Goal: Communication & Community: Answer question/provide support

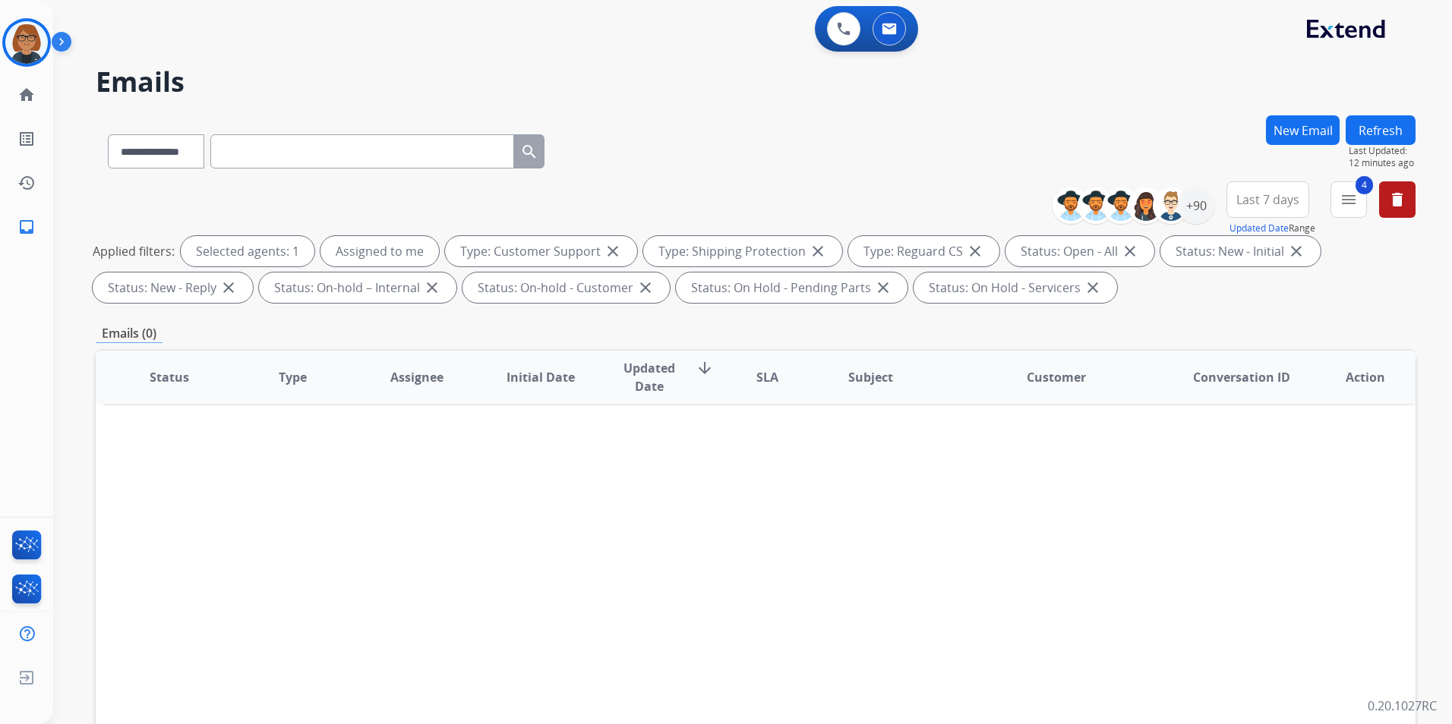
select select "**********"
click at [1339, 194] on button "4 menu Filters" at bounding box center [1348, 199] width 36 height 36
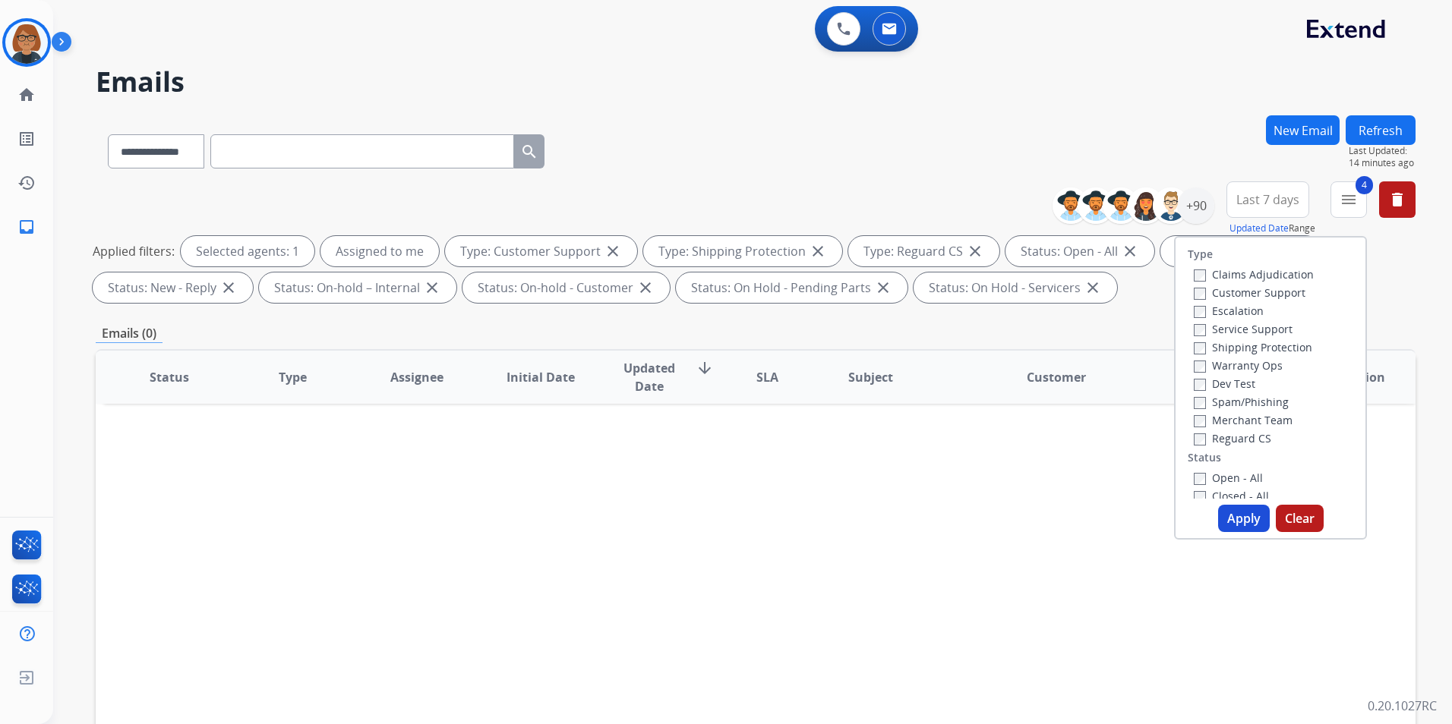
click at [1244, 525] on button "Apply" at bounding box center [1244, 518] width 52 height 27
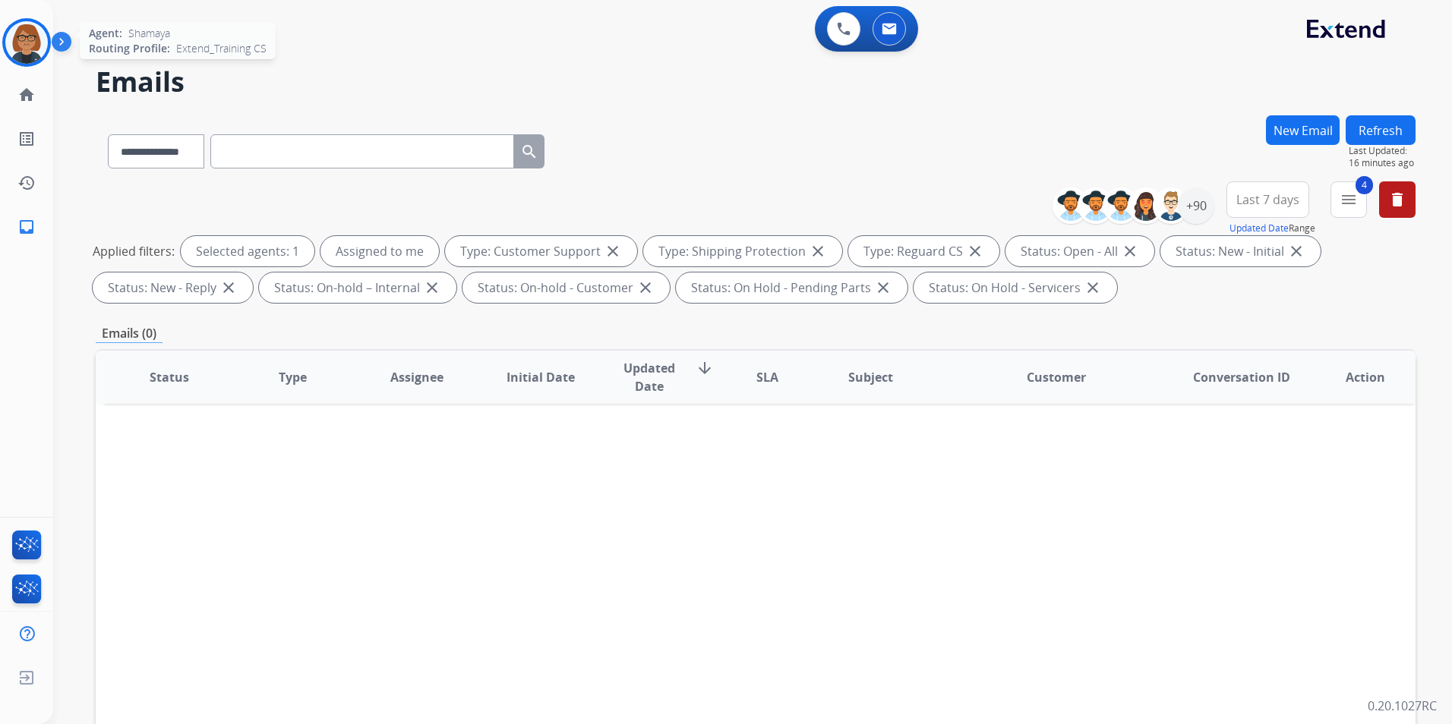
click at [49, 43] on div at bounding box center [26, 42] width 49 height 49
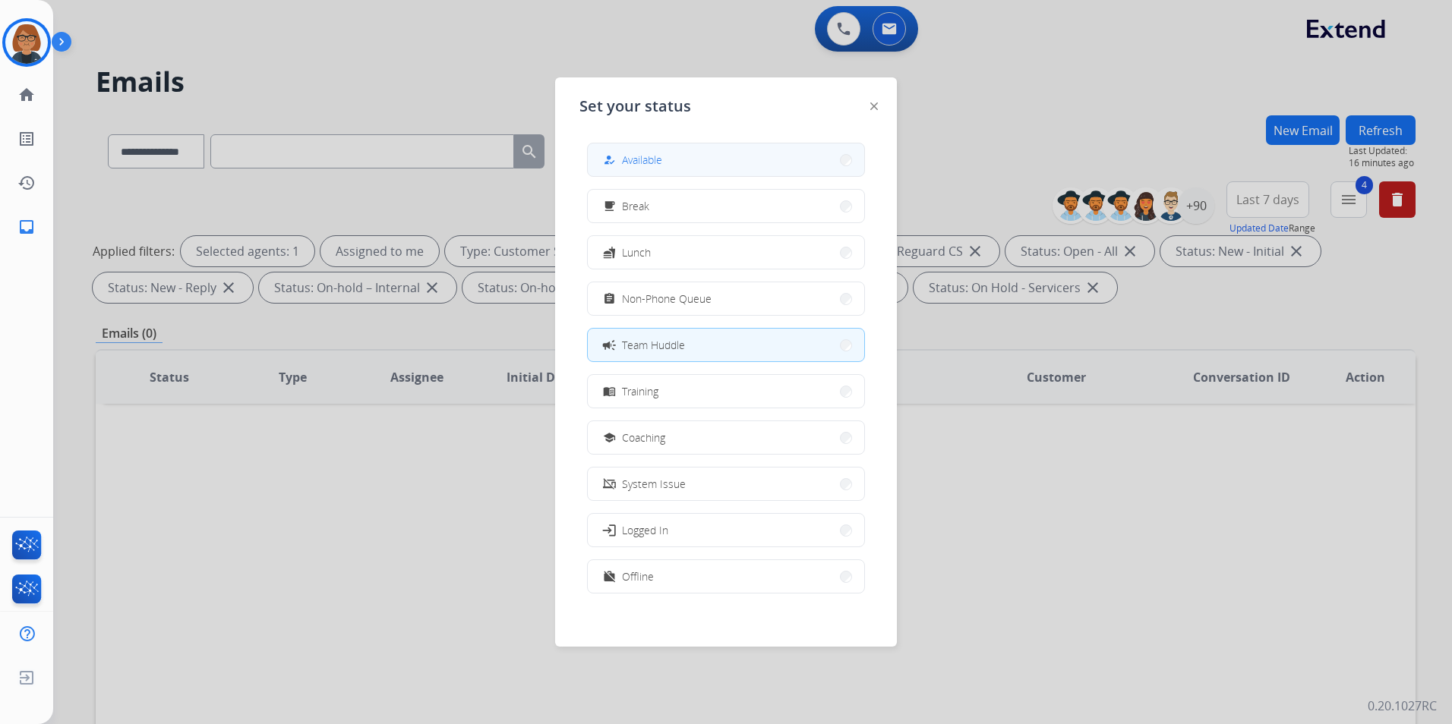
click at [680, 170] on button "how_to_reg Available" at bounding box center [726, 160] width 276 height 33
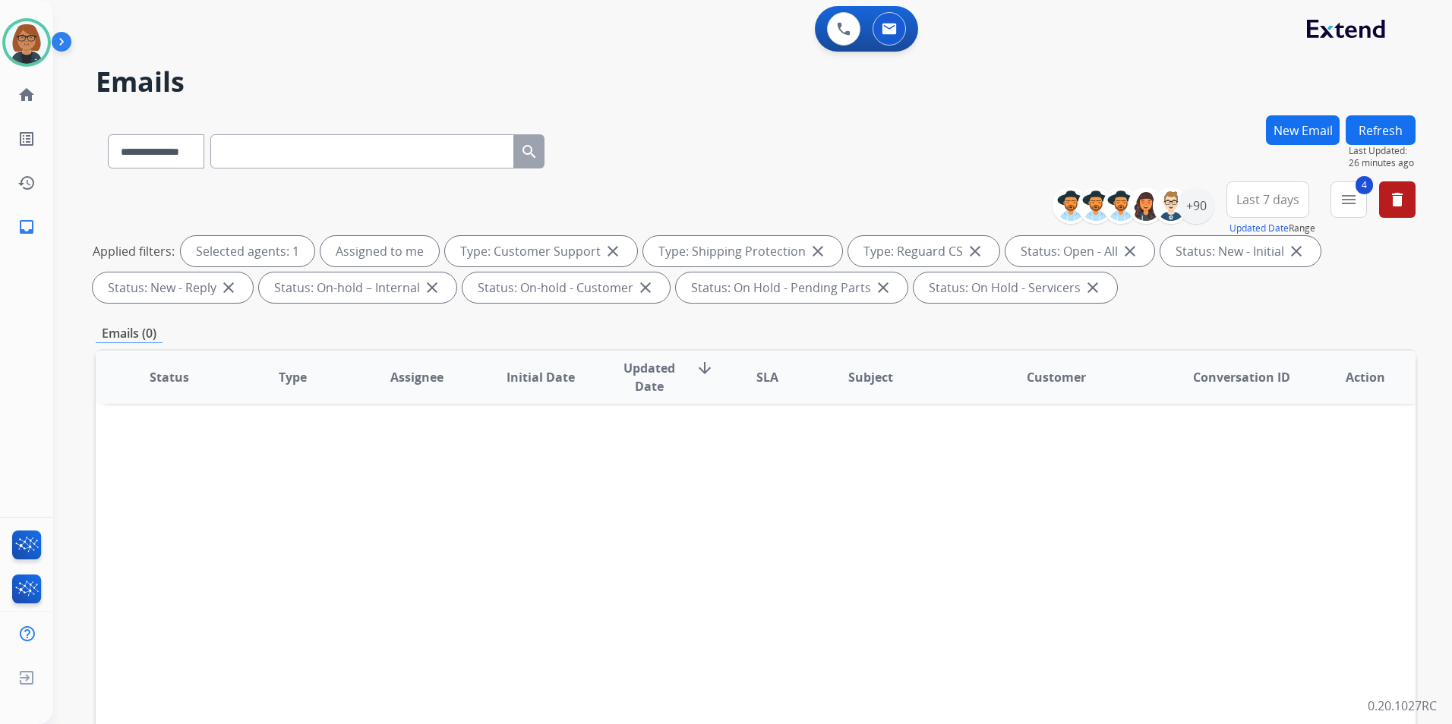
click at [1284, 124] on button "New Email" at bounding box center [1303, 130] width 74 height 30
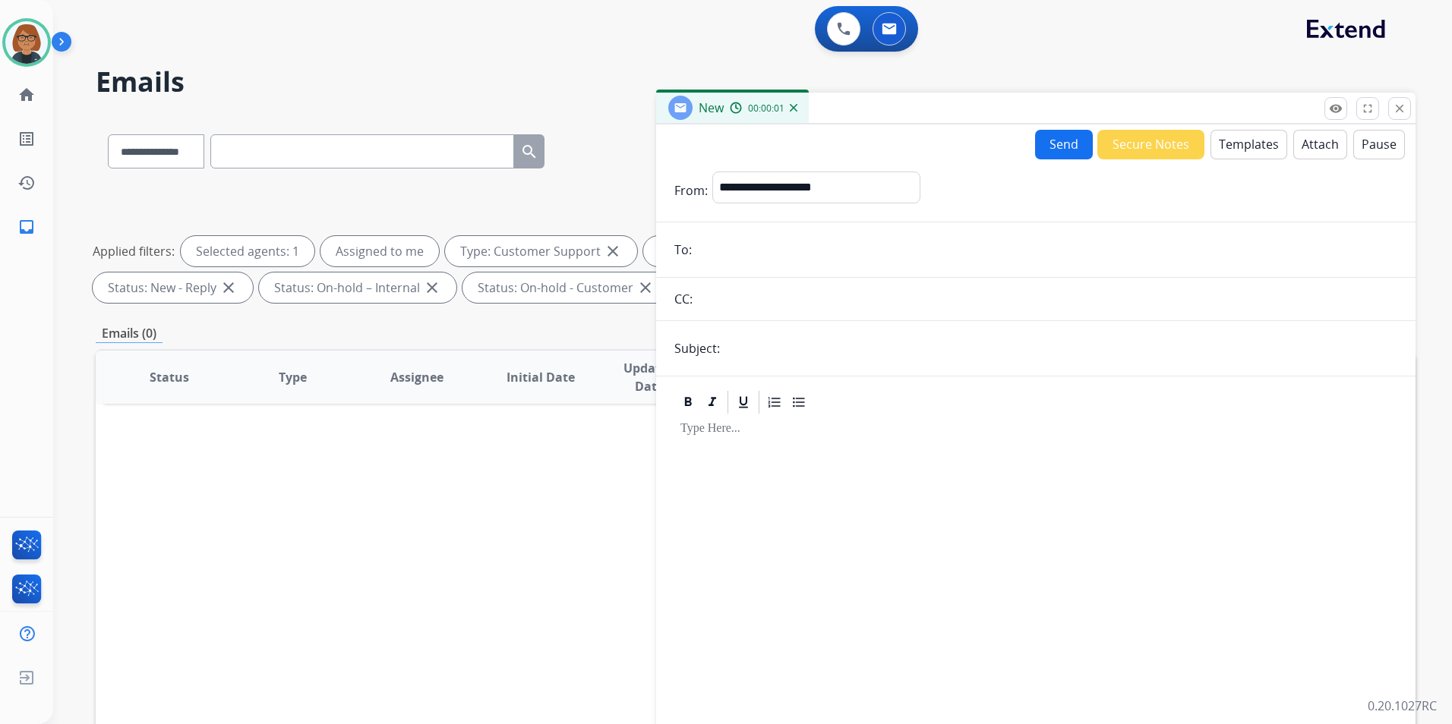
click at [1229, 141] on button "Templates" at bounding box center [1248, 145] width 77 height 30
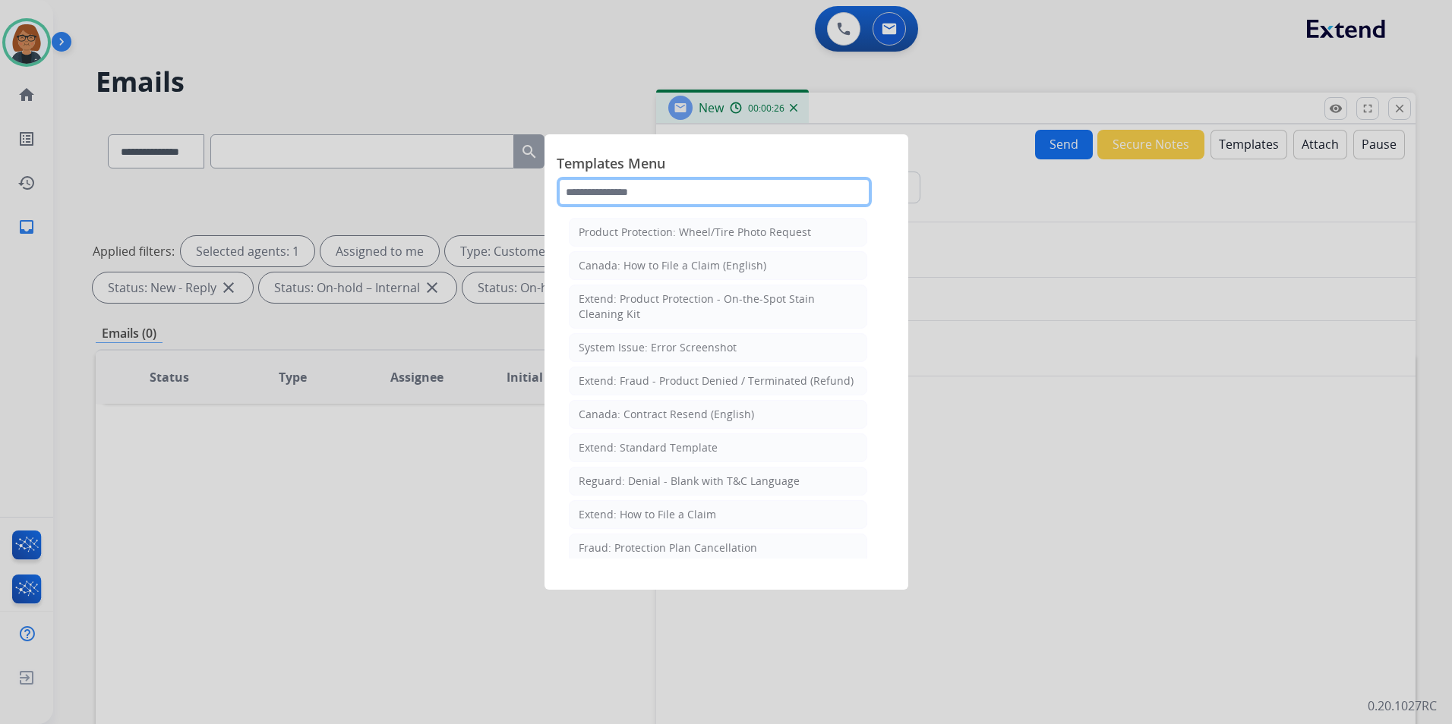
click at [613, 184] on input "text" at bounding box center [714, 192] width 315 height 30
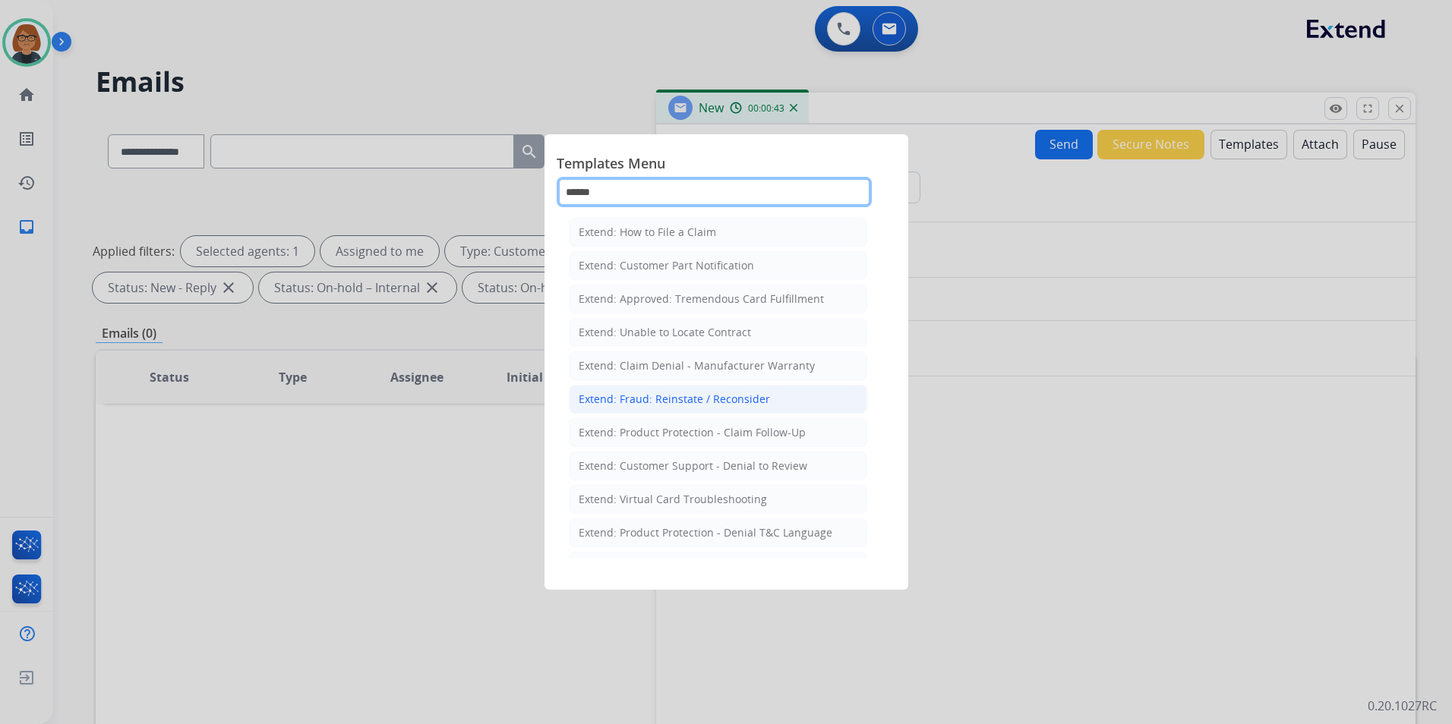
scroll to position [175, 0]
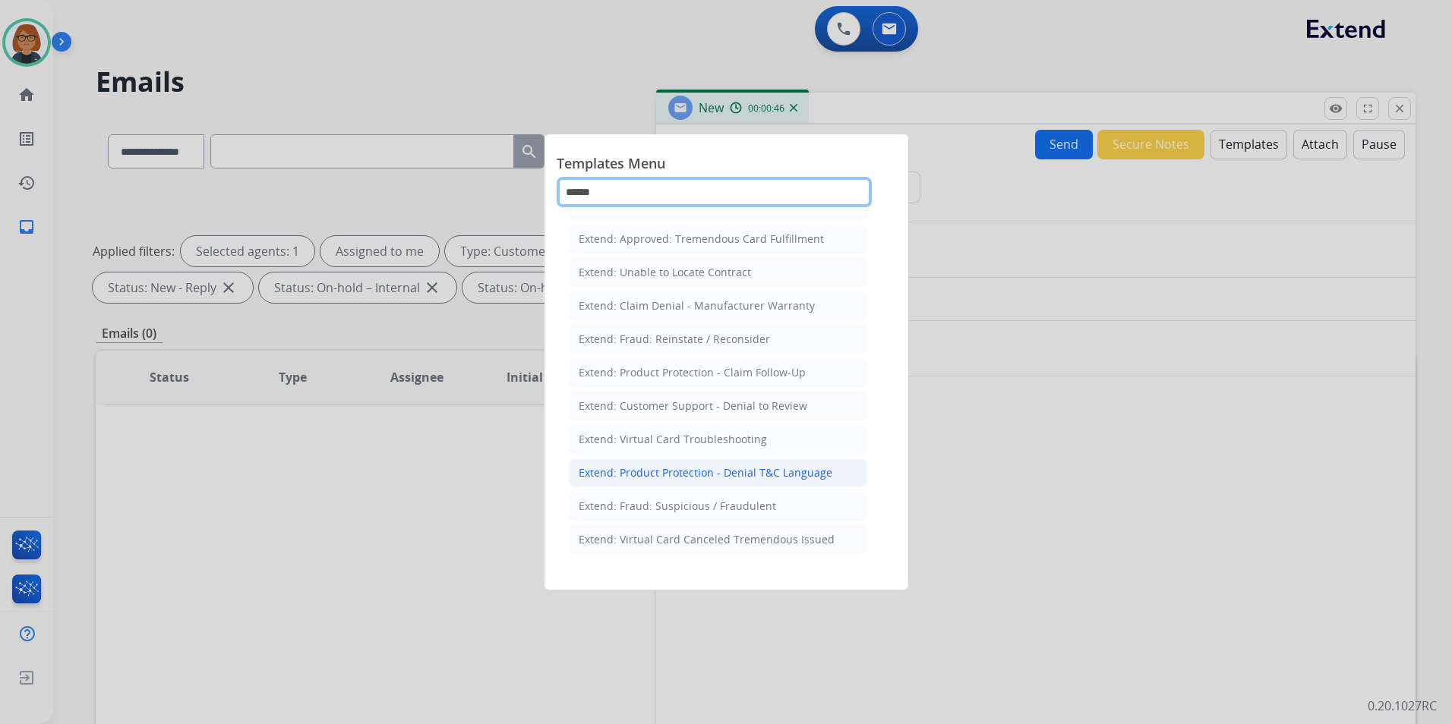
type input "******"
click at [778, 470] on div "Extend: Product Protection - Denial T&C Language" at bounding box center [706, 472] width 254 height 15
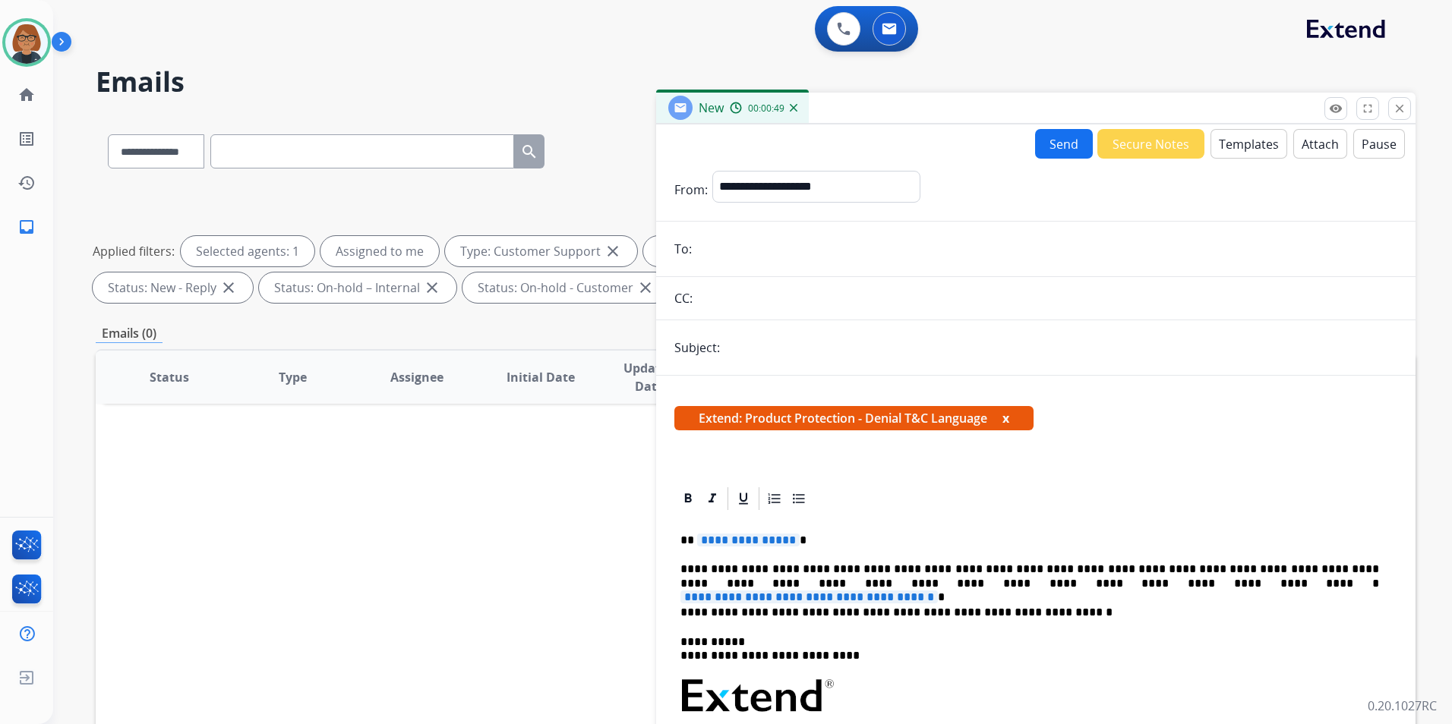
click at [749, 541] on span "**********" at bounding box center [748, 540] width 103 height 13
drag, startPoint x: 958, startPoint y: 576, endPoint x: 952, endPoint y: 588, distance: 12.6
click at [938, 591] on span "**********" at bounding box center [808, 597] width 257 height 13
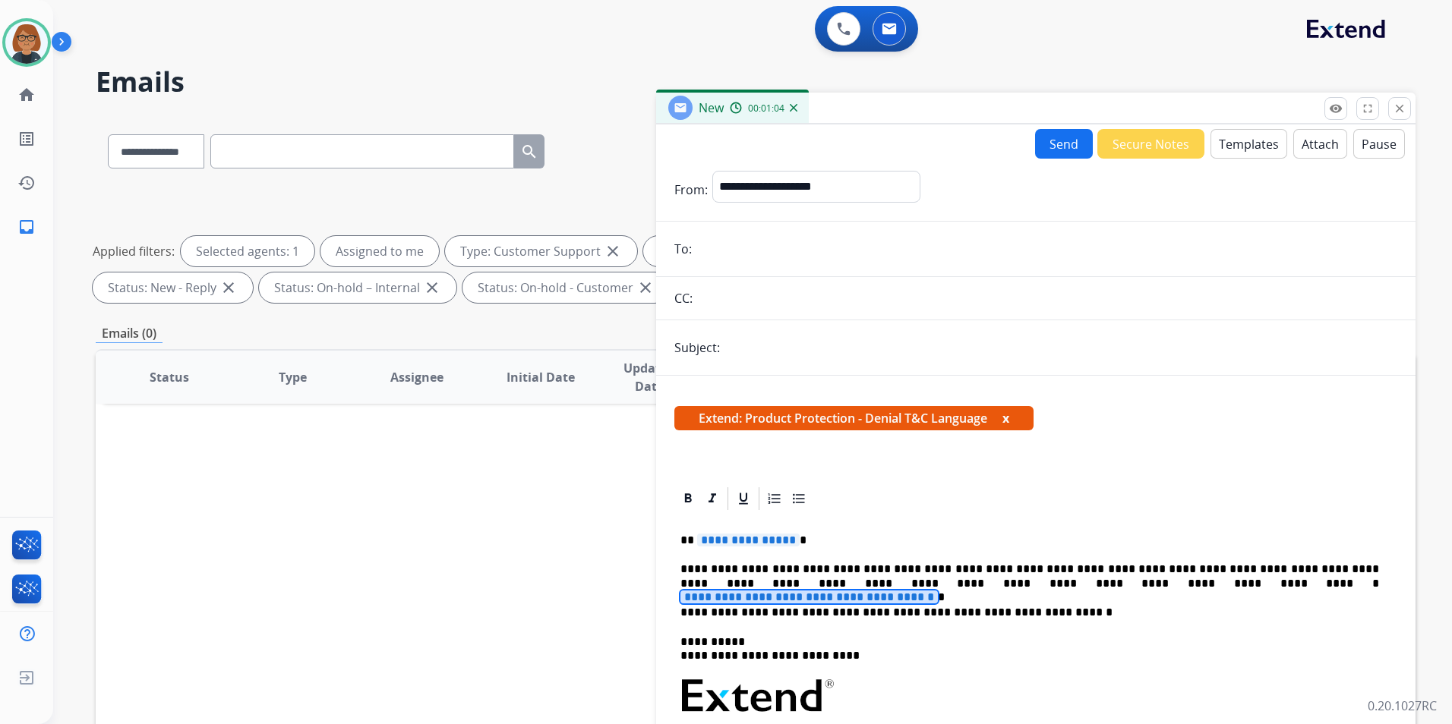
click at [938, 591] on span "**********" at bounding box center [808, 597] width 257 height 13
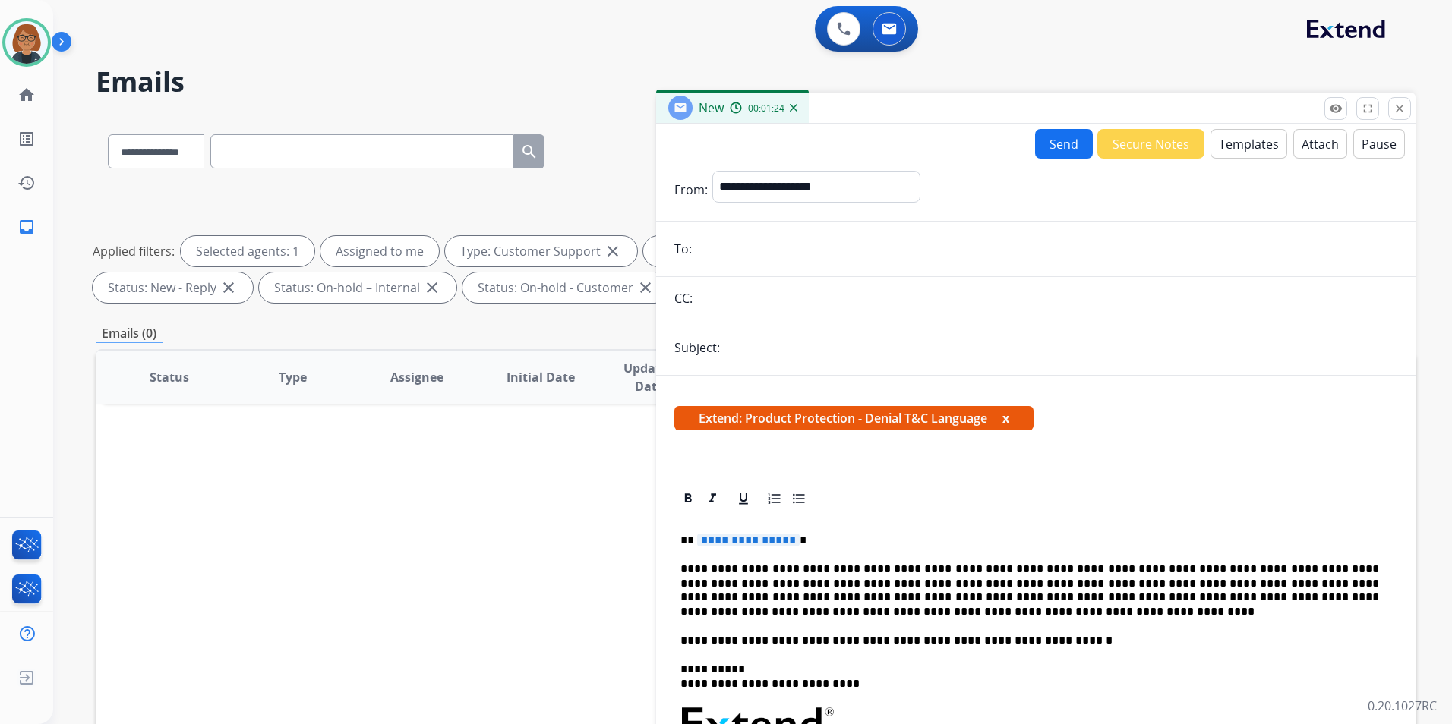
click at [732, 542] on span "**********" at bounding box center [748, 540] width 103 height 13
drag, startPoint x: 734, startPoint y: 542, endPoint x: 733, endPoint y: 529, distance: 12.9
click at [734, 542] on span "**********" at bounding box center [748, 540] width 103 height 13
click at [707, 541] on span "**********" at bounding box center [748, 540] width 103 height 13
click at [706, 541] on span "**********" at bounding box center [748, 540] width 103 height 13
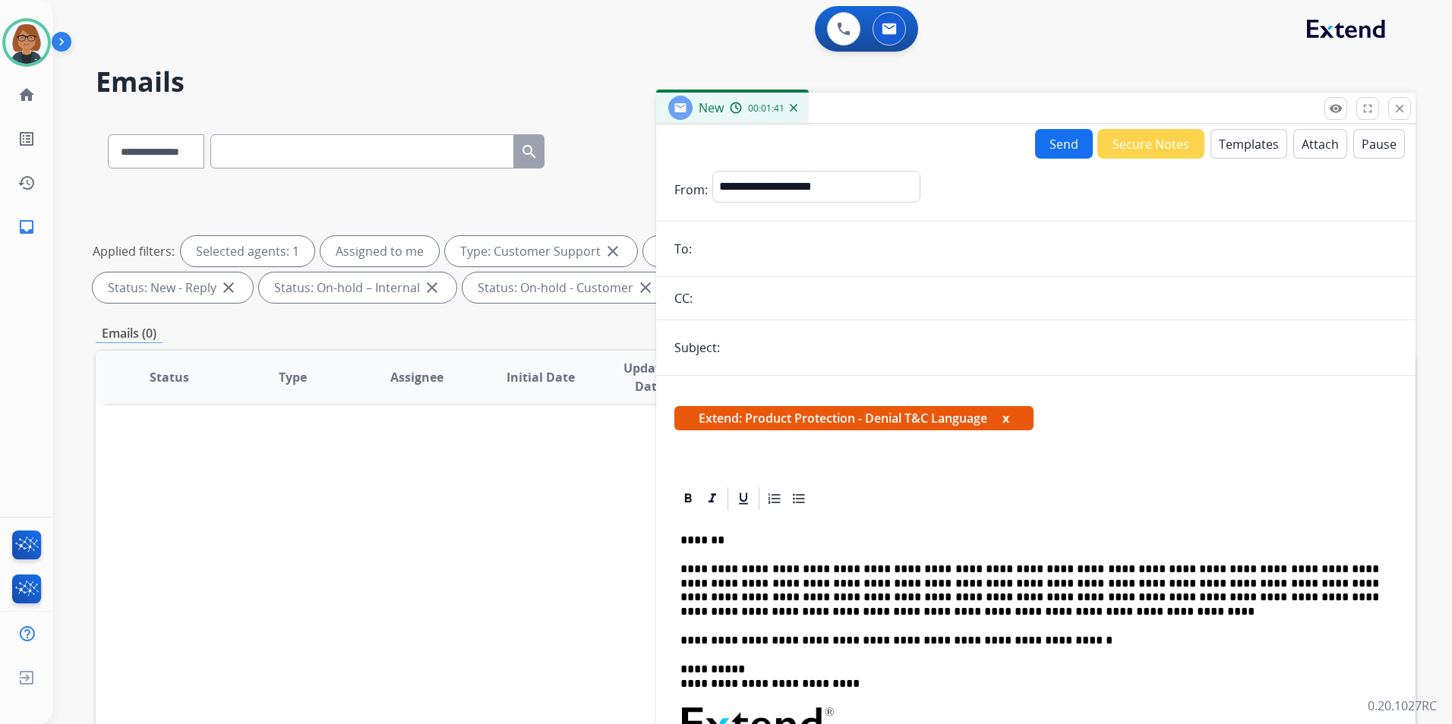
click at [767, 611] on p "**********" at bounding box center [1029, 591] width 699 height 56
click at [712, 252] on input "email" at bounding box center [1046, 249] width 701 height 30
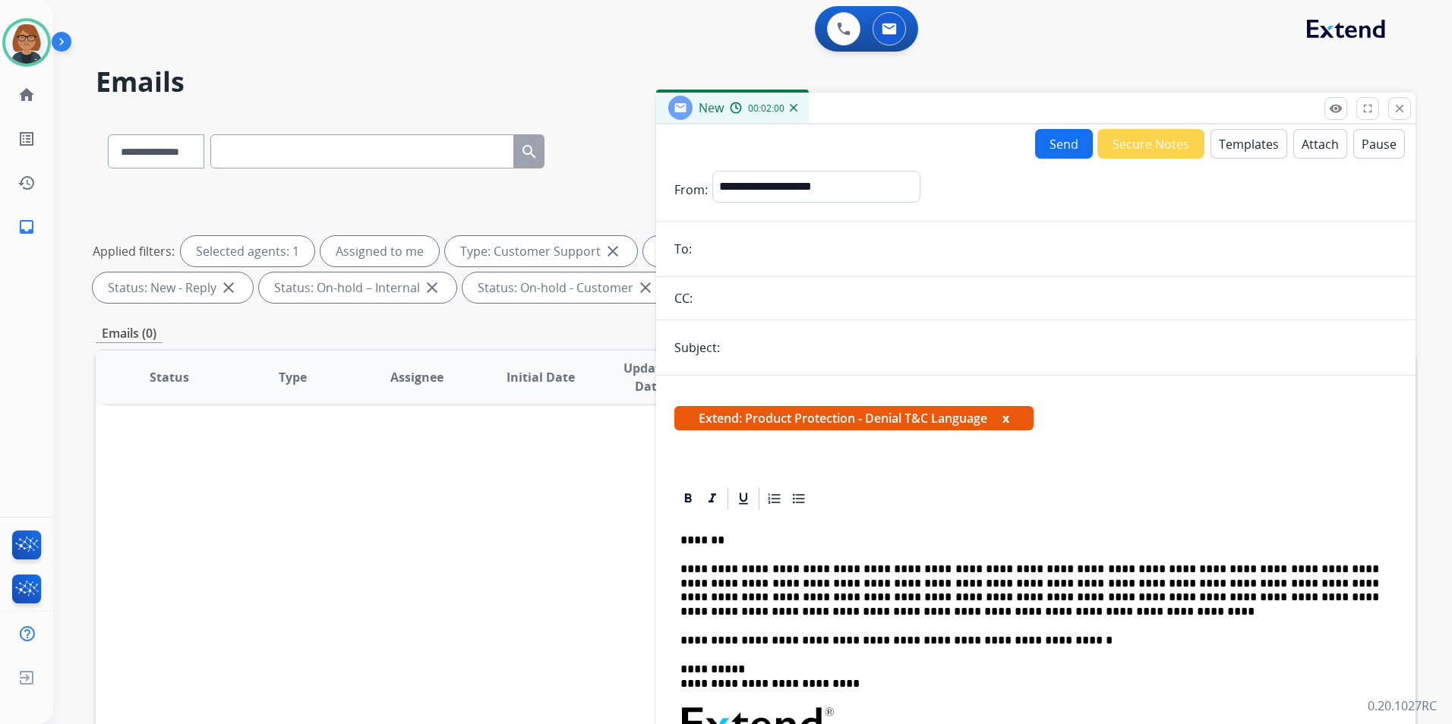
paste input "**********"
type input "**********"
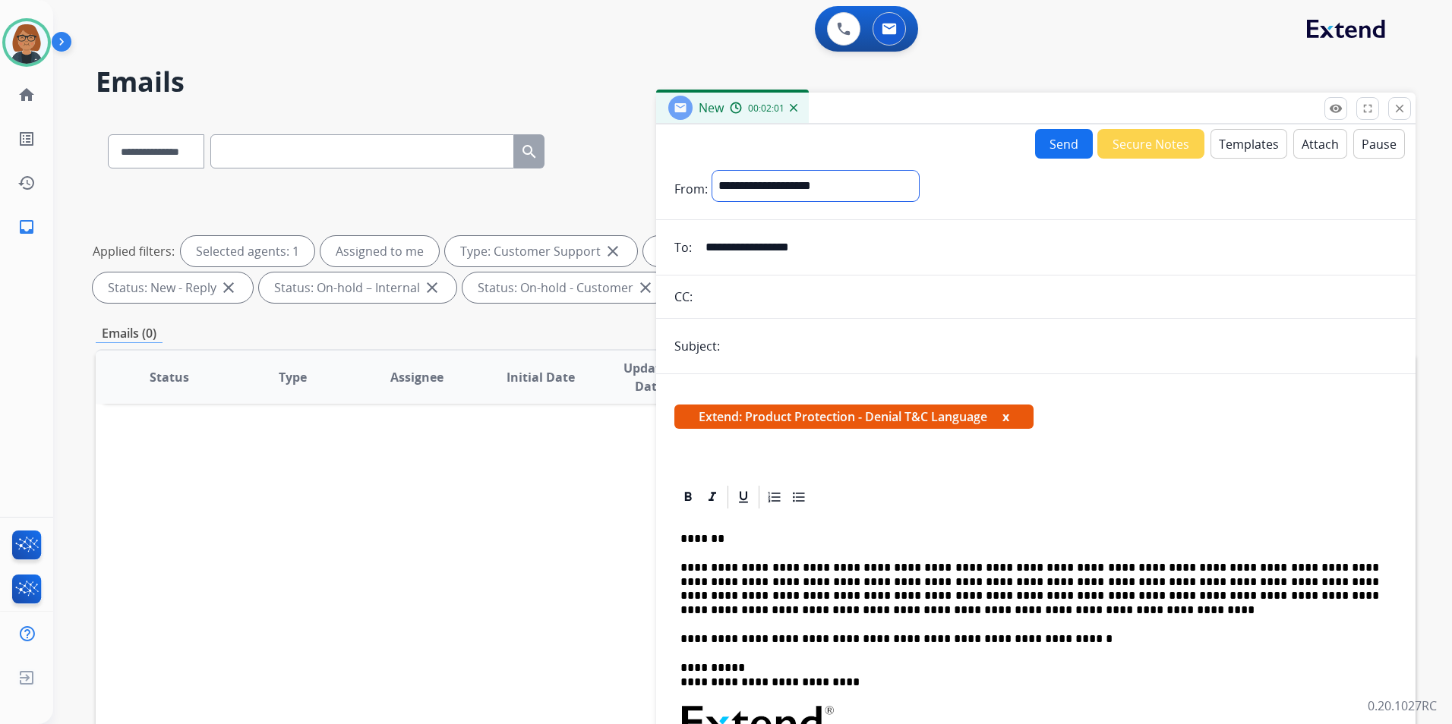
click at [858, 187] on select "**********" at bounding box center [815, 186] width 207 height 30
select select "**********"
click at [712, 171] on select "**********" at bounding box center [815, 186] width 207 height 30
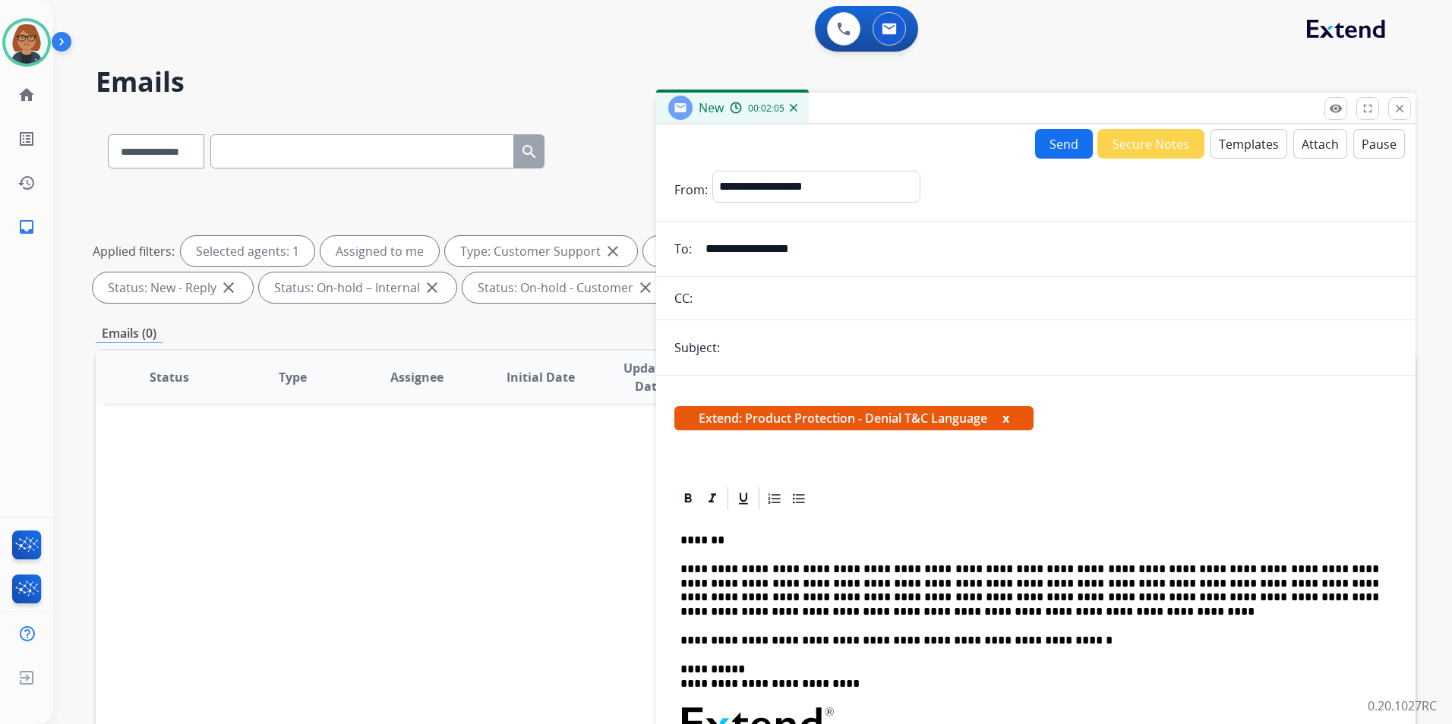
click at [1054, 639] on p "**********" at bounding box center [1029, 641] width 699 height 14
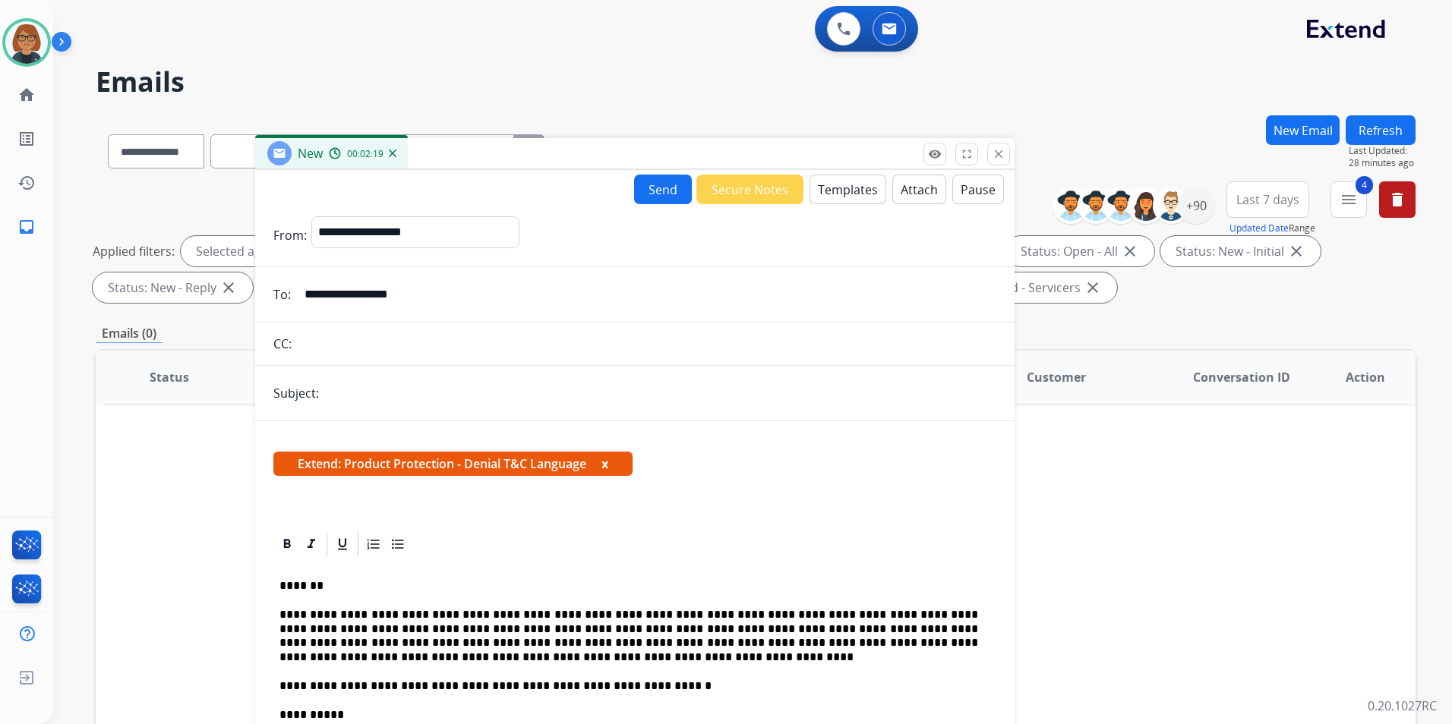
drag, startPoint x: 877, startPoint y: 109, endPoint x: 475, endPoint y: 150, distance: 404.5
click at [475, 150] on div "New 00:02:19" at bounding box center [634, 154] width 759 height 32
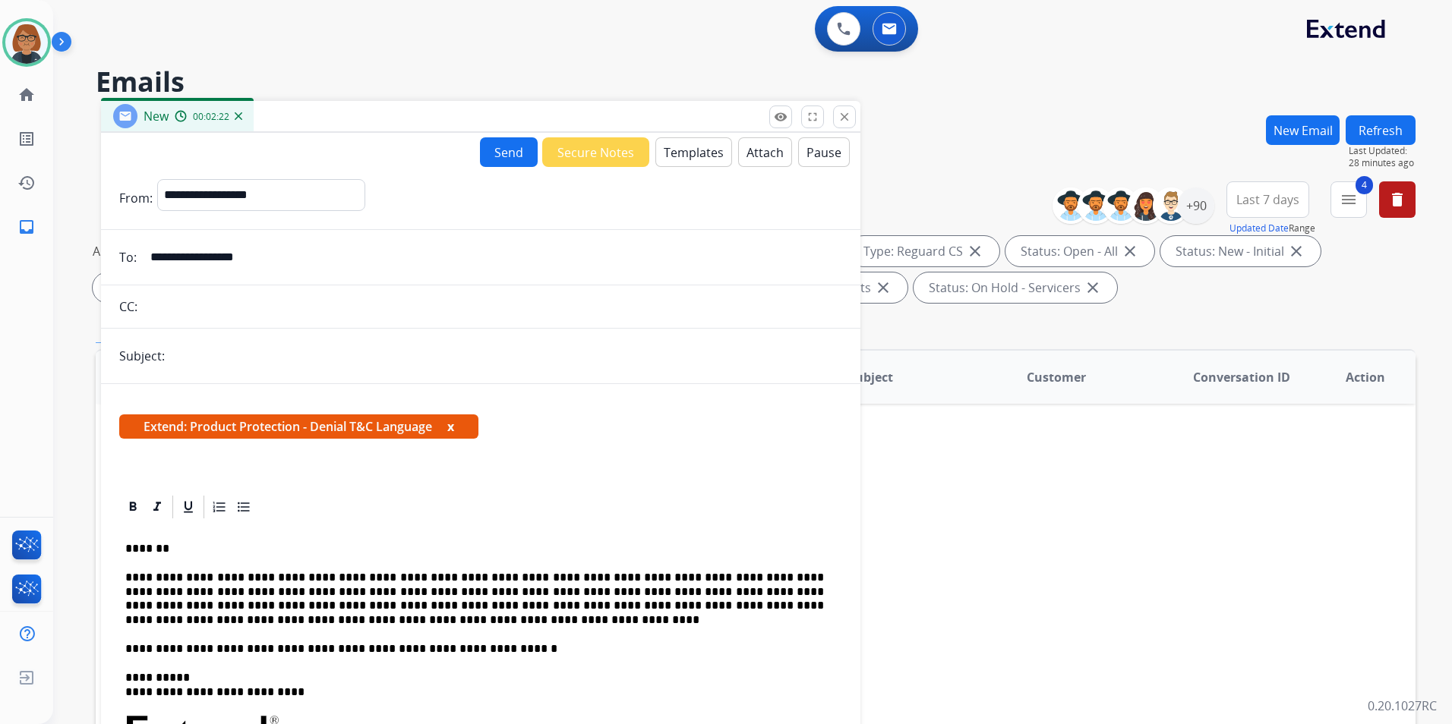
drag, startPoint x: 488, startPoint y: 146, endPoint x: 335, endPoint y: 113, distance: 156.1
click at [335, 113] on div "New 00:02:22" at bounding box center [480, 117] width 759 height 32
click at [1348, 197] on mat-icon "menu" at bounding box center [1348, 200] width 18 height 18
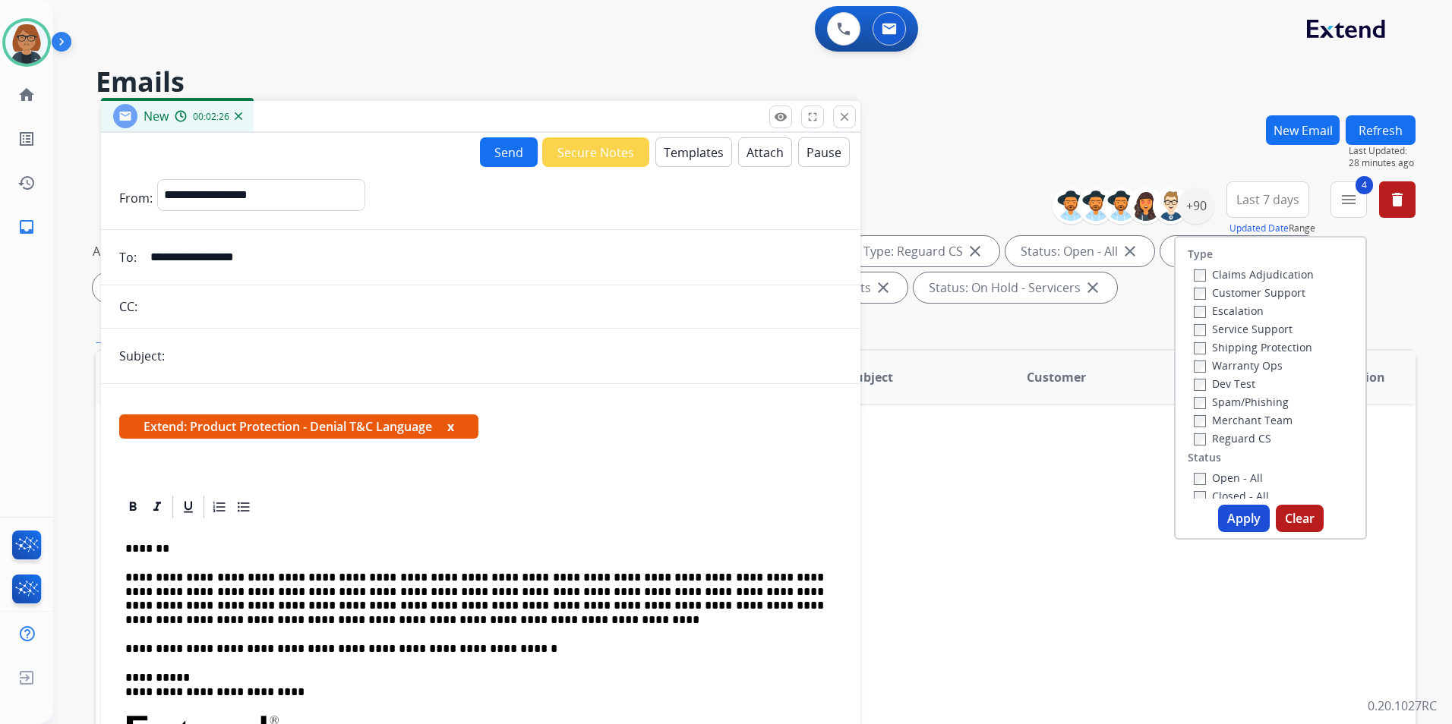
click at [1197, 432] on label "Reguard CS" at bounding box center [1232, 438] width 77 height 14
click at [1204, 347] on label "Shipping Protection" at bounding box center [1253, 347] width 118 height 14
click at [1207, 289] on label "Customer Support" at bounding box center [1250, 293] width 112 height 14
click at [1239, 525] on button "Apply" at bounding box center [1244, 518] width 52 height 27
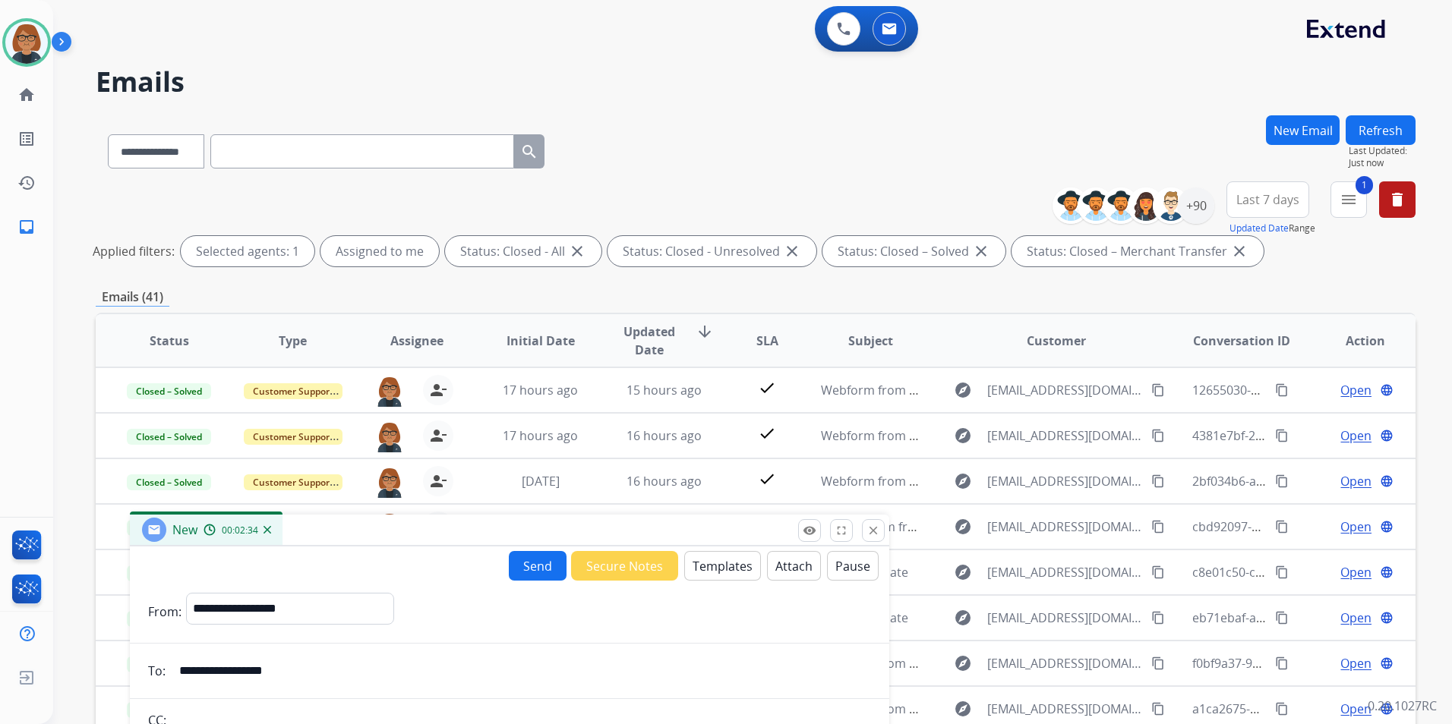
drag, startPoint x: 623, startPoint y: 126, endPoint x: 657, endPoint y: 525, distance: 400.8
click at [657, 525] on div "New 00:02:34" at bounding box center [509, 531] width 759 height 32
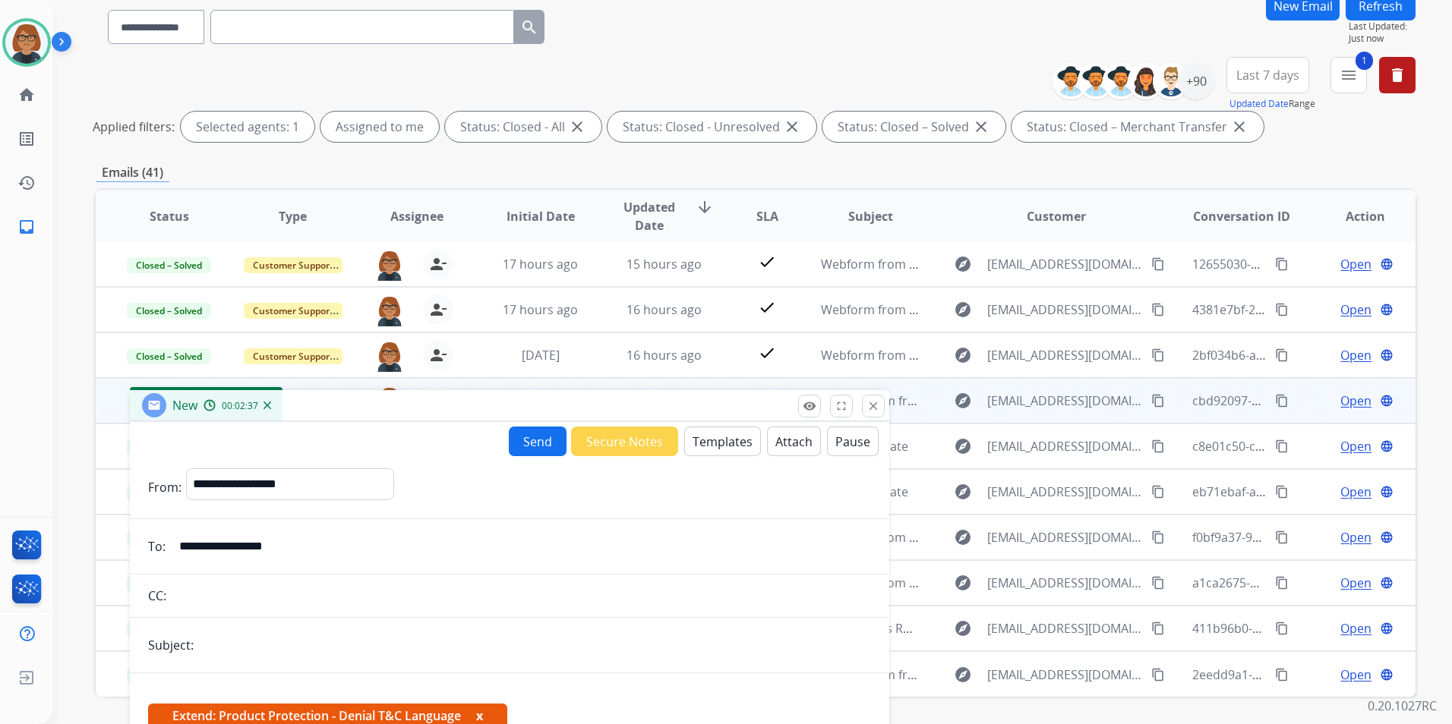
scroll to position [152, 0]
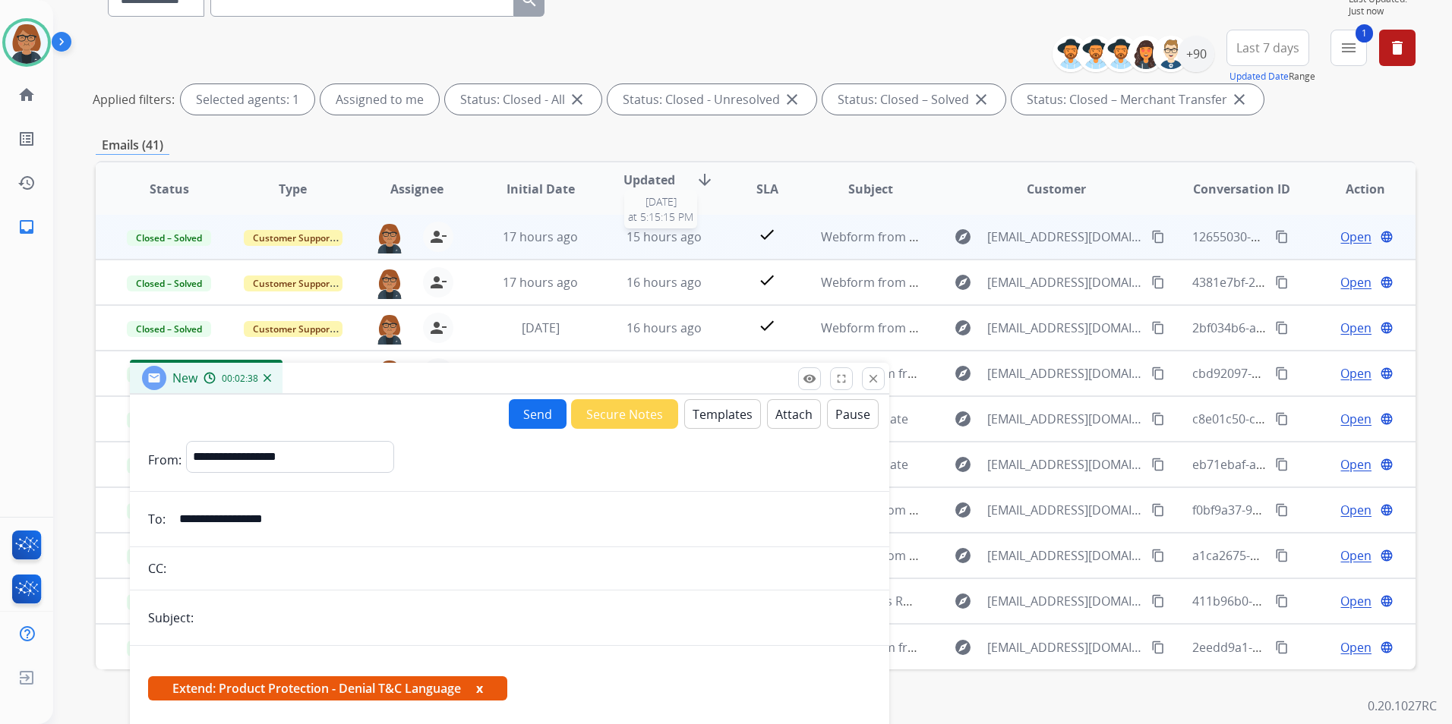
click at [683, 236] on span "15 hours ago" at bounding box center [663, 237] width 75 height 17
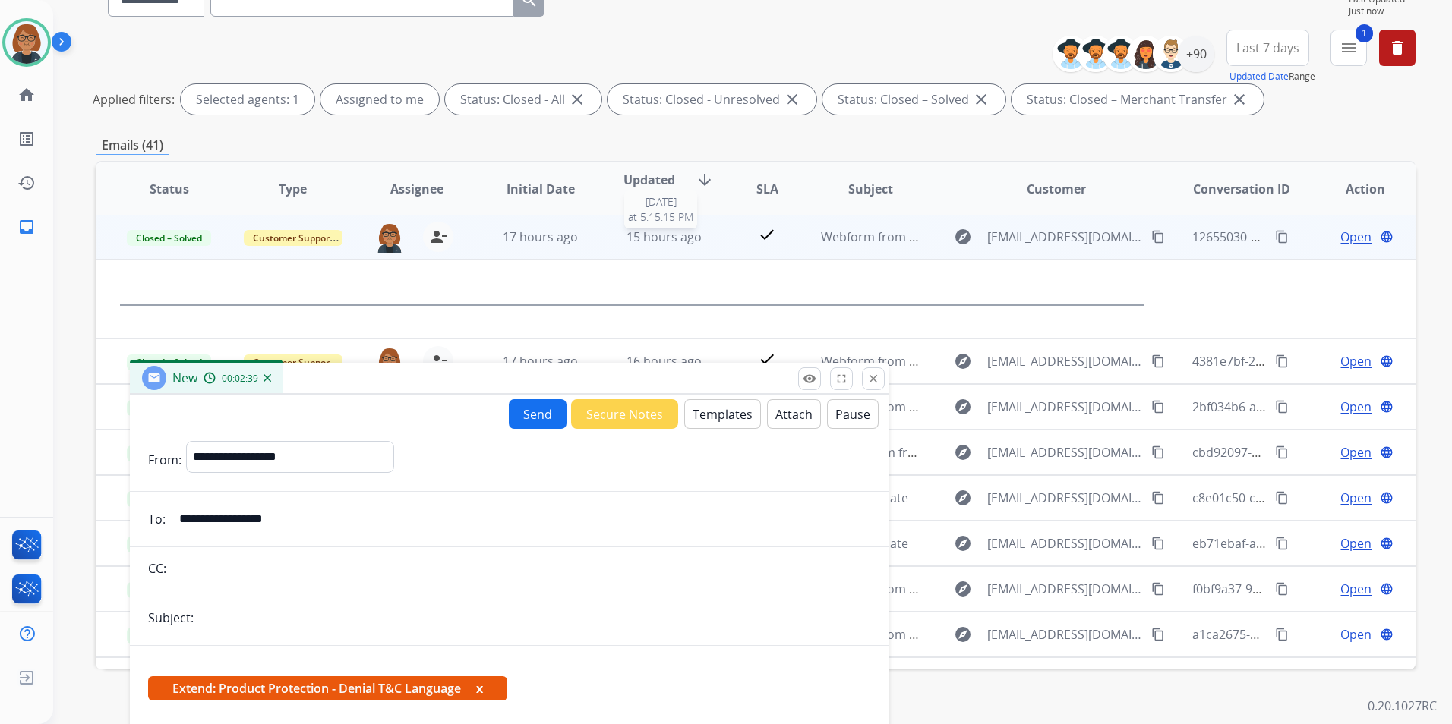
scroll to position [0, 0]
click at [652, 248] on td "15 hours ago" at bounding box center [653, 234] width 124 height 46
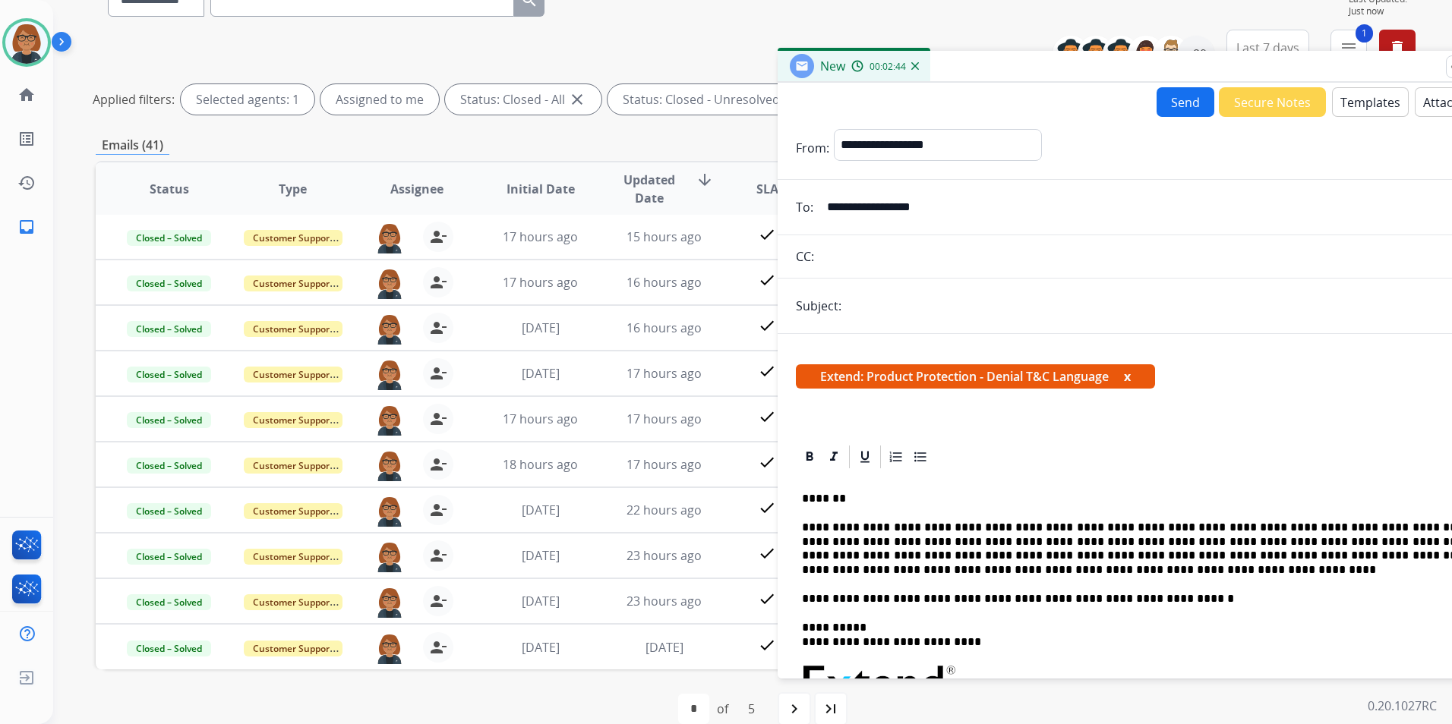
drag, startPoint x: 618, startPoint y: 374, endPoint x: 1150, endPoint y: 92, distance: 601.9
click at [1266, 62] on div "New 00:02:44" at bounding box center [1157, 67] width 759 height 32
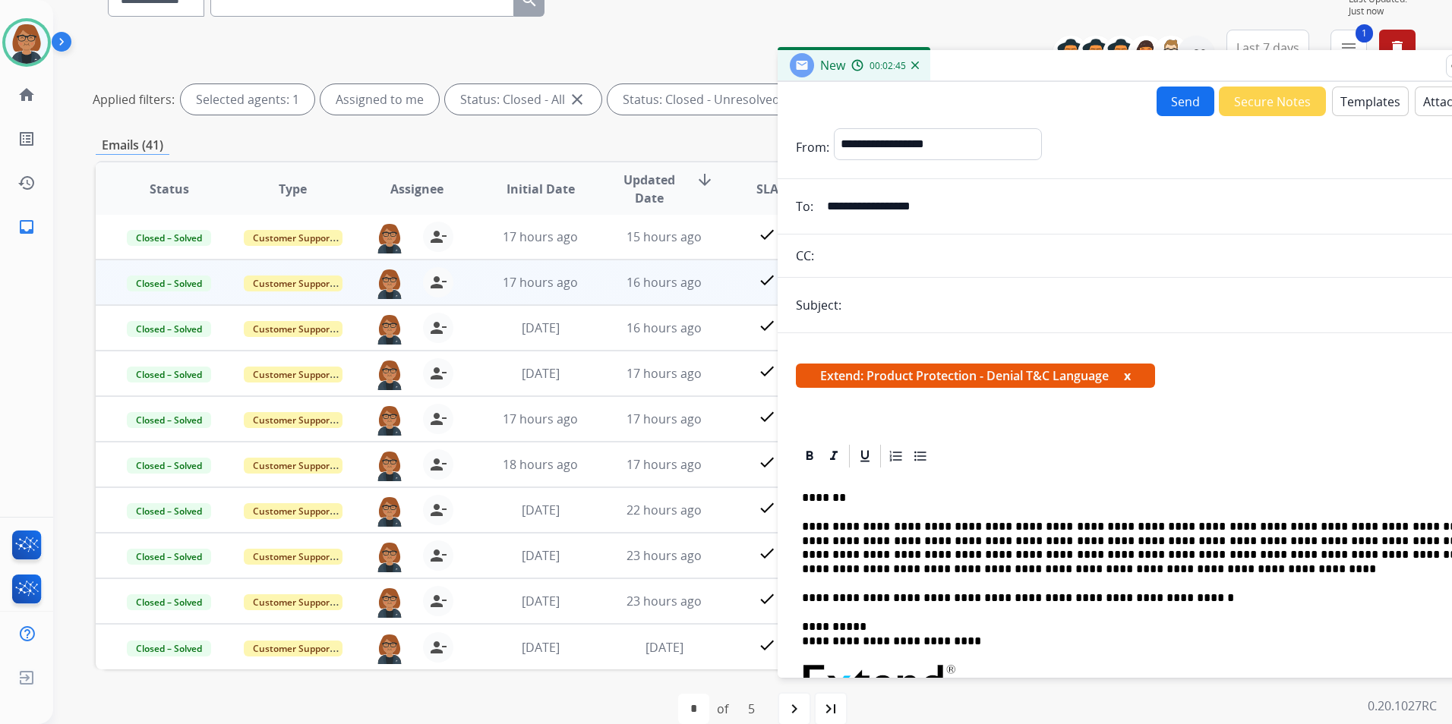
click at [467, 292] on td "17 hours ago" at bounding box center [529, 283] width 124 height 46
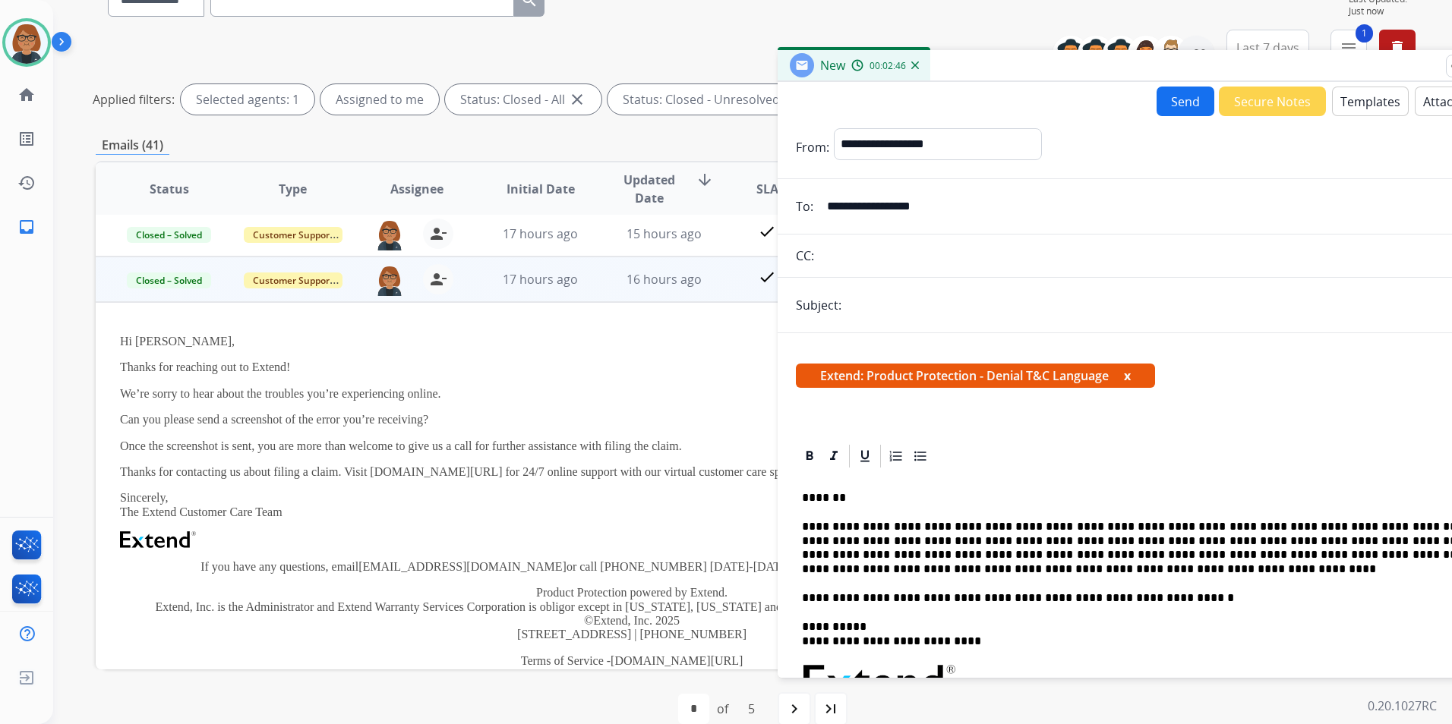
scroll to position [46, 0]
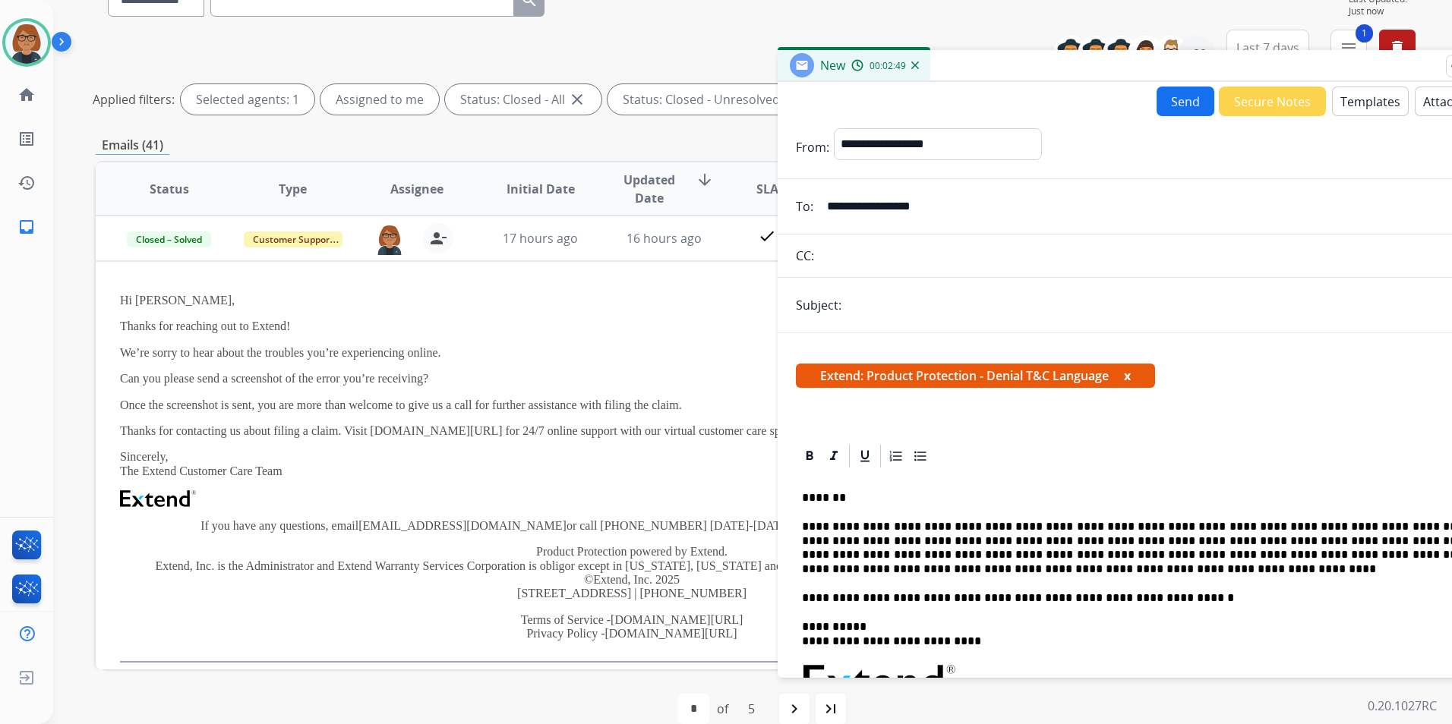
click at [493, 246] on div "17 hours ago" at bounding box center [540, 238] width 99 height 18
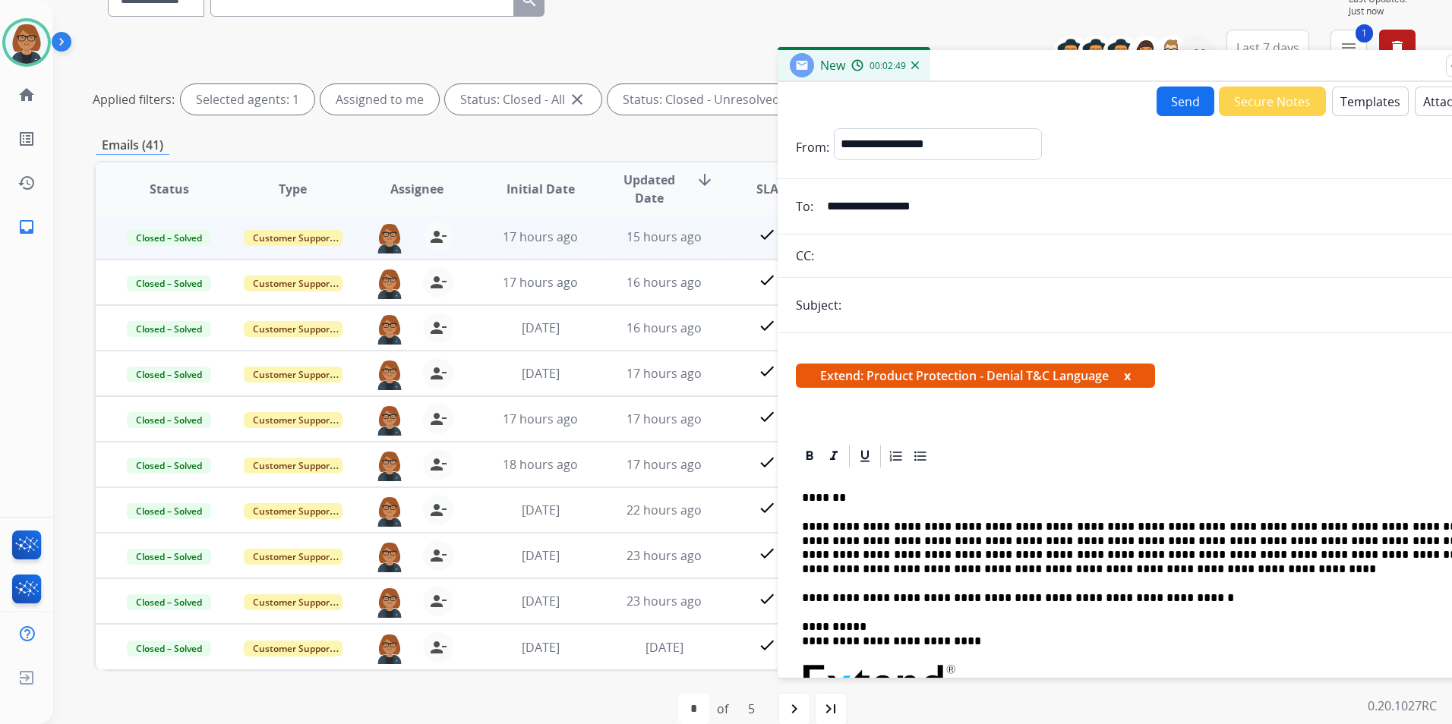
scroll to position [2, 0]
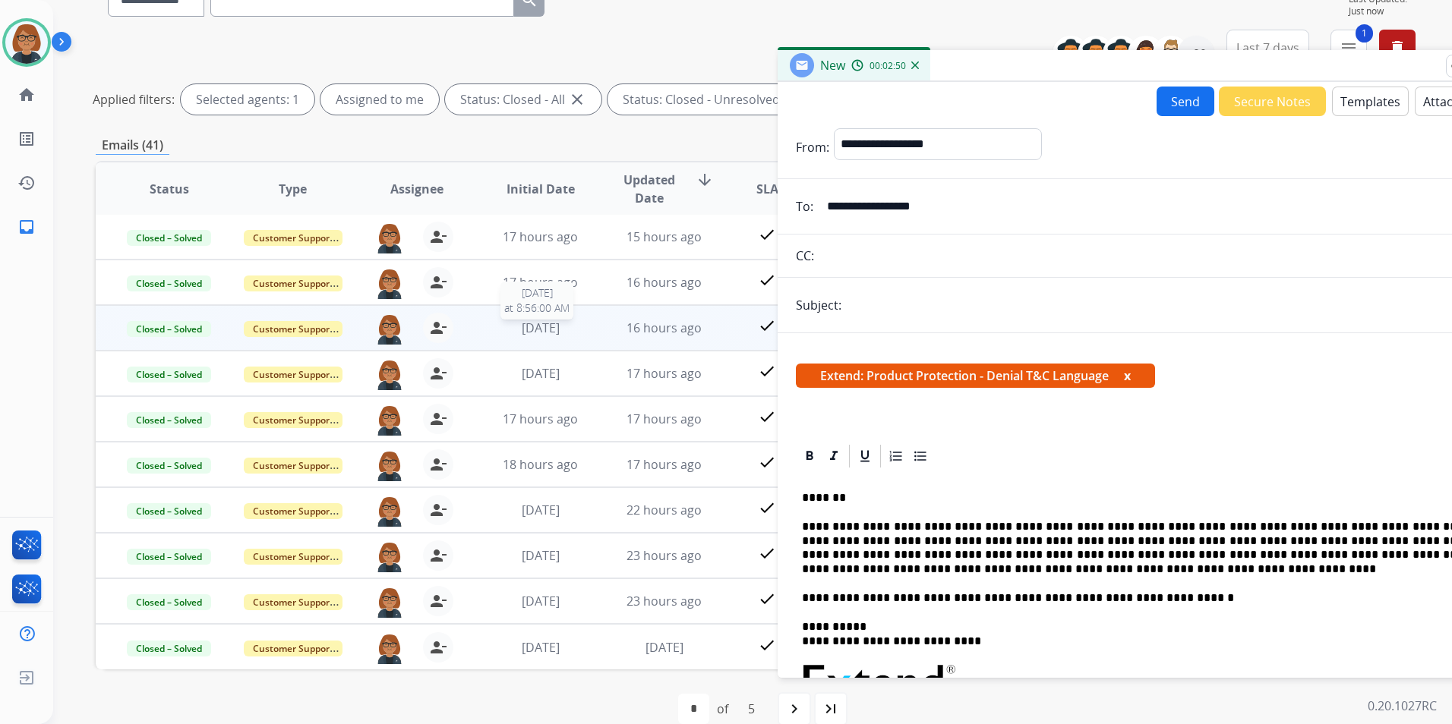
click at [494, 327] on div "1 day ago" at bounding box center [540, 328] width 99 height 18
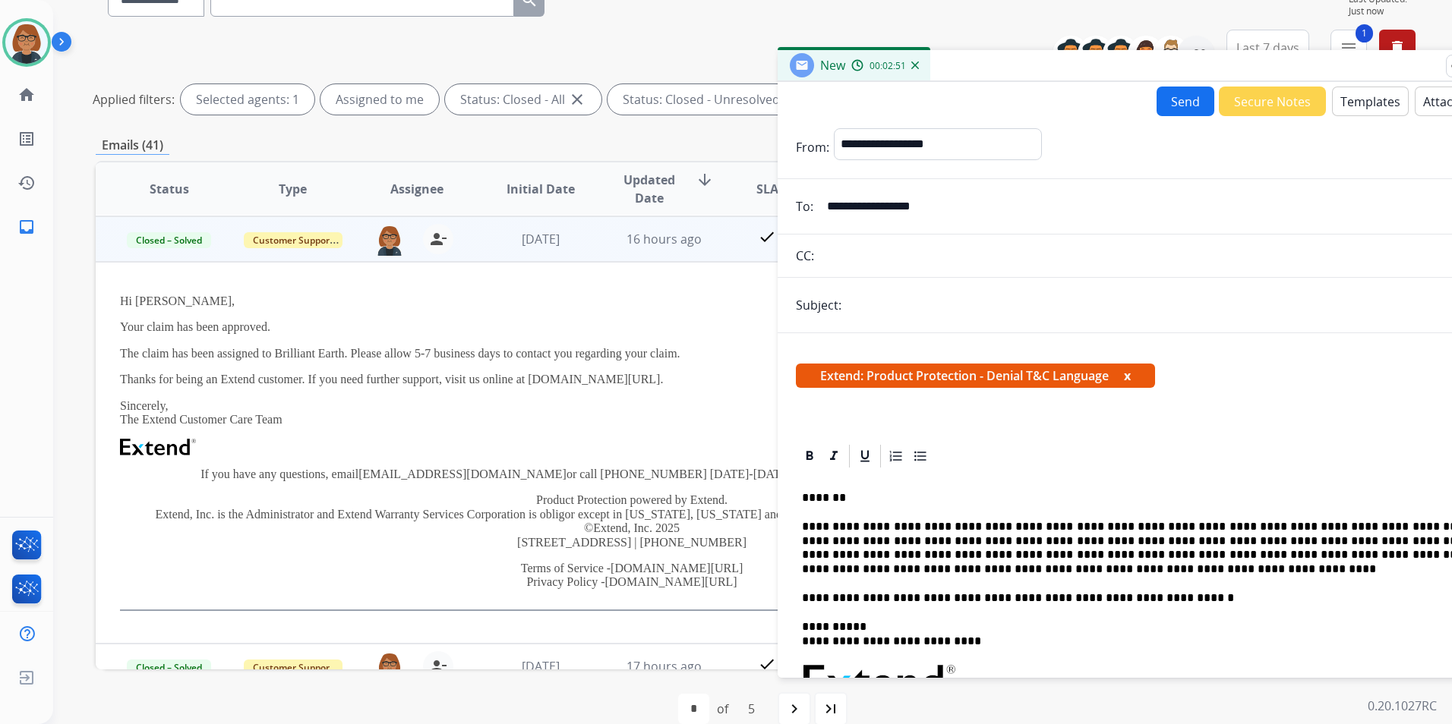
scroll to position [91, 0]
click at [557, 252] on td "1 day ago" at bounding box center [529, 239] width 124 height 46
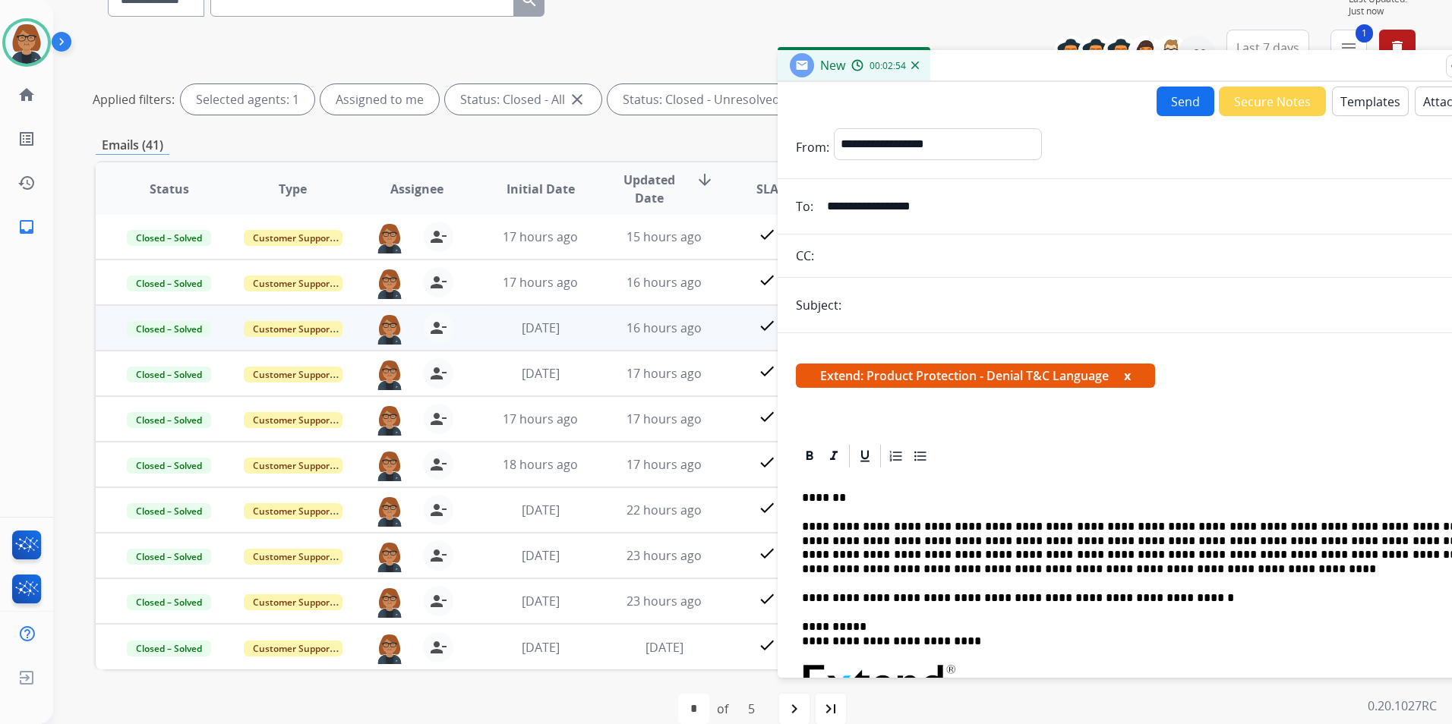
click at [553, 340] on td "1 day ago" at bounding box center [529, 328] width 124 height 46
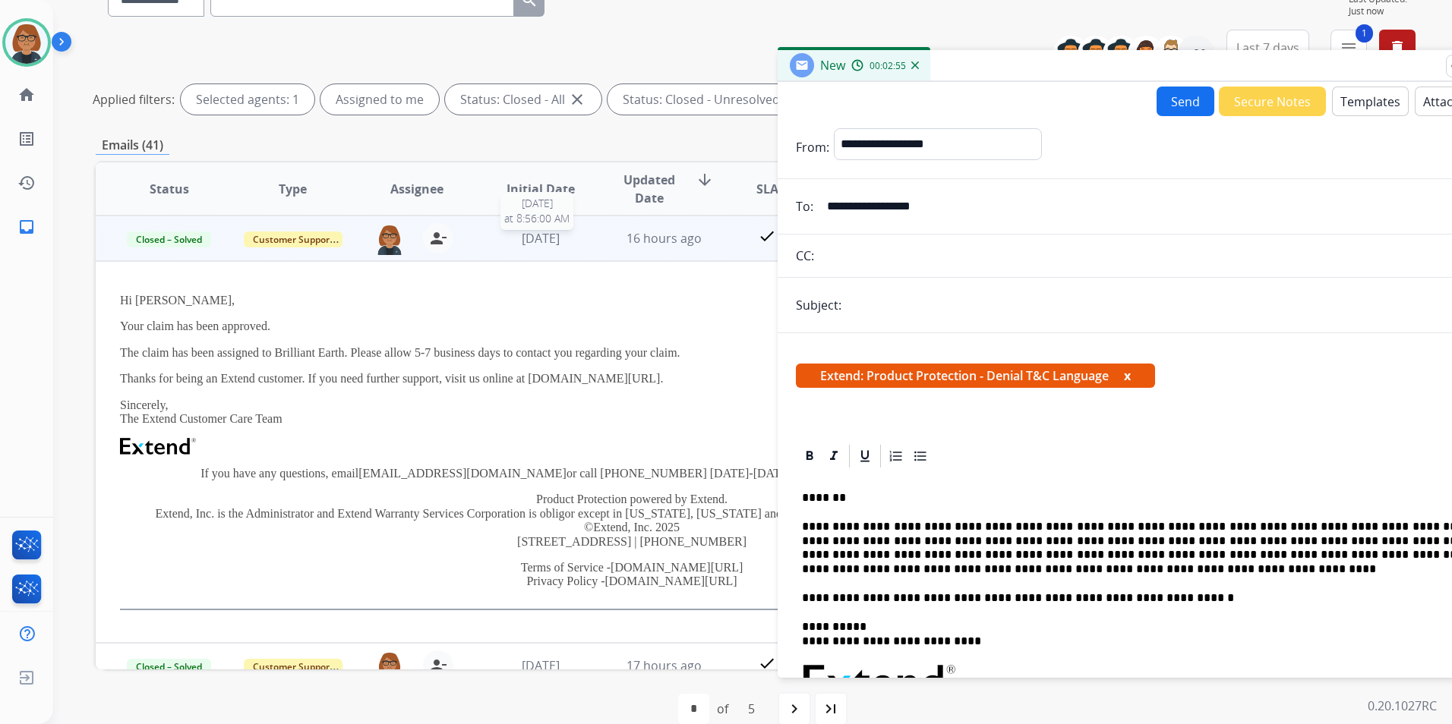
click at [582, 244] on div "1 day ago" at bounding box center [540, 238] width 99 height 18
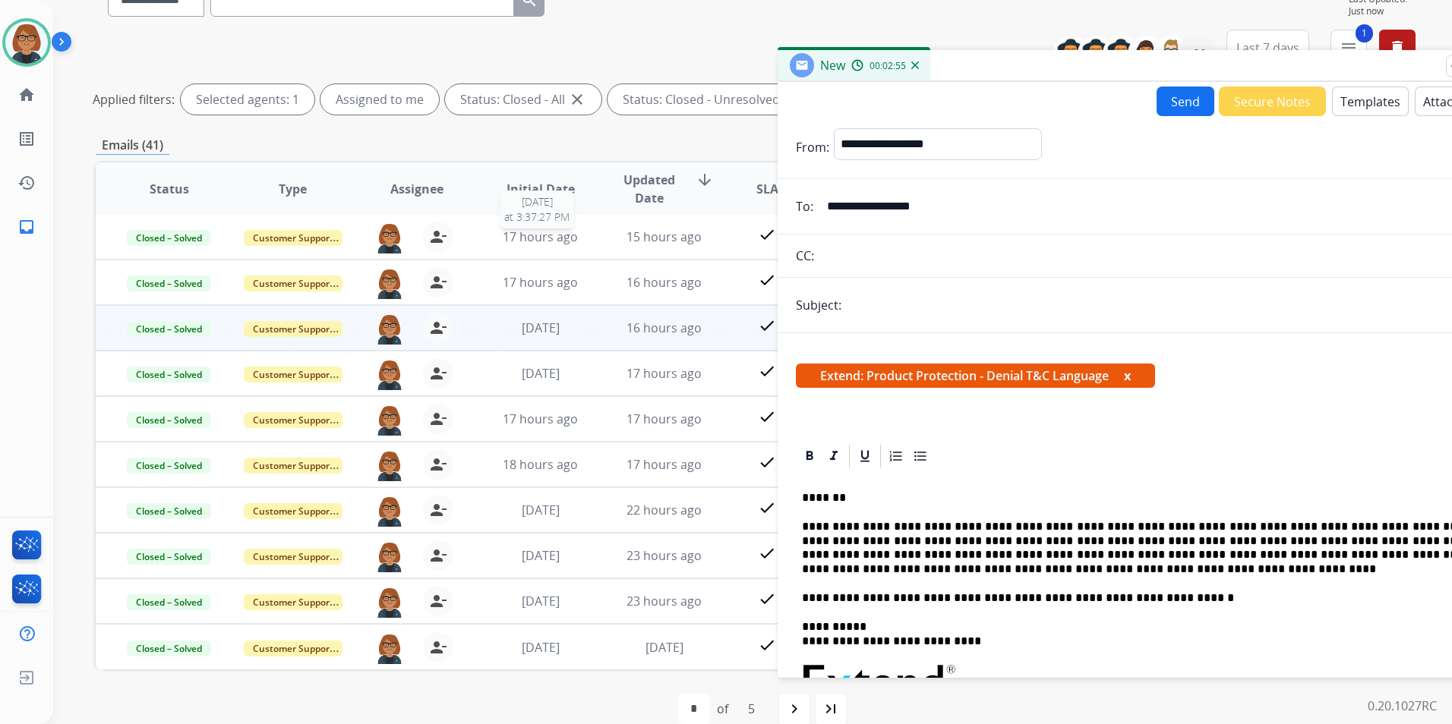
scroll to position [2, 0]
click at [582, 340] on td "1 day ago" at bounding box center [529, 328] width 124 height 46
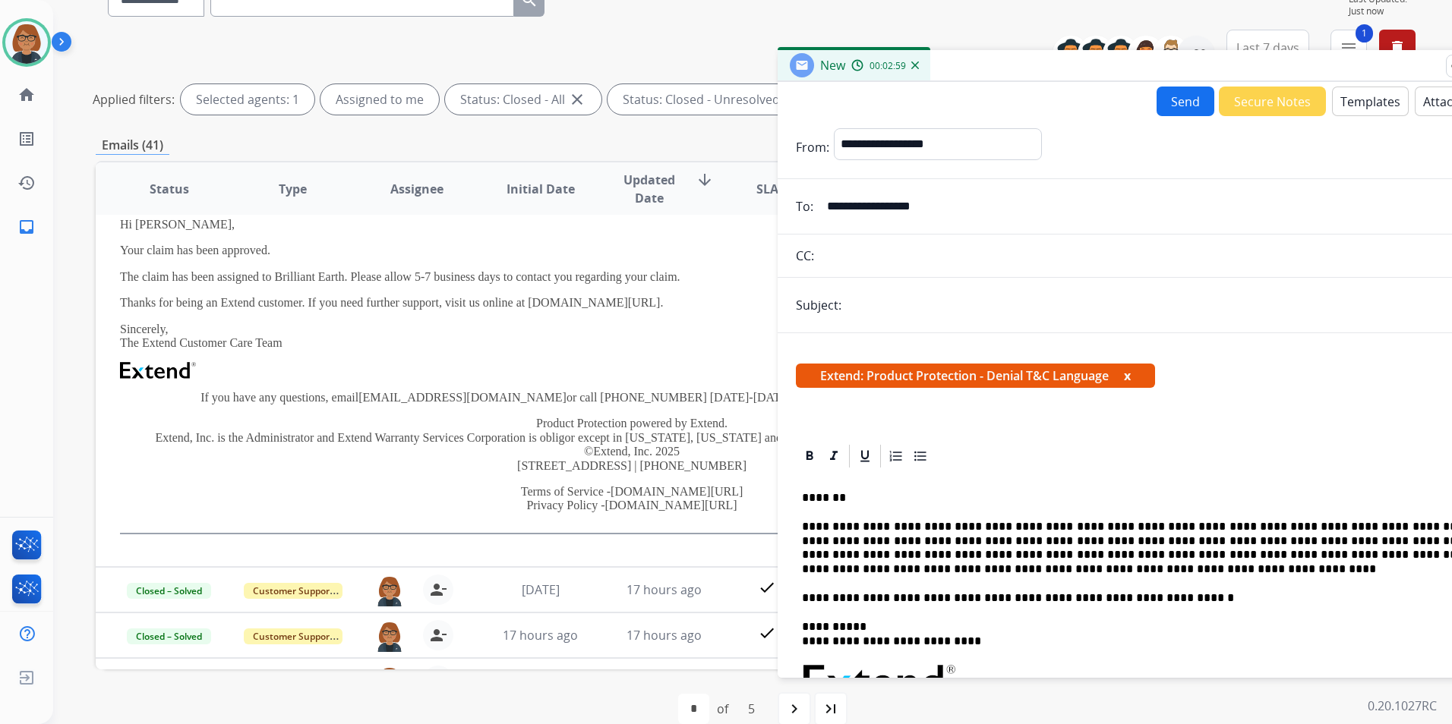
click at [595, 602] on td "17 hours ago" at bounding box center [653, 590] width 124 height 46
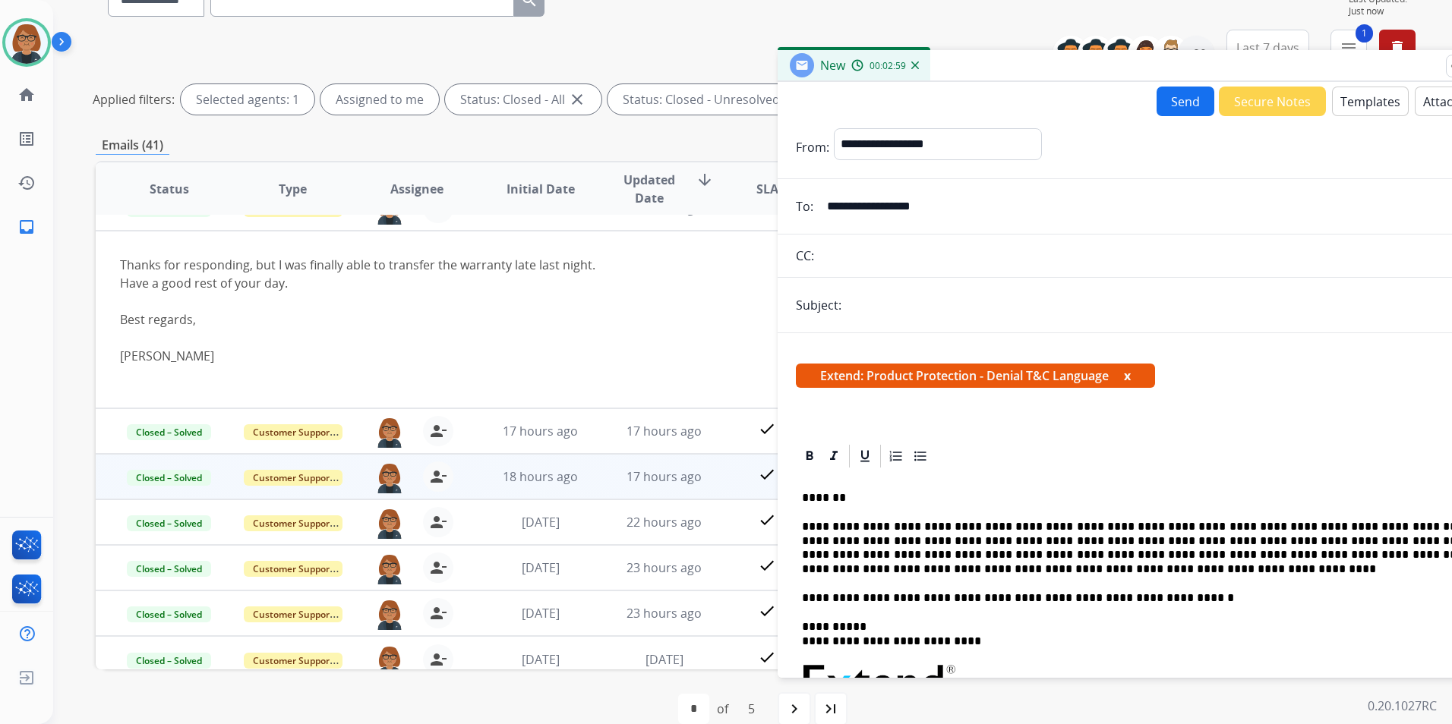
scroll to position [137, 0]
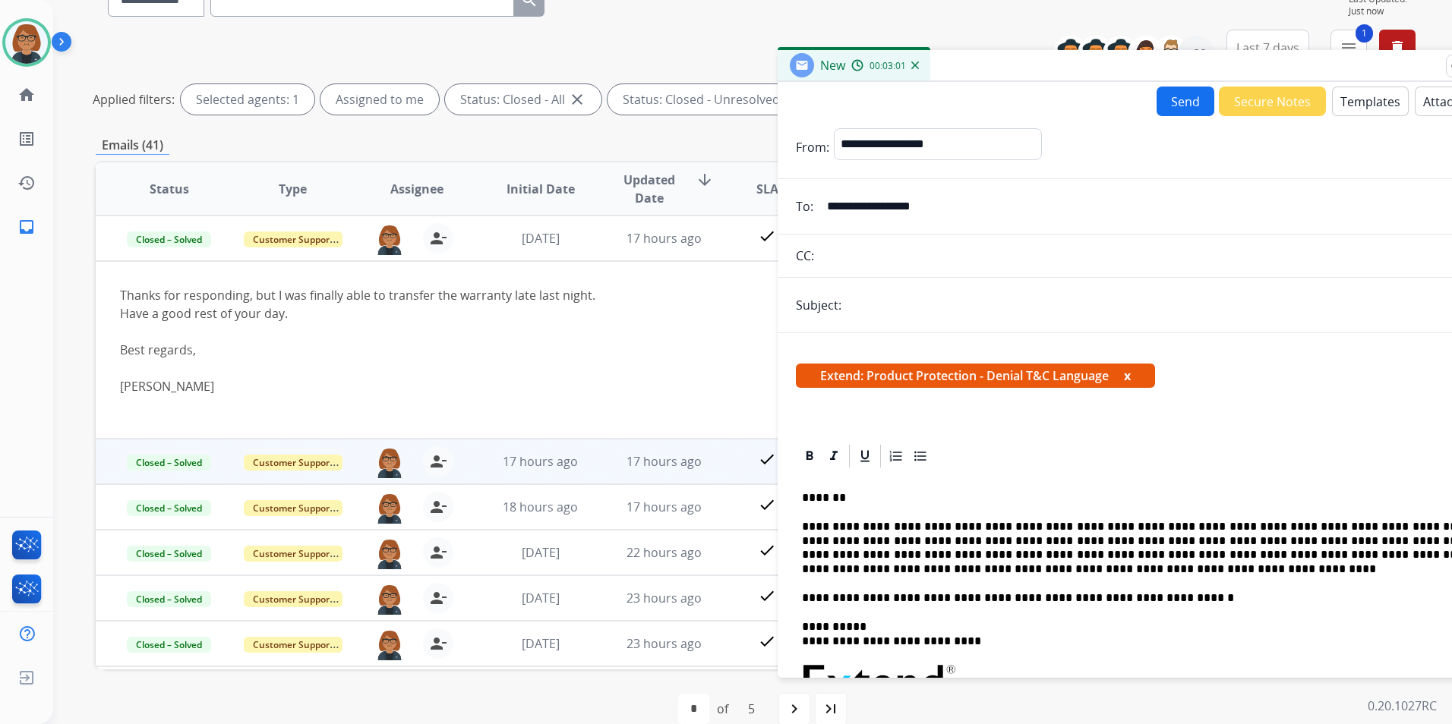
click at [591, 460] on td "17 hours ago" at bounding box center [653, 462] width 124 height 46
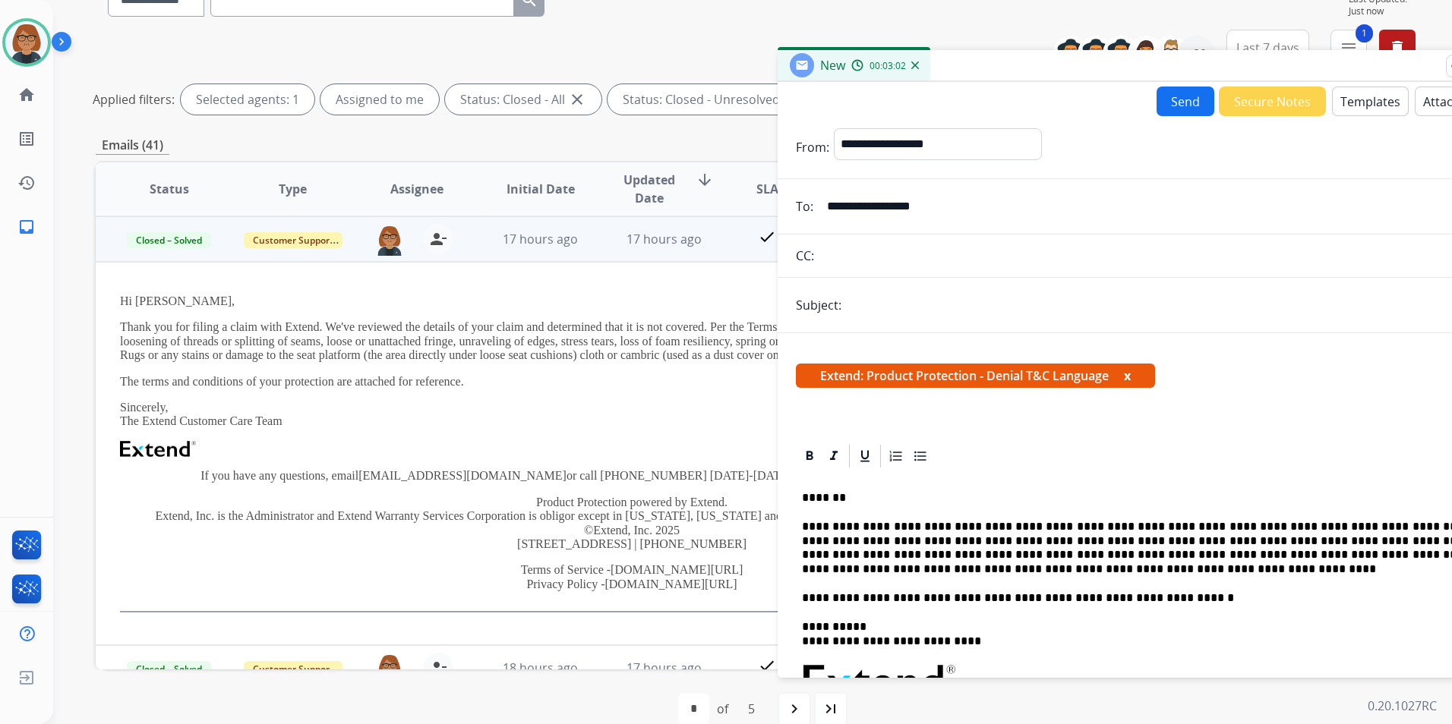
scroll to position [182, 0]
click at [651, 246] on span "17 hours ago" at bounding box center [663, 238] width 75 height 17
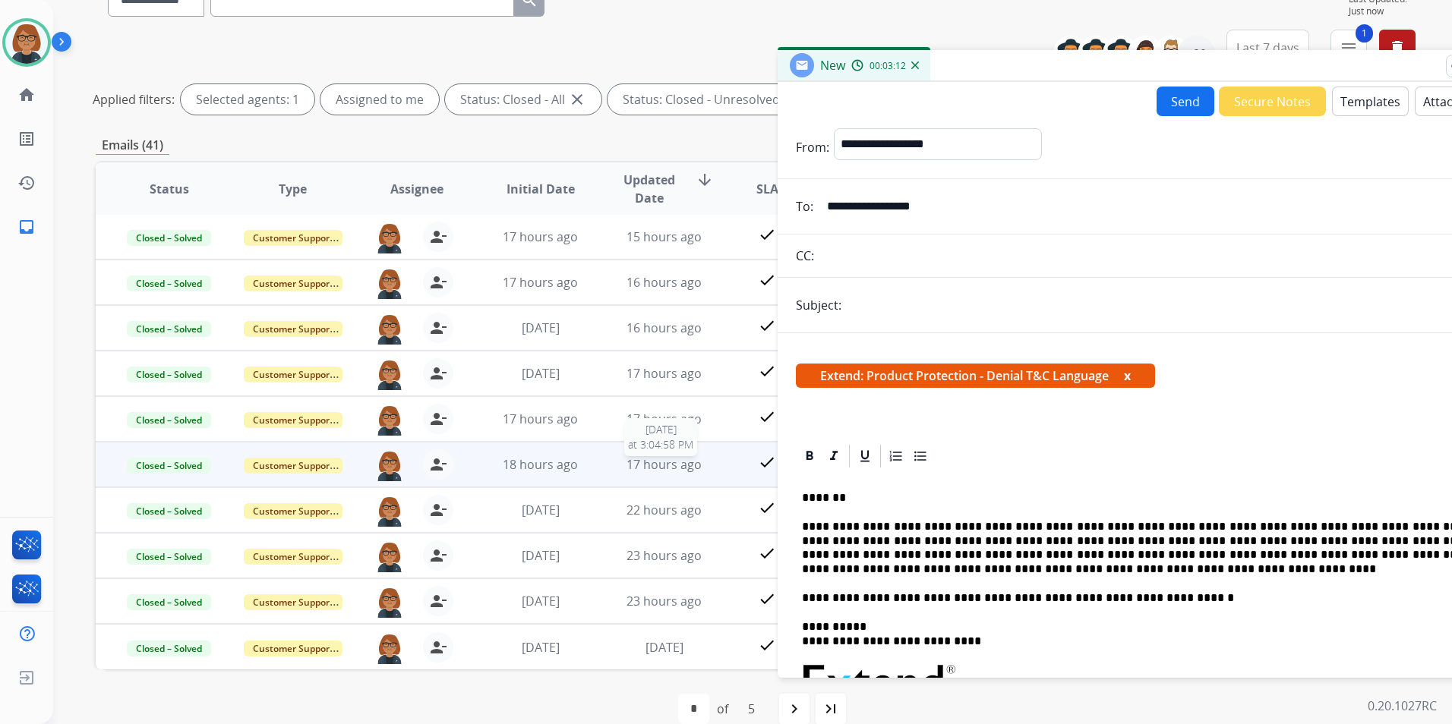
click at [676, 470] on span "17 hours ago" at bounding box center [663, 464] width 75 height 17
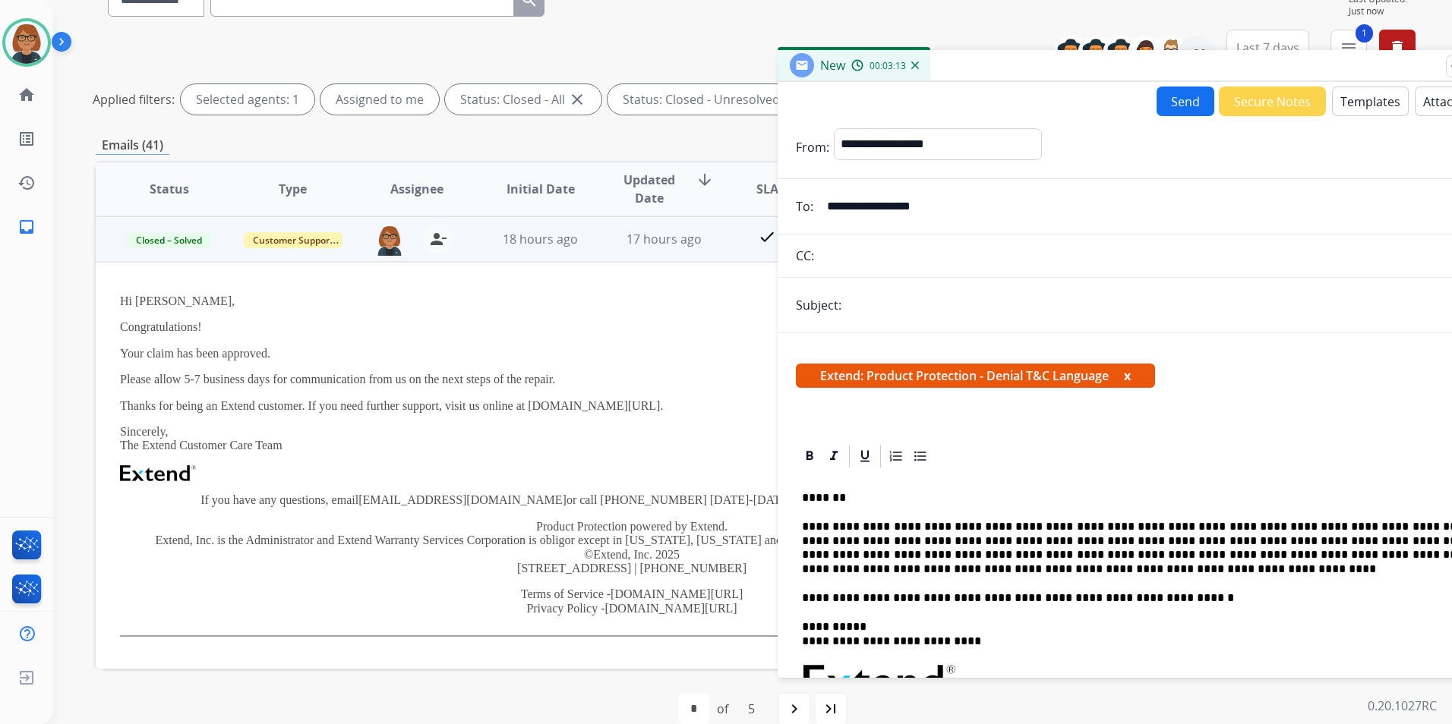
scroll to position [228, 0]
click at [673, 245] on span "17 hours ago" at bounding box center [663, 238] width 75 height 17
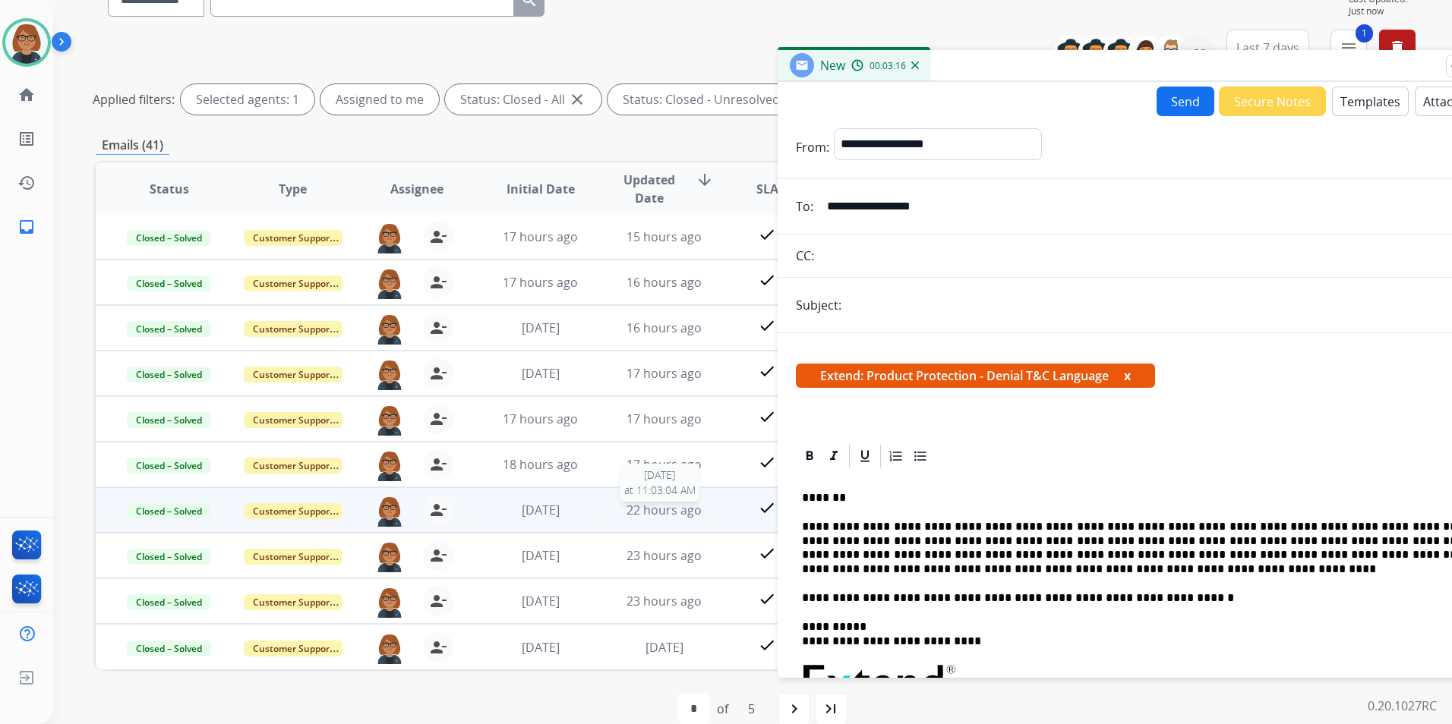
click at [665, 508] on span "22 hours ago" at bounding box center [663, 510] width 75 height 17
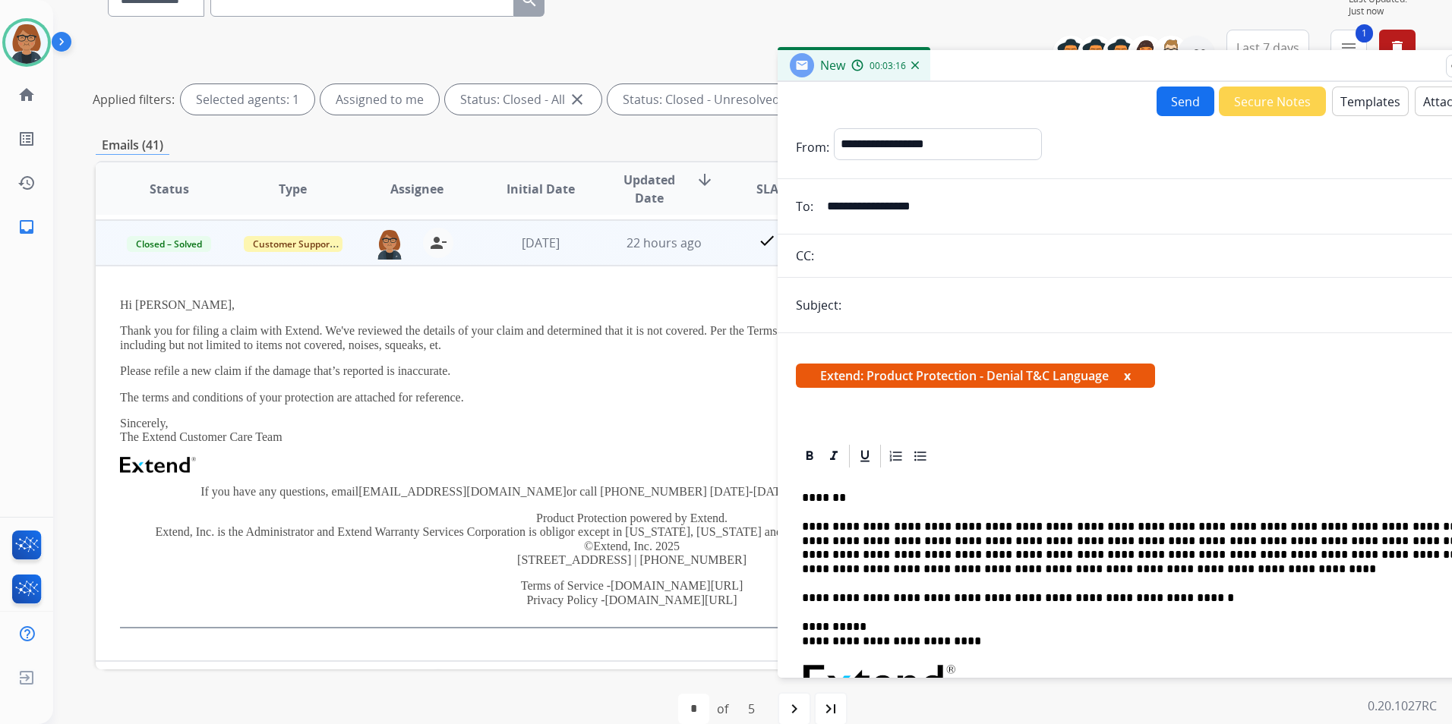
scroll to position [273, 0]
click at [648, 251] on td "22 hours ago" at bounding box center [653, 239] width 124 height 46
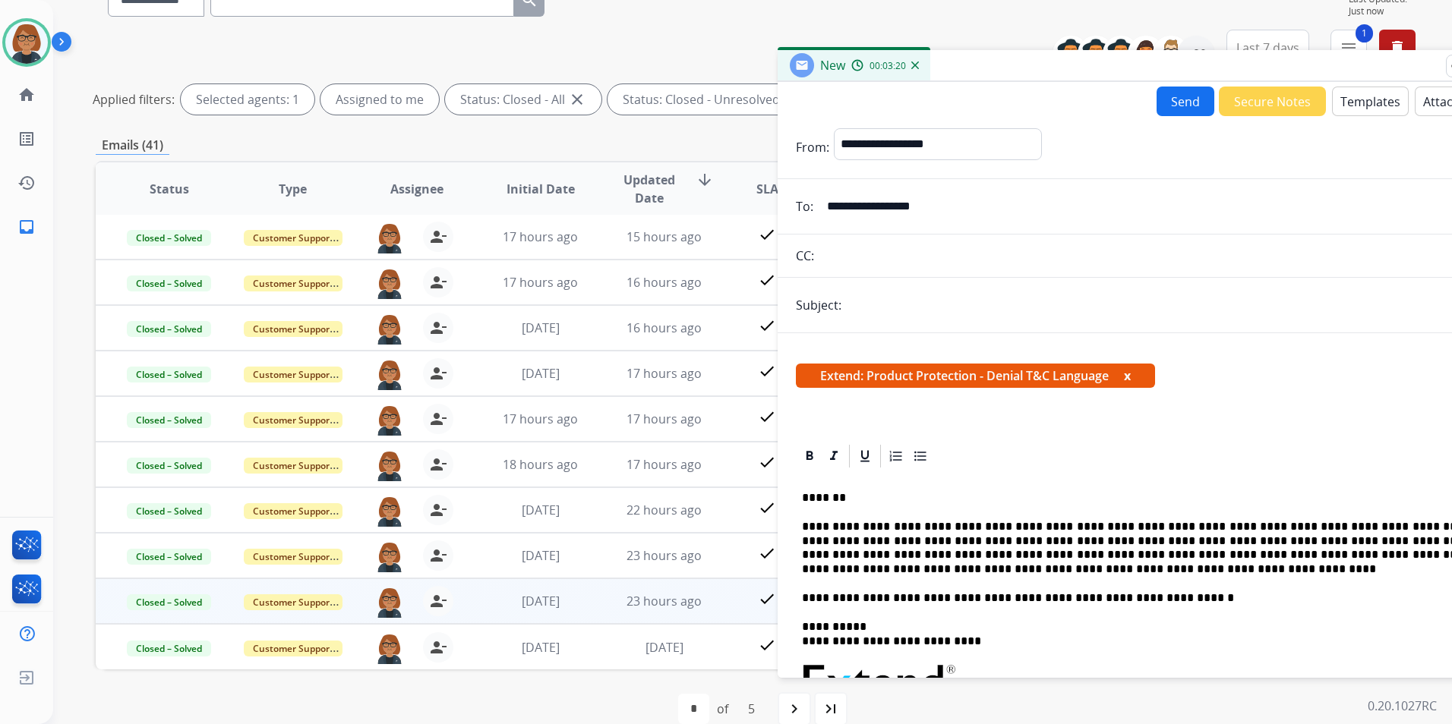
click at [658, 592] on td "23 hours ago" at bounding box center [653, 602] width 124 height 46
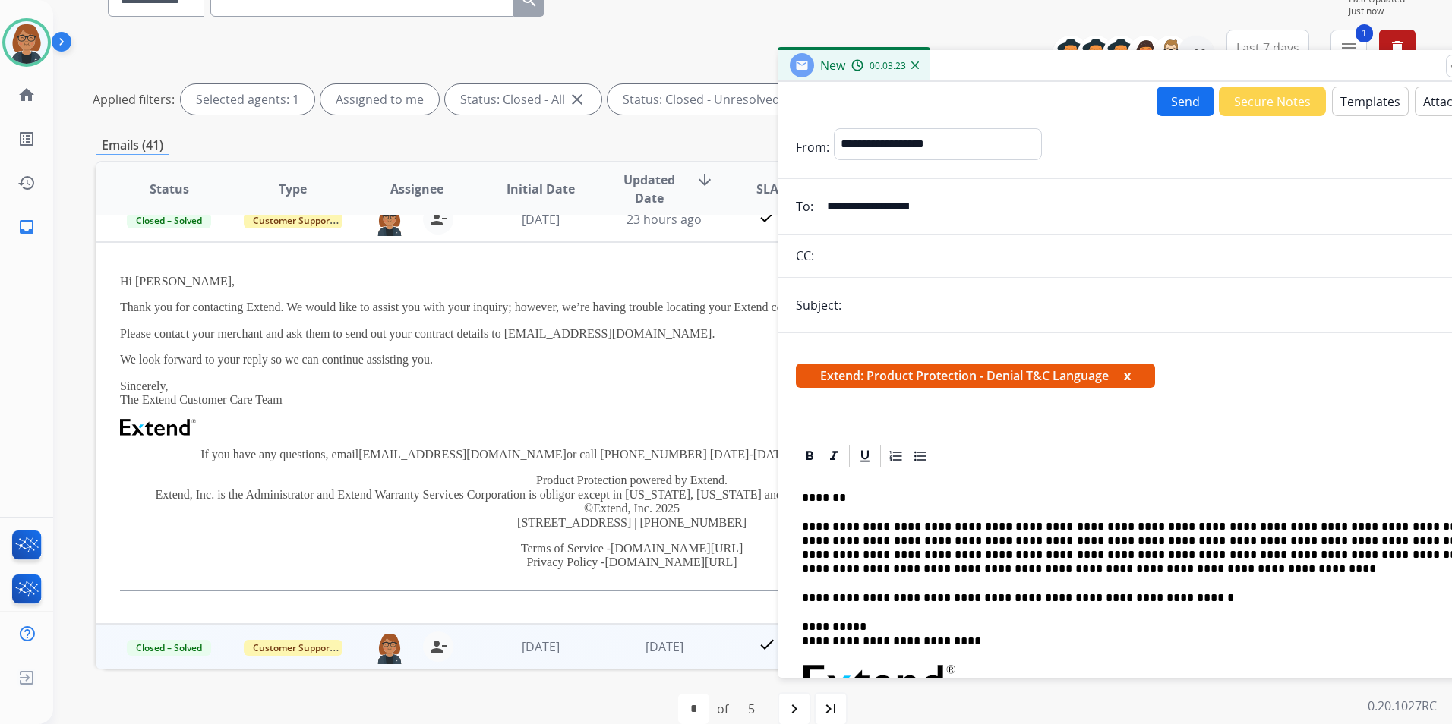
click at [660, 636] on td "1 day ago" at bounding box center [653, 647] width 124 height 46
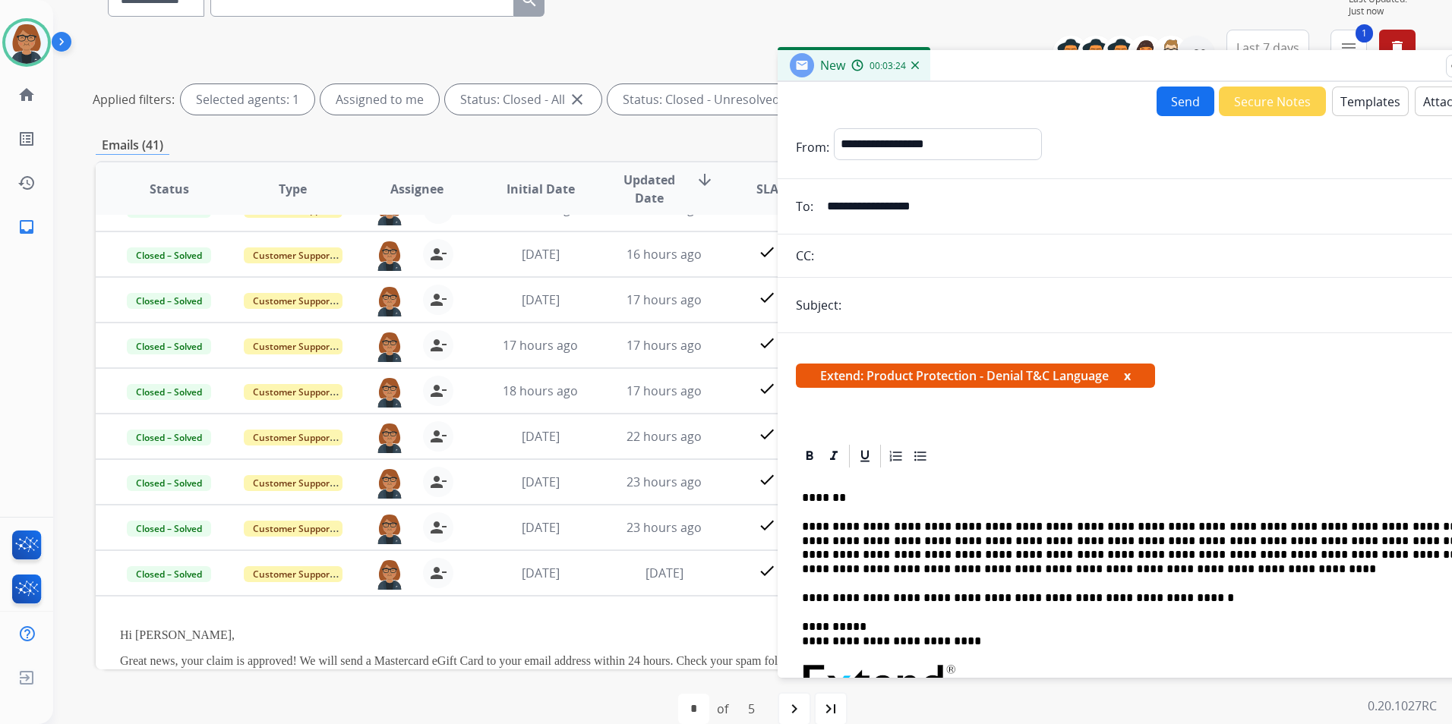
scroll to position [356, 0]
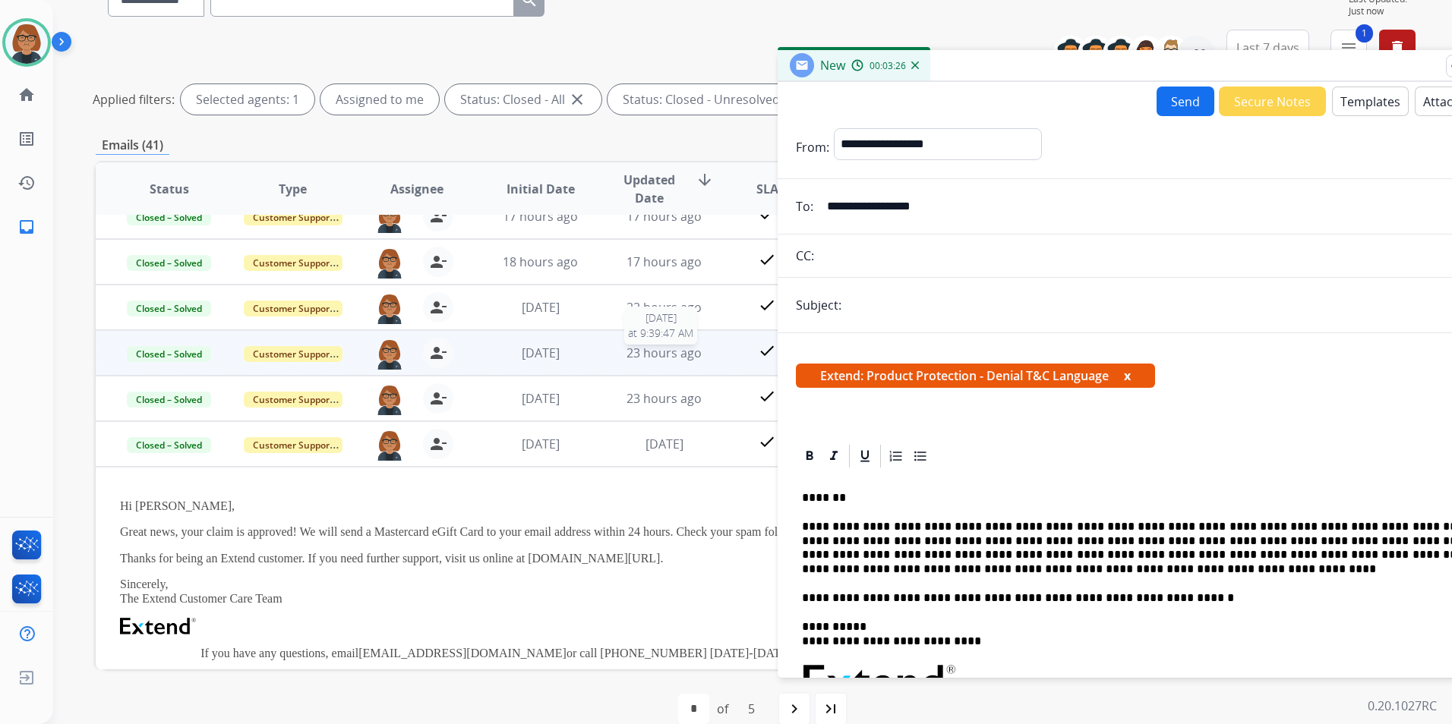
click at [641, 350] on span "23 hours ago" at bounding box center [663, 353] width 75 height 17
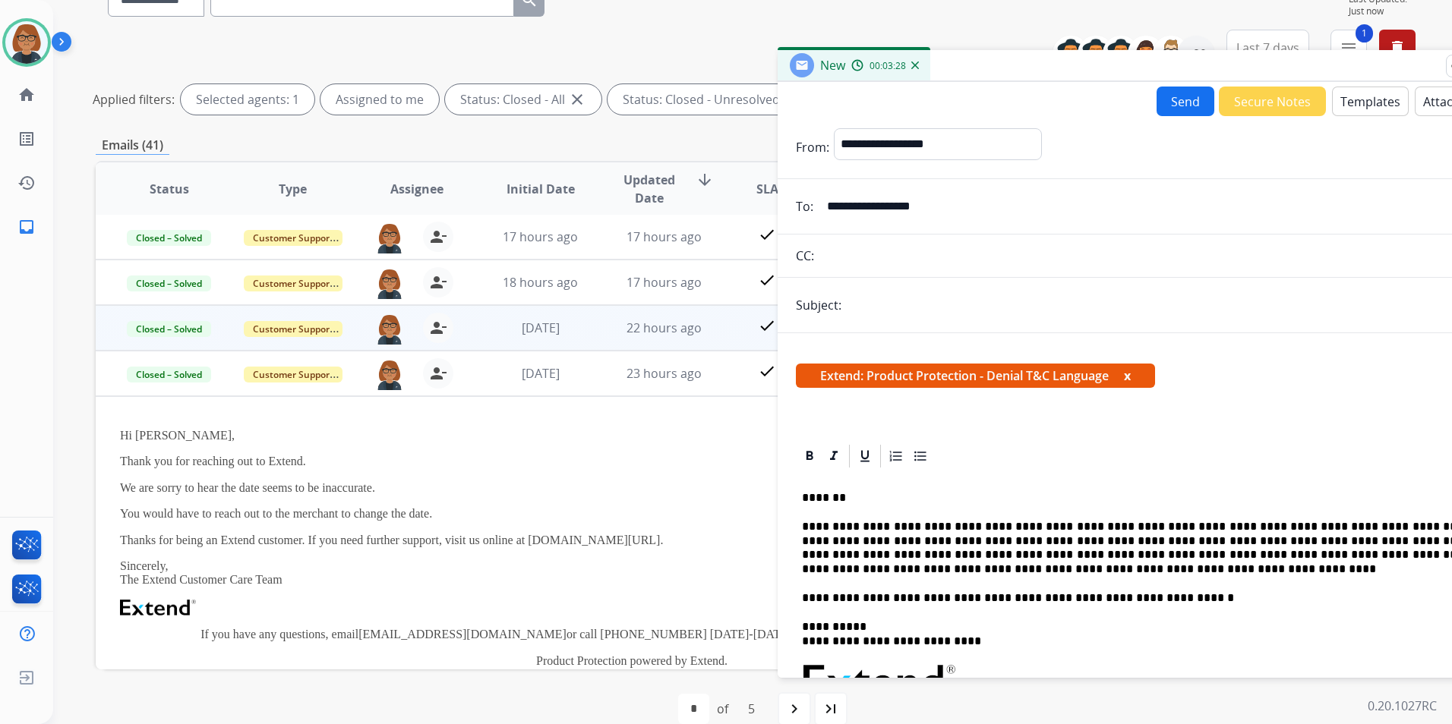
scroll to position [167, 0]
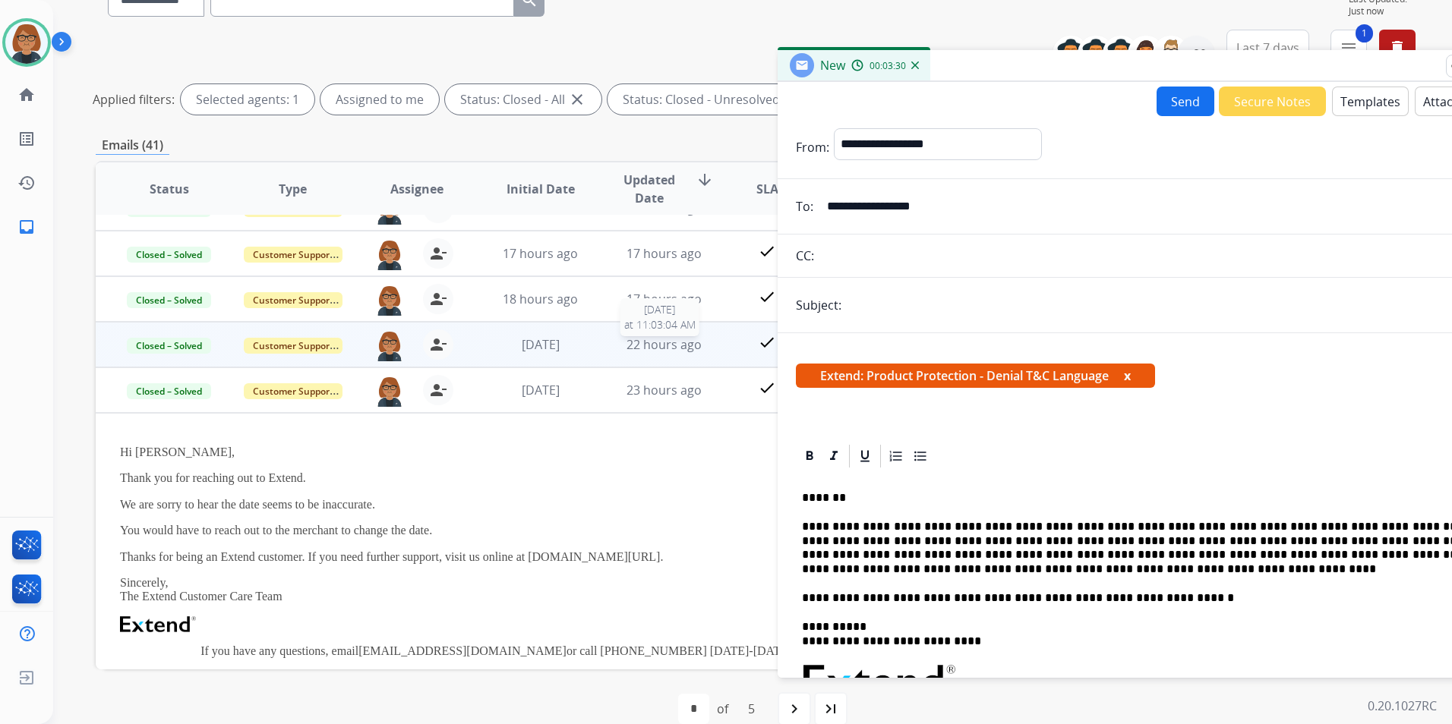
click at [671, 340] on span "22 hours ago" at bounding box center [663, 344] width 75 height 17
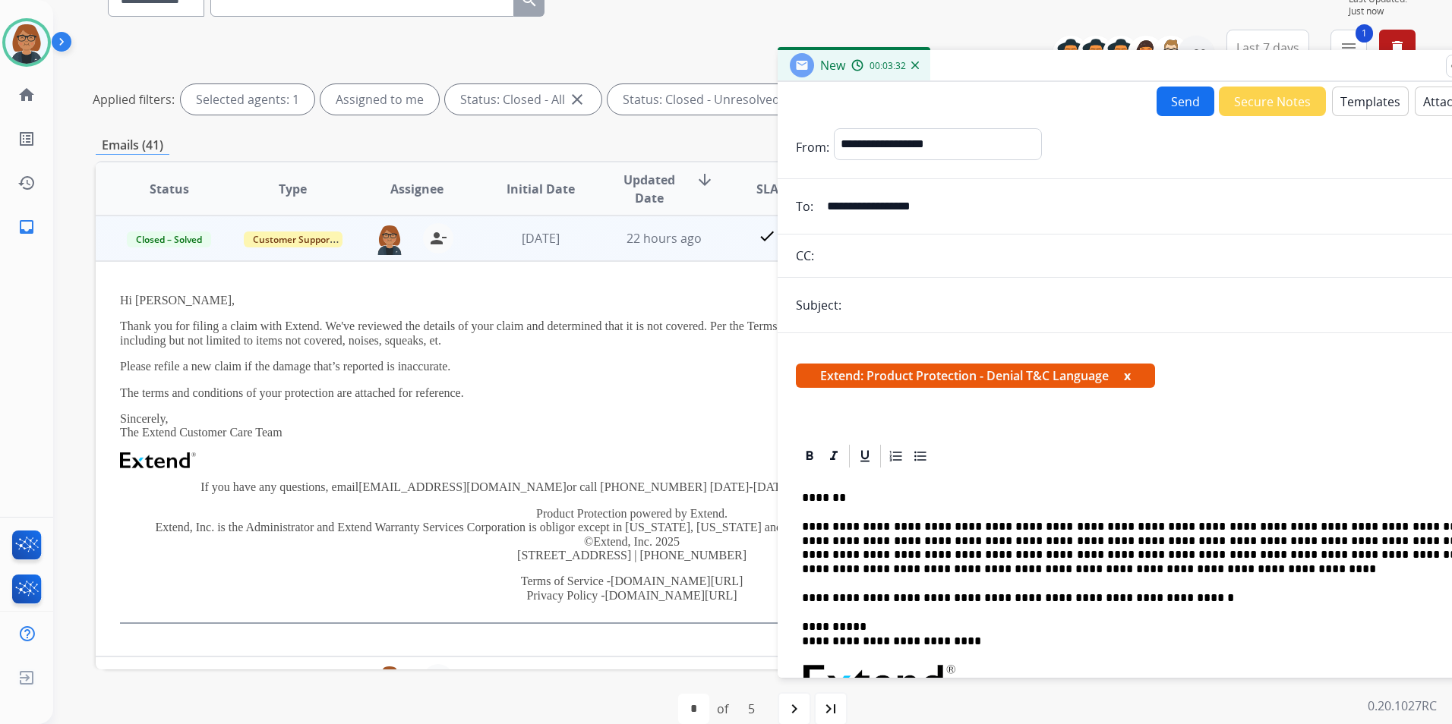
scroll to position [121, 0]
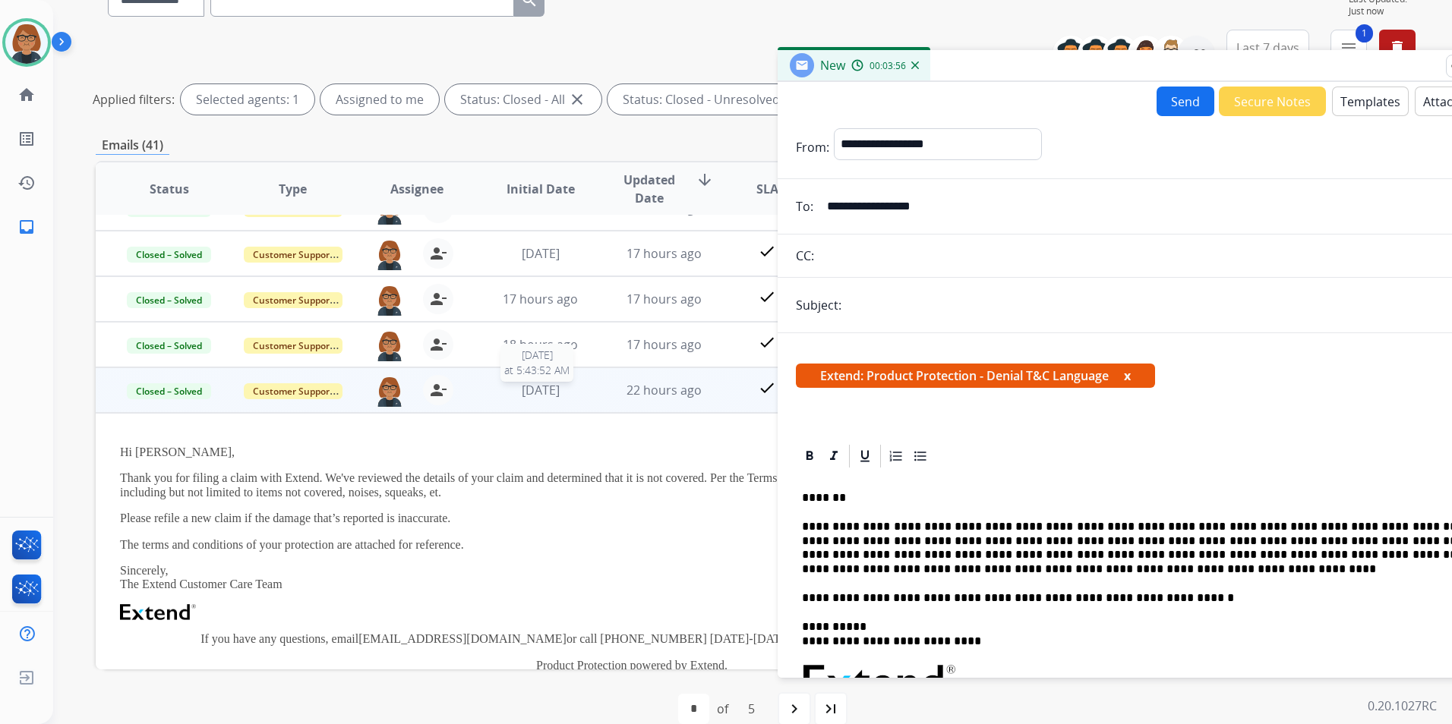
click at [583, 389] on div "1 day ago" at bounding box center [540, 390] width 99 height 18
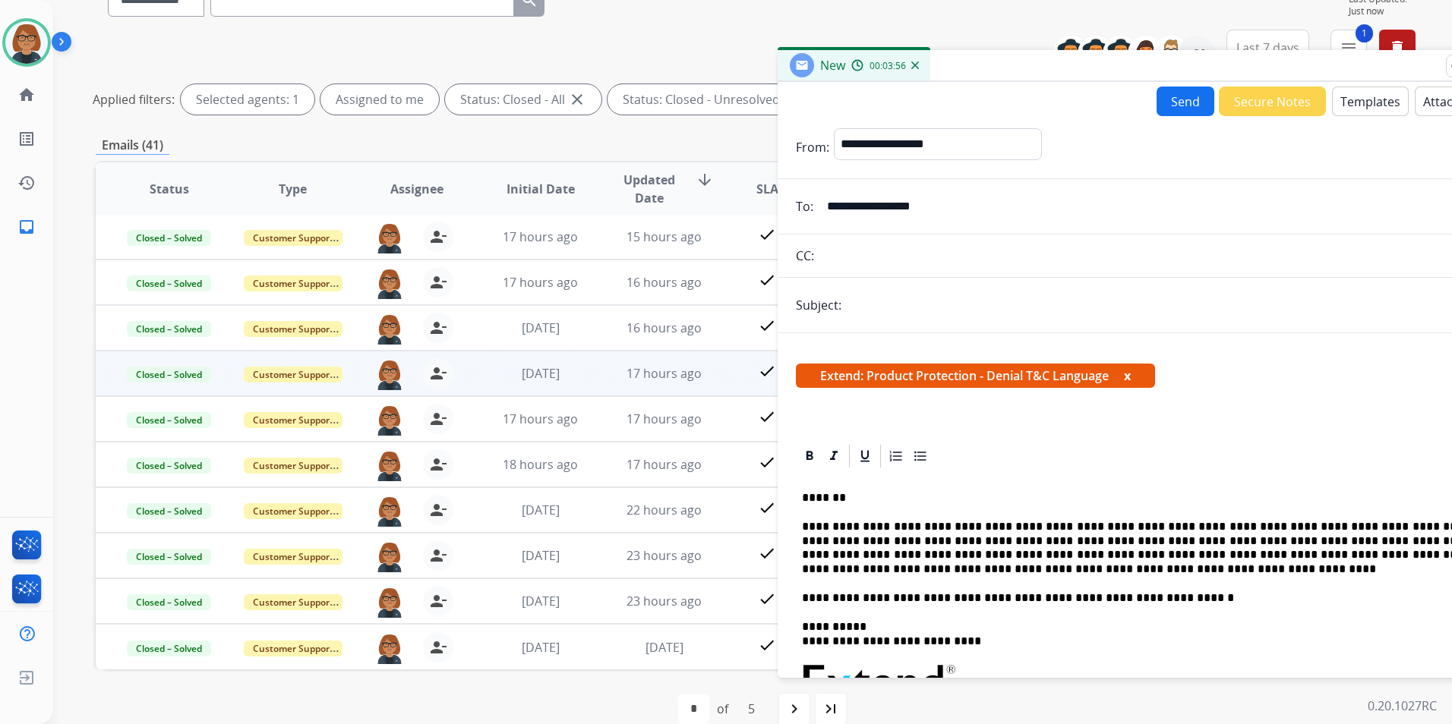
scroll to position [2, 0]
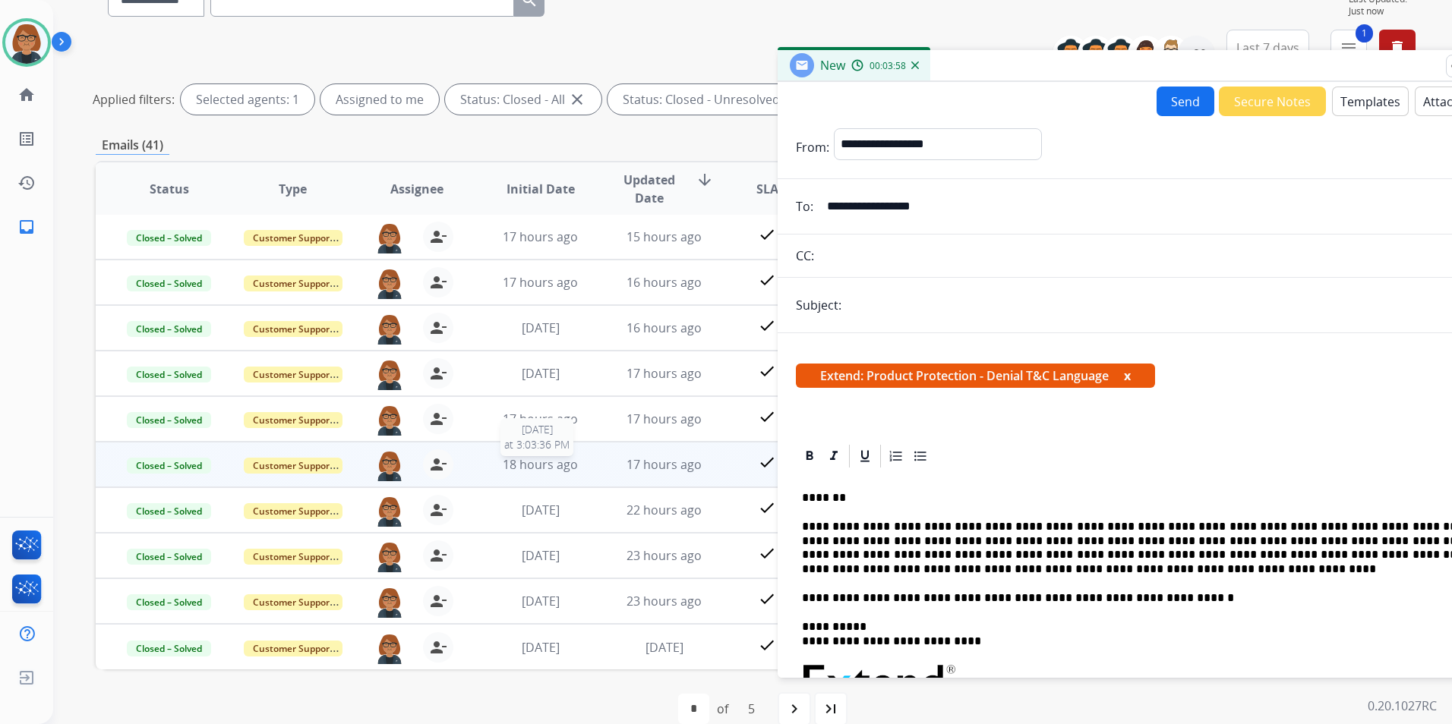
click at [561, 458] on span "18 hours ago" at bounding box center [540, 464] width 75 height 17
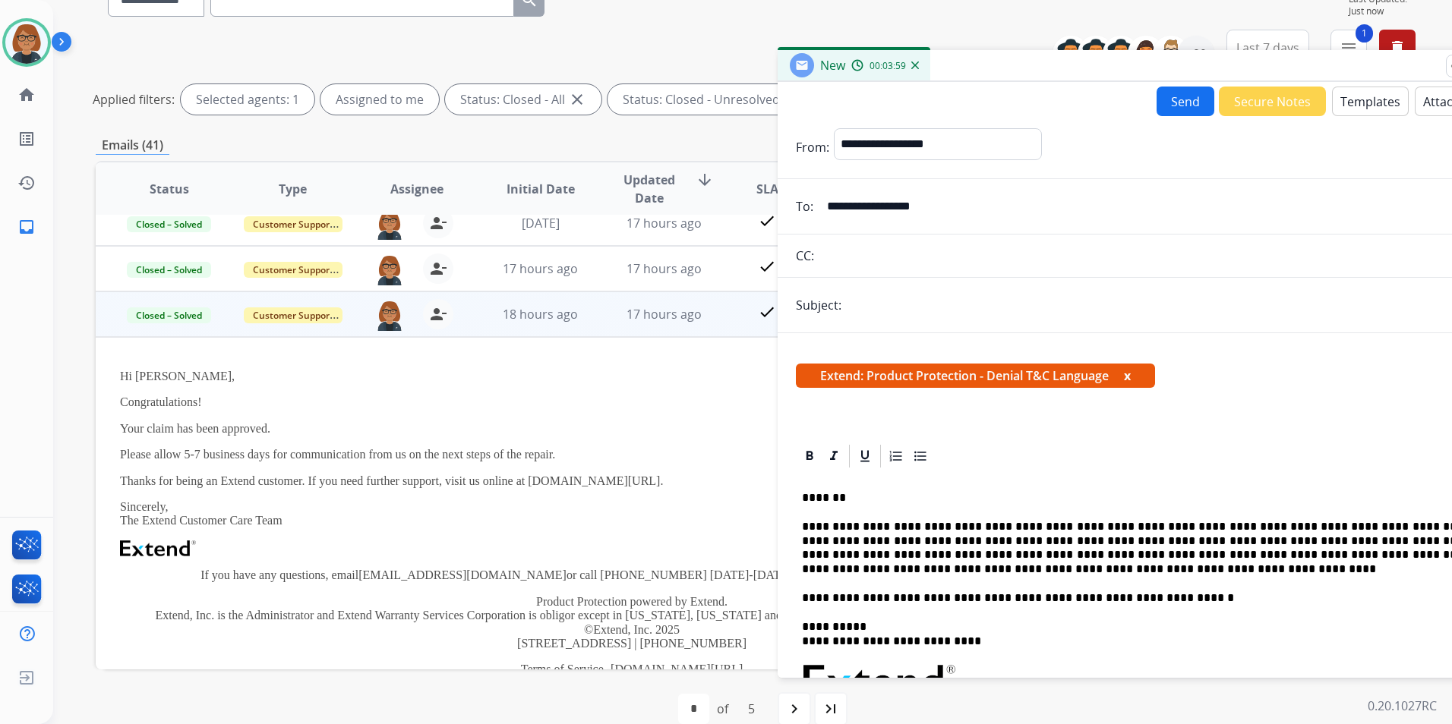
scroll to position [76, 0]
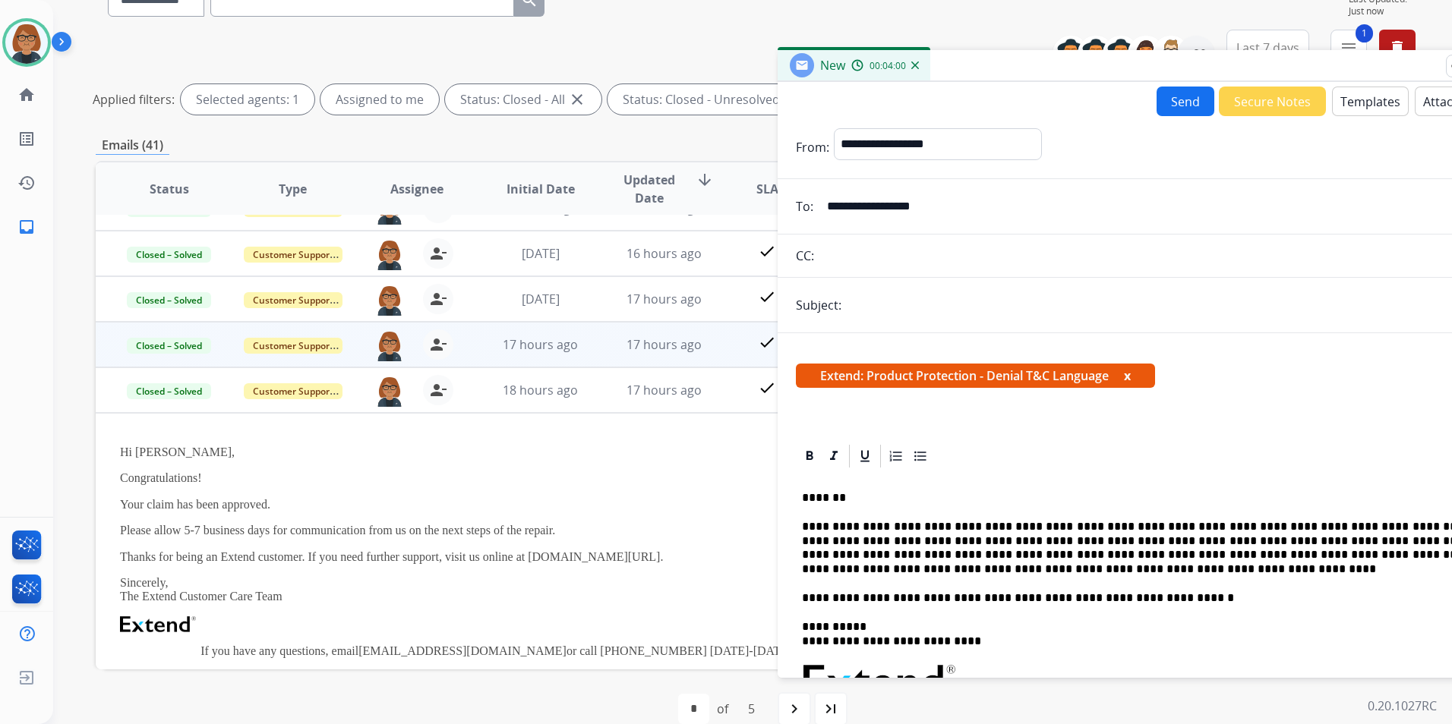
click at [582, 358] on td "17 hours ago" at bounding box center [529, 345] width 124 height 46
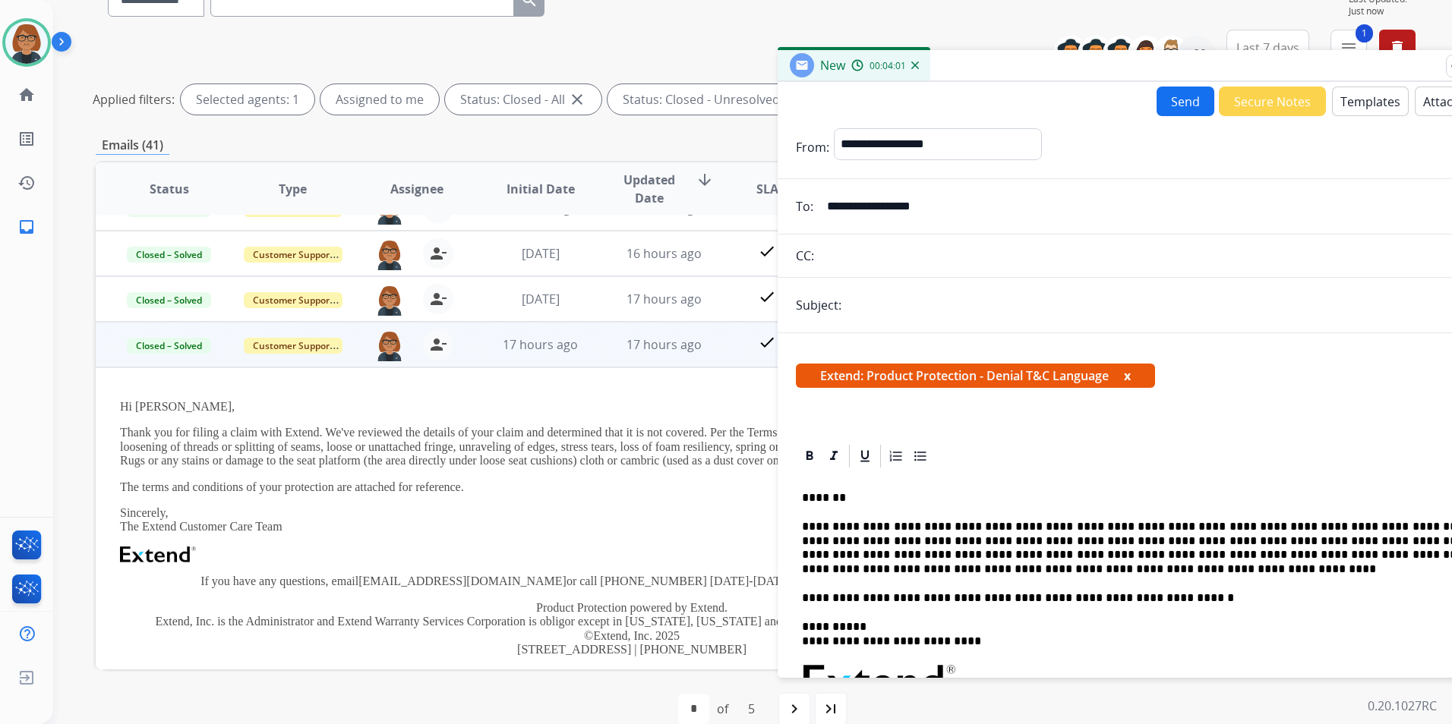
scroll to position [182, 0]
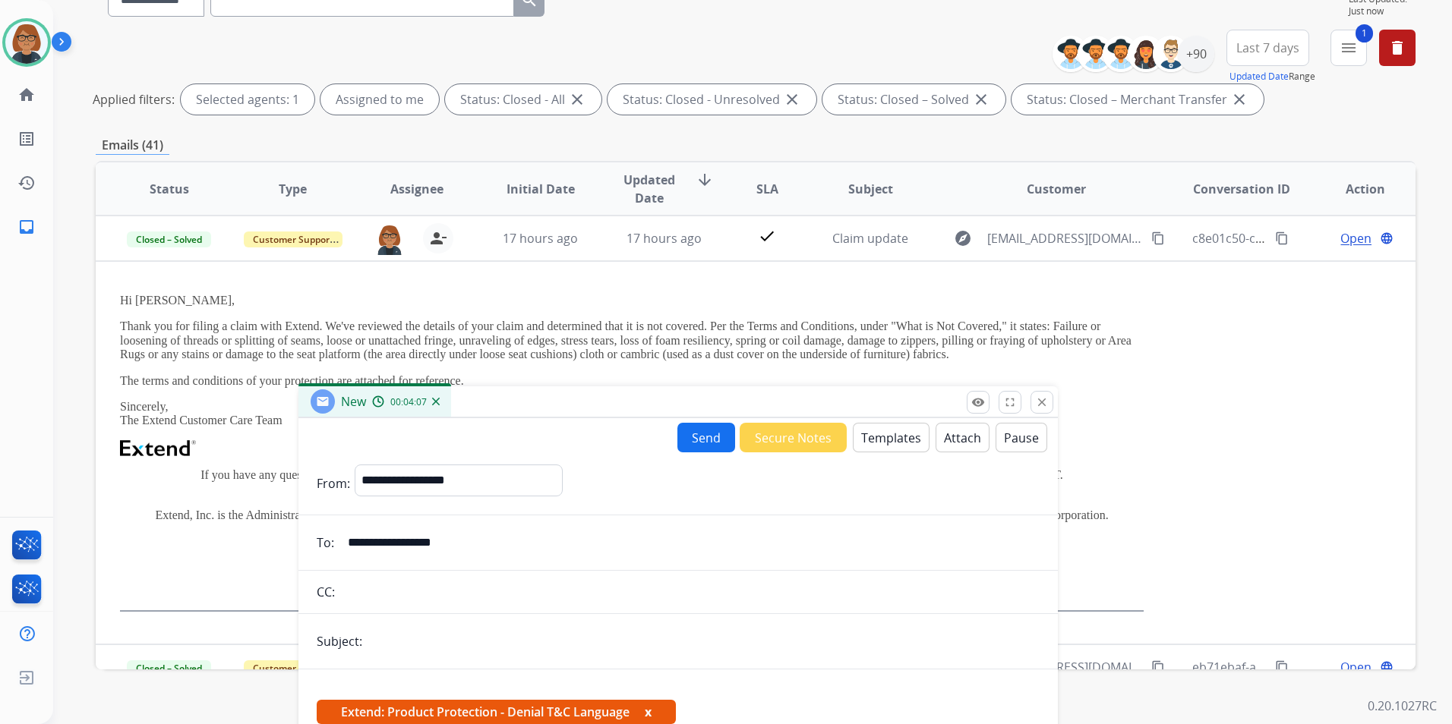
drag, startPoint x: 969, startPoint y: 65, endPoint x: 494, endPoint y: 403, distance: 582.6
click at [491, 402] on div "New 00:04:07" at bounding box center [677, 403] width 759 height 32
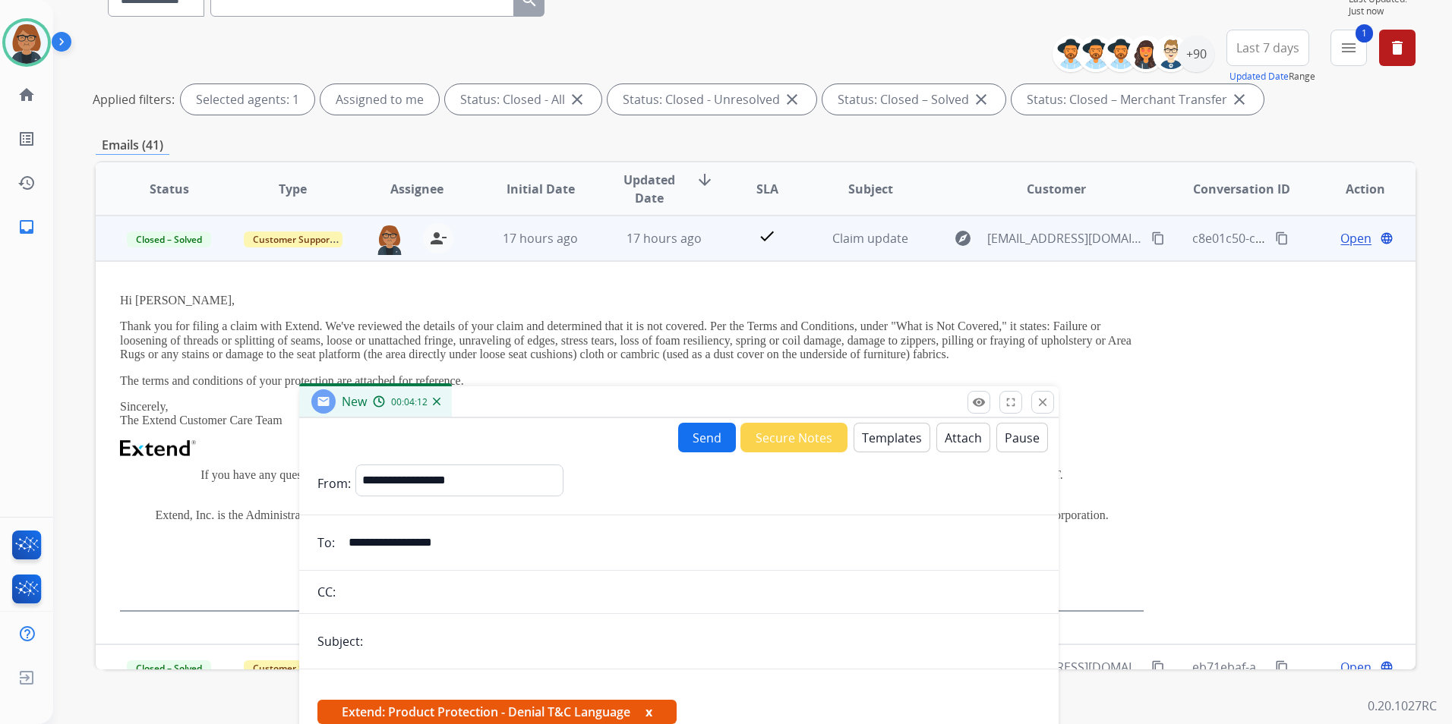
click at [1151, 241] on mat-icon "content_copy" at bounding box center [1158, 239] width 14 height 14
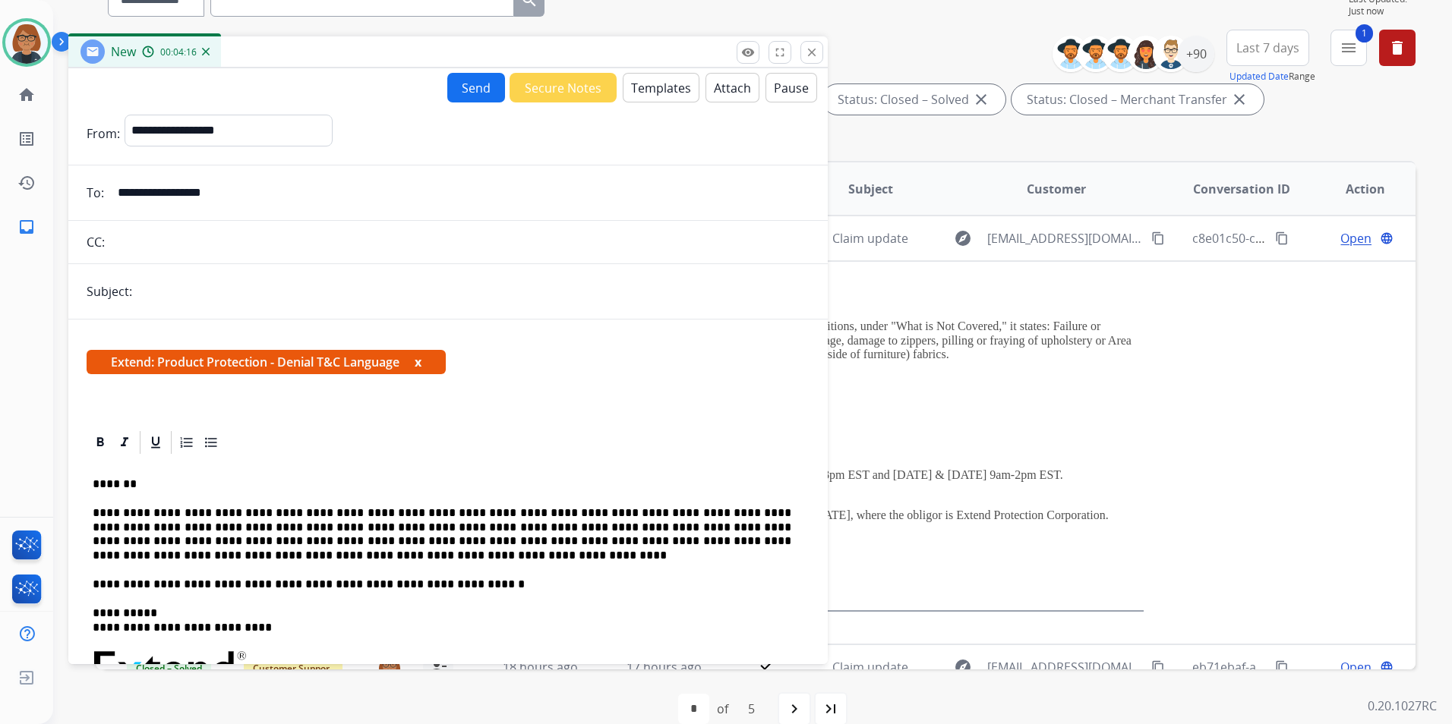
drag, startPoint x: 635, startPoint y: 401, endPoint x: 404, endPoint y: 51, distance: 419.3
click at [404, 51] on div "New 00:04:16" at bounding box center [447, 52] width 759 height 32
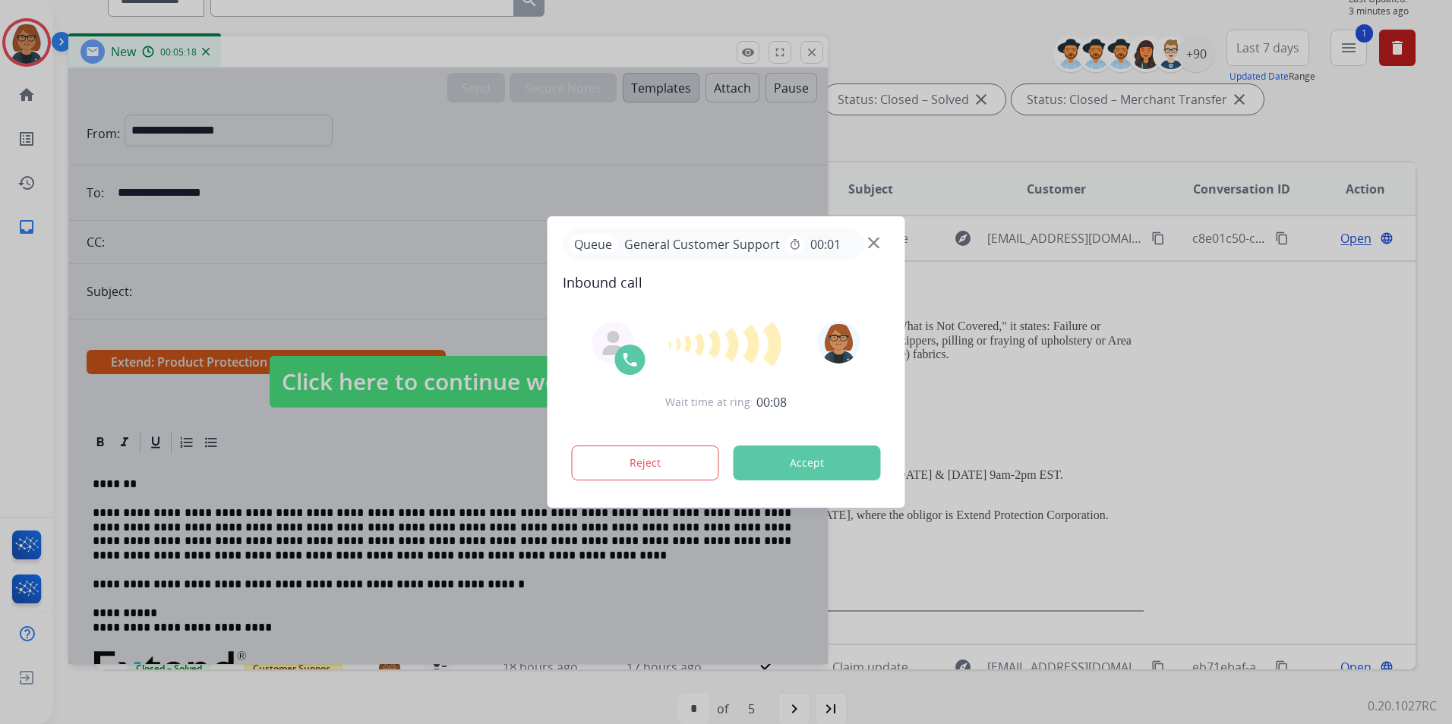
click at [782, 471] on button "Accept" at bounding box center [807, 463] width 147 height 35
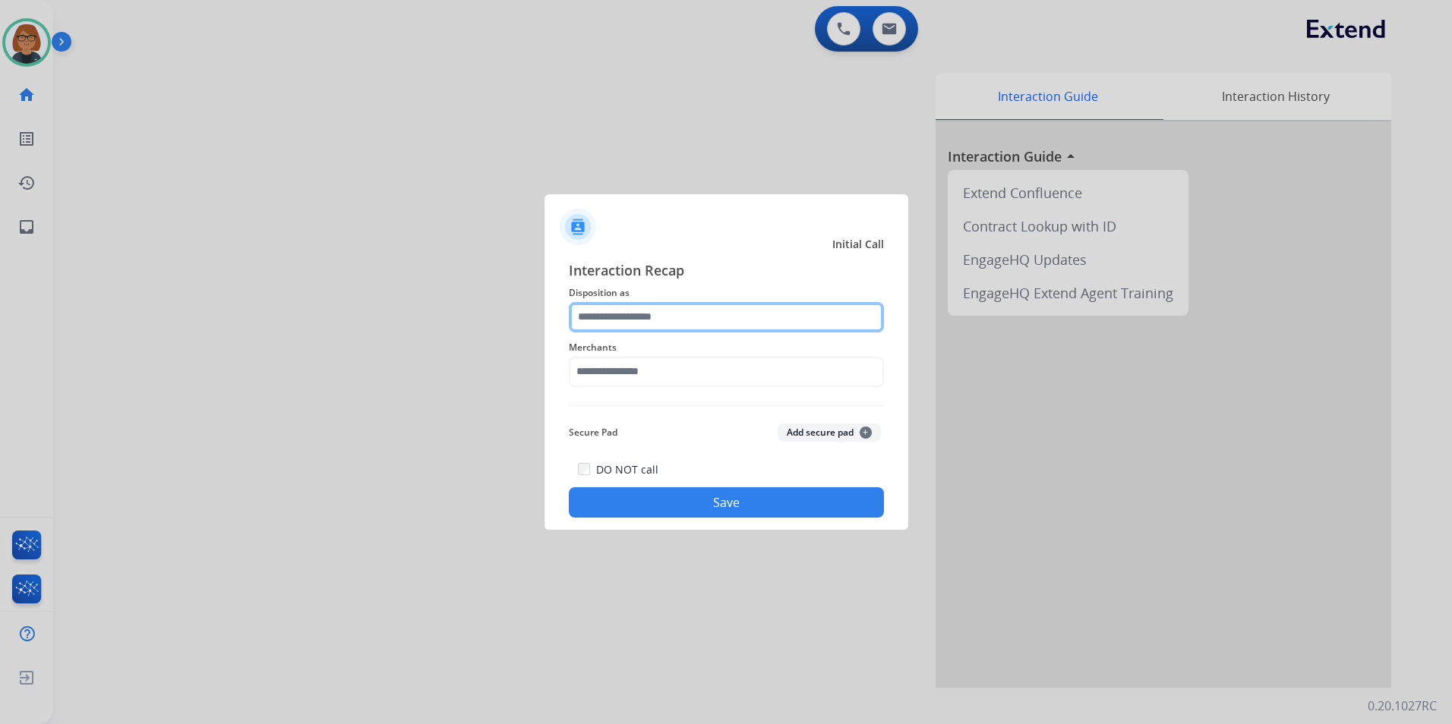
click at [620, 306] on input "text" at bounding box center [726, 317] width 315 height 30
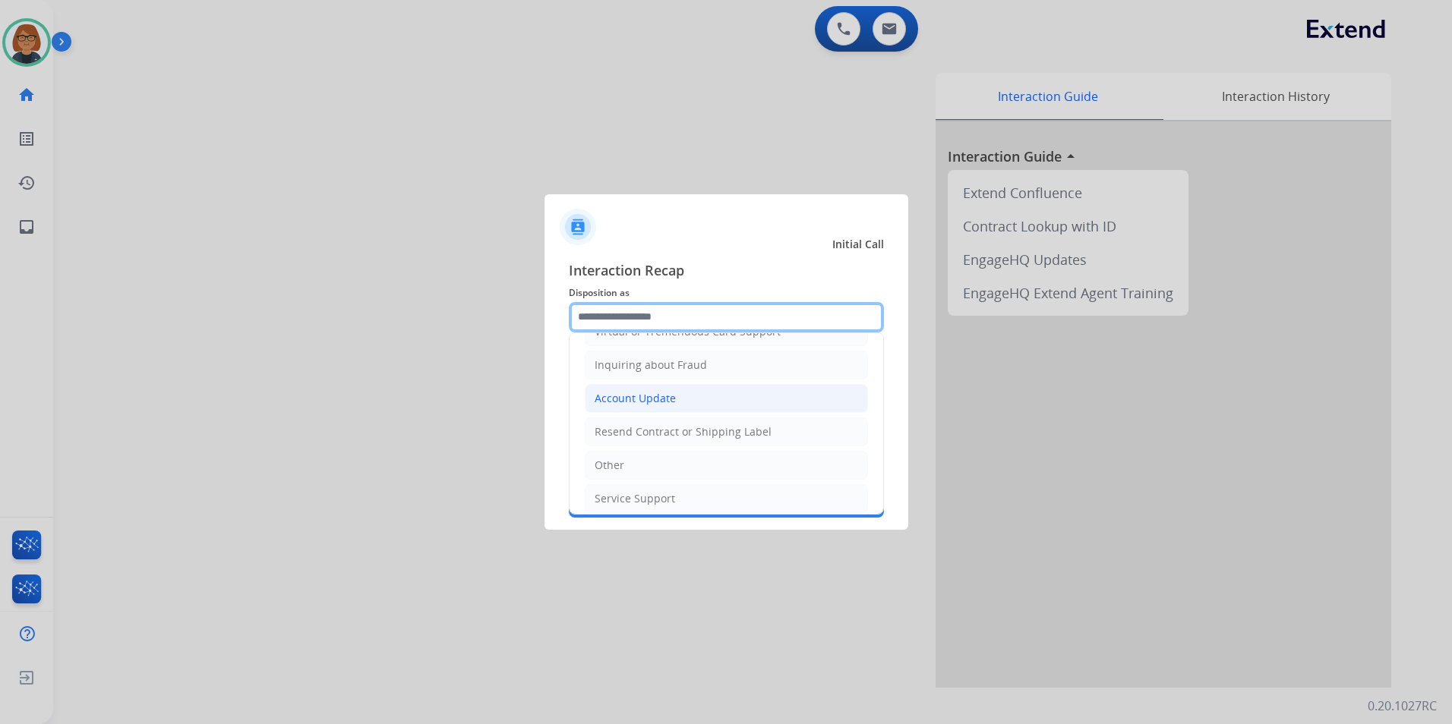
scroll to position [228, 0]
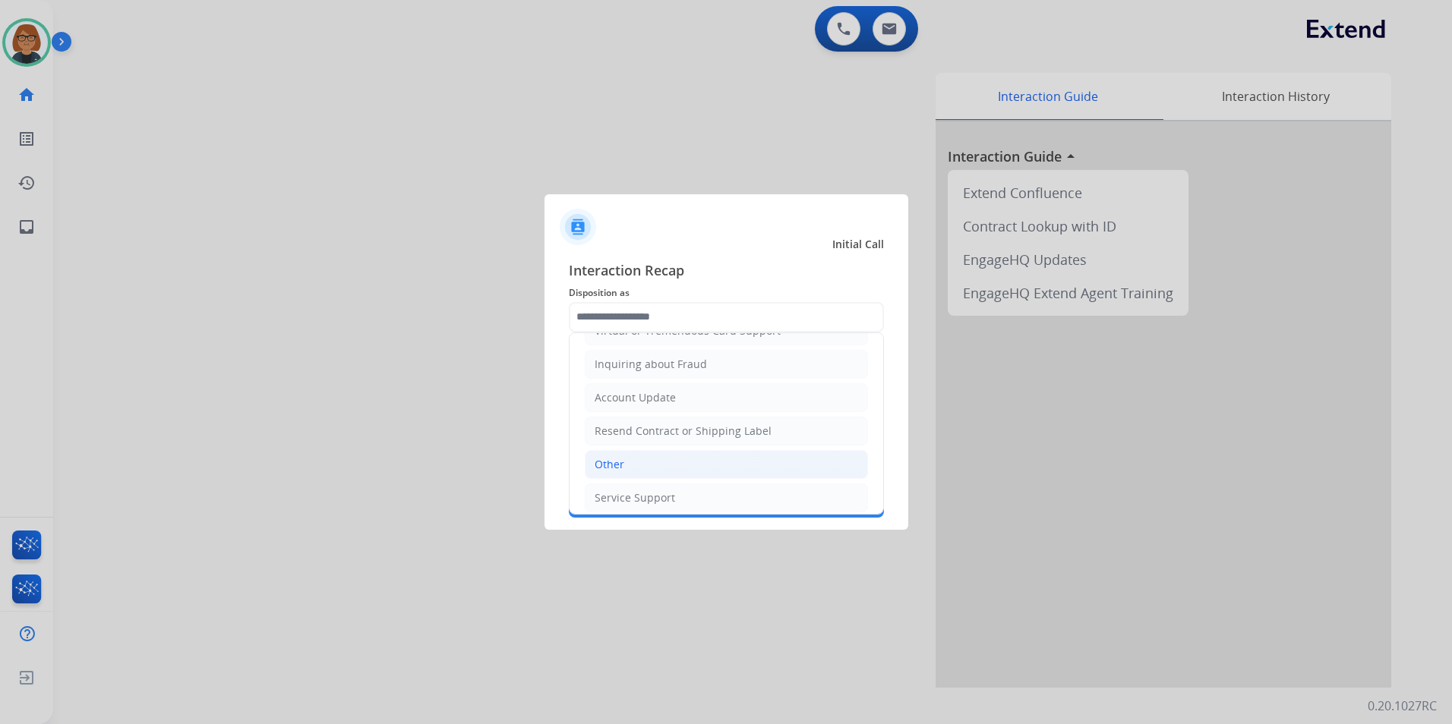
click at [669, 453] on li "Other" at bounding box center [726, 464] width 283 height 29
type input "*****"
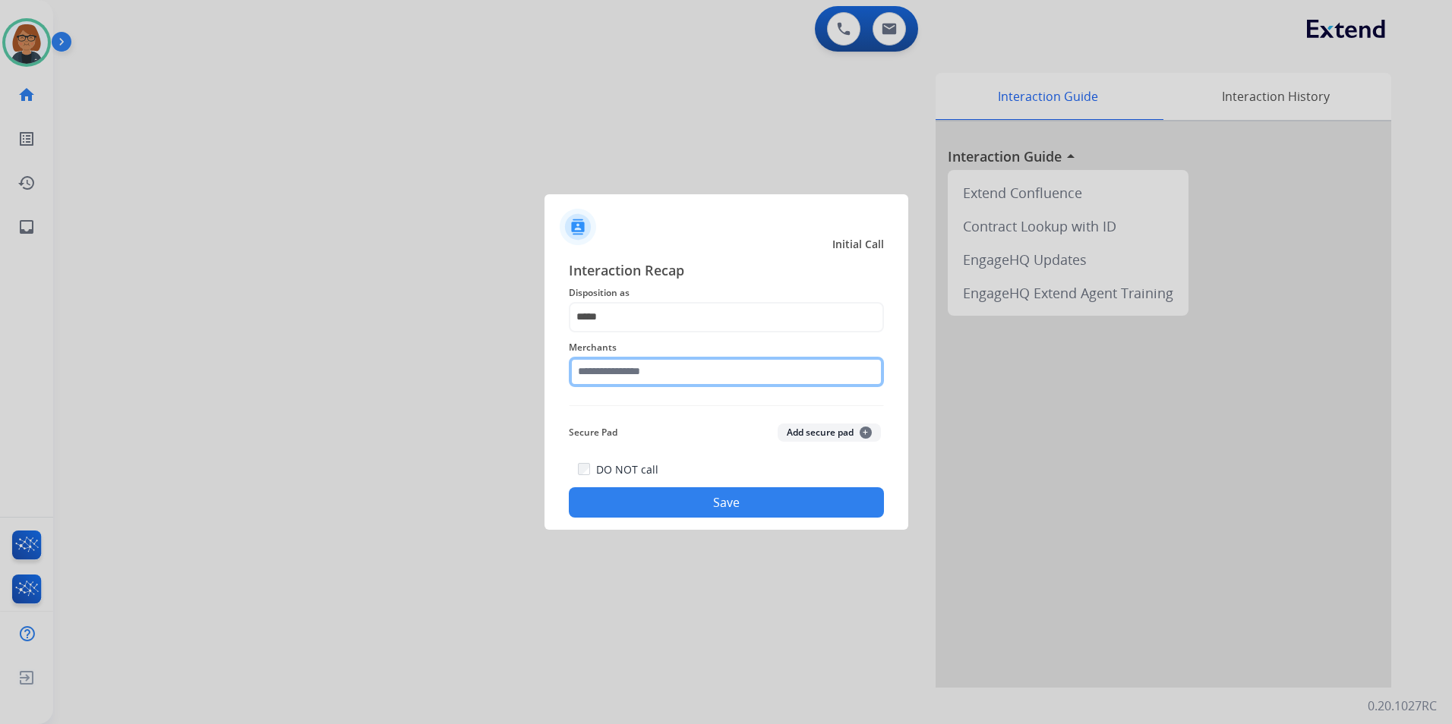
click at [710, 374] on input "text" at bounding box center [726, 372] width 315 height 30
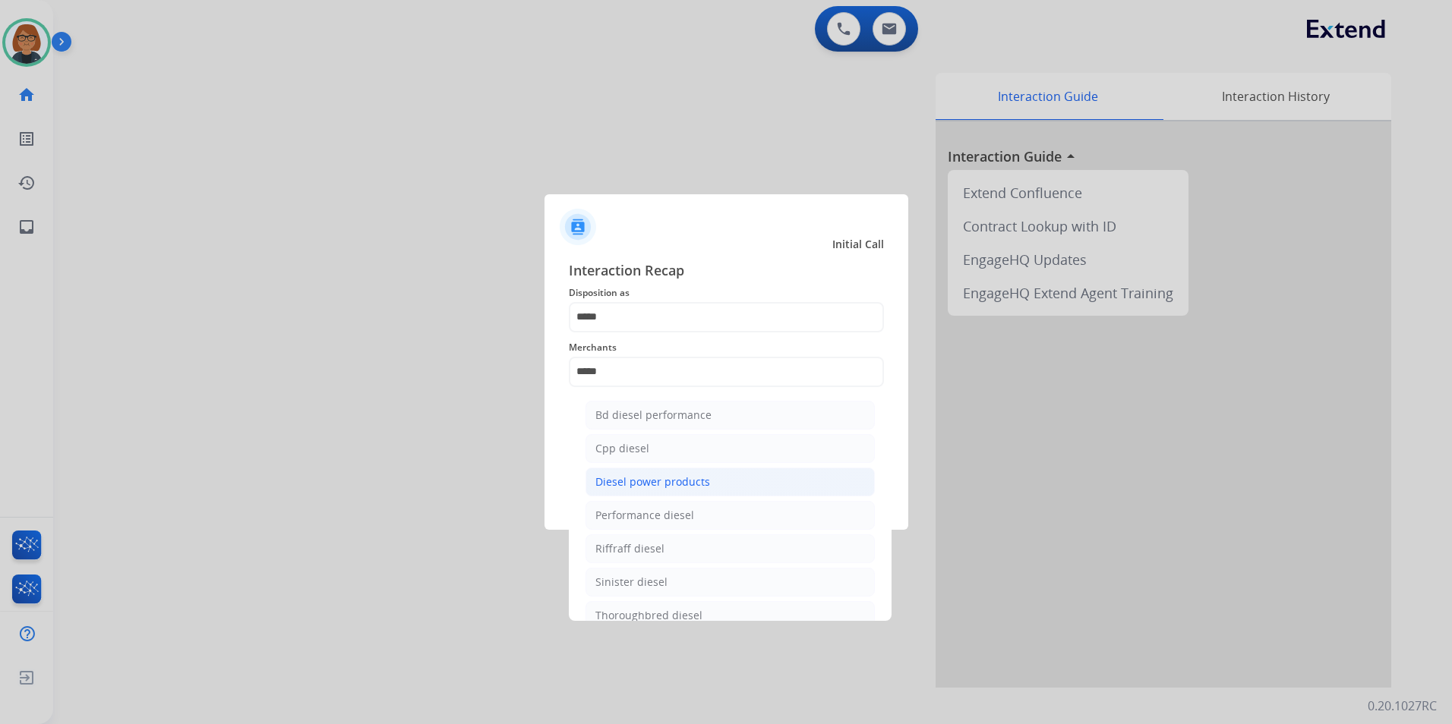
click at [673, 487] on div "Diesel power products" at bounding box center [652, 482] width 115 height 15
type input "**********"
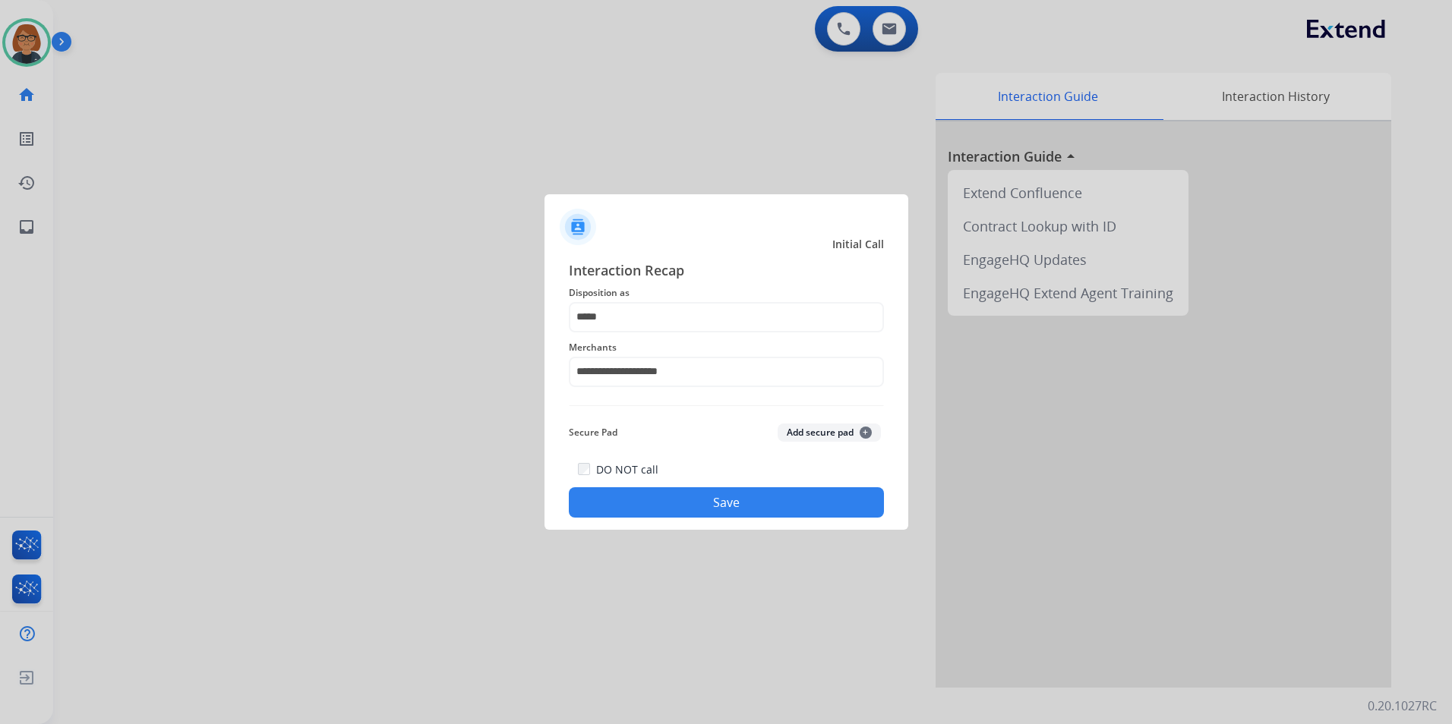
click at [639, 498] on button "Save" at bounding box center [726, 503] width 315 height 30
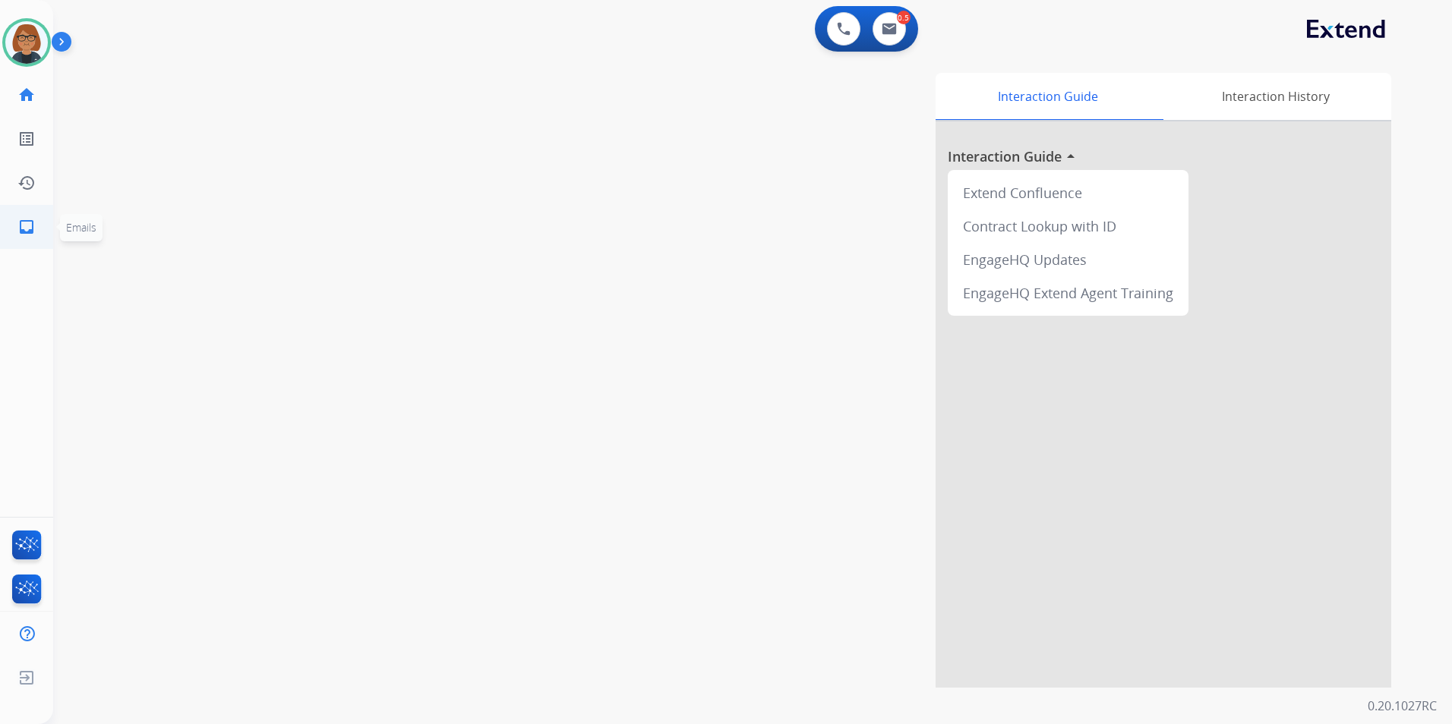
click at [23, 238] on link "inbox Emails" at bounding box center [26, 227] width 43 height 43
select select "**********"
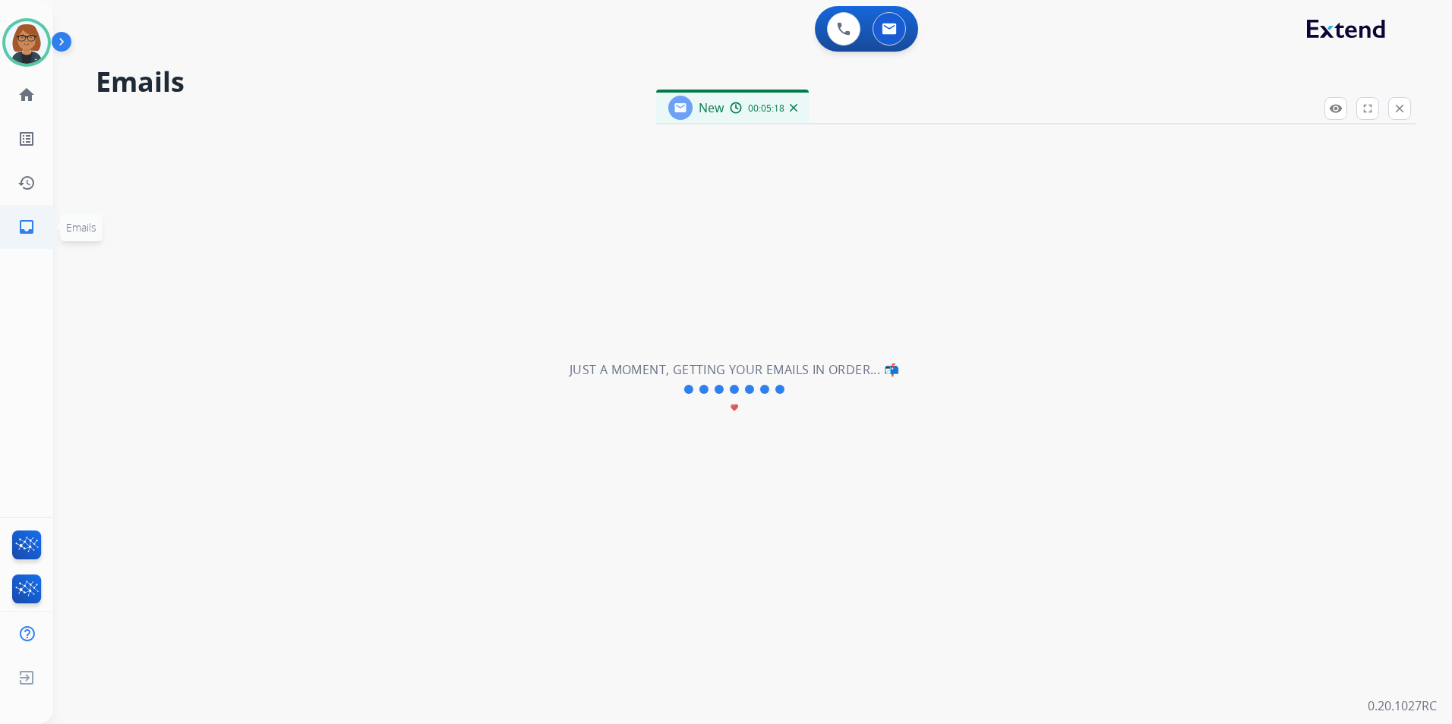
select select "**********"
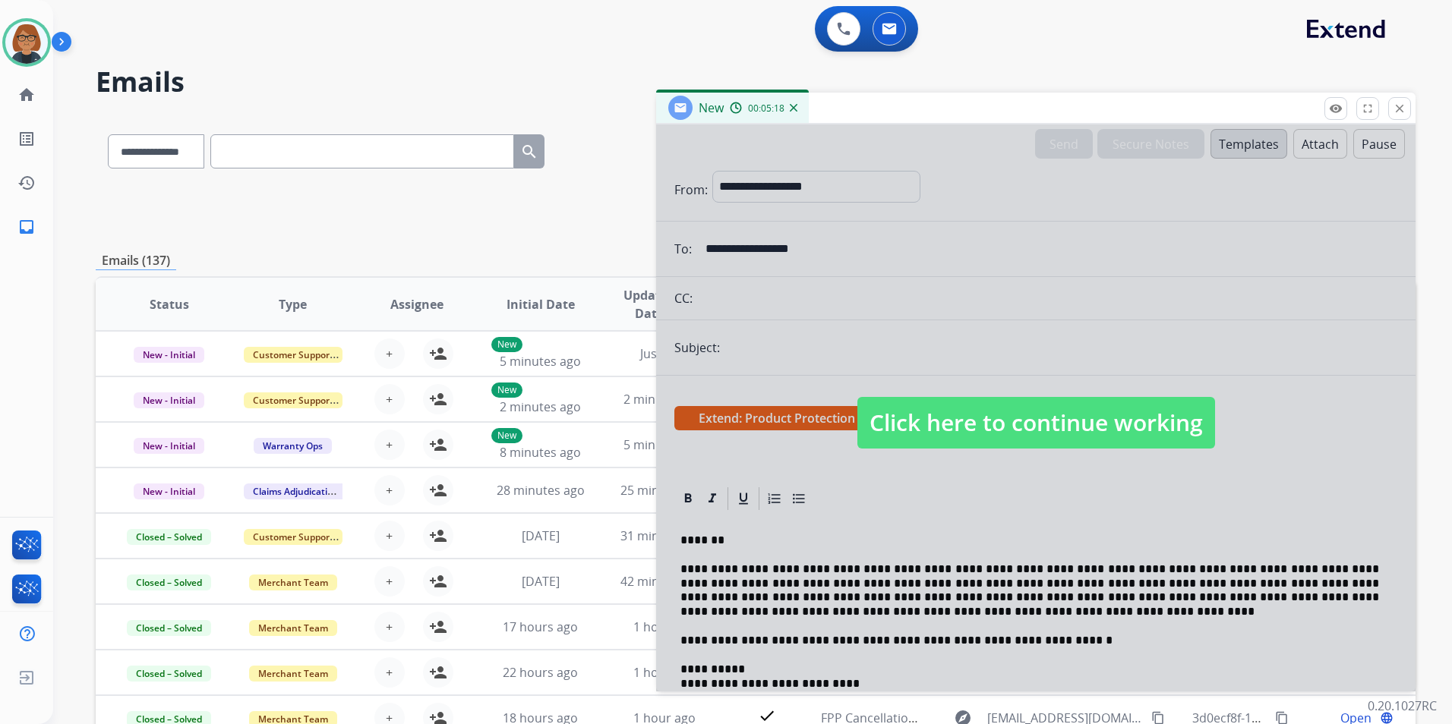
click at [1030, 440] on span "Click here to continue working" at bounding box center [1036, 423] width 358 height 52
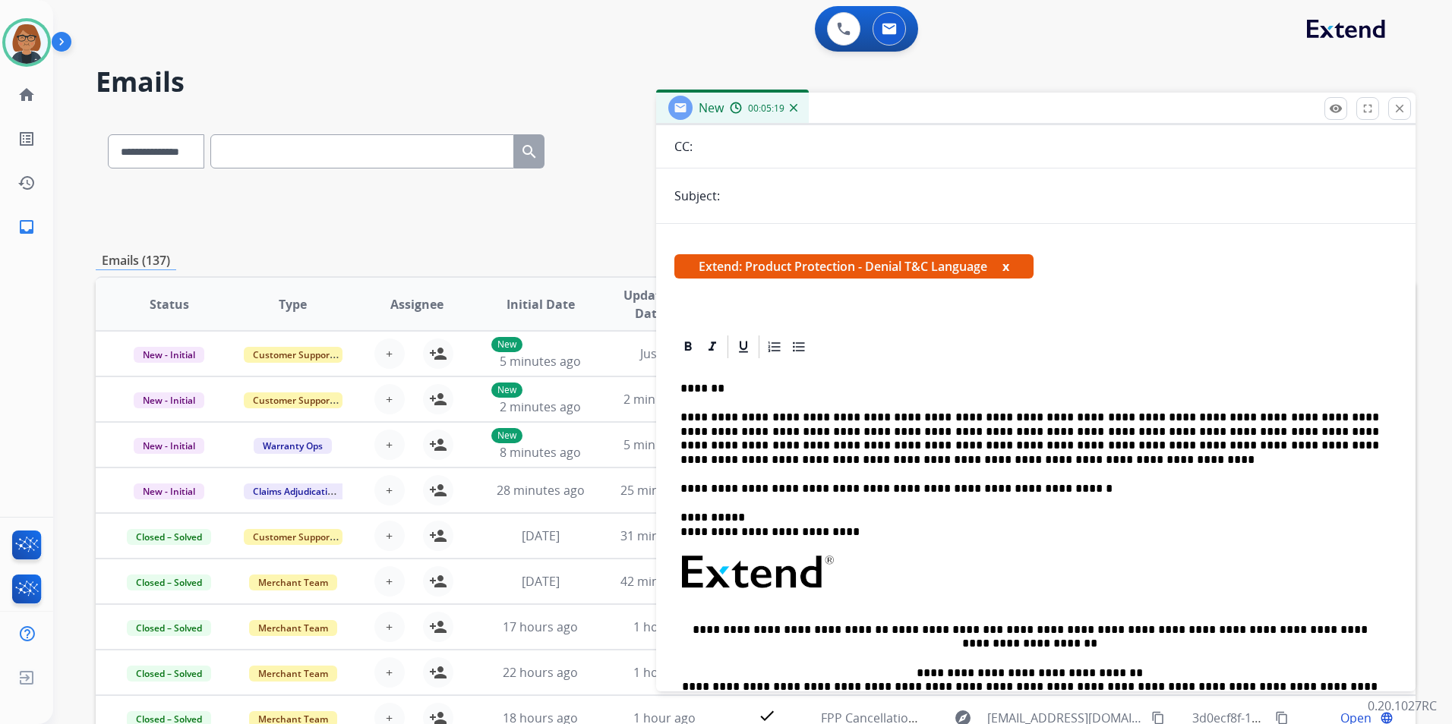
scroll to position [76, 0]
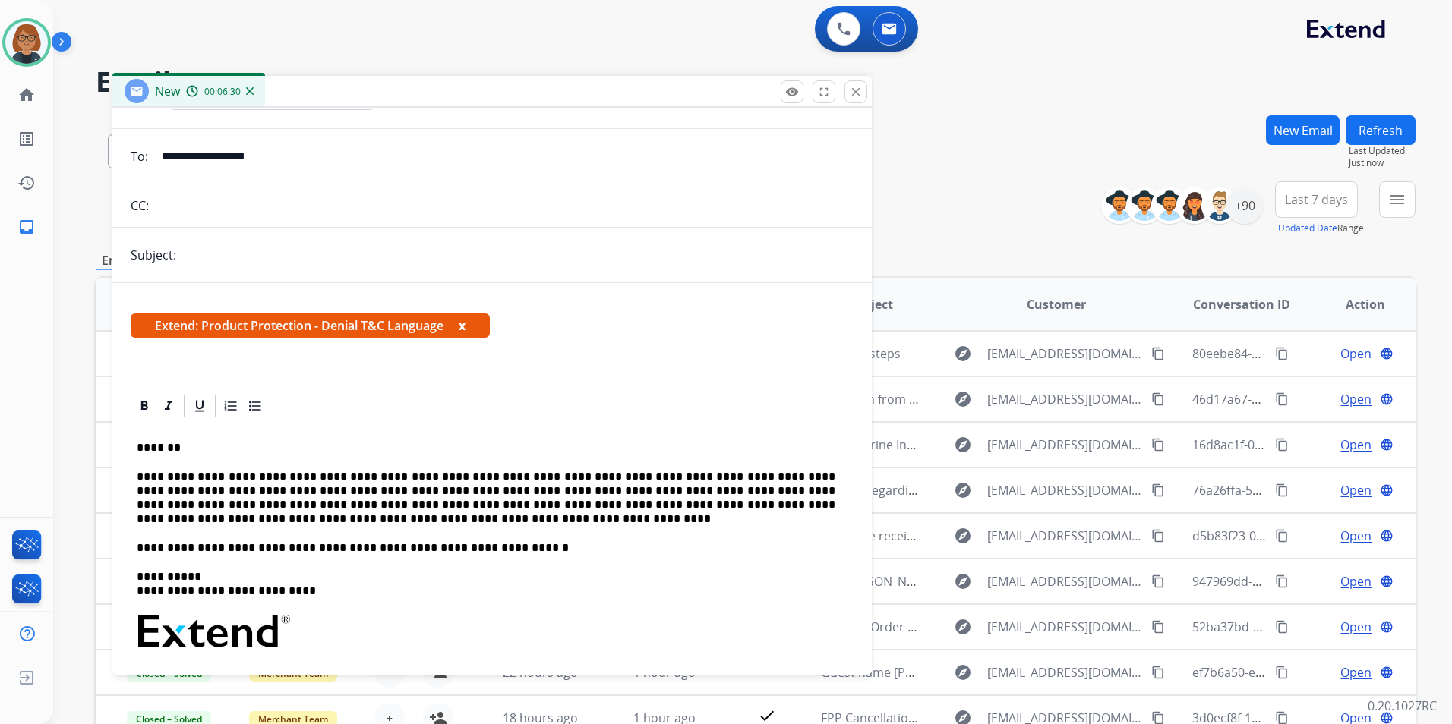
drag, startPoint x: 814, startPoint y: 103, endPoint x: 311, endPoint y: 93, distance: 503.6
click at [311, 93] on div "New 00:06:30" at bounding box center [491, 92] width 759 height 32
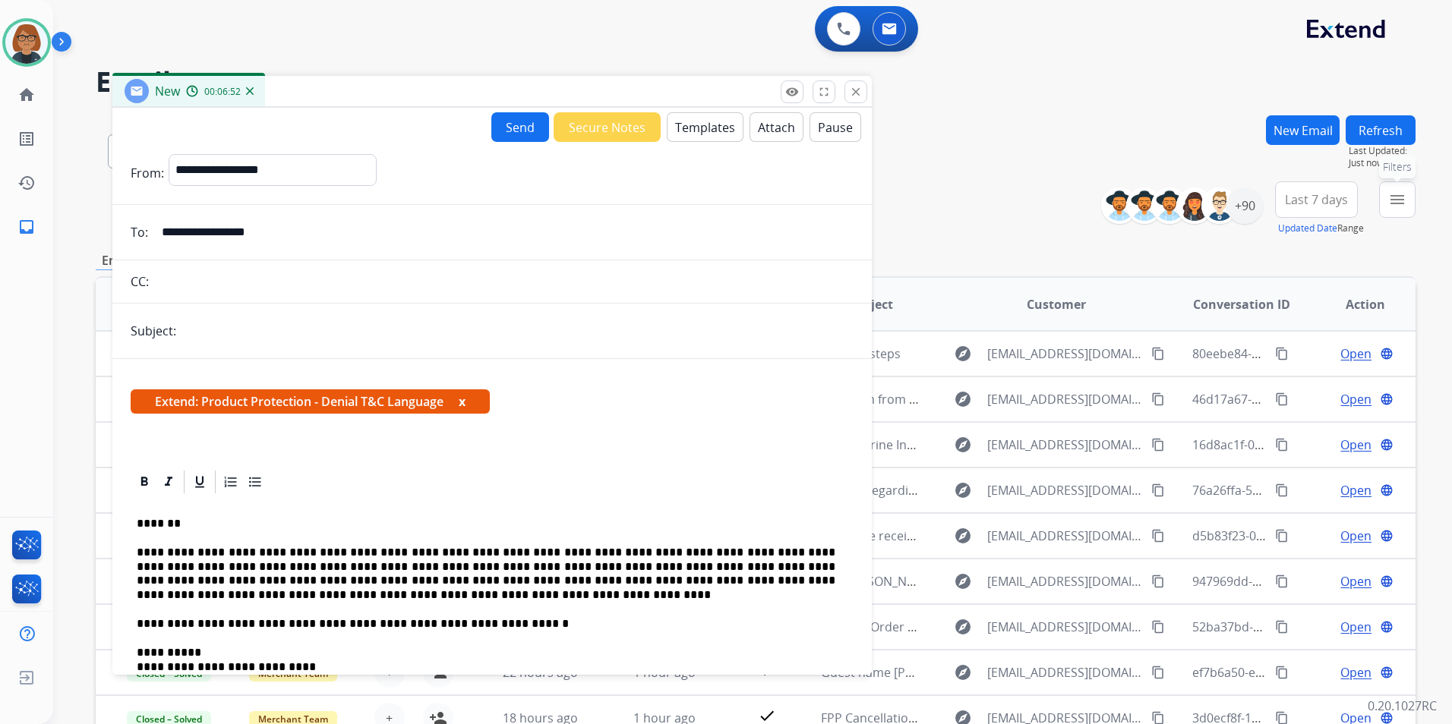
click at [1402, 194] on mat-icon "menu" at bounding box center [1397, 200] width 18 height 18
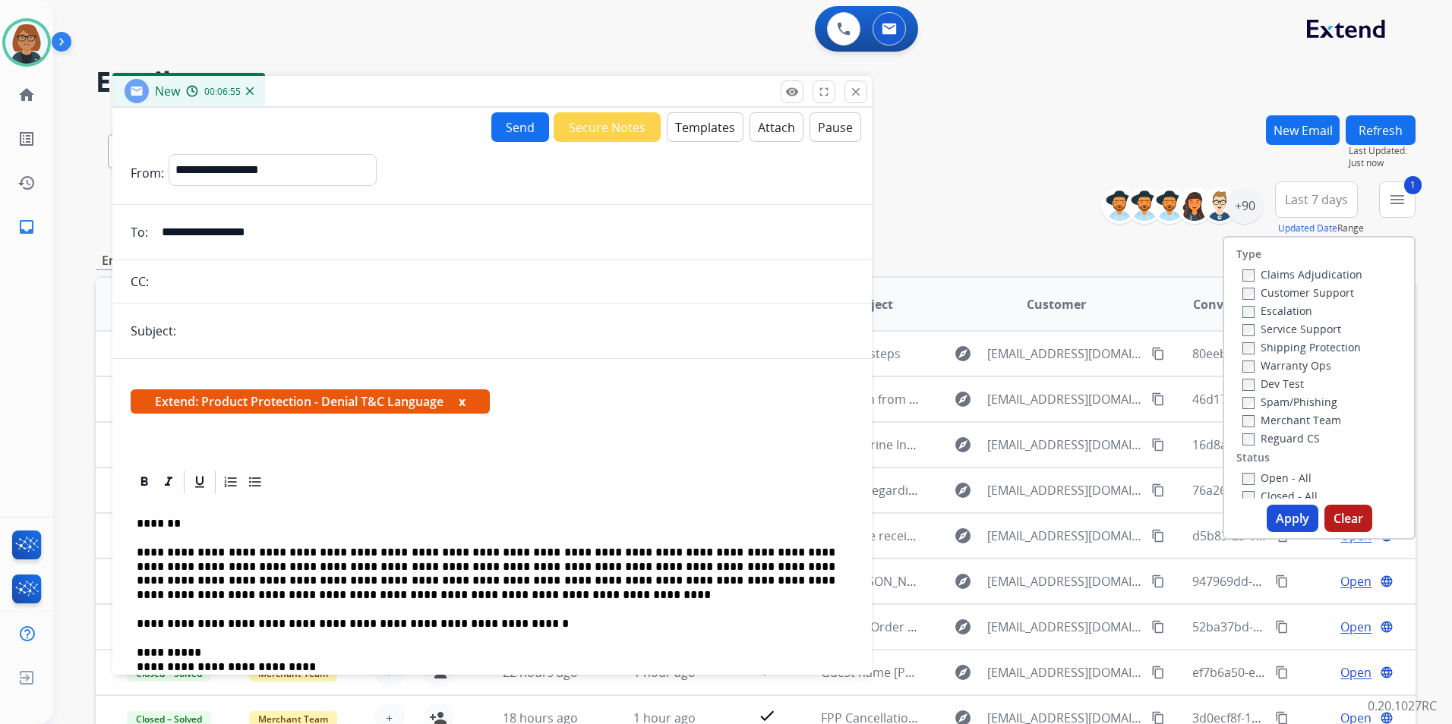
click at [1281, 519] on button "Apply" at bounding box center [1293, 518] width 52 height 27
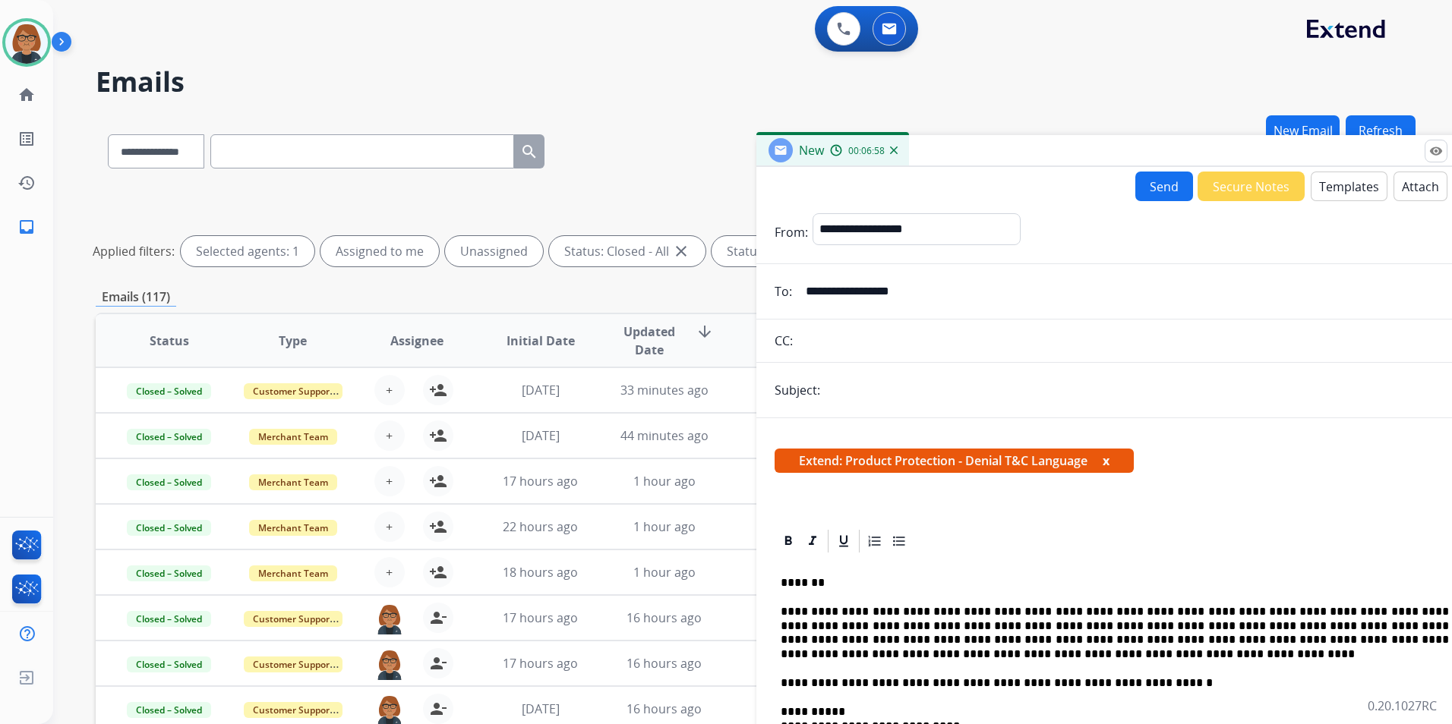
drag, startPoint x: 607, startPoint y: 93, endPoint x: 1240, endPoint y: 153, distance: 636.1
click at [1240, 153] on div "New 00:06:58" at bounding box center [1135, 151] width 759 height 32
click at [521, 540] on td "22 hours ago" at bounding box center [529, 527] width 124 height 46
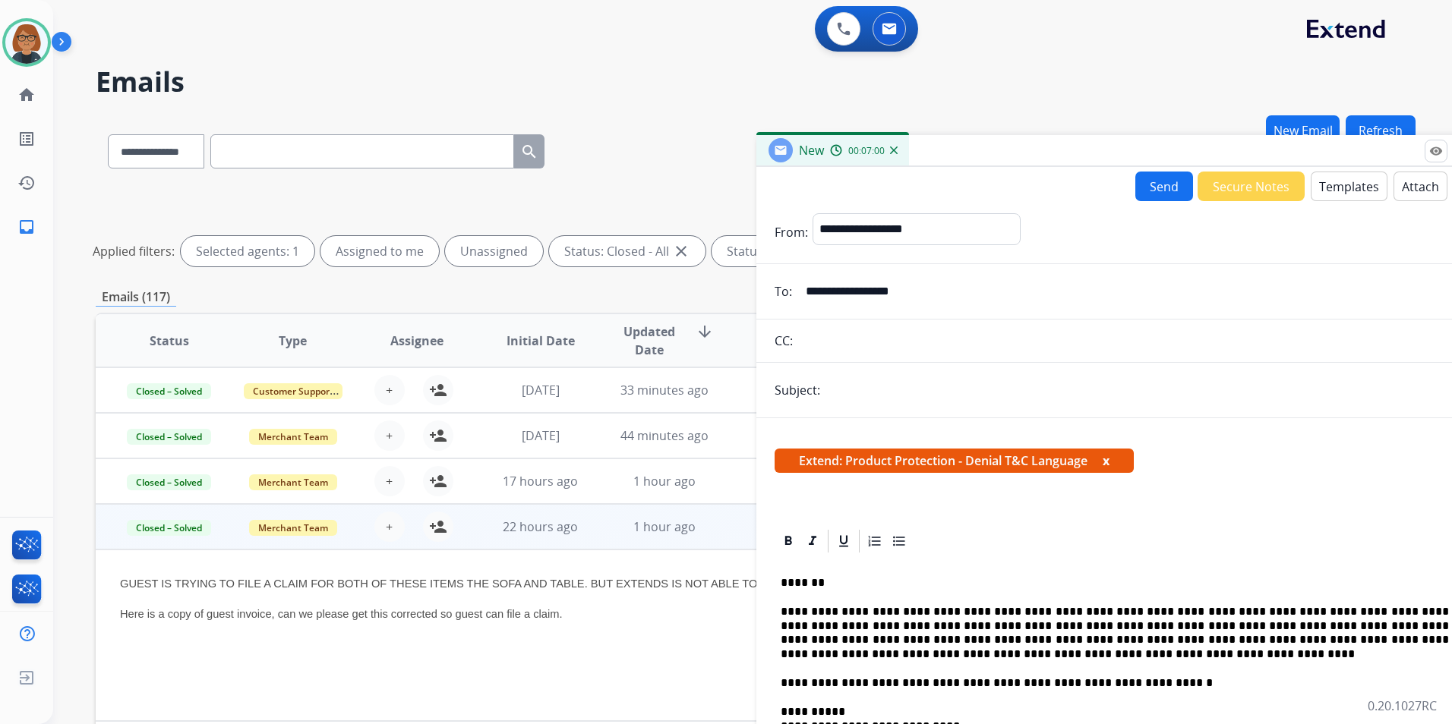
scroll to position [137, 0]
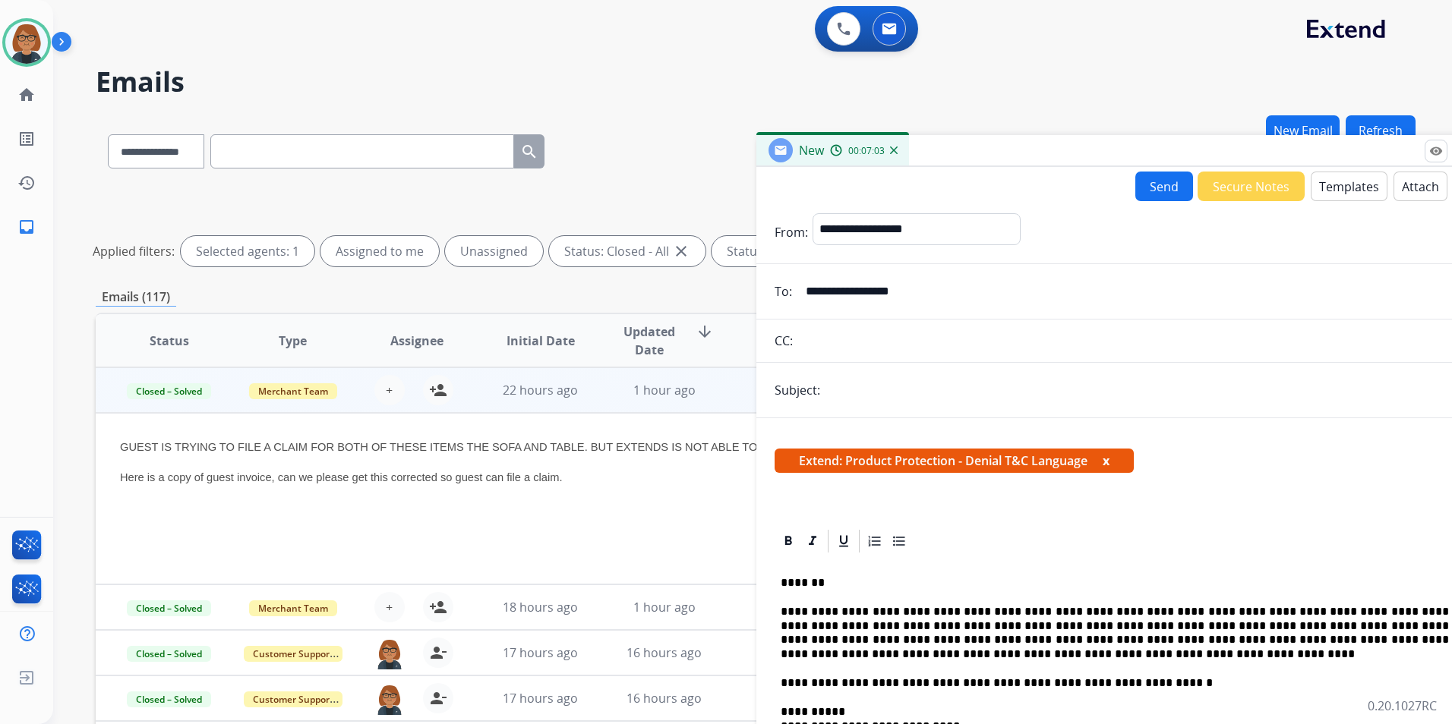
click at [551, 402] on td "22 hours ago" at bounding box center [529, 391] width 124 height 46
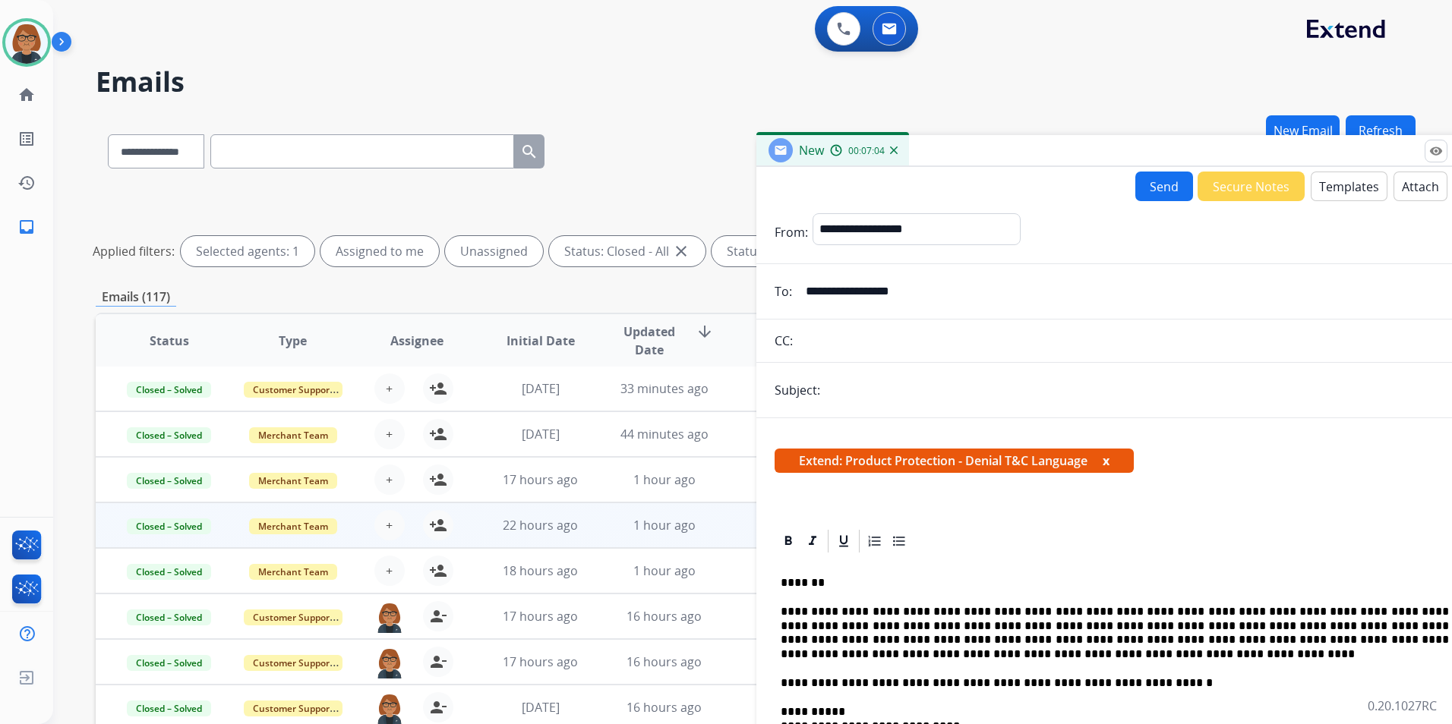
scroll to position [2, 0]
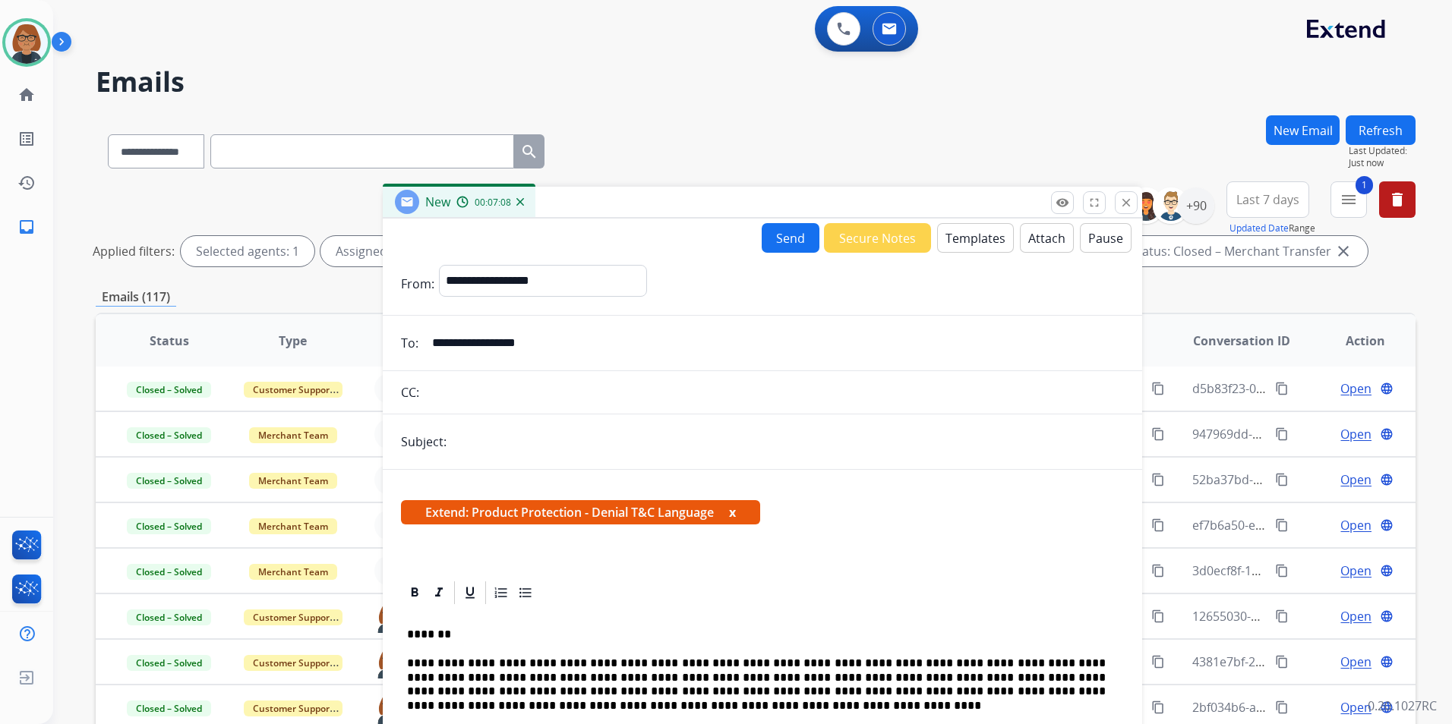
drag, startPoint x: 1002, startPoint y: 153, endPoint x: 1086, endPoint y: 178, distance: 87.0
click at [630, 205] on div "New 00:07:08" at bounding box center [762, 203] width 759 height 32
click at [1201, 205] on div "+90" at bounding box center [1196, 206] width 36 height 36
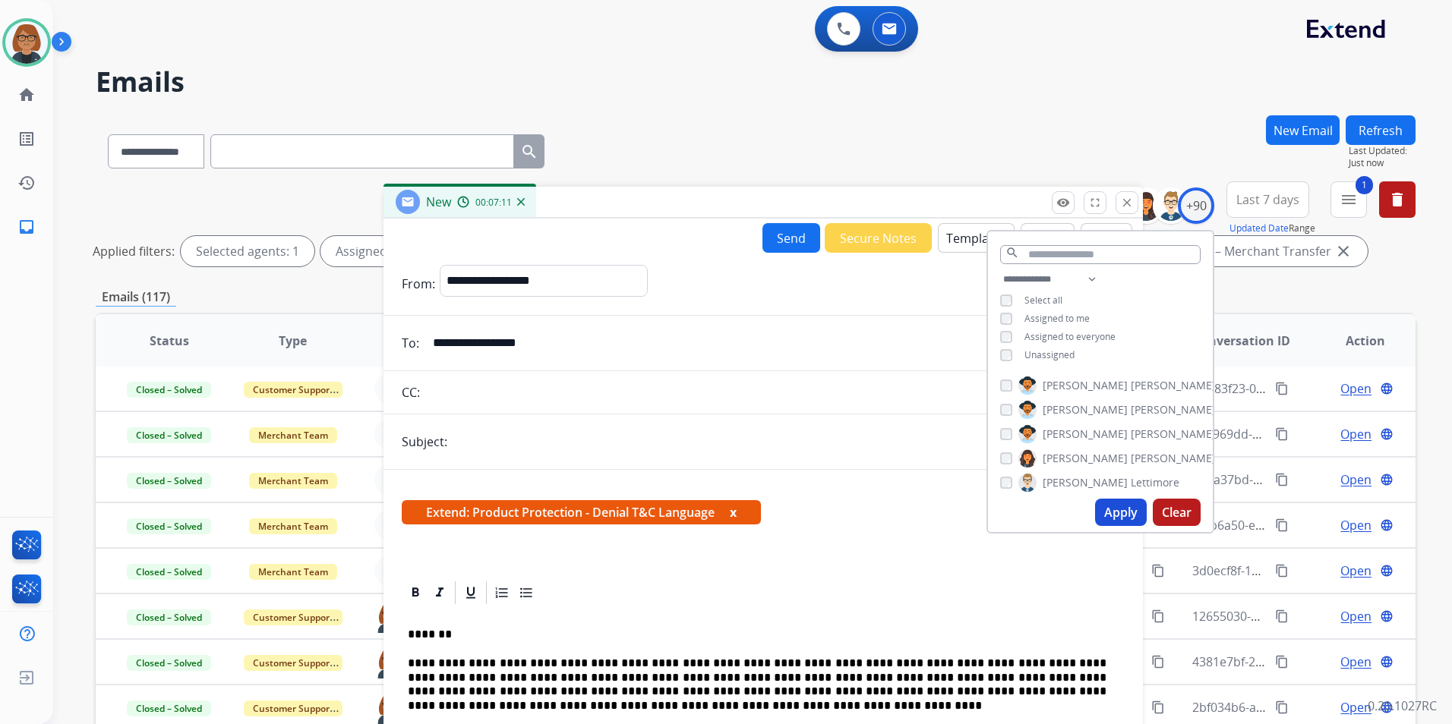
click at [1052, 354] on span "Unassigned" at bounding box center [1049, 355] width 50 height 13
click at [1117, 511] on button "Apply" at bounding box center [1121, 512] width 52 height 27
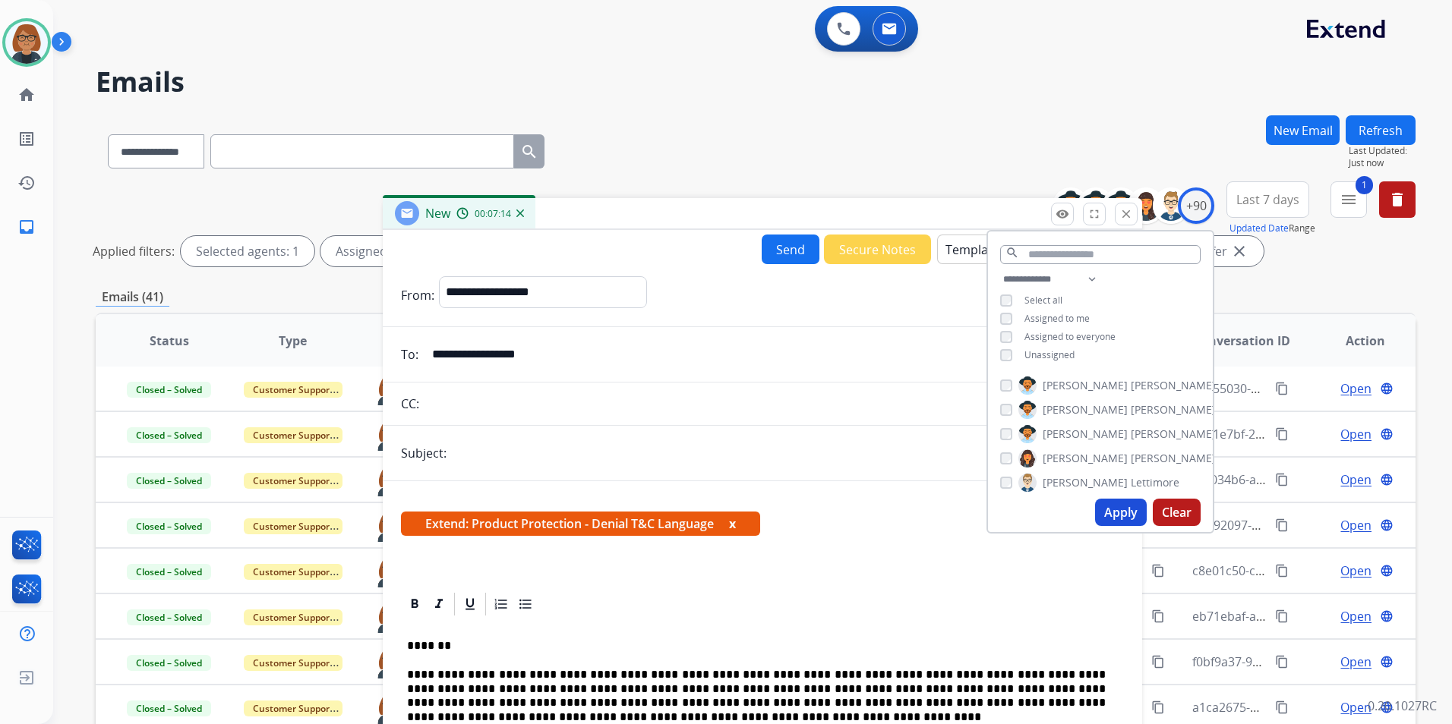
drag, startPoint x: 812, startPoint y: 207, endPoint x: 811, endPoint y: 218, distance: 11.4
click at [811, 218] on div "New 00:07:14" at bounding box center [762, 214] width 759 height 32
click at [1251, 290] on div "Emails (41)" at bounding box center [756, 297] width 1320 height 19
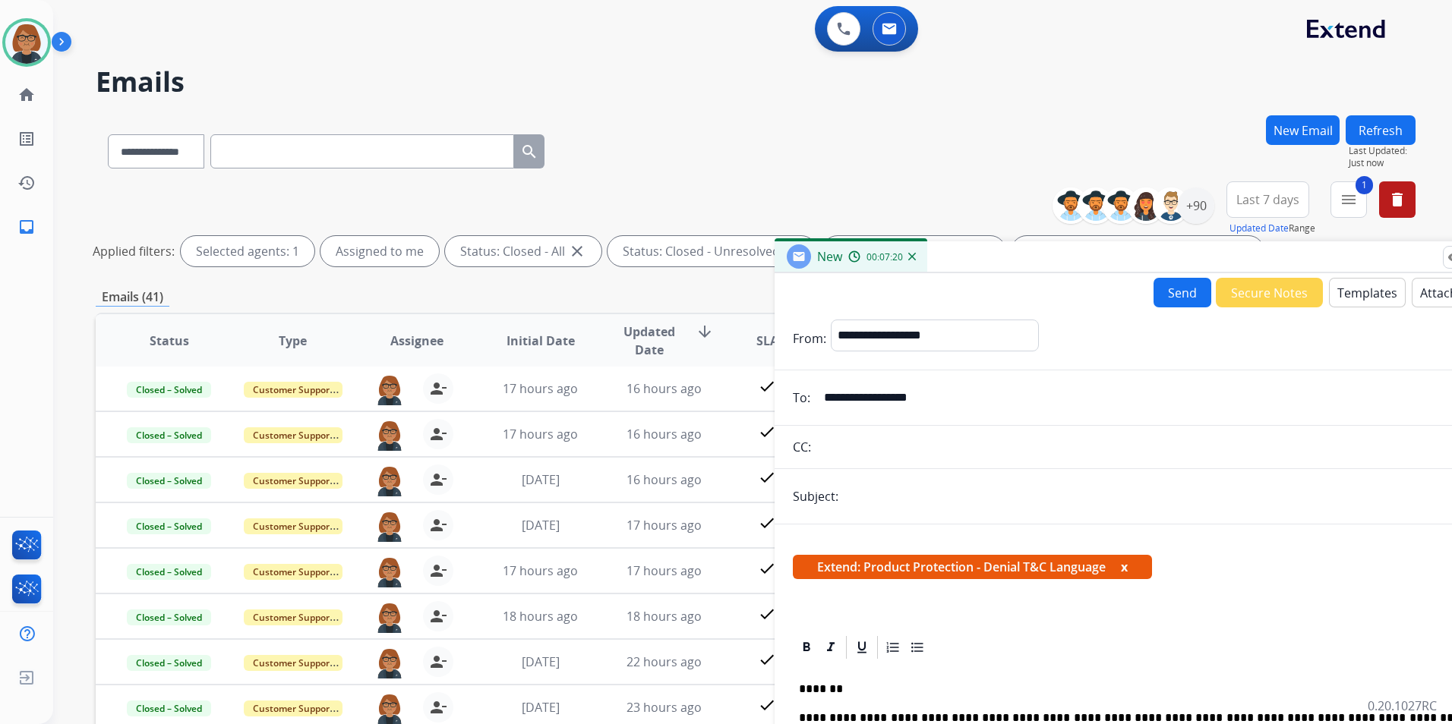
drag, startPoint x: 693, startPoint y: 199, endPoint x: 1085, endPoint y: 242, distance: 394.2
click at [1085, 242] on div "New 00:07:20" at bounding box center [1154, 257] width 759 height 32
click at [488, 538] on td "1 day ago" at bounding box center [529, 526] width 124 height 46
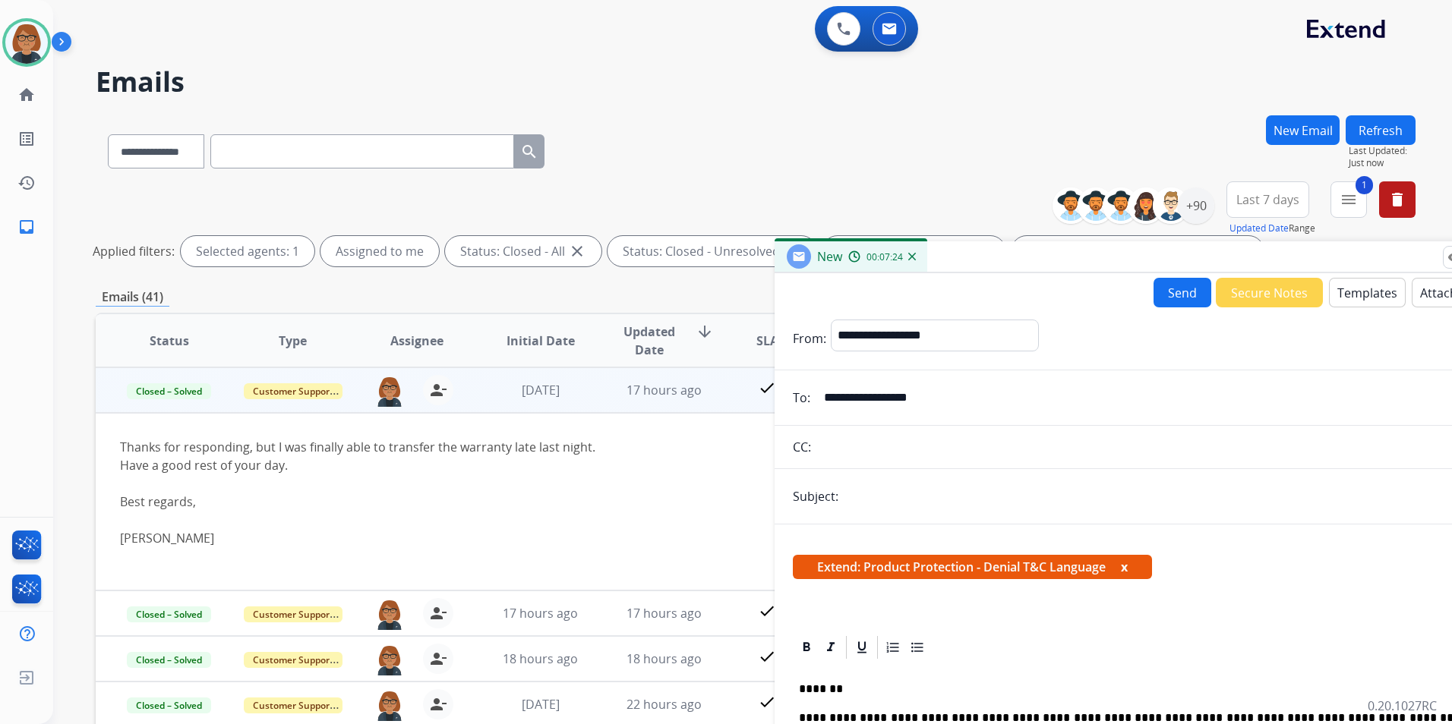
scroll to position [61, 0]
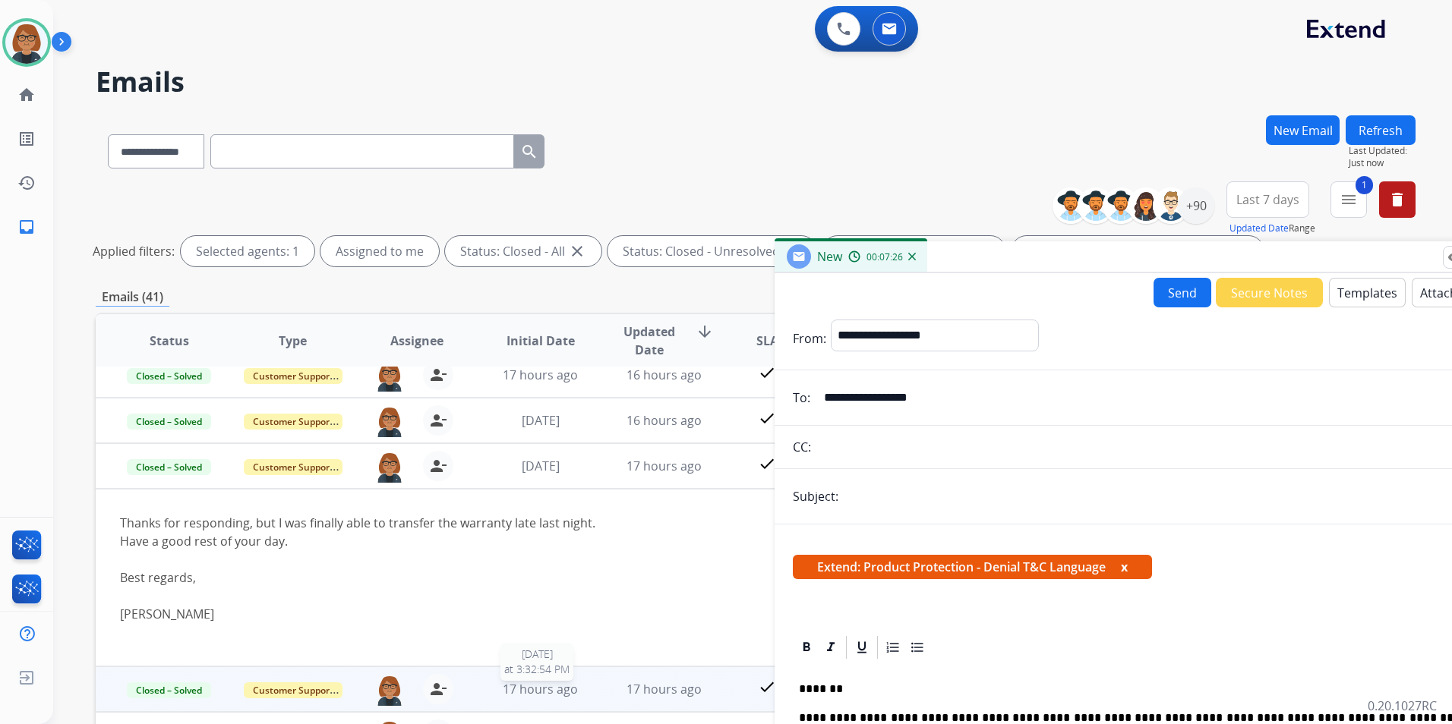
click at [530, 691] on span "17 hours ago" at bounding box center [540, 689] width 75 height 17
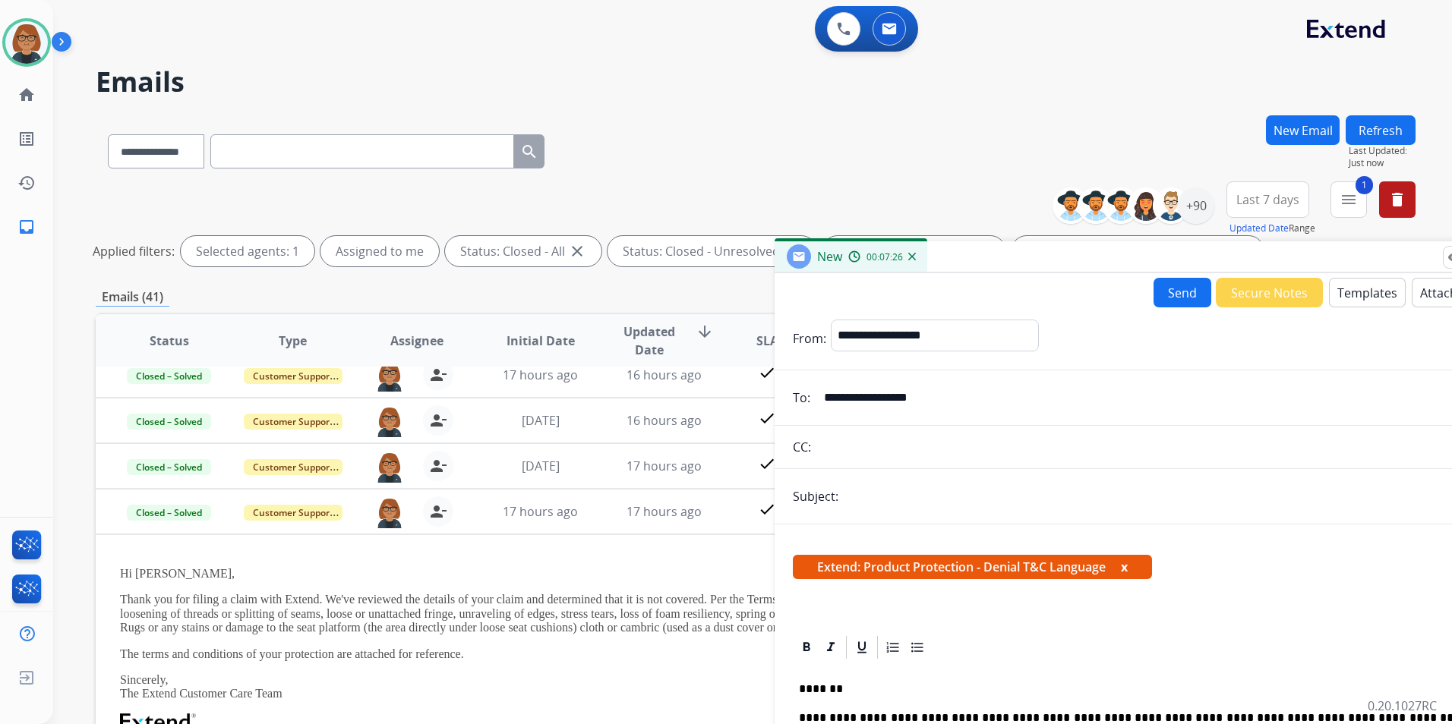
scroll to position [182, 0]
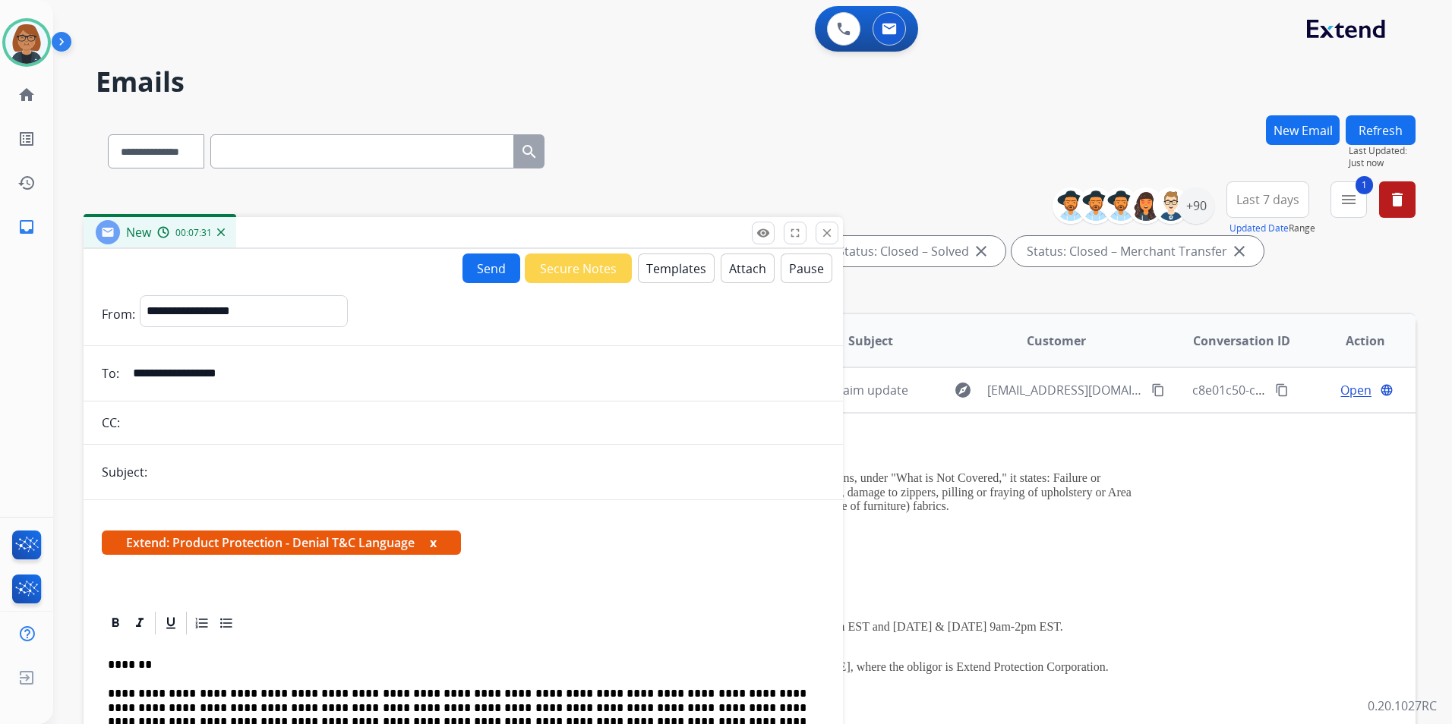
drag, startPoint x: 1005, startPoint y: 254, endPoint x: 313, endPoint y: 229, distance: 693.0
click at [313, 229] on div "New 00:07:31" at bounding box center [463, 233] width 759 height 32
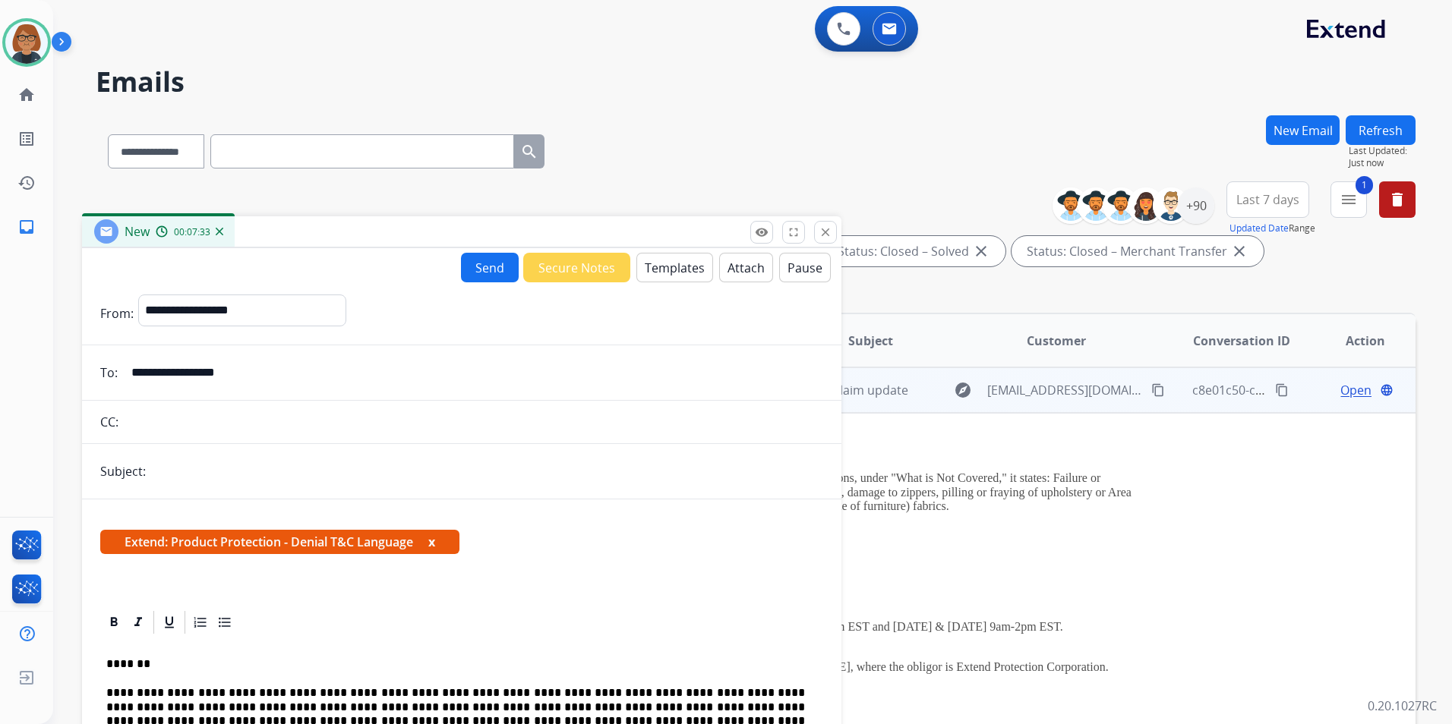
click at [1151, 390] on mat-icon "content_copy" at bounding box center [1158, 390] width 14 height 14
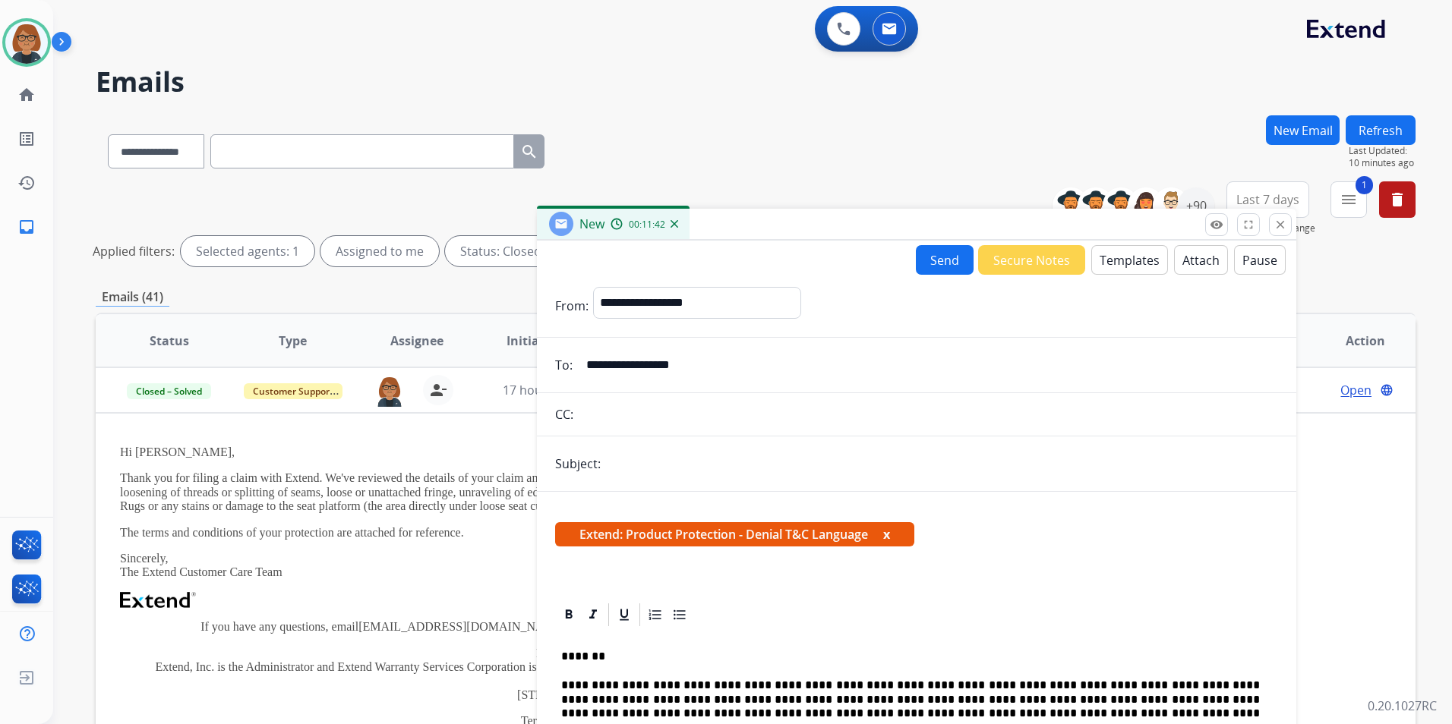
drag, startPoint x: 666, startPoint y: 227, endPoint x: 712, endPoint y: 234, distance: 46.8
click at [1122, 219] on div "New 00:11:42" at bounding box center [916, 225] width 759 height 32
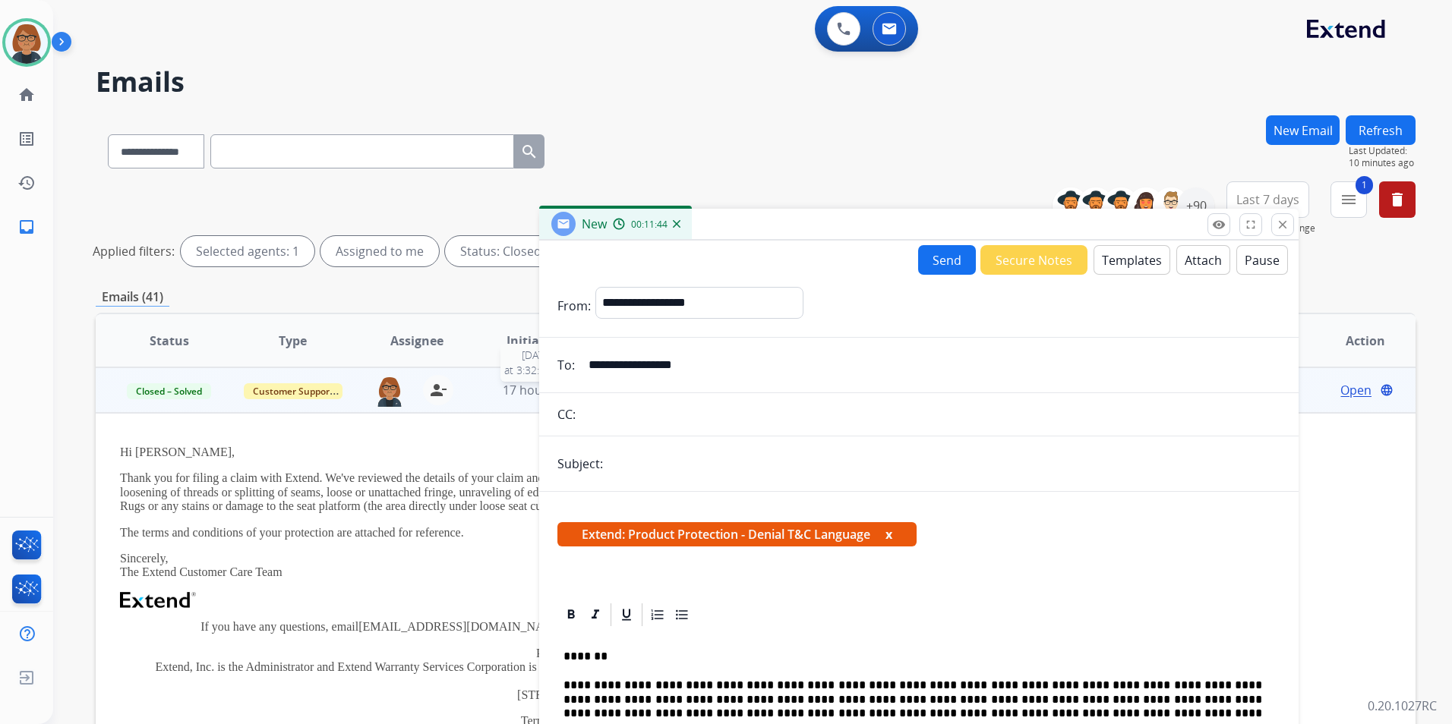
click at [508, 389] on span "17 hours ago" at bounding box center [540, 390] width 75 height 17
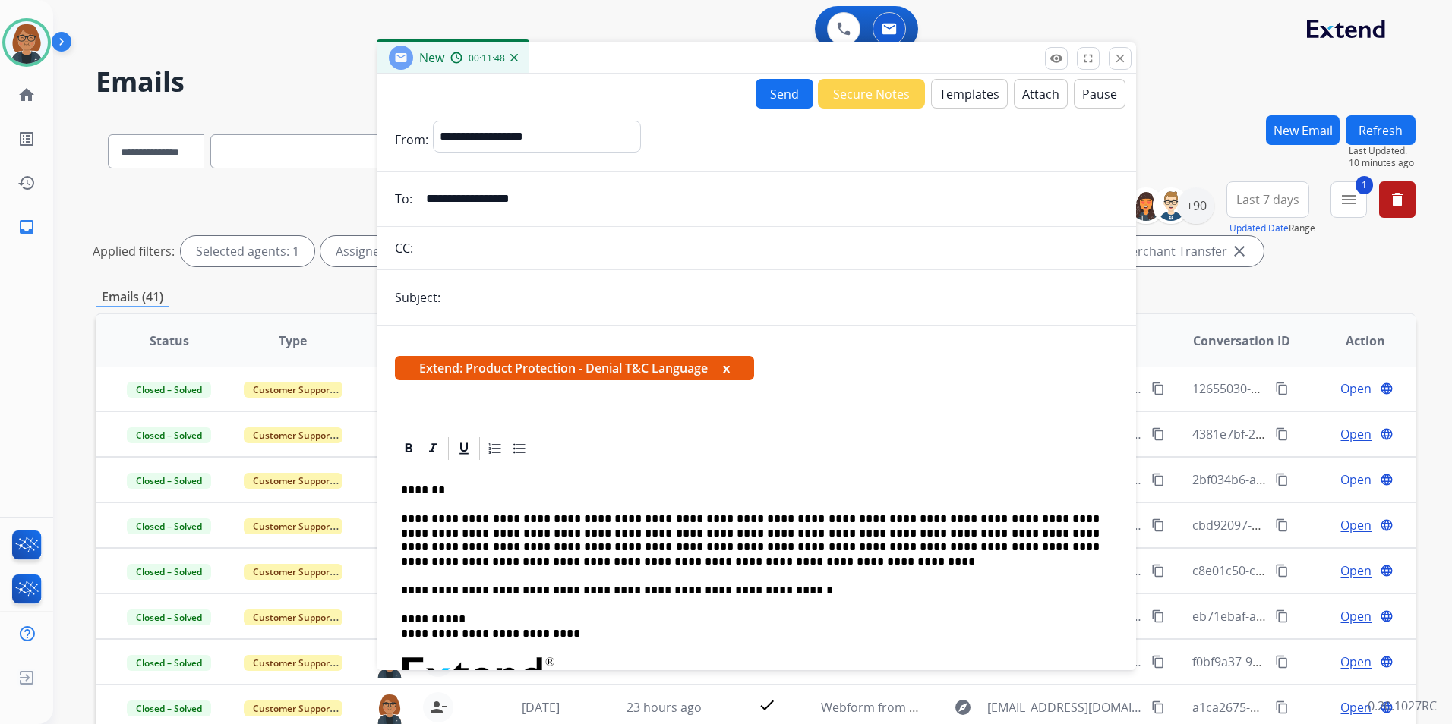
drag, startPoint x: 724, startPoint y: 218, endPoint x: 561, endPoint y: 52, distance: 232.5
click at [561, 52] on div "New 00:11:48" at bounding box center [756, 59] width 759 height 32
click at [1018, 93] on button "Attach" at bounding box center [1041, 94] width 54 height 30
click at [1021, 92] on button "Attach" at bounding box center [1041, 94] width 54 height 30
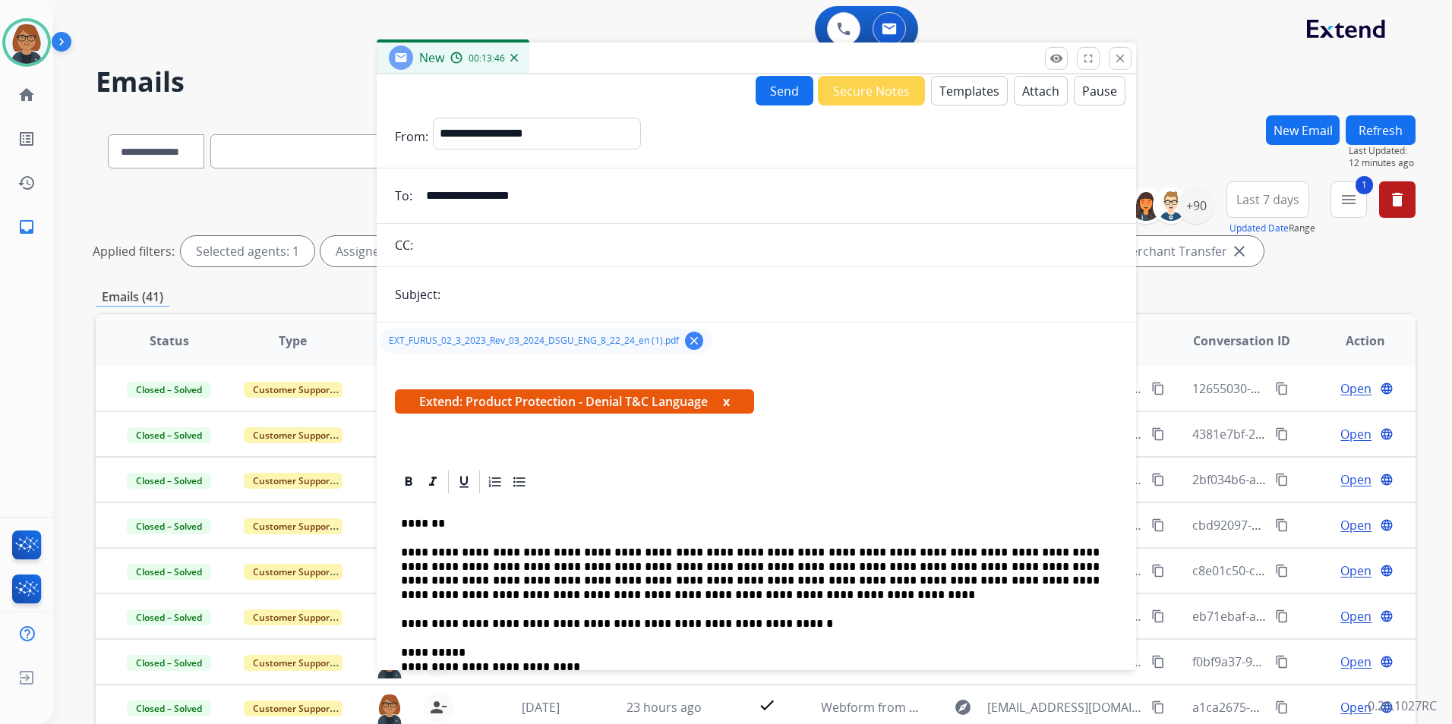
scroll to position [1, 0]
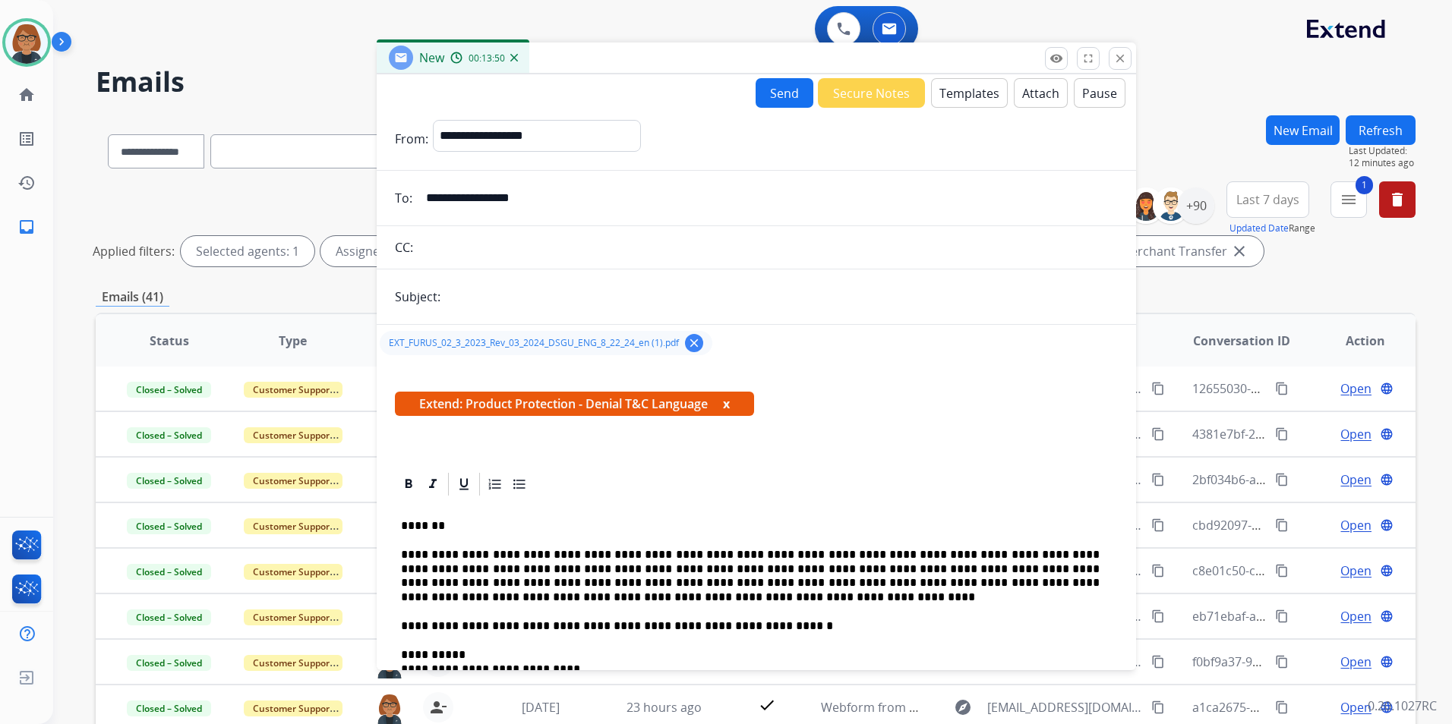
click at [778, 90] on button "Send" at bounding box center [785, 93] width 58 height 30
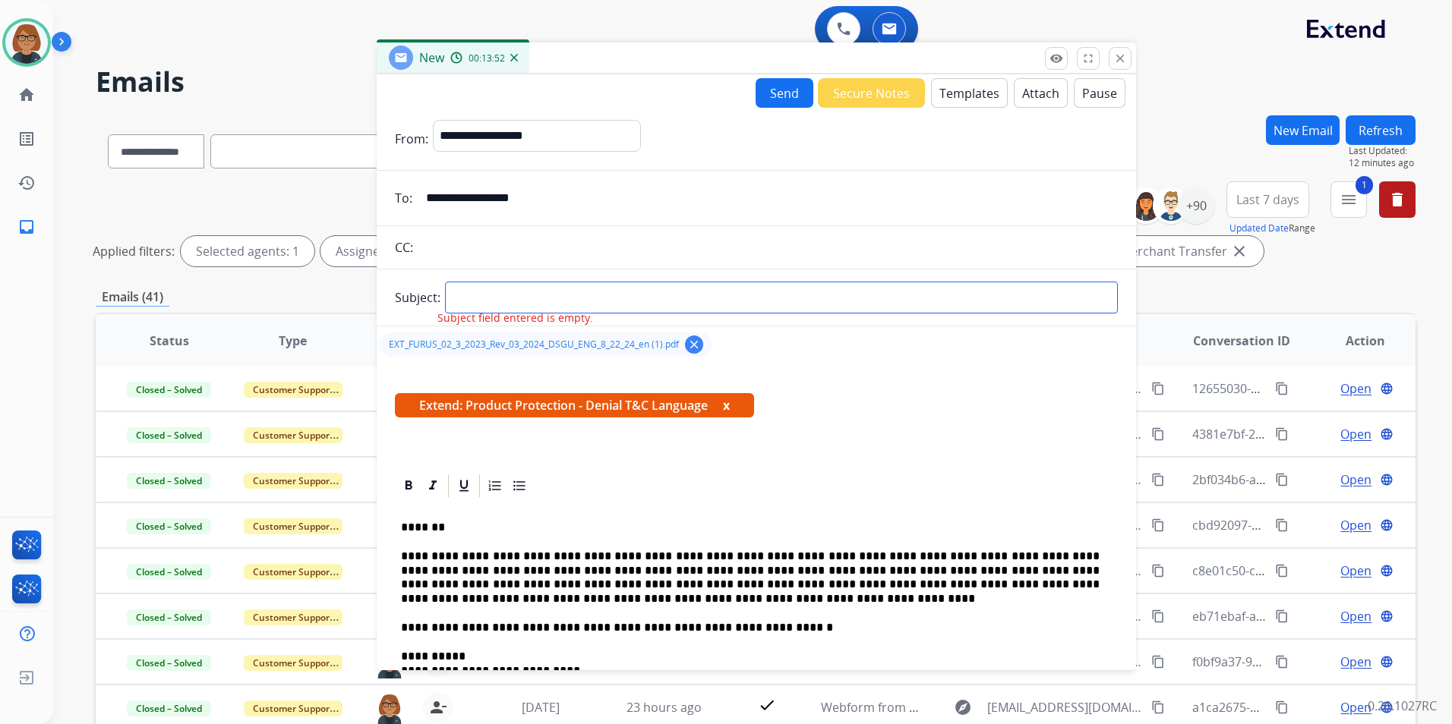
click at [519, 289] on input "text" at bounding box center [781, 298] width 673 height 32
type input "**********"
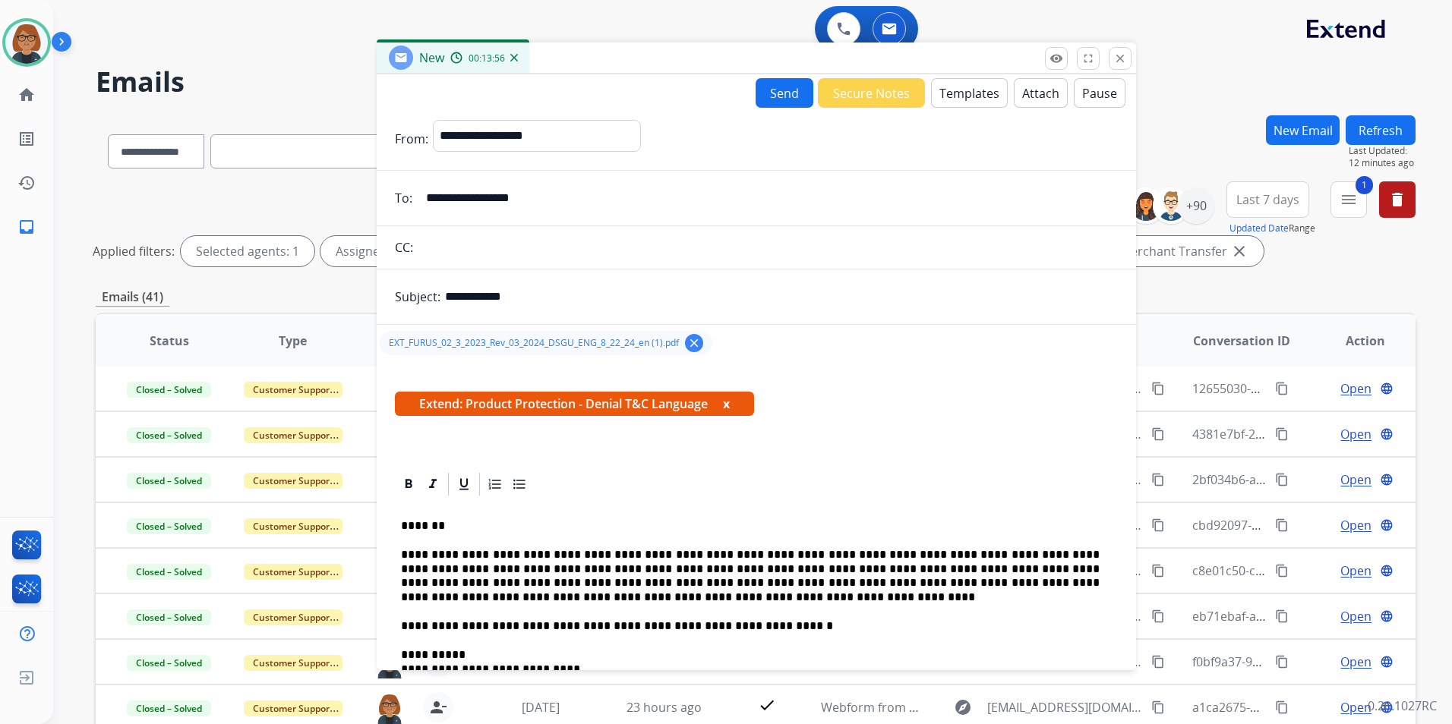
click at [774, 94] on button "Send" at bounding box center [785, 93] width 58 height 30
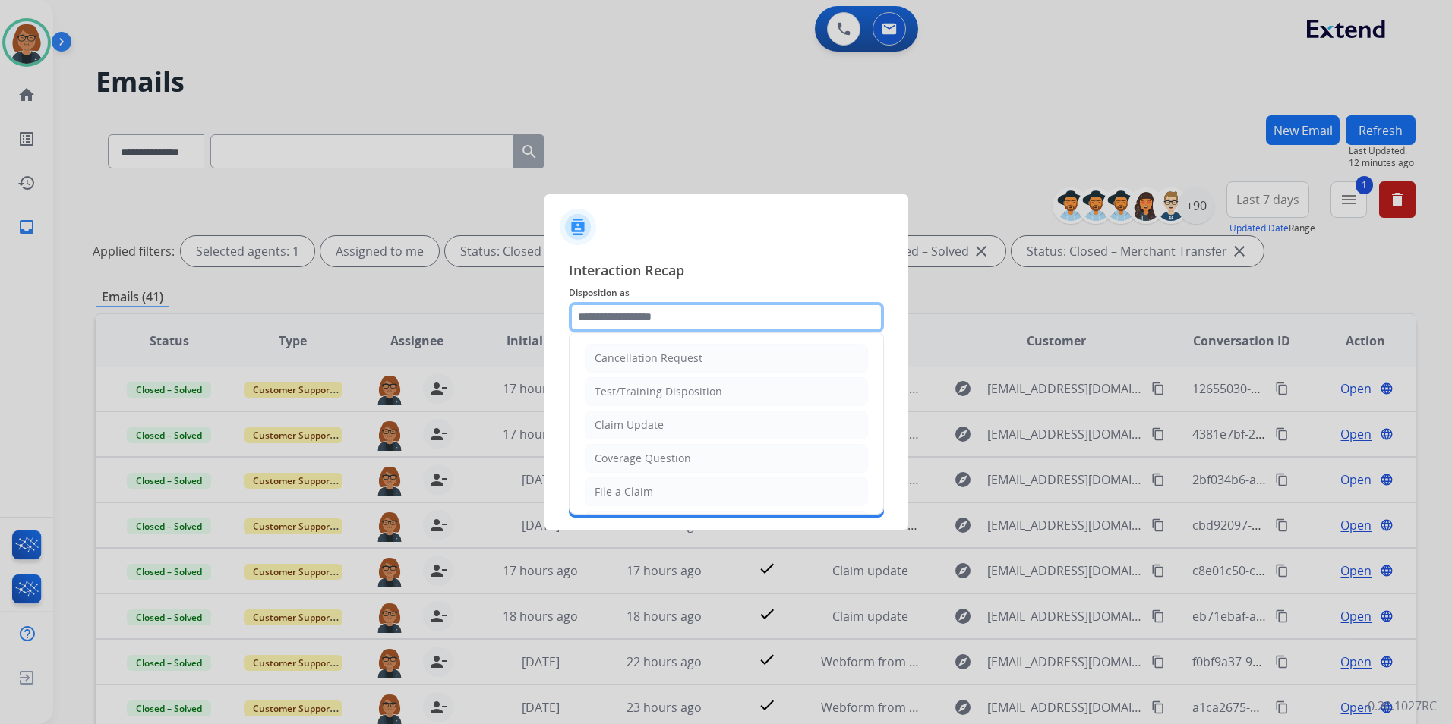
click at [623, 327] on input "text" at bounding box center [726, 317] width 315 height 30
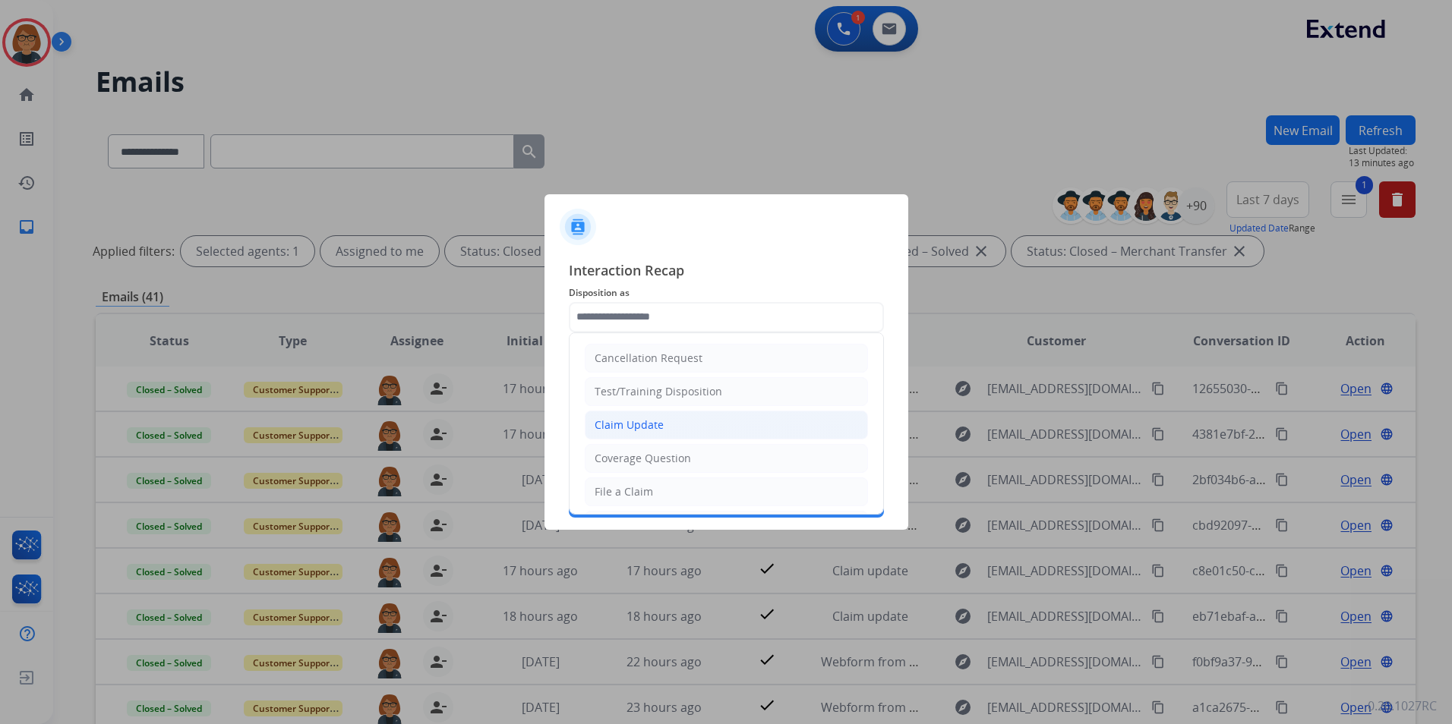
click at [671, 421] on li "Claim Update" at bounding box center [726, 425] width 283 height 29
type input "**********"
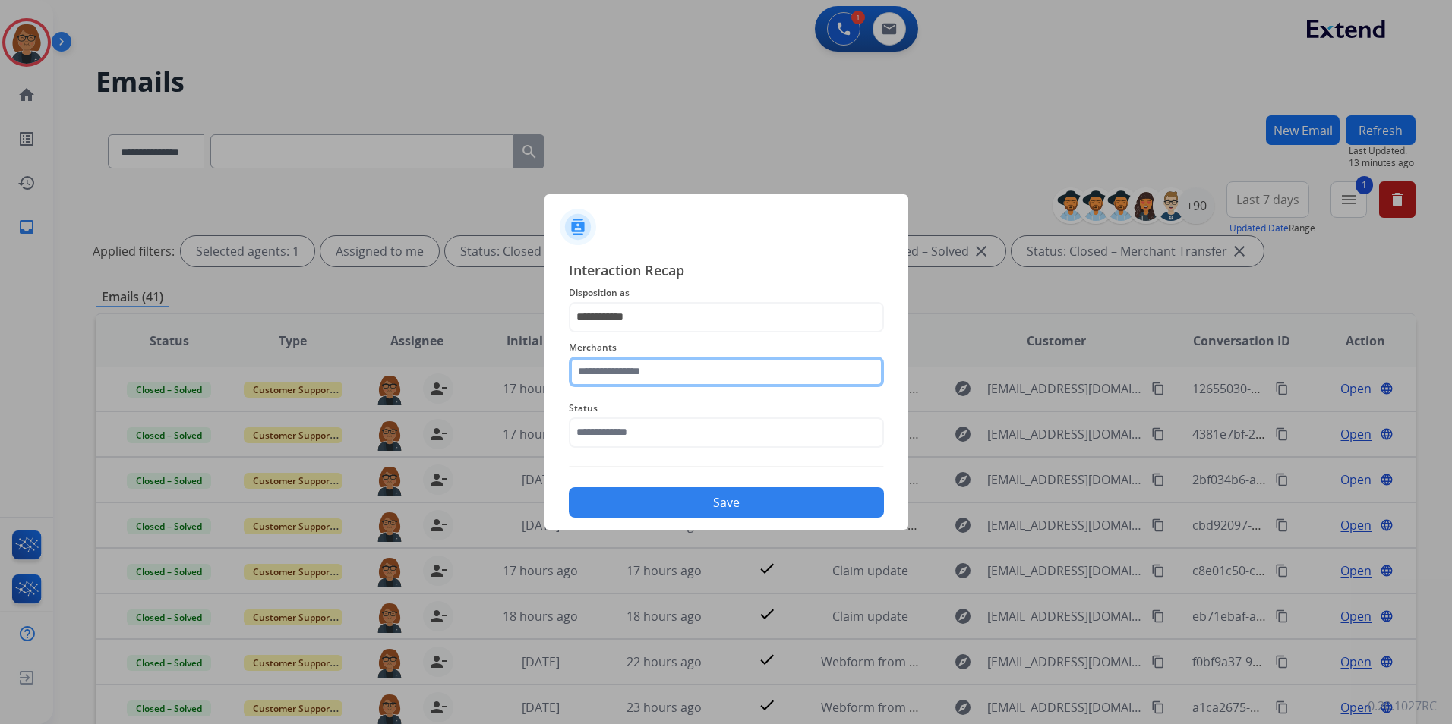
click at [659, 374] on input "text" at bounding box center [726, 372] width 315 height 30
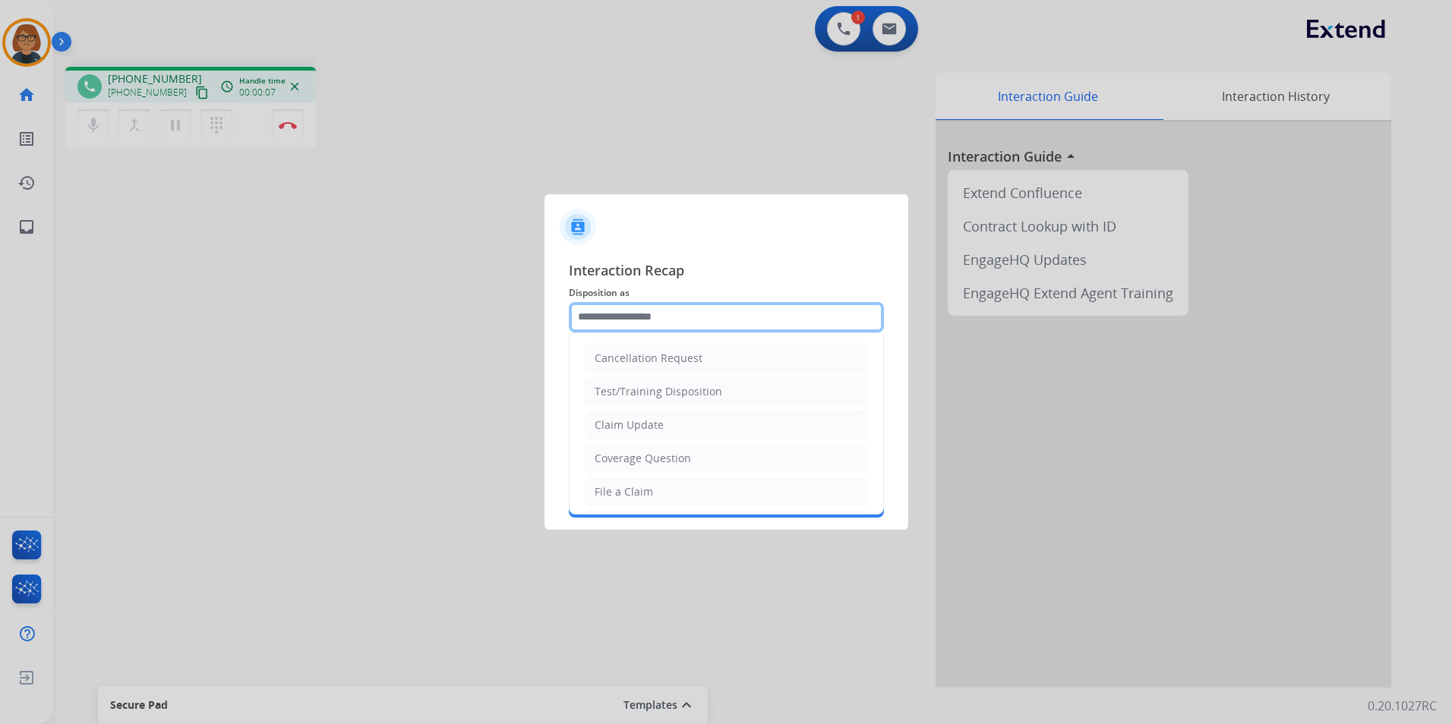
click at [658, 314] on input "text" at bounding box center [726, 317] width 315 height 30
click at [626, 258] on div "Interaction Recap Disposition as Cancellation Request Test/Training Disposition…" at bounding box center [726, 389] width 364 height 283
click at [645, 317] on input "text" at bounding box center [726, 317] width 315 height 30
click at [598, 320] on input "text" at bounding box center [726, 317] width 315 height 30
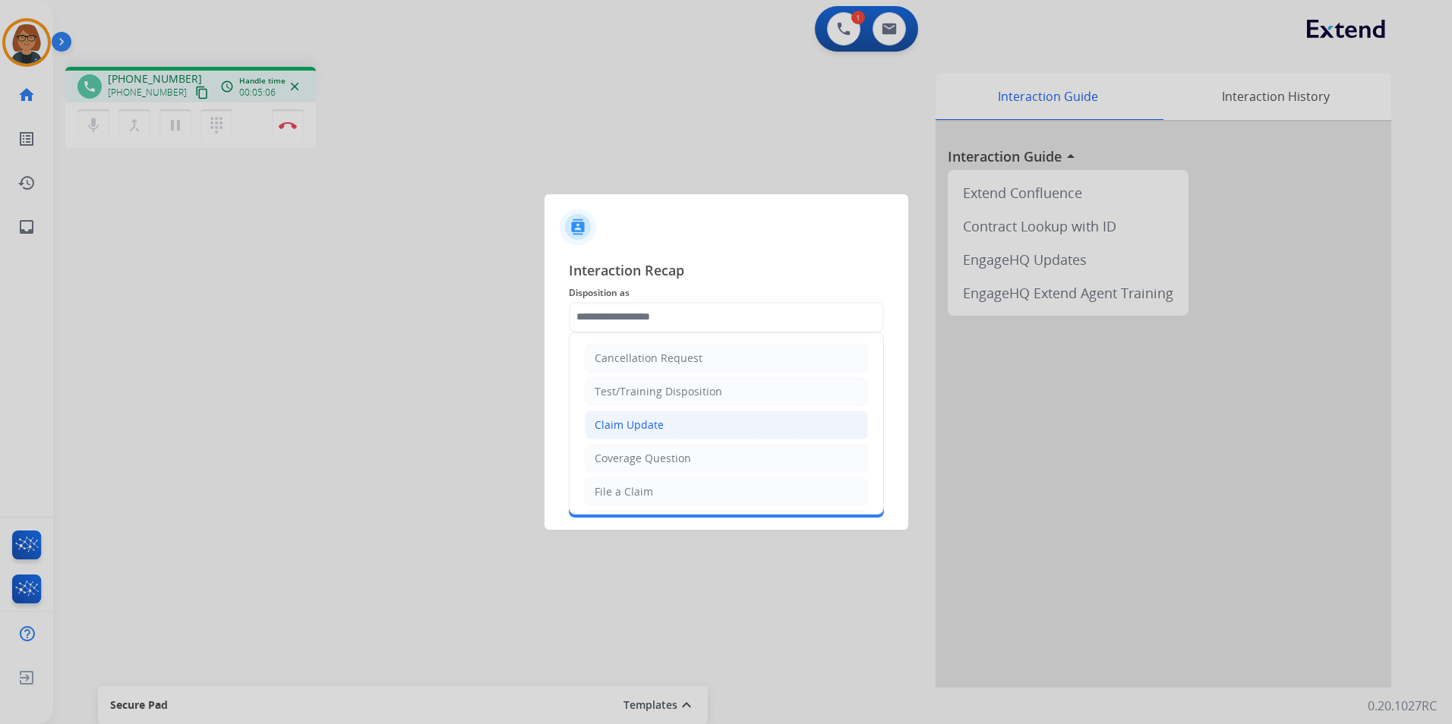
click at [696, 429] on li "Claim Update" at bounding box center [726, 425] width 283 height 29
type input "**********"
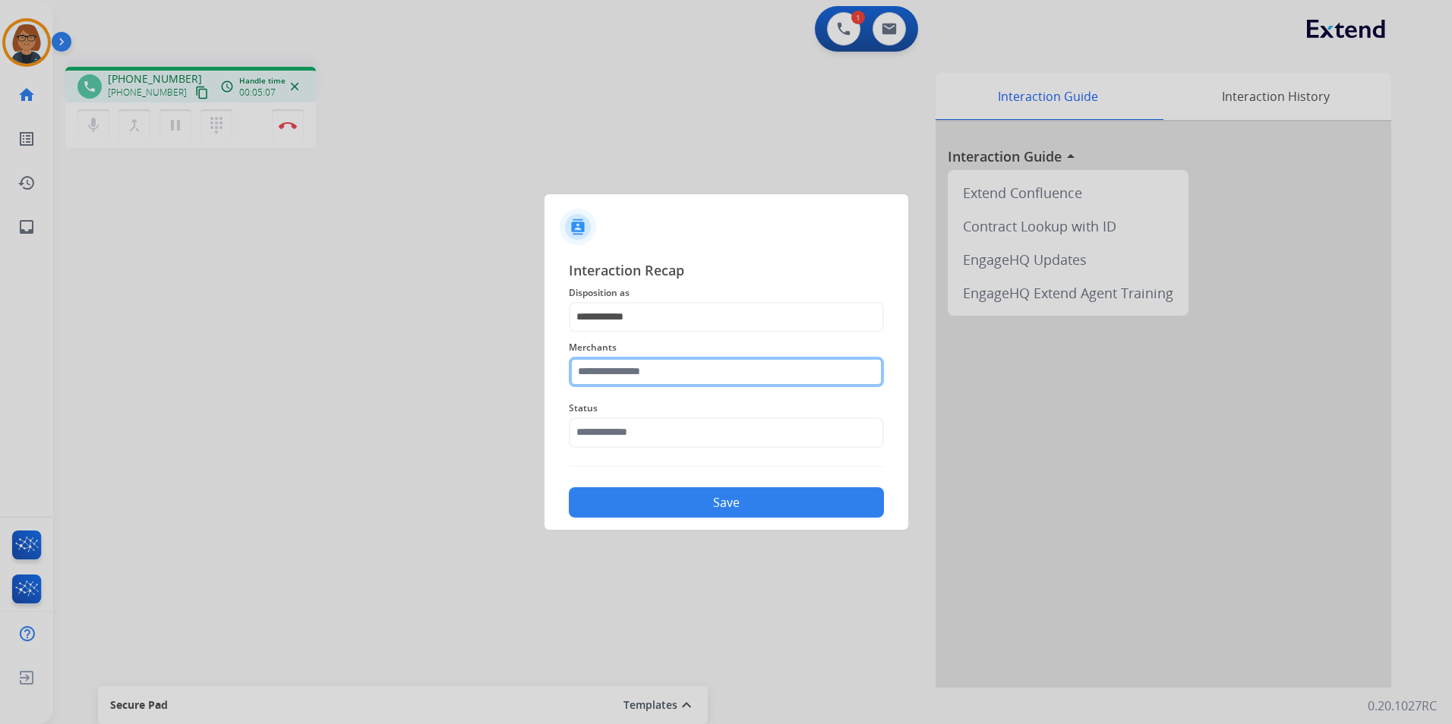
click at [654, 363] on input "text" at bounding box center [726, 372] width 315 height 30
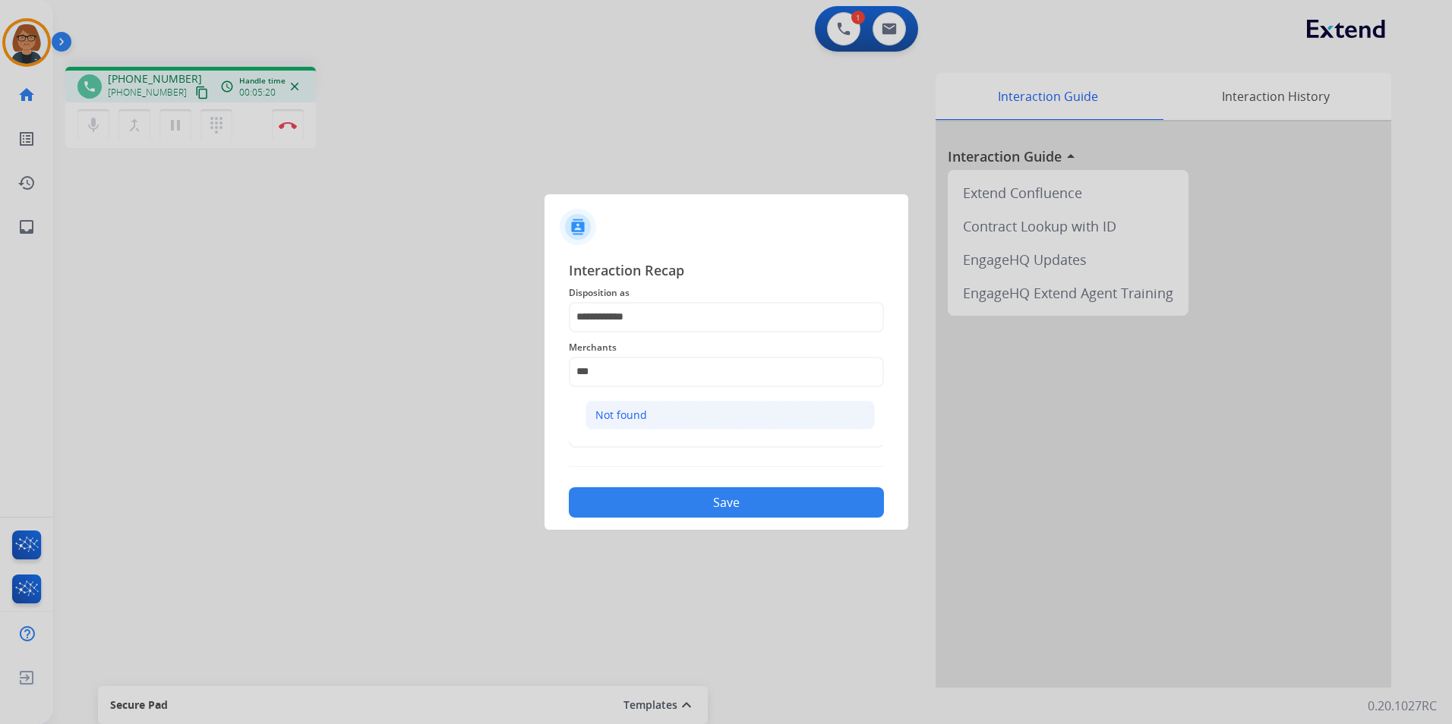
click at [664, 424] on li "Not found" at bounding box center [729, 415] width 289 height 29
type input "*********"
click at [674, 432] on input "text" at bounding box center [726, 433] width 315 height 30
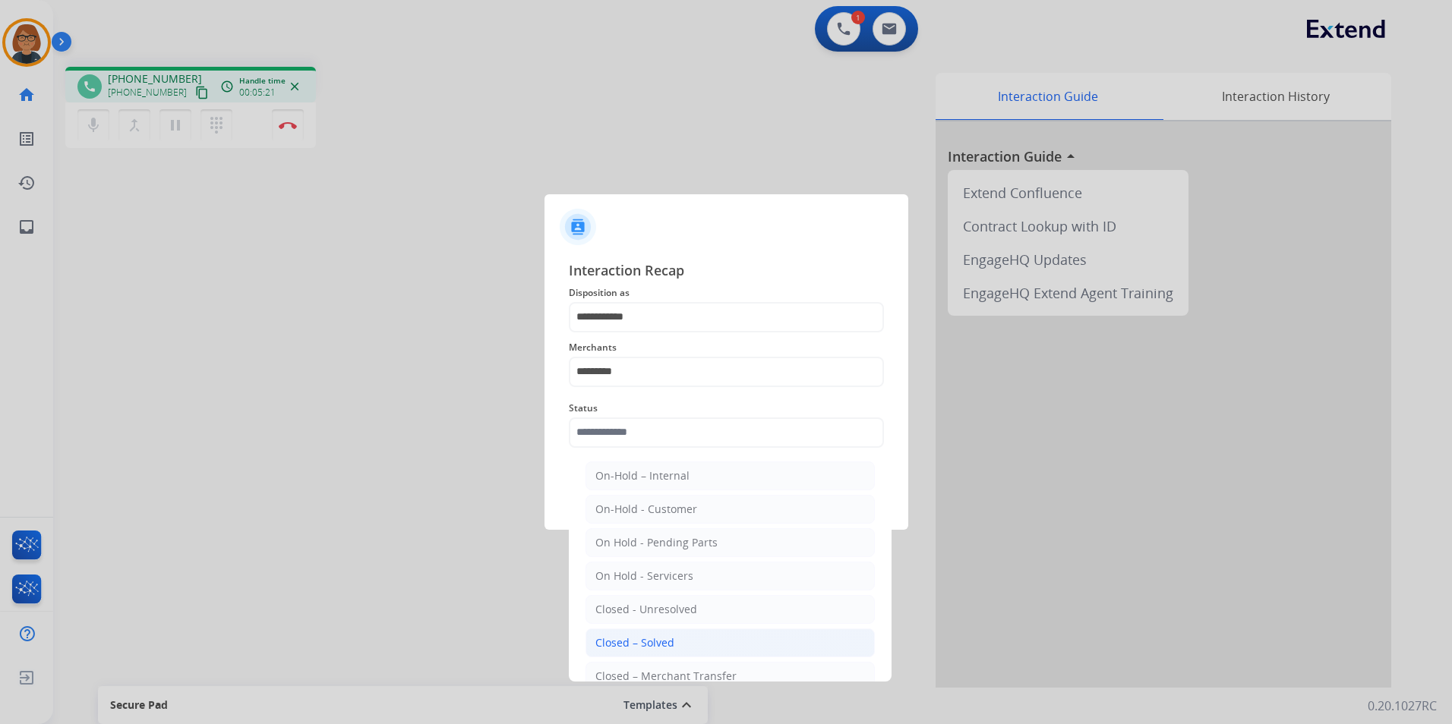
click at [716, 639] on li "Closed – Solved" at bounding box center [729, 643] width 289 height 29
type input "**********"
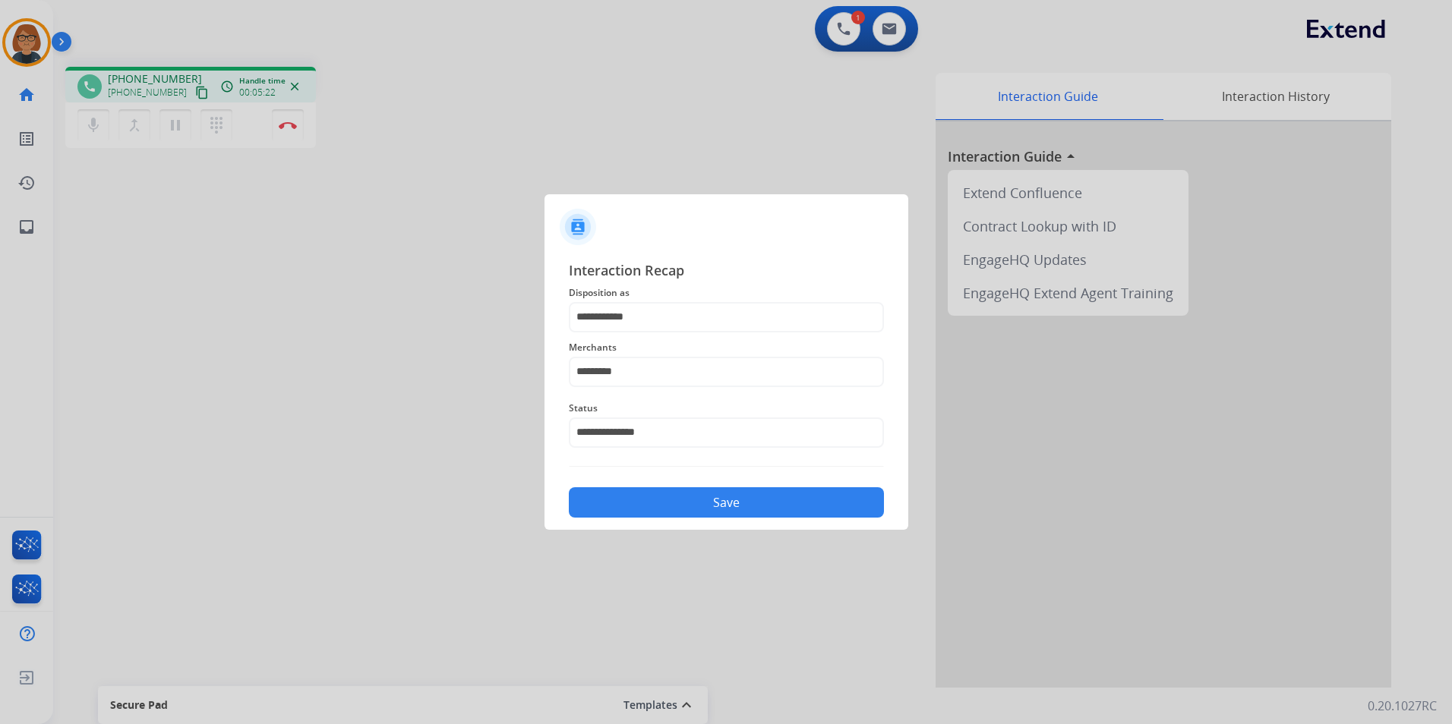
click at [683, 494] on button "Save" at bounding box center [726, 503] width 315 height 30
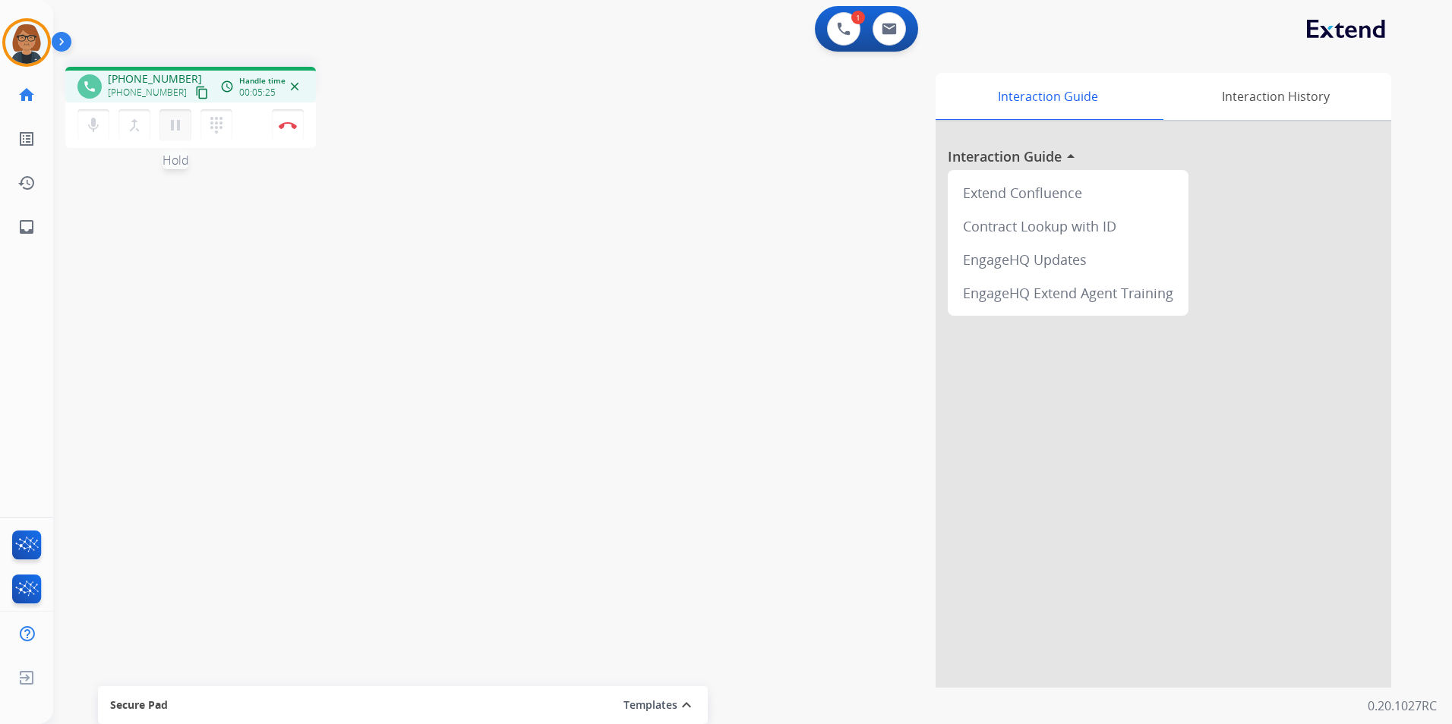
click at [173, 126] on mat-icon "pause" at bounding box center [175, 125] width 18 height 18
click at [168, 121] on mat-icon "play_arrow" at bounding box center [175, 125] width 18 height 18
click at [163, 127] on button "pause Hold" at bounding box center [175, 125] width 32 height 32
click at [166, 134] on mat-icon "play_arrow" at bounding box center [175, 125] width 18 height 18
click at [286, 123] on img at bounding box center [288, 125] width 18 height 8
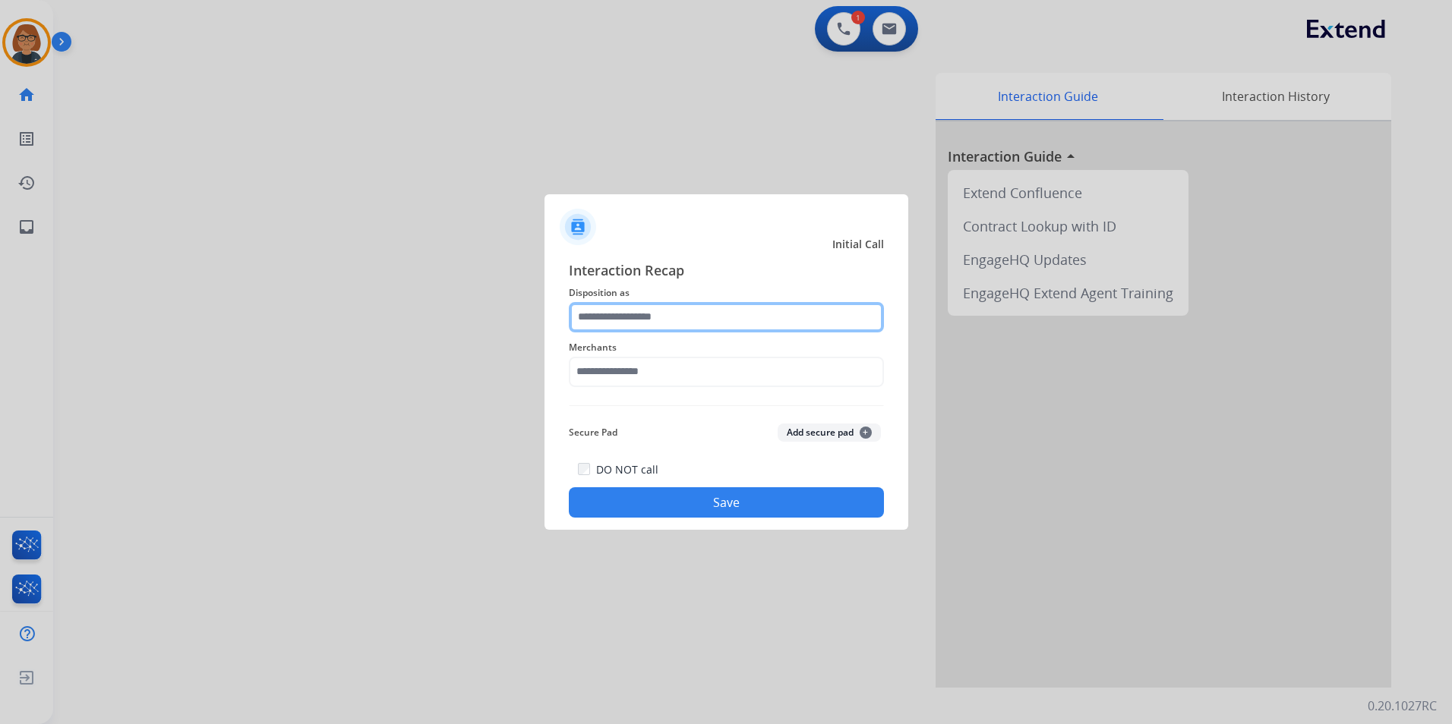
click at [627, 313] on input "text" at bounding box center [726, 317] width 315 height 30
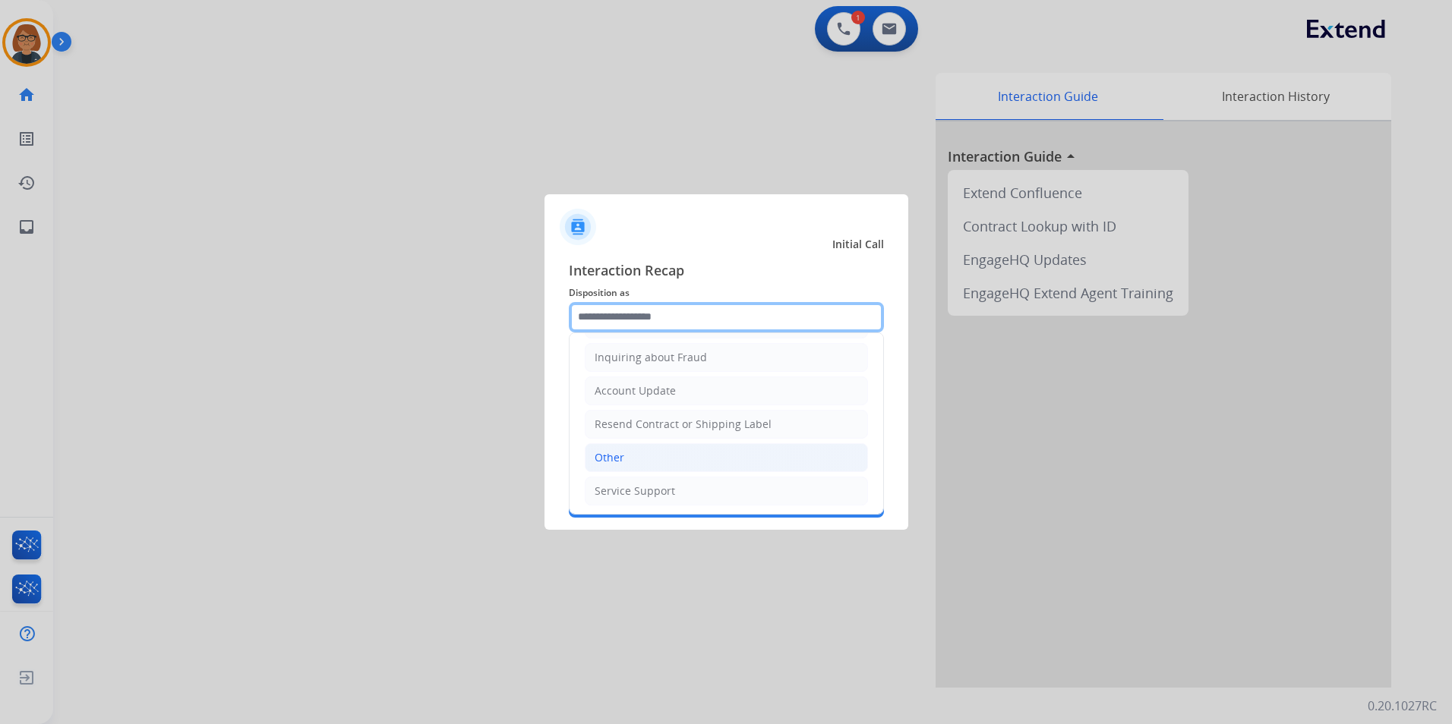
scroll to position [237, 0]
click at [655, 456] on li "Other" at bounding box center [726, 455] width 283 height 29
type input "*****"
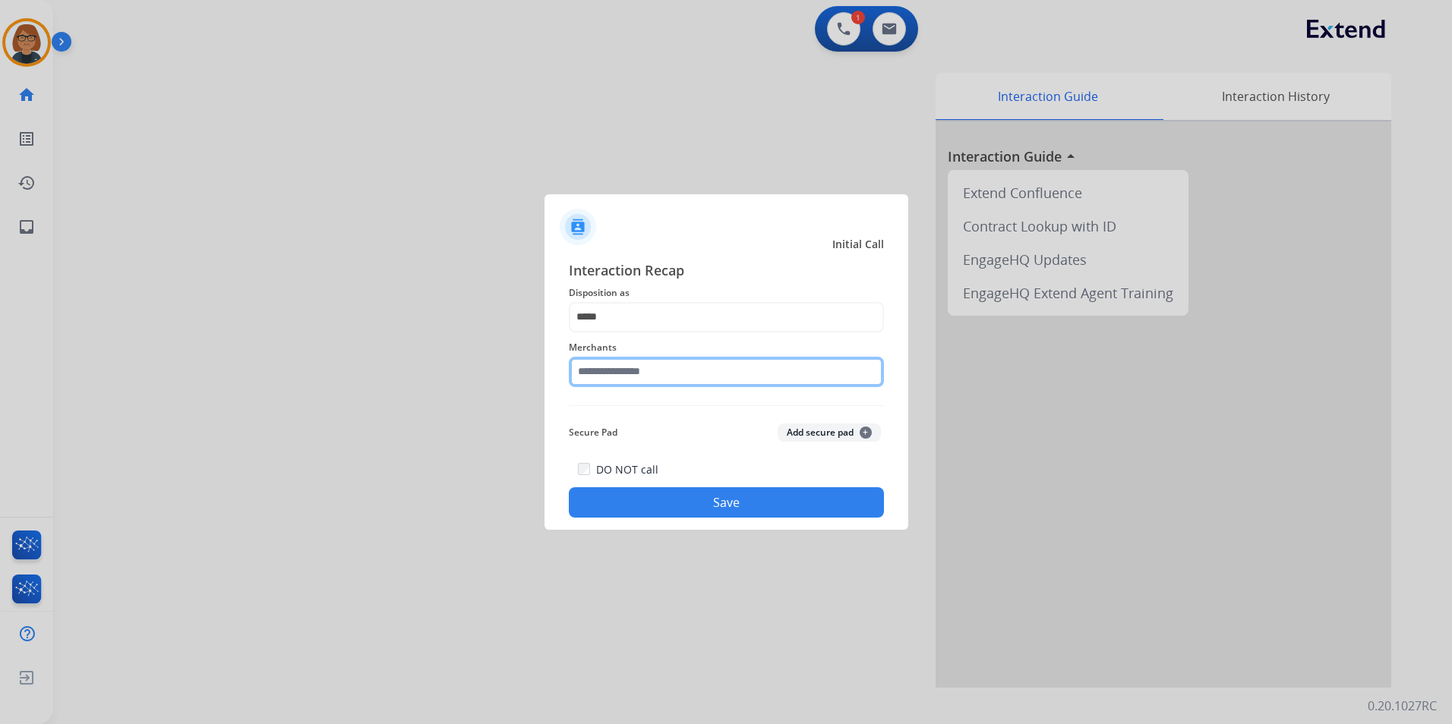
click at [676, 370] on input "text" at bounding box center [726, 372] width 315 height 30
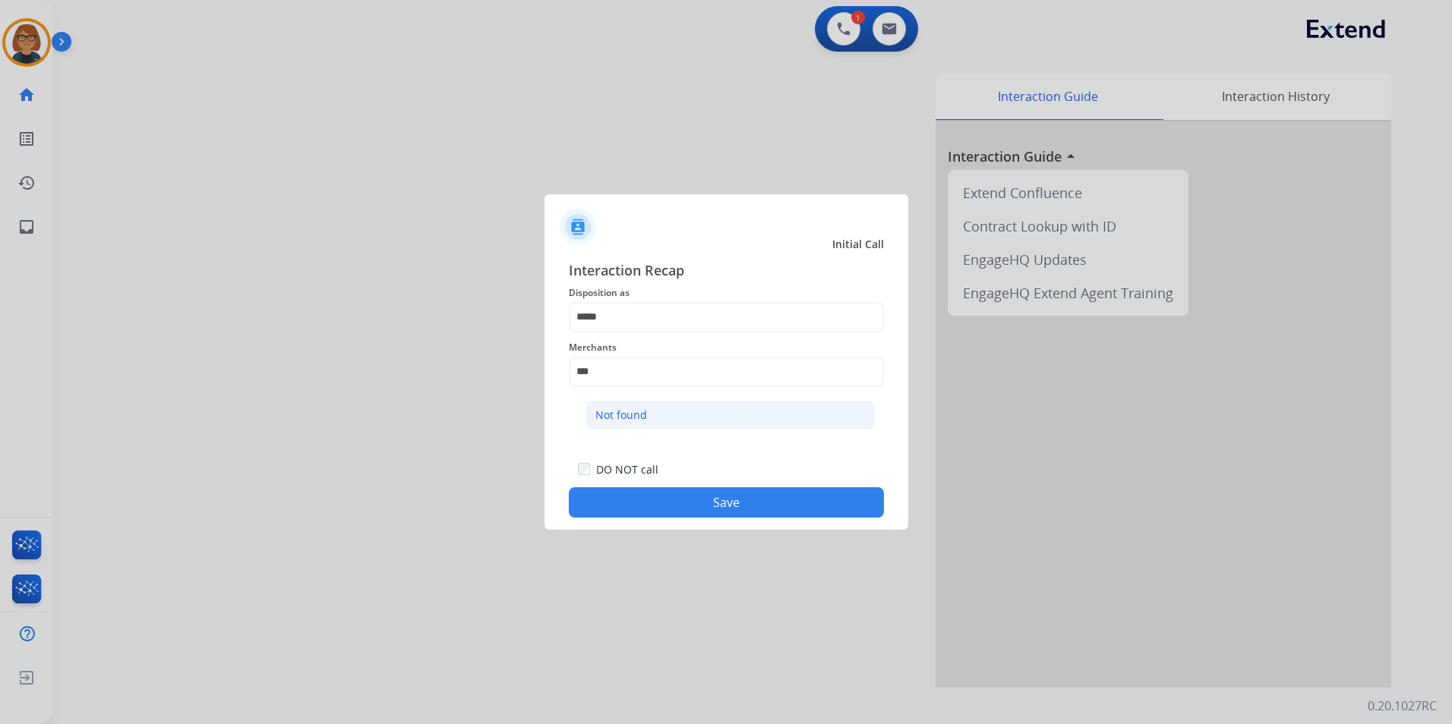
click at [752, 407] on li "Not found" at bounding box center [729, 415] width 289 height 29
type input "*********"
click at [731, 497] on button "Save" at bounding box center [726, 503] width 315 height 30
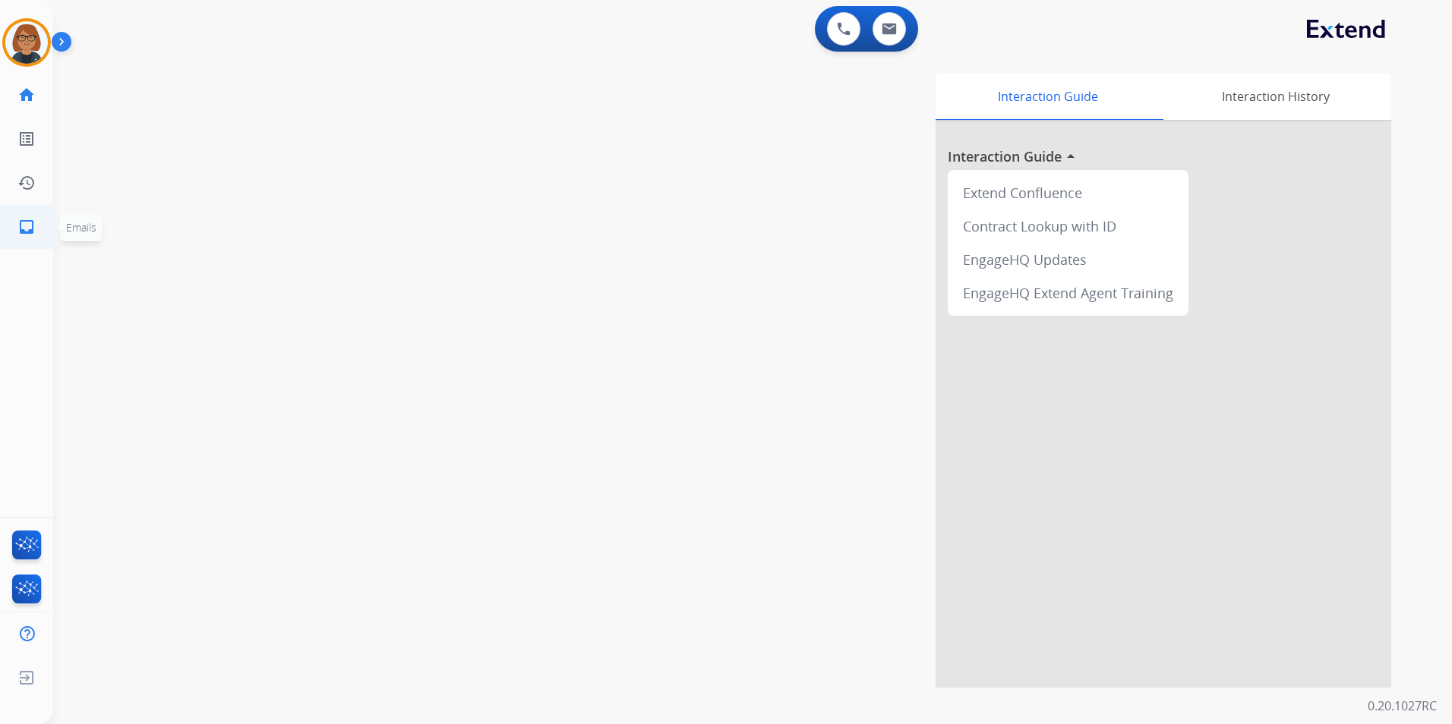
click at [29, 232] on mat-icon "inbox" at bounding box center [26, 227] width 18 height 18
select select "**********"
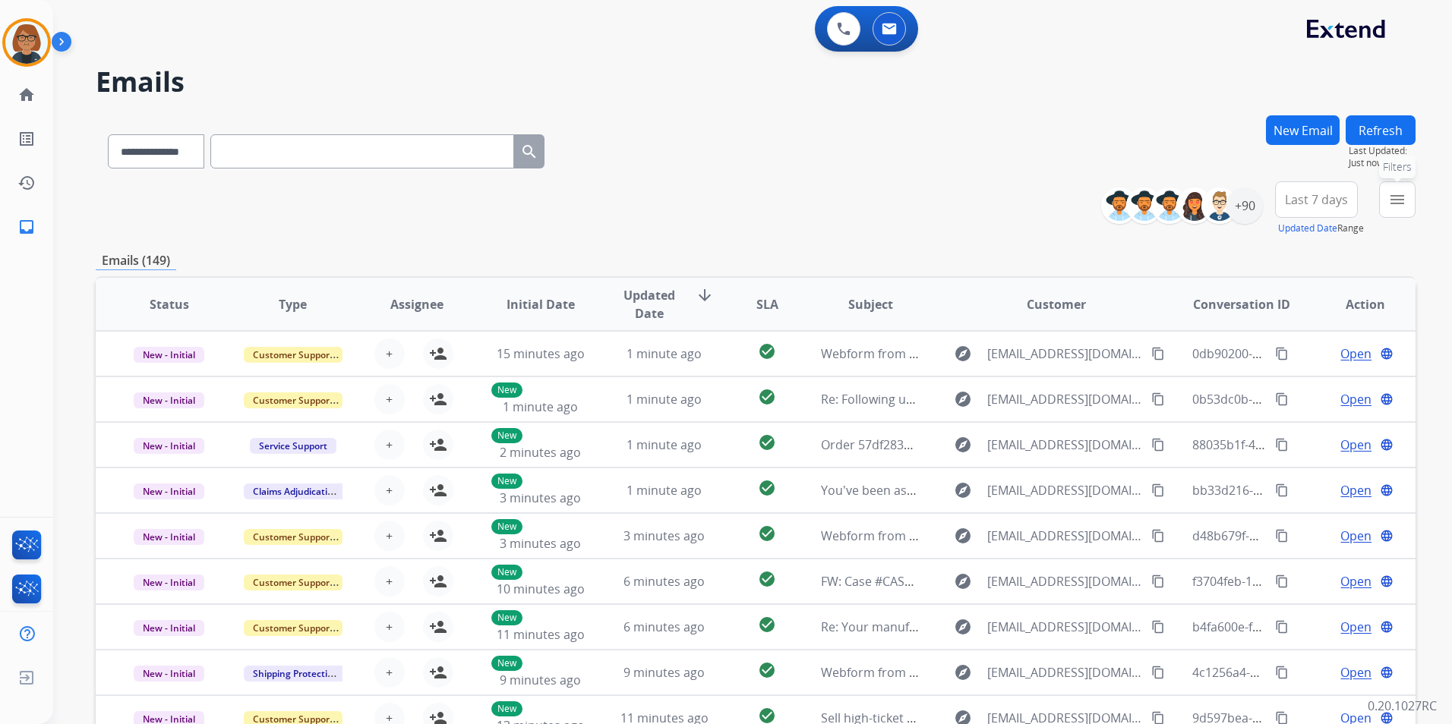
click at [1387, 188] on button "menu Filters" at bounding box center [1397, 199] width 36 height 36
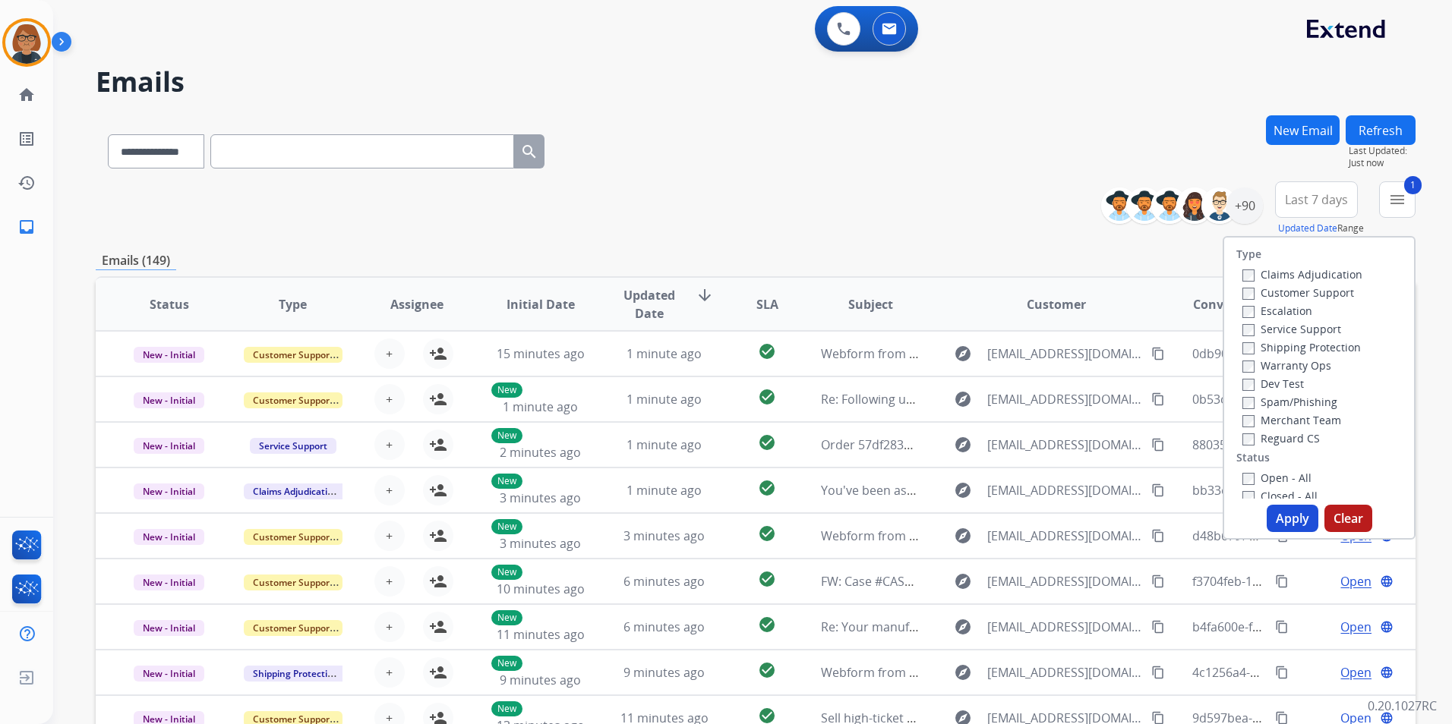
click at [1276, 515] on button "Apply" at bounding box center [1293, 518] width 52 height 27
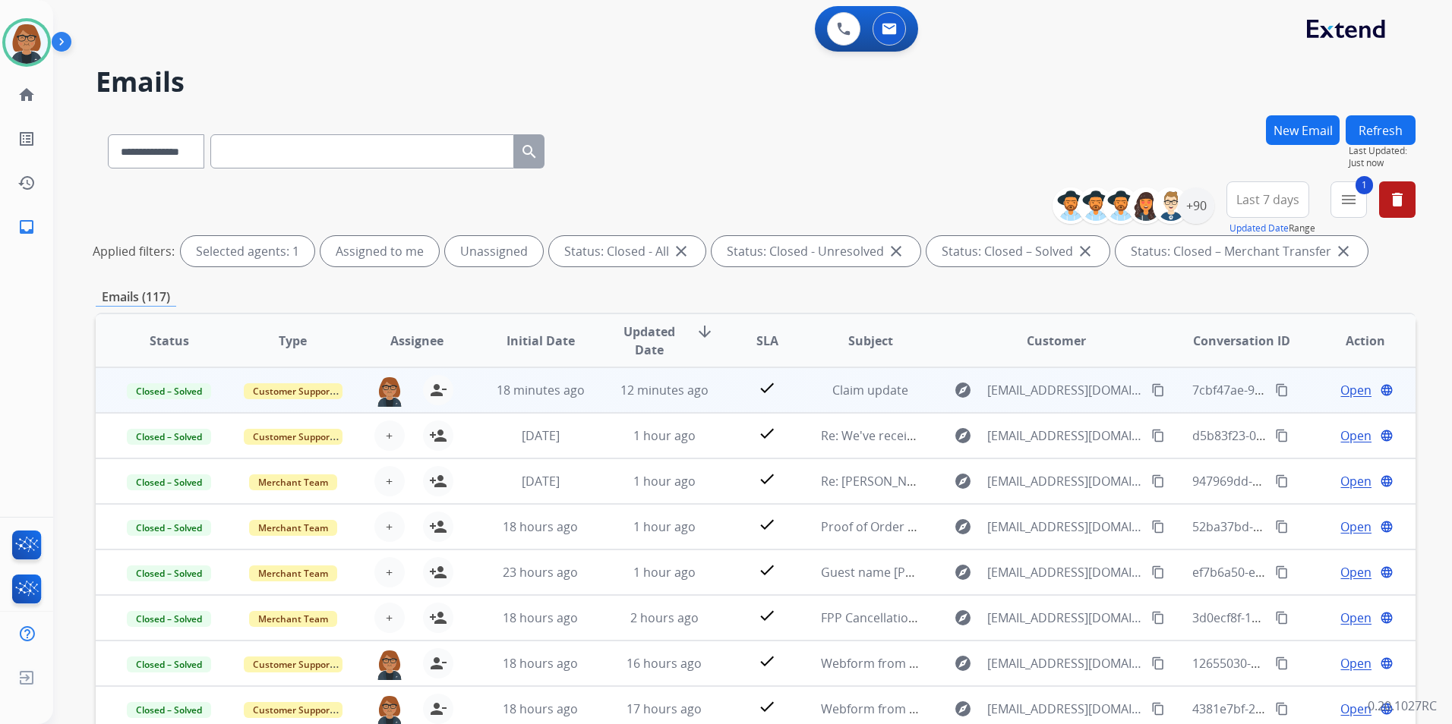
click at [835, 402] on td "Claim update" at bounding box center [859, 391] width 124 height 46
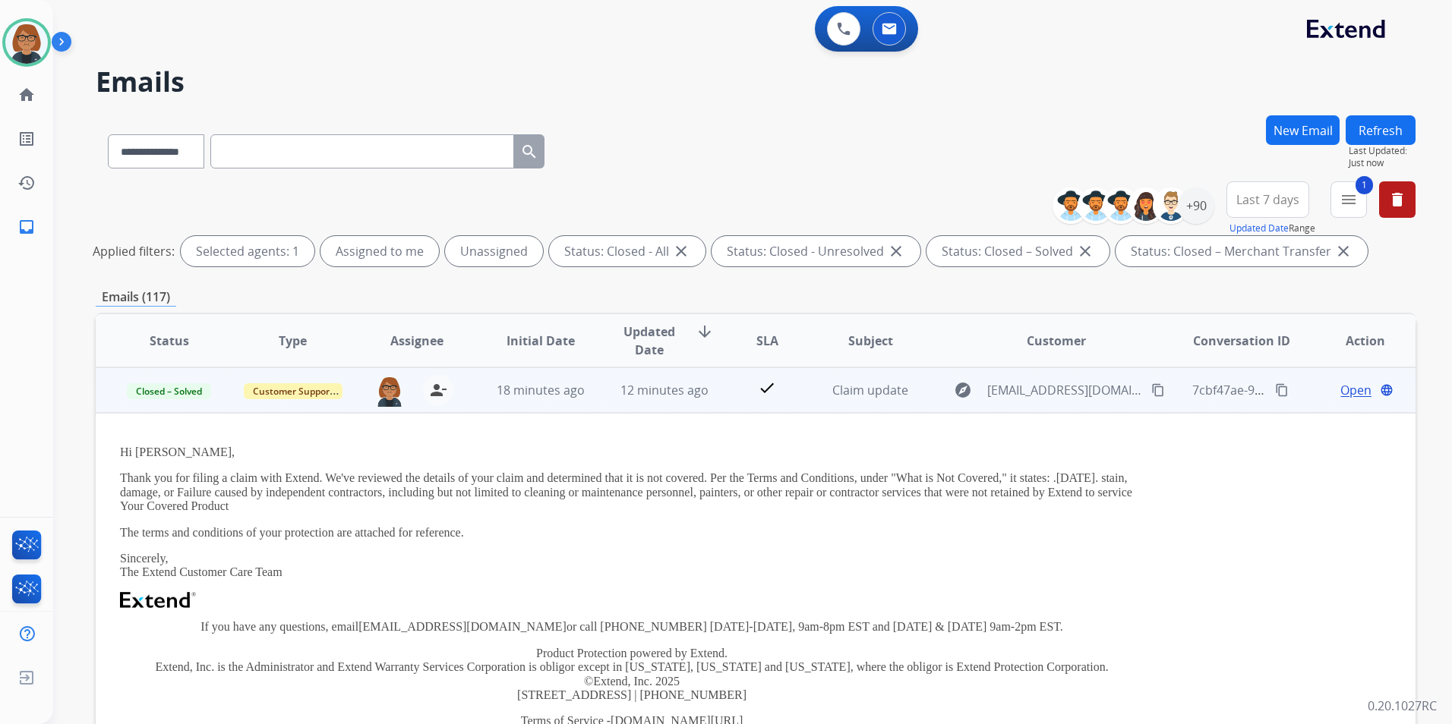
click at [1273, 391] on button "content_copy" at bounding box center [1282, 390] width 18 height 18
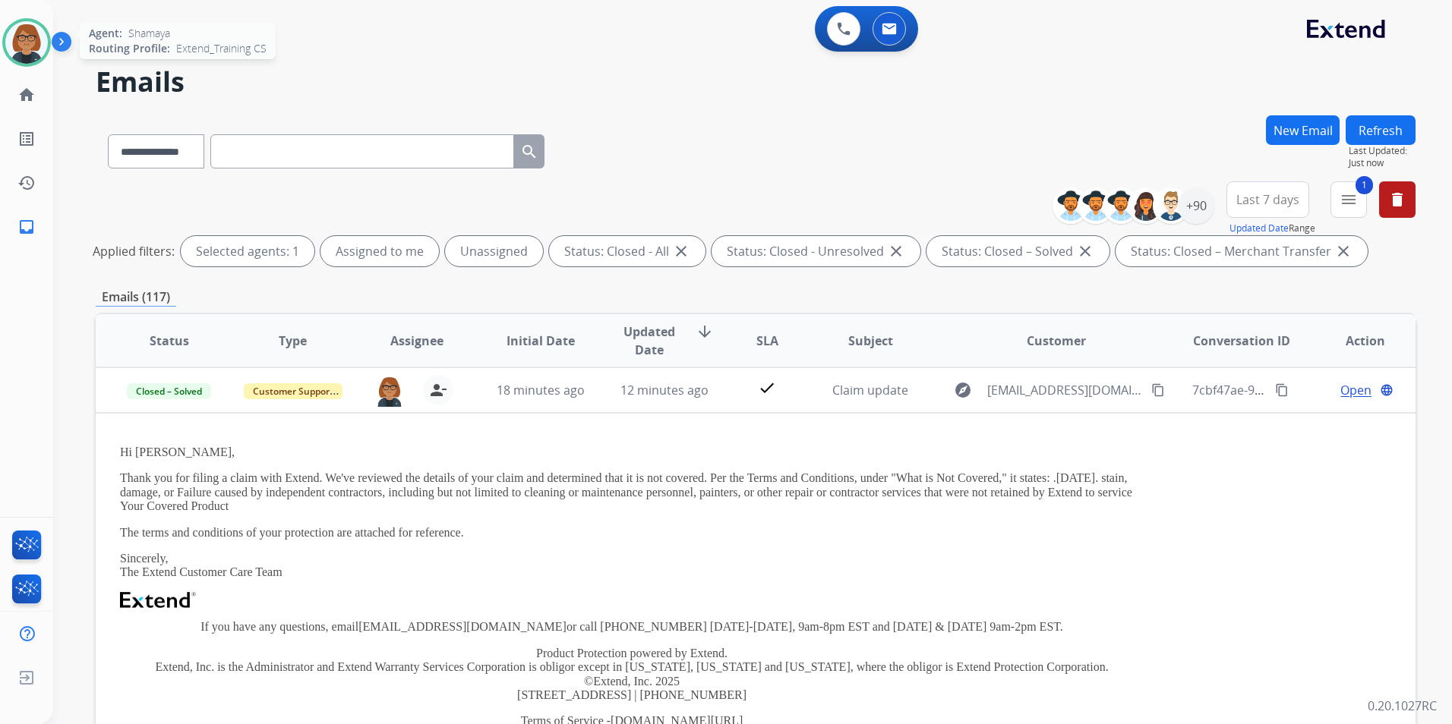
click at [38, 32] on img at bounding box center [26, 42] width 43 height 43
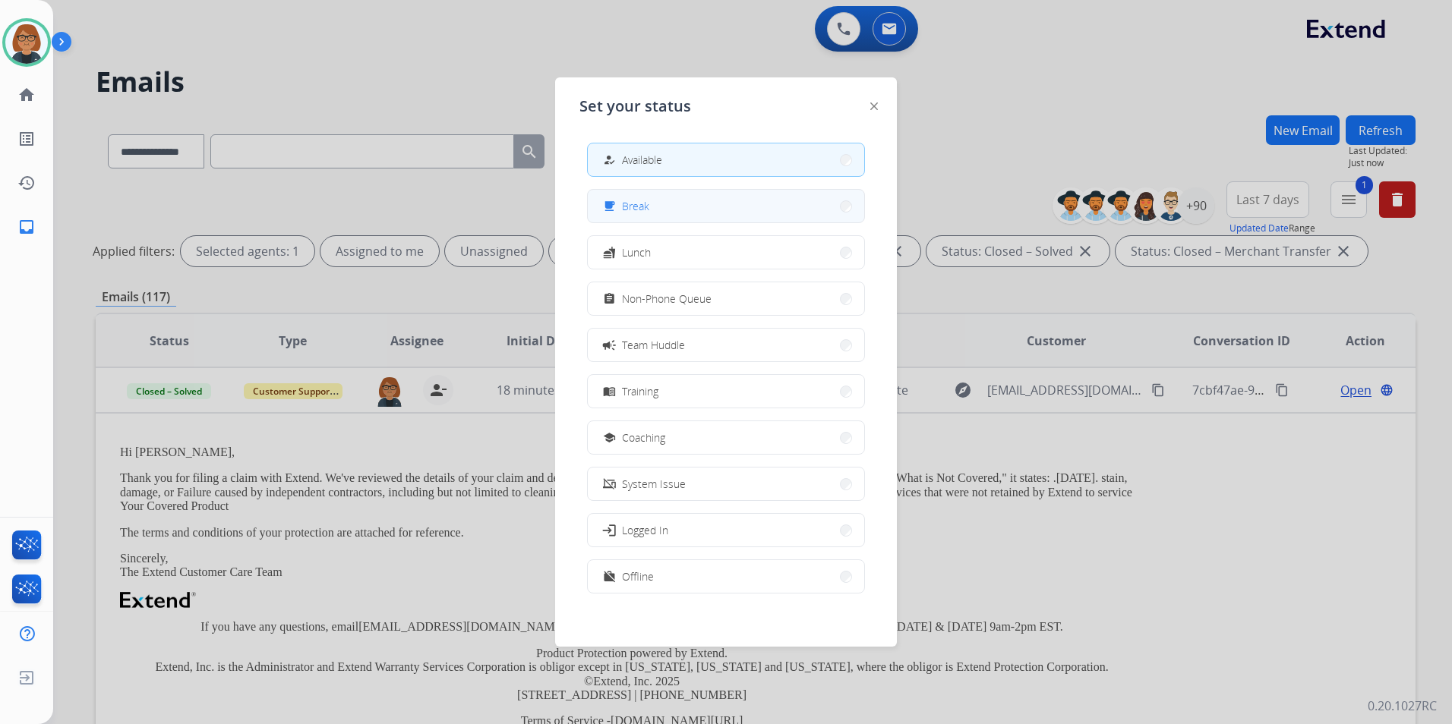
click at [661, 220] on button "free_breakfast Break" at bounding box center [726, 206] width 276 height 33
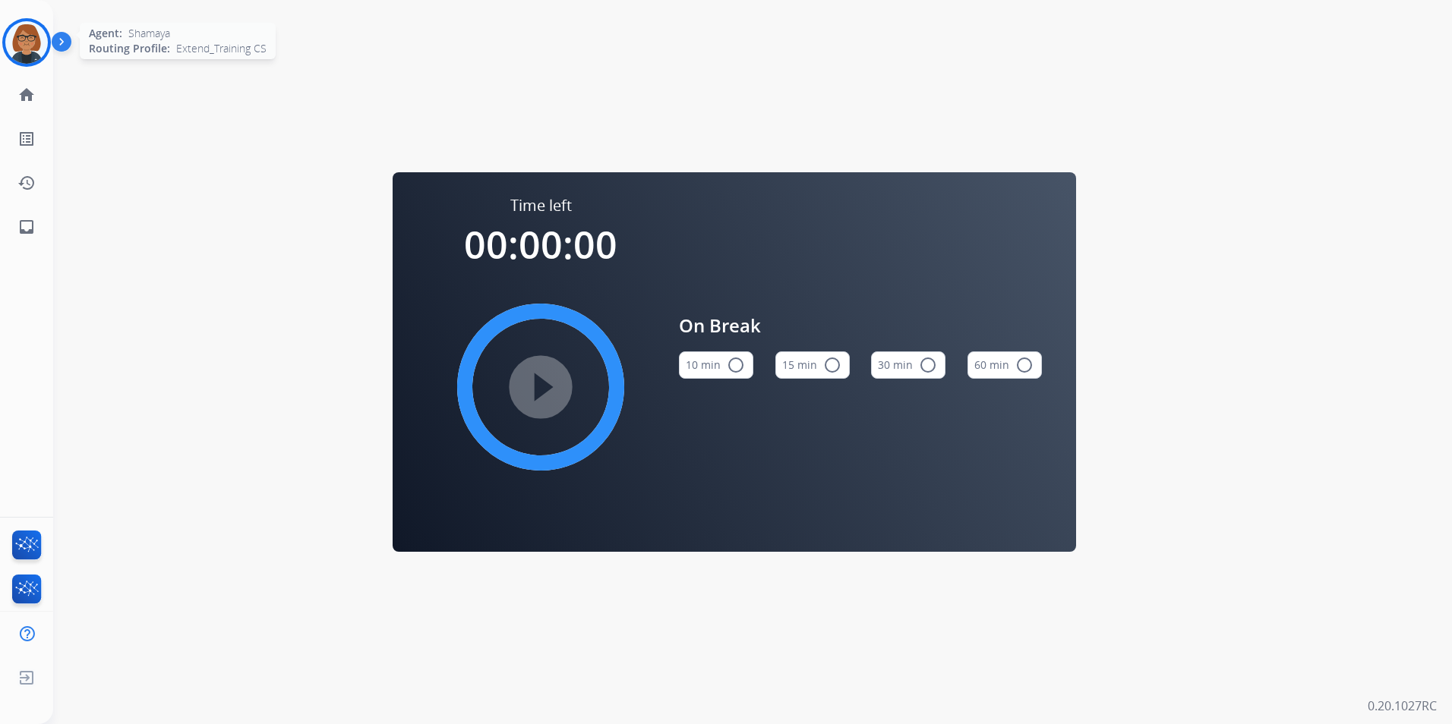
click at [48, 50] on div at bounding box center [26, 42] width 49 height 49
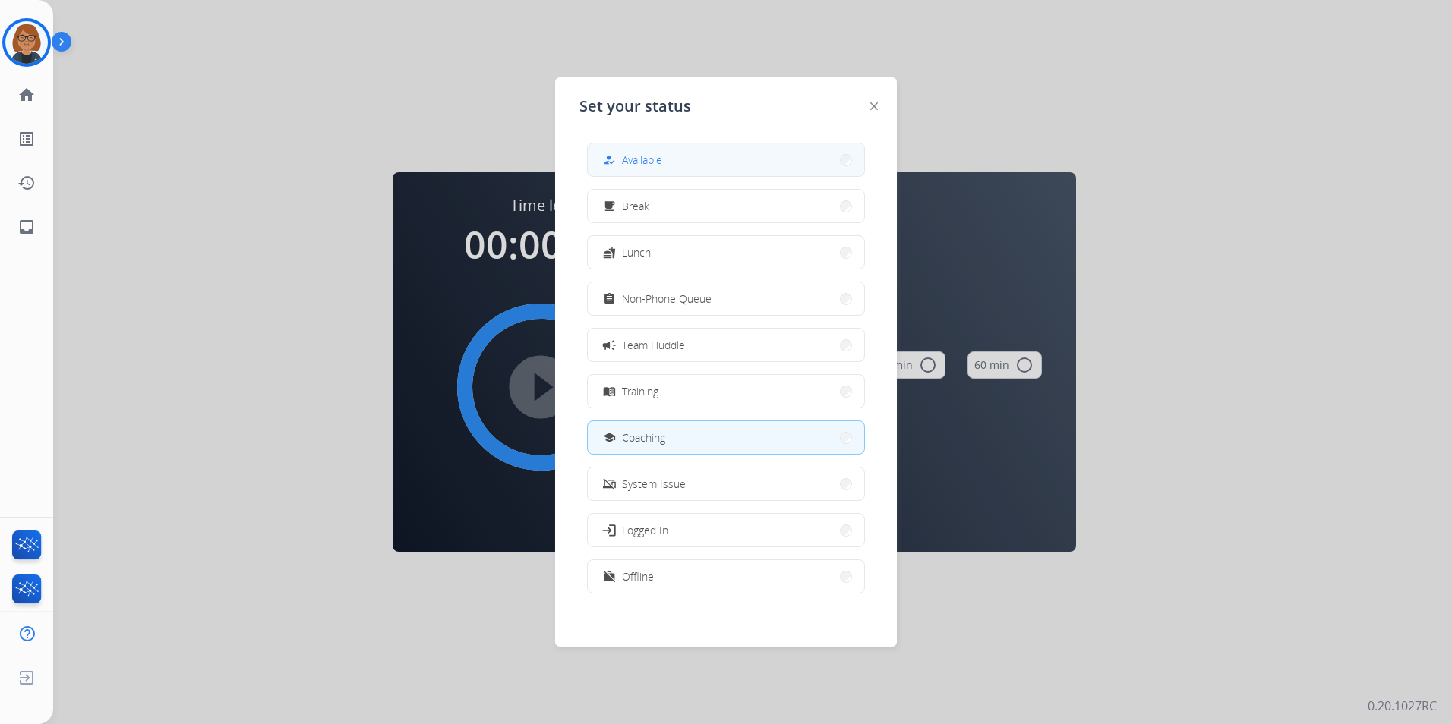
click at [617, 151] on div "how_to_reg" at bounding box center [611, 160] width 22 height 18
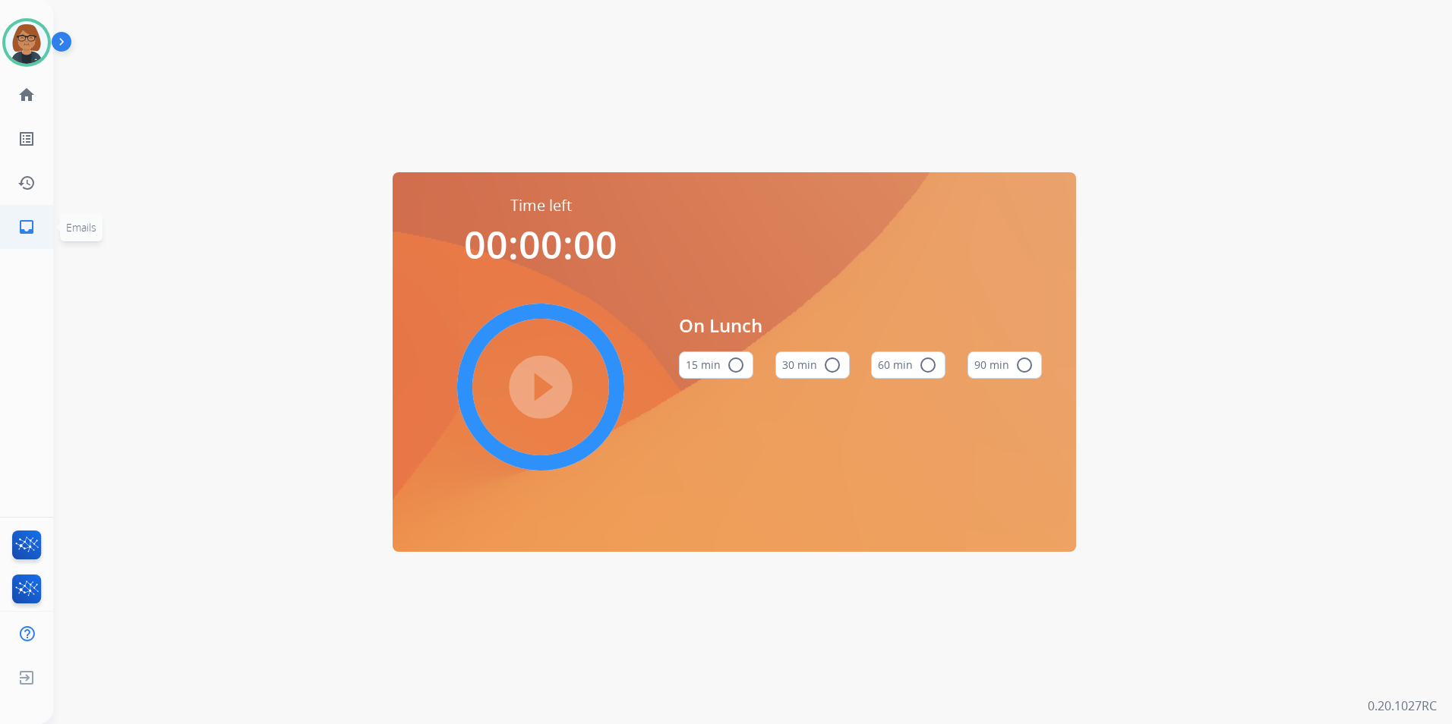
click at [19, 236] on link "inbox Emails" at bounding box center [26, 227] width 43 height 43
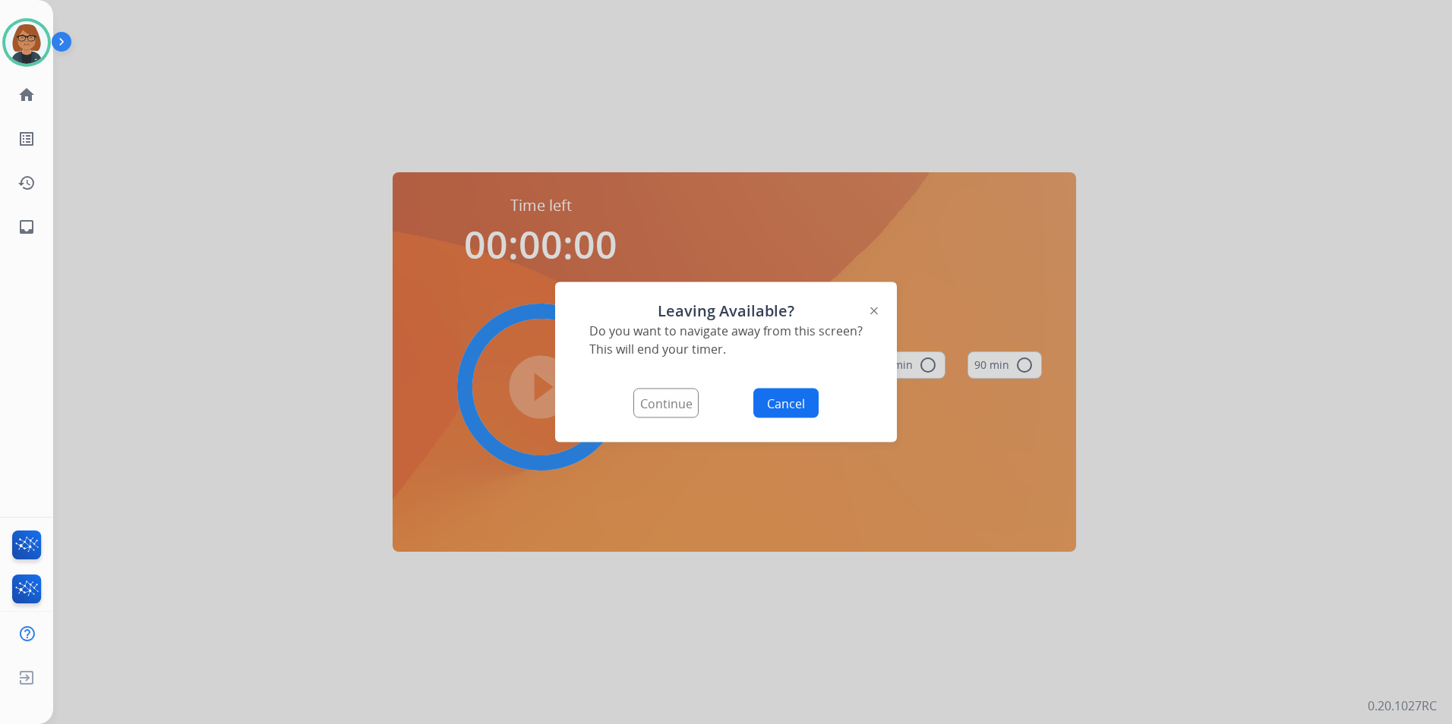
click at [641, 398] on button "Continue" at bounding box center [665, 404] width 65 height 30
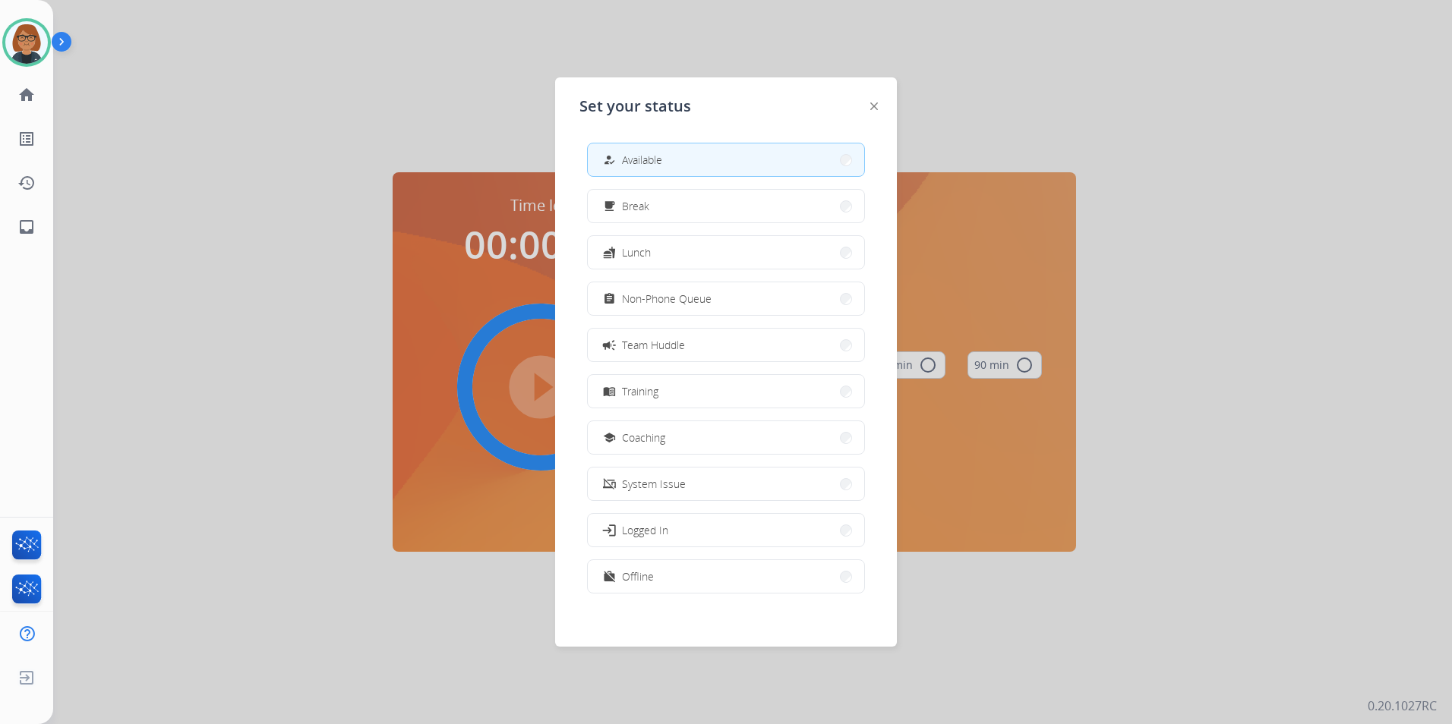
click at [879, 97] on div "Set your status how_to_reg Available free_breakfast Break fastfood Lunch assign…" at bounding box center [726, 362] width 342 height 570
click at [872, 106] on img at bounding box center [874, 107] width 8 height 8
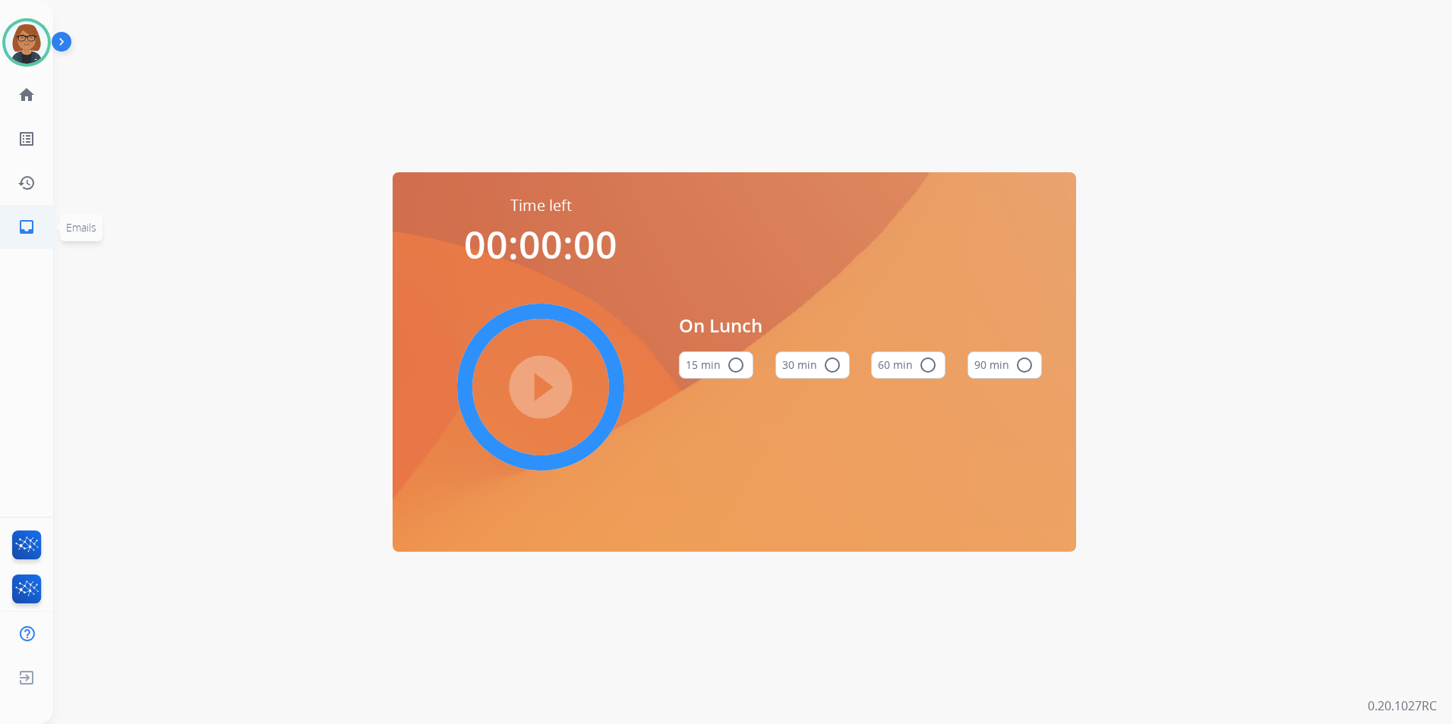
click at [36, 231] on link "inbox Emails" at bounding box center [26, 227] width 43 height 43
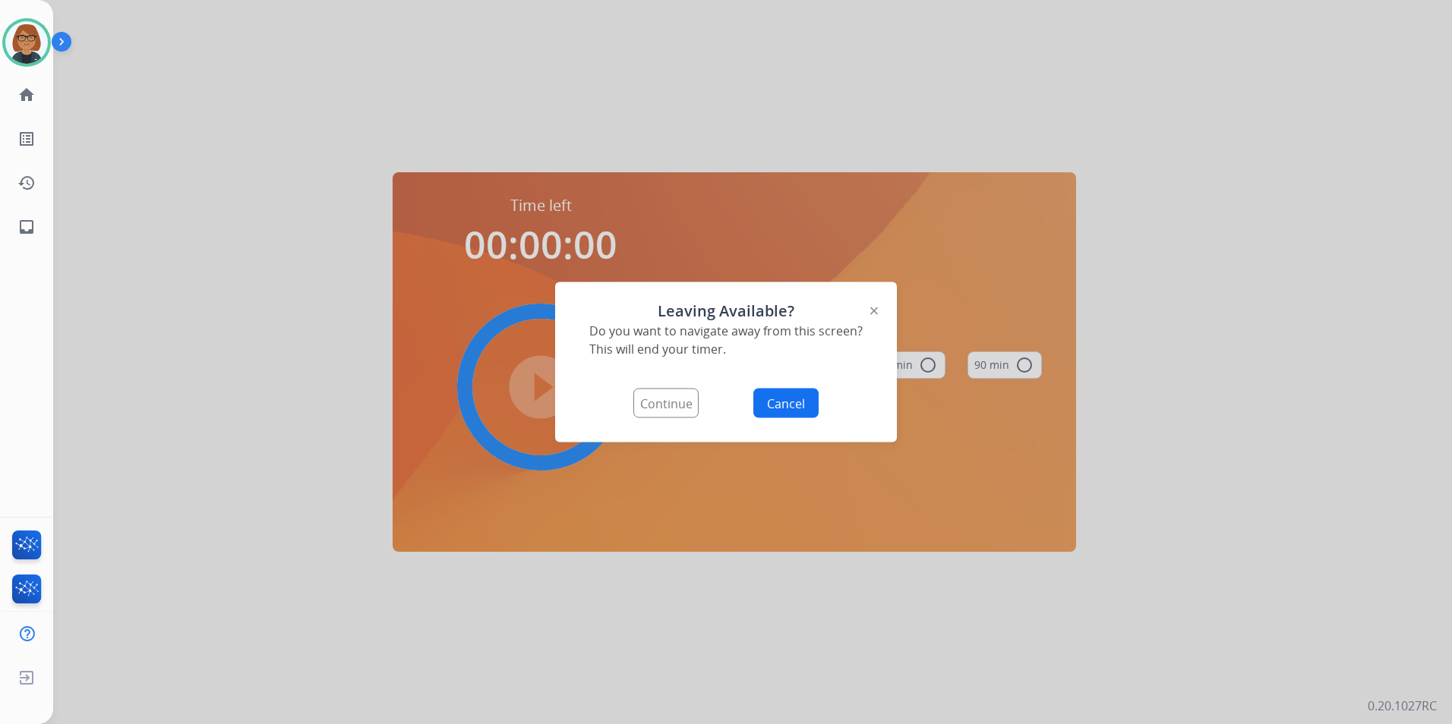
click at [654, 398] on button "Continue" at bounding box center [665, 404] width 65 height 30
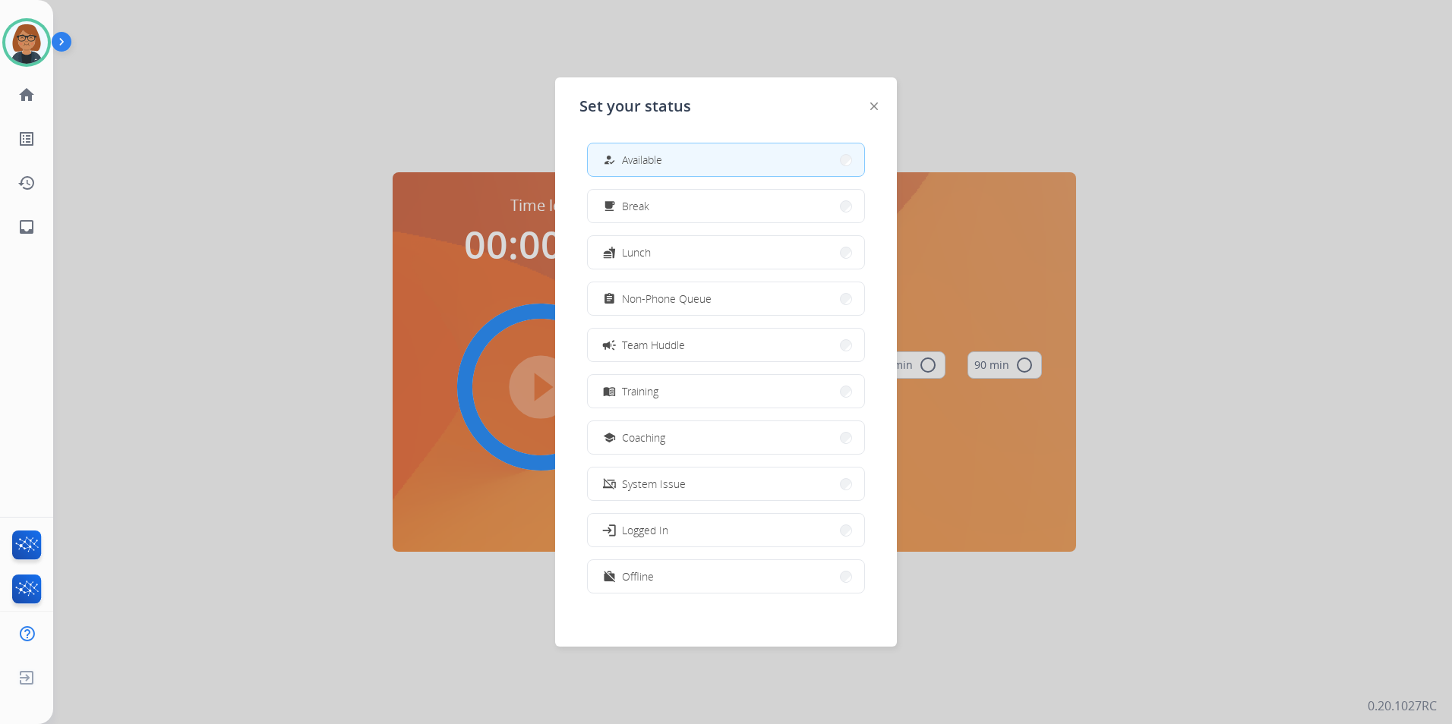
click at [686, 157] on button "how_to_reg Available" at bounding box center [726, 160] width 276 height 33
select select "**********"
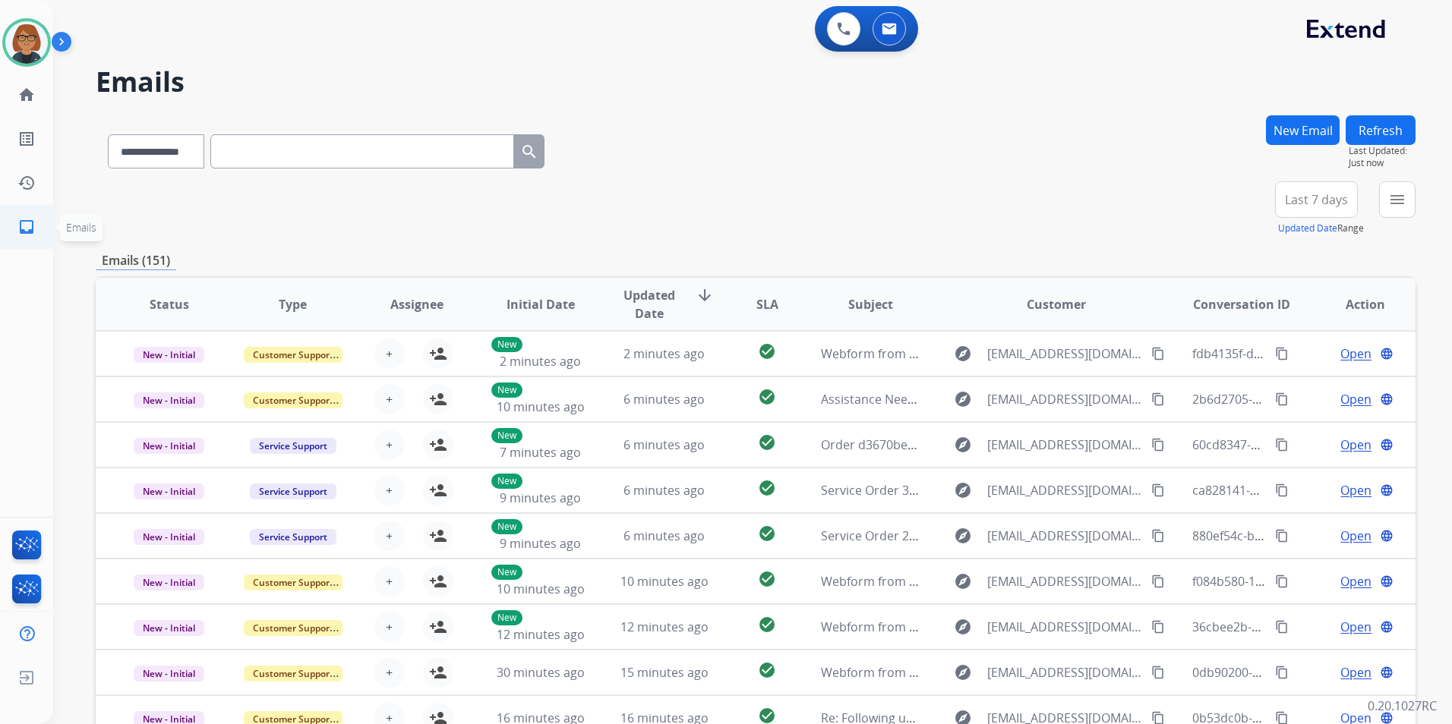
click at [23, 220] on mat-icon "inbox" at bounding box center [26, 227] width 18 height 18
click at [1389, 206] on button "menu Filters" at bounding box center [1397, 199] width 36 height 36
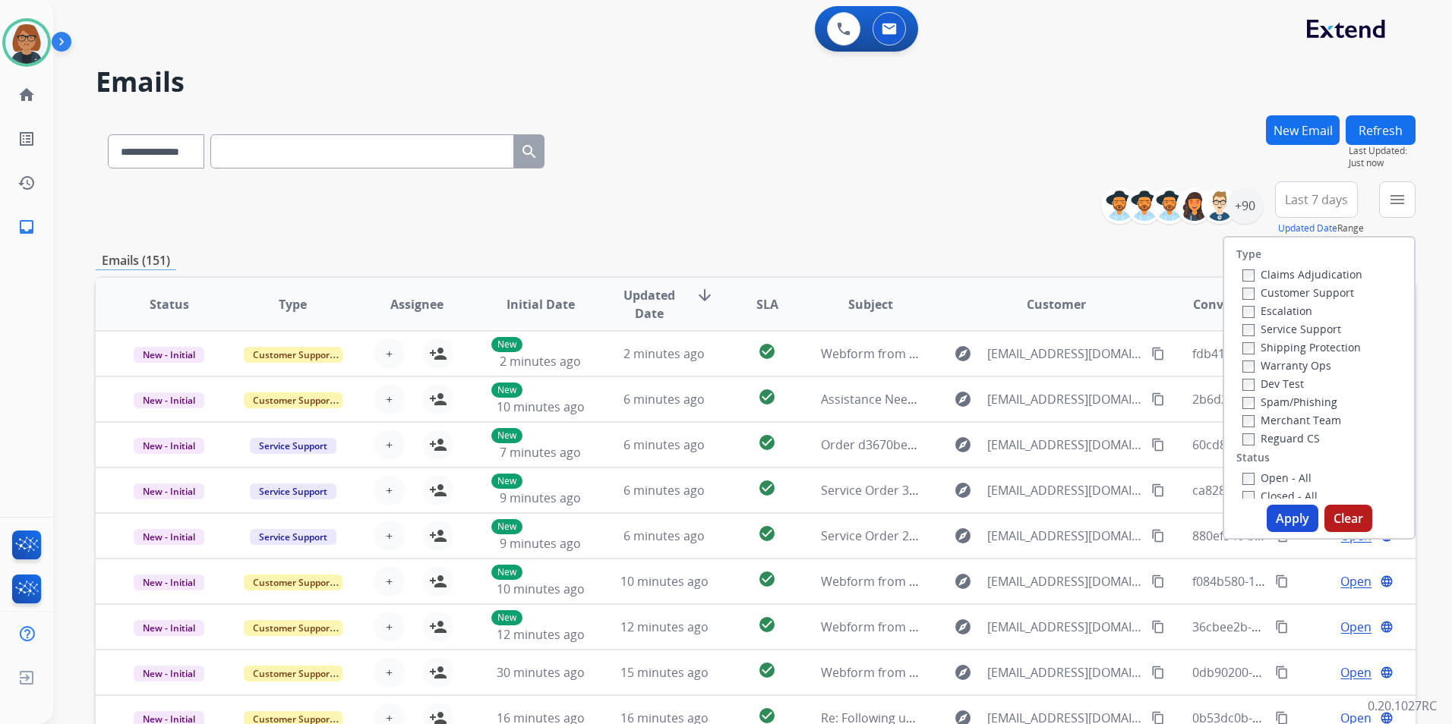
click at [1269, 475] on label "Open - All" at bounding box center [1276, 478] width 69 height 14
click at [1269, 516] on button "Apply" at bounding box center [1293, 518] width 52 height 27
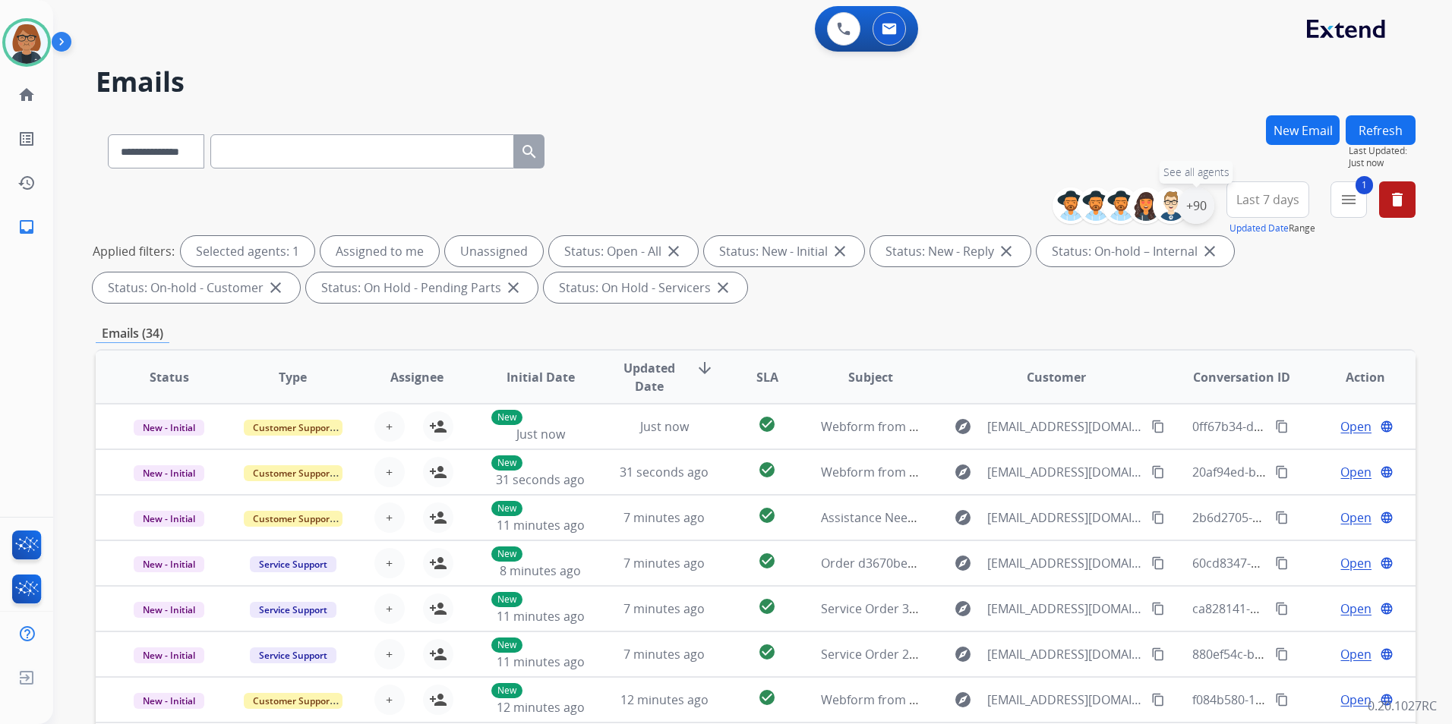
click at [1201, 210] on div "+90" at bounding box center [1196, 206] width 36 height 36
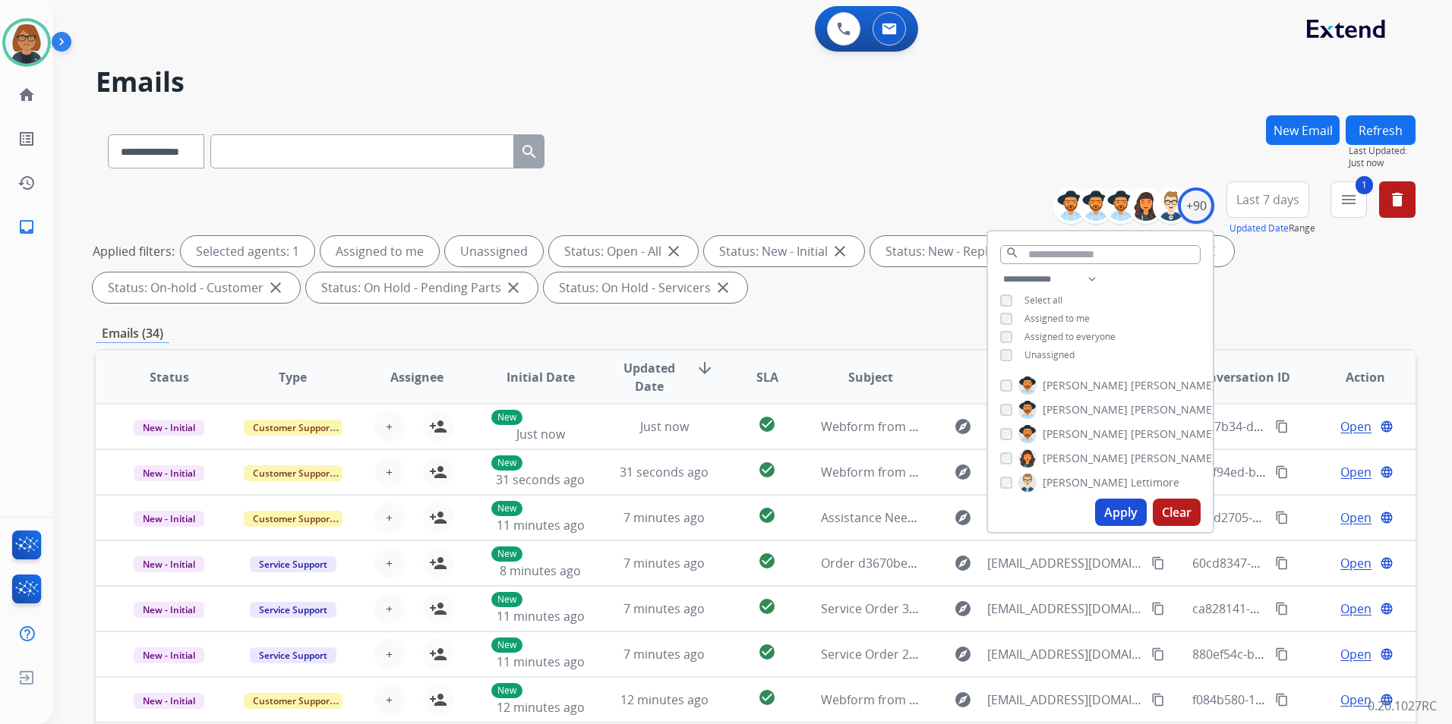
click at [1056, 349] on span "Unassigned" at bounding box center [1049, 355] width 50 height 13
click at [1124, 510] on button "Apply" at bounding box center [1121, 512] width 52 height 27
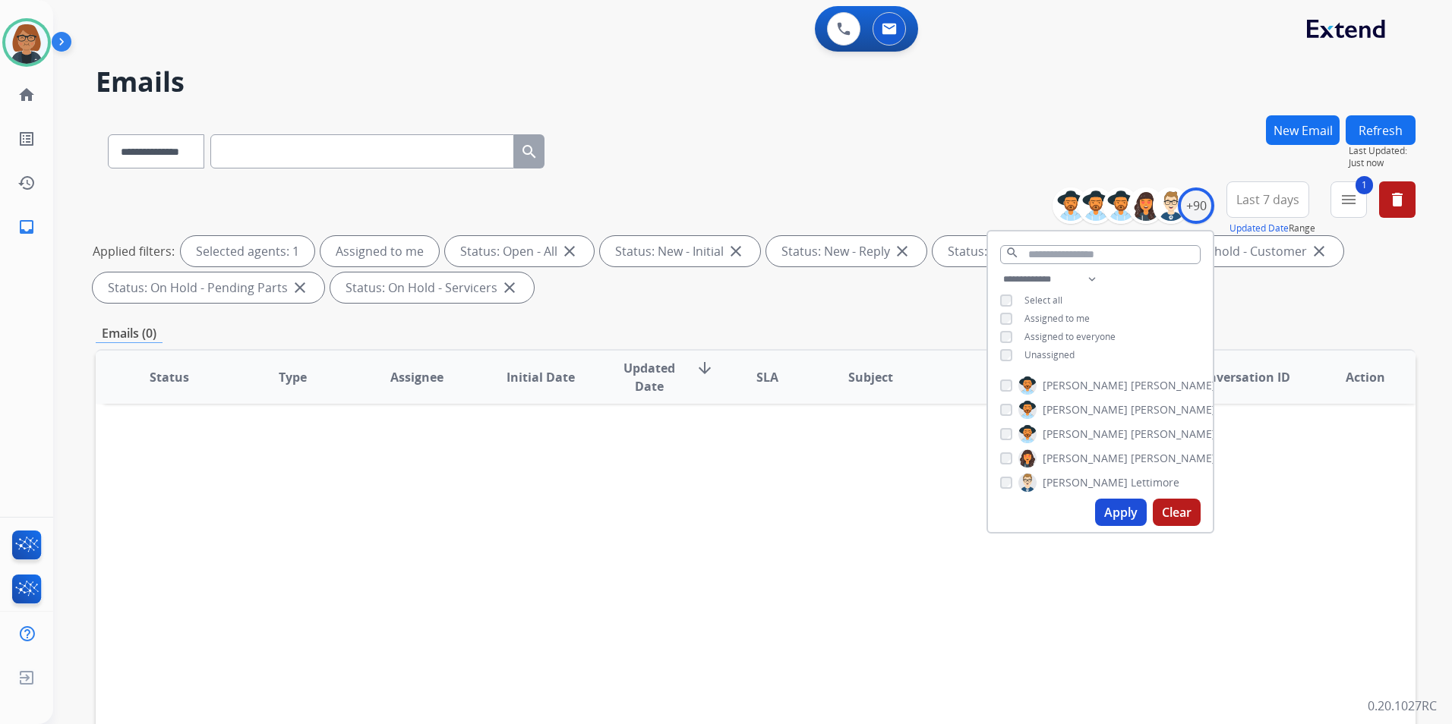
click at [814, 532] on div "Status Type Assignee Initial Date Updated Date arrow_downward SLA Subject Custo…" at bounding box center [756, 603] width 1320 height 509
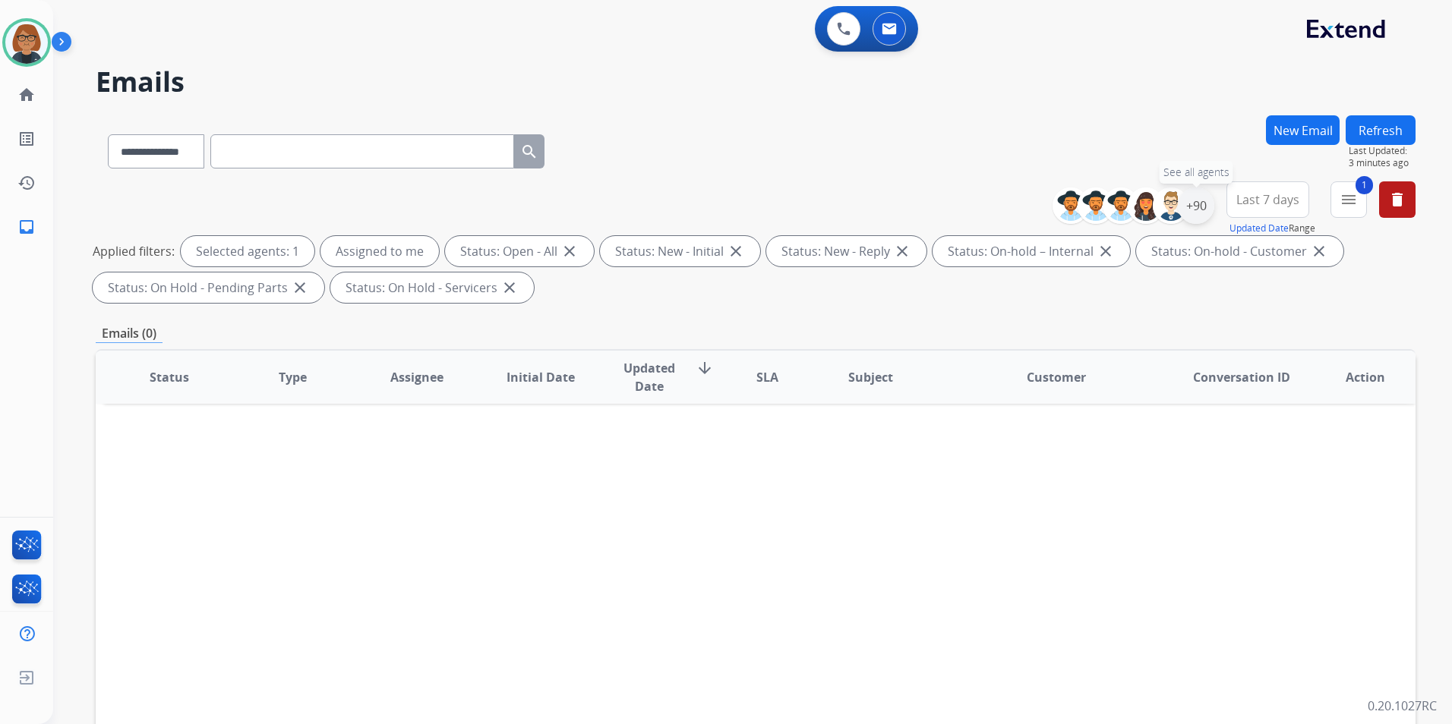
click at [1197, 213] on div "+90" at bounding box center [1196, 206] width 36 height 36
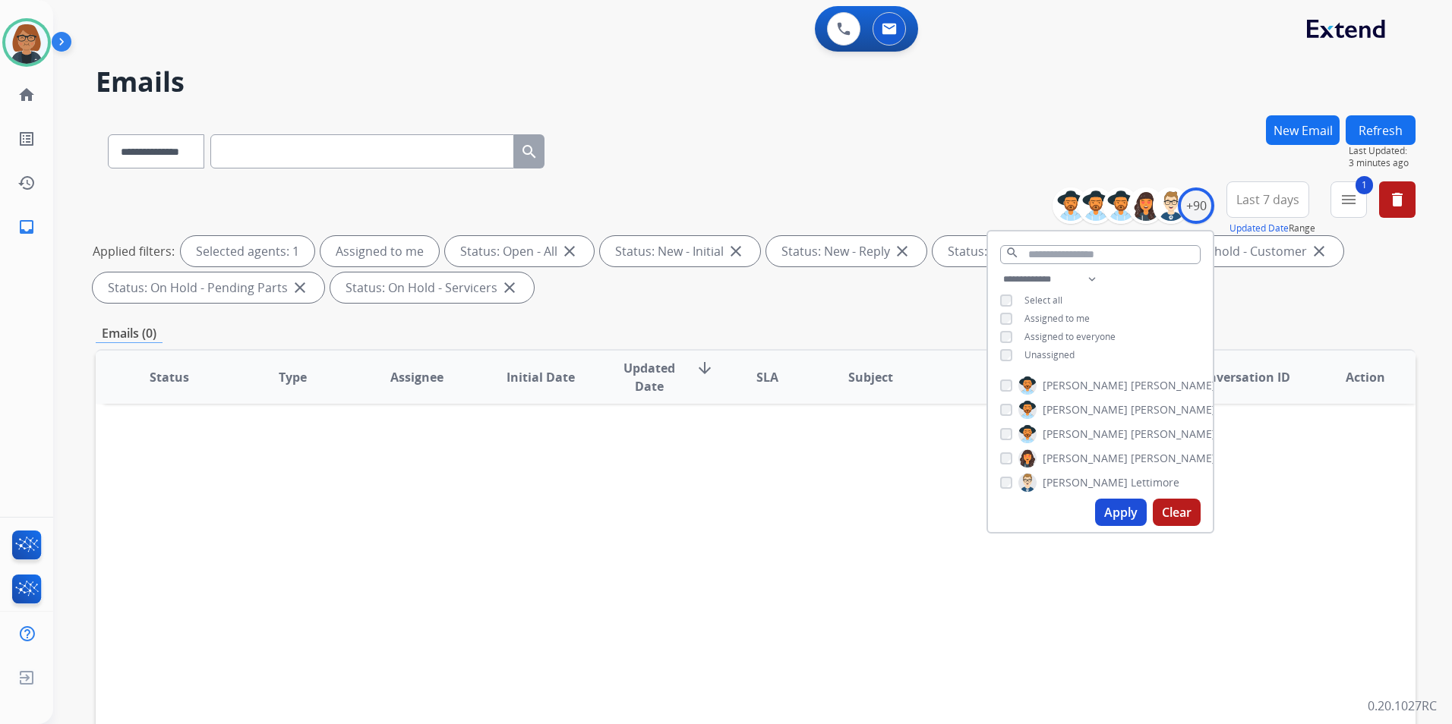
click at [1045, 349] on span "Unassigned" at bounding box center [1049, 355] width 50 height 13
click at [1057, 313] on span "Assigned to me" at bounding box center [1056, 318] width 65 height 13
click at [1120, 513] on button "Apply" at bounding box center [1121, 512] width 52 height 27
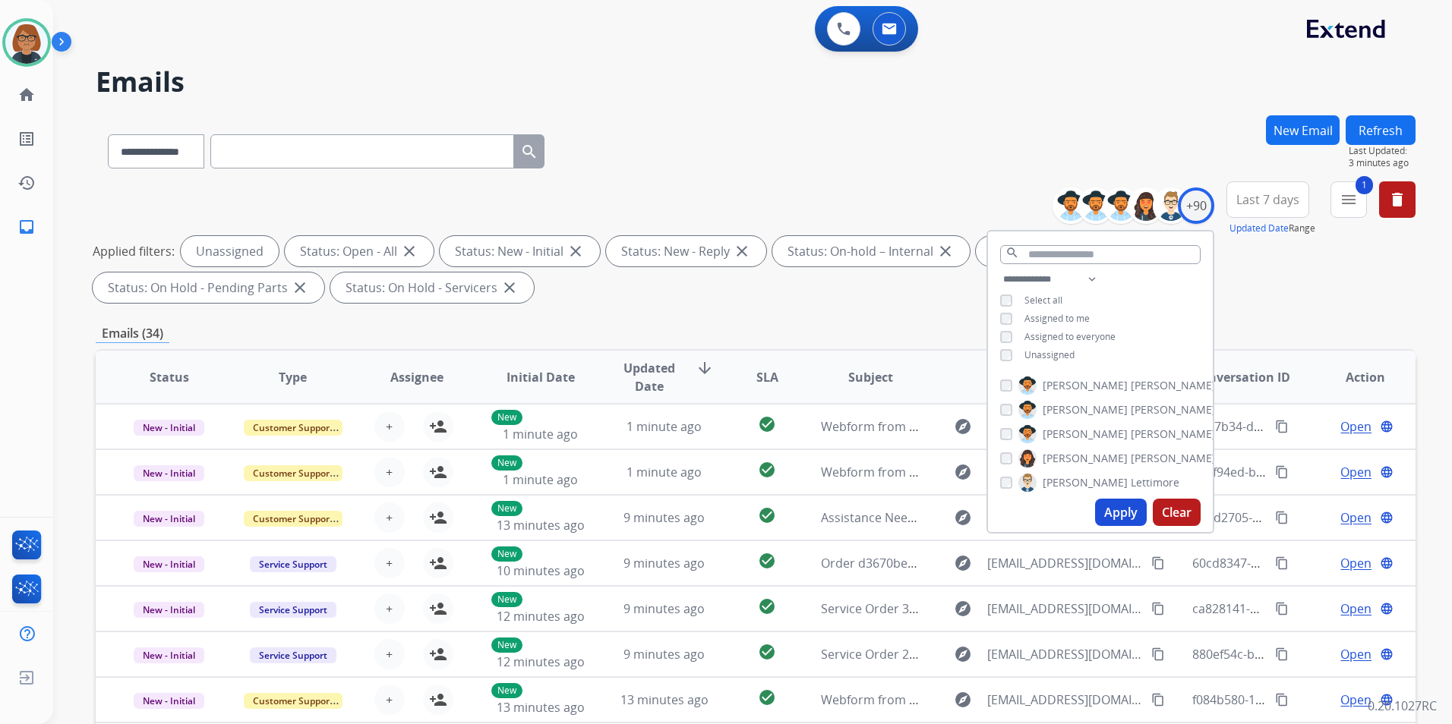
click at [1232, 308] on div "**********" at bounding box center [756, 245] width 1320 height 128
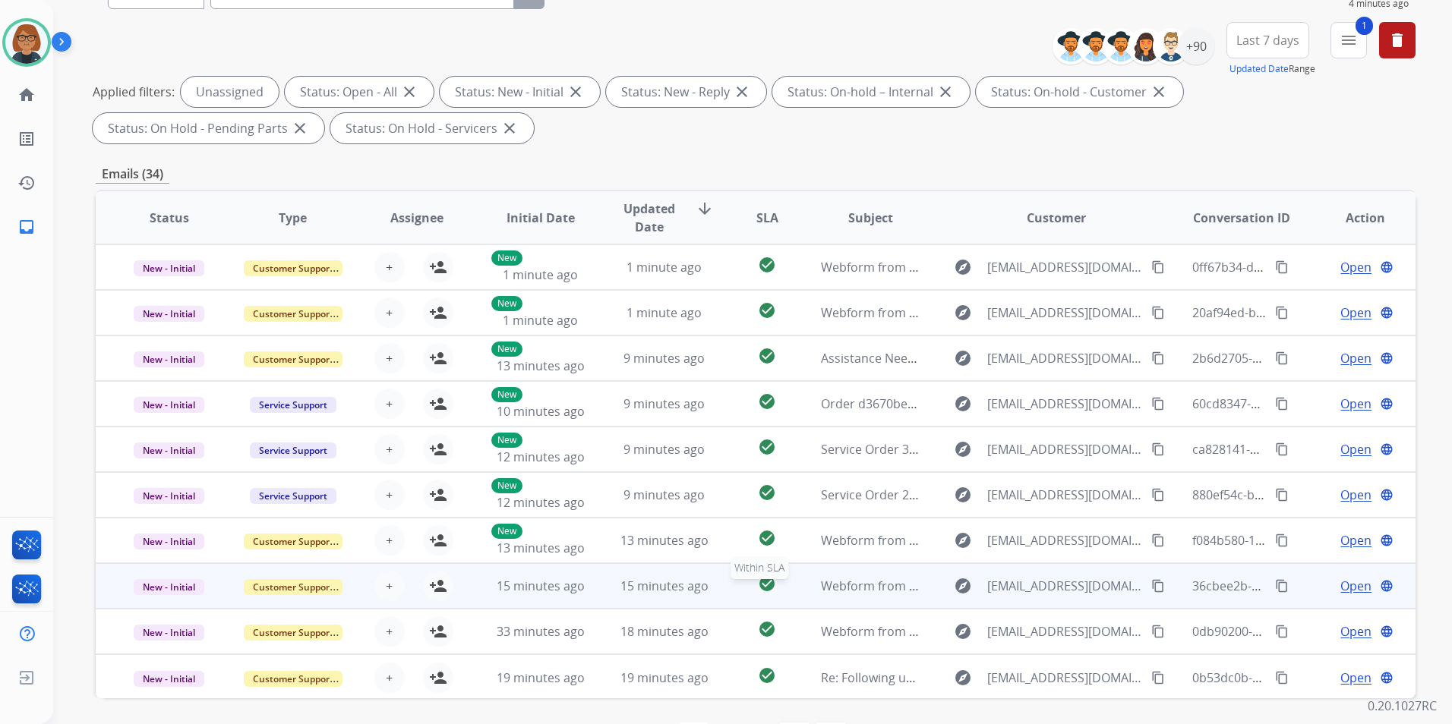
scroll to position [137, 0]
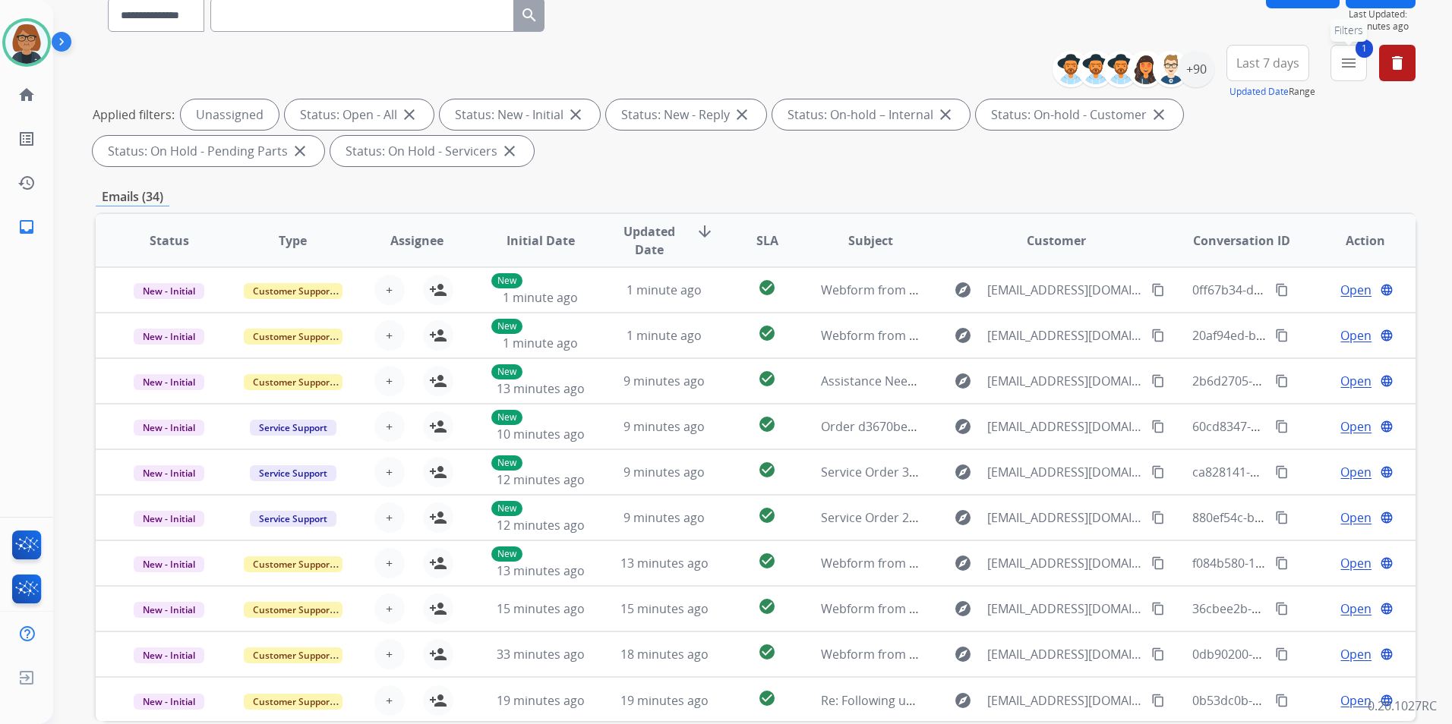
click at [1333, 74] on button "1 menu Filters" at bounding box center [1348, 63] width 36 height 36
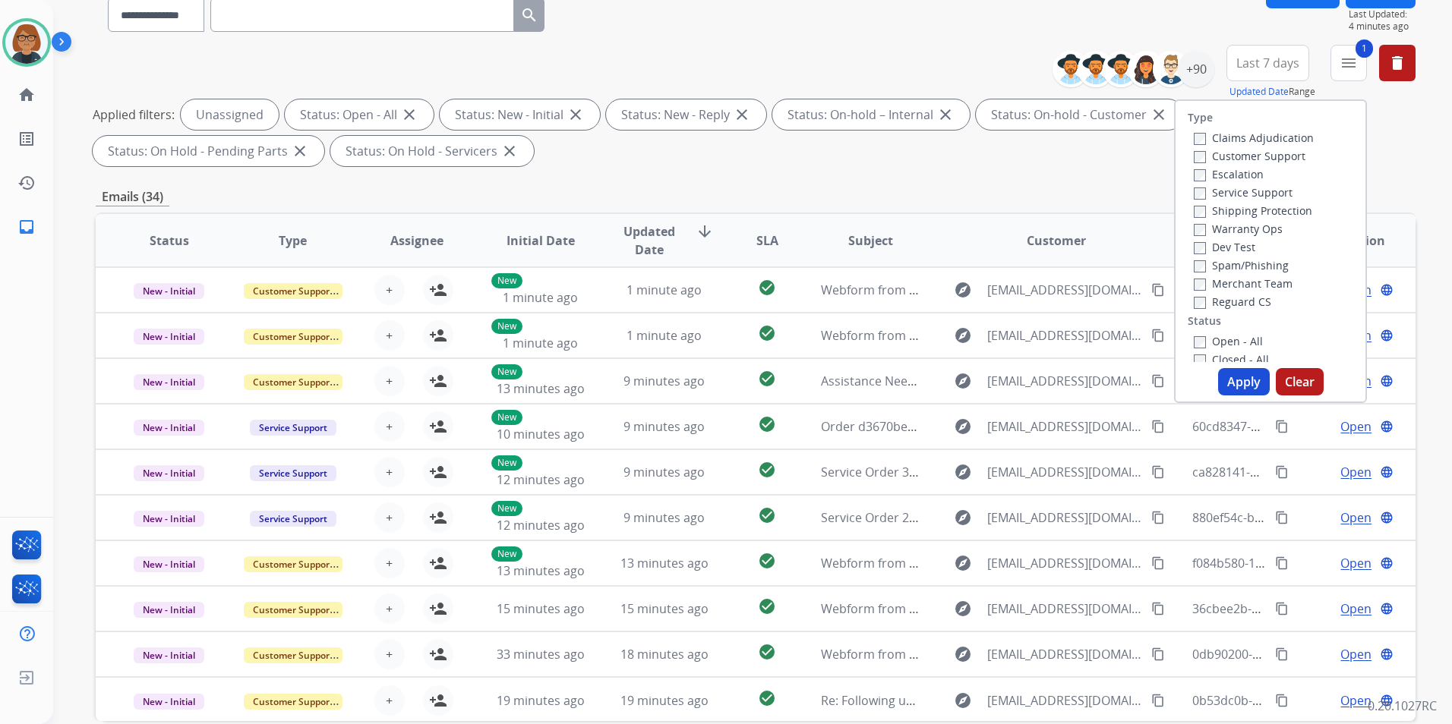
click at [1220, 153] on label "Customer Support" at bounding box center [1250, 156] width 112 height 14
click at [1236, 213] on label "Shipping Protection" at bounding box center [1253, 211] width 118 height 14
click at [1210, 302] on label "Reguard CS" at bounding box center [1232, 302] width 77 height 14
click at [1237, 387] on button "Apply" at bounding box center [1244, 381] width 52 height 27
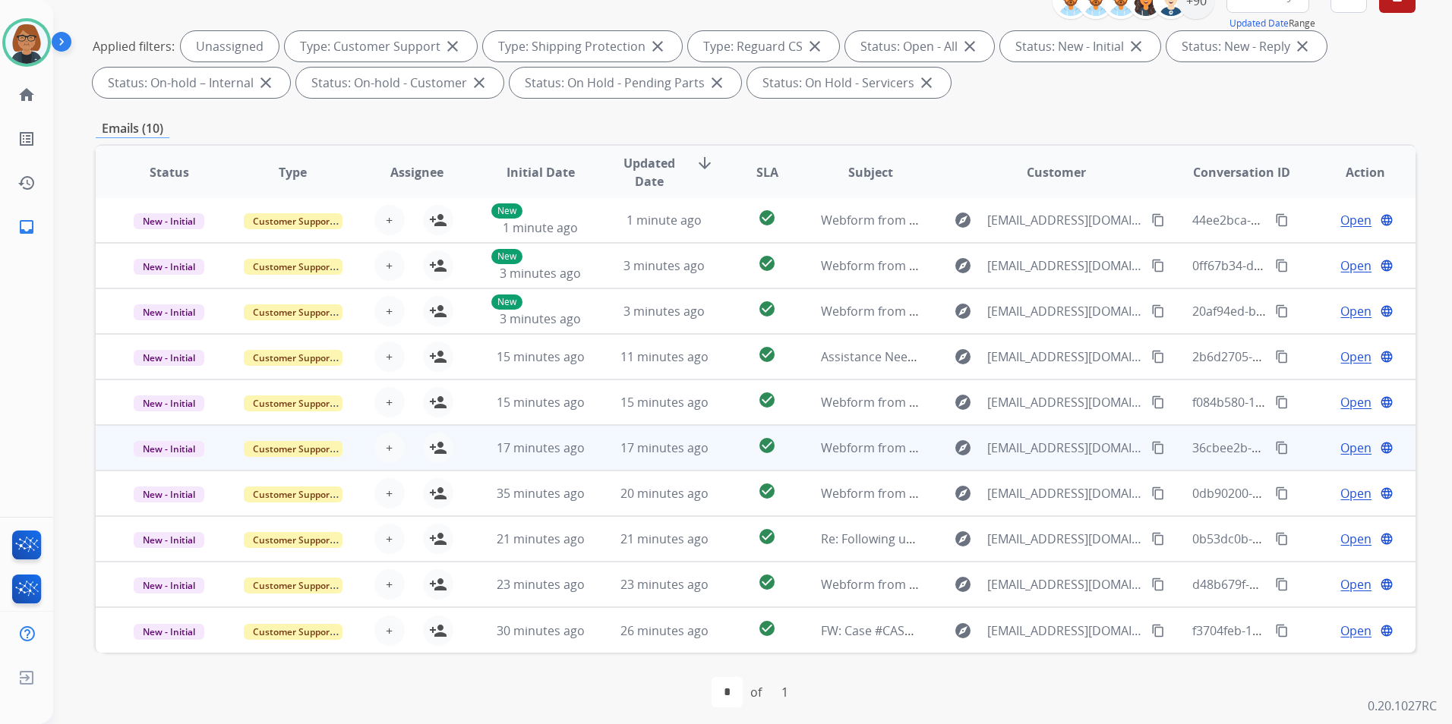
scroll to position [213, 0]
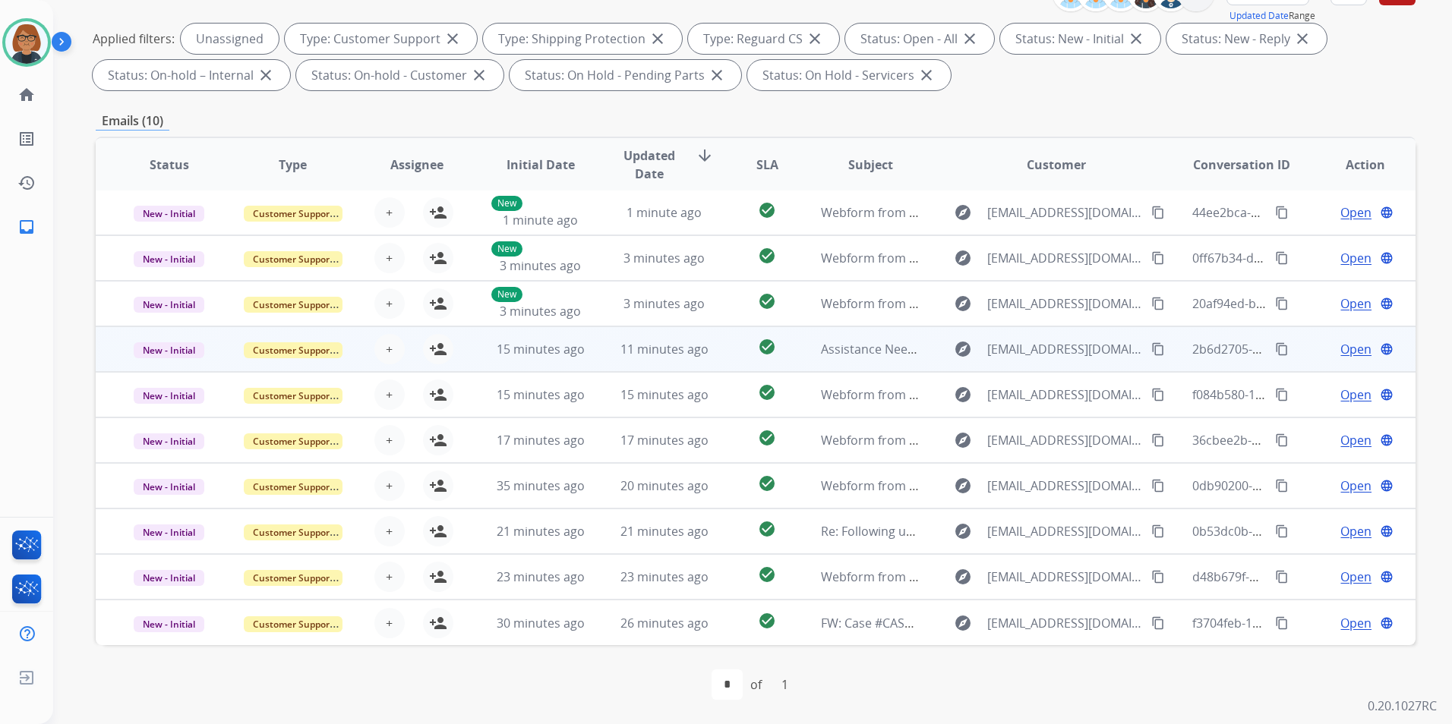
click at [831, 365] on td "Assistance Needed - Missing Stone from Wedding Ring (Order #100141969)" at bounding box center [859, 350] width 124 height 46
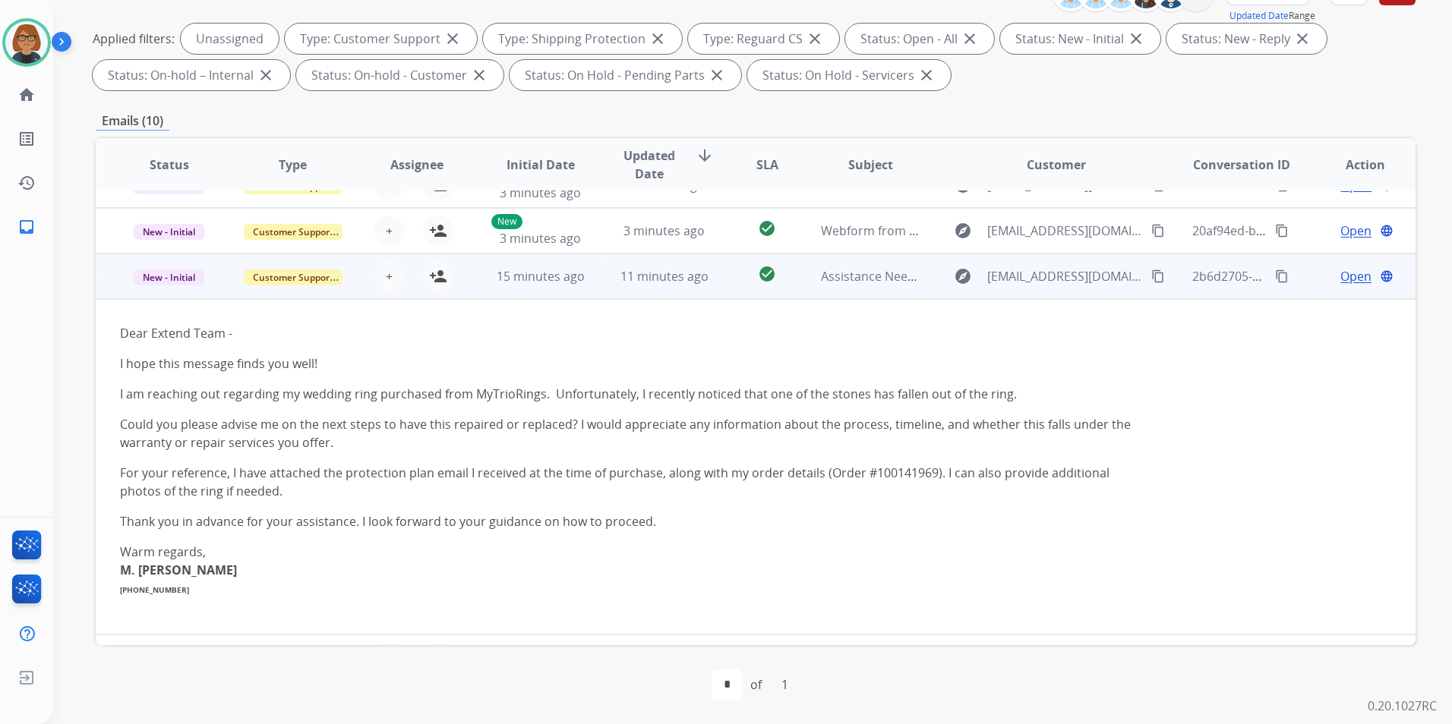
scroll to position [137, 0]
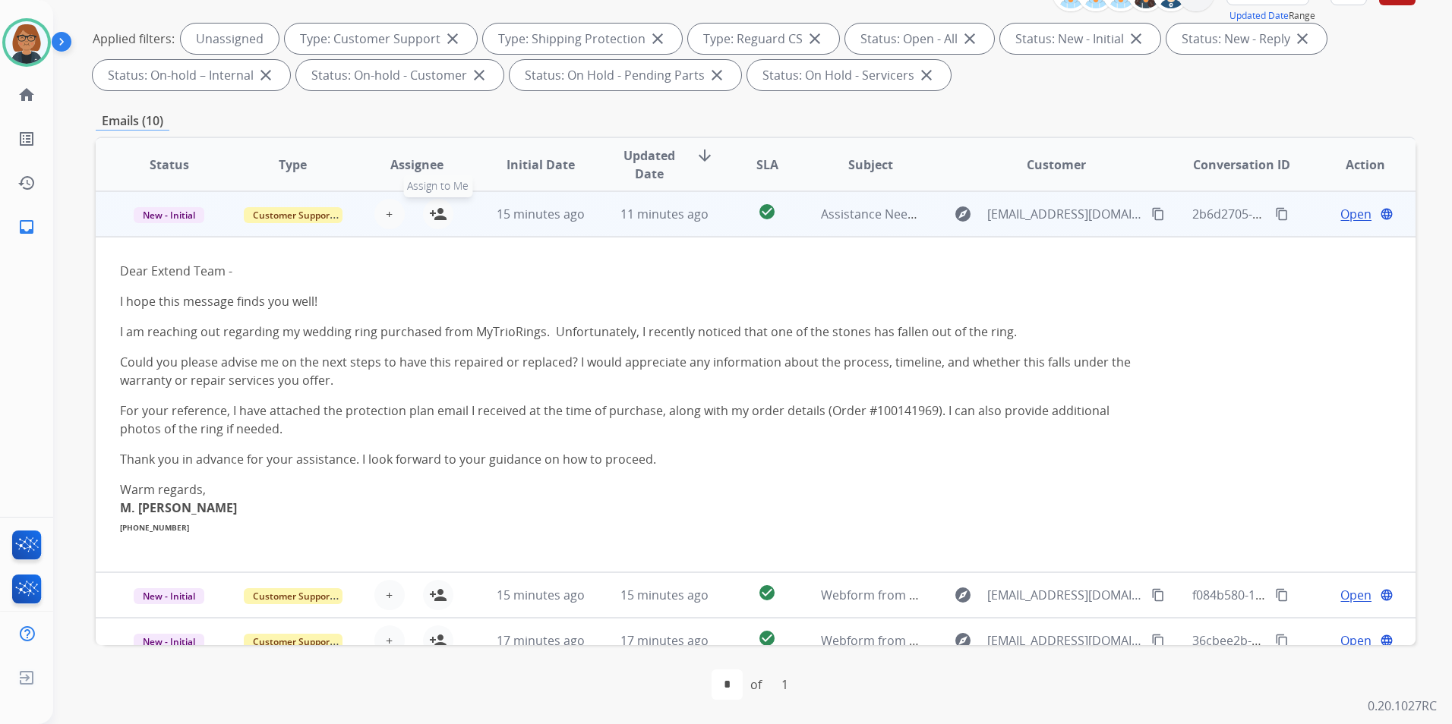
click at [431, 216] on mat-icon "person_add" at bounding box center [438, 214] width 18 height 18
click at [638, 213] on span "11 minutes ago" at bounding box center [664, 214] width 88 height 17
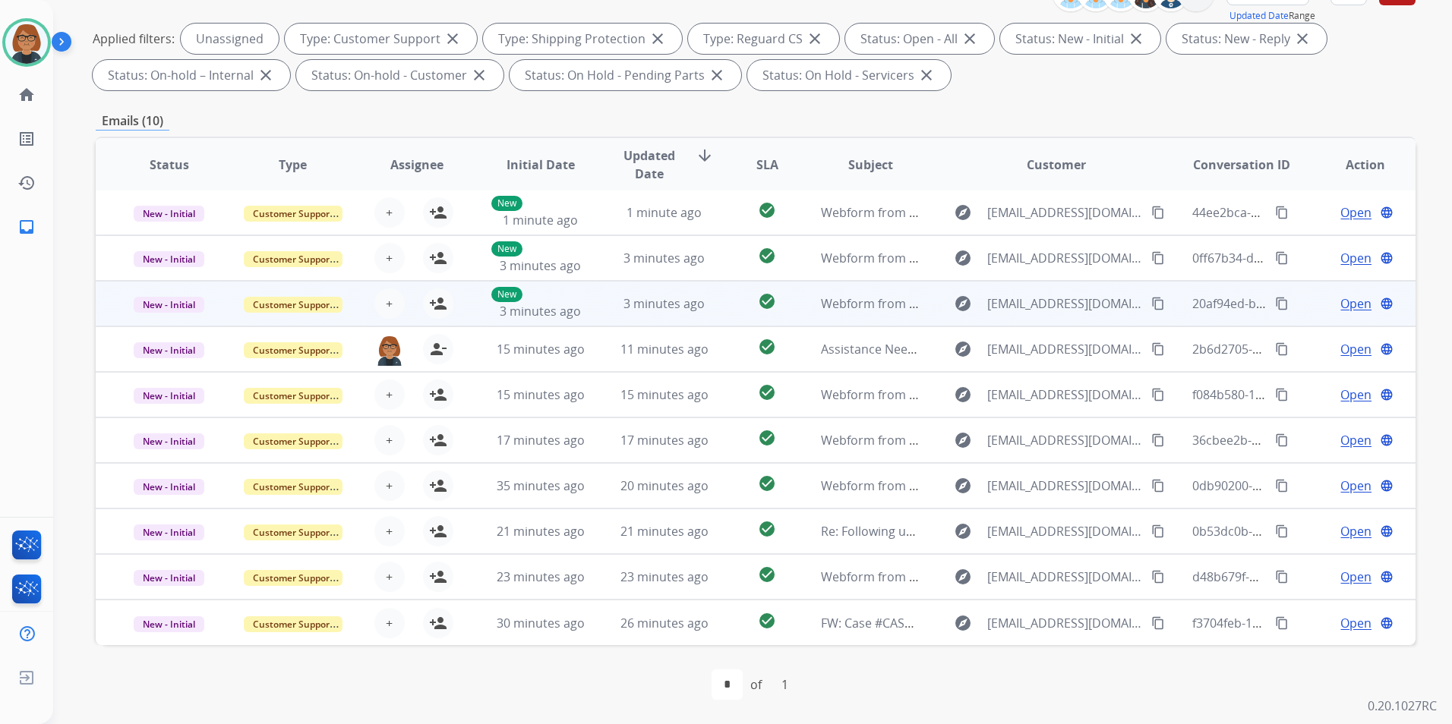
click at [604, 308] on td "3 minutes ago" at bounding box center [653, 304] width 124 height 46
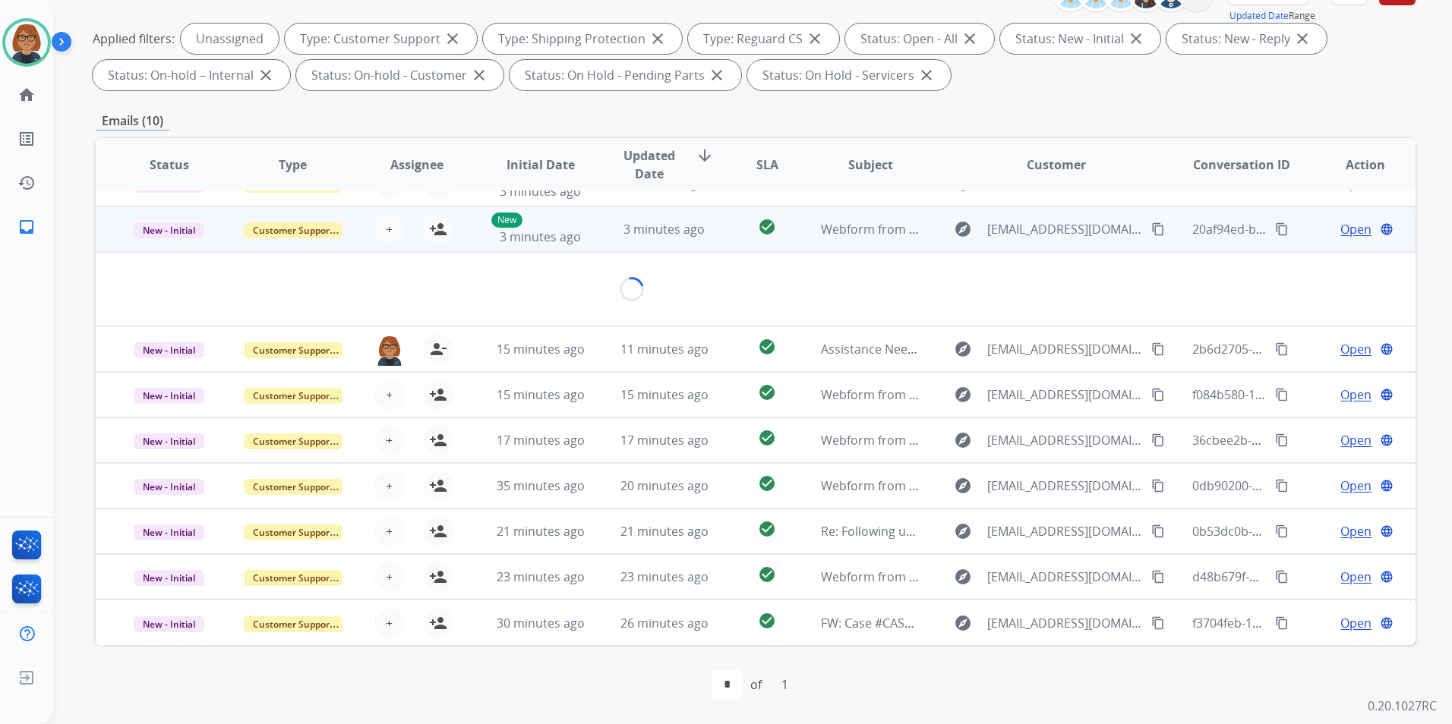
scroll to position [70, 0]
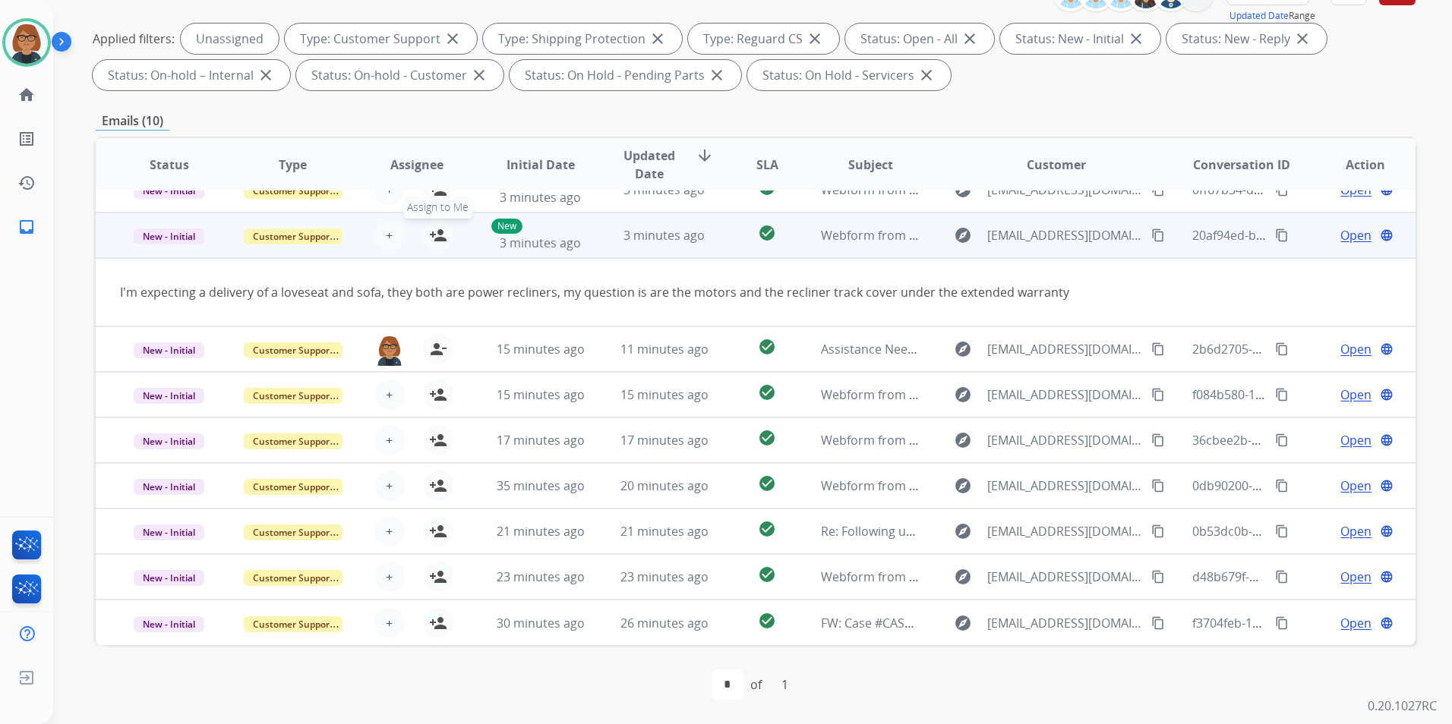
click at [431, 237] on mat-icon "person_add" at bounding box center [438, 235] width 18 height 18
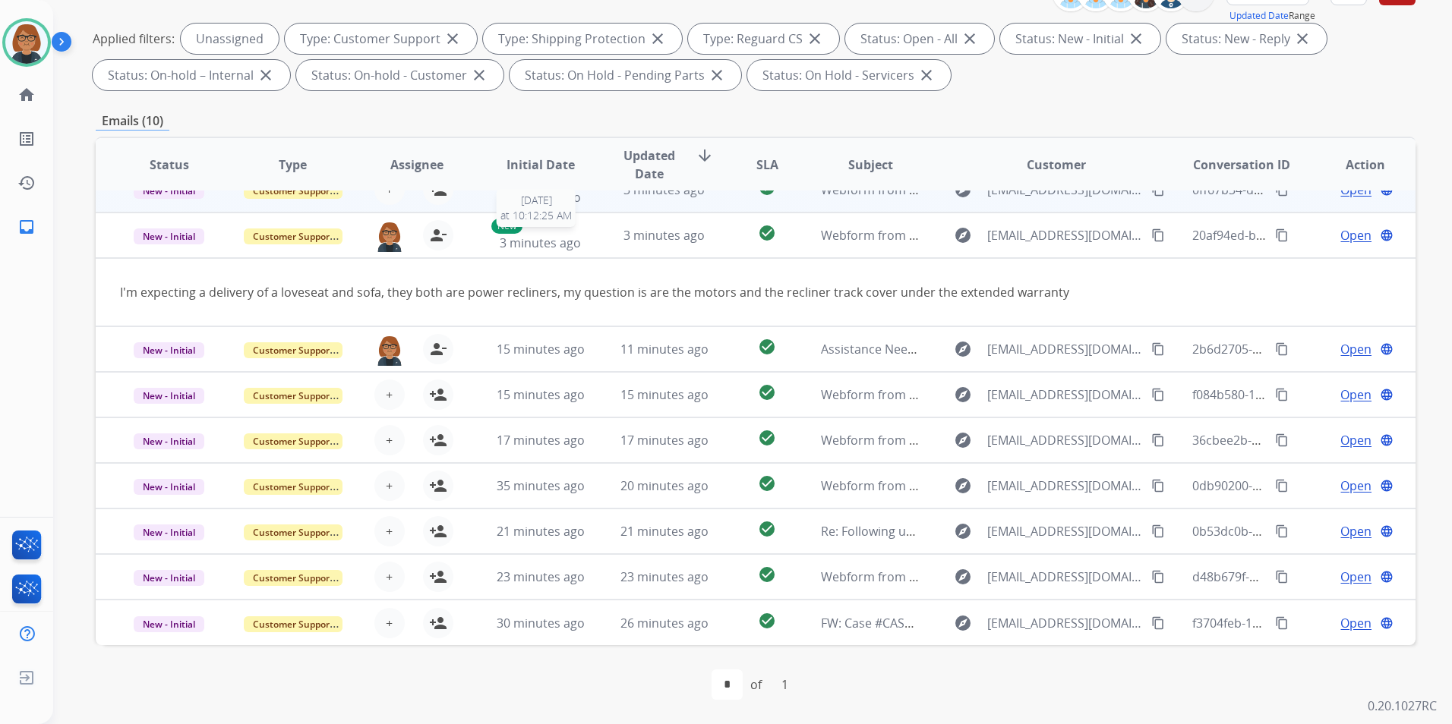
click at [575, 245] on span "3 minutes ago" at bounding box center [540, 243] width 81 height 17
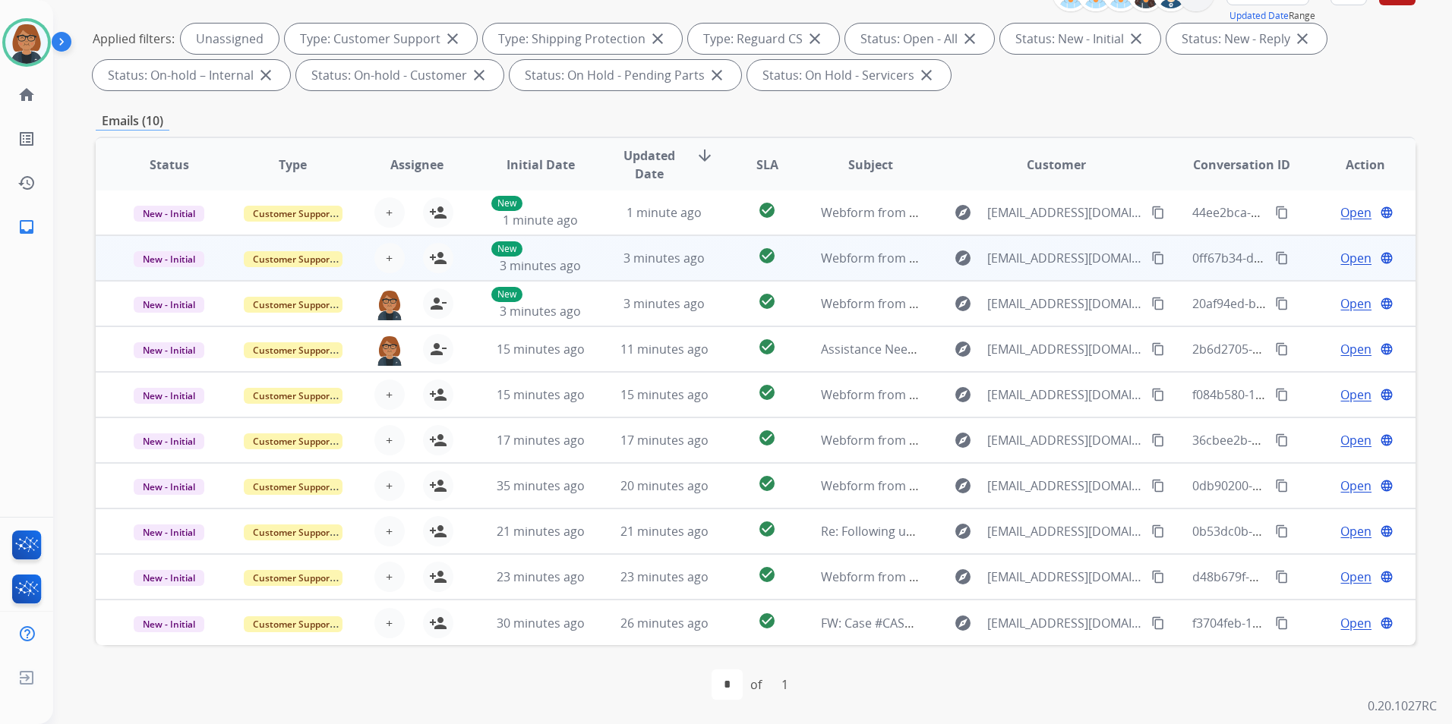
click at [476, 268] on td "New 3 minutes ago" at bounding box center [529, 258] width 124 height 46
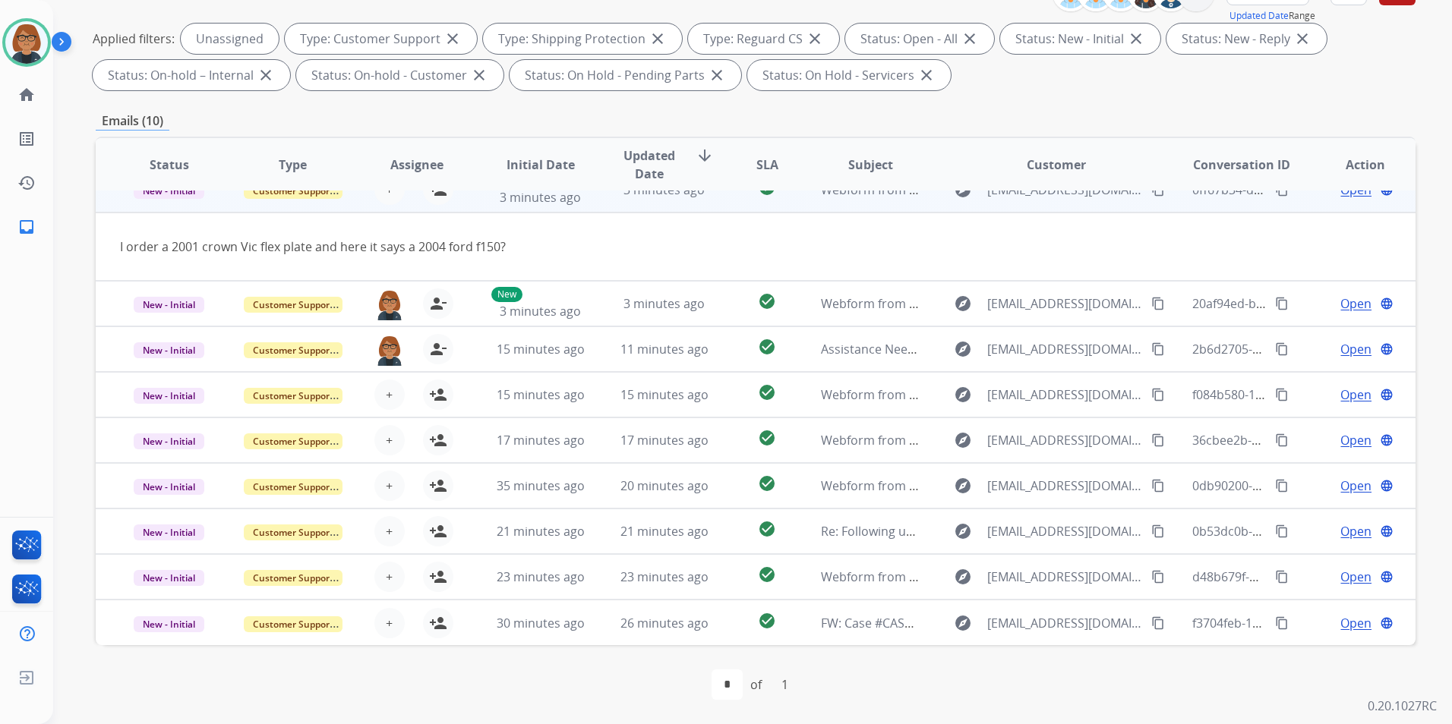
scroll to position [46, 0]
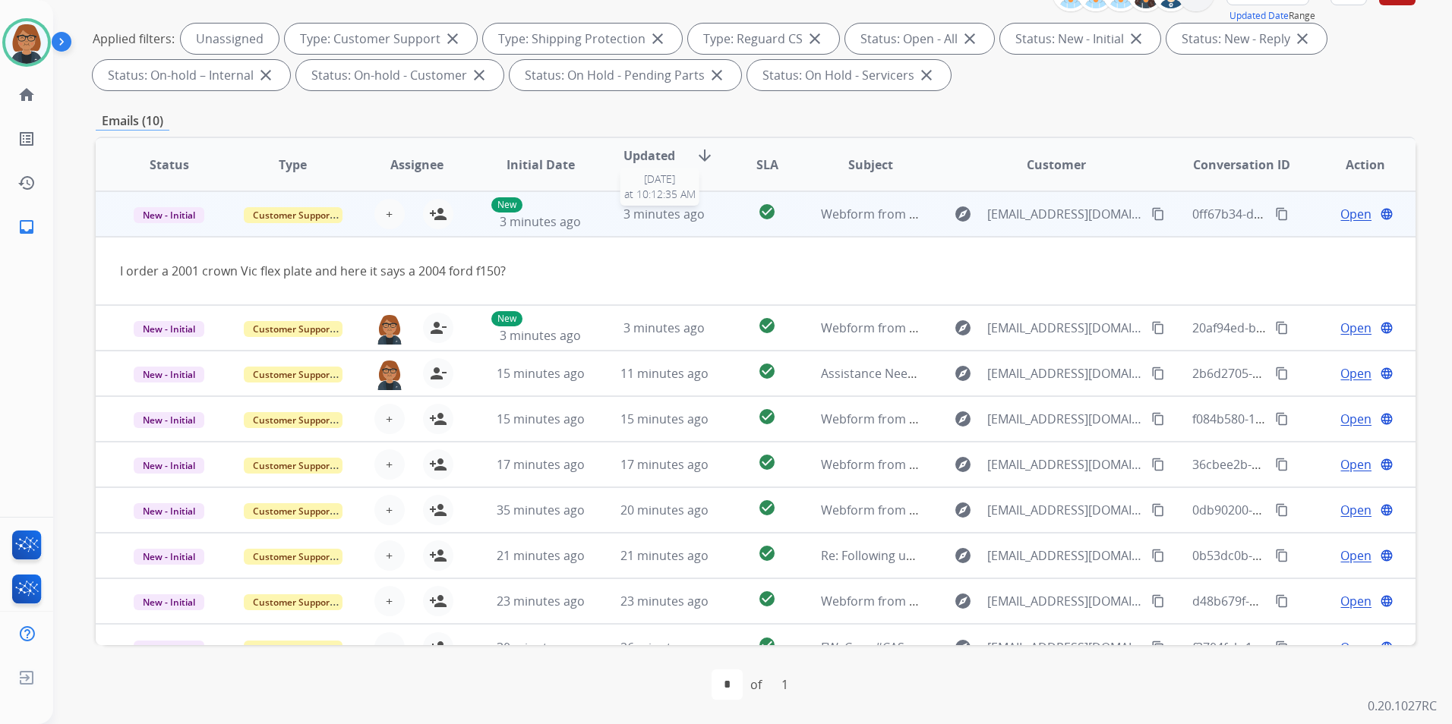
click at [667, 220] on span "3 minutes ago" at bounding box center [663, 214] width 81 height 17
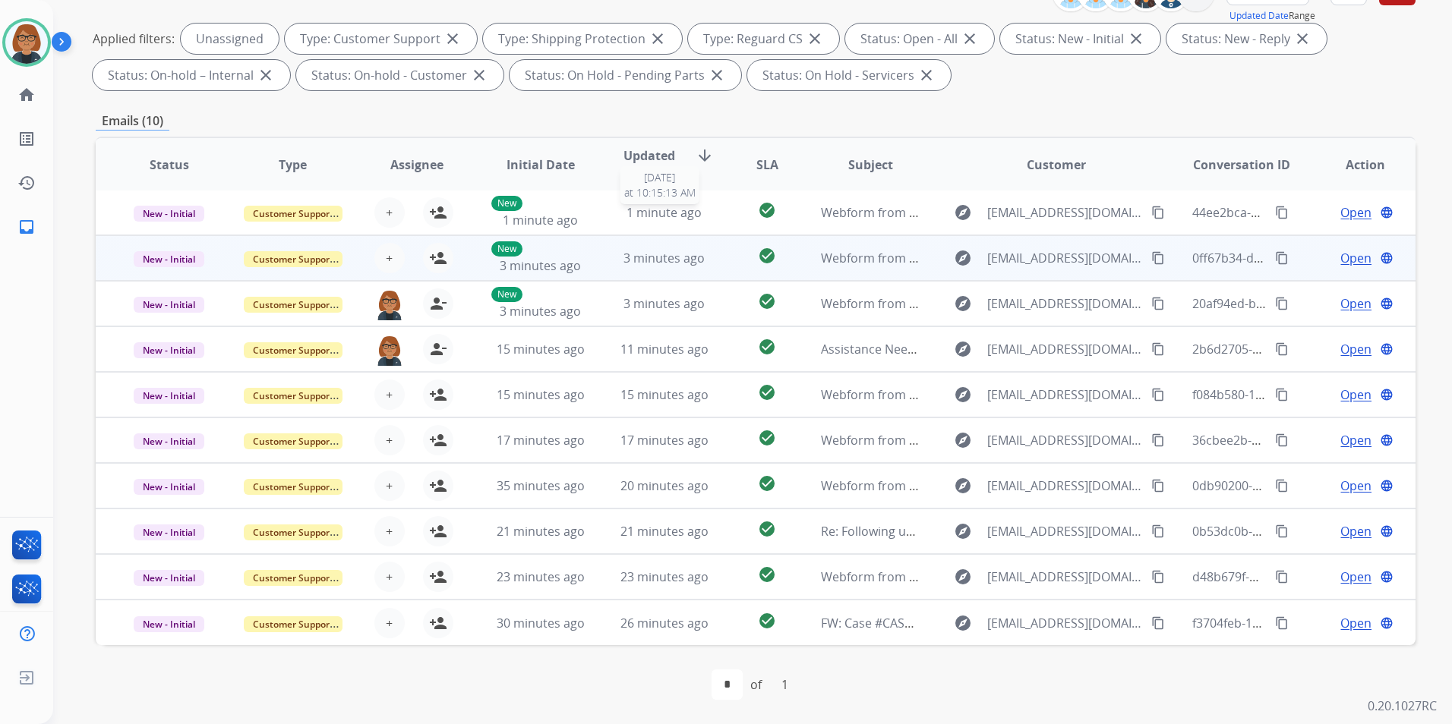
scroll to position [2, 0]
click at [617, 254] on div "3 minutes ago" at bounding box center [664, 258] width 99 height 18
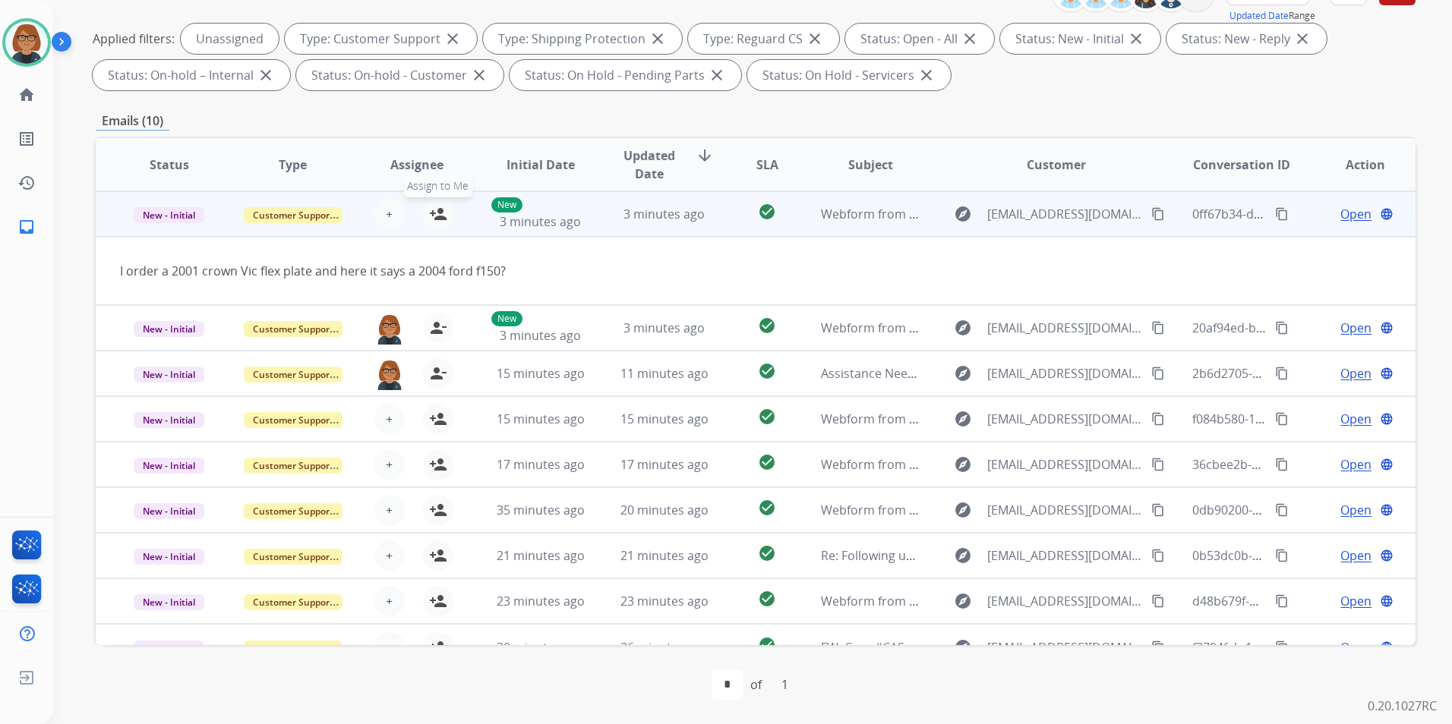
click at [439, 220] on mat-icon "person_add" at bounding box center [438, 214] width 18 height 18
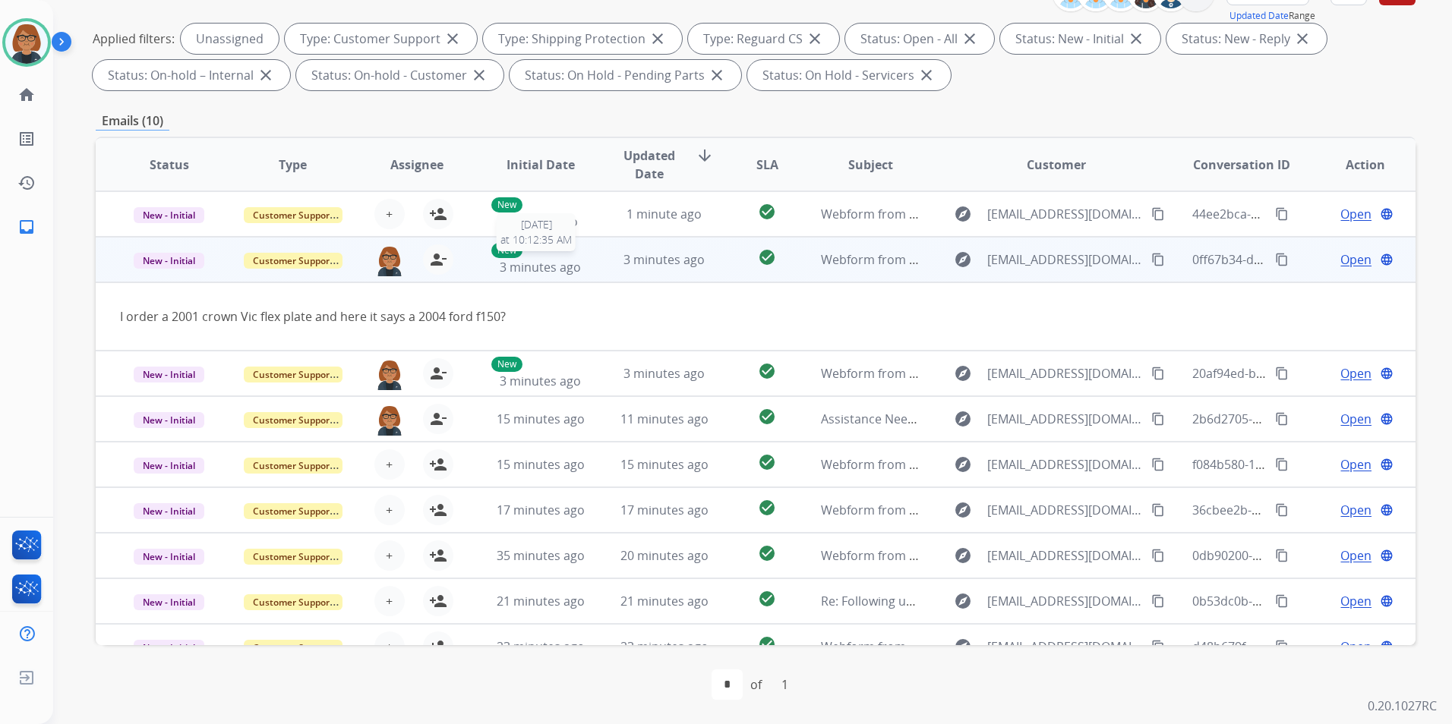
click at [577, 253] on div "New 3 minutes ago" at bounding box center [540, 259] width 99 height 33
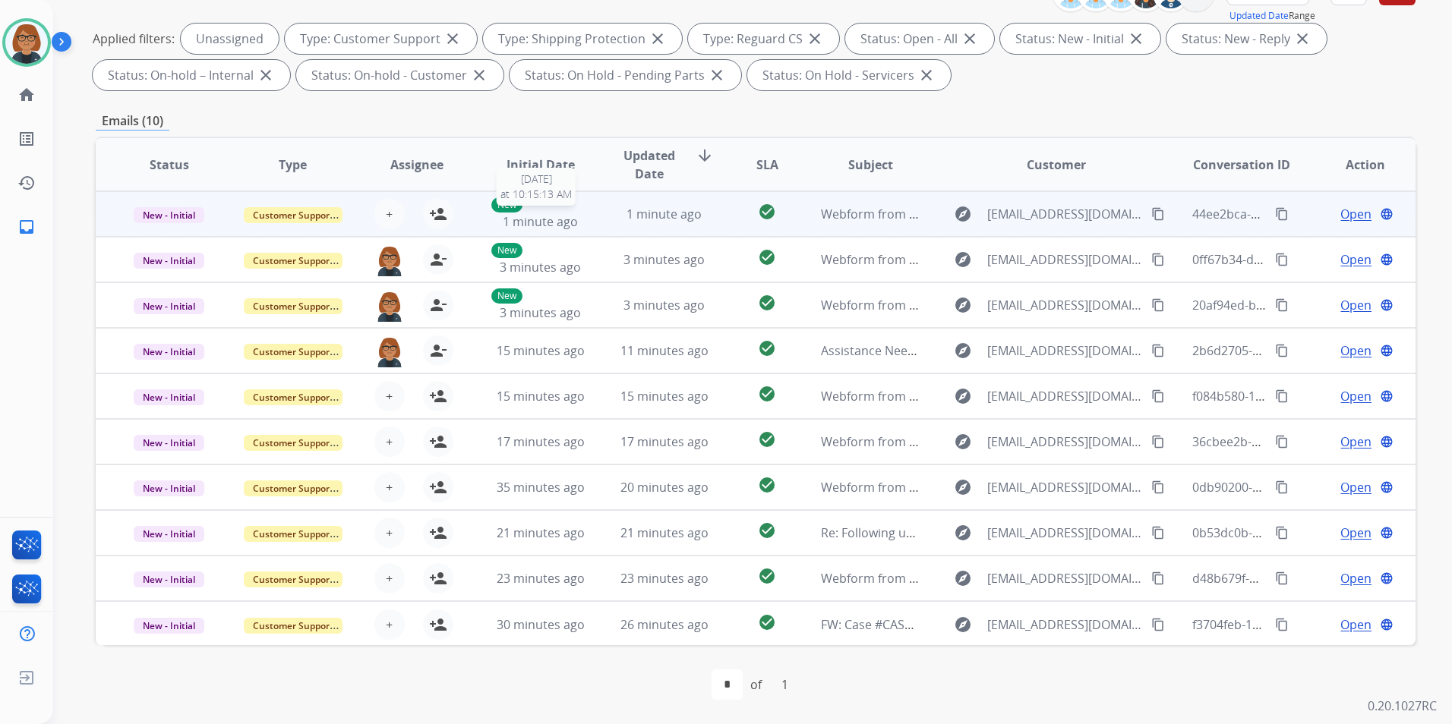
click at [558, 222] on span "1 minute ago" at bounding box center [540, 221] width 75 height 17
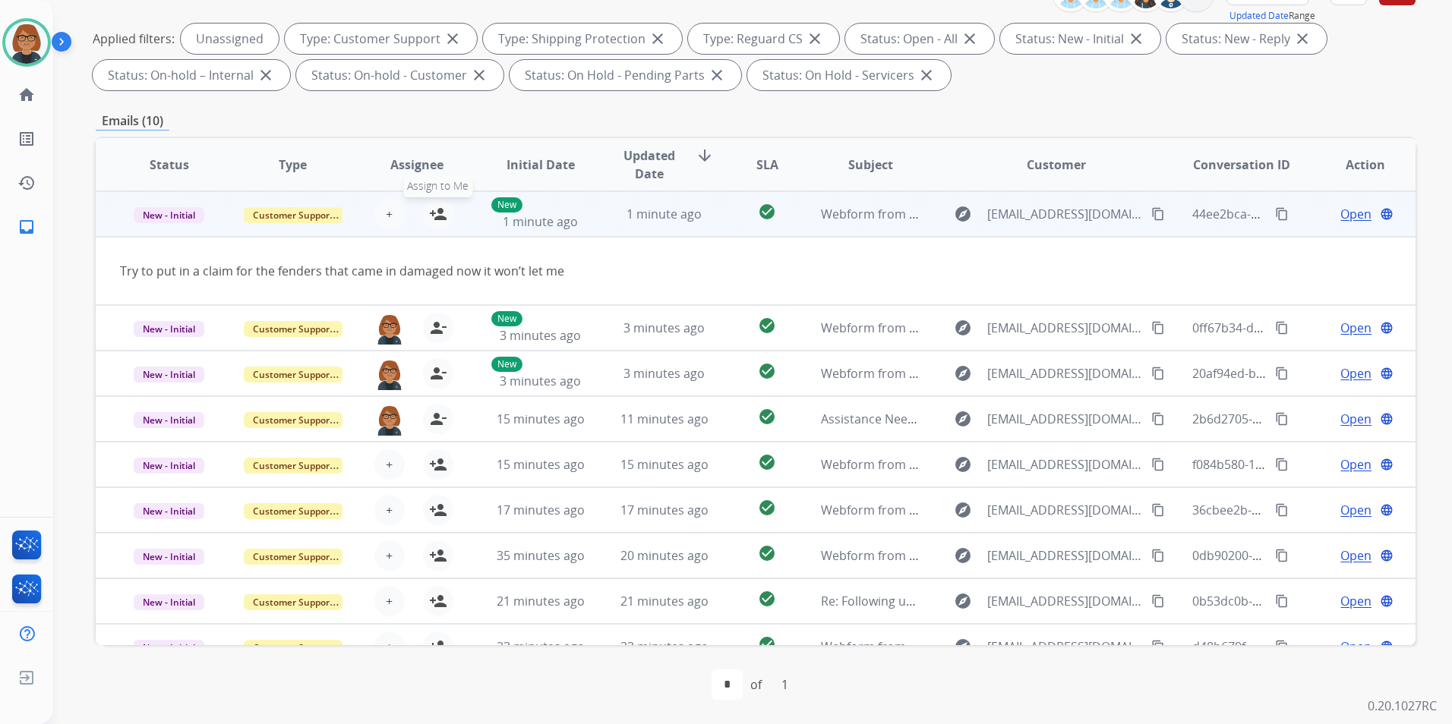
click at [437, 217] on mat-icon "person_add" at bounding box center [438, 214] width 18 height 18
click at [617, 224] on td "1 minute ago" at bounding box center [653, 214] width 124 height 46
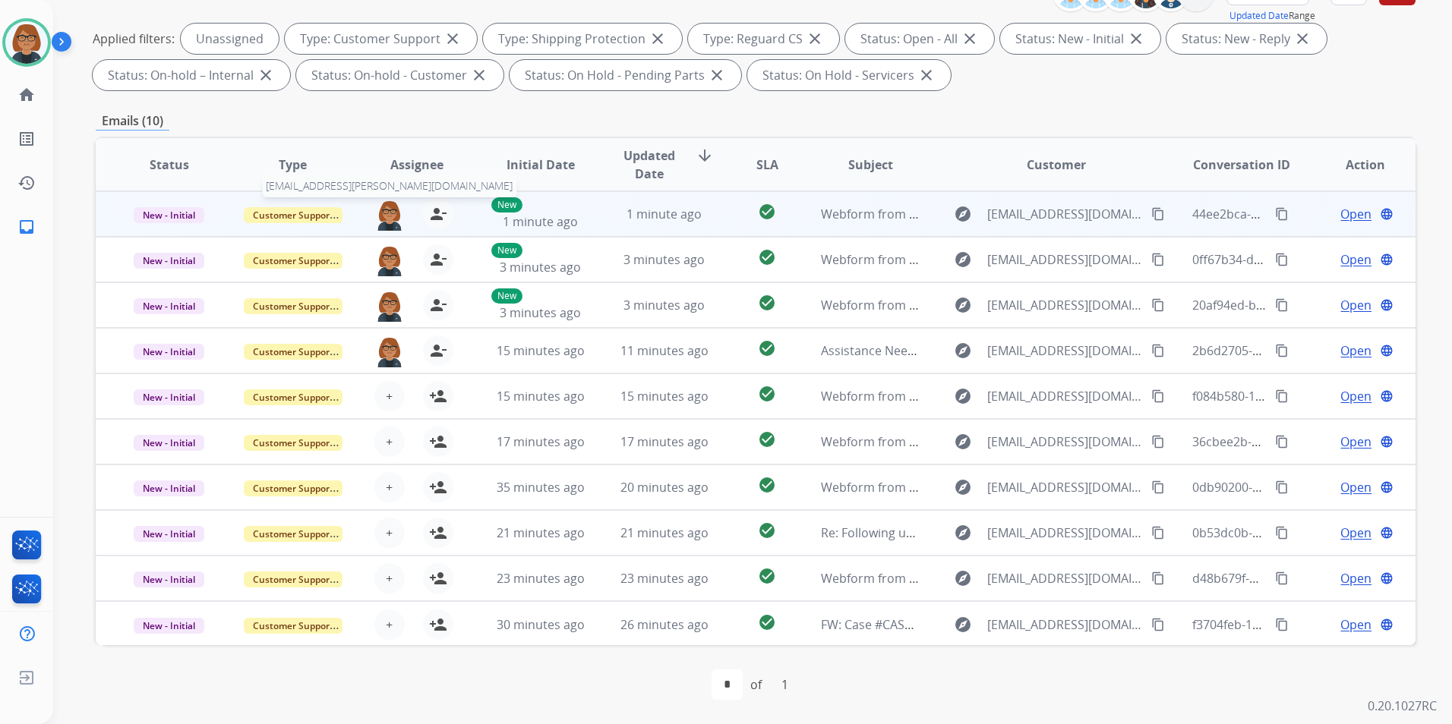
click at [382, 219] on img at bounding box center [389, 215] width 30 height 32
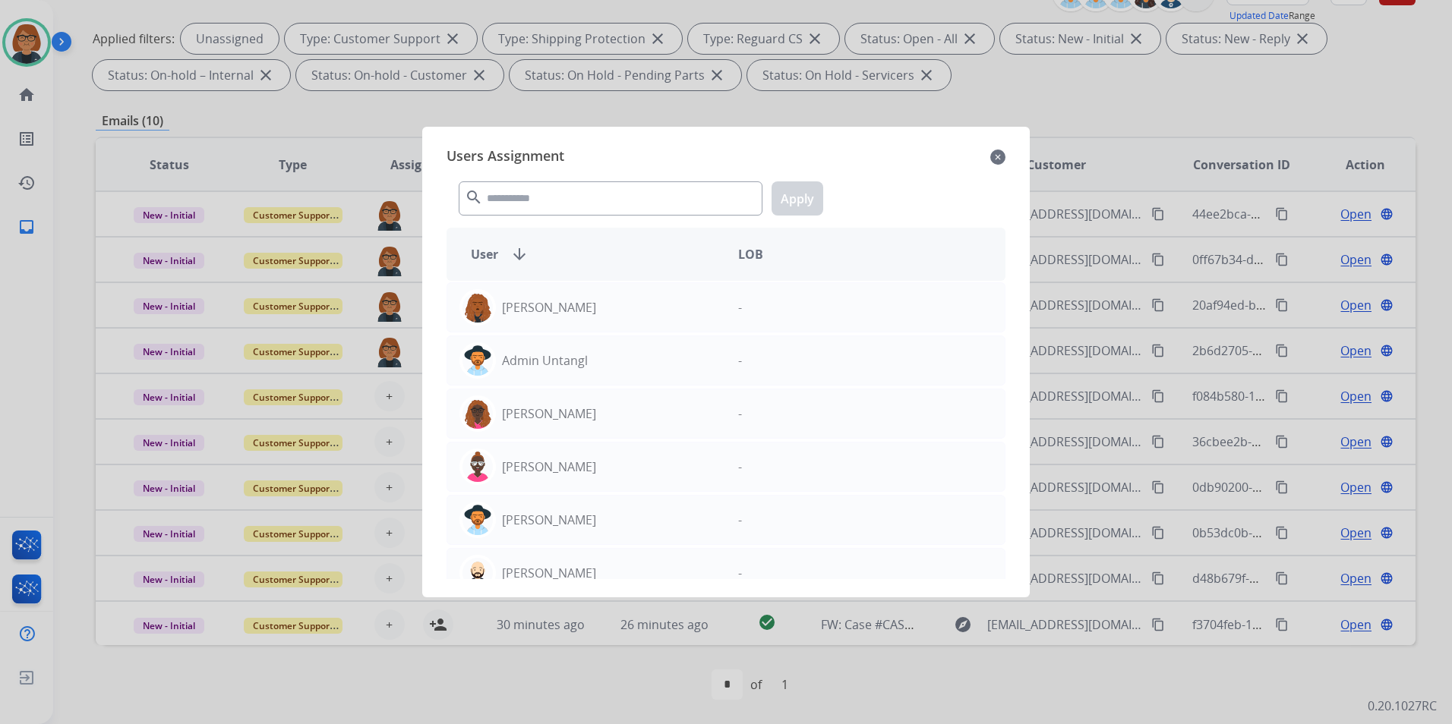
click at [988, 163] on div "Users Assignment close" at bounding box center [725, 157] width 559 height 24
click at [991, 157] on mat-icon "close" at bounding box center [997, 157] width 15 height 18
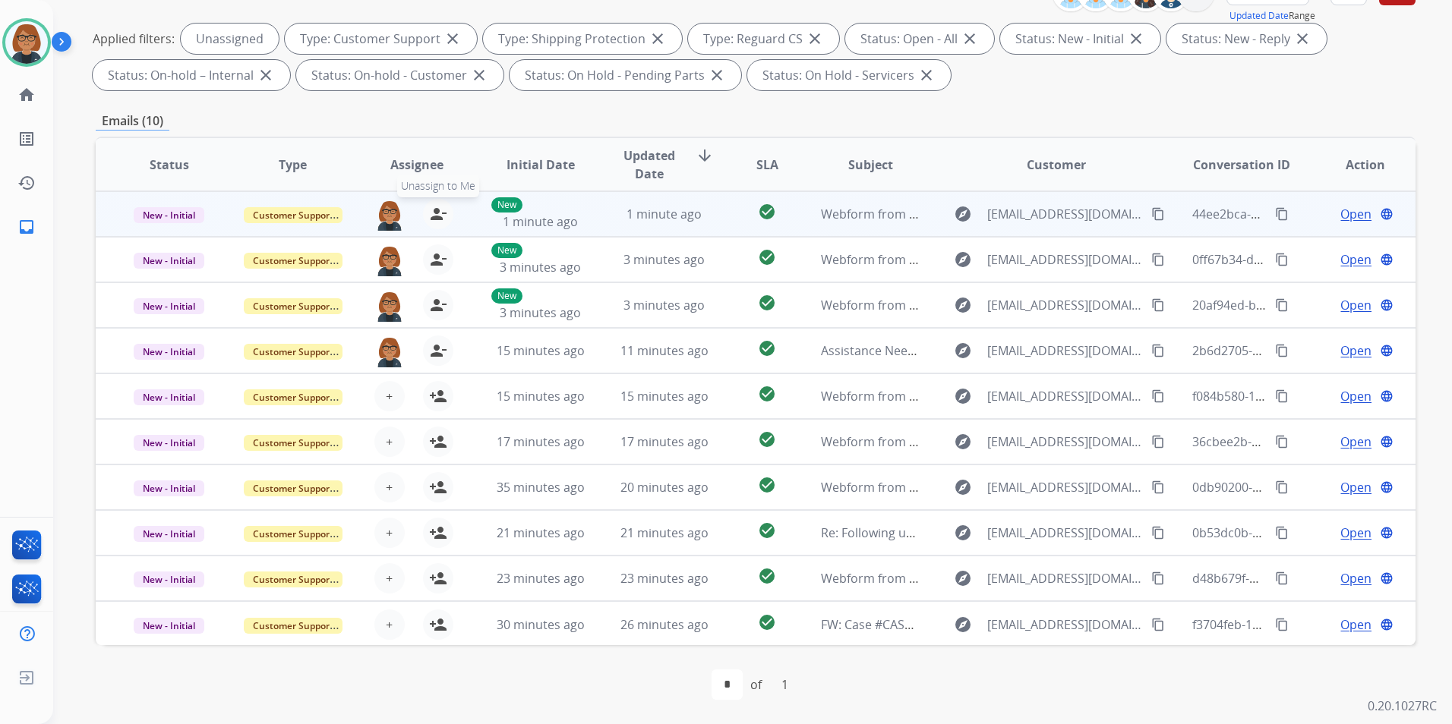
click at [439, 204] on button "person_remove Unassign to Me" at bounding box center [438, 214] width 30 height 30
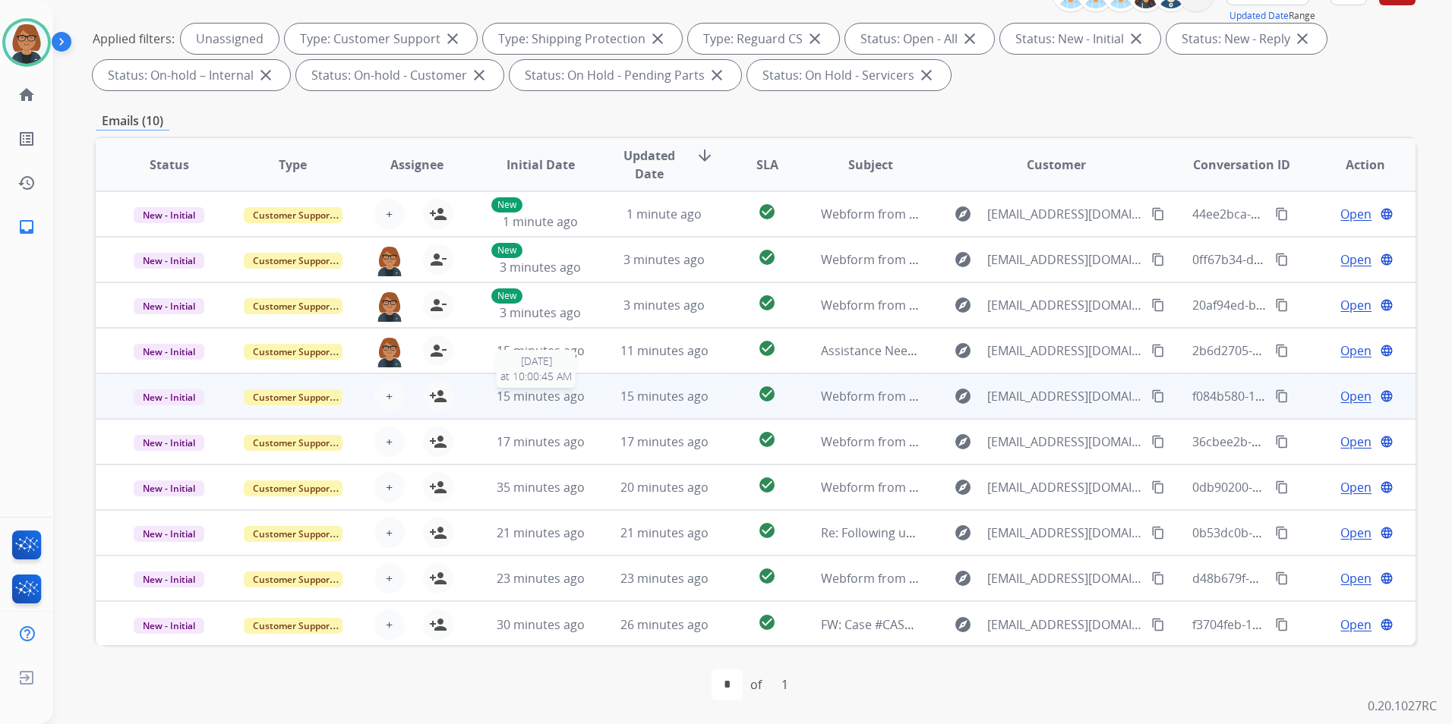
click at [579, 399] on span "15 minutes ago" at bounding box center [541, 396] width 88 height 17
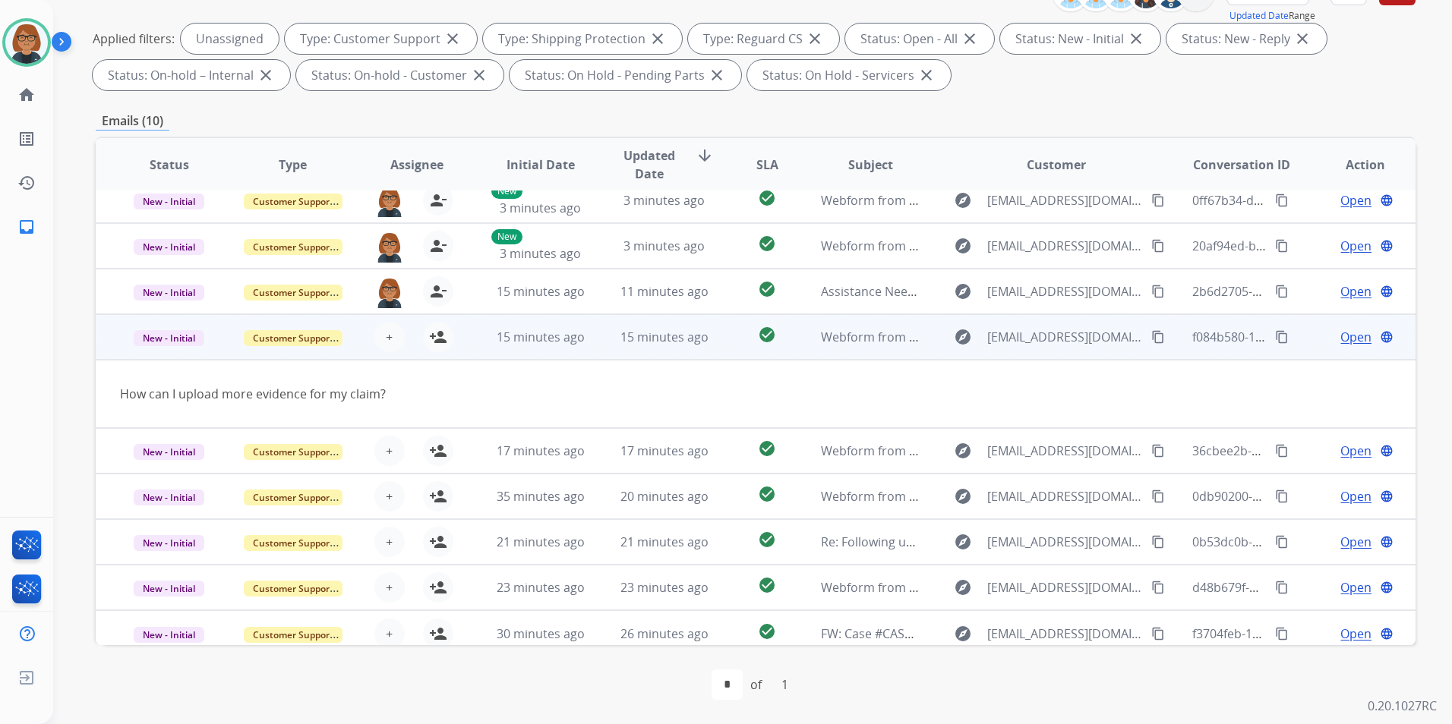
scroll to position [70, 0]
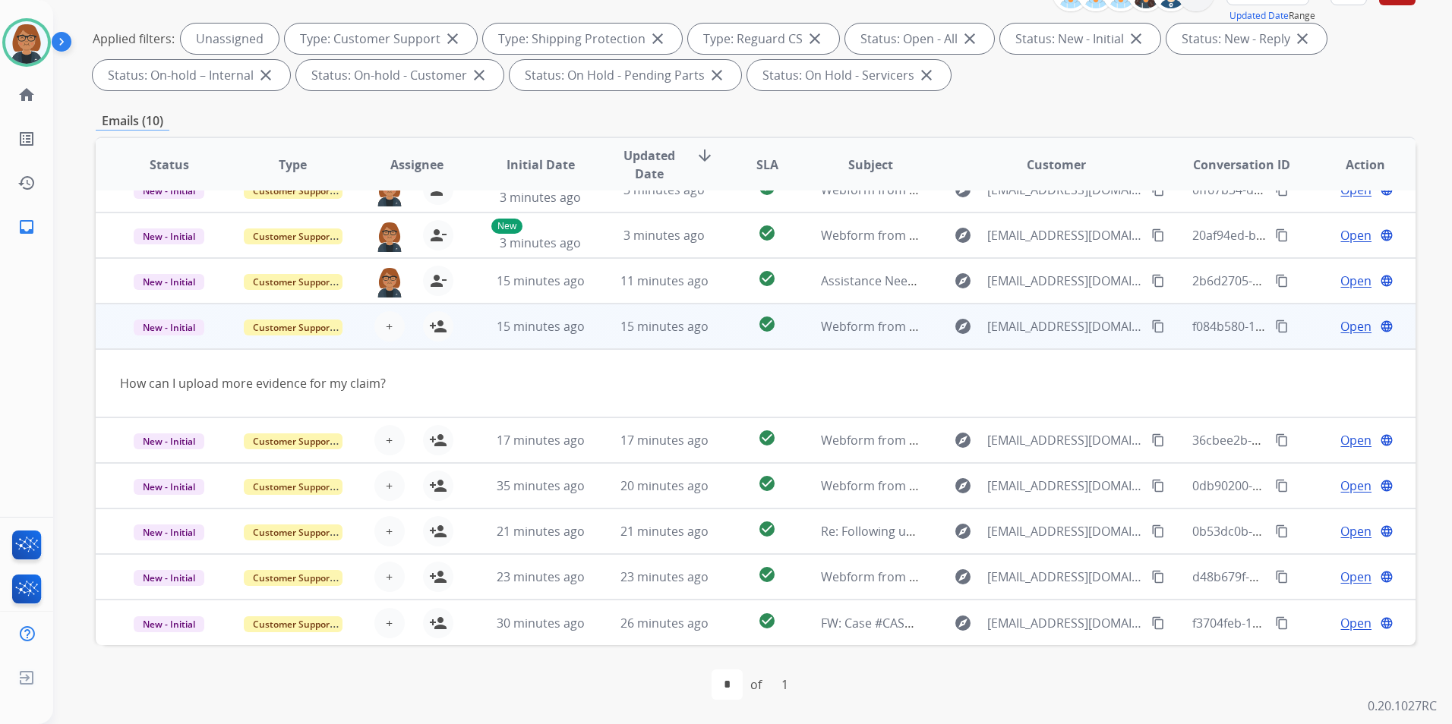
click at [565, 342] on td "15 minutes ago" at bounding box center [529, 327] width 124 height 46
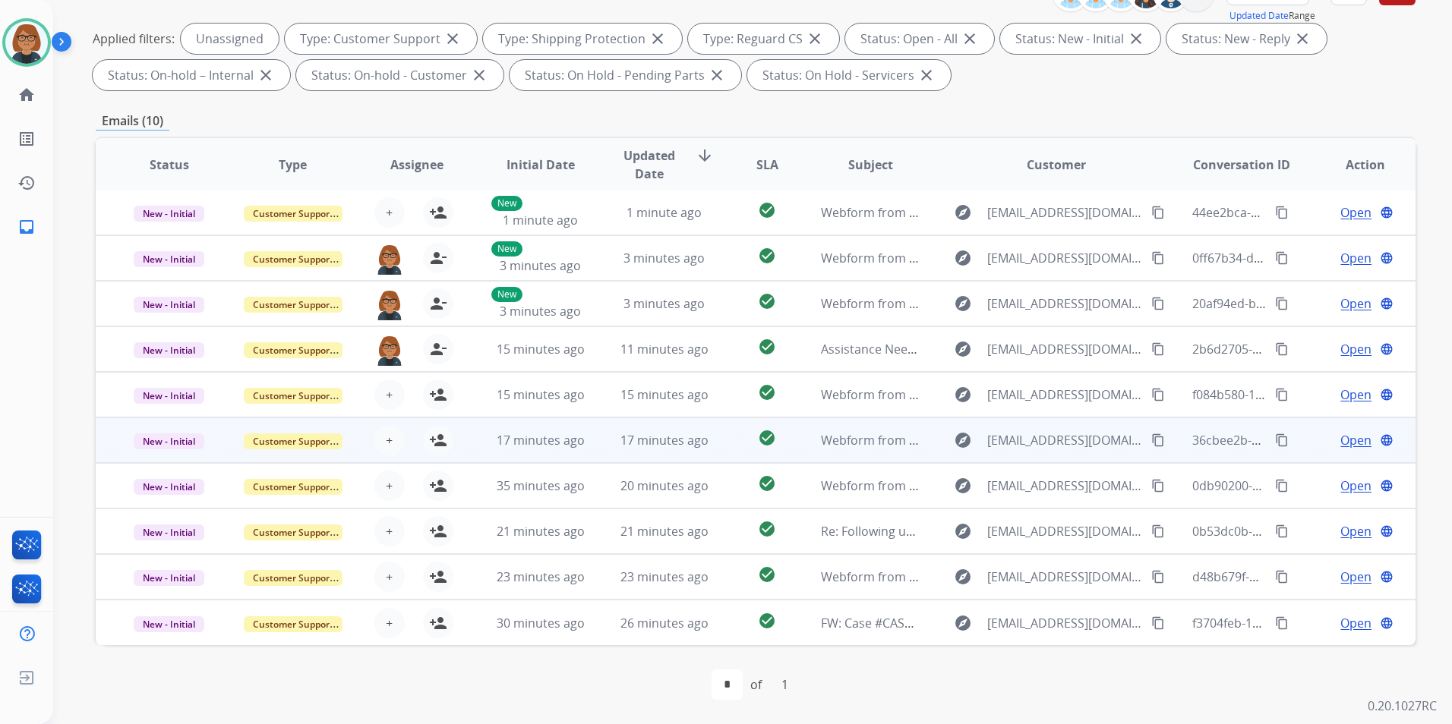
click at [554, 431] on td "17 minutes ago" at bounding box center [529, 441] width 124 height 46
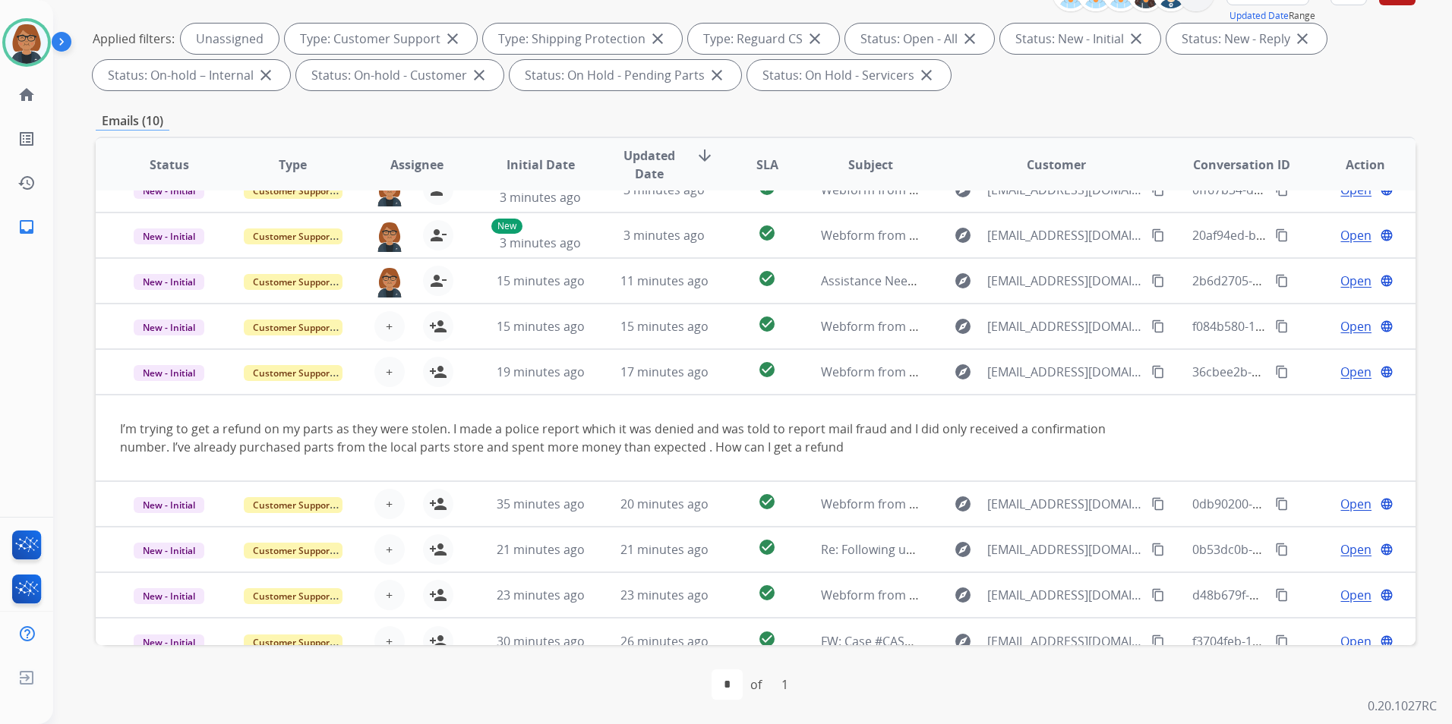
scroll to position [88, 0]
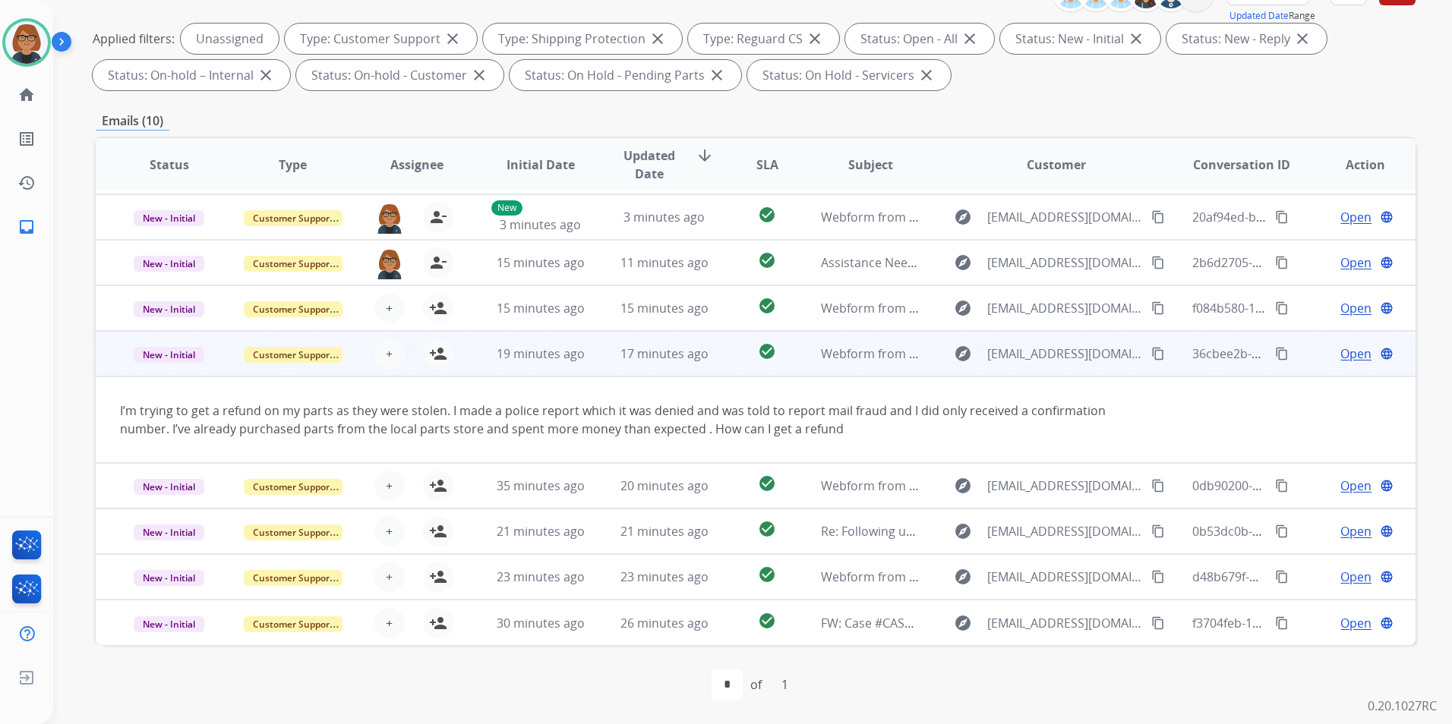
click at [582, 365] on td "19 minutes ago" at bounding box center [529, 354] width 124 height 46
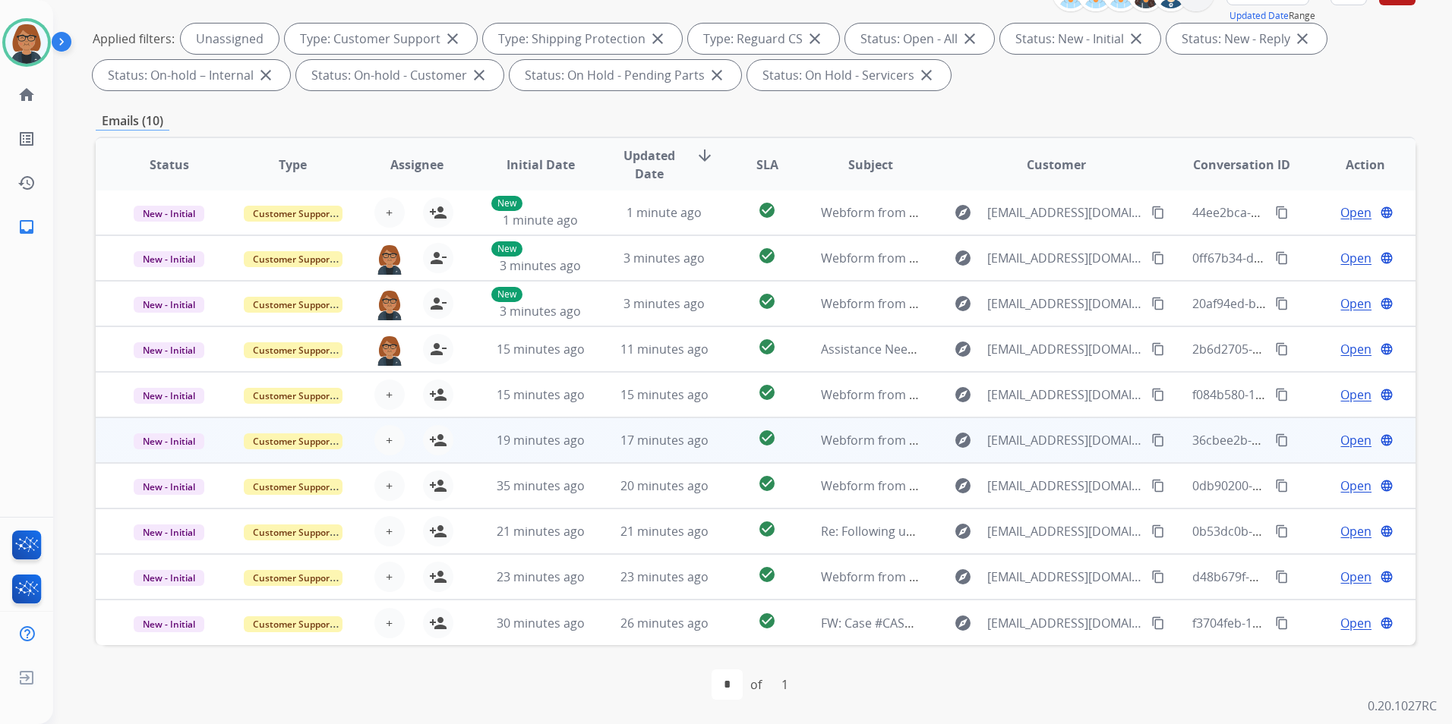
scroll to position [2, 0]
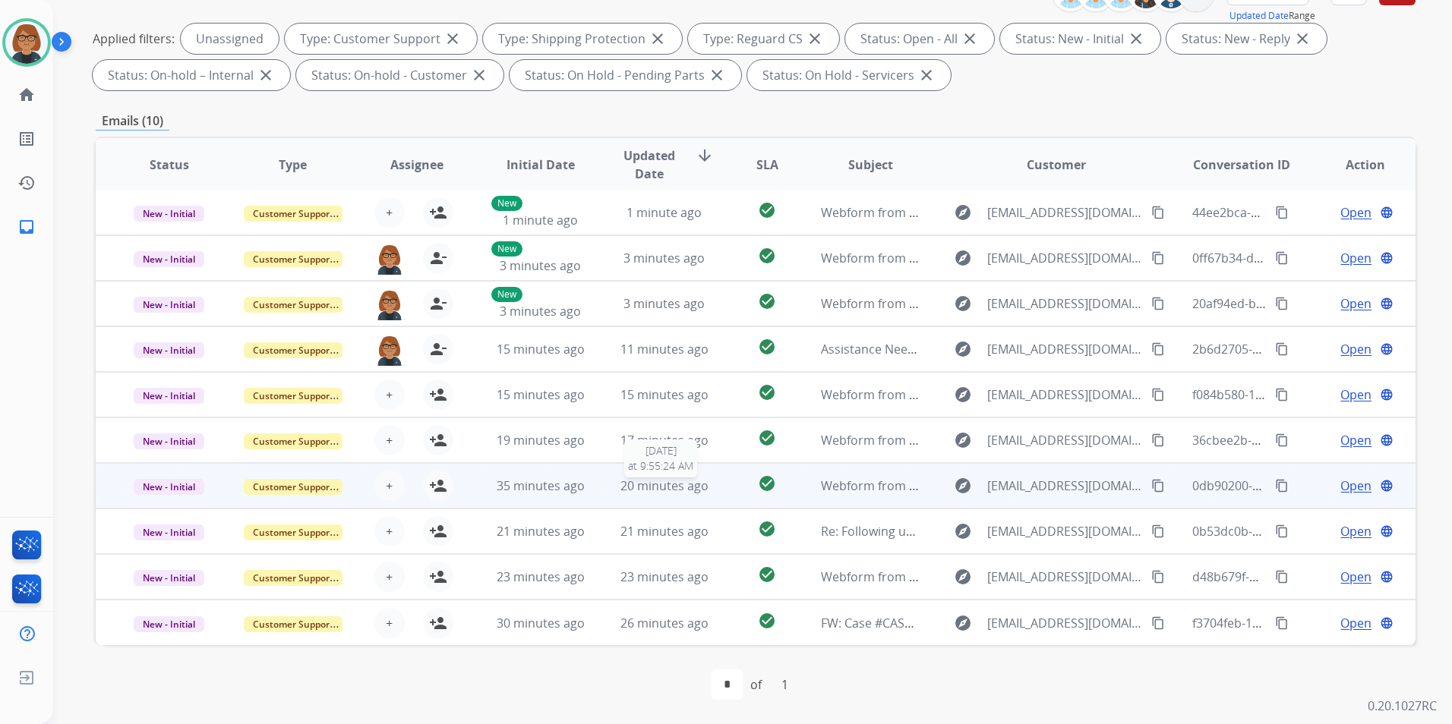
click at [615, 490] on div "20 minutes ago" at bounding box center [664, 486] width 99 height 18
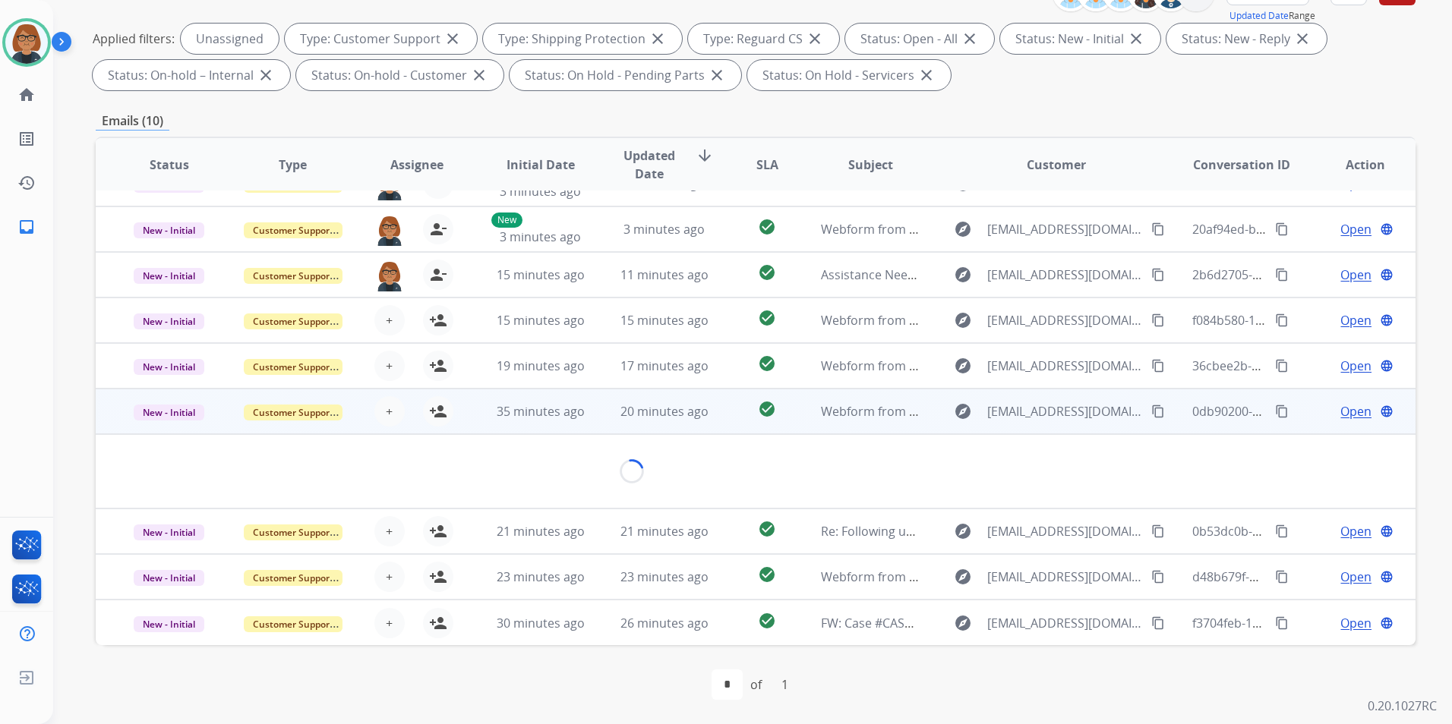
scroll to position [70, 0]
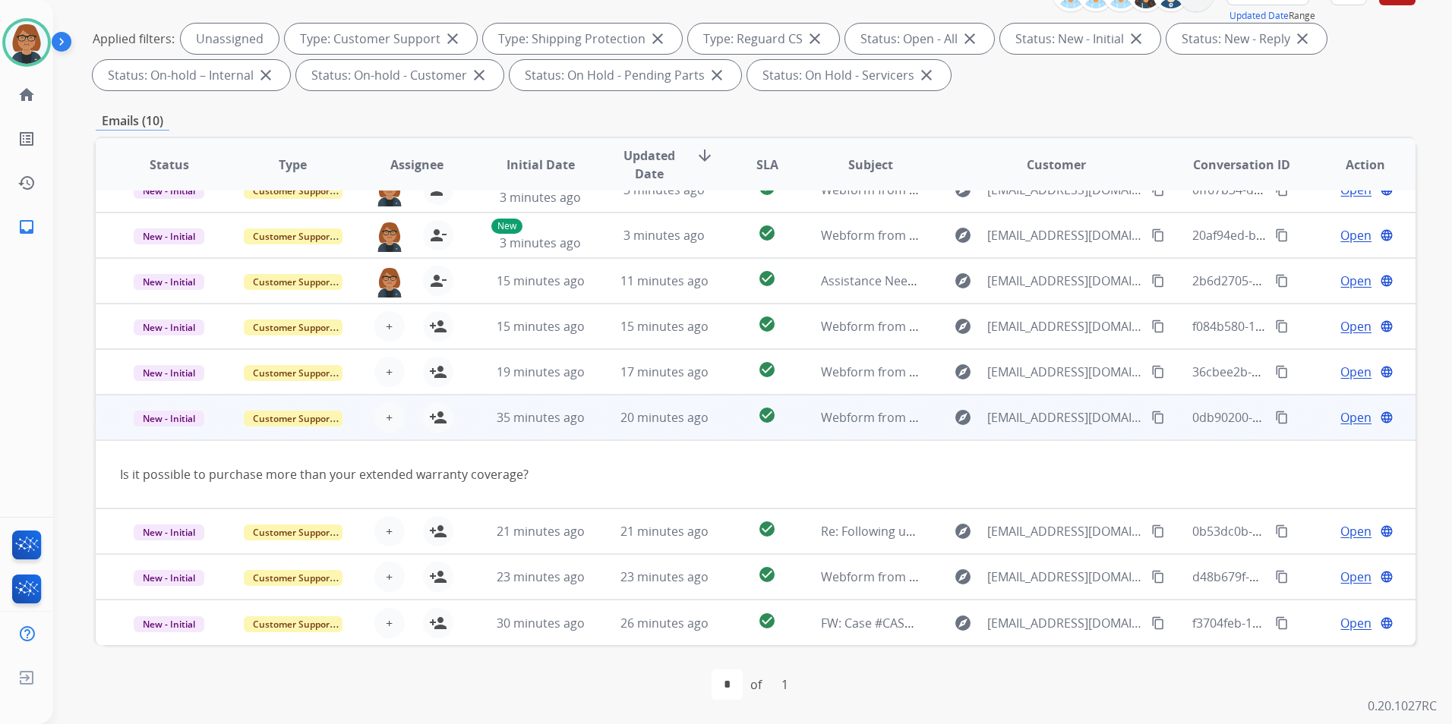
click at [584, 434] on td "35 minutes ago" at bounding box center [529, 418] width 124 height 46
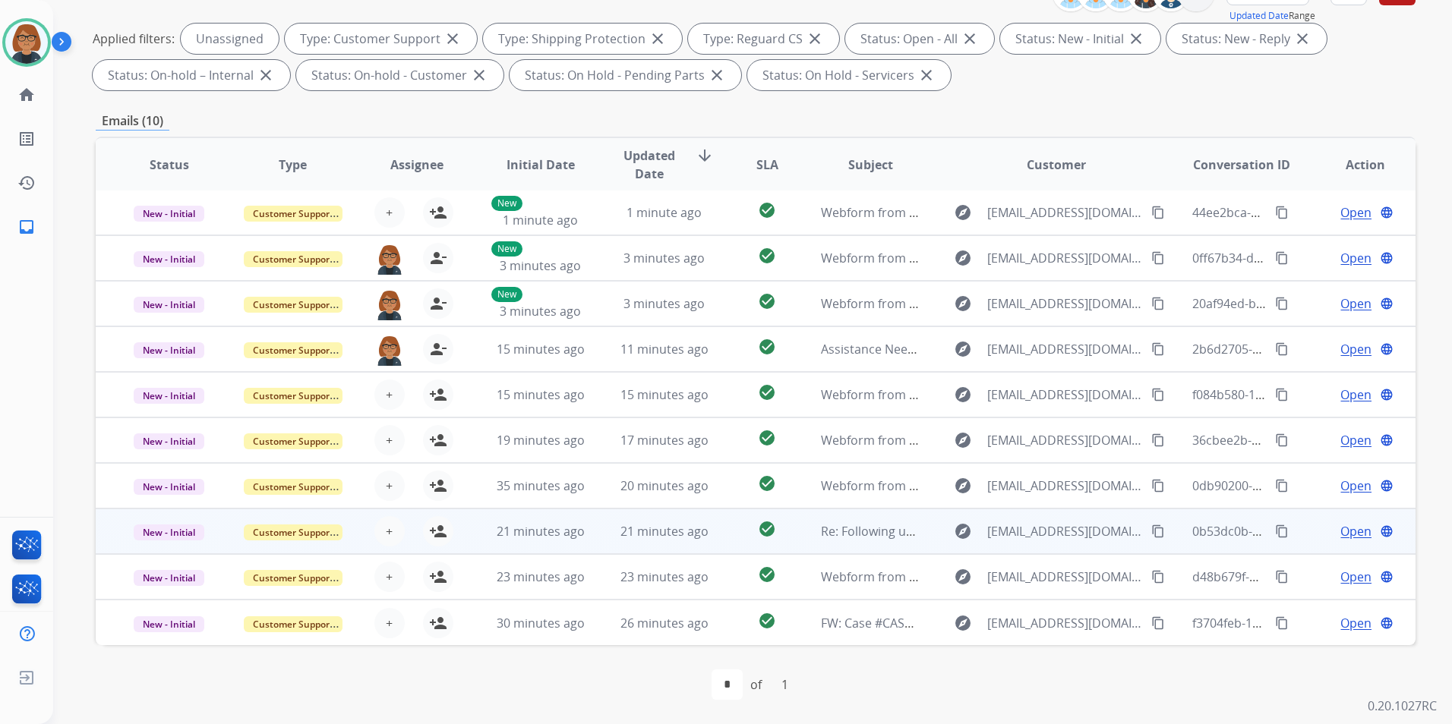
click at [598, 535] on td "21 minutes ago" at bounding box center [653, 532] width 124 height 46
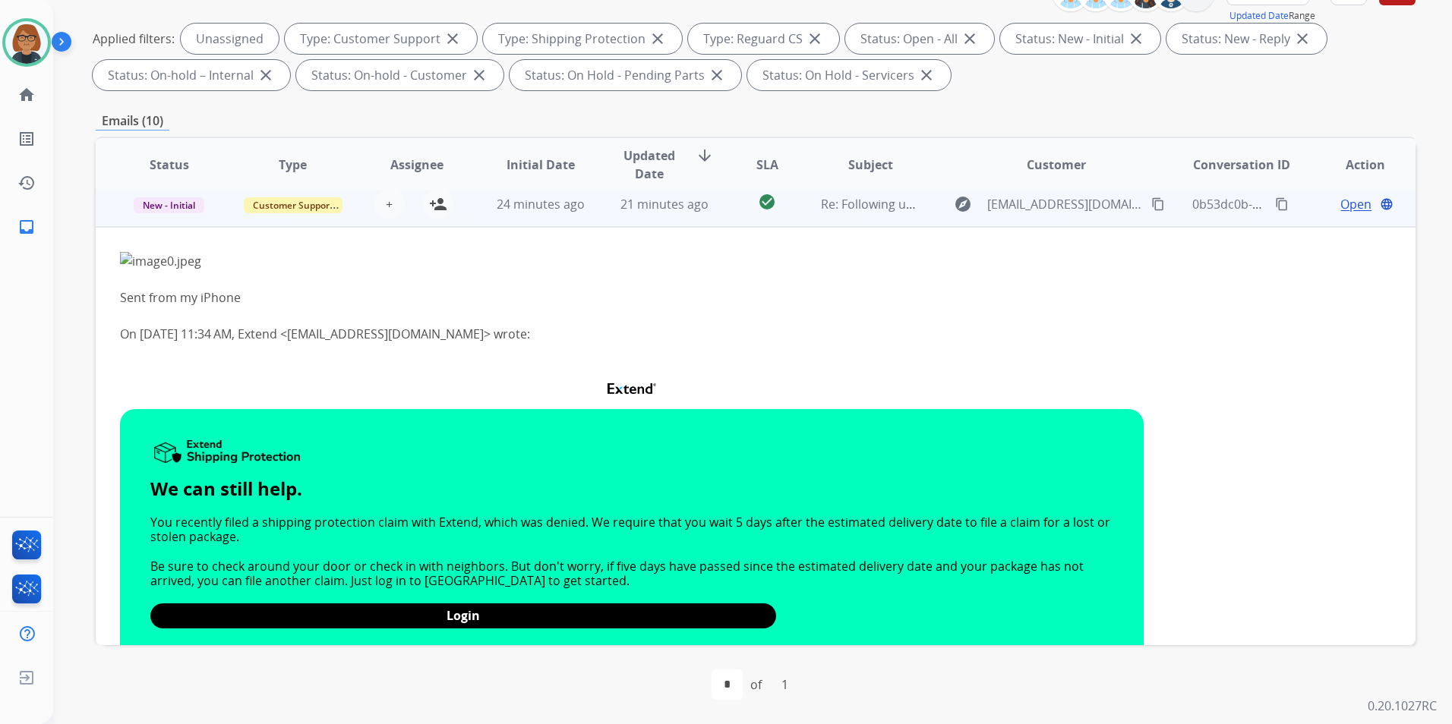
scroll to position [302, 0]
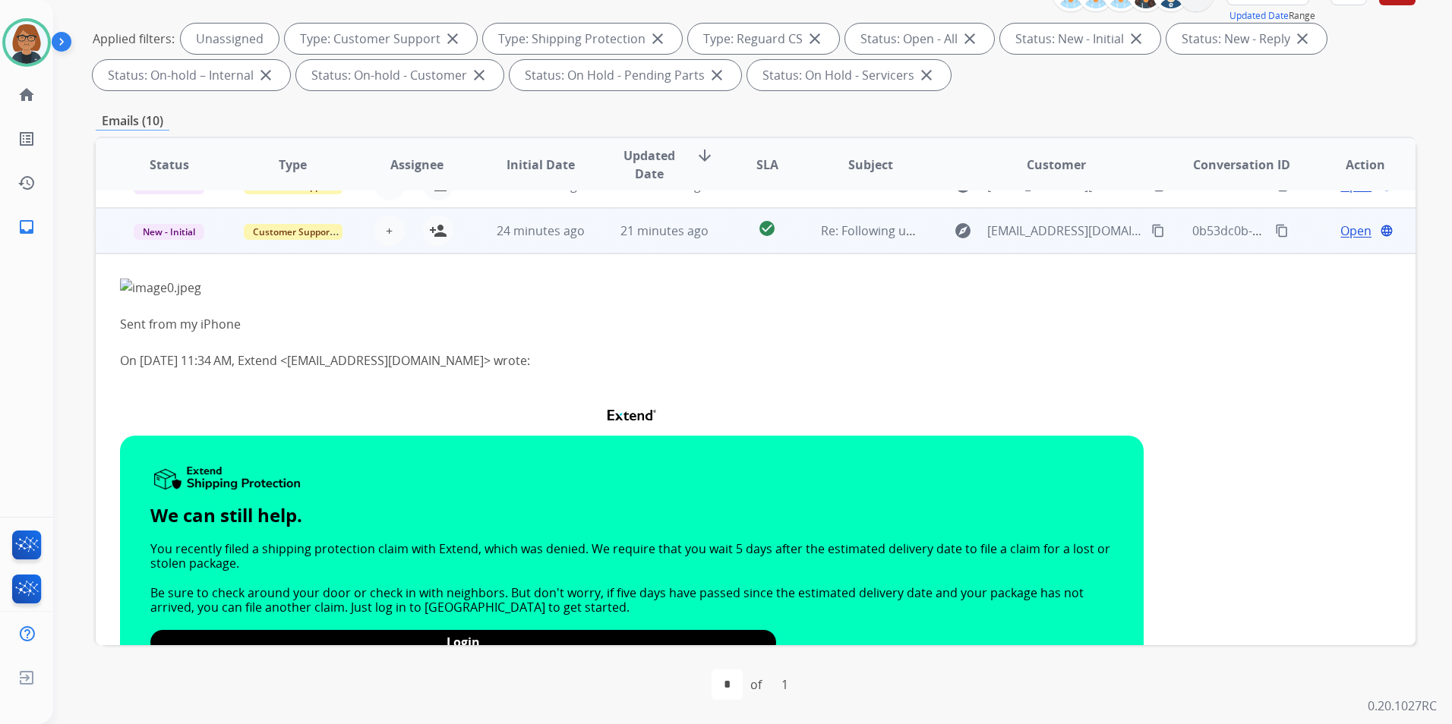
drag, startPoint x: 174, startPoint y: 276, endPoint x: 245, endPoint y: 301, distance: 75.9
click at [1348, 232] on span "Open" at bounding box center [1355, 231] width 31 height 18
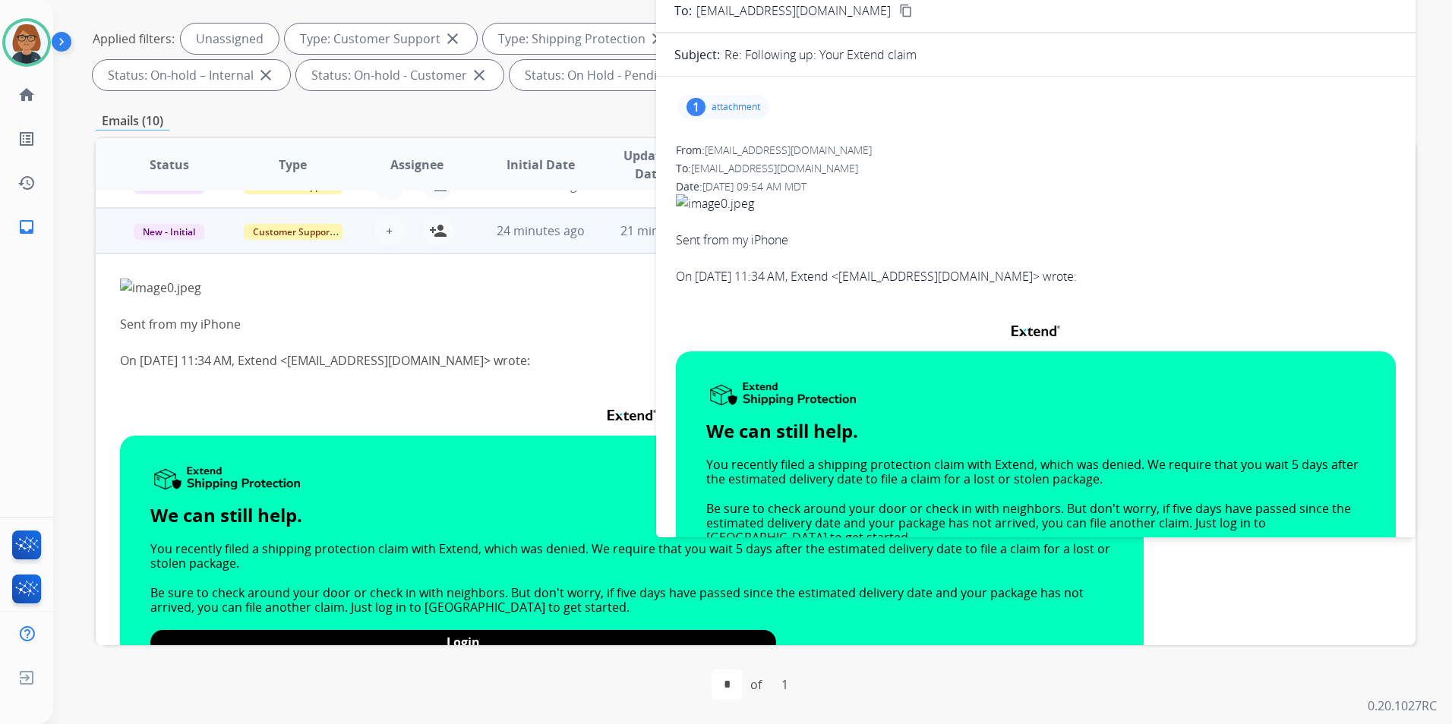
click at [728, 100] on div "1 attachment" at bounding box center [723, 107] width 92 height 24
click at [737, 143] on div at bounding box center [731, 148] width 76 height 53
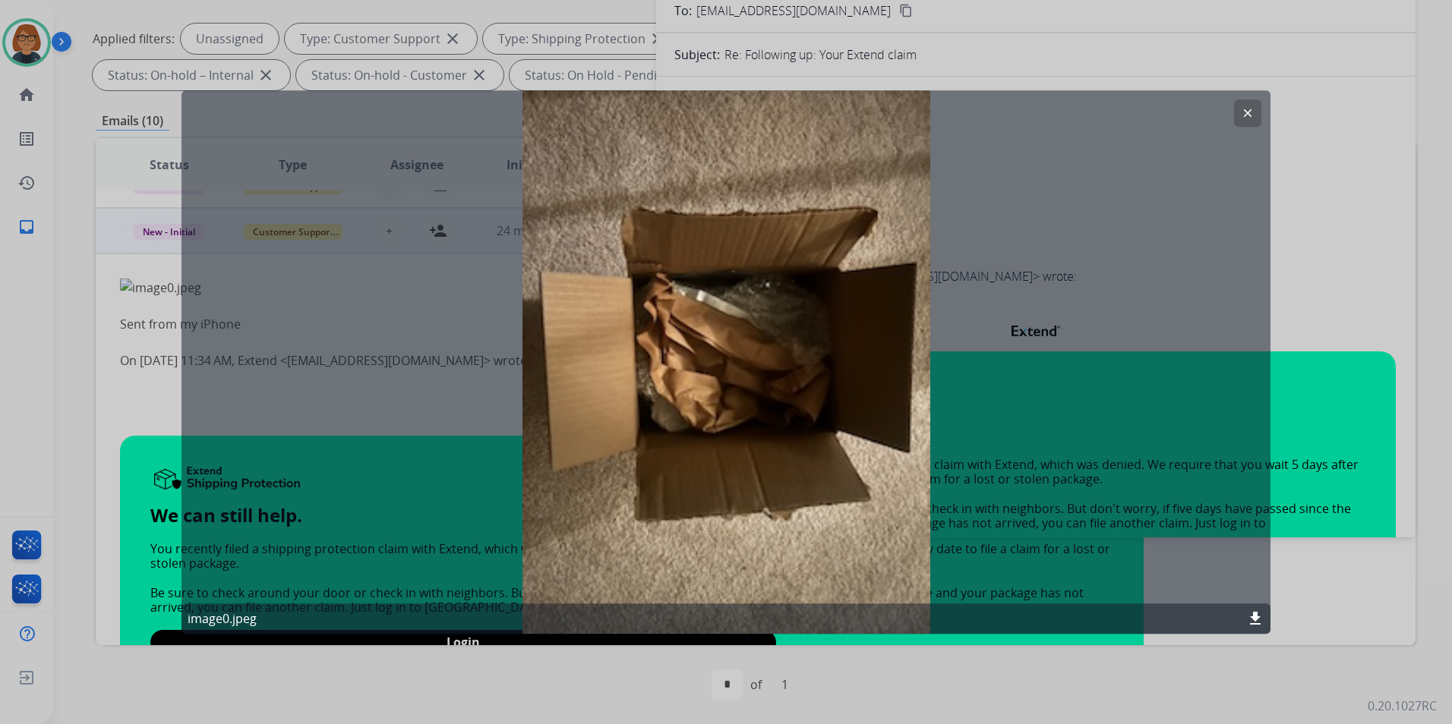
click at [1244, 114] on mat-icon "clear" at bounding box center [1248, 113] width 14 height 14
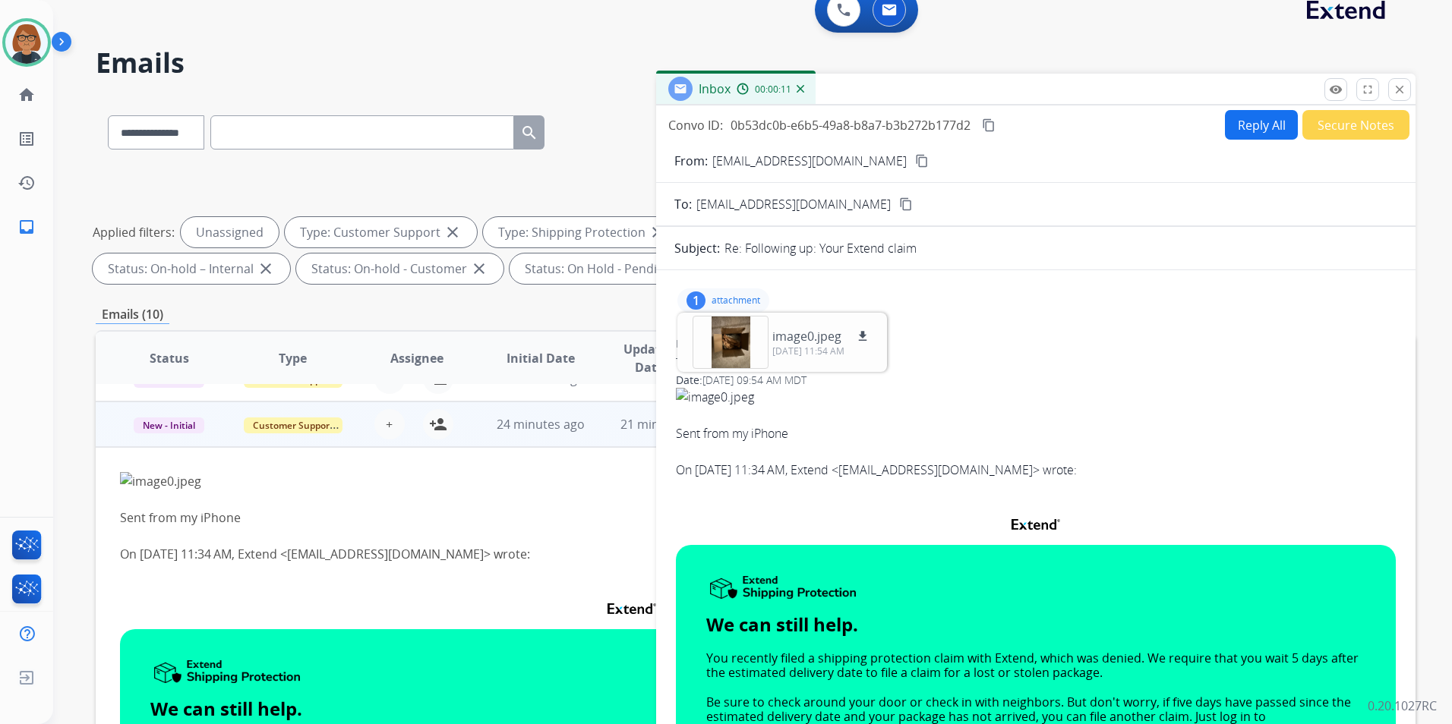
scroll to position [0, 0]
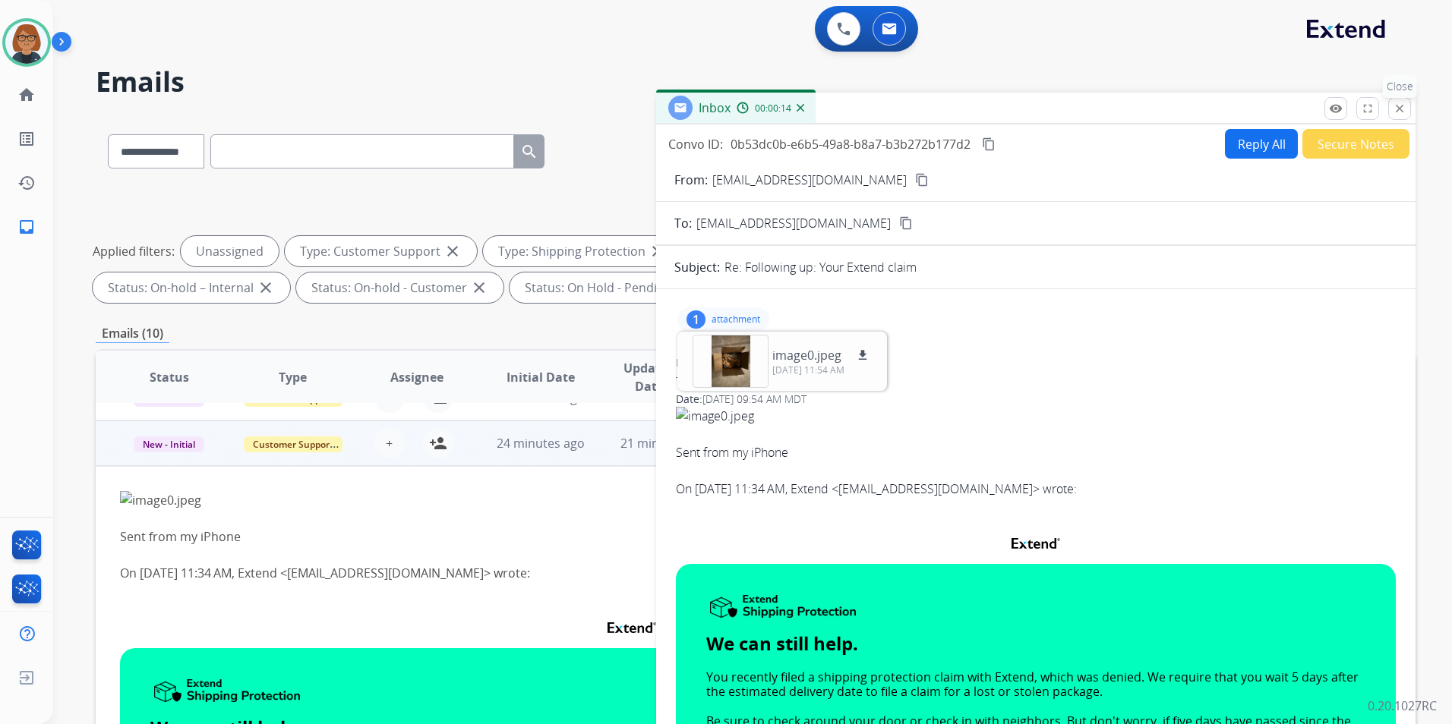
click at [1404, 114] on mat-icon "close" at bounding box center [1400, 109] width 14 height 14
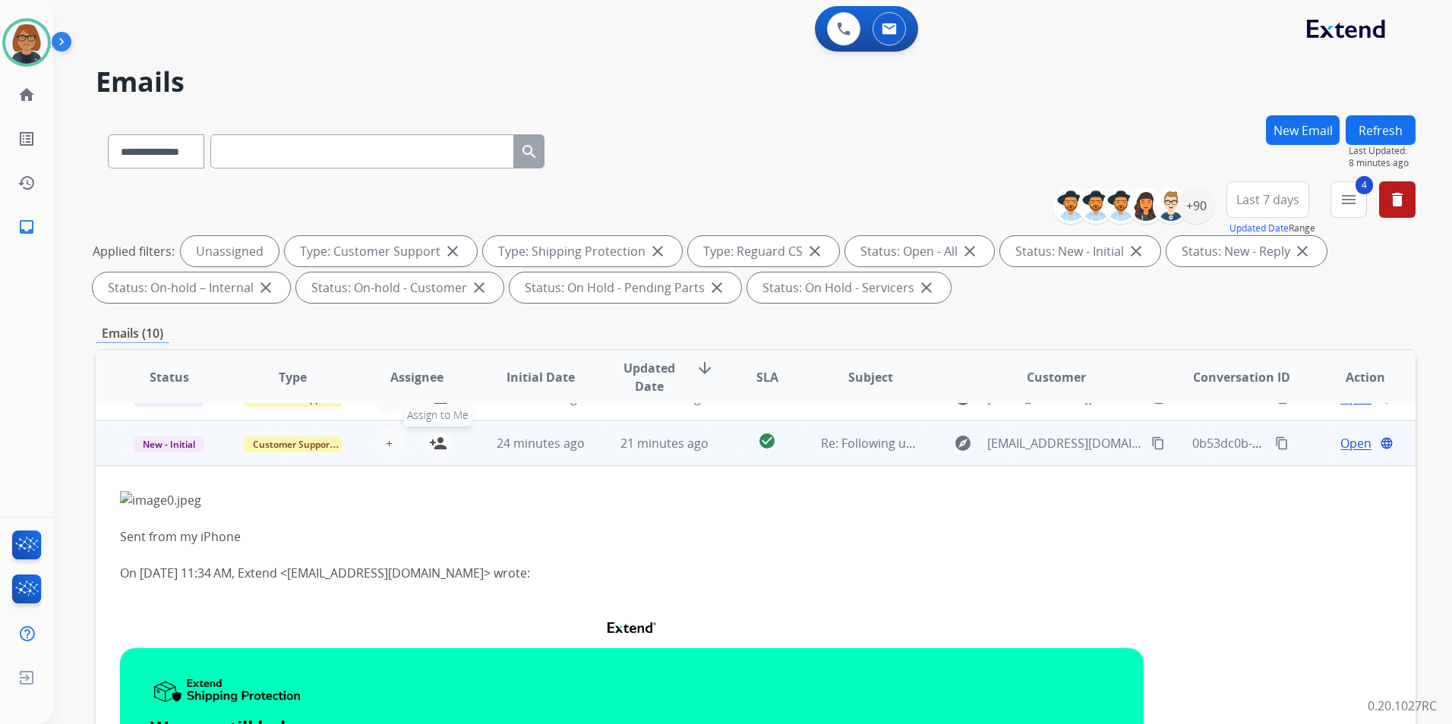
click at [440, 443] on mat-icon "person_add" at bounding box center [438, 443] width 18 height 18
click at [1081, 456] on td "explore katiesheehy20062011@gmail.com content_copy" at bounding box center [1044, 444] width 248 height 46
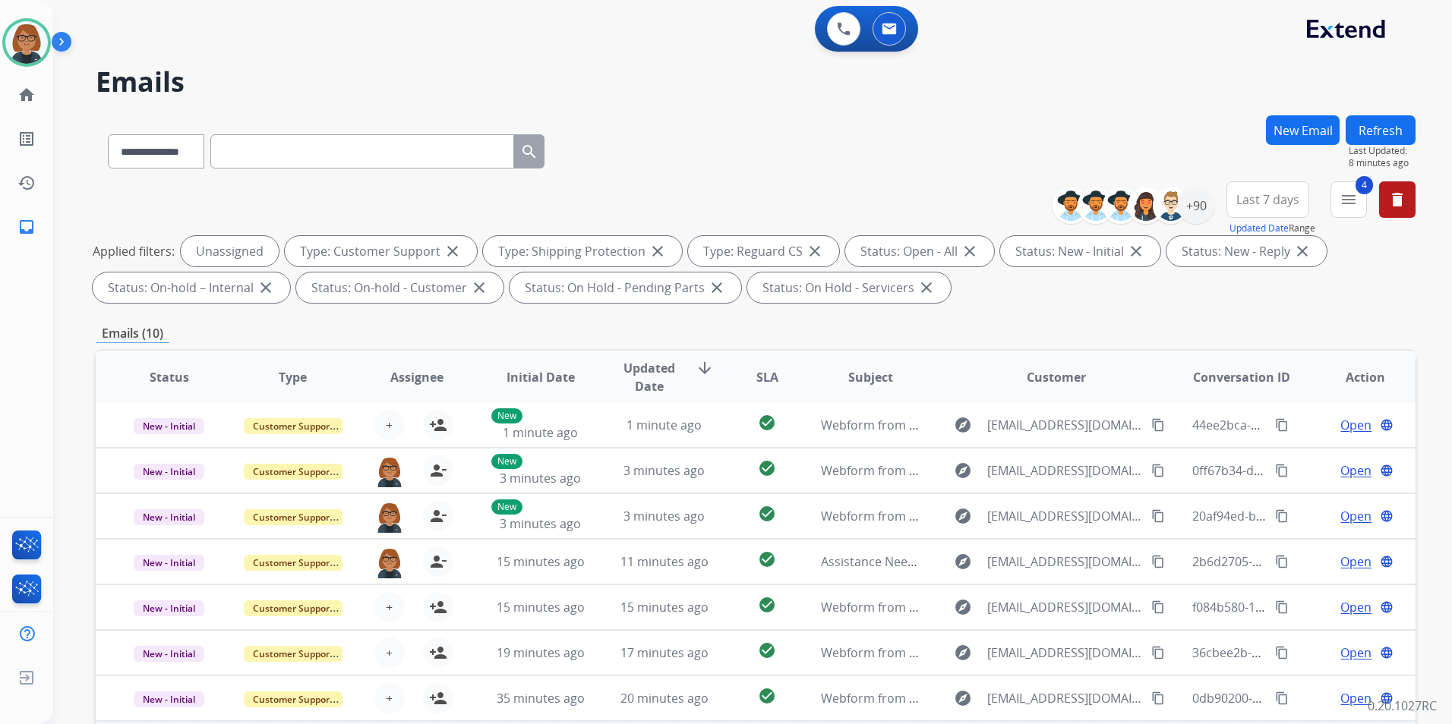
scroll to position [2, 0]
click at [1359, 202] on button "4 menu Filters" at bounding box center [1348, 199] width 36 height 36
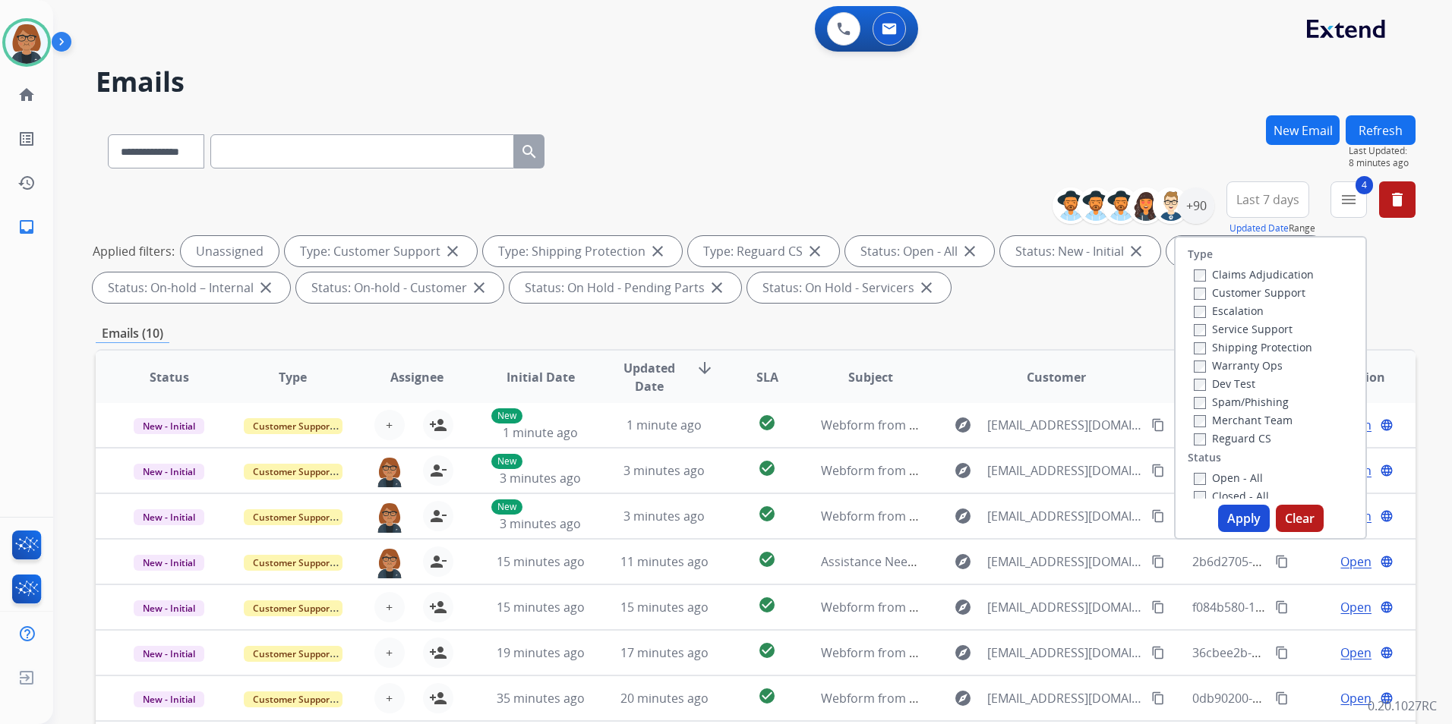
click at [1207, 491] on label "Closed - All" at bounding box center [1231, 496] width 75 height 14
click at [1216, 471] on label "Open - All" at bounding box center [1228, 473] width 69 height 14
click at [1205, 487] on label "Closed - All" at bounding box center [1231, 491] width 75 height 14
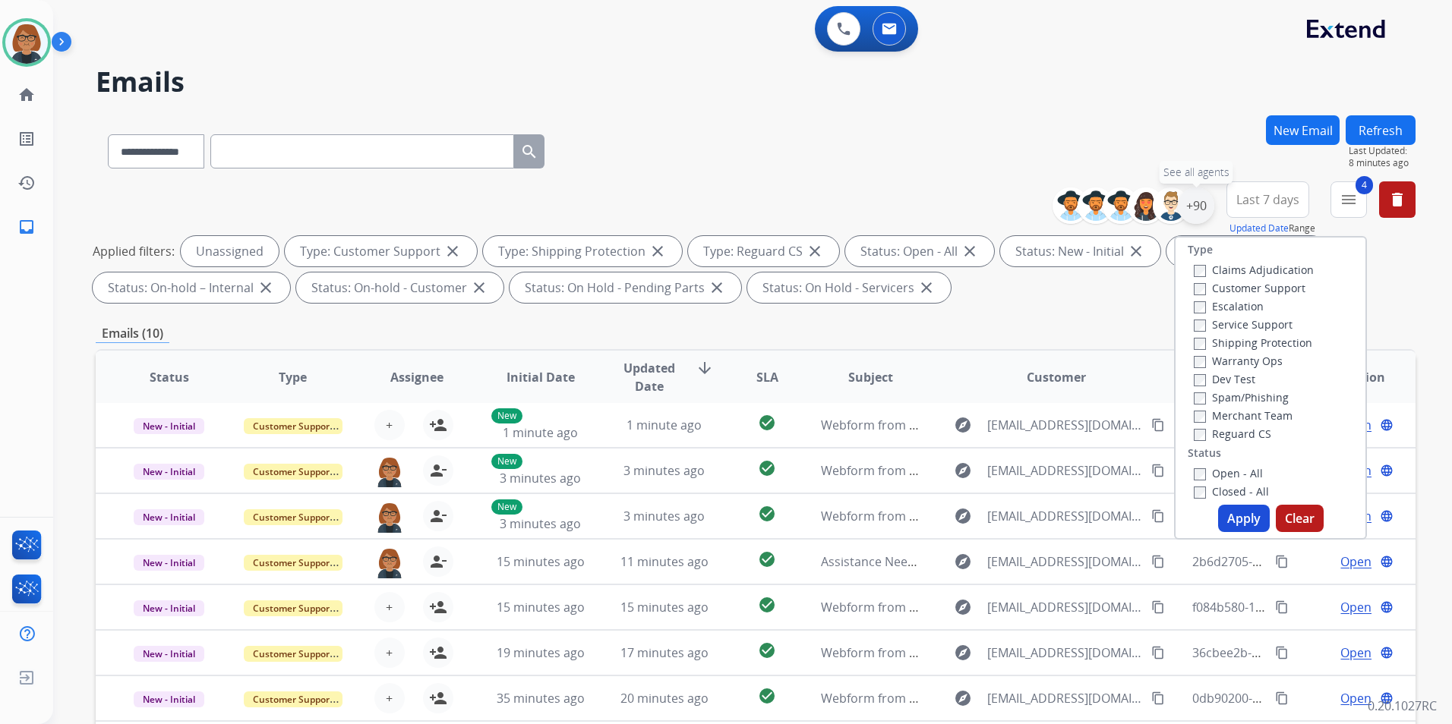
click at [1199, 210] on div "+90" at bounding box center [1196, 206] width 36 height 36
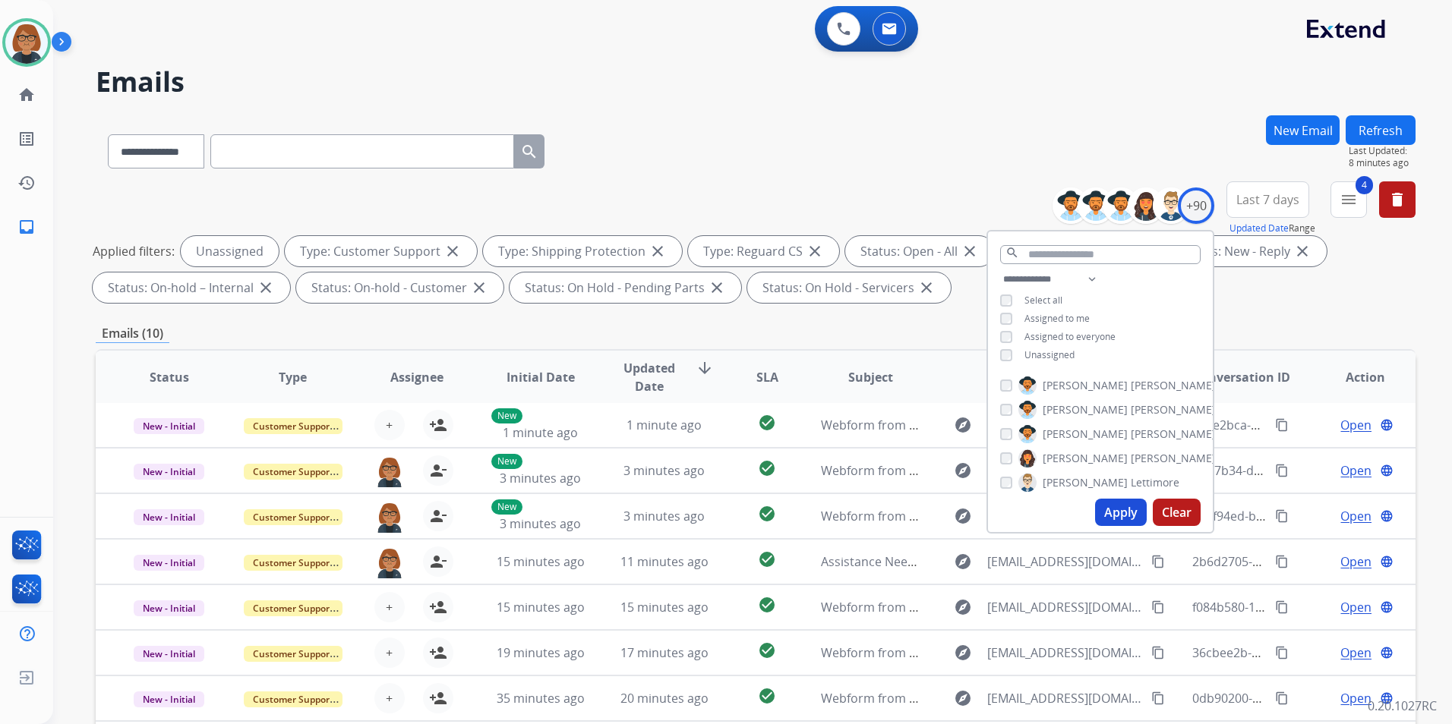
click at [1071, 312] on span "Assigned to me" at bounding box center [1056, 318] width 65 height 13
click at [1057, 349] on span "Unassigned" at bounding box center [1049, 355] width 50 height 13
drag, startPoint x: 1125, startPoint y: 504, endPoint x: 1119, endPoint y: 496, distance: 10.3
click at [1120, 499] on button "Apply" at bounding box center [1121, 512] width 52 height 27
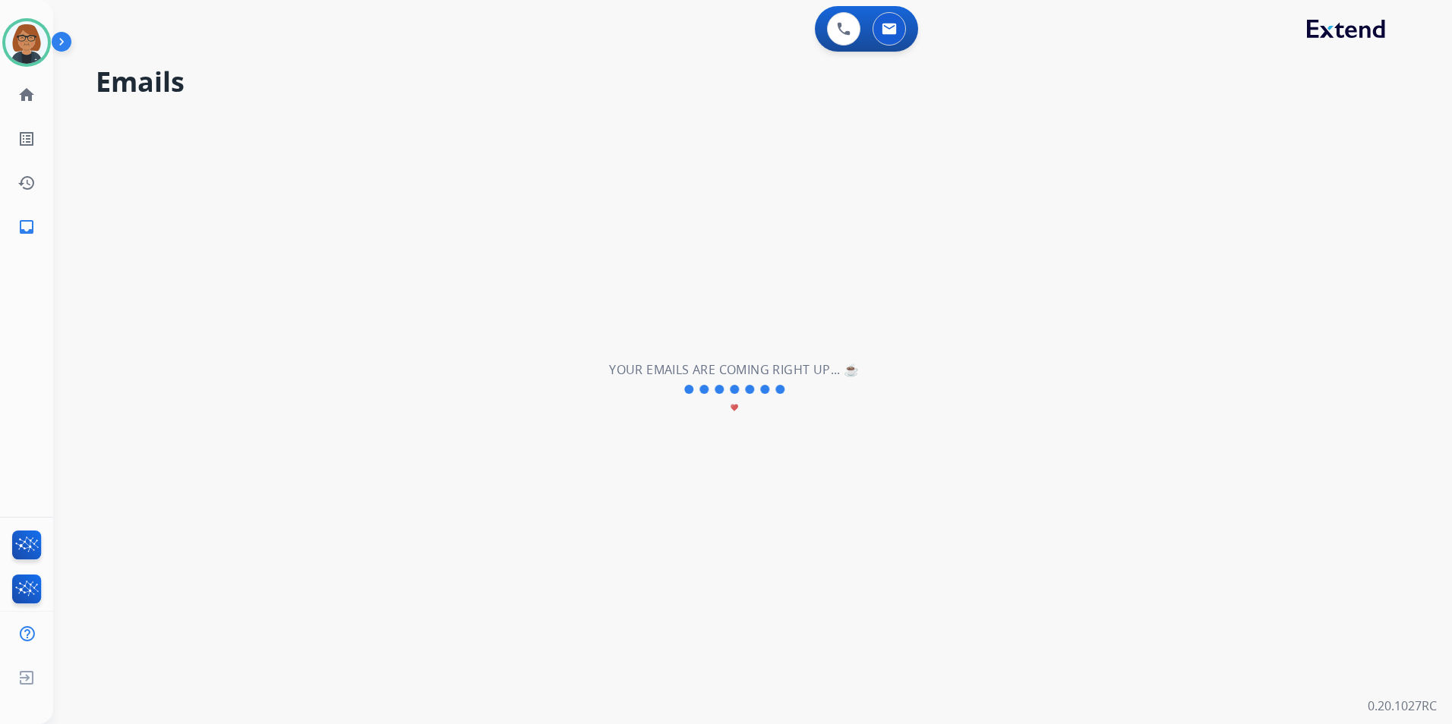
scroll to position [0, 0]
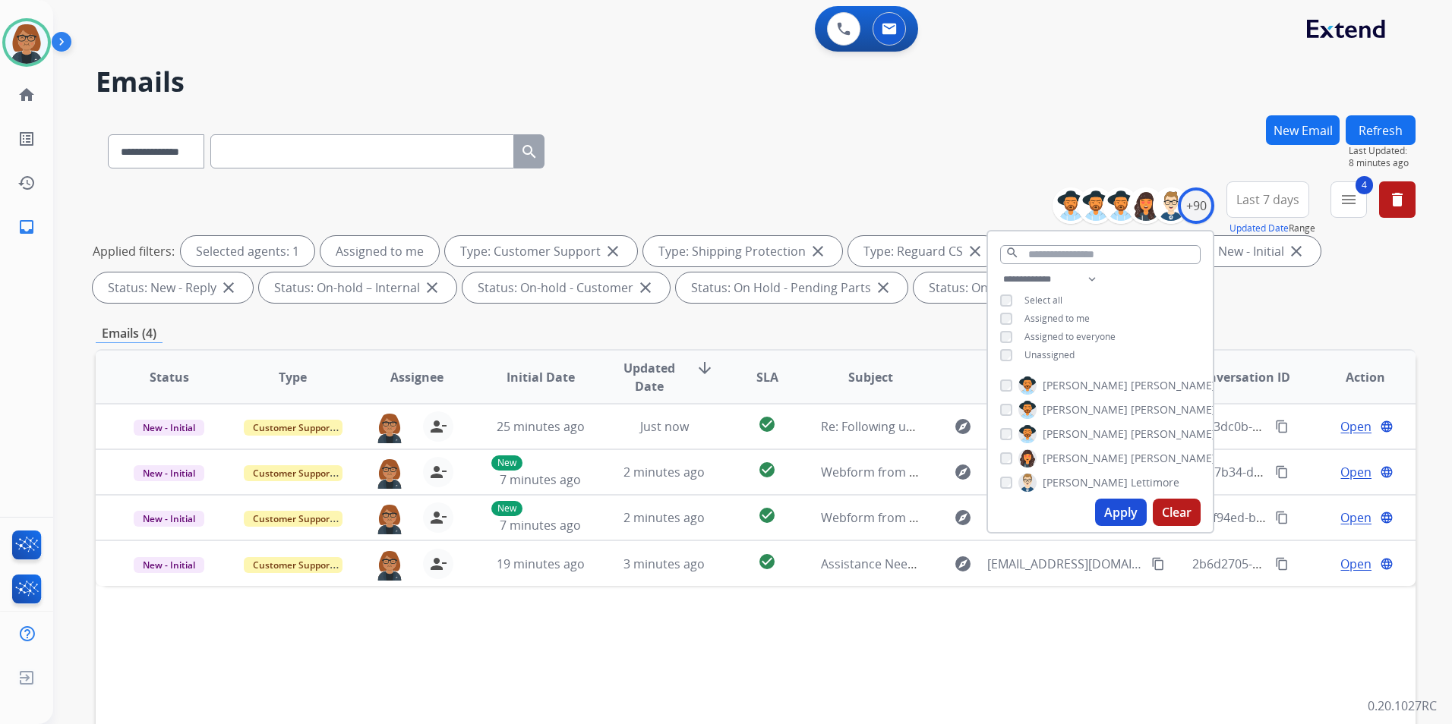
click at [1039, 592] on div "Status Type Assignee Initial Date Updated Date arrow_downward SLA Subject Custo…" at bounding box center [756, 603] width 1320 height 509
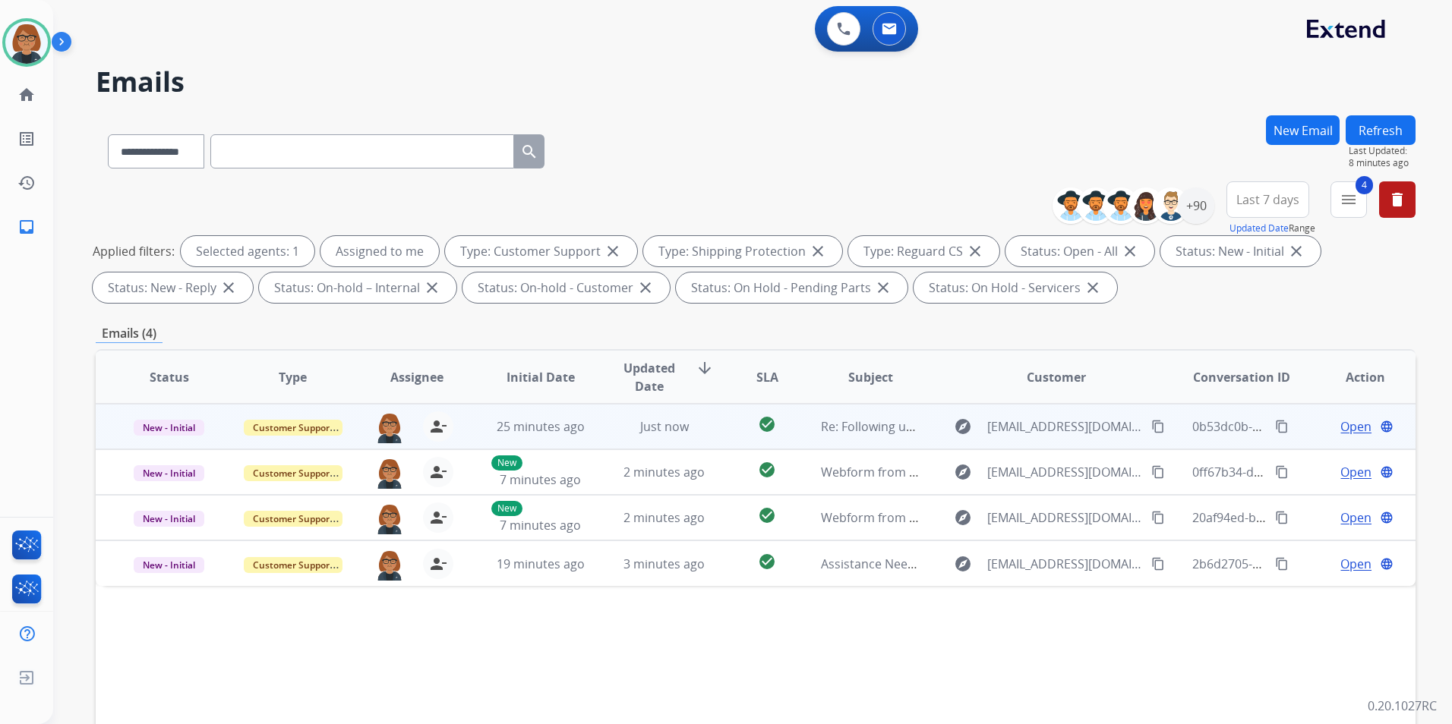
click at [727, 433] on td "check_circle" at bounding box center [756, 427] width 83 height 46
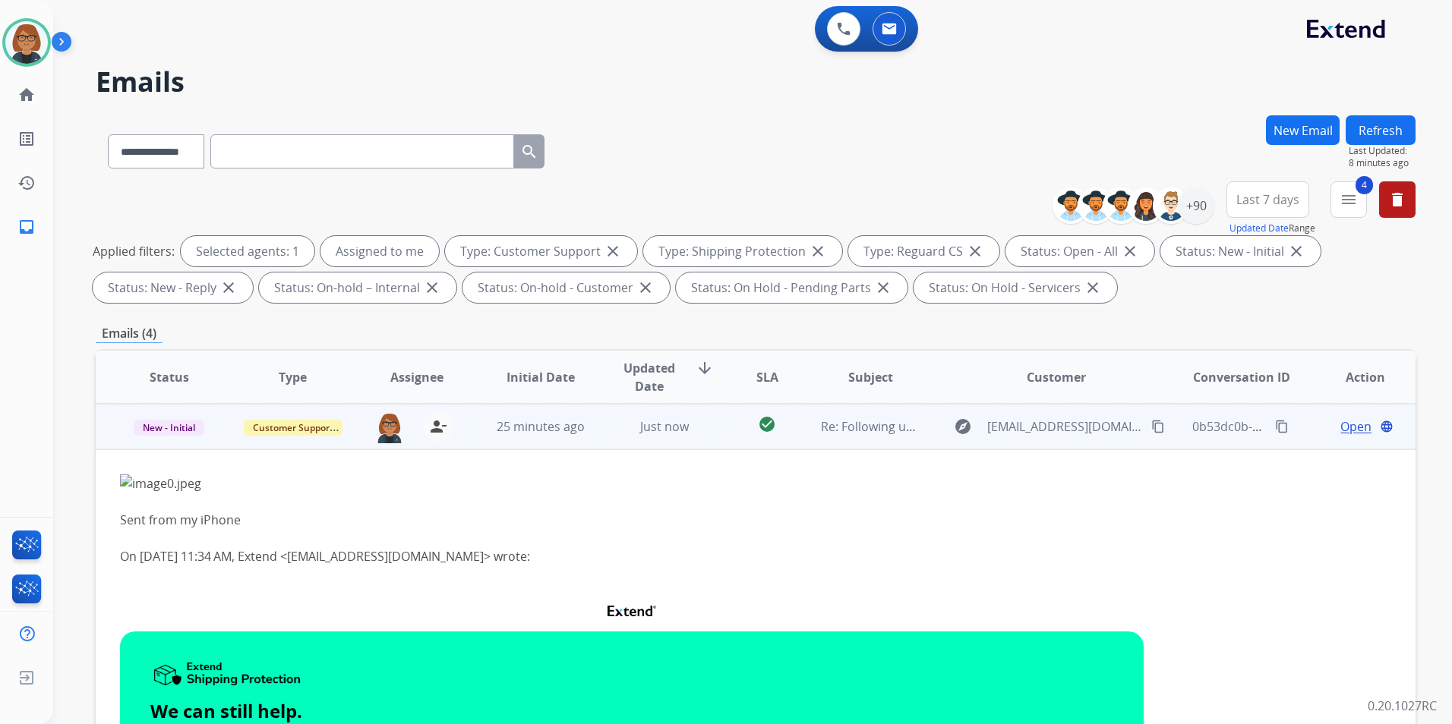
click at [1151, 426] on mat-icon "content_copy" at bounding box center [1158, 427] width 14 height 14
click at [185, 476] on img at bounding box center [632, 484] width 1024 height 18
click at [1340, 430] on span "Open" at bounding box center [1355, 427] width 31 height 18
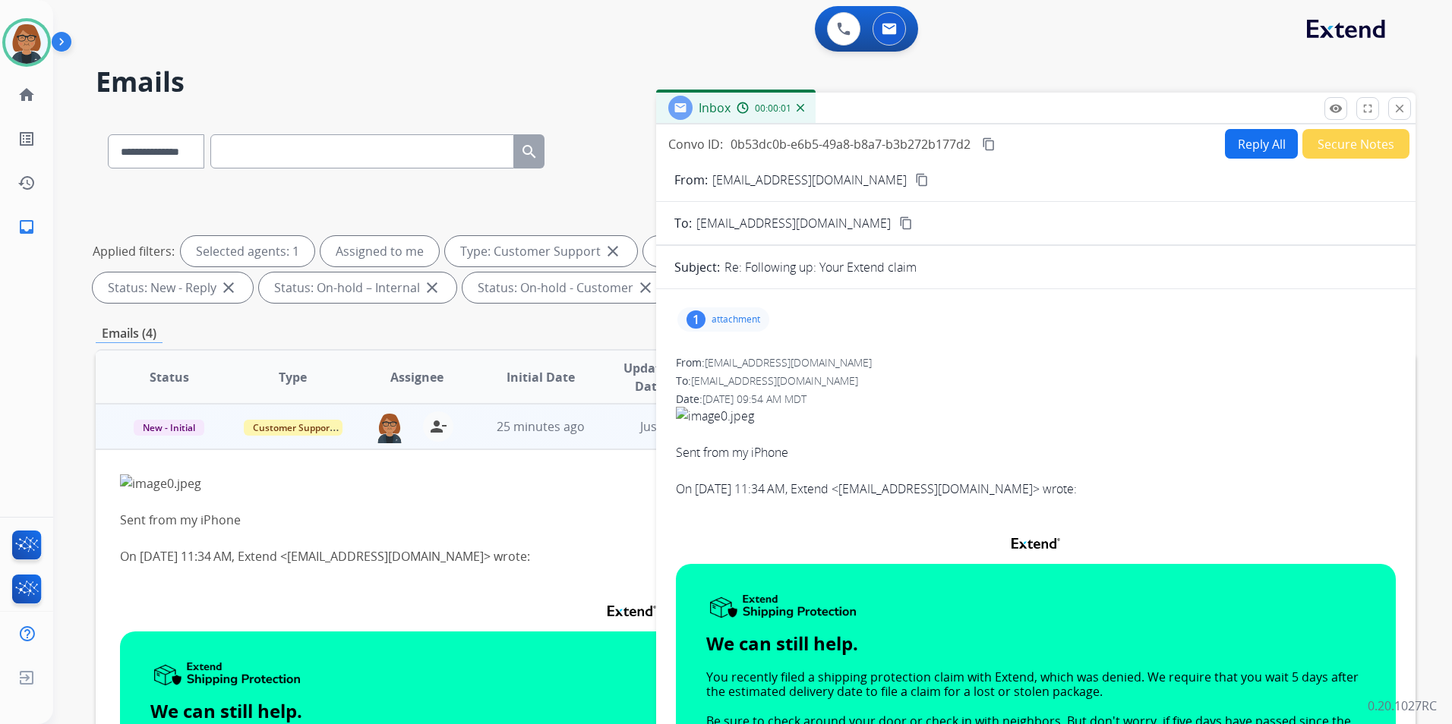
click at [1226, 147] on button "Reply All" at bounding box center [1261, 144] width 73 height 30
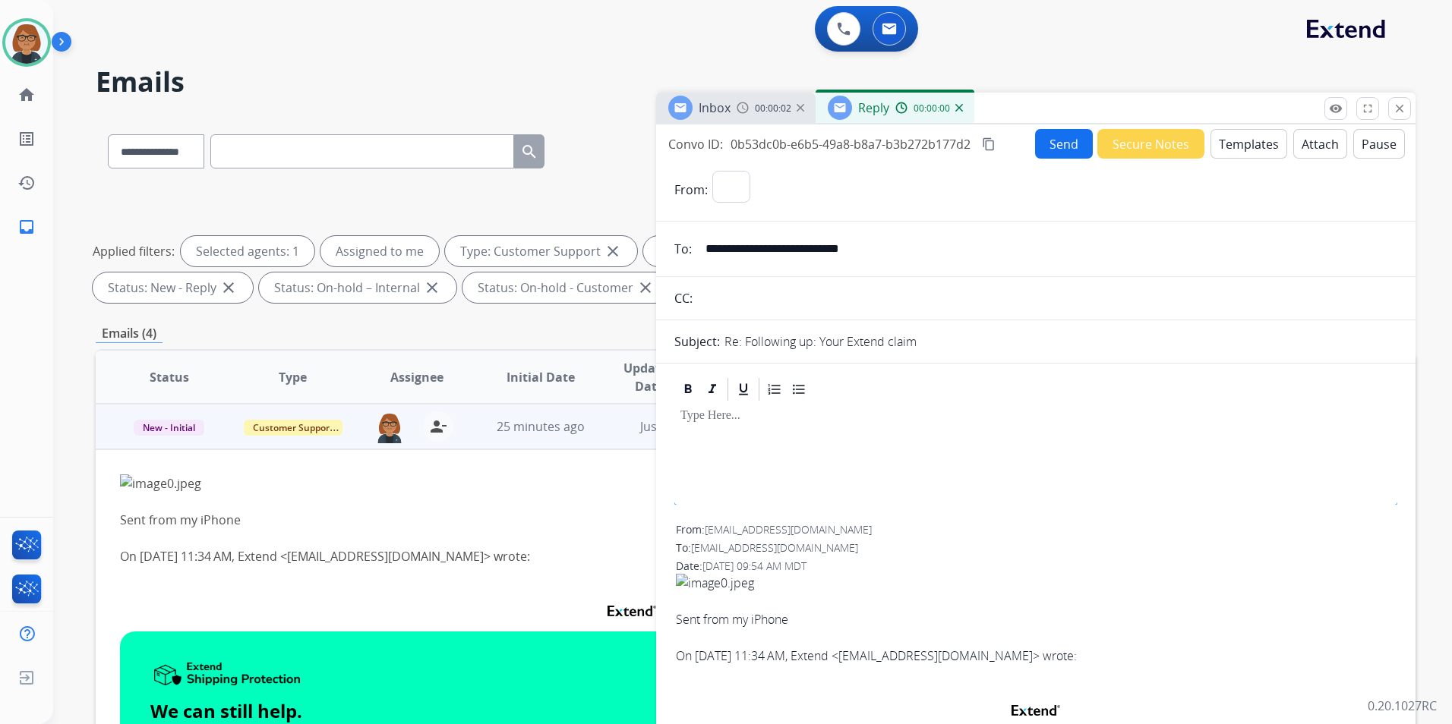
select select "**********"
click at [1230, 147] on button "Templates" at bounding box center [1248, 144] width 77 height 30
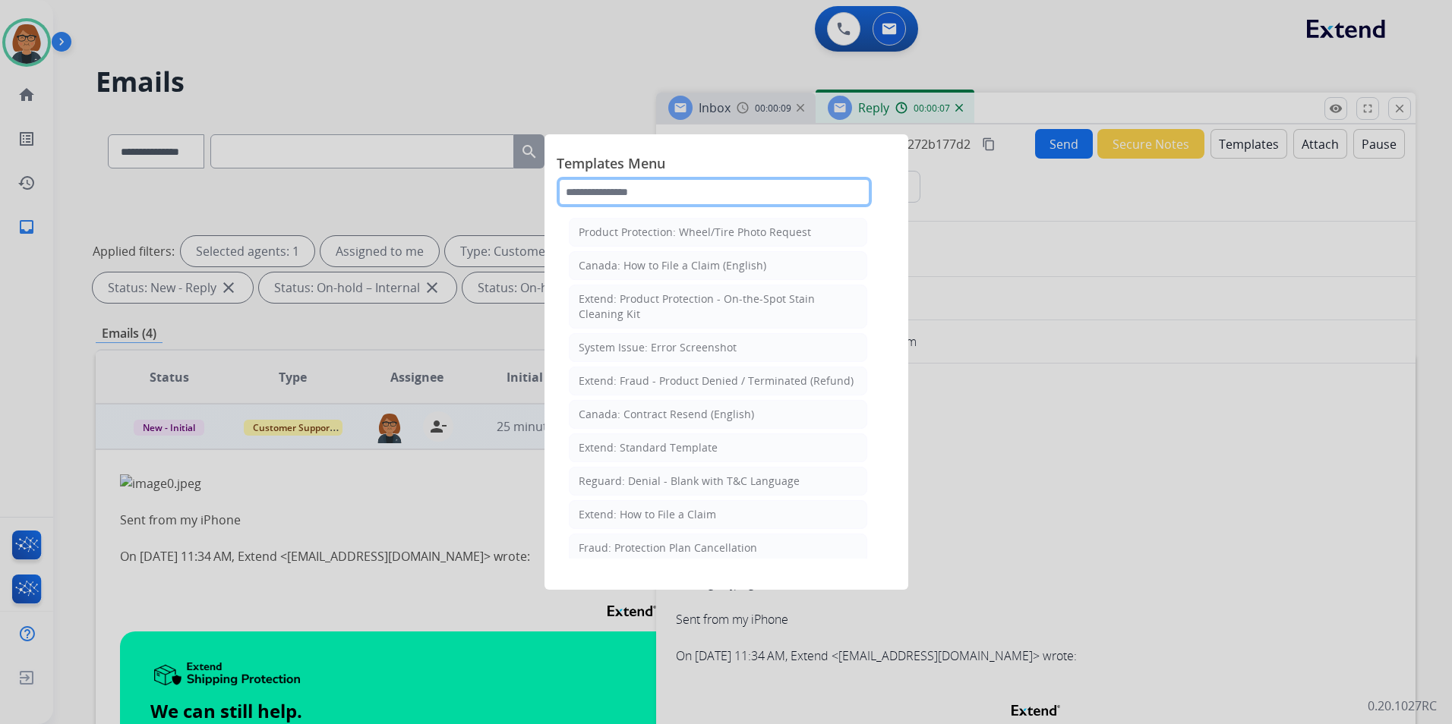
click at [656, 193] on input "text" at bounding box center [714, 192] width 315 height 30
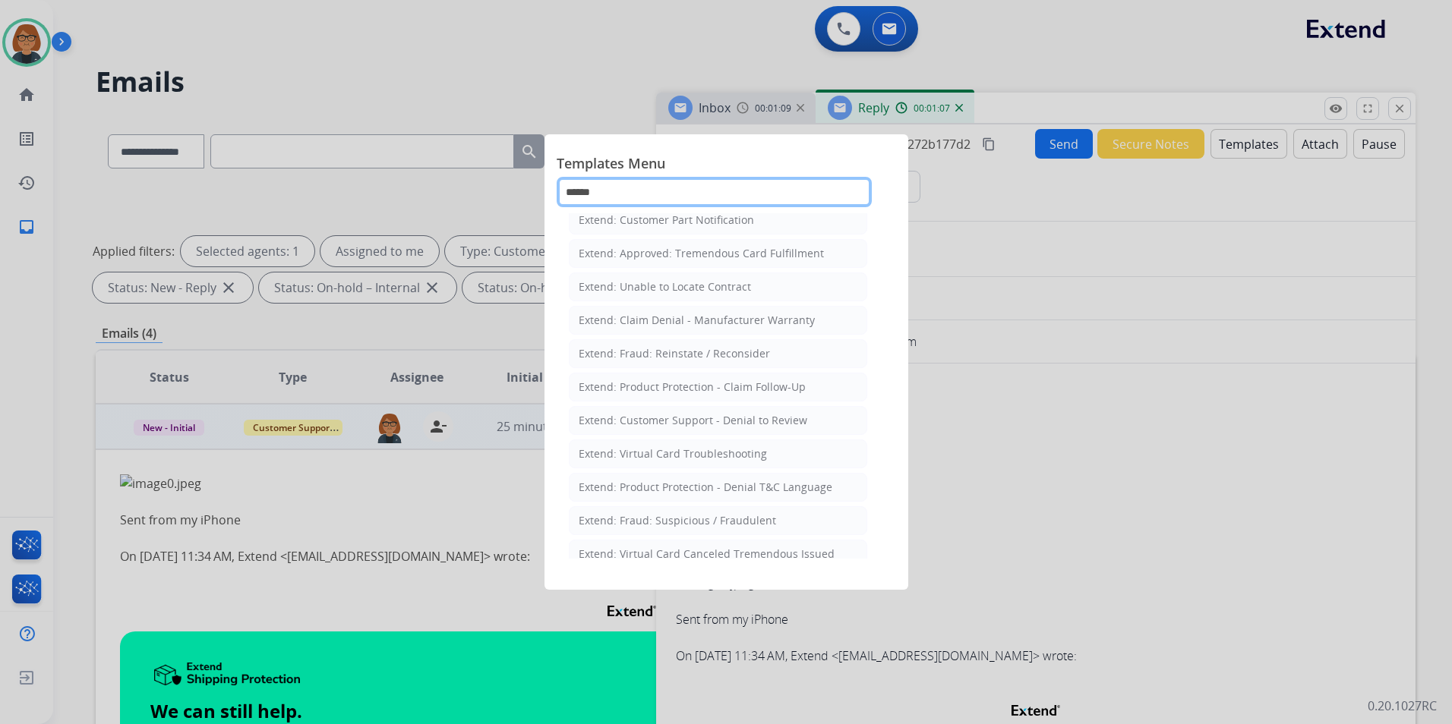
scroll to position [175, 0]
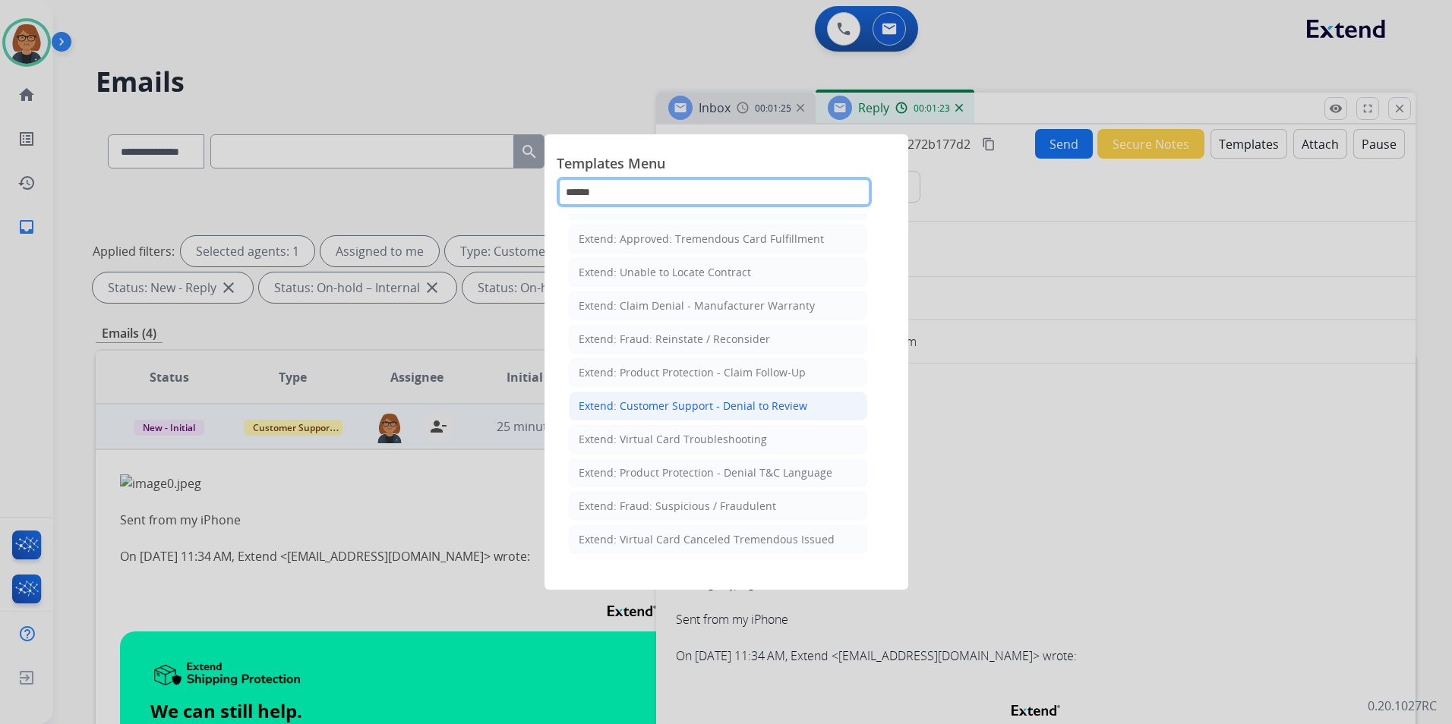
type input "******"
click at [753, 413] on div "Extend: Customer Support - Denial to Review" at bounding box center [693, 406] width 229 height 15
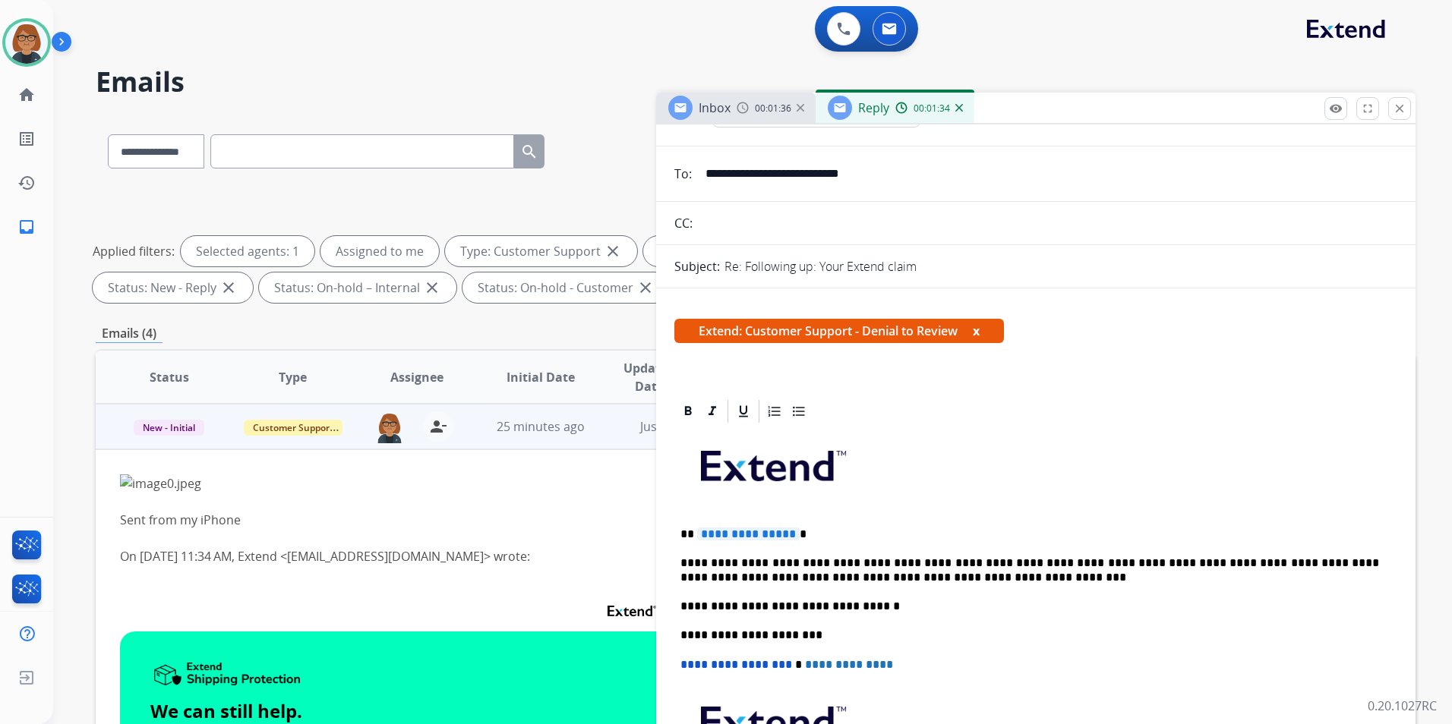
scroll to position [0, 0]
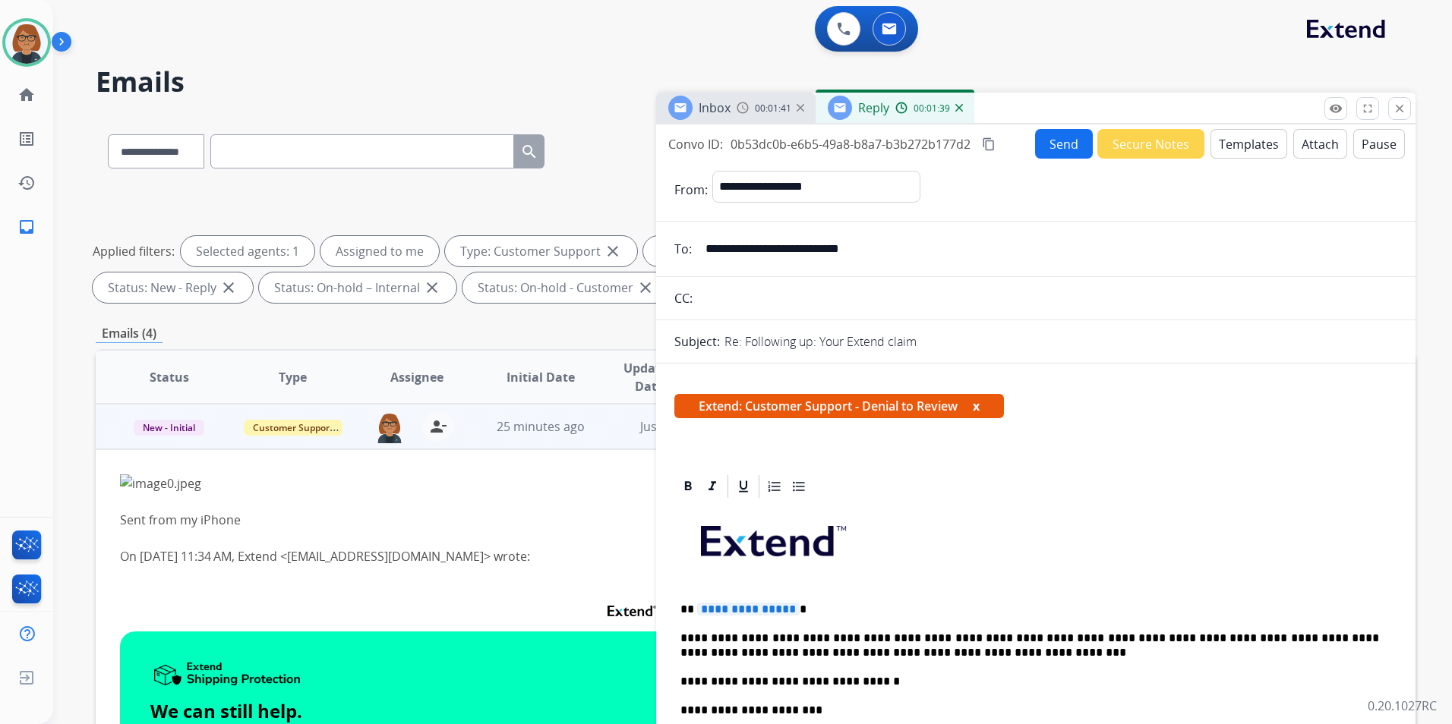
click at [1225, 146] on button "Templates" at bounding box center [1248, 144] width 77 height 30
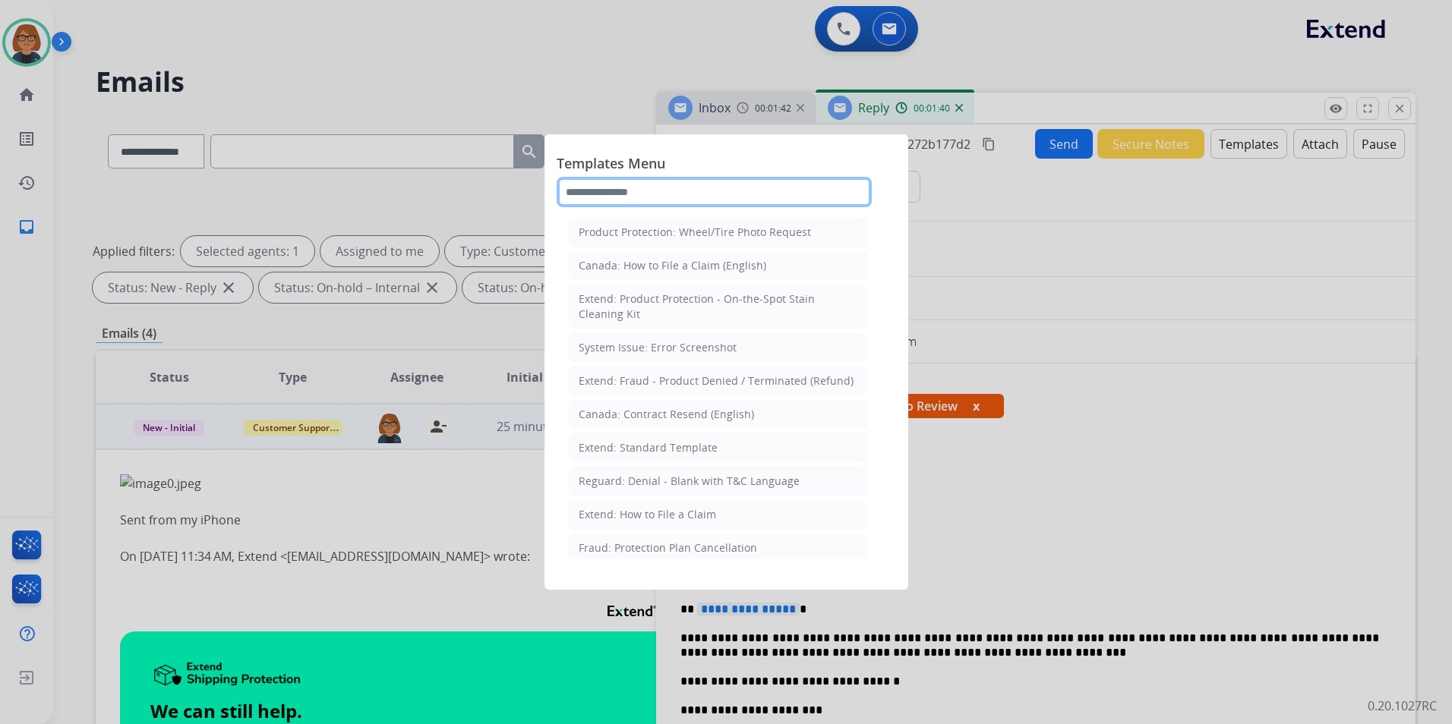
click at [711, 187] on input "text" at bounding box center [714, 192] width 315 height 30
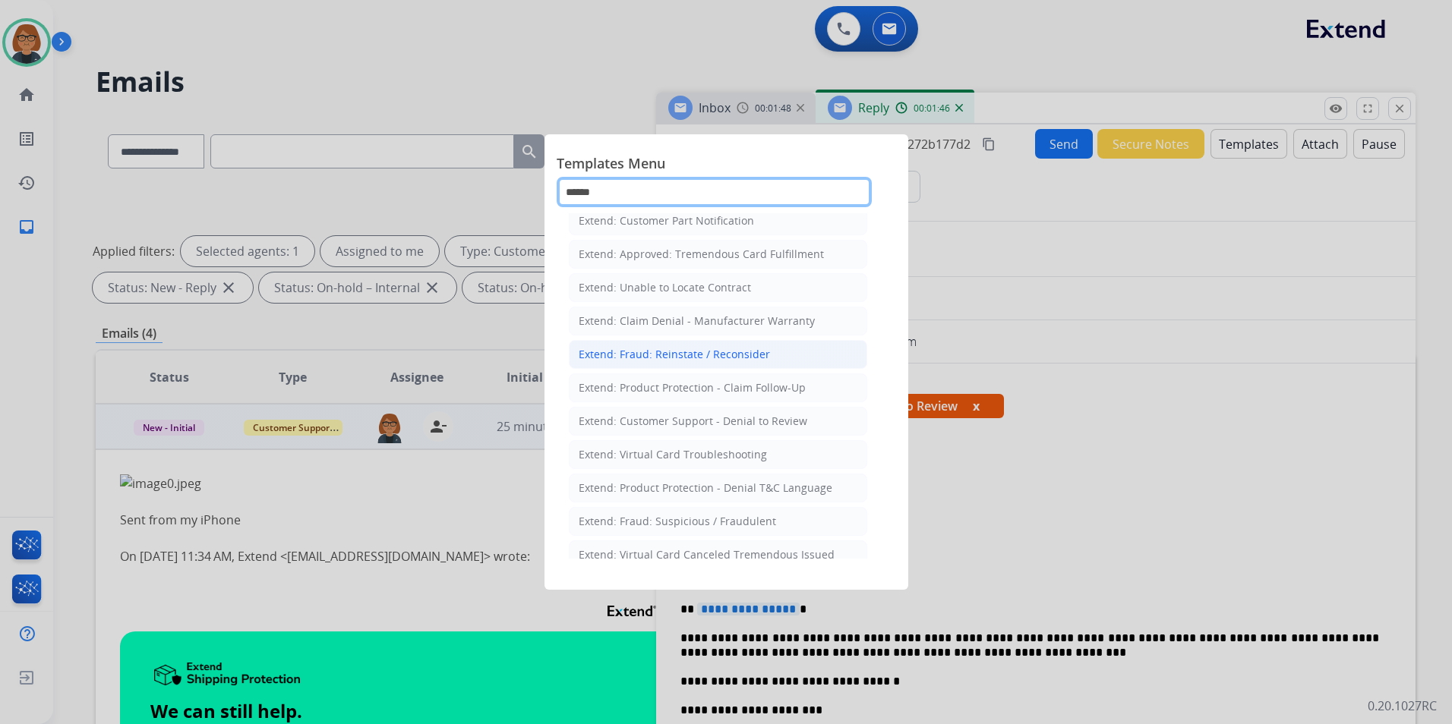
scroll to position [175, 0]
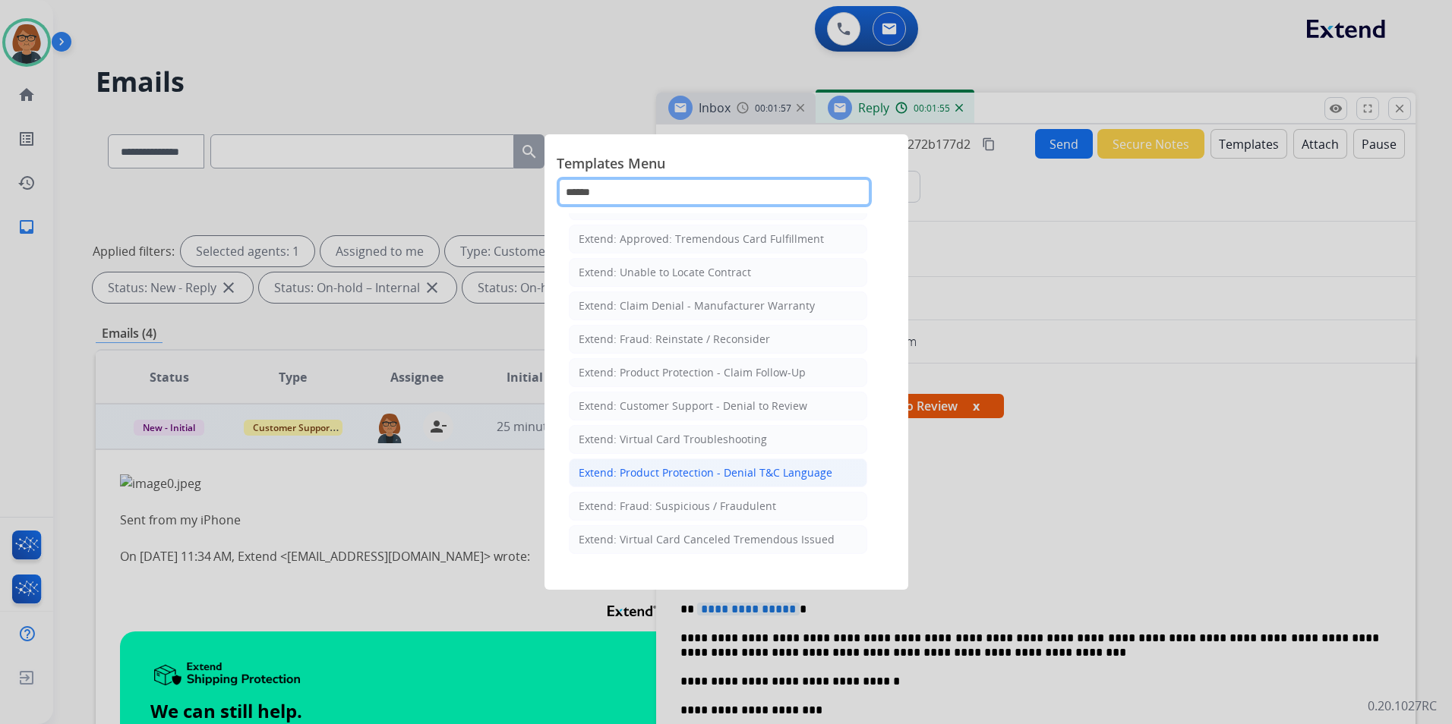
type input "******"
click at [738, 464] on li "Extend: Product Protection - Denial T&C Language" at bounding box center [718, 473] width 298 height 29
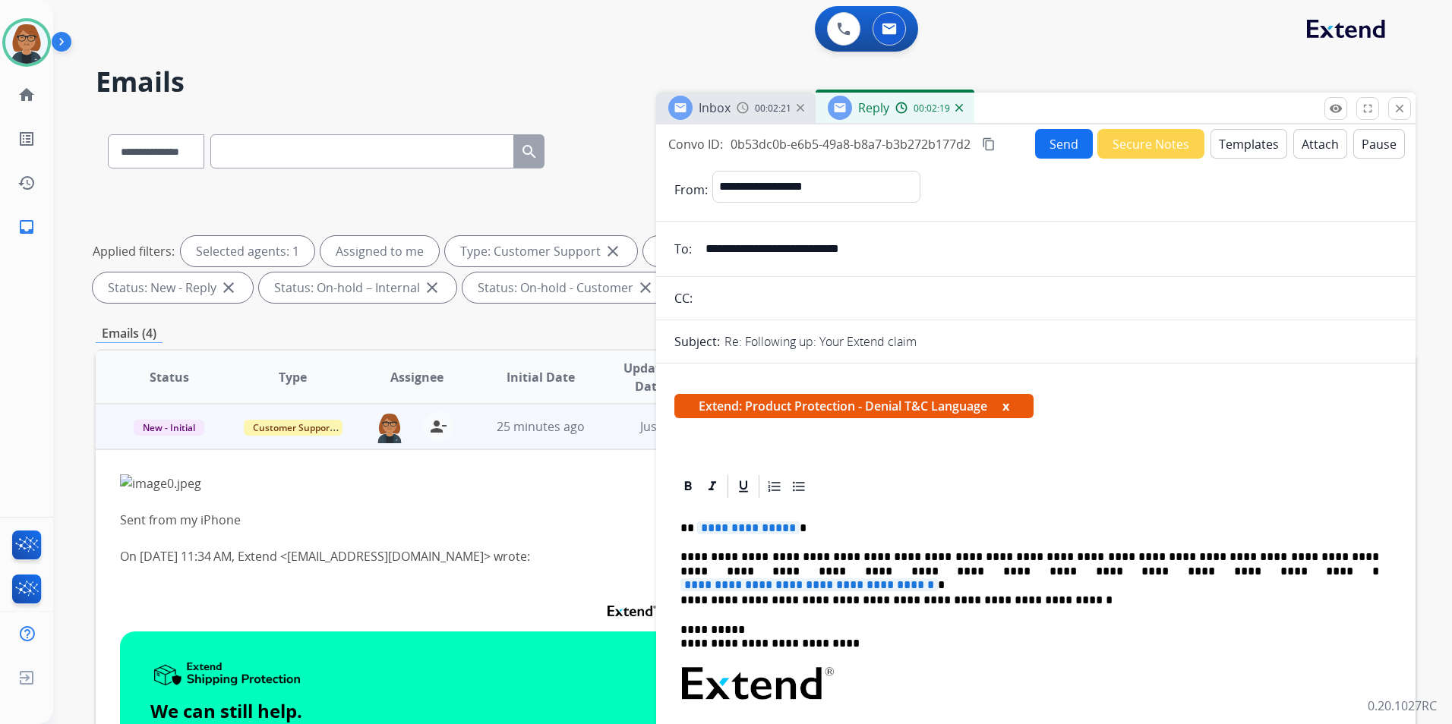
click at [1210, 136] on button "Templates" at bounding box center [1248, 144] width 77 height 30
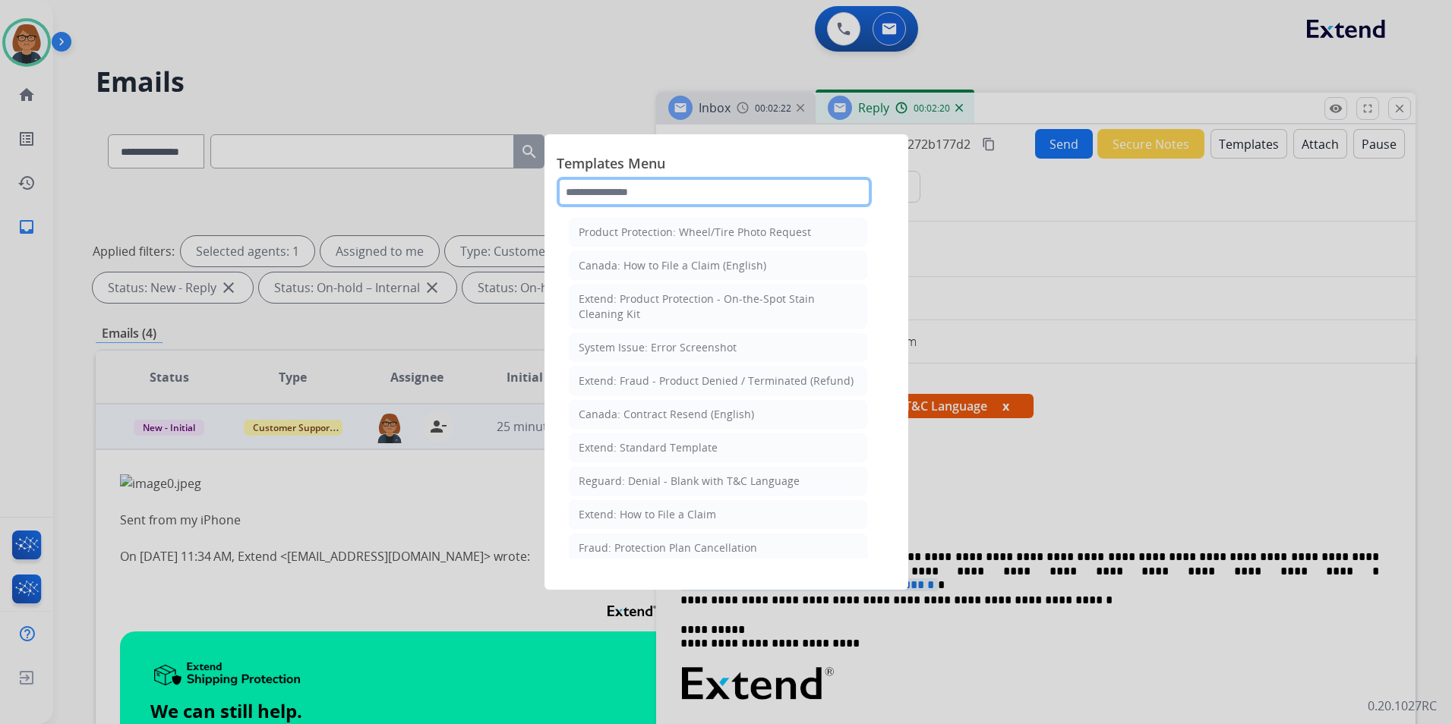
drag, startPoint x: 665, startPoint y: 190, endPoint x: 672, endPoint y: 194, distance: 8.2
click at [668, 192] on input "text" at bounding box center [714, 192] width 315 height 30
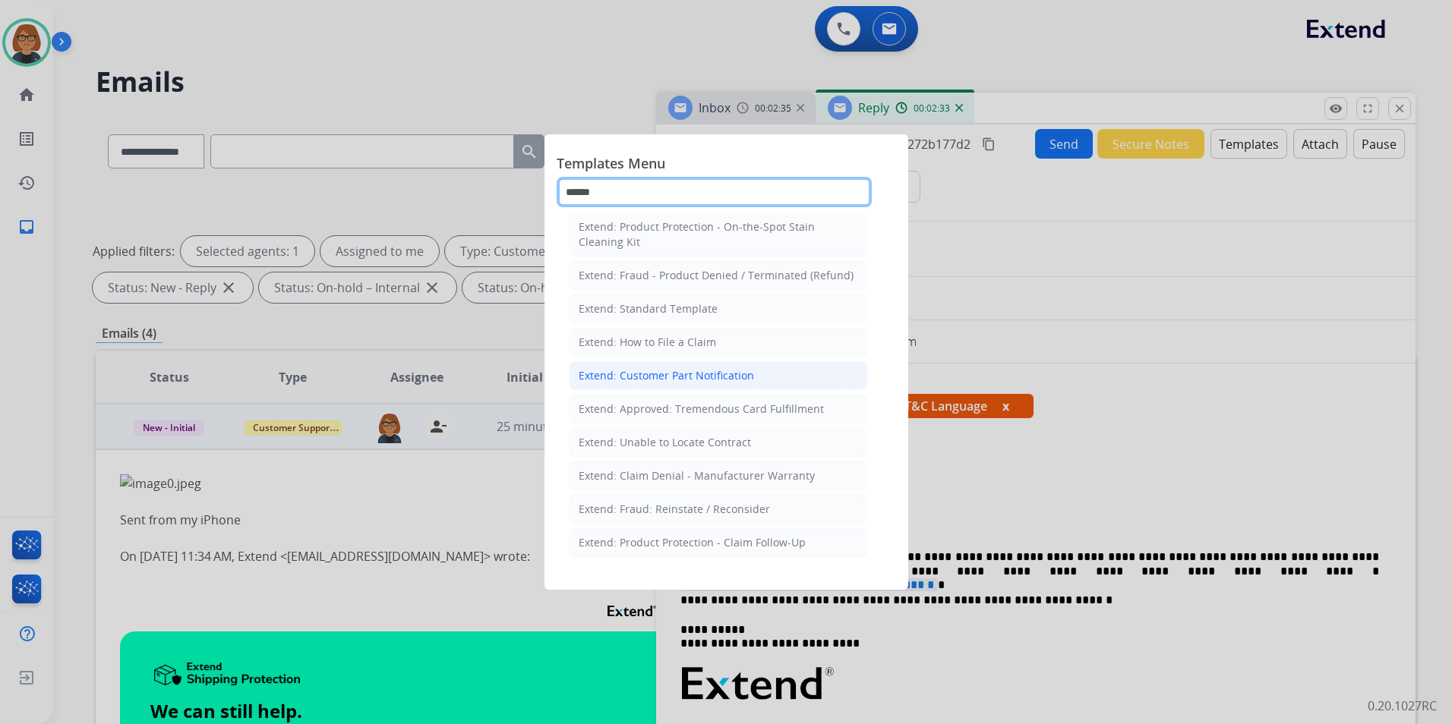
scroll to position [0, 0]
type input "******"
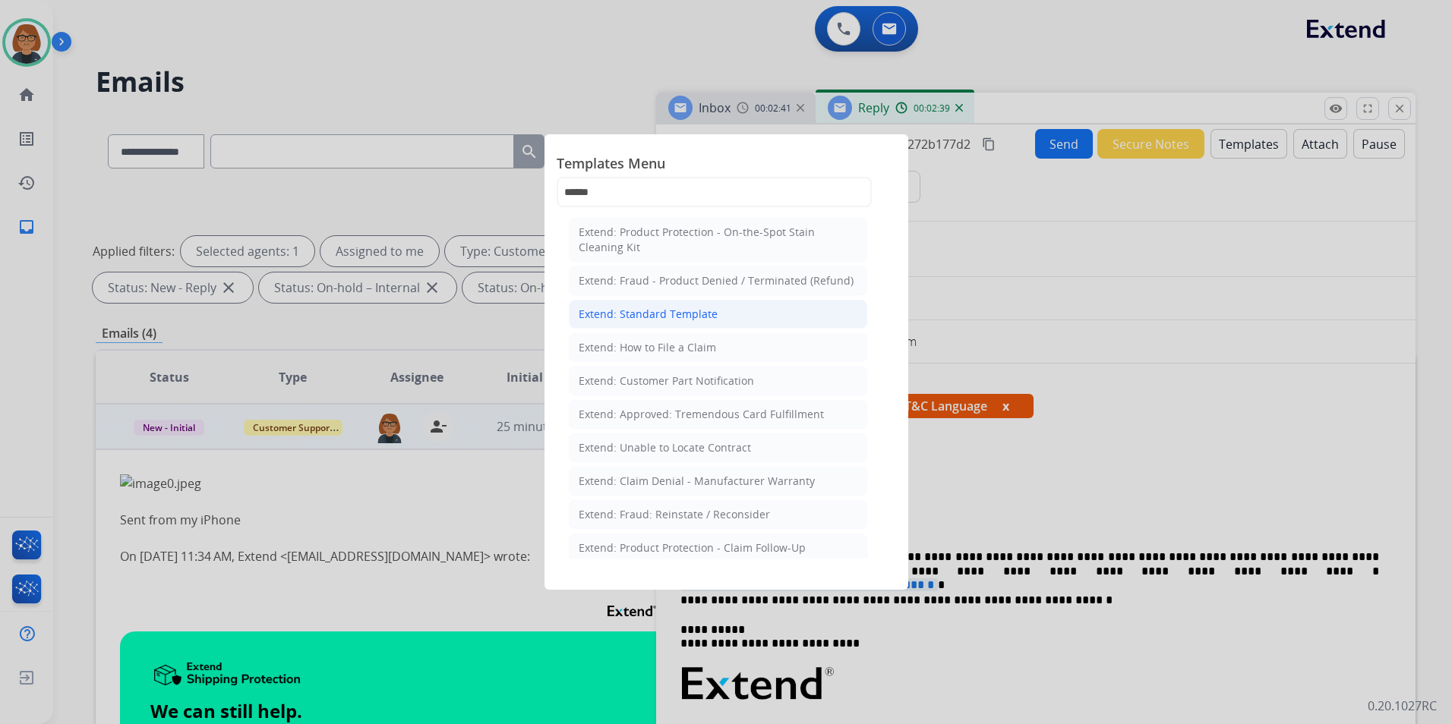
click at [686, 318] on div "Extend: Standard Template" at bounding box center [648, 314] width 139 height 15
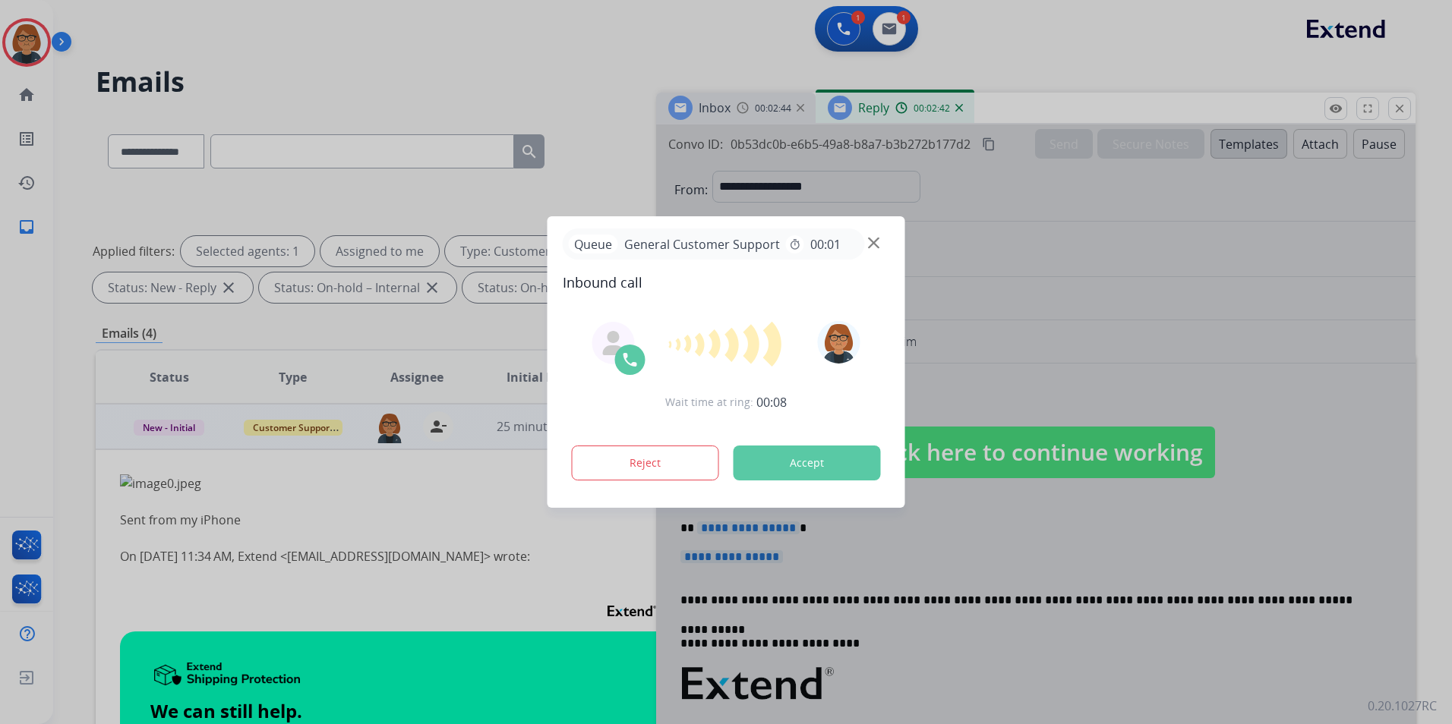
click at [817, 461] on button "Accept" at bounding box center [807, 463] width 147 height 35
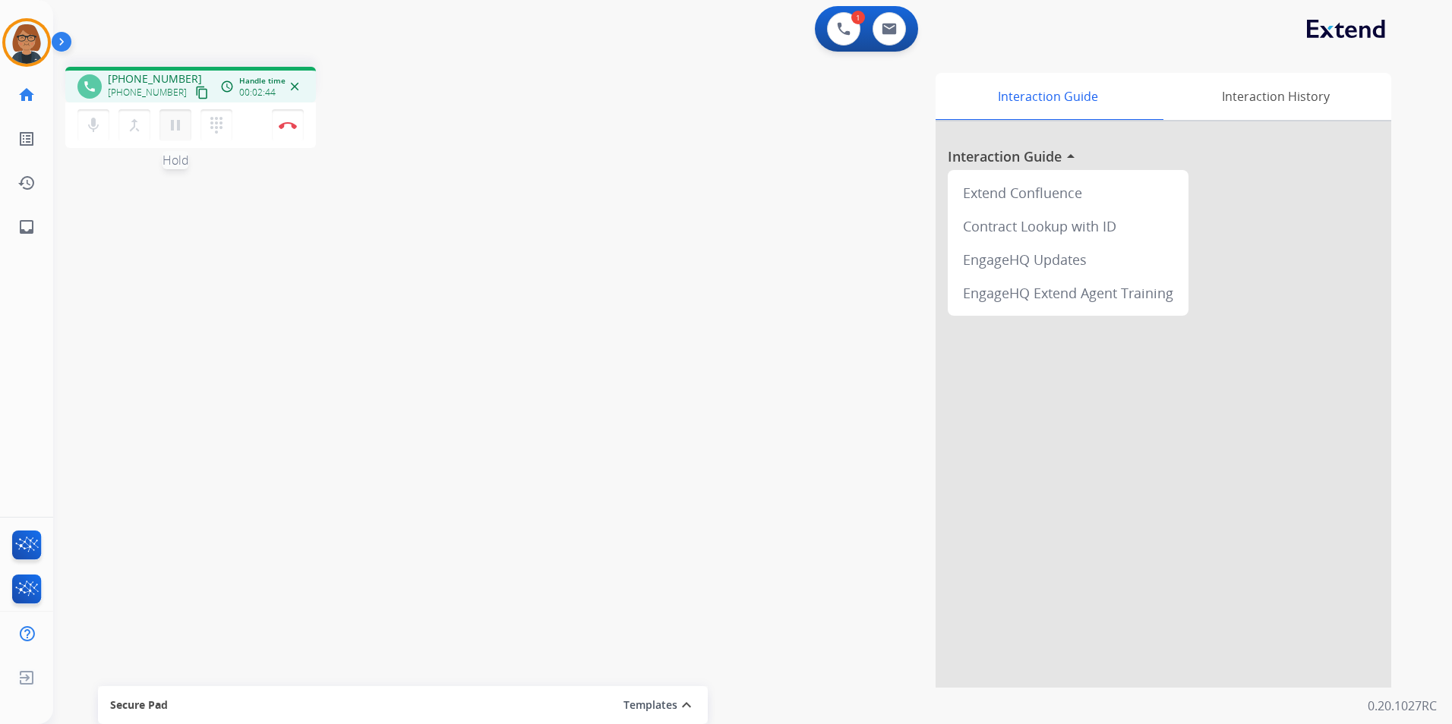
click at [182, 115] on button "pause Hold" at bounding box center [175, 125] width 32 height 32
click at [185, 123] on button "play_arrow Hold" at bounding box center [175, 125] width 32 height 32
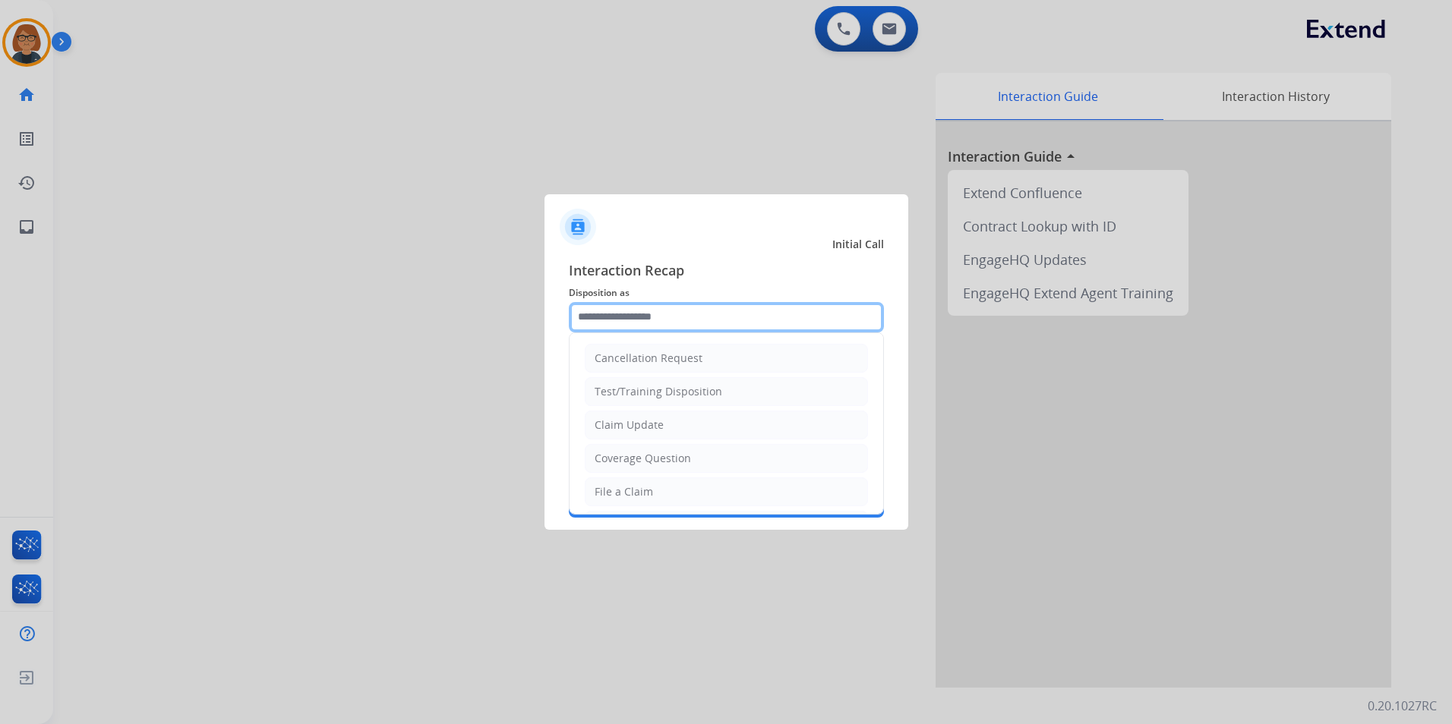
click at [687, 327] on input "text" at bounding box center [726, 317] width 315 height 30
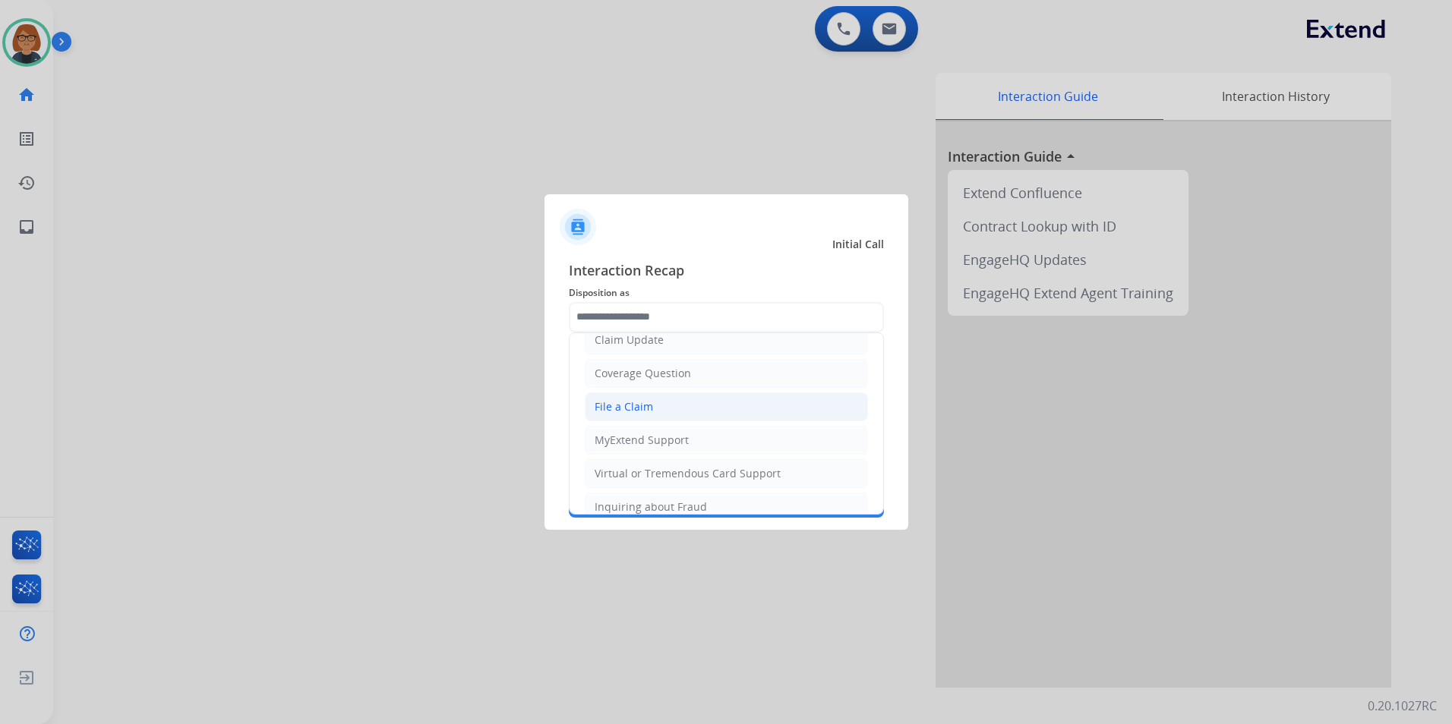
click at [670, 414] on li "File a Claim" at bounding box center [726, 407] width 283 height 29
type input "**********"
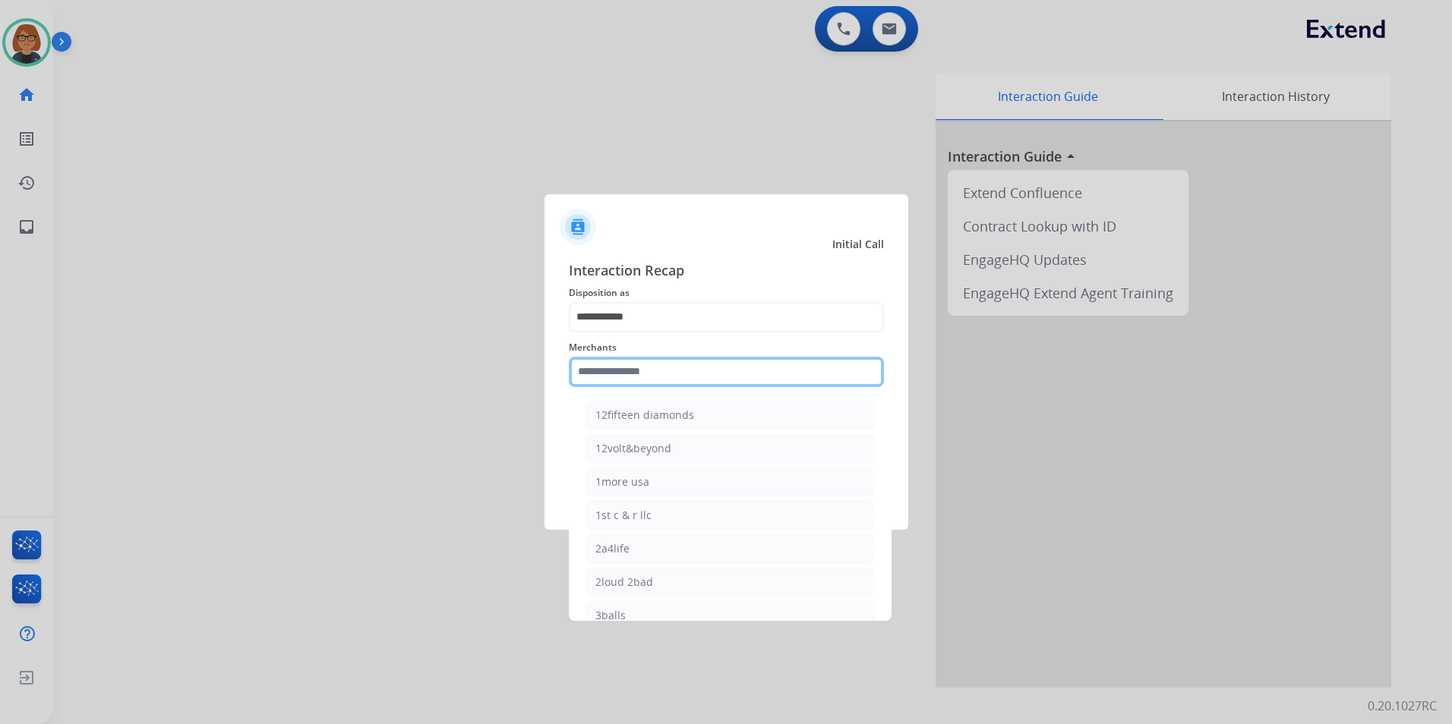
click at [648, 367] on input "text" at bounding box center [726, 372] width 315 height 30
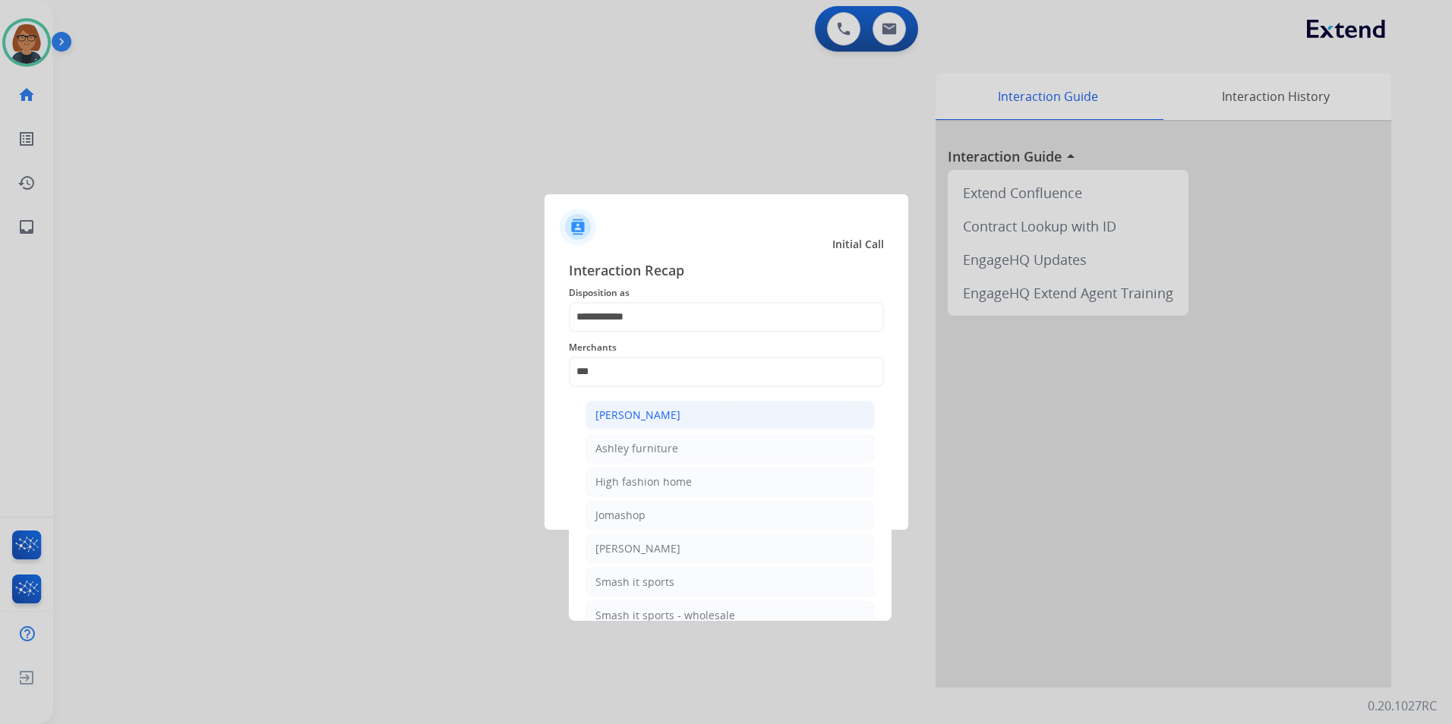
click at [645, 417] on div "[PERSON_NAME]" at bounding box center [637, 415] width 85 height 15
type input "**********"
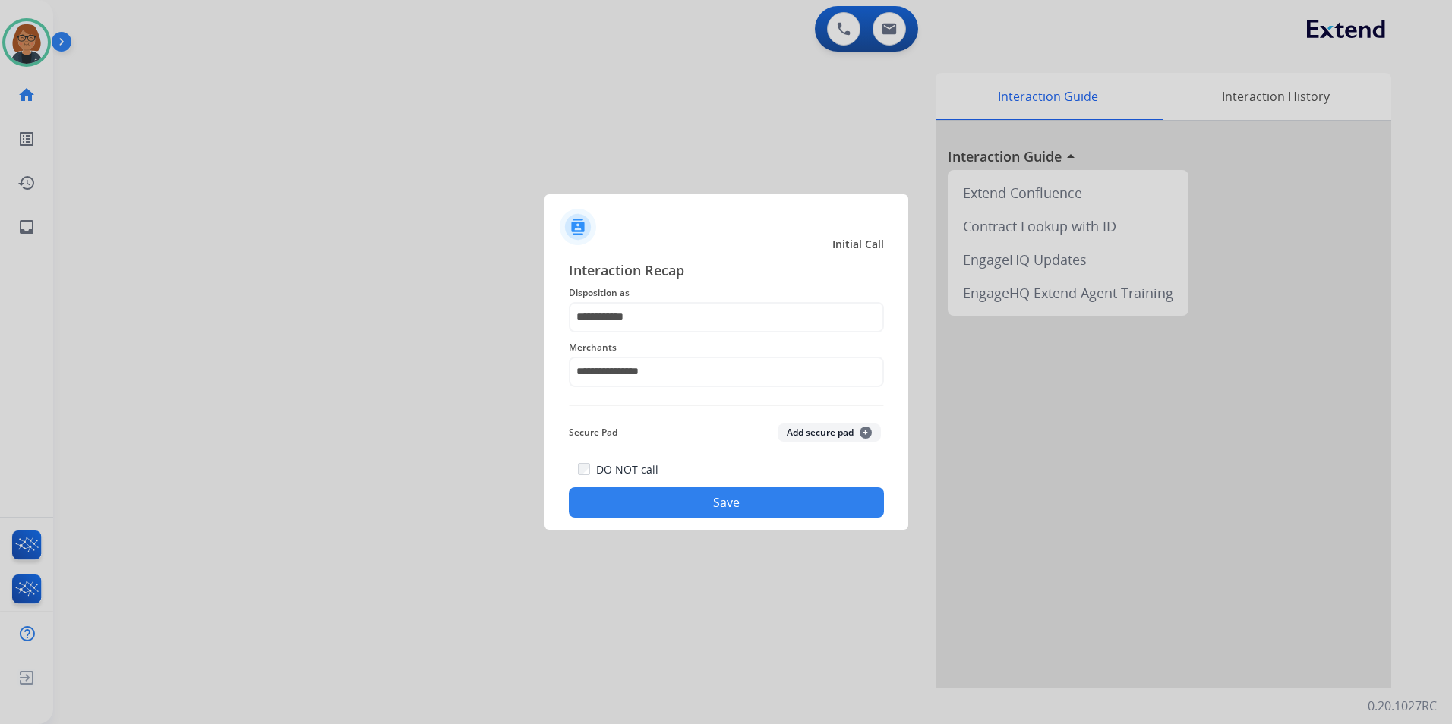
drag, startPoint x: 734, startPoint y: 507, endPoint x: 724, endPoint y: 507, distance: 10.6
click at [734, 507] on button "Save" at bounding box center [726, 503] width 315 height 30
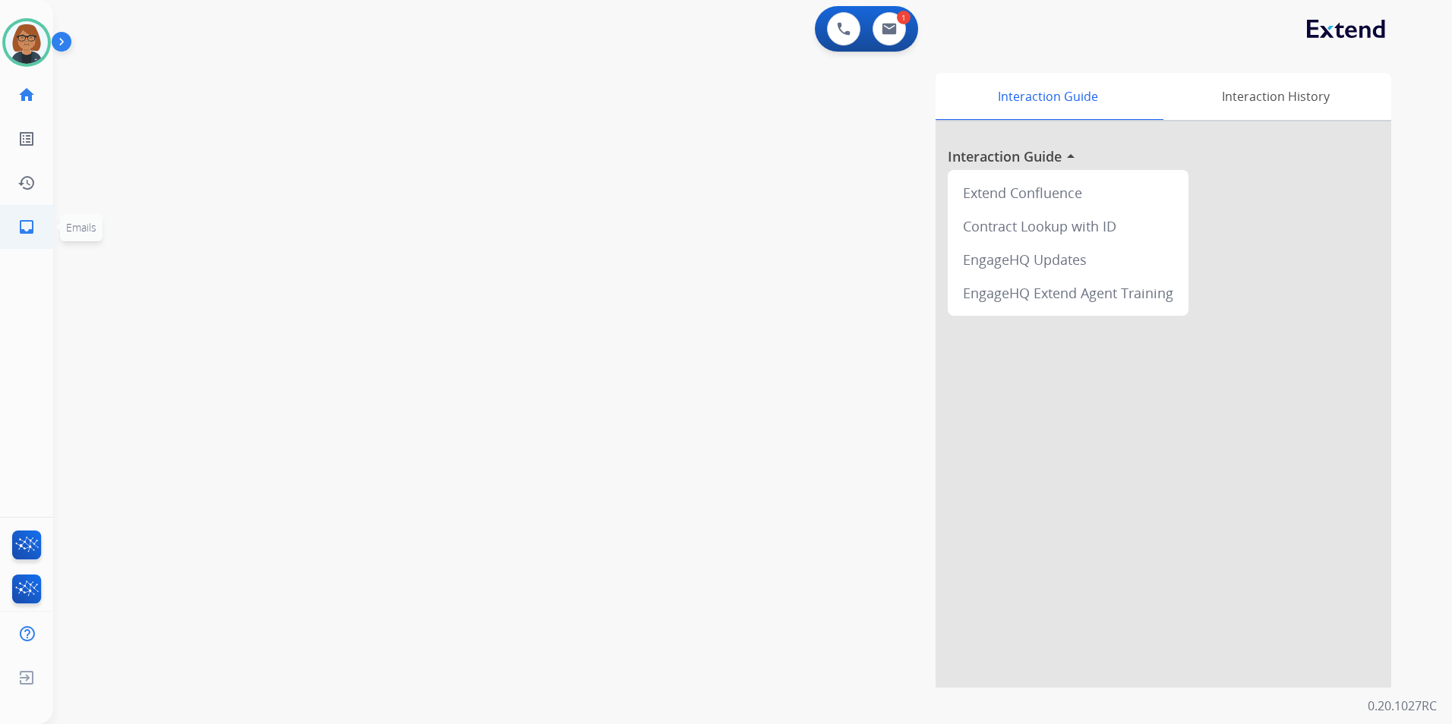
click at [39, 224] on link "inbox Emails" at bounding box center [26, 227] width 43 height 43
select select "**********"
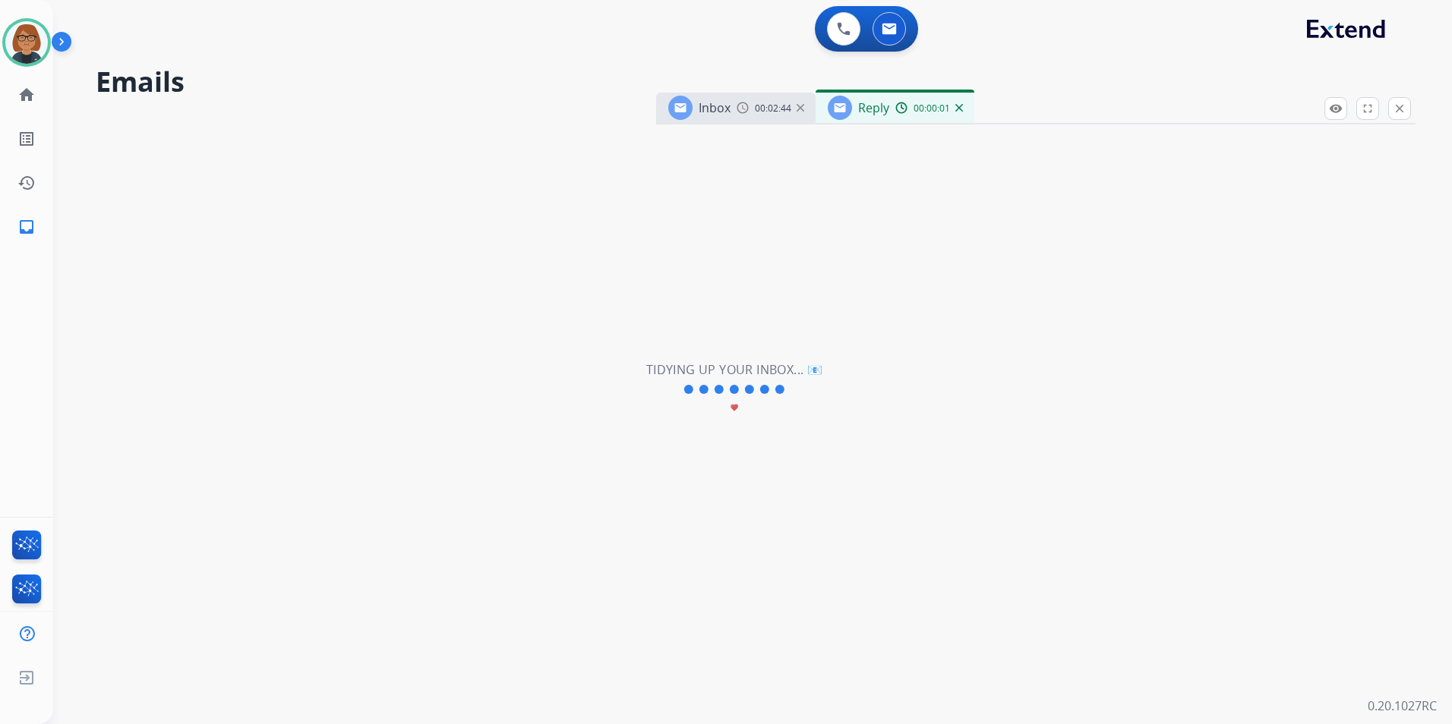
select select "**********"
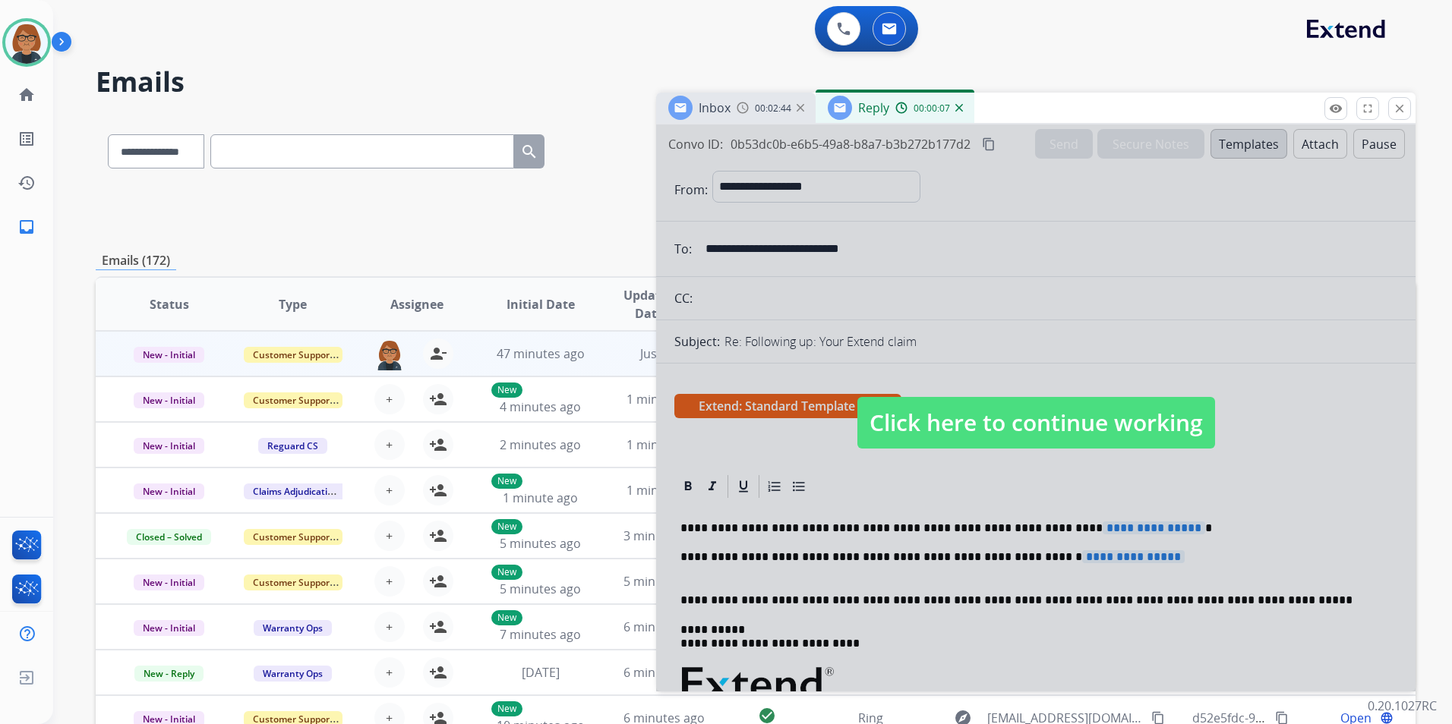
click at [919, 307] on div at bounding box center [1035, 408] width 759 height 567
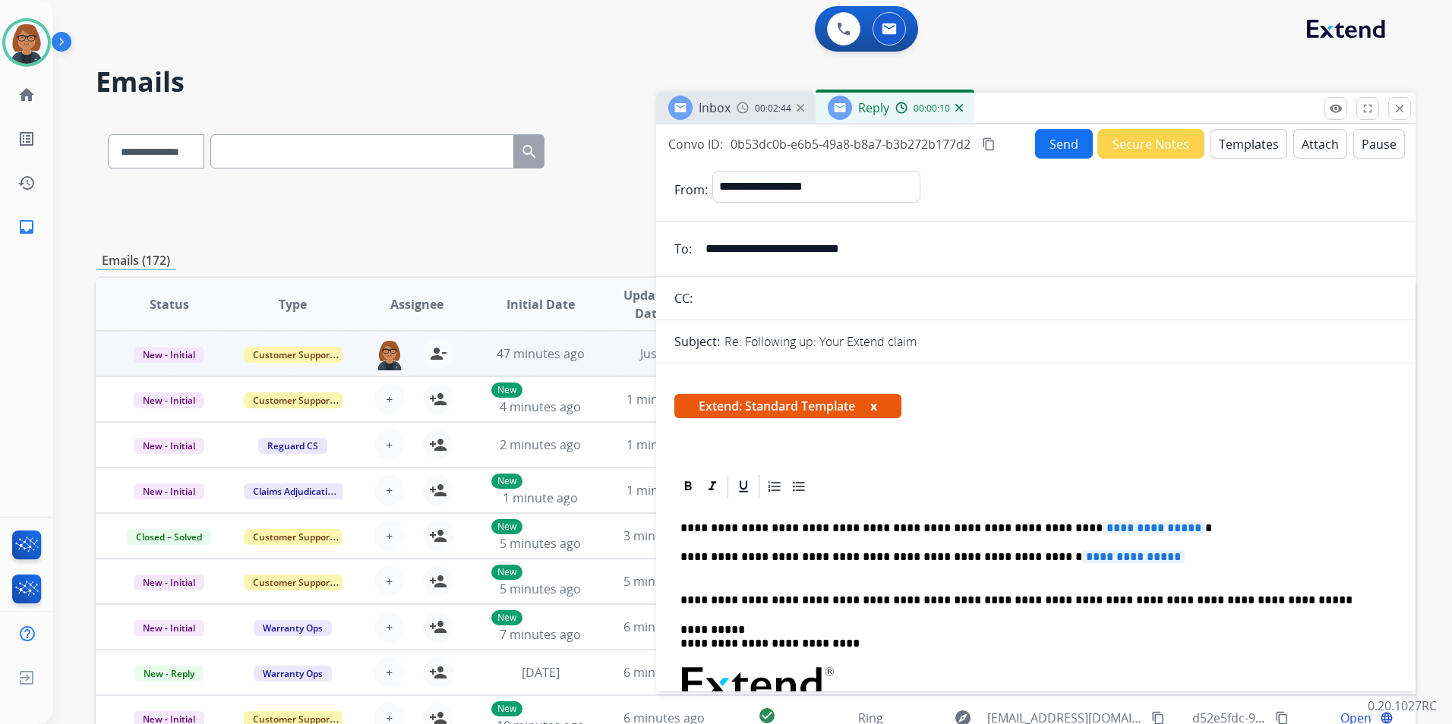
click at [753, 113] on div "00:02:44" at bounding box center [770, 108] width 67 height 14
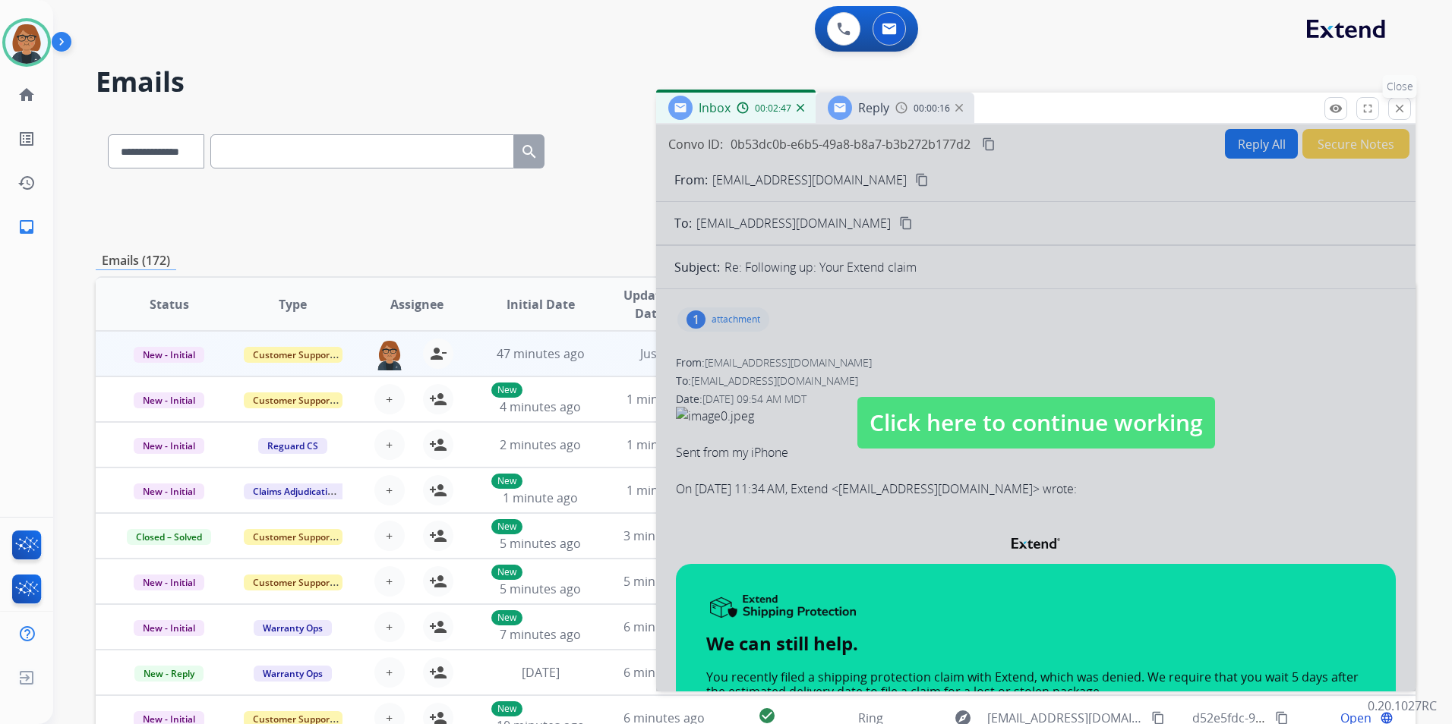
click at [1399, 111] on mat-icon "close" at bounding box center [1400, 109] width 14 height 14
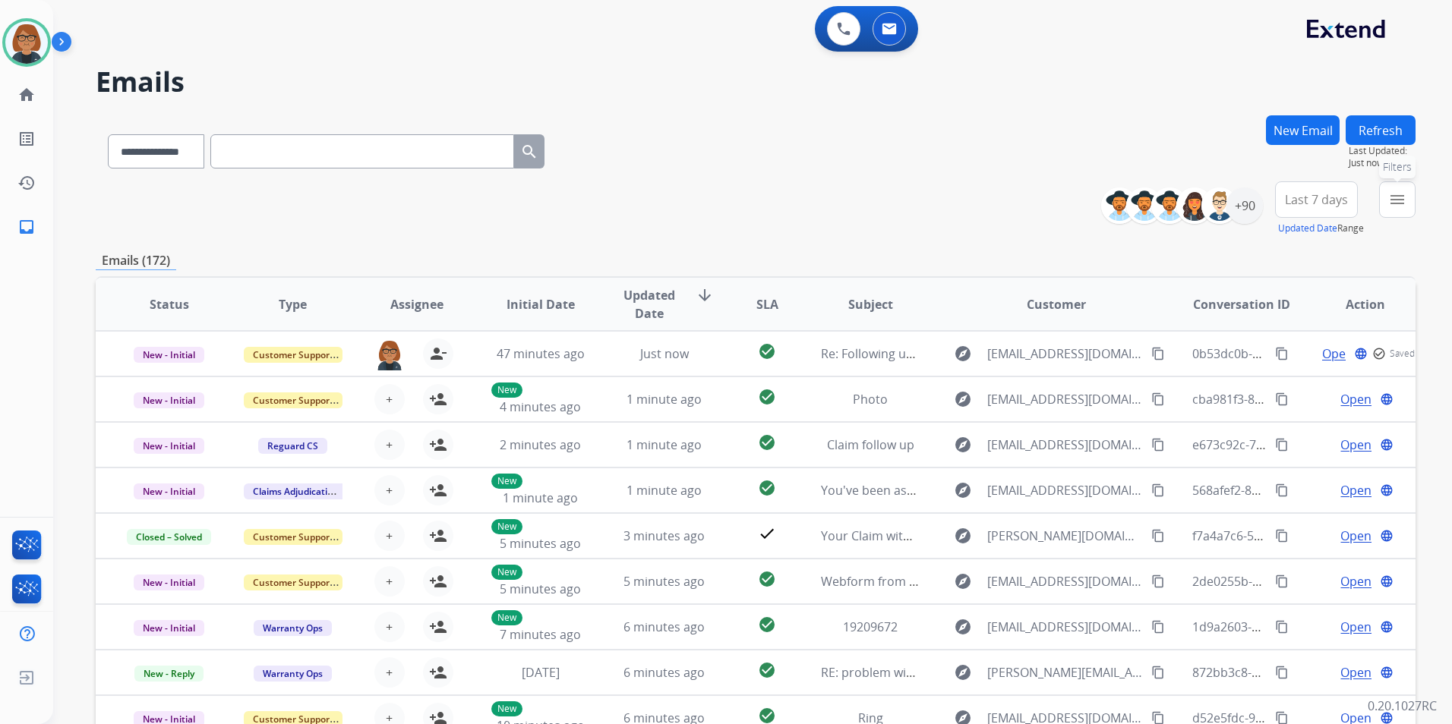
click at [1389, 187] on button "menu Filters" at bounding box center [1397, 199] width 36 height 36
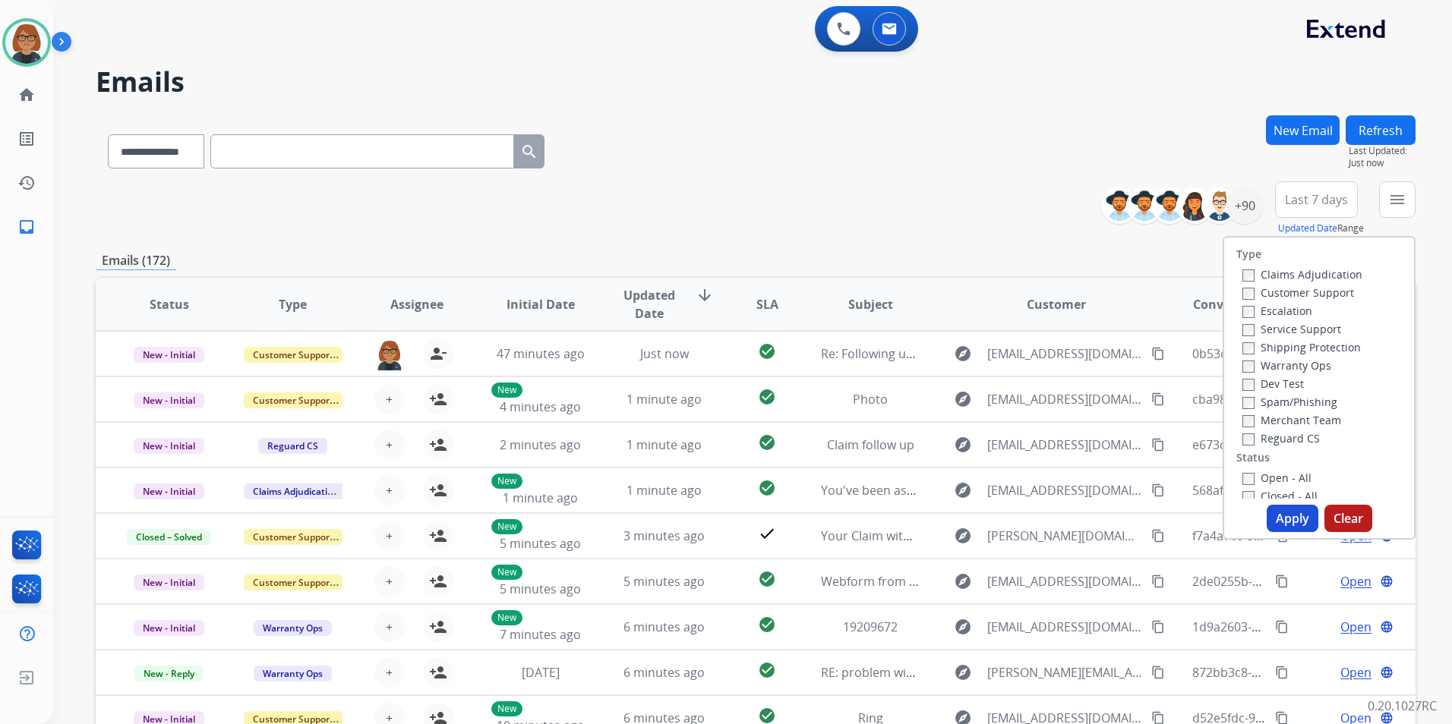
click at [1273, 479] on label "Open - All" at bounding box center [1276, 478] width 69 height 14
click at [1273, 480] on label "Open - All" at bounding box center [1276, 478] width 69 height 14
click at [1274, 490] on label "Closed - All" at bounding box center [1279, 496] width 75 height 14
click at [1276, 517] on button "Apply" at bounding box center [1293, 518] width 52 height 27
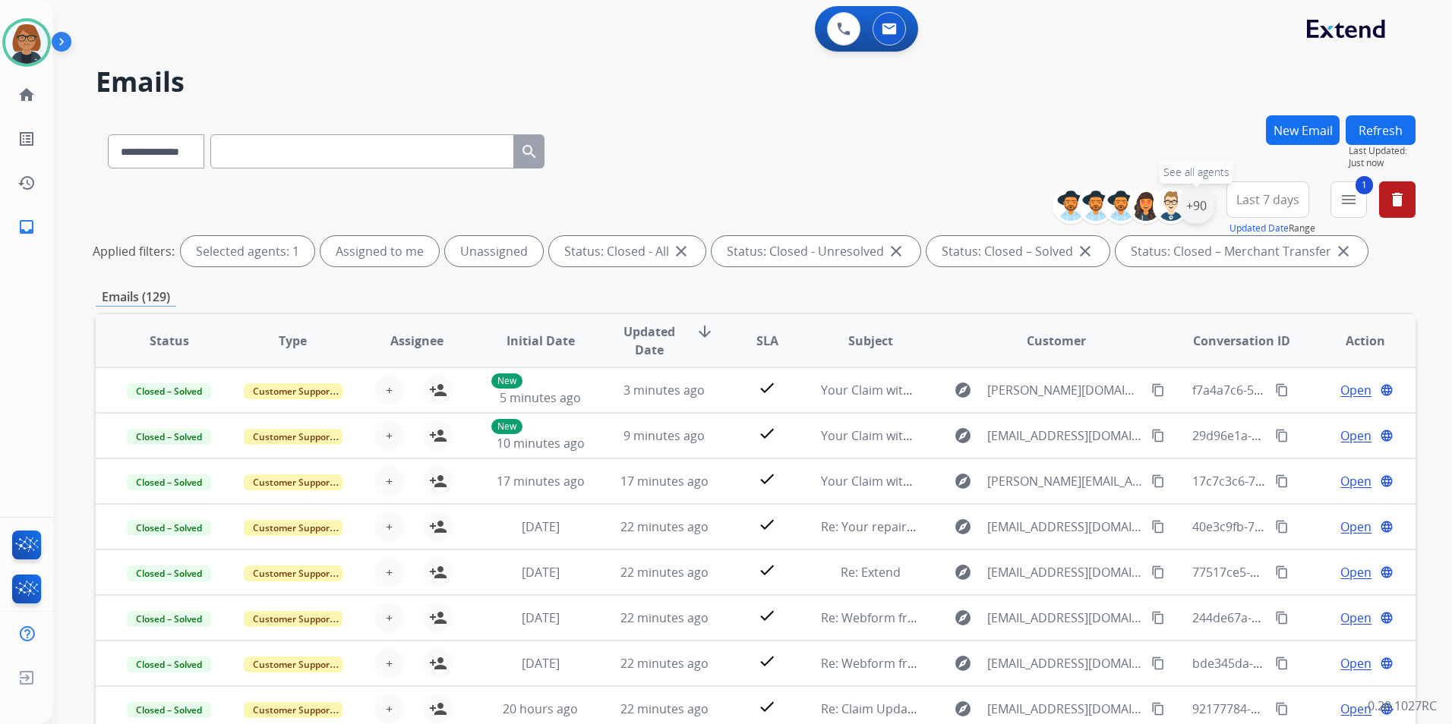
click at [1191, 210] on div "+90" at bounding box center [1196, 206] width 36 height 36
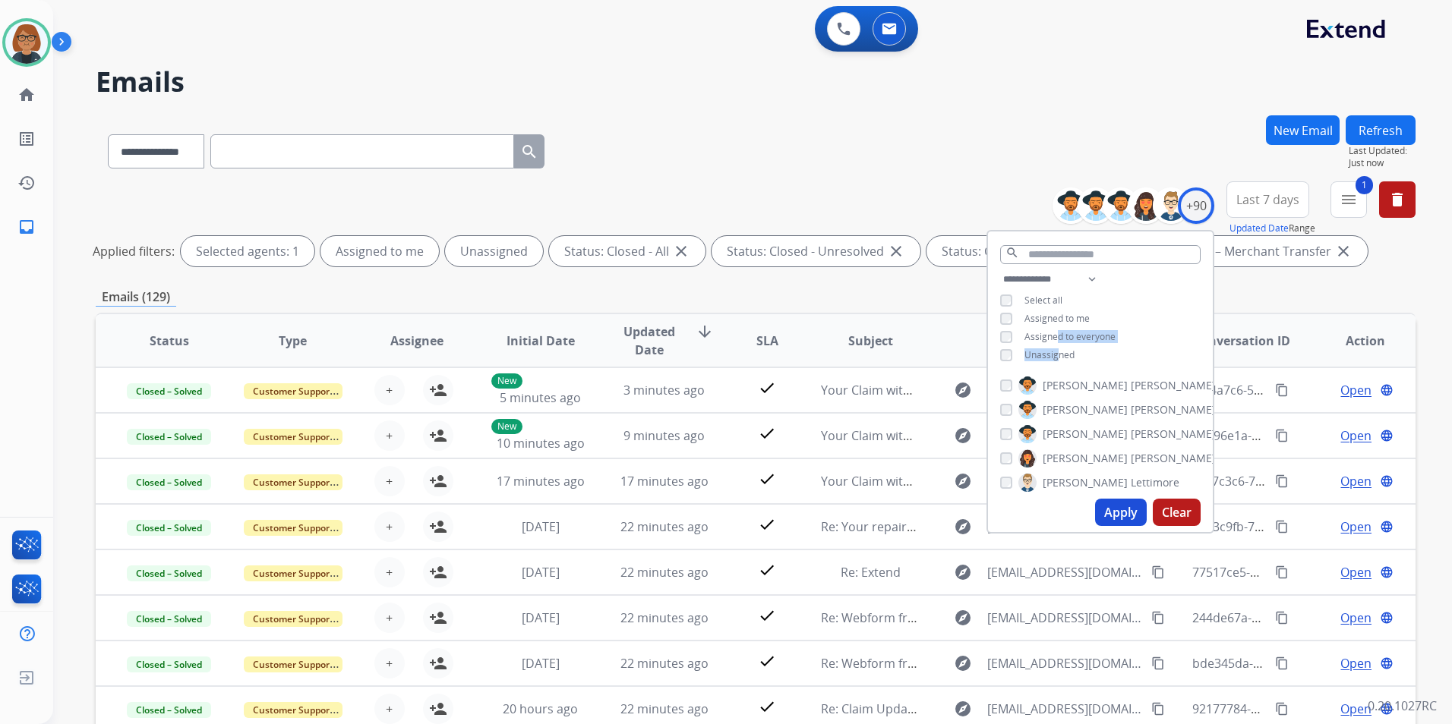
drag, startPoint x: 1055, startPoint y: 342, endPoint x: 1055, endPoint y: 353, distance: 10.6
click at [1055, 353] on div "**********" at bounding box center [1100, 318] width 225 height 97
click at [1055, 358] on span "Unassigned" at bounding box center [1049, 355] width 50 height 13
click at [1125, 515] on button "Apply" at bounding box center [1121, 512] width 52 height 27
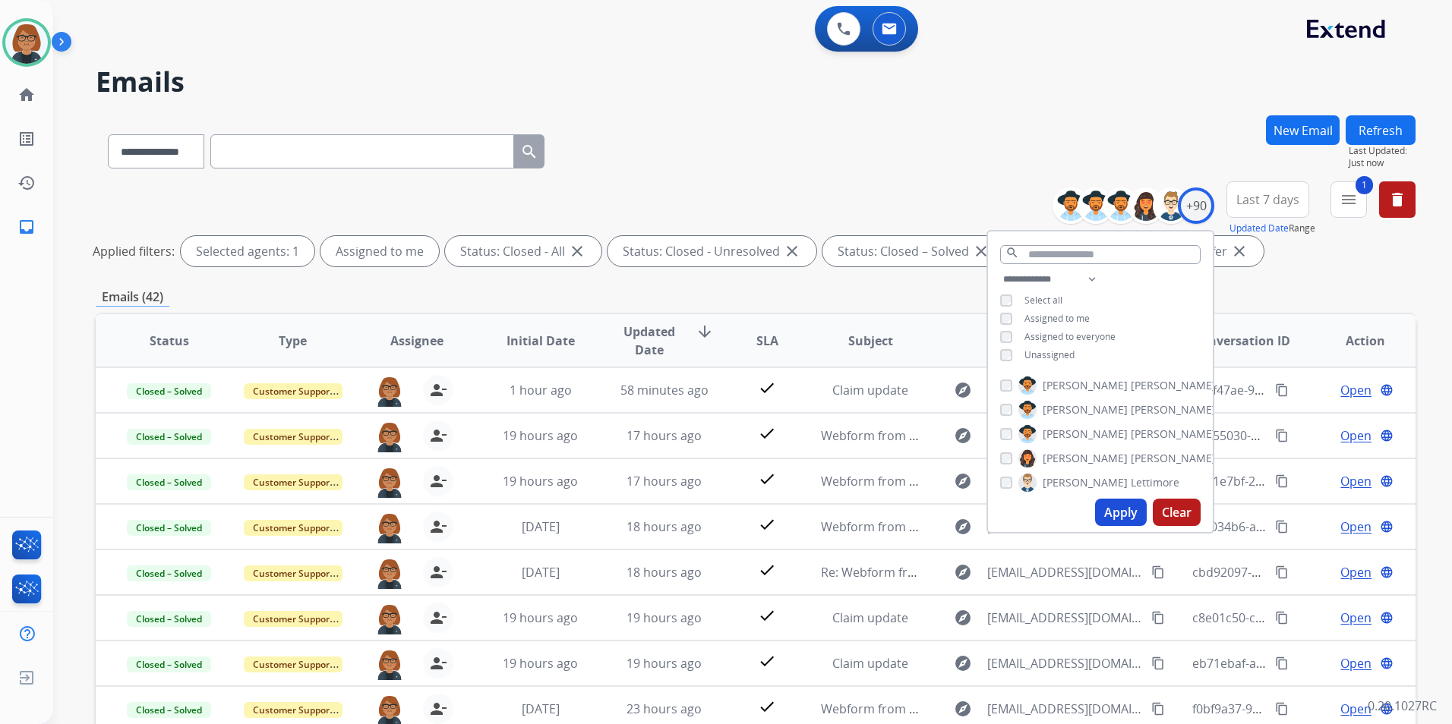
click at [885, 298] on div "Emails (42)" at bounding box center [756, 297] width 1320 height 19
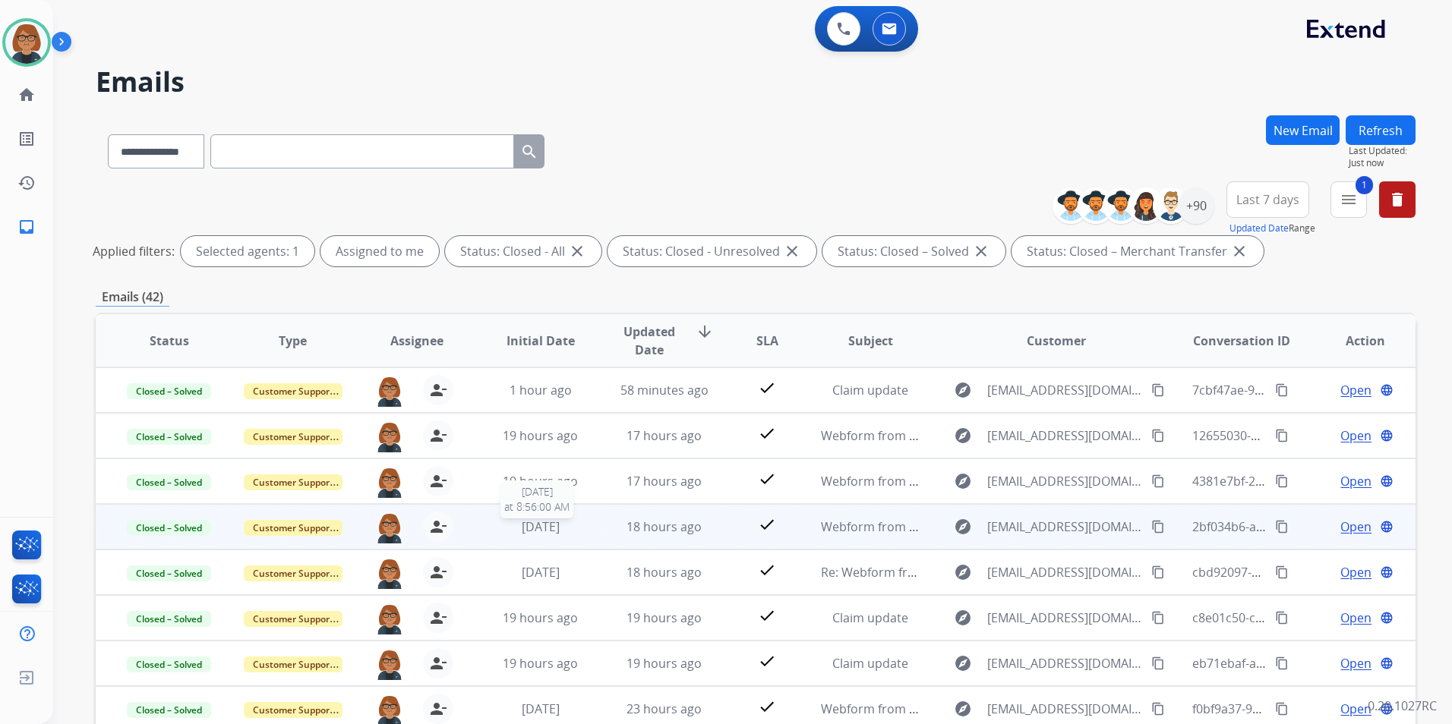
scroll to position [2, 0]
click at [669, 536] on td "18 hours ago" at bounding box center [653, 526] width 124 height 46
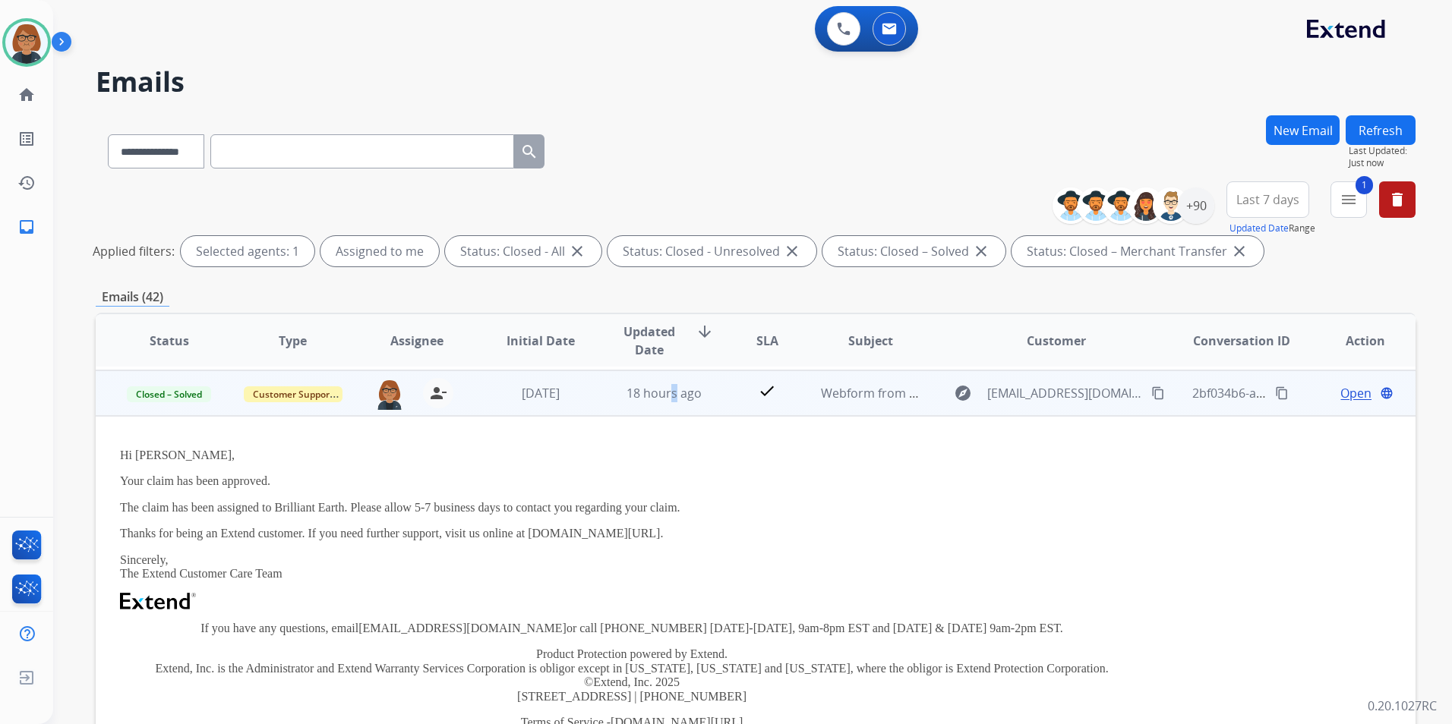
scroll to position [137, 0]
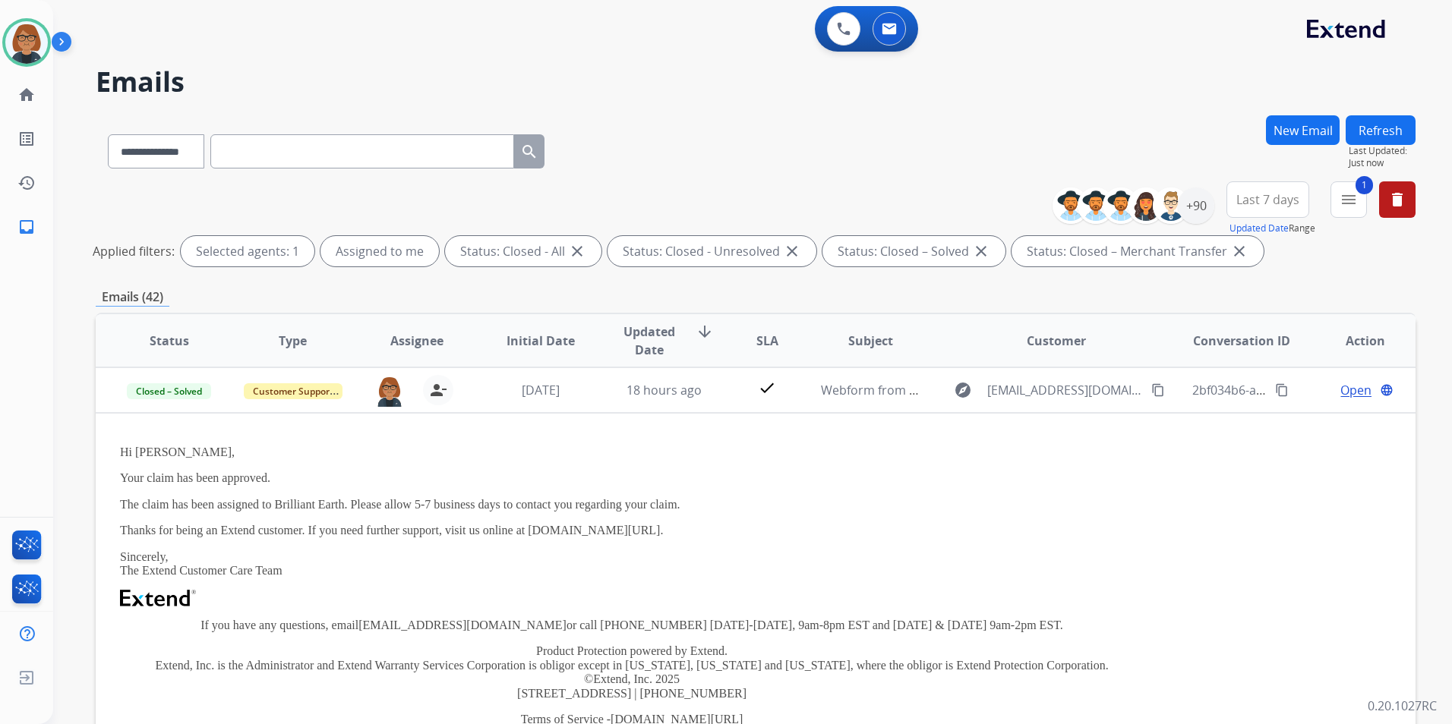
drag, startPoint x: 669, startPoint y: 536, endPoint x: 607, endPoint y: 396, distance: 152.7
click at [607, 396] on td "18 hours ago" at bounding box center [653, 391] width 124 height 46
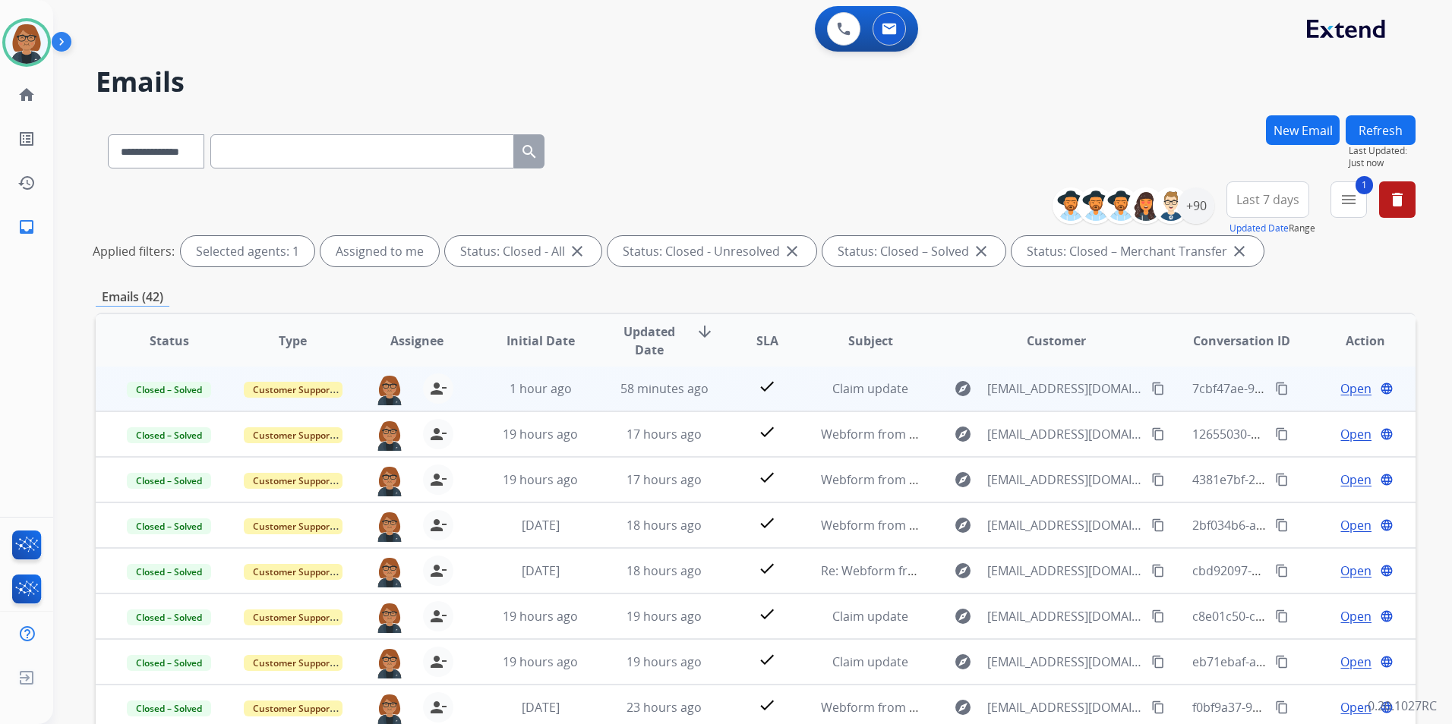
scroll to position [2, 0]
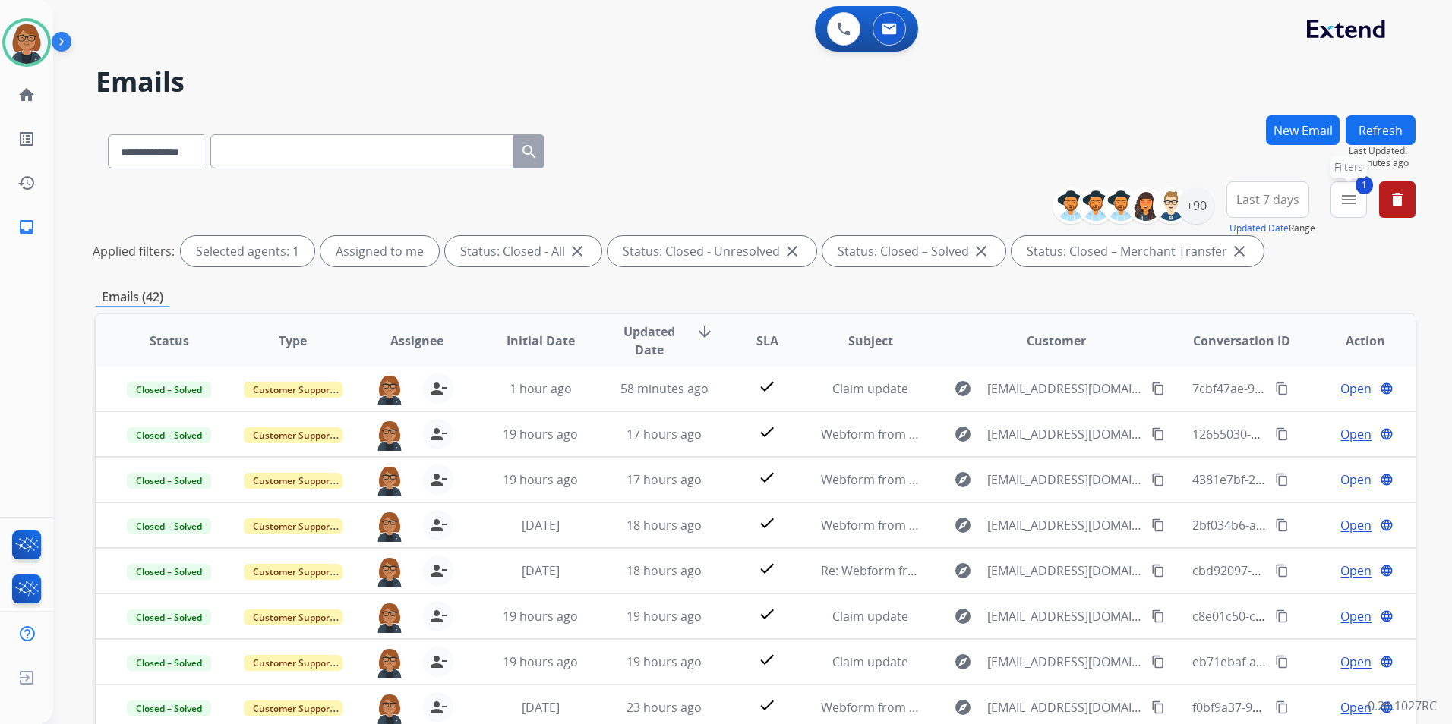
click at [1331, 209] on button "1 menu Filters" at bounding box center [1348, 199] width 36 height 36
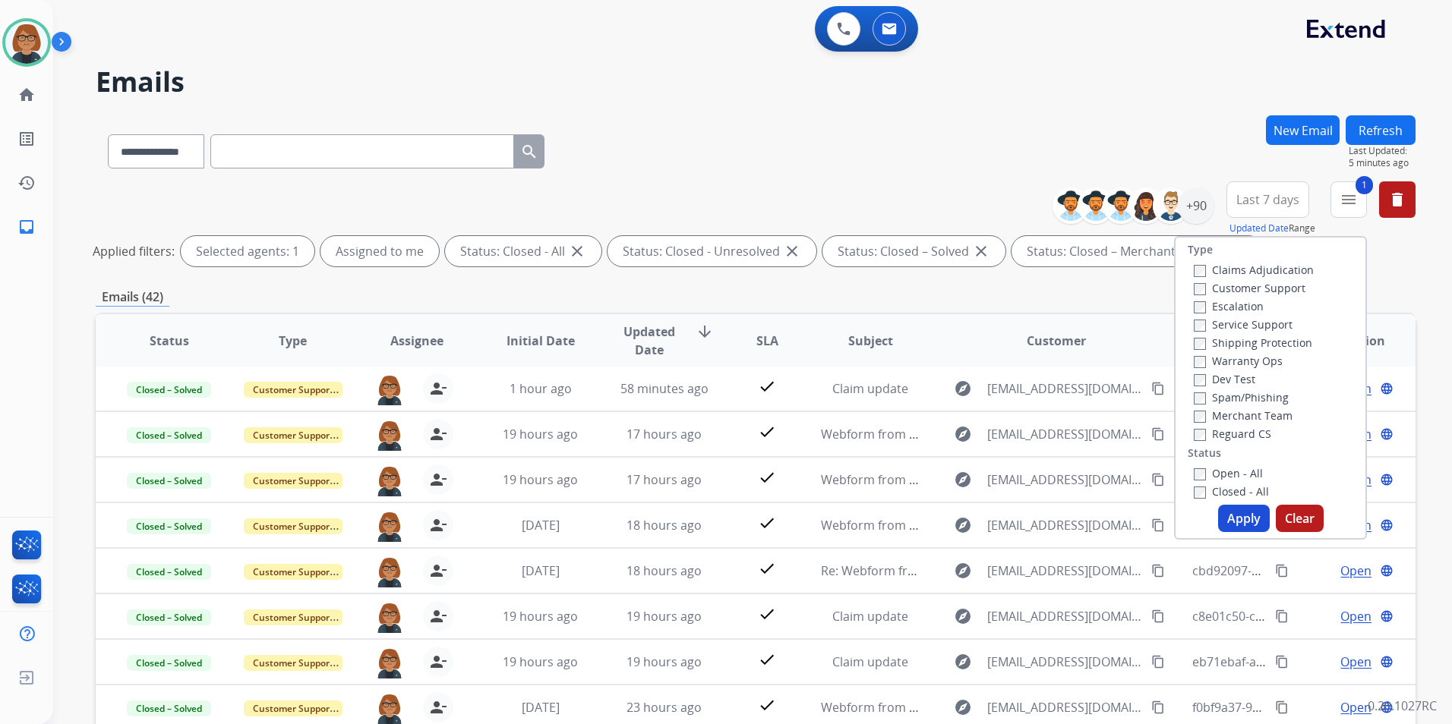
click at [1221, 472] on label "Open - All" at bounding box center [1228, 473] width 69 height 14
click at [1207, 488] on label "Closed - All" at bounding box center [1231, 491] width 75 height 14
click at [1238, 436] on label "Reguard CS" at bounding box center [1232, 434] width 77 height 14
click at [1245, 340] on label "Shipping Protection" at bounding box center [1253, 343] width 118 height 14
click at [1267, 287] on label "Customer Support" at bounding box center [1250, 288] width 112 height 14
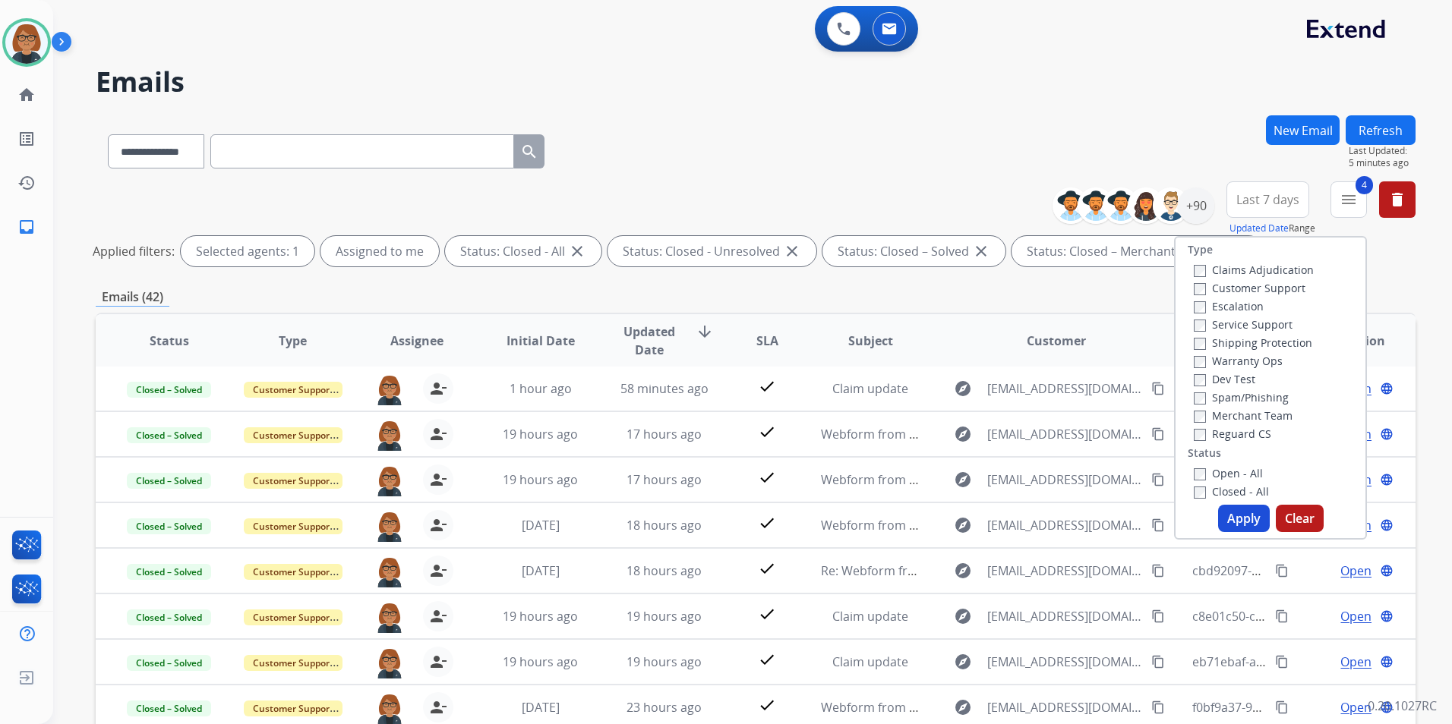
click at [1239, 521] on button "Apply" at bounding box center [1244, 518] width 52 height 27
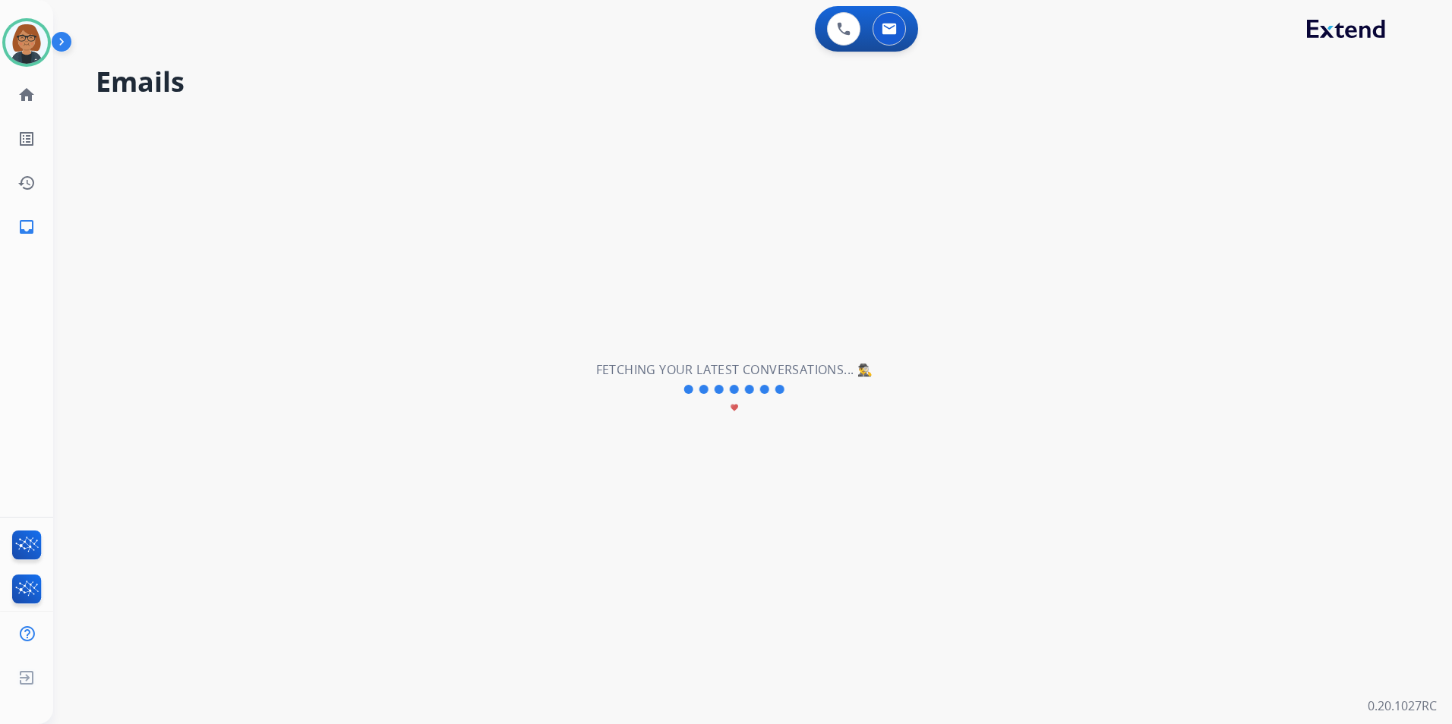
scroll to position [0, 0]
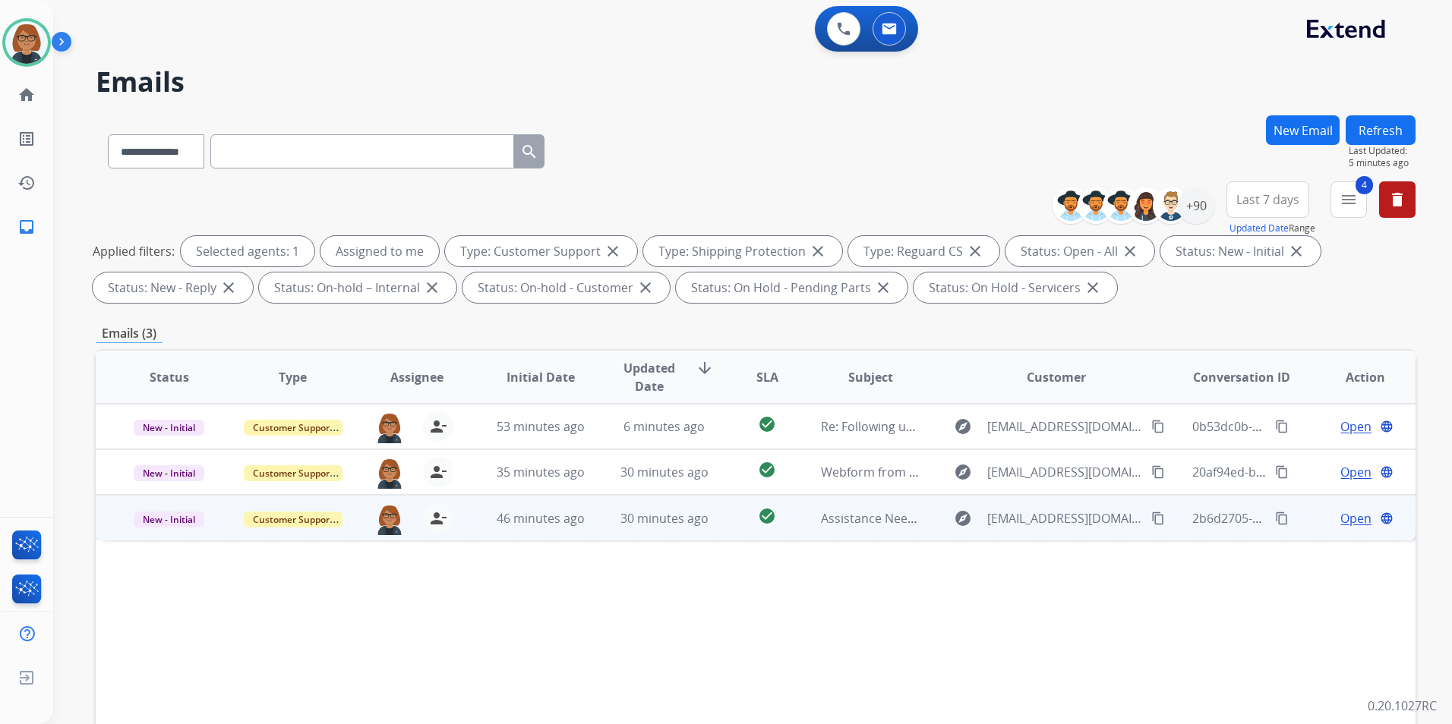
click at [898, 528] on td "Assistance Needed - Missing Stone from Wedding Ring (Order #100141969)" at bounding box center [859, 518] width 124 height 46
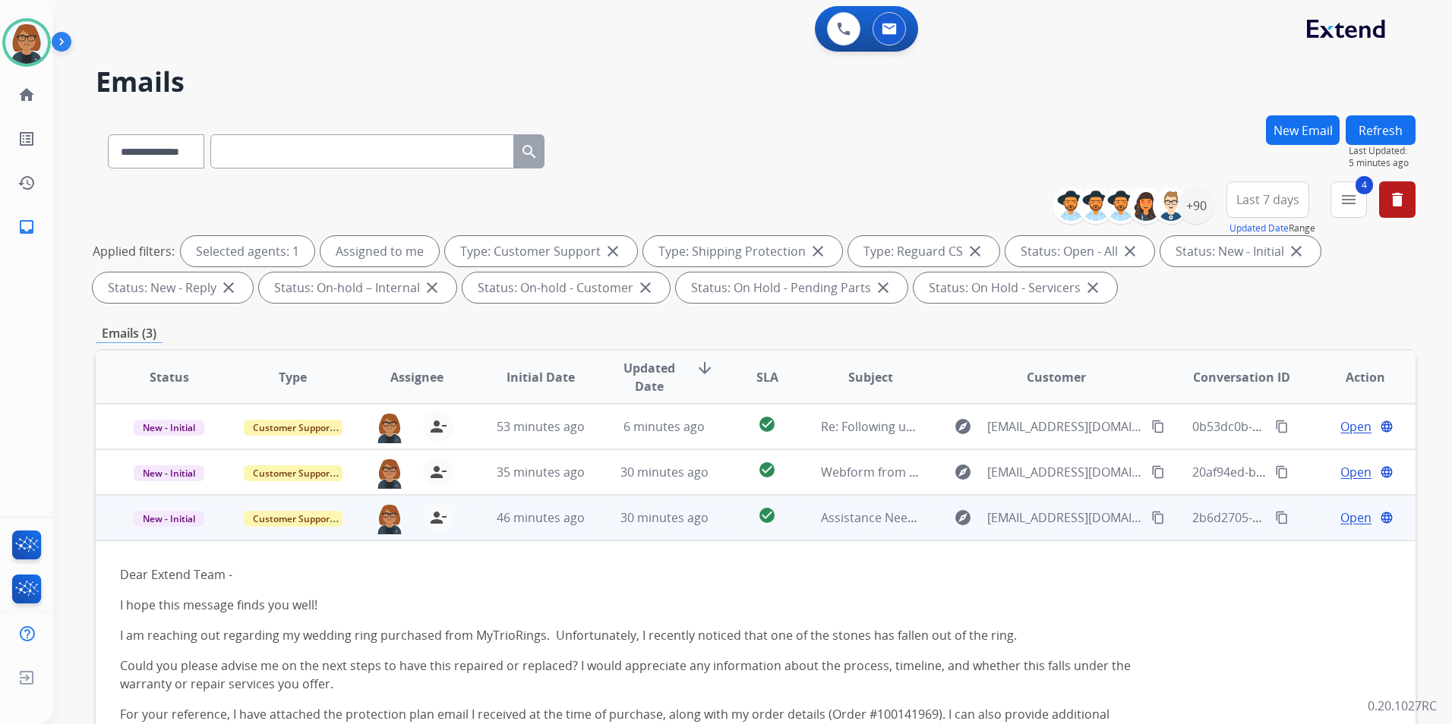
scroll to position [17, 0]
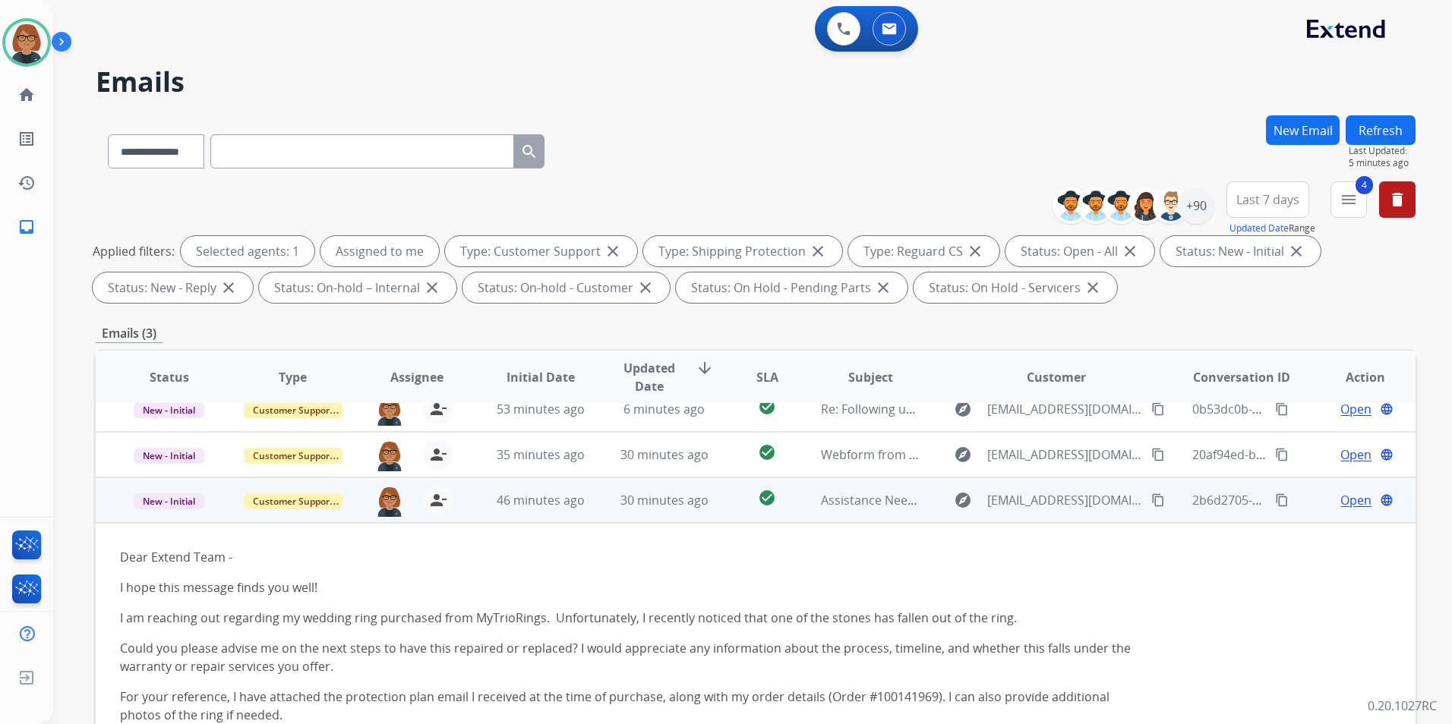
click at [898, 528] on td "Dear Extend Team - I hope this message finds you well! I am reaching out regard…" at bounding box center [632, 690] width 1072 height 335
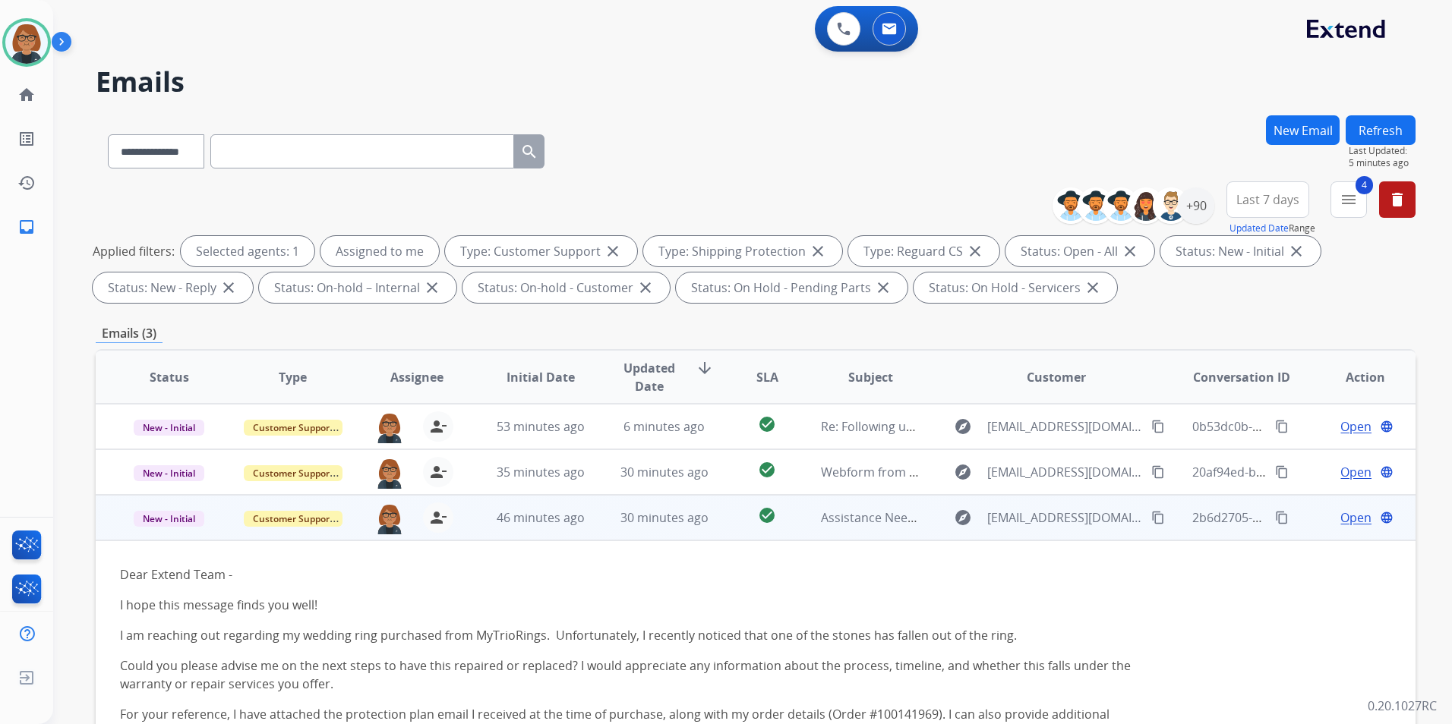
click at [850, 529] on td "Assistance Needed - Missing Stone from Wedding Ring (Order #100141969)" at bounding box center [859, 518] width 124 height 46
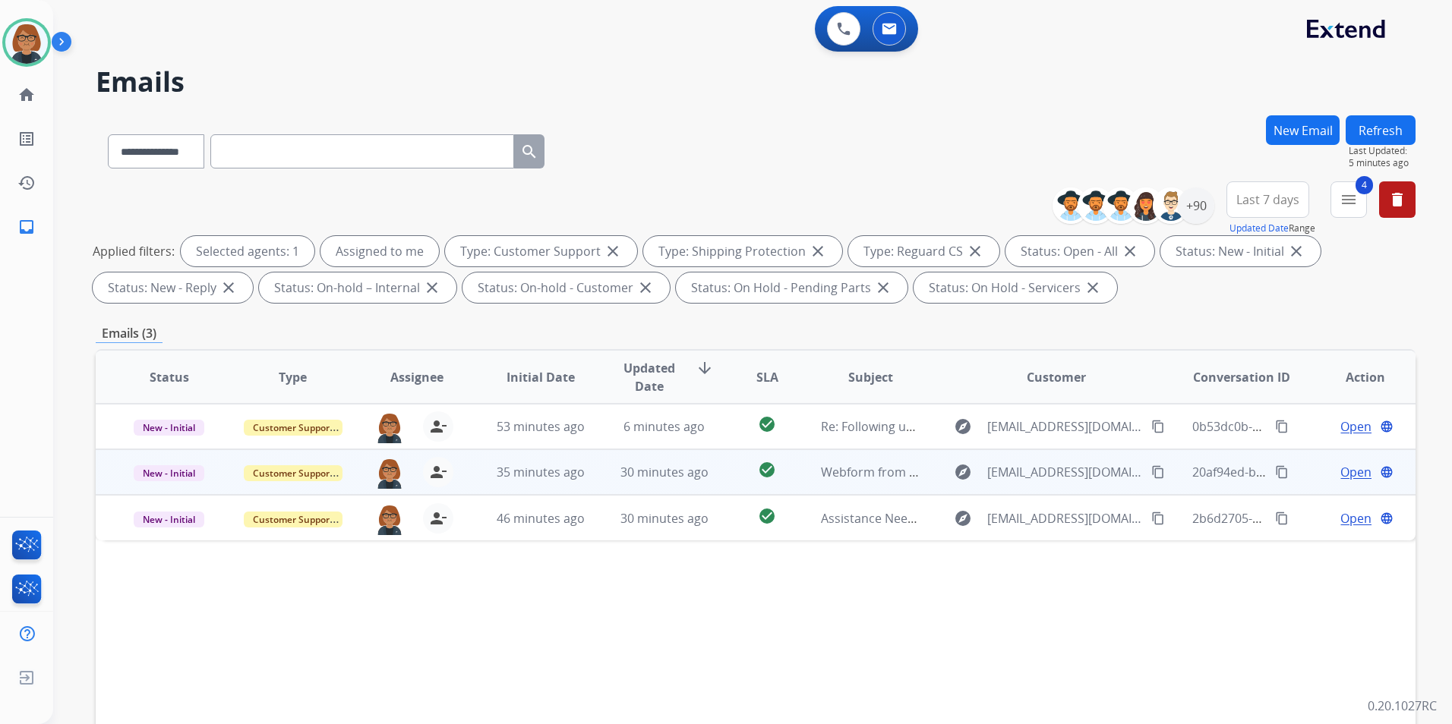
click at [852, 482] on td "Webform from jimmyprevete@gmail.com on 10/03/2025" at bounding box center [859, 473] width 124 height 46
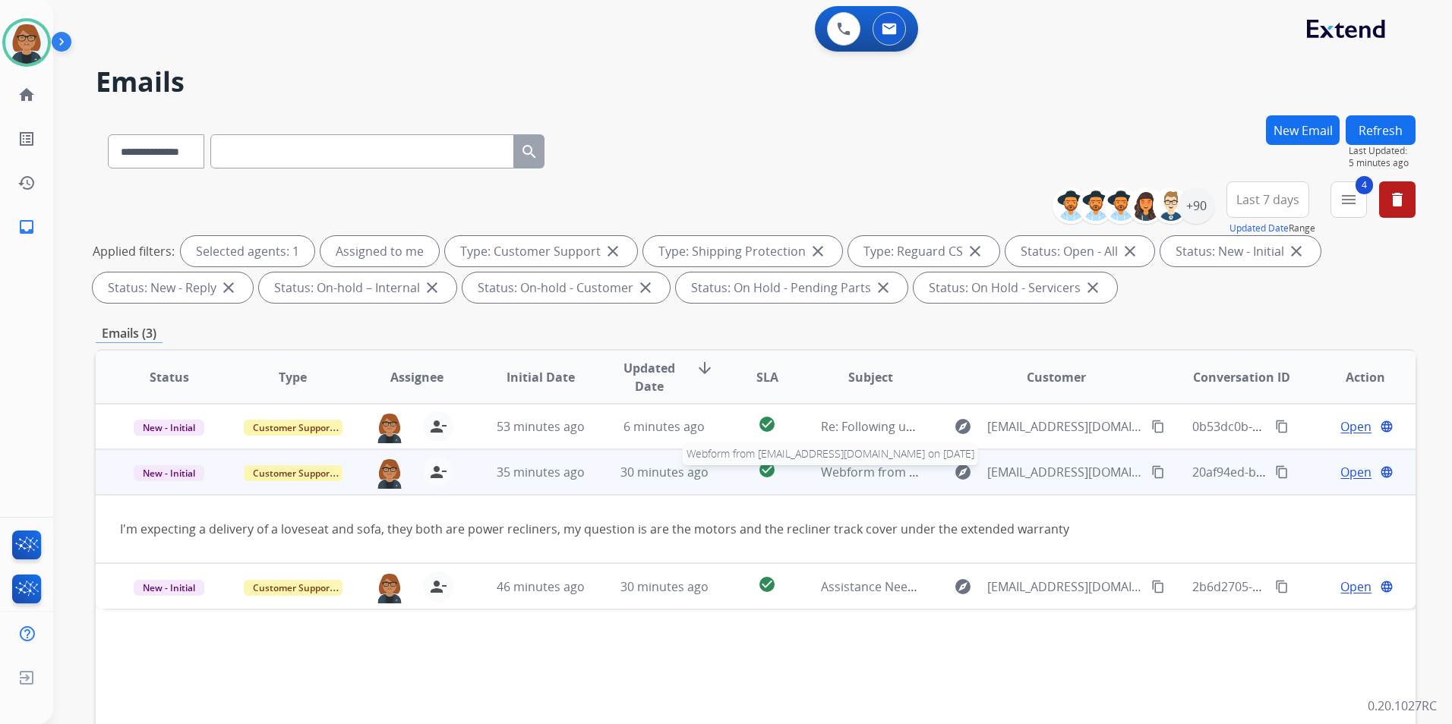
click at [856, 480] on span "Webform from jimmyprevete@gmail.com on 10/03/2025" at bounding box center [993, 472] width 344 height 17
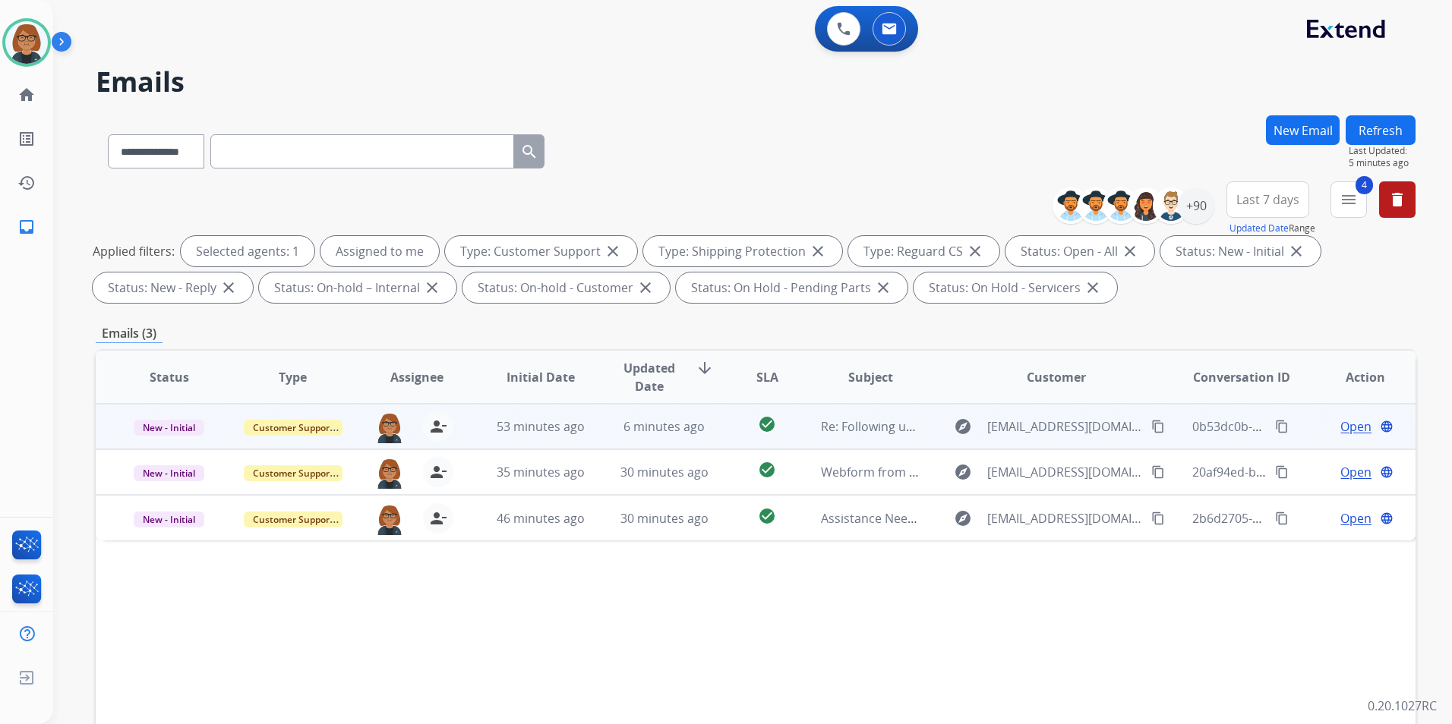
click at [868, 437] on td "Re: Following up: Your Extend claim" at bounding box center [859, 427] width 124 height 46
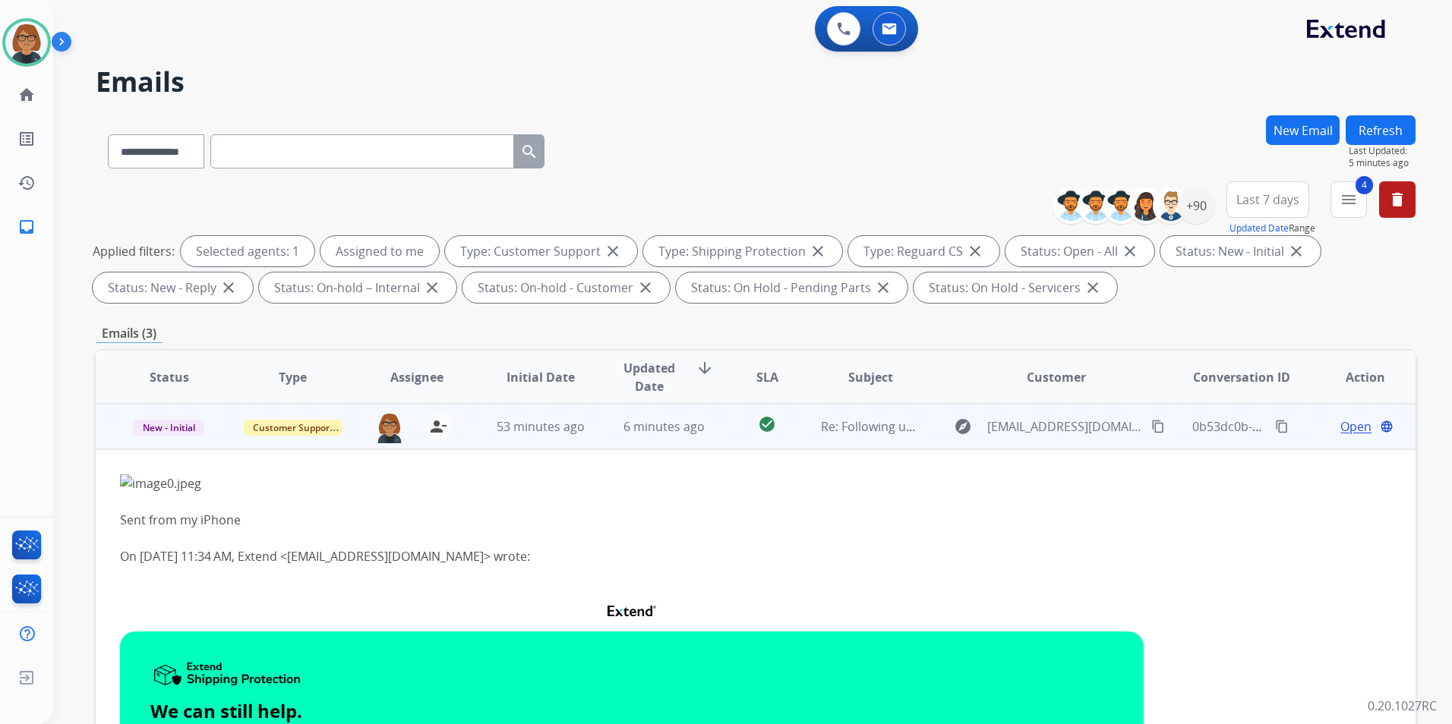
click at [868, 437] on td "Re: Following up: Your Extend claim" at bounding box center [859, 427] width 124 height 46
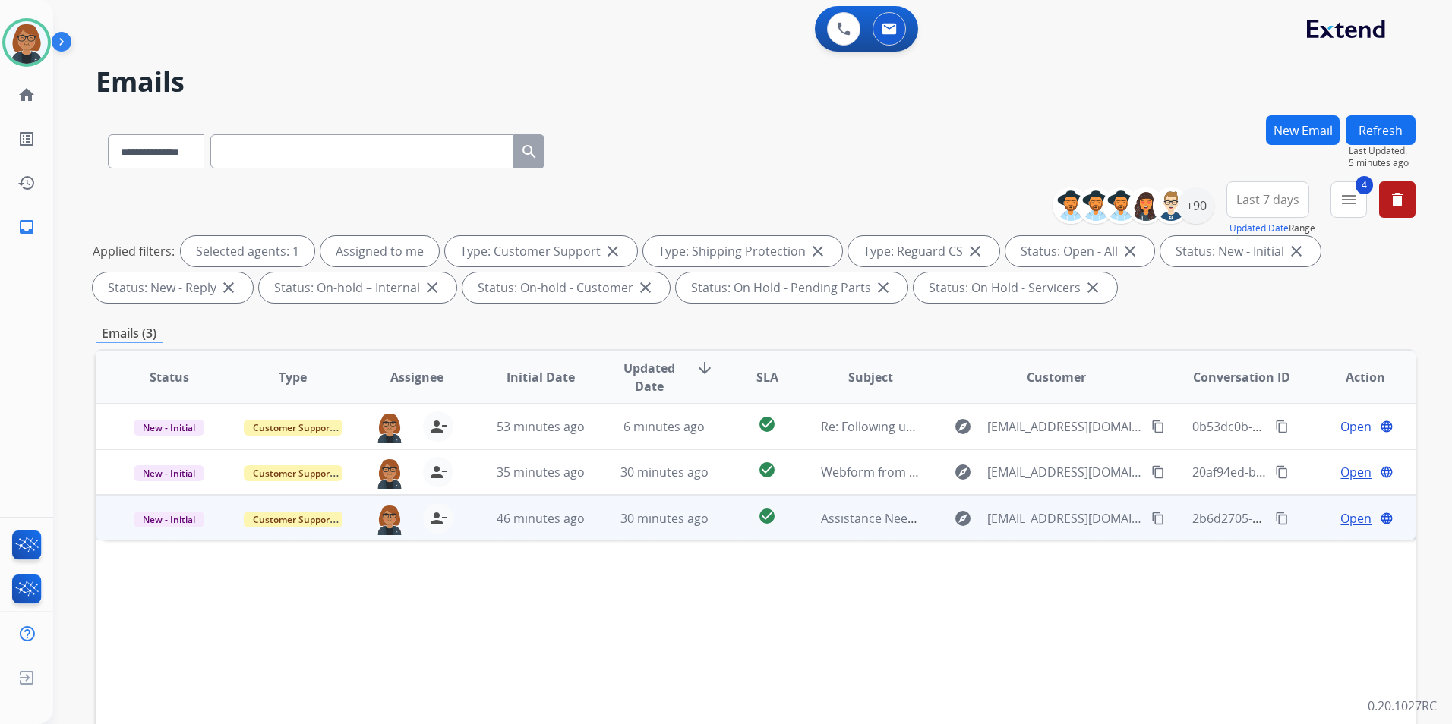
click at [886, 532] on td "Assistance Needed - Missing Stone from Wedding Ring (Order #100141969)" at bounding box center [859, 518] width 124 height 46
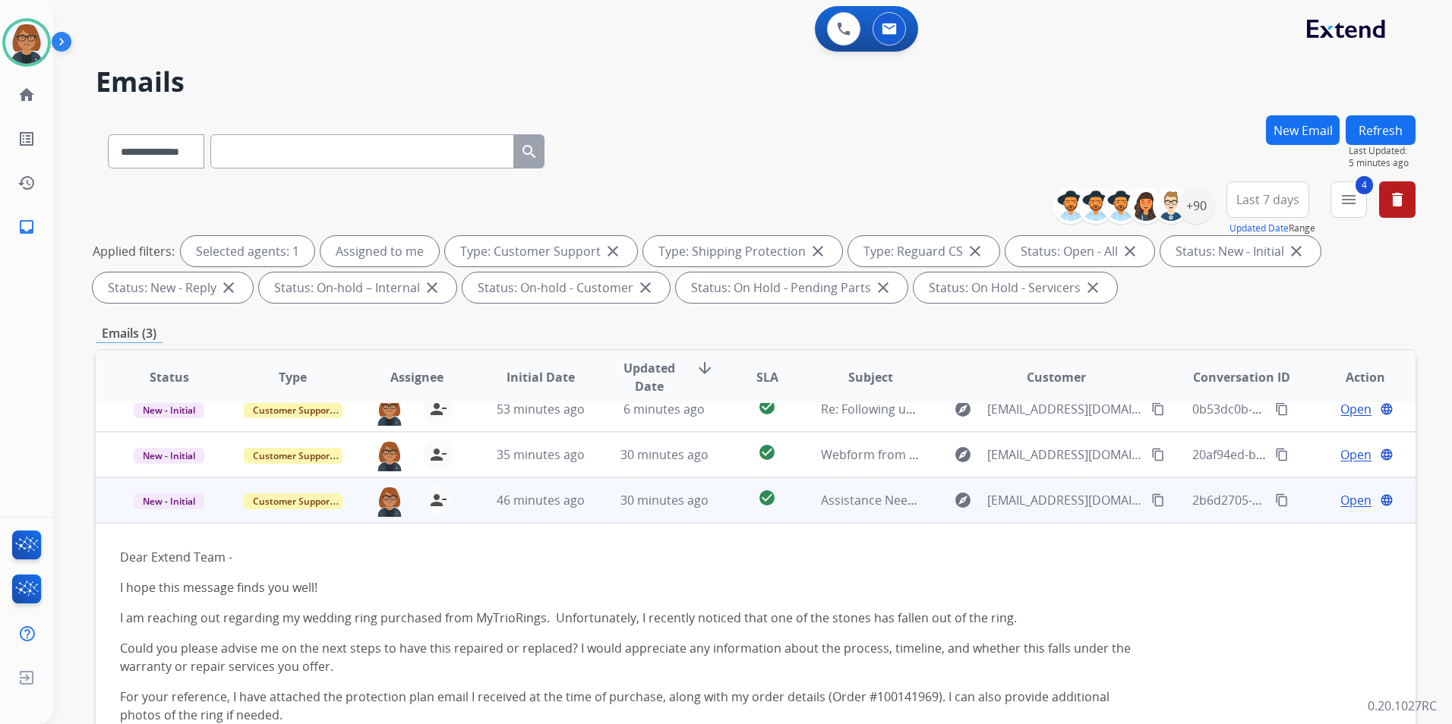
click at [886, 522] on td "Assistance Needed - Missing Stone from Wedding Ring (Order #100141969)" at bounding box center [859, 501] width 124 height 46
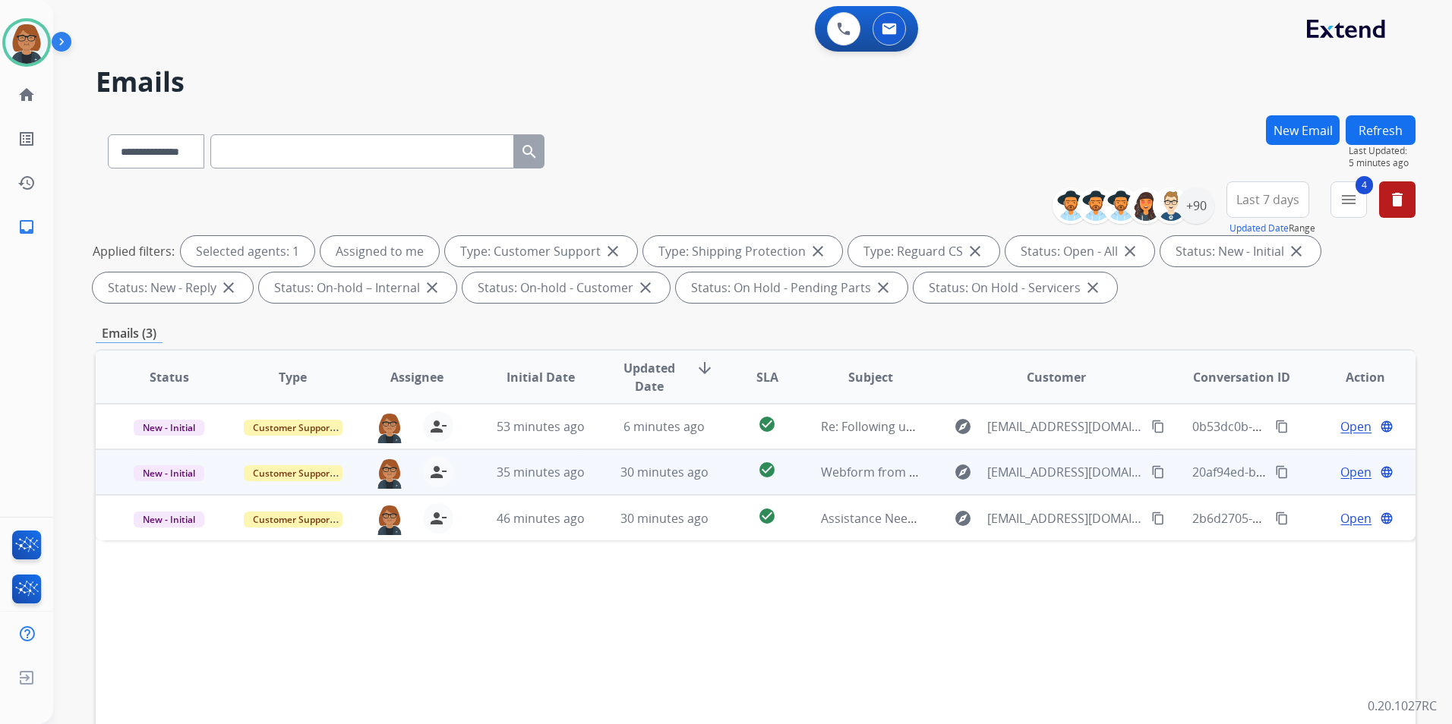
click at [878, 484] on td "Webform from jimmyprevete@gmail.com on 10/03/2025" at bounding box center [859, 473] width 124 height 46
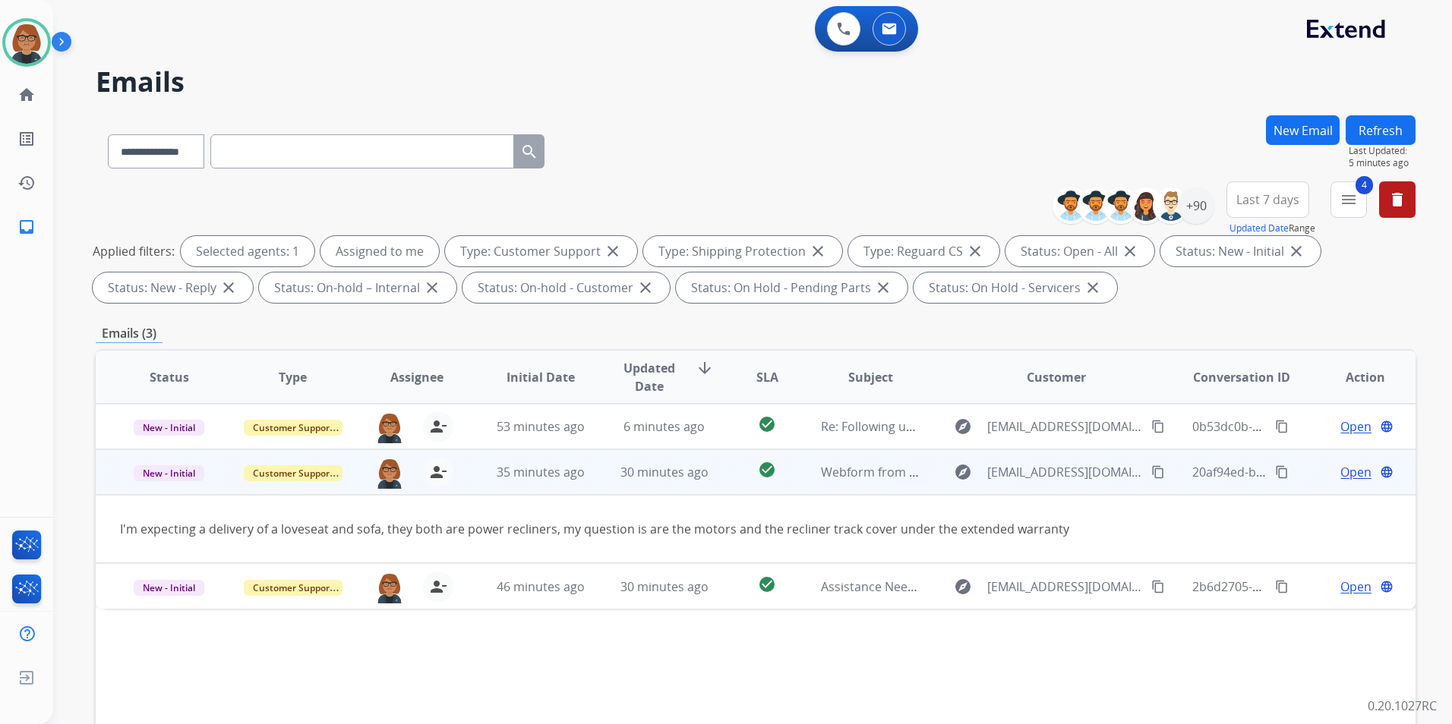
click at [878, 484] on td "Webform from jimmyprevete@gmail.com on 10/03/2025" at bounding box center [859, 473] width 124 height 46
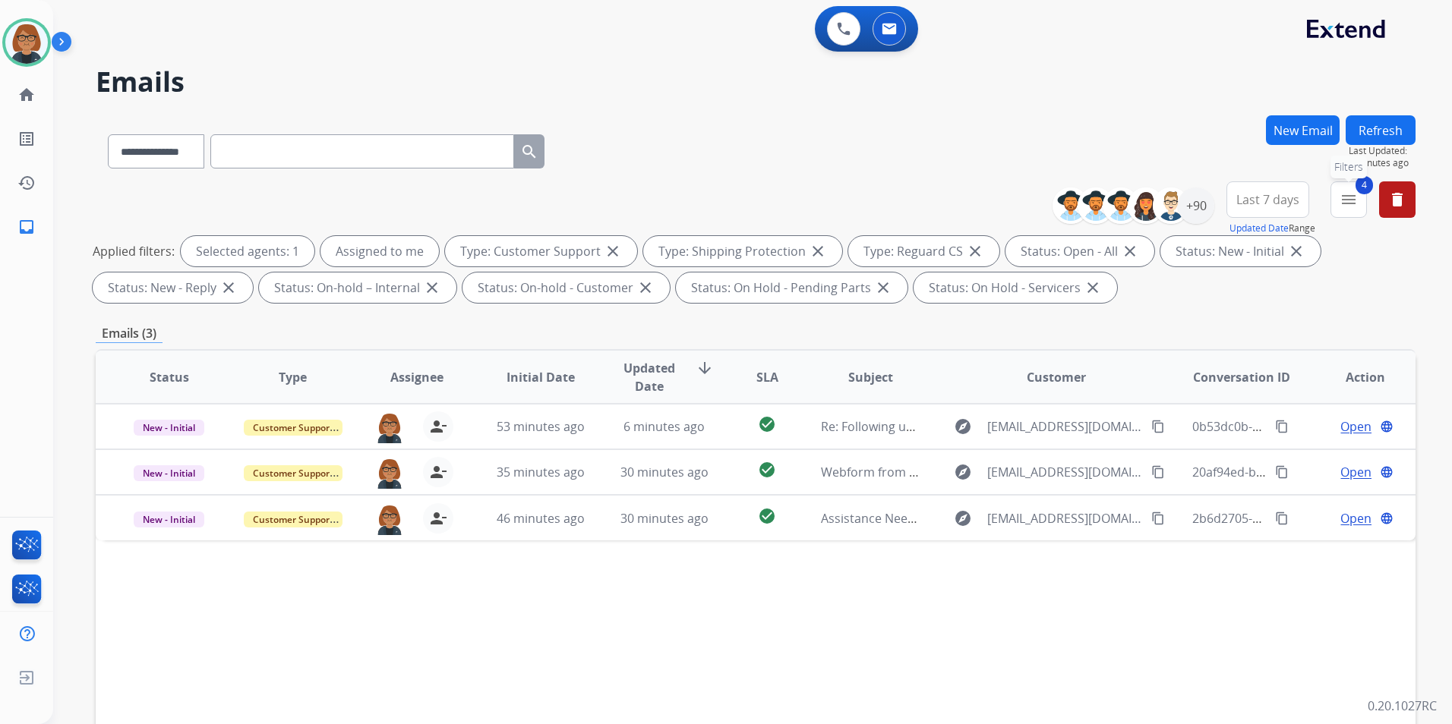
click at [1337, 197] on button "4 menu Filters" at bounding box center [1348, 199] width 36 height 36
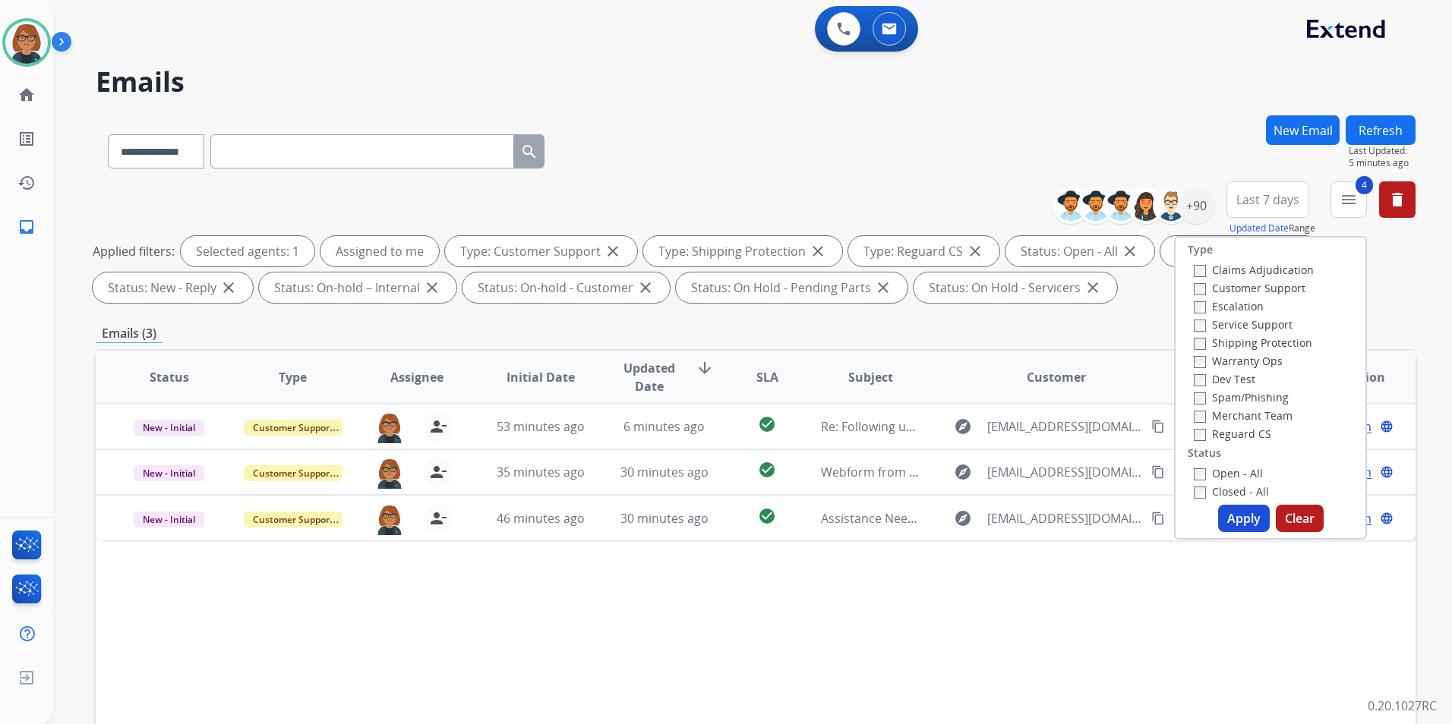
click at [1201, 492] on label "Closed - All" at bounding box center [1231, 491] width 75 height 14
click at [1203, 475] on label "Open - All" at bounding box center [1228, 473] width 69 height 14
click at [1214, 430] on label "Reguard CS" at bounding box center [1232, 434] width 77 height 14
click at [1234, 349] on label "Shipping Protection" at bounding box center [1253, 343] width 118 height 14
click at [1256, 295] on label "Customer Support" at bounding box center [1250, 288] width 112 height 14
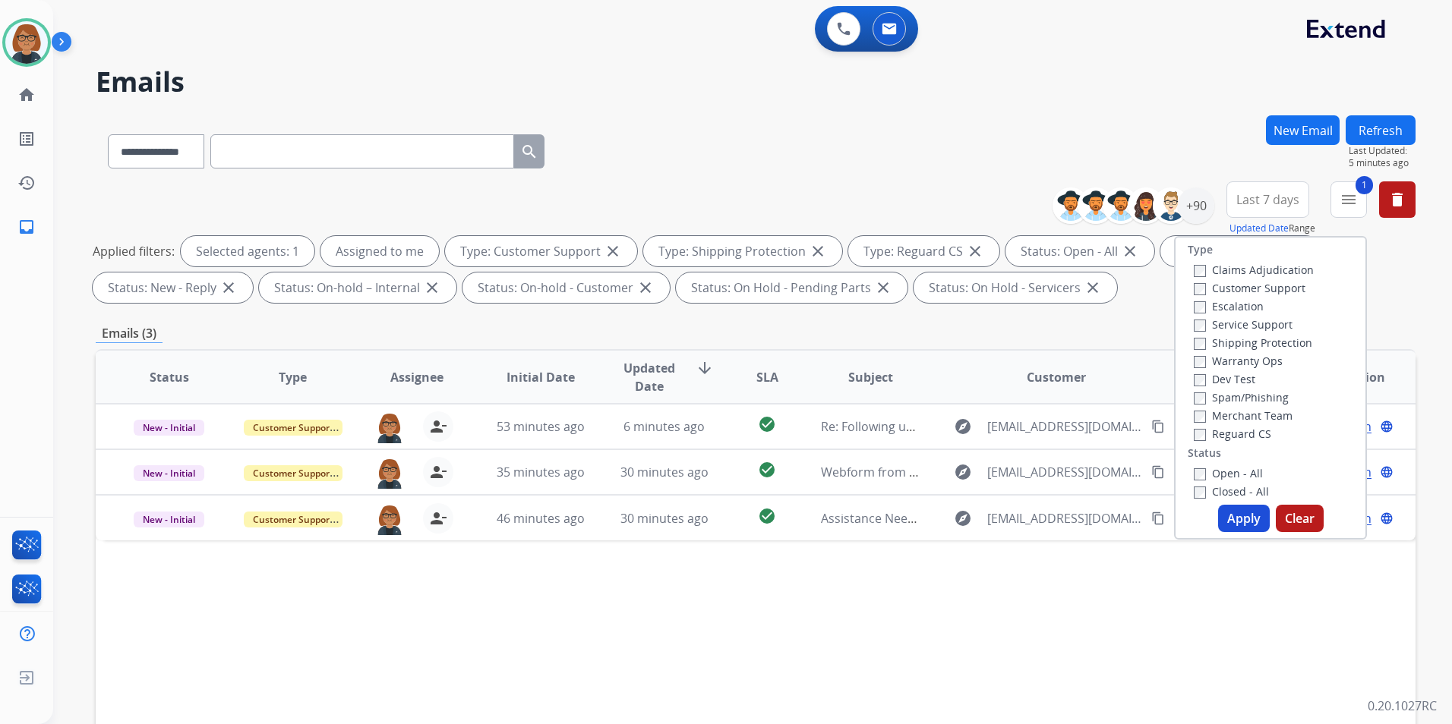
click at [1221, 521] on button "Apply" at bounding box center [1244, 518] width 52 height 27
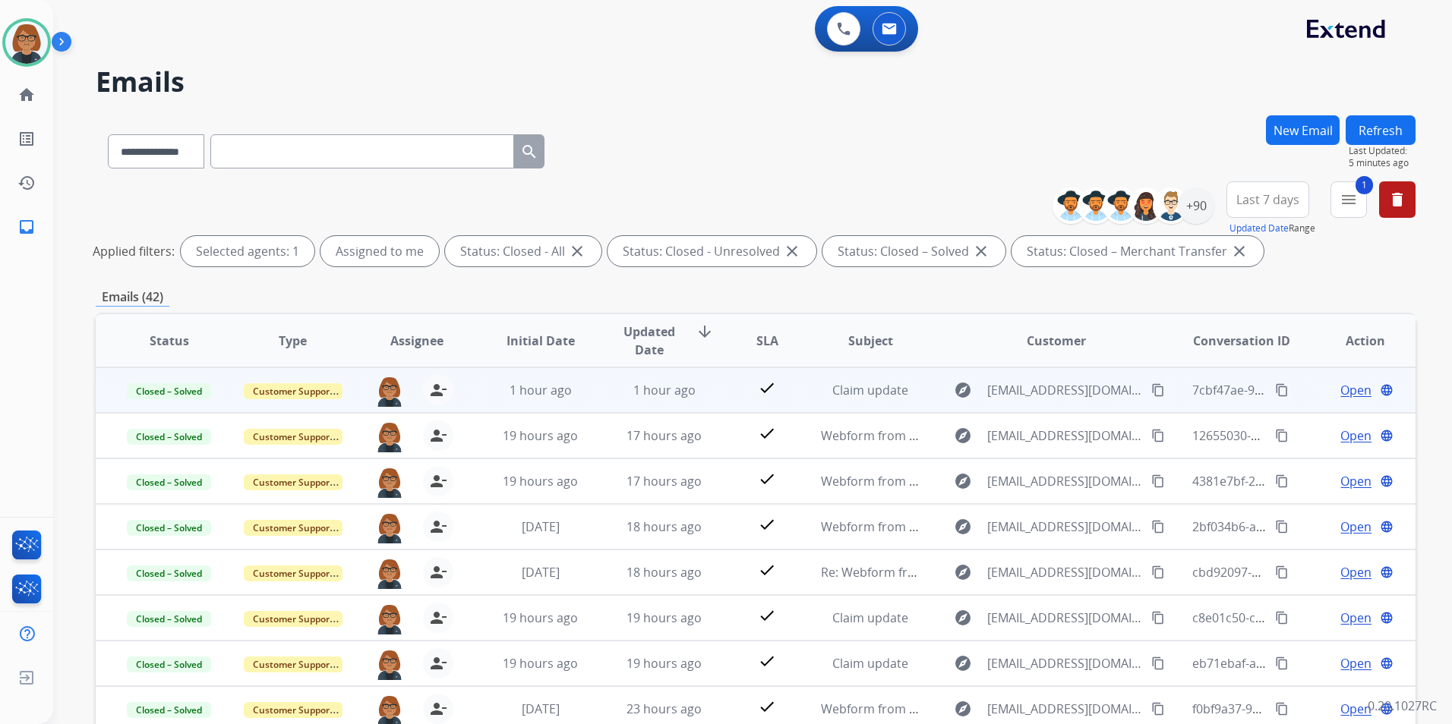
click at [620, 401] on td "1 hour ago" at bounding box center [653, 391] width 124 height 46
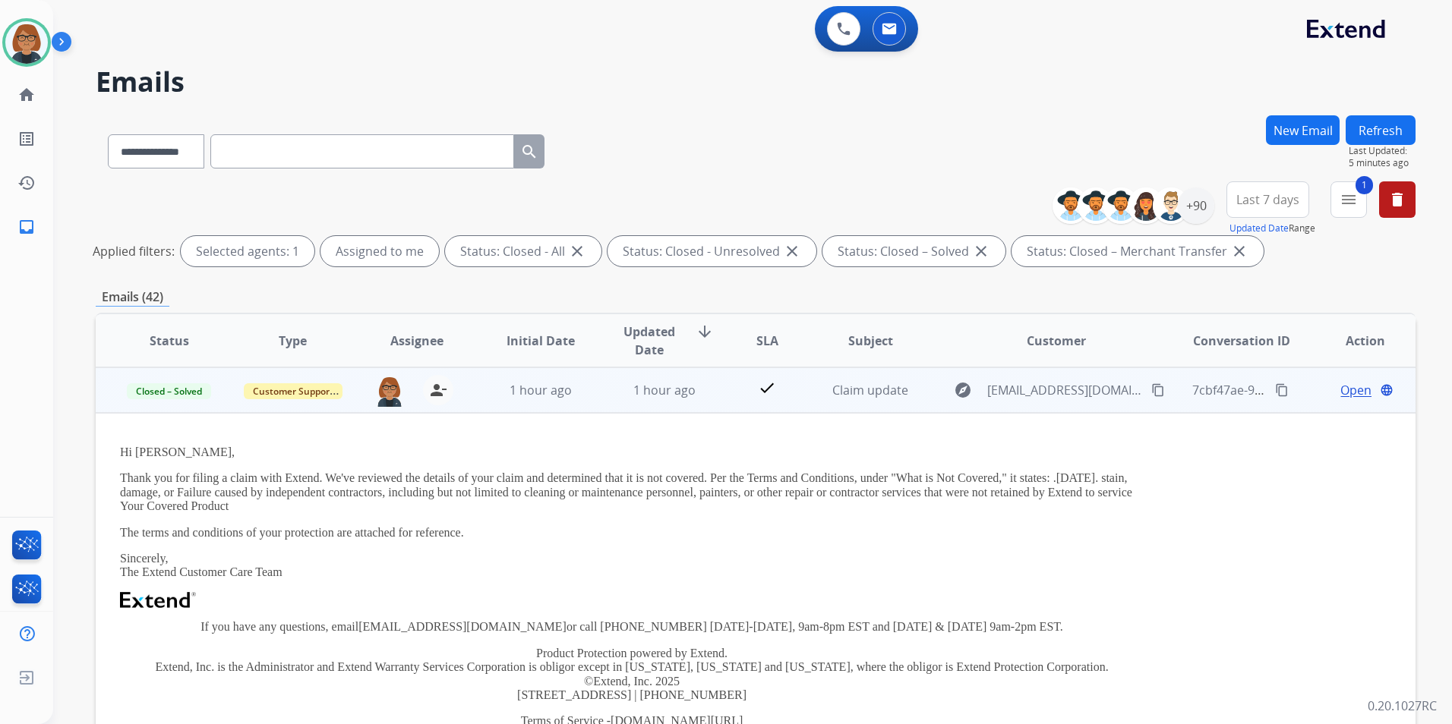
click at [629, 402] on td "1 hour ago" at bounding box center [653, 391] width 124 height 46
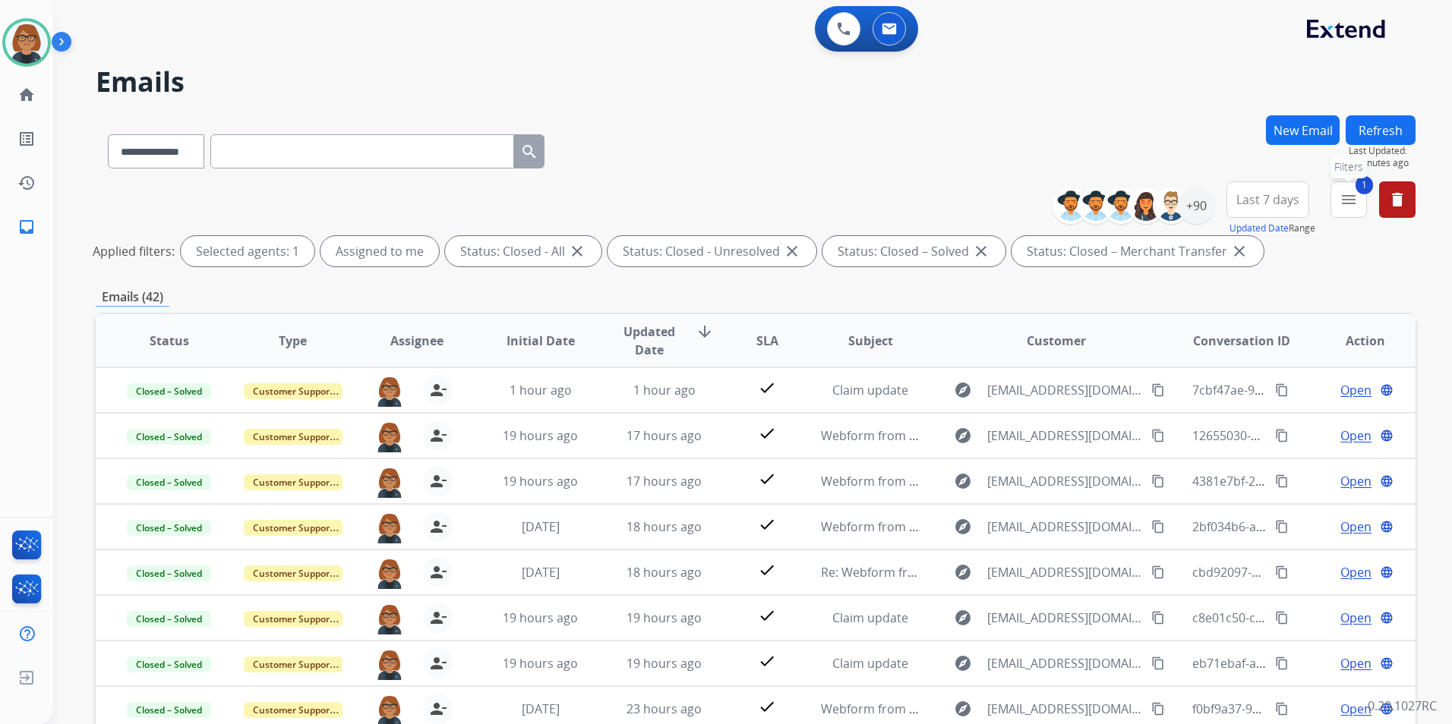
click at [1350, 213] on button "1 menu Filters" at bounding box center [1348, 199] width 36 height 36
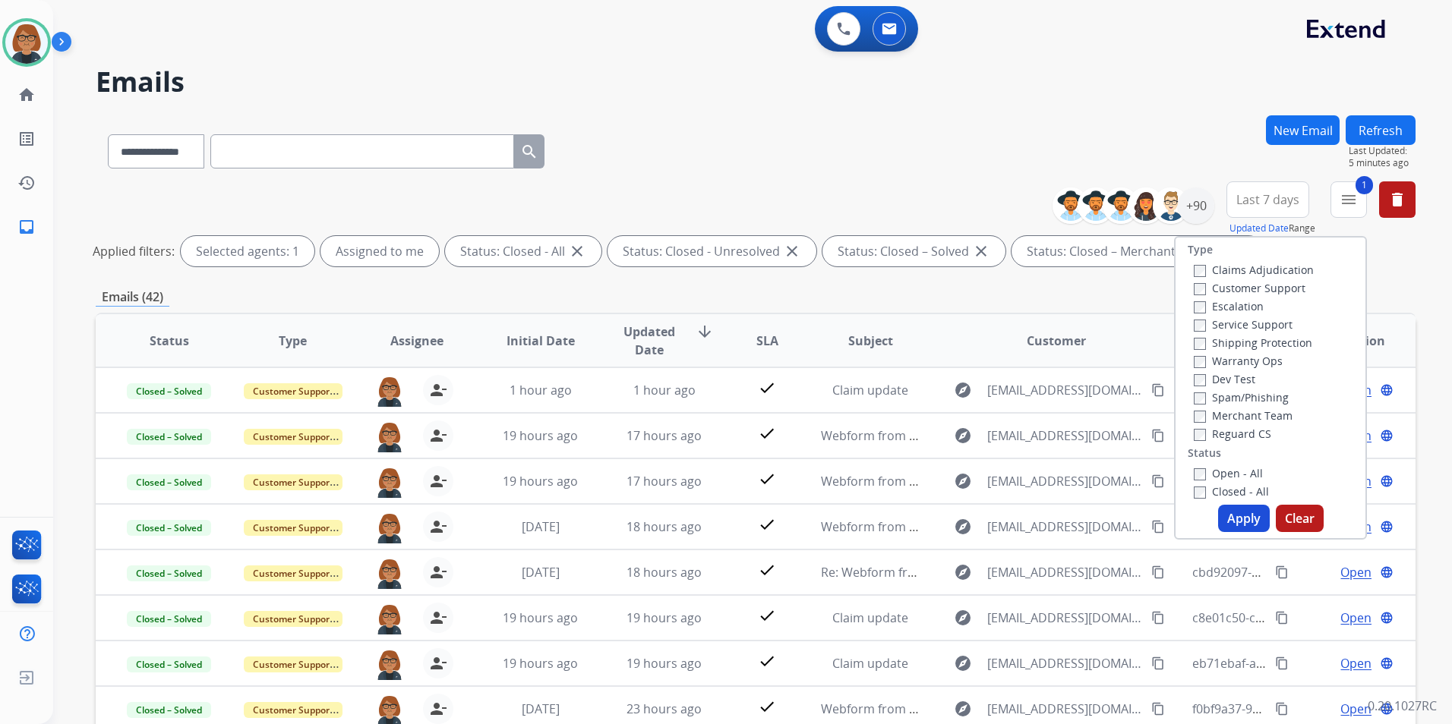
click at [1228, 473] on label "Open - All" at bounding box center [1228, 473] width 69 height 14
click at [1215, 490] on label "Closed - All" at bounding box center [1231, 491] width 75 height 14
click at [1225, 521] on button "Apply" at bounding box center [1244, 518] width 52 height 27
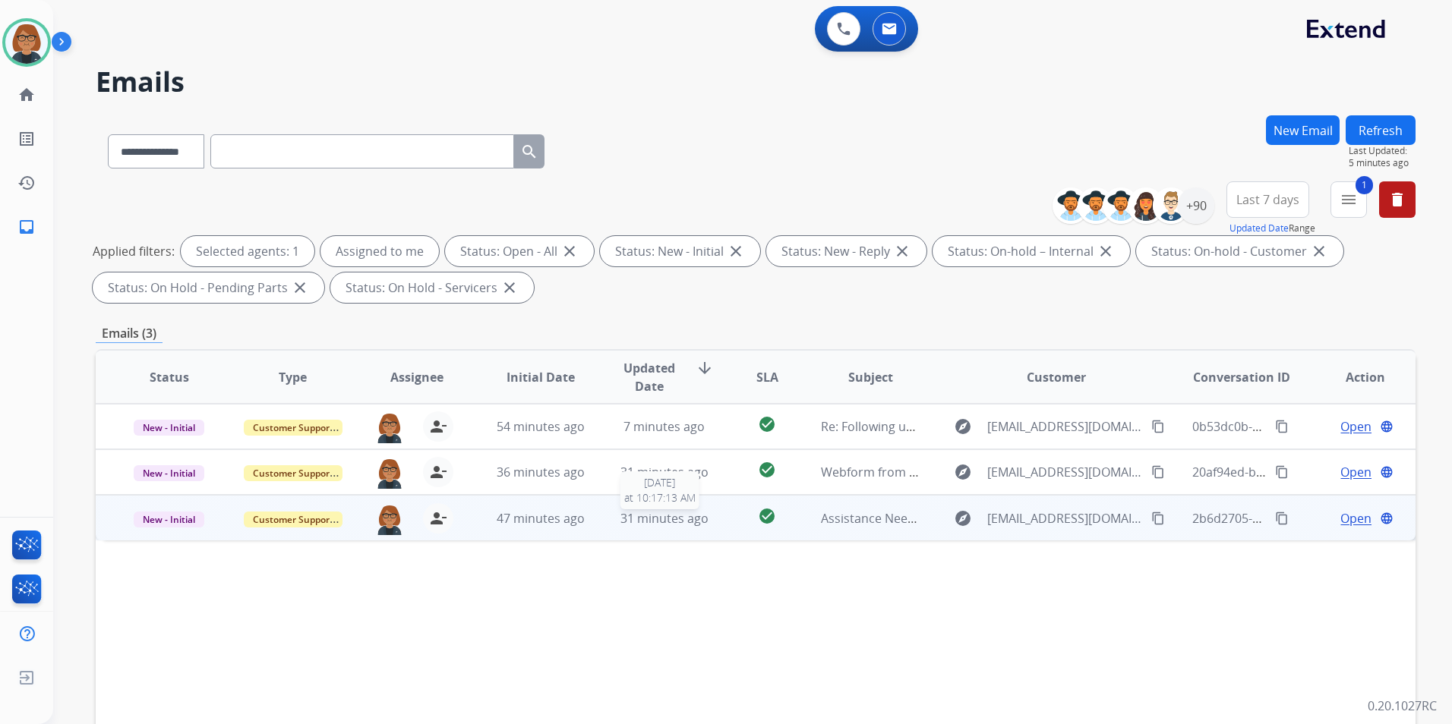
click at [645, 521] on span "31 minutes ago" at bounding box center [664, 518] width 88 height 17
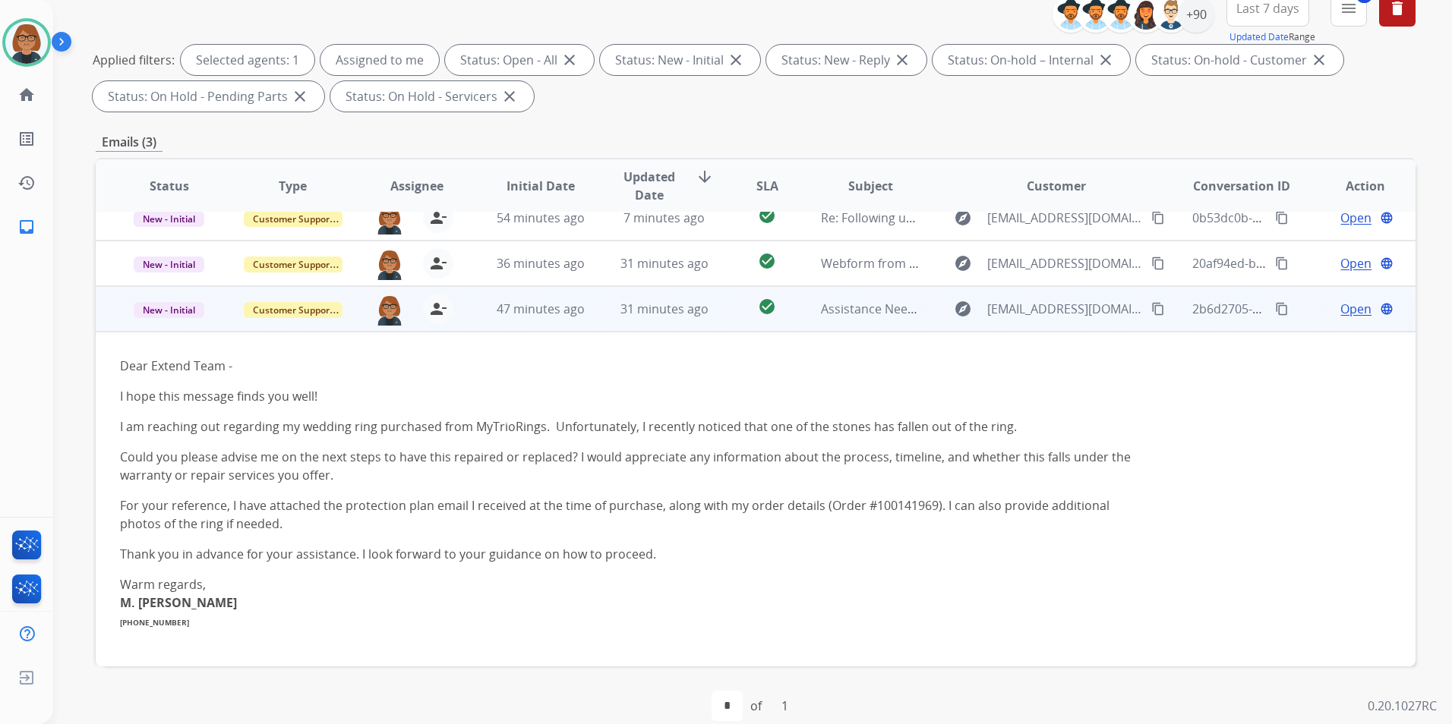
scroll to position [213, 0]
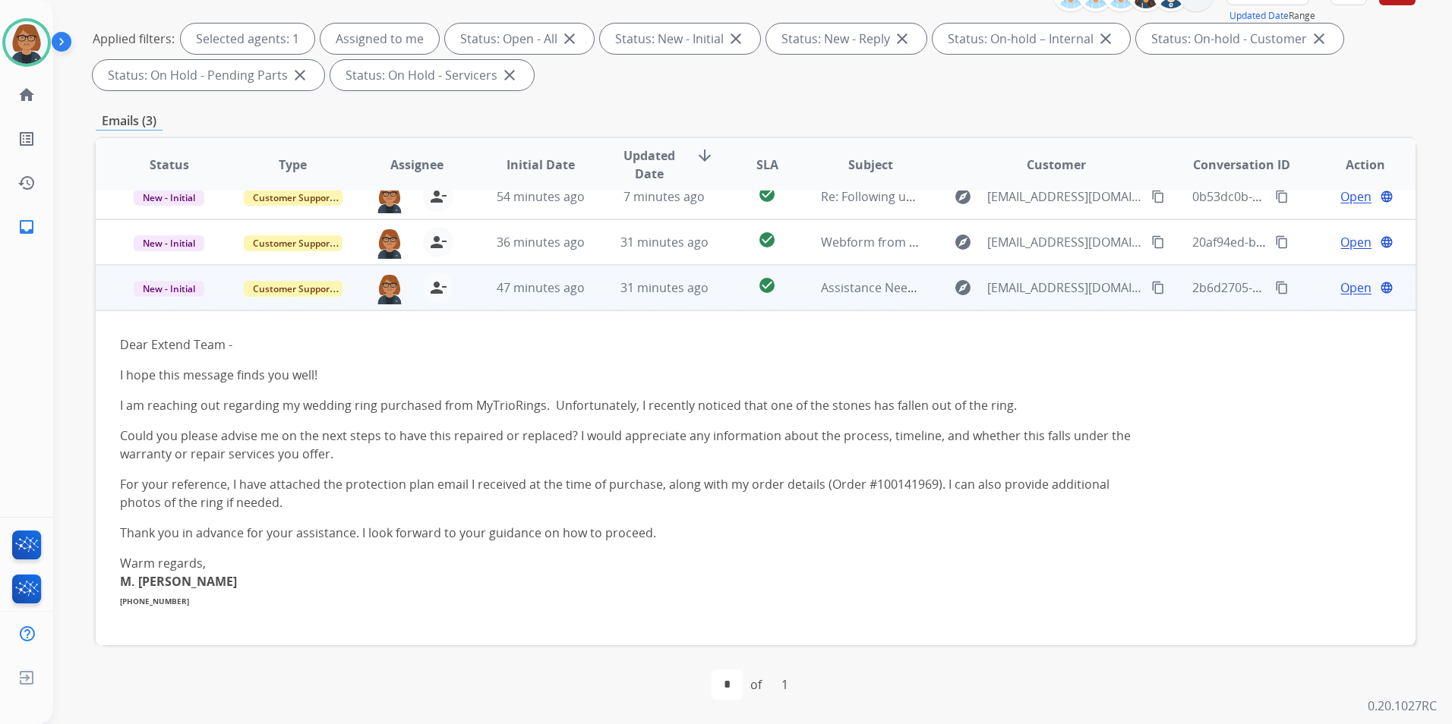
click at [1151, 287] on mat-icon "content_copy" at bounding box center [1158, 288] width 14 height 14
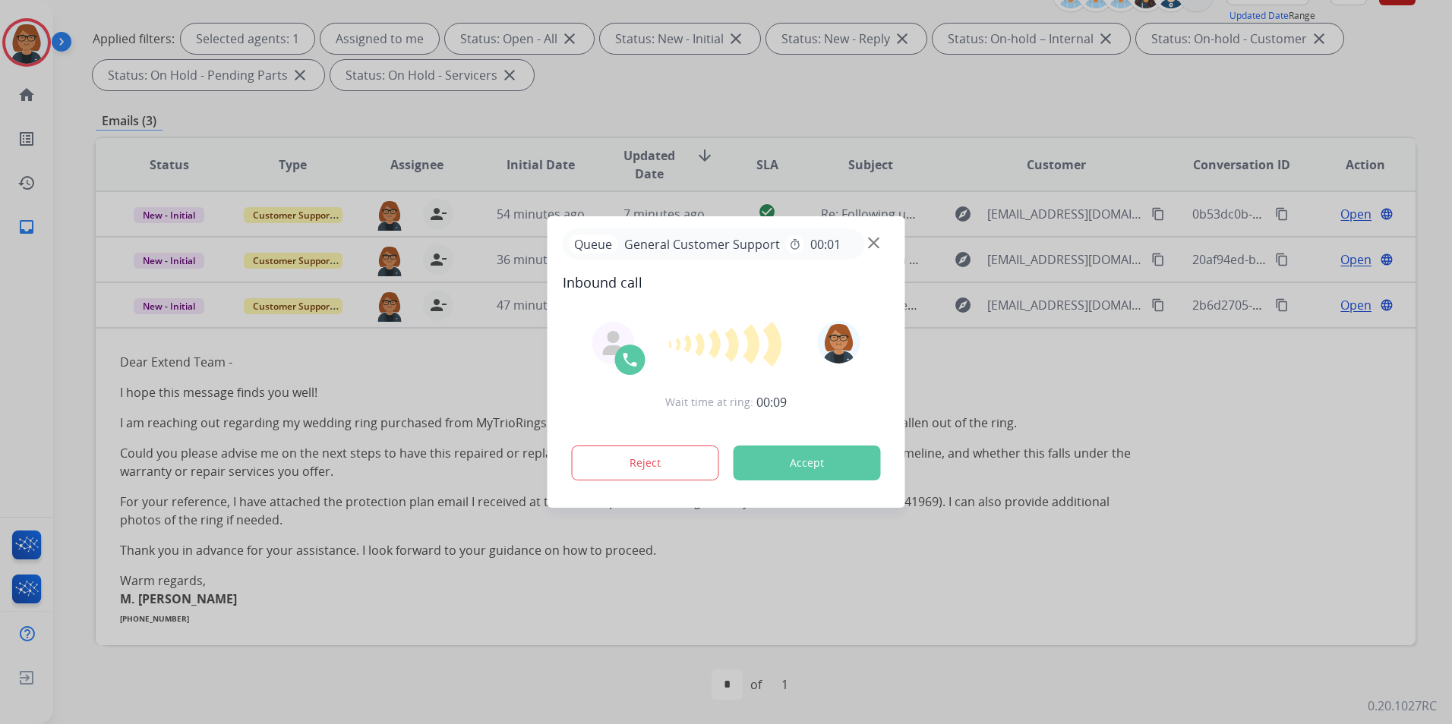
click at [819, 459] on button "Accept" at bounding box center [807, 463] width 147 height 35
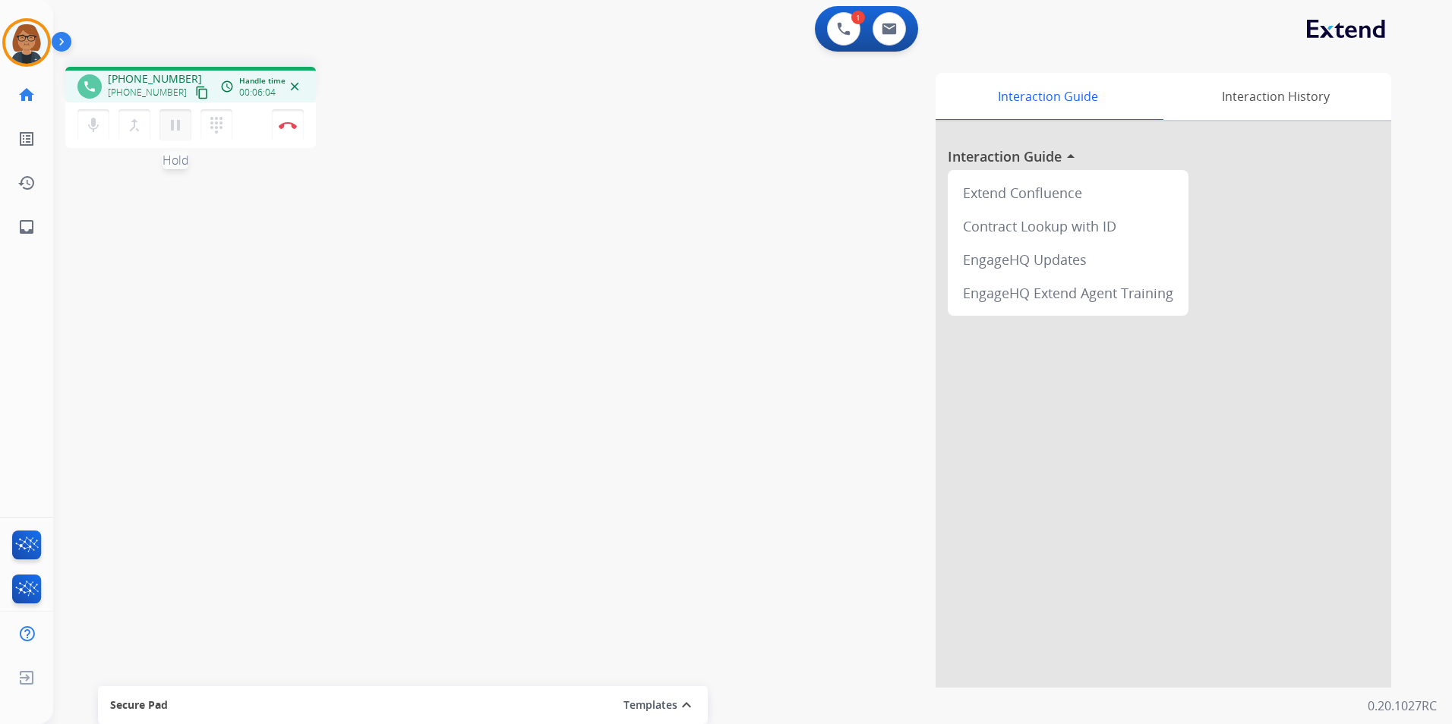
click at [171, 123] on mat-icon "pause" at bounding box center [175, 125] width 18 height 18
click at [166, 126] on mat-icon "play_arrow" at bounding box center [175, 125] width 18 height 18
click at [176, 122] on mat-icon "pause" at bounding box center [175, 125] width 18 height 18
click at [176, 128] on mat-icon "play_arrow" at bounding box center [175, 125] width 18 height 18
click at [169, 136] on button "pause Hold" at bounding box center [175, 125] width 32 height 32
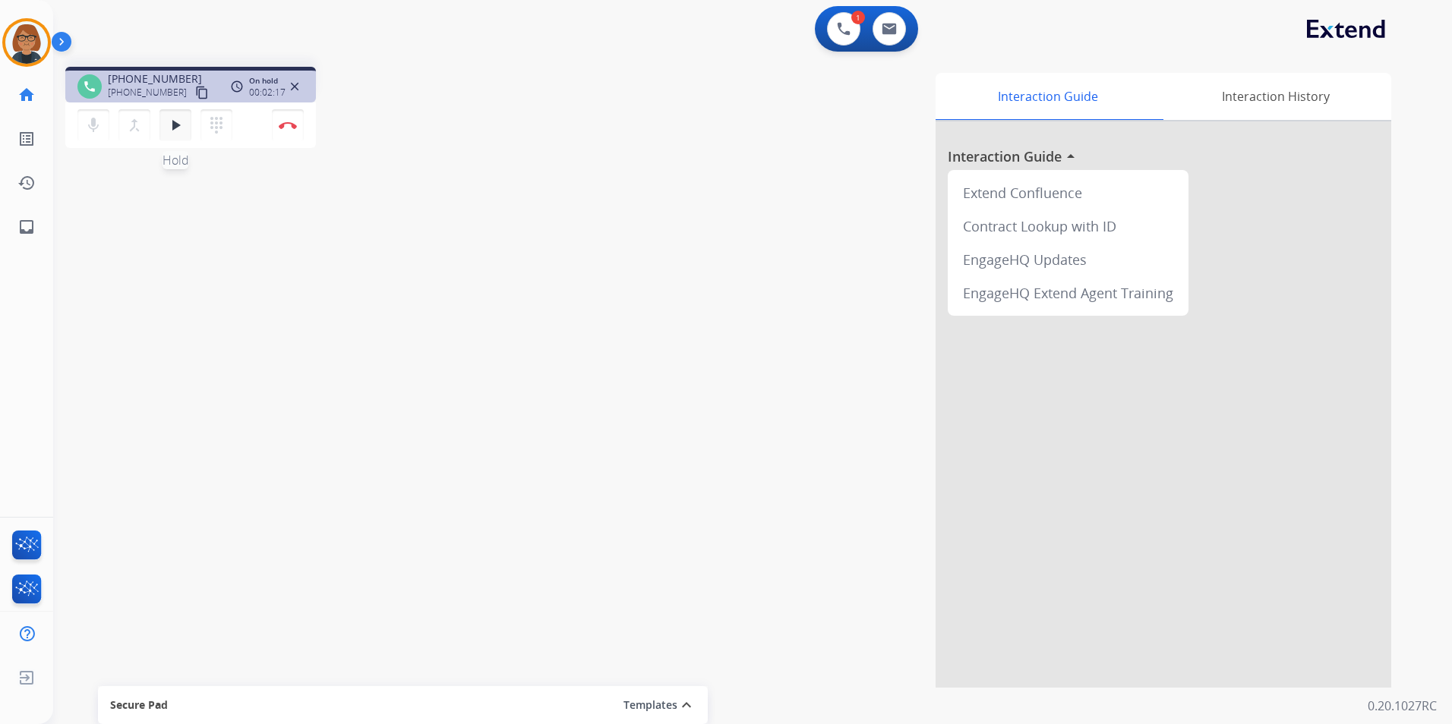
click at [170, 125] on mat-icon "play_arrow" at bounding box center [175, 125] width 18 height 18
click at [163, 140] on button "pause Hold" at bounding box center [175, 125] width 32 height 32
click at [177, 125] on mat-icon "play_arrow" at bounding box center [175, 125] width 18 height 18
click at [294, 124] on img at bounding box center [288, 125] width 18 height 8
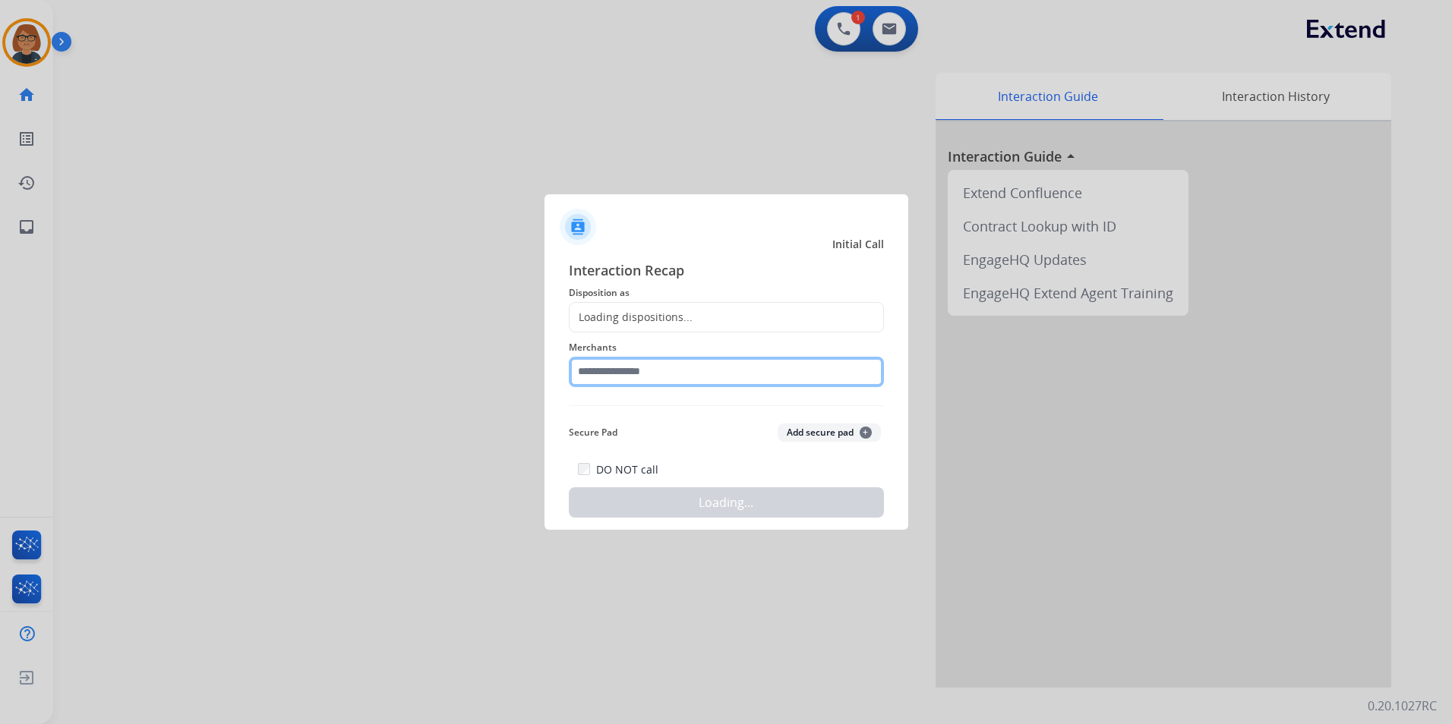
click at [644, 377] on input "text" at bounding box center [726, 372] width 315 height 30
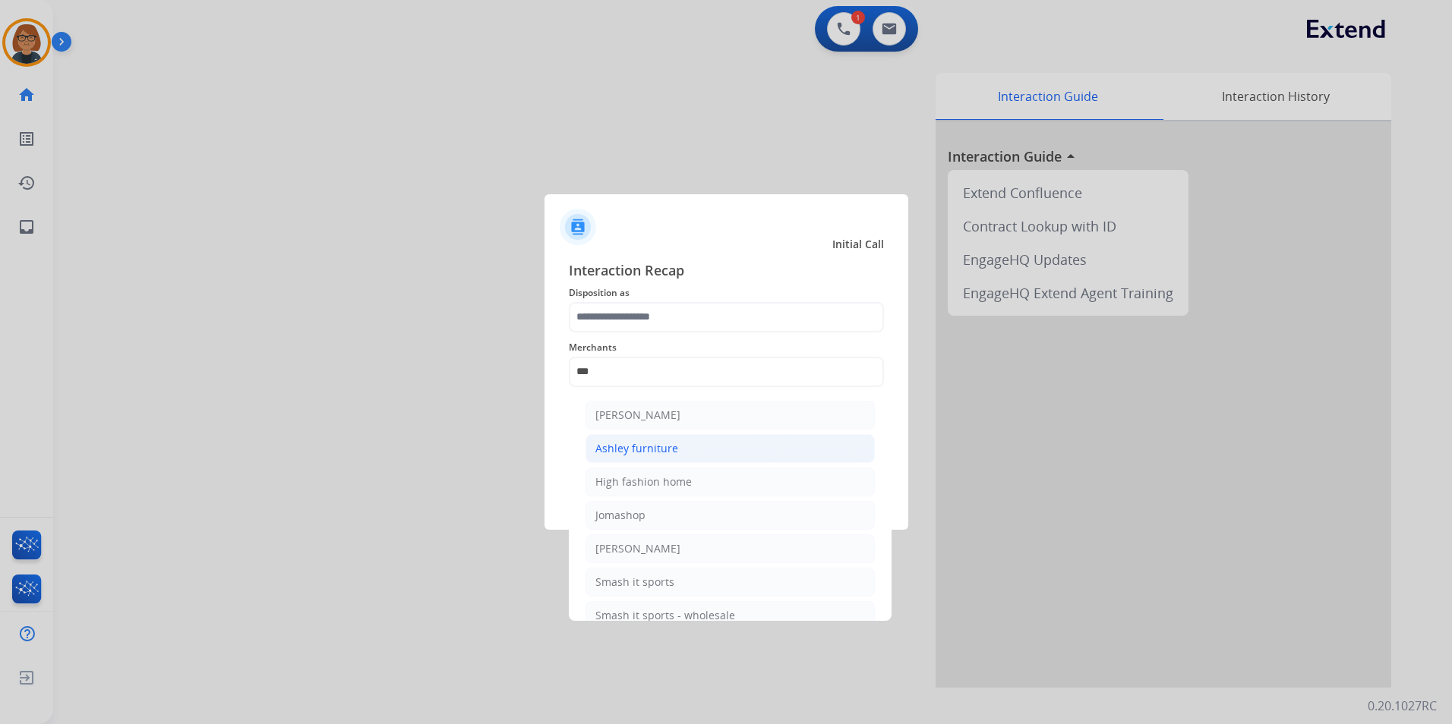
click at [665, 446] on div "Ashley furniture" at bounding box center [636, 448] width 83 height 15
type input "**********"
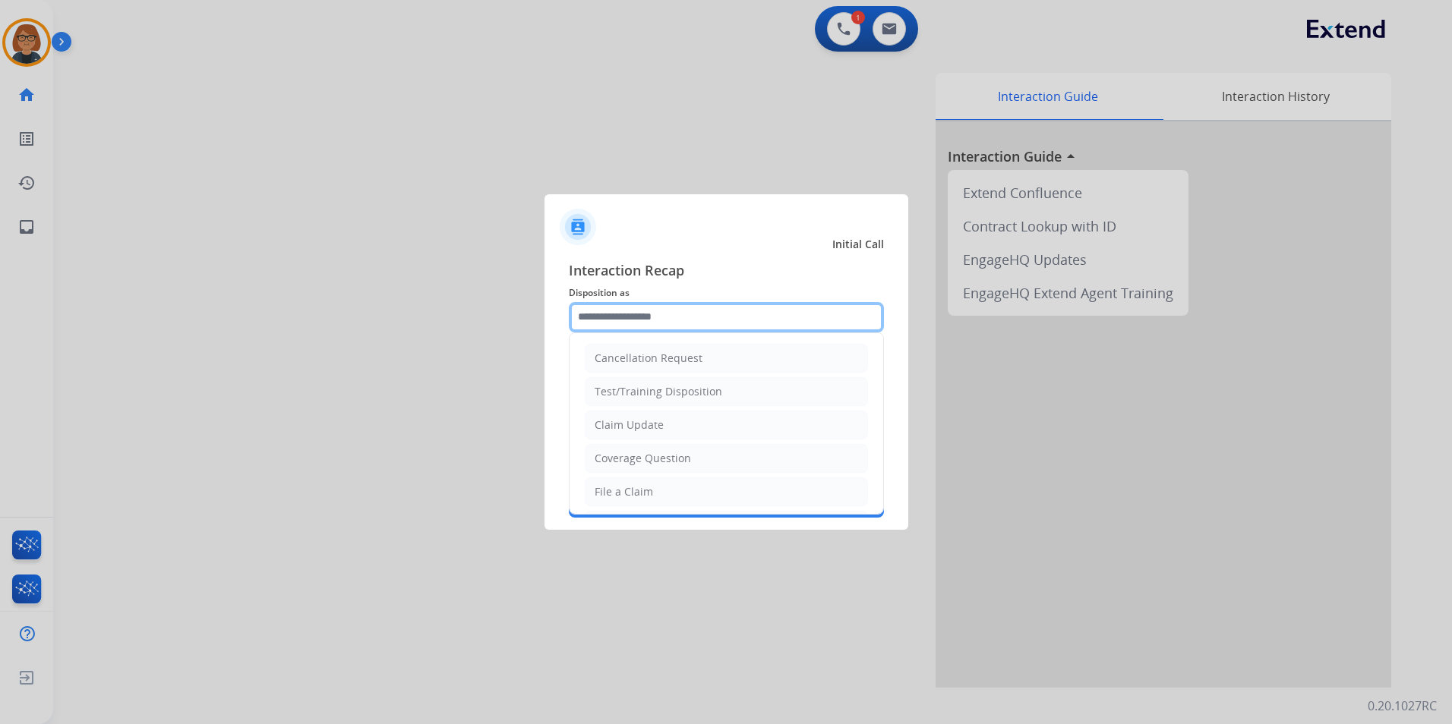
click at [677, 316] on input "text" at bounding box center [726, 317] width 315 height 30
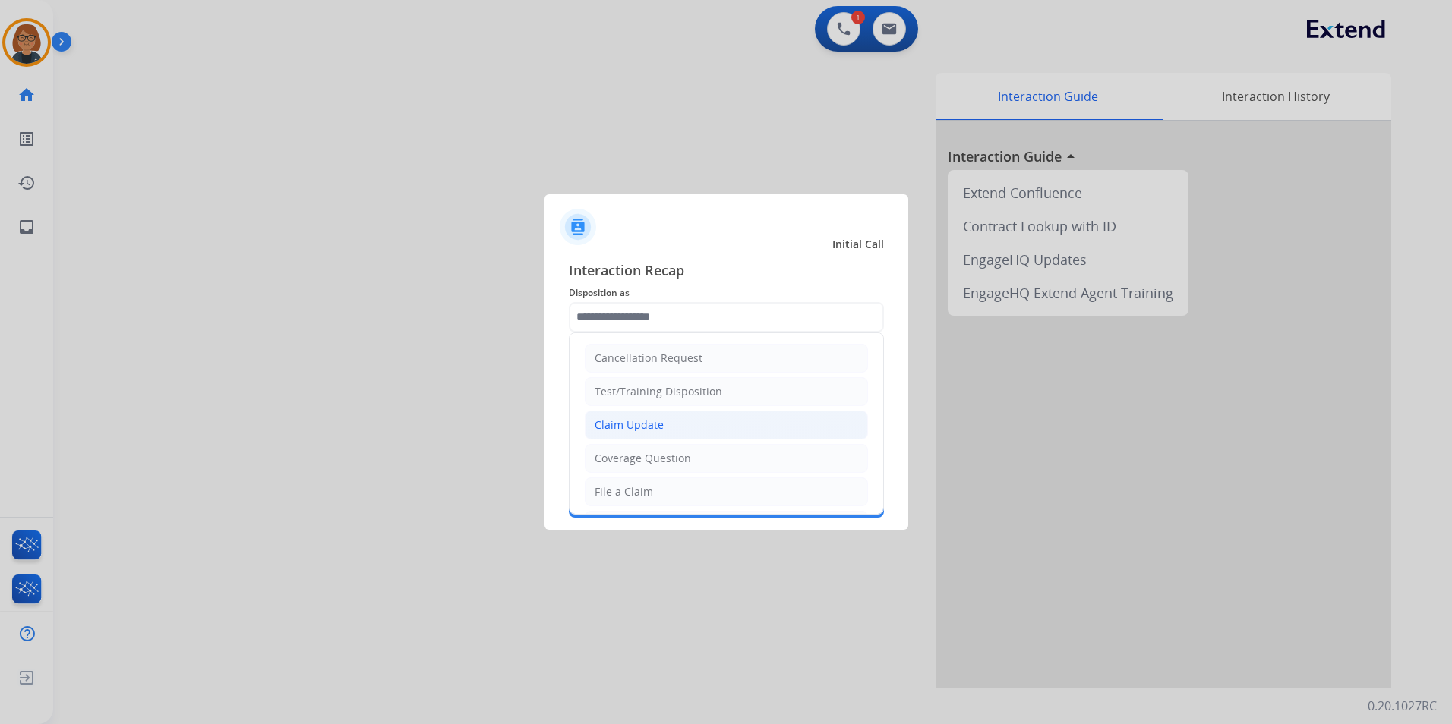
click at [680, 431] on li "Claim Update" at bounding box center [726, 425] width 283 height 29
type input "**********"
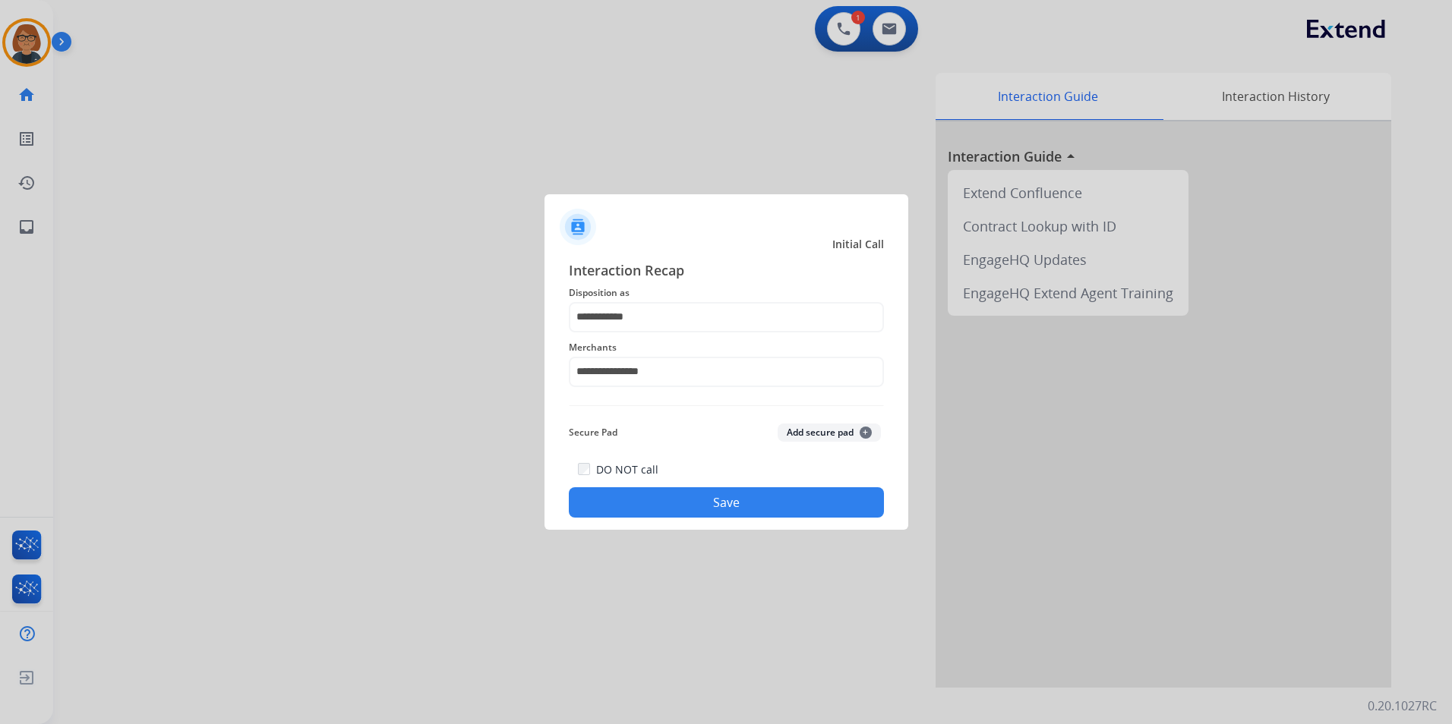
drag, startPoint x: 683, startPoint y: 513, endPoint x: 706, endPoint y: 487, distance: 35.0
click at [707, 483] on div "DO NOT call Save" at bounding box center [726, 489] width 315 height 58
click at [683, 498] on button "Save" at bounding box center [726, 503] width 315 height 30
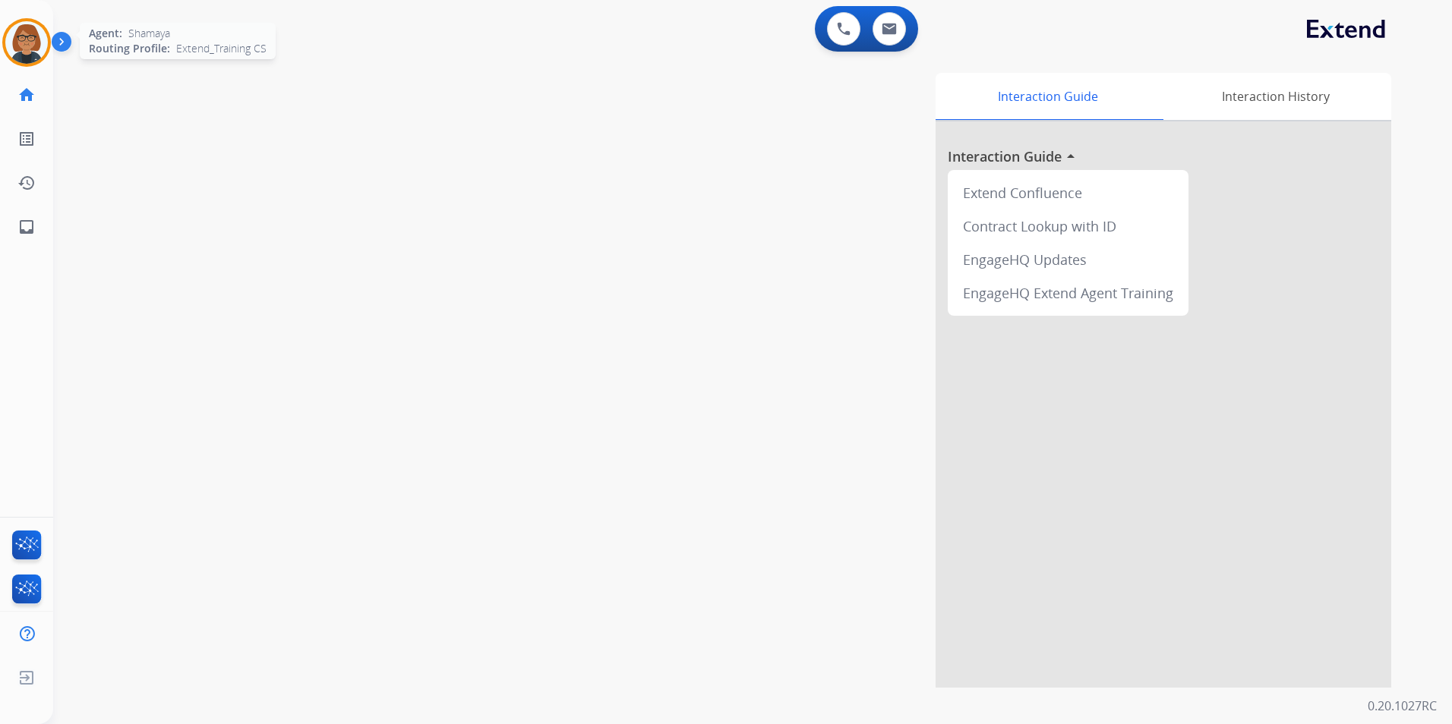
click at [28, 59] on img at bounding box center [26, 42] width 43 height 43
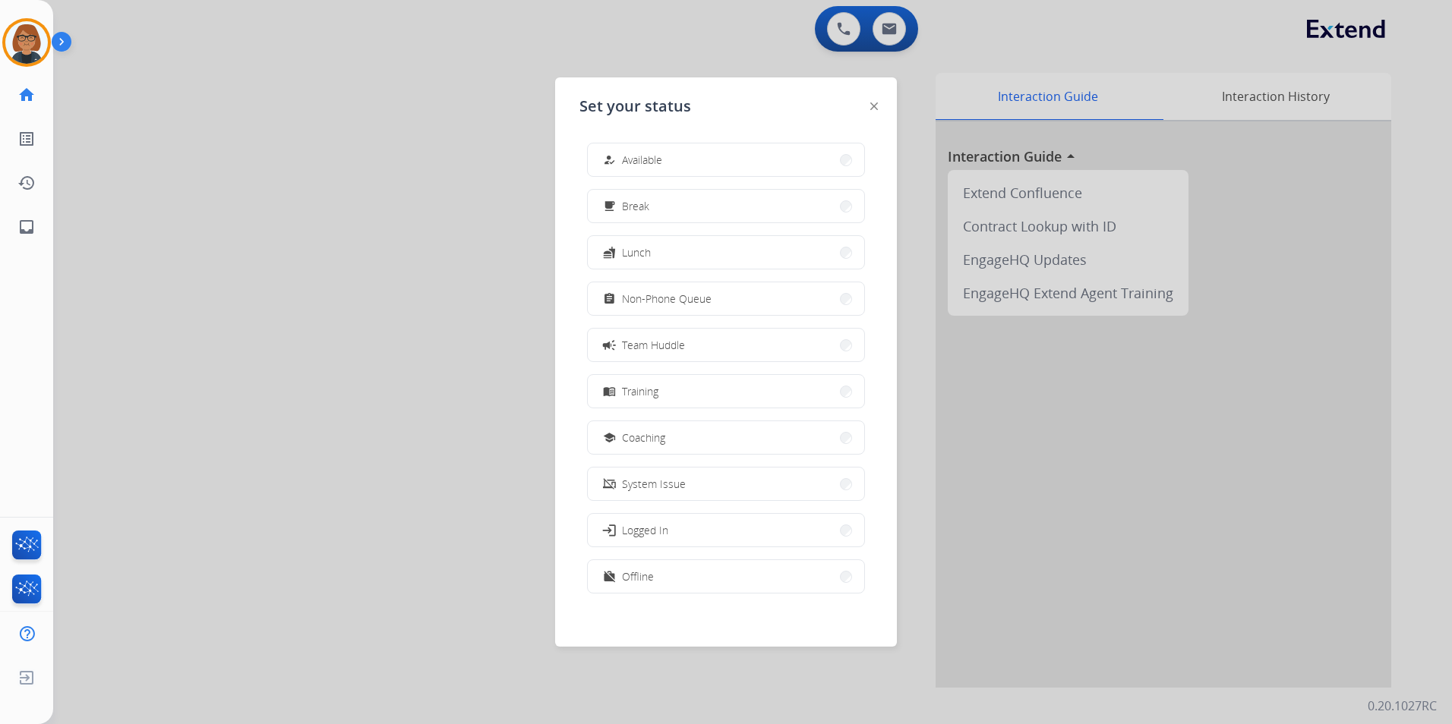
click at [379, 244] on div at bounding box center [726, 362] width 1452 height 724
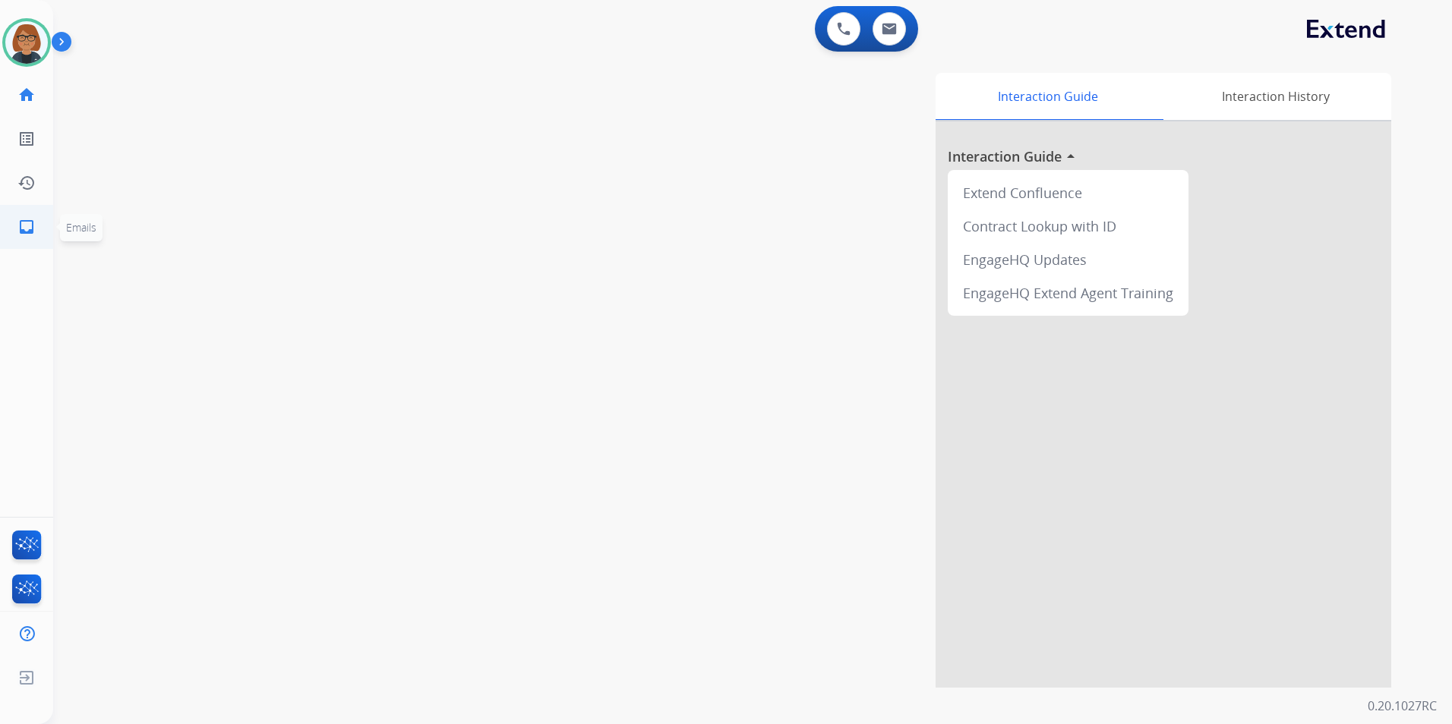
click at [40, 223] on link "inbox Emails" at bounding box center [26, 227] width 43 height 43
select select "**********"
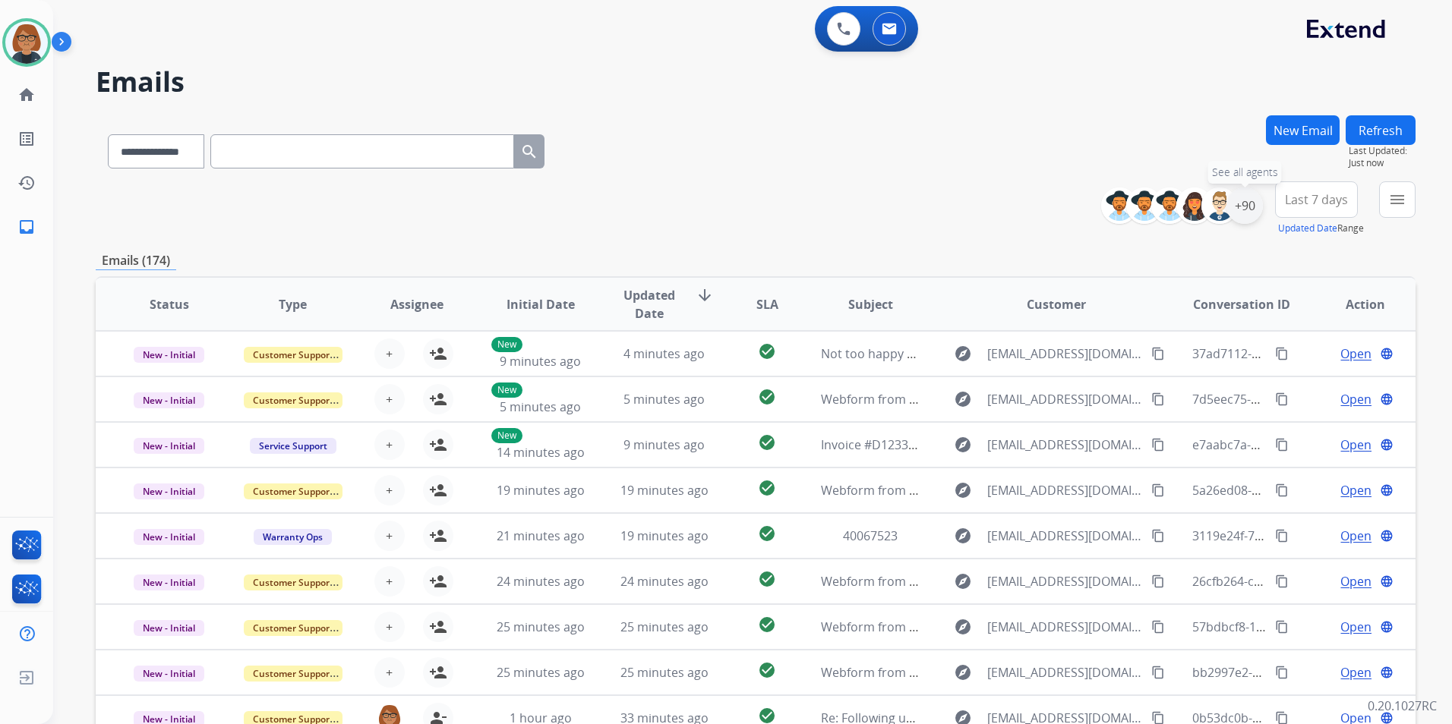
click at [1244, 214] on div "+90" at bounding box center [1244, 206] width 36 height 36
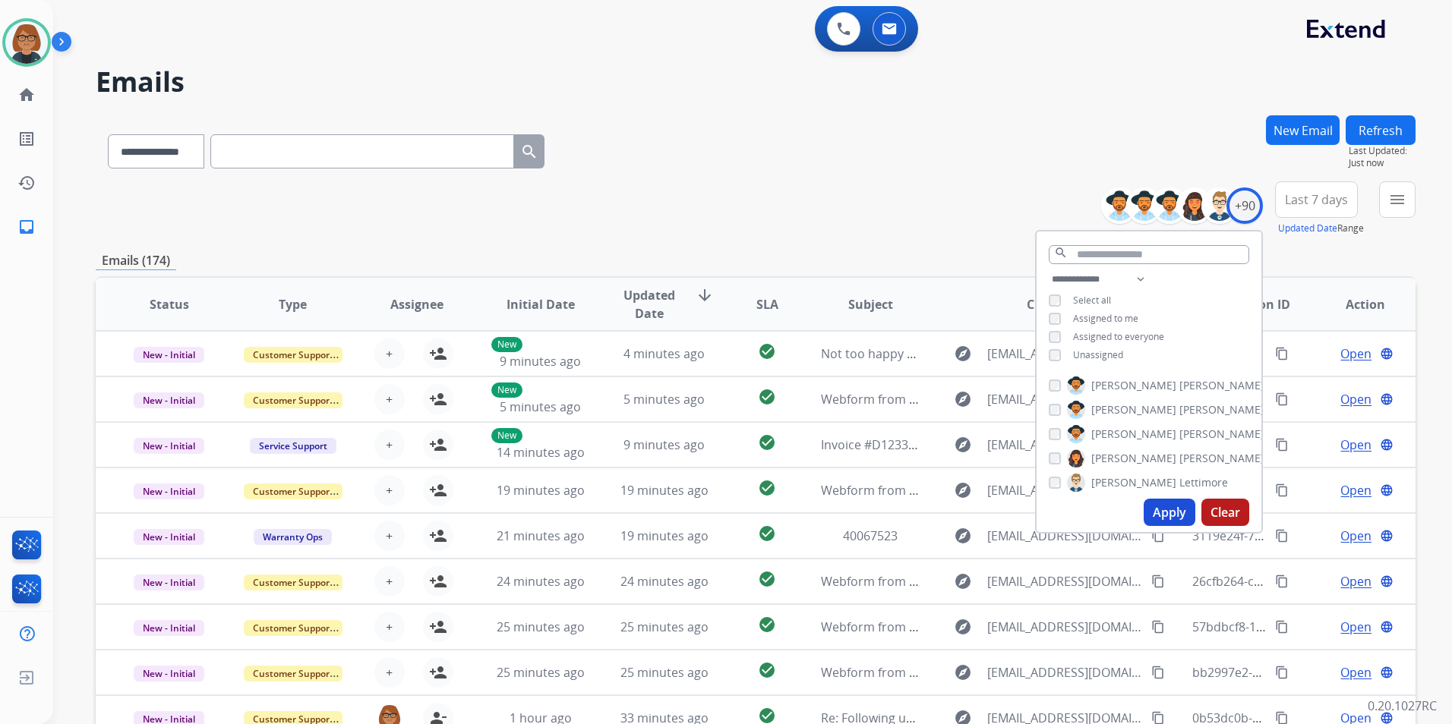
click at [1097, 349] on span "Unassigned" at bounding box center [1098, 355] width 50 height 13
click at [1165, 504] on button "Apply" at bounding box center [1170, 512] width 52 height 27
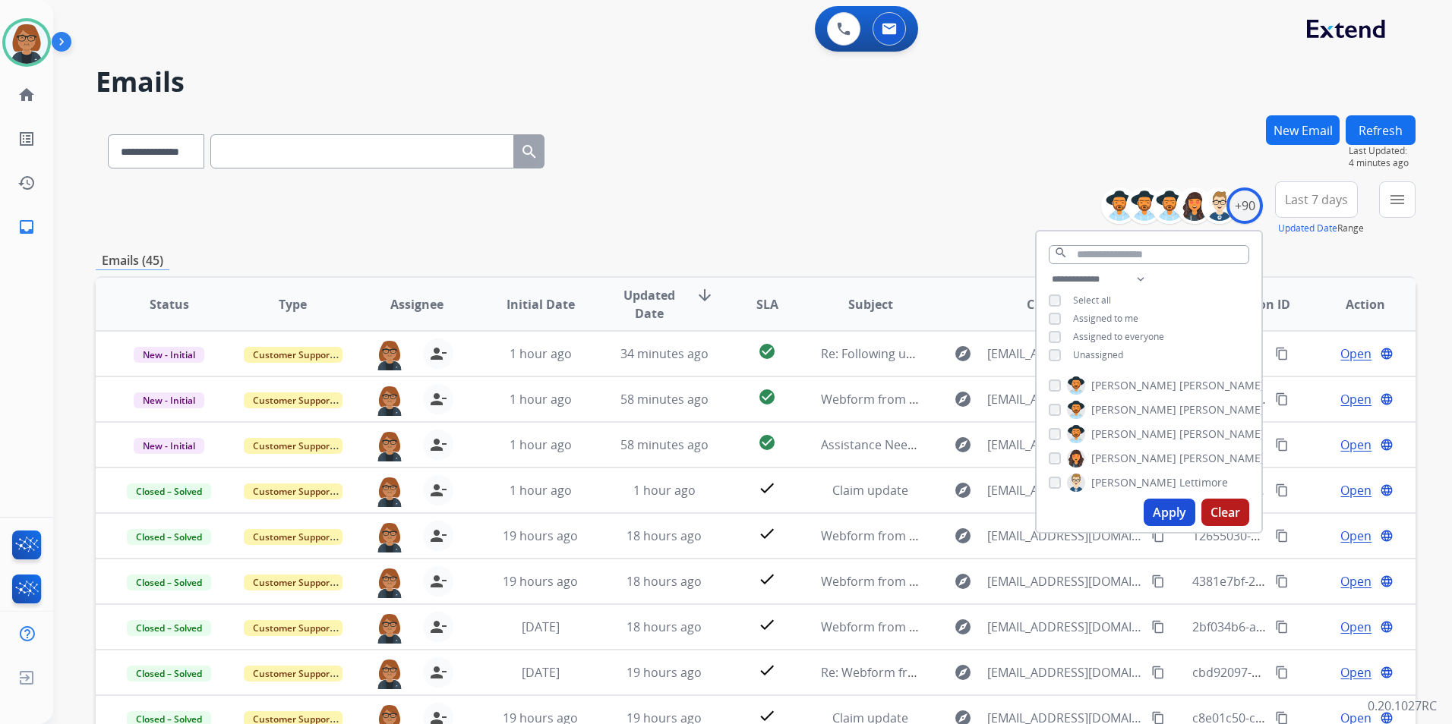
click at [1166, 506] on button "Apply" at bounding box center [1170, 512] width 52 height 27
click at [727, 211] on div "**********" at bounding box center [756, 208] width 1320 height 55
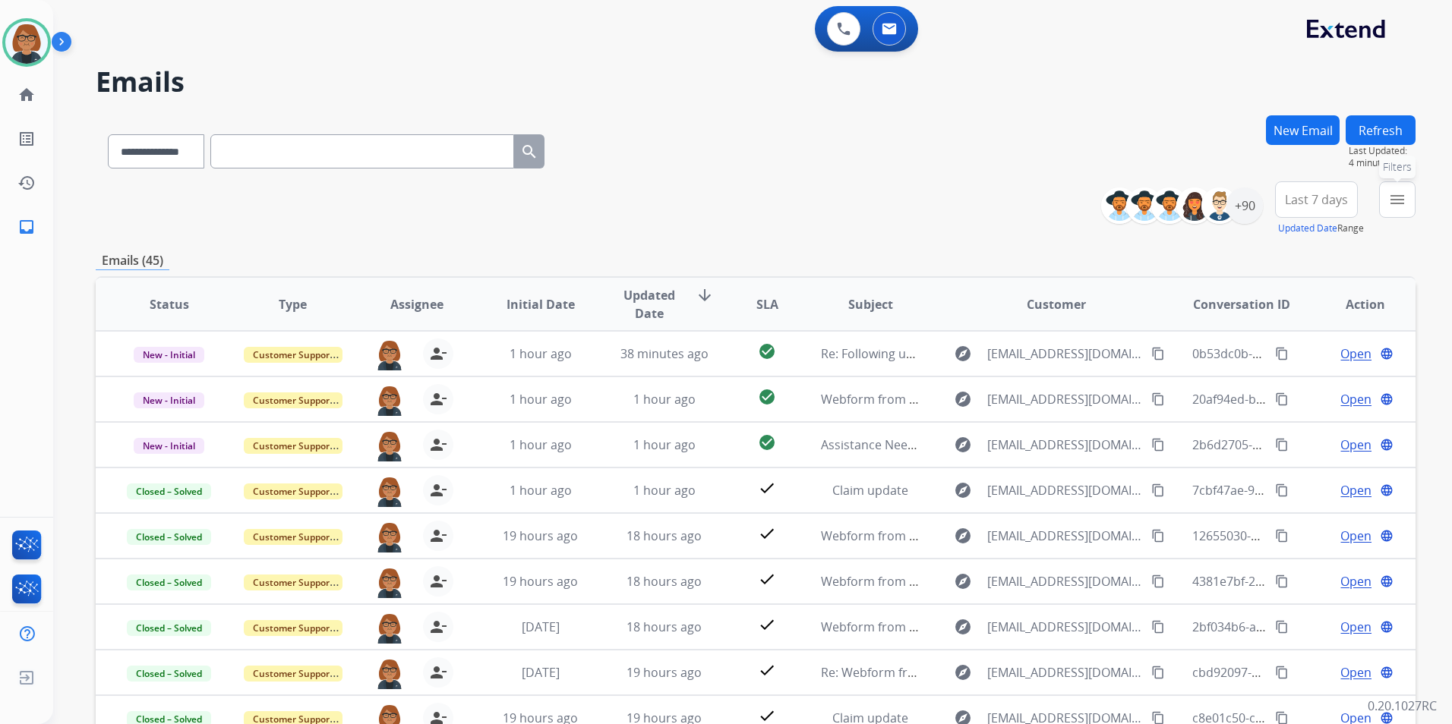
click at [1399, 211] on button "menu Filters" at bounding box center [1397, 199] width 36 height 36
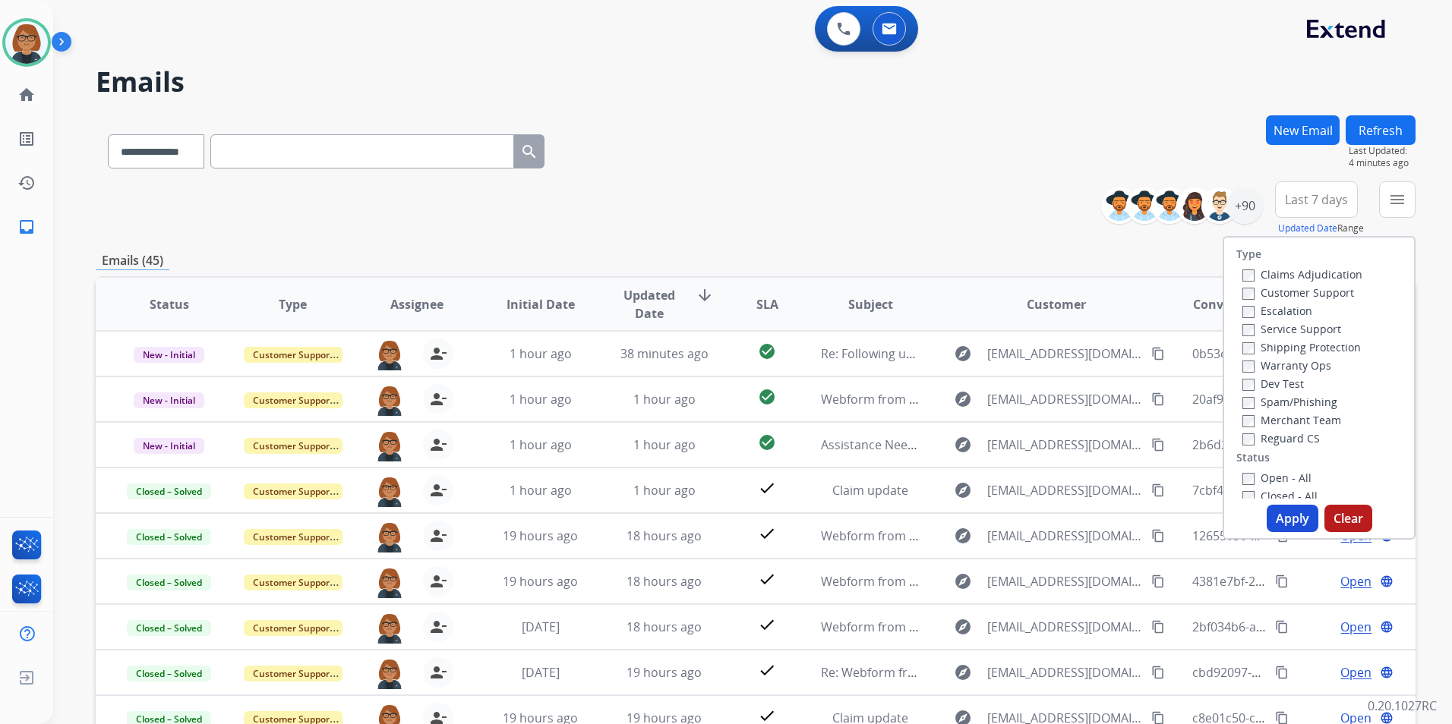
click at [1266, 476] on label "Open - All" at bounding box center [1276, 478] width 69 height 14
click at [1280, 513] on button "Apply" at bounding box center [1293, 518] width 52 height 27
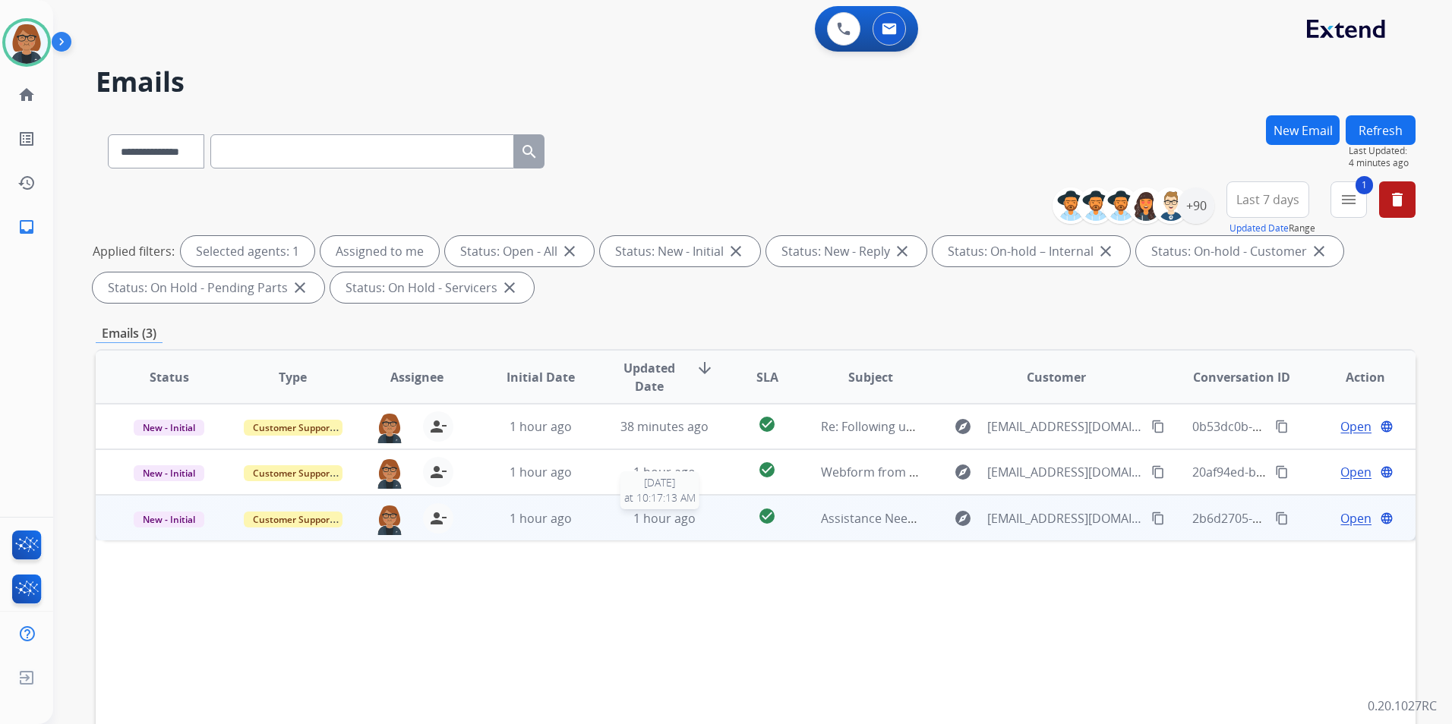
click at [654, 525] on span "1 hour ago" at bounding box center [664, 518] width 62 height 17
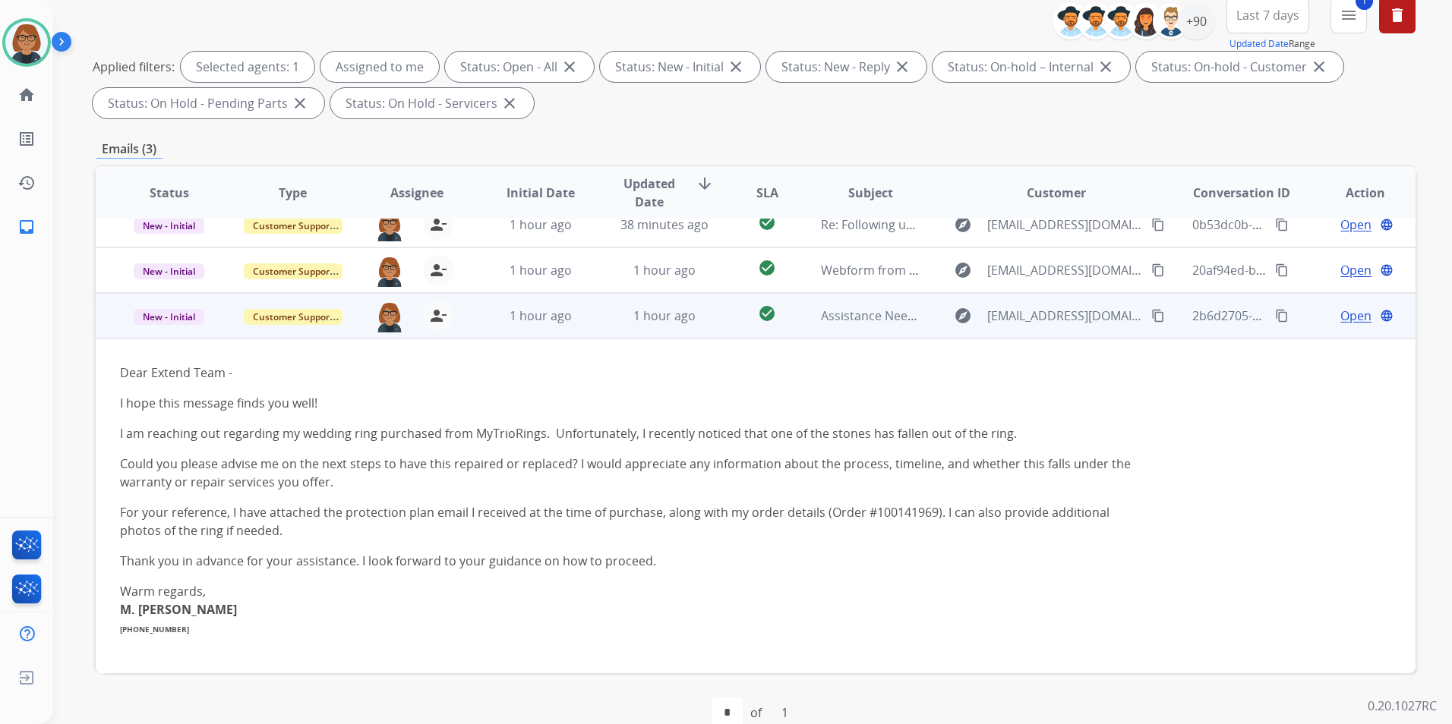
scroll to position [213, 0]
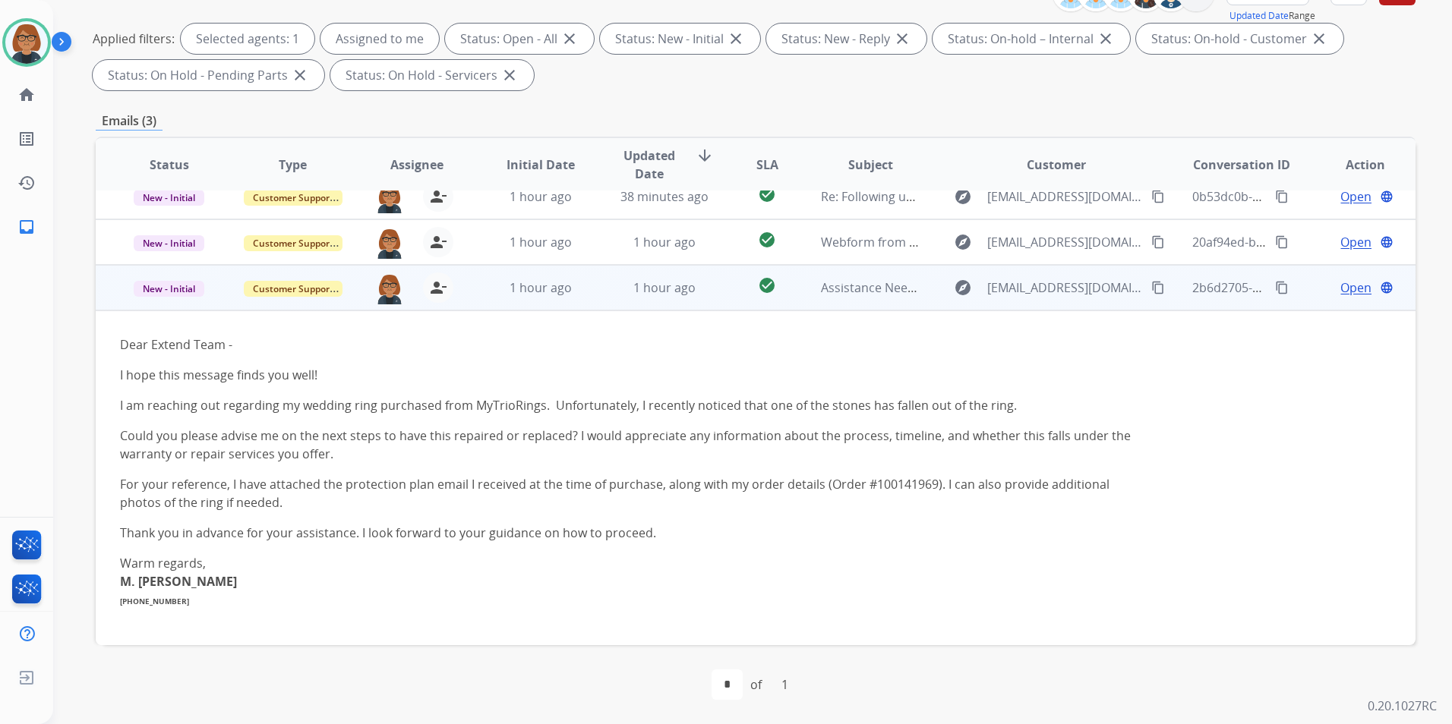
click at [1151, 284] on mat-icon "content_copy" at bounding box center [1158, 288] width 14 height 14
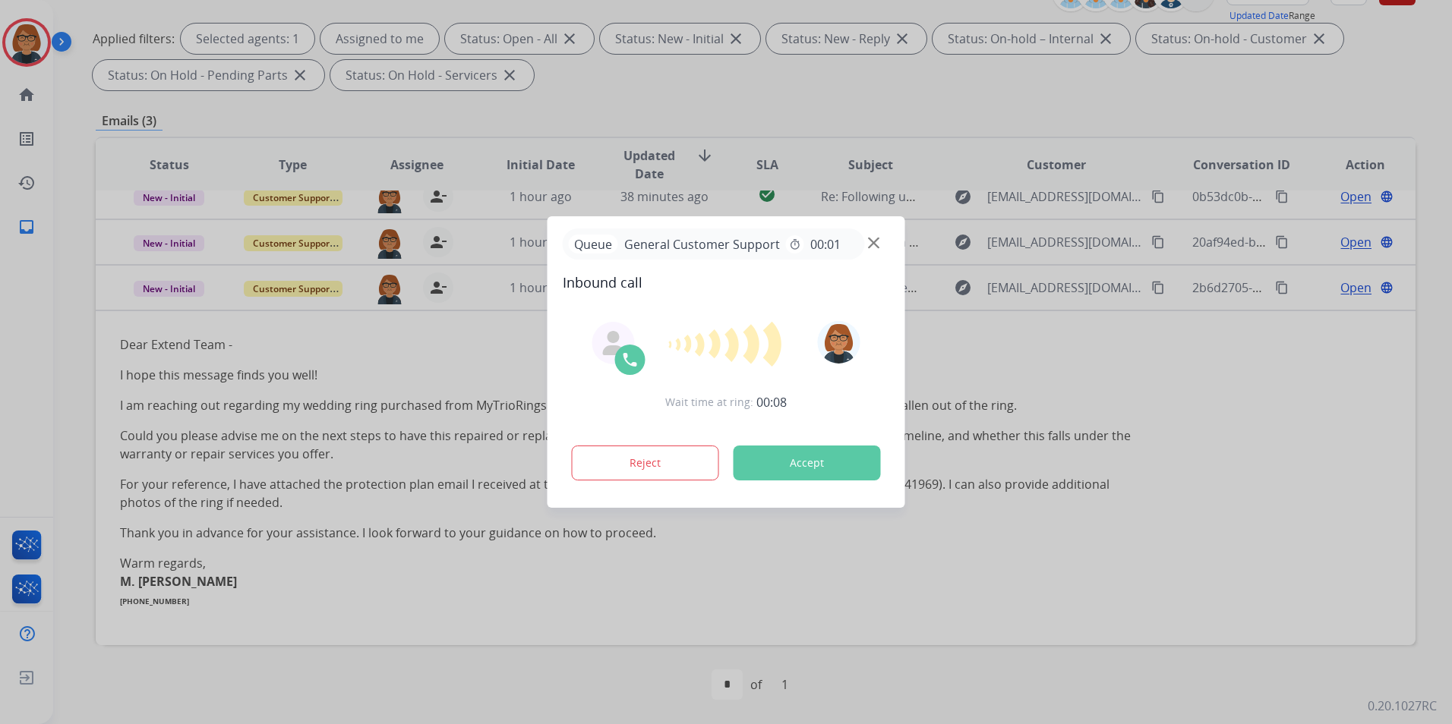
click at [796, 466] on button "Accept" at bounding box center [807, 463] width 147 height 35
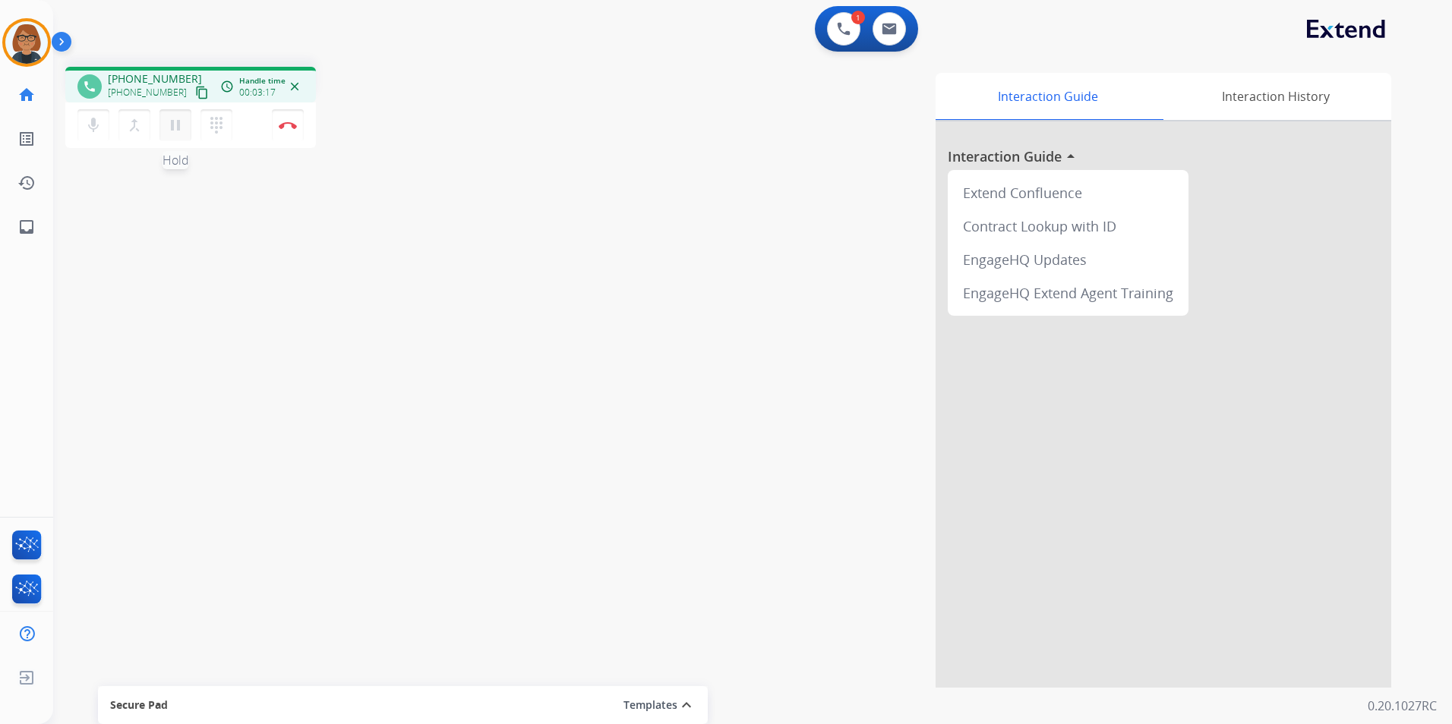
click at [178, 130] on mat-icon "pause" at bounding box center [175, 125] width 18 height 18
click at [170, 124] on mat-icon "play_arrow" at bounding box center [175, 125] width 18 height 18
click at [284, 120] on button "Disconnect" at bounding box center [288, 125] width 32 height 32
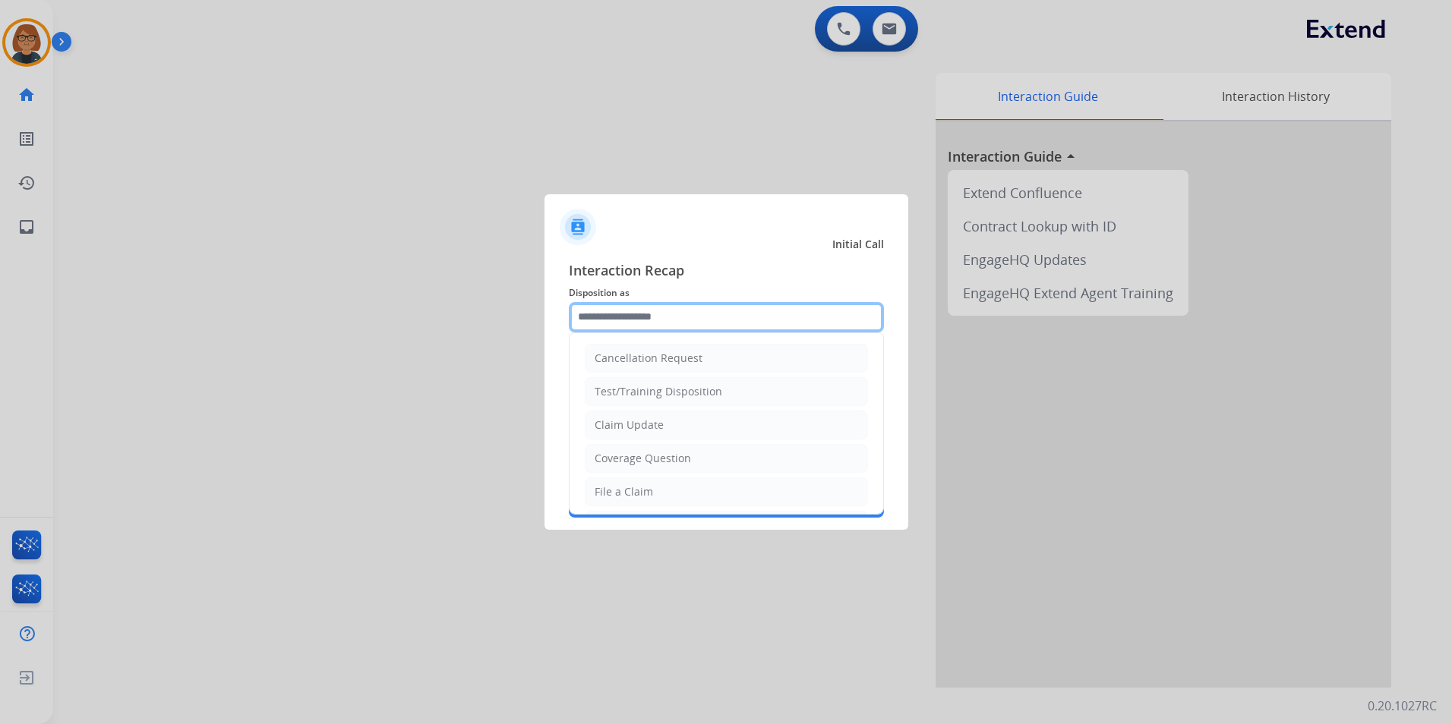
click at [701, 318] on input "text" at bounding box center [726, 317] width 315 height 30
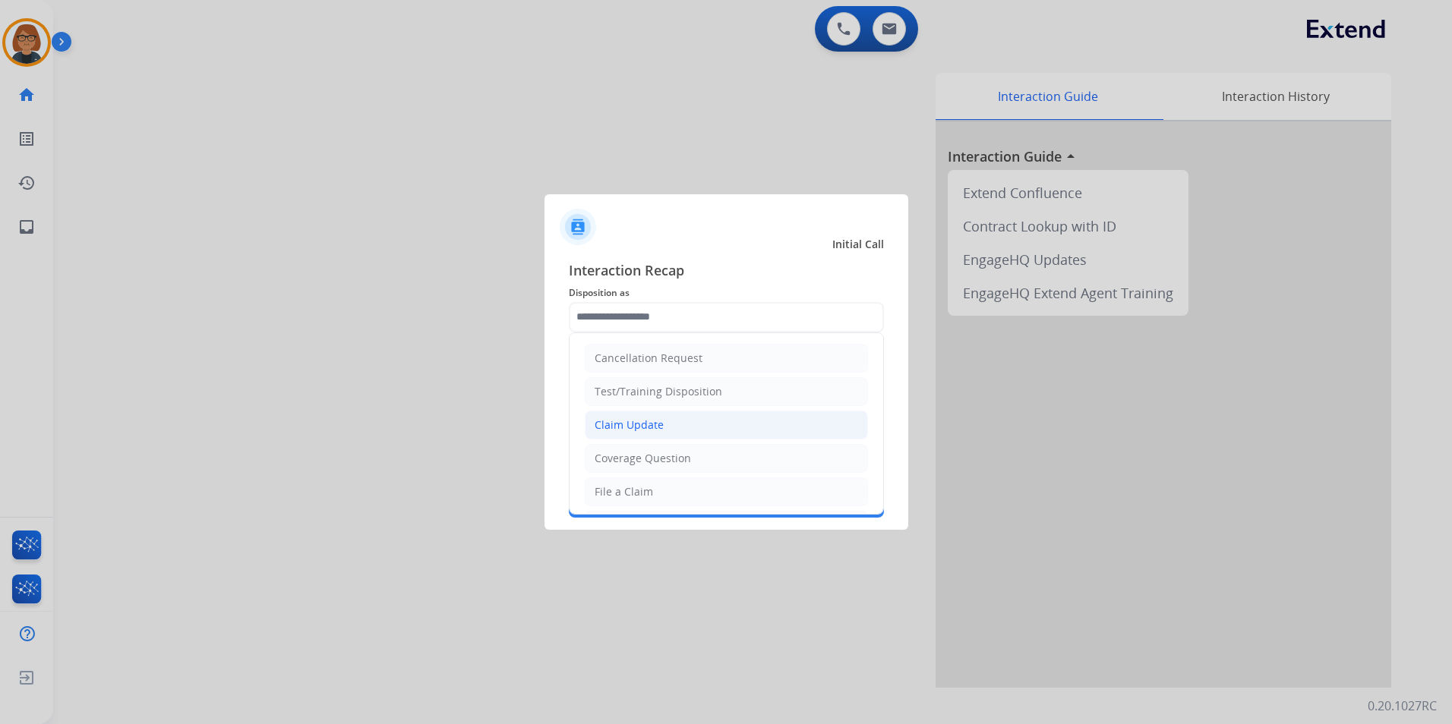
click at [672, 435] on li "Claim Update" at bounding box center [726, 425] width 283 height 29
type input "**********"
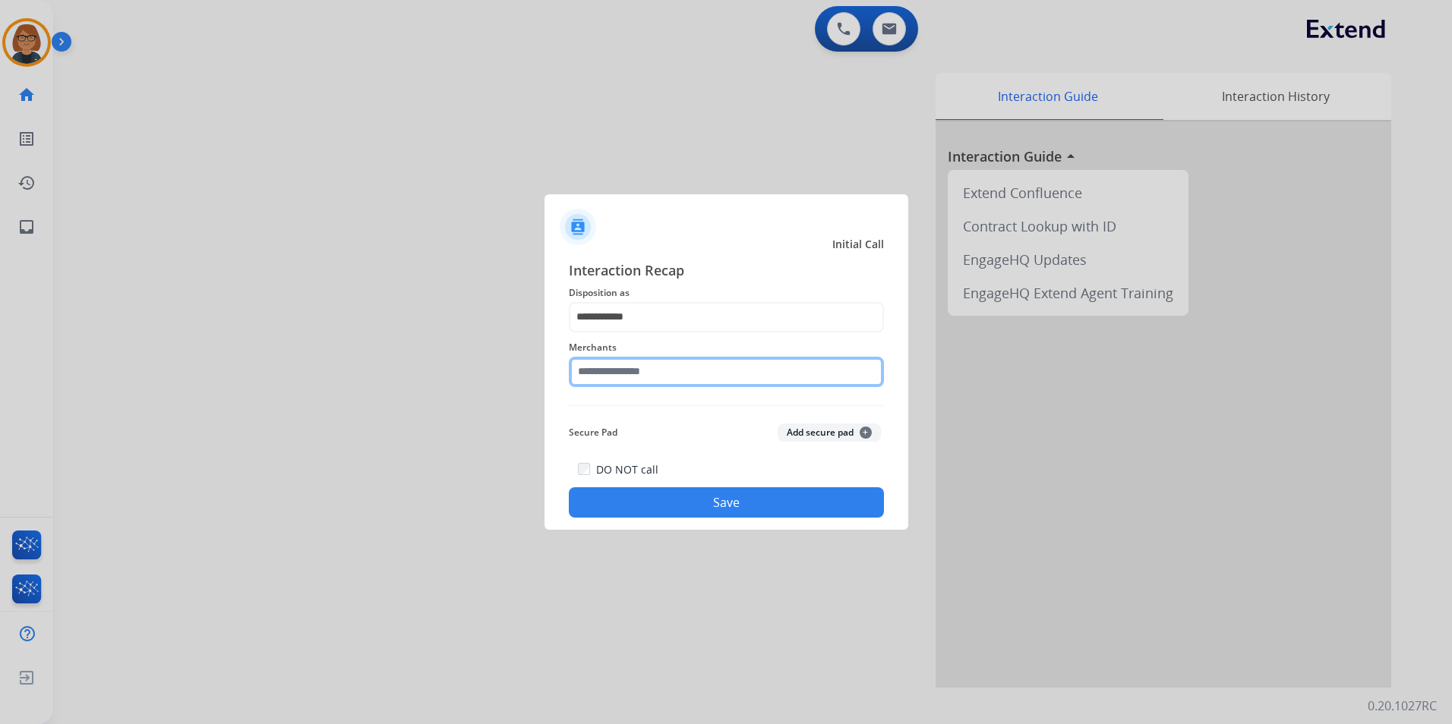
click at [669, 381] on input "text" at bounding box center [726, 372] width 315 height 30
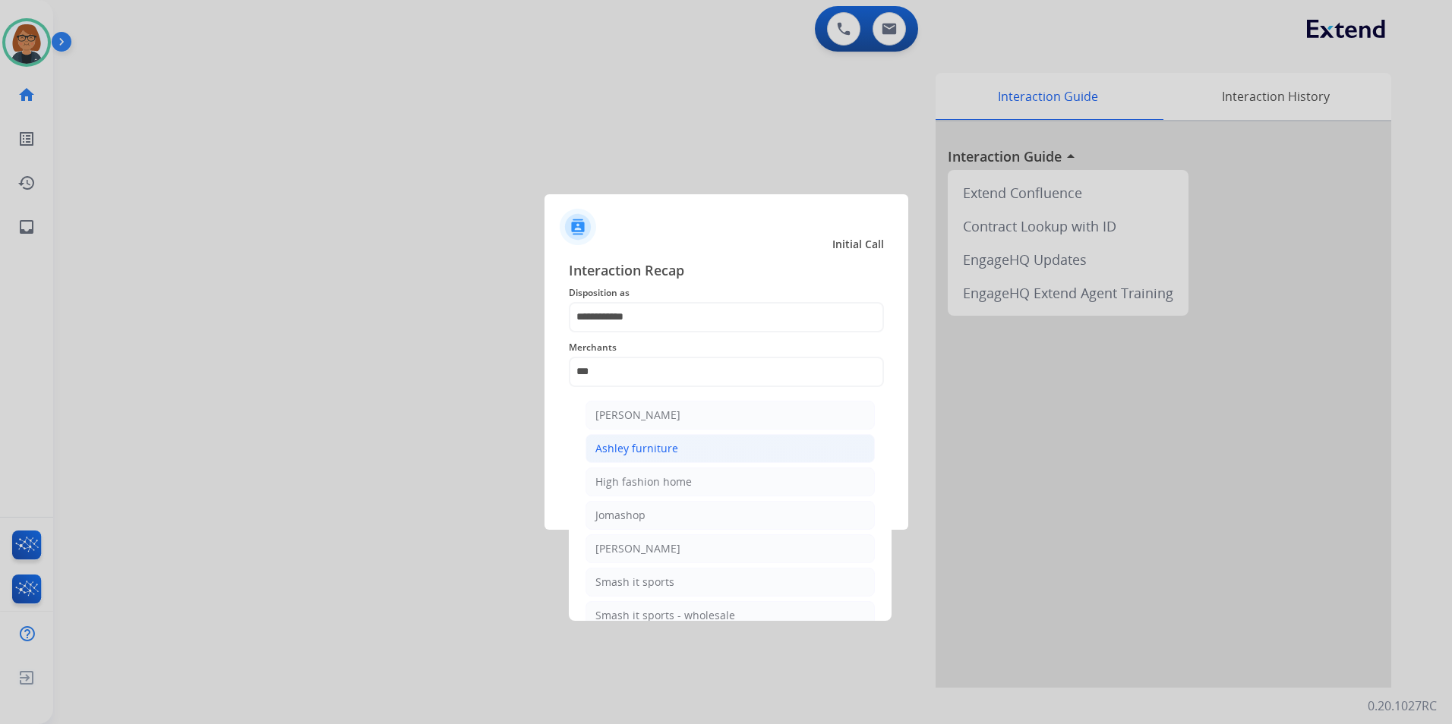
click at [683, 437] on li "Ashley furniture" at bounding box center [729, 448] width 289 height 29
type input "**********"
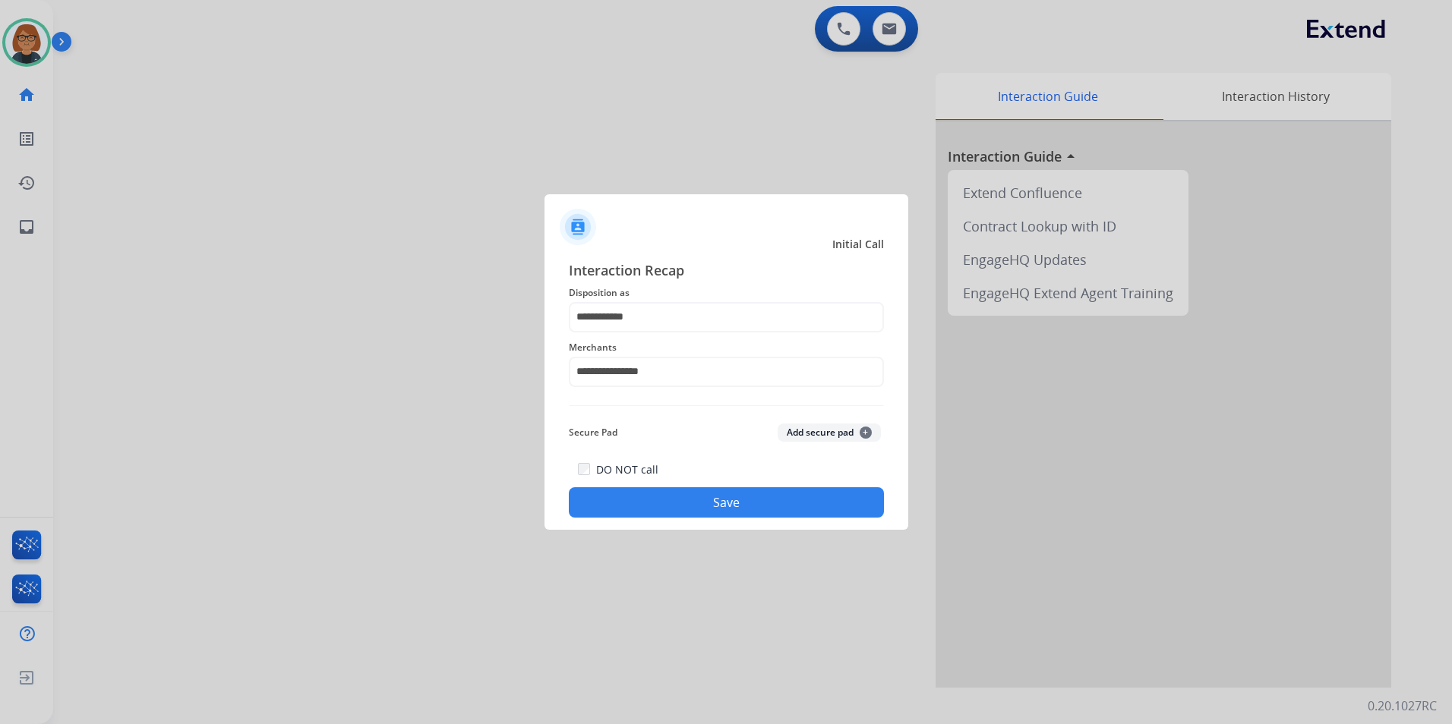
click at [723, 498] on button "Save" at bounding box center [726, 503] width 315 height 30
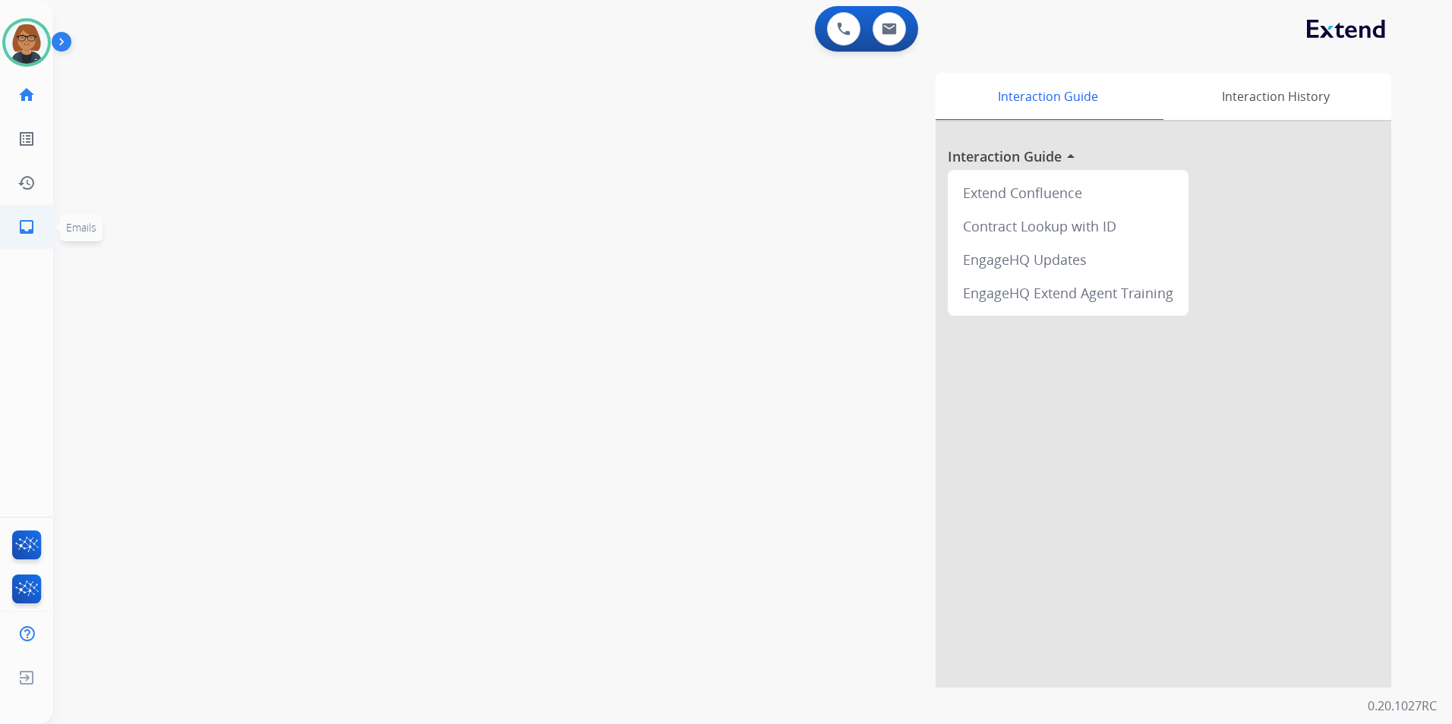
click at [41, 240] on link "inbox Emails" at bounding box center [26, 227] width 43 height 43
select select "**********"
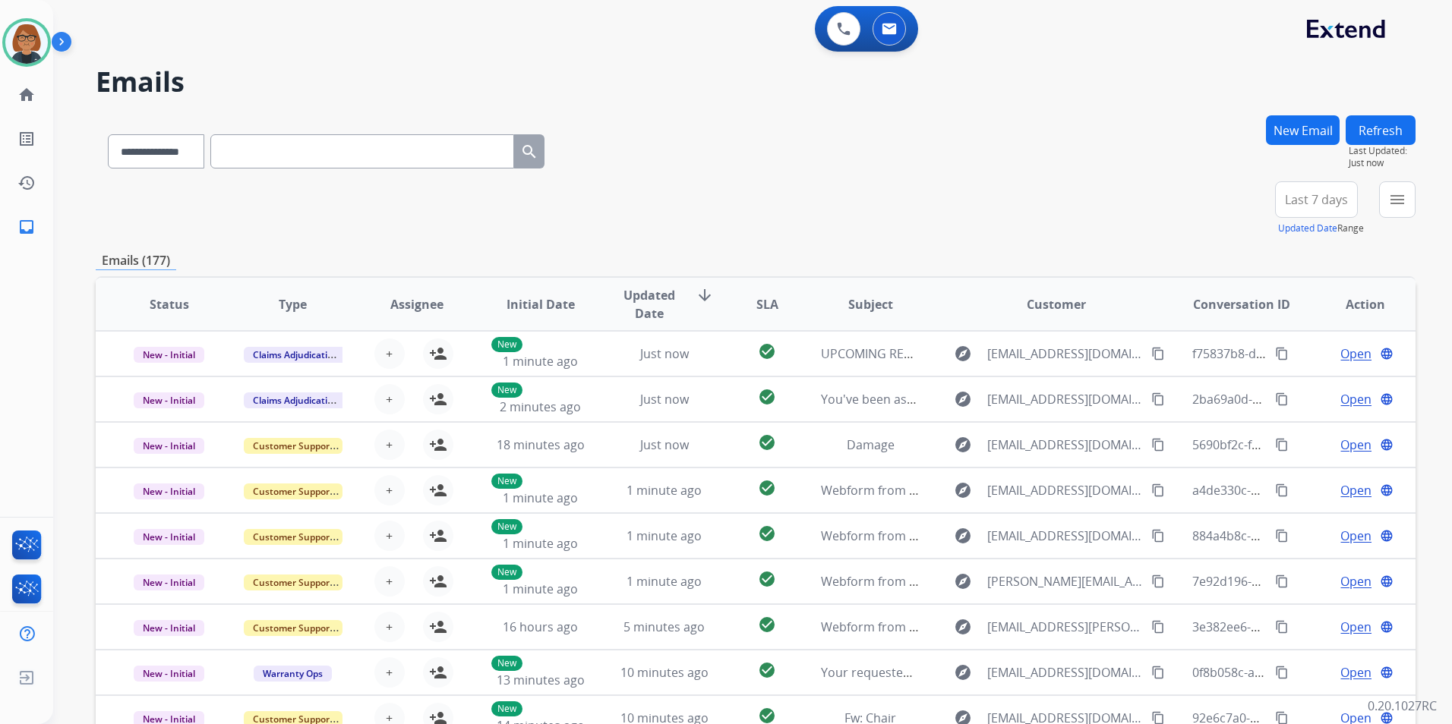
click at [1321, 130] on button "New Email" at bounding box center [1303, 130] width 74 height 30
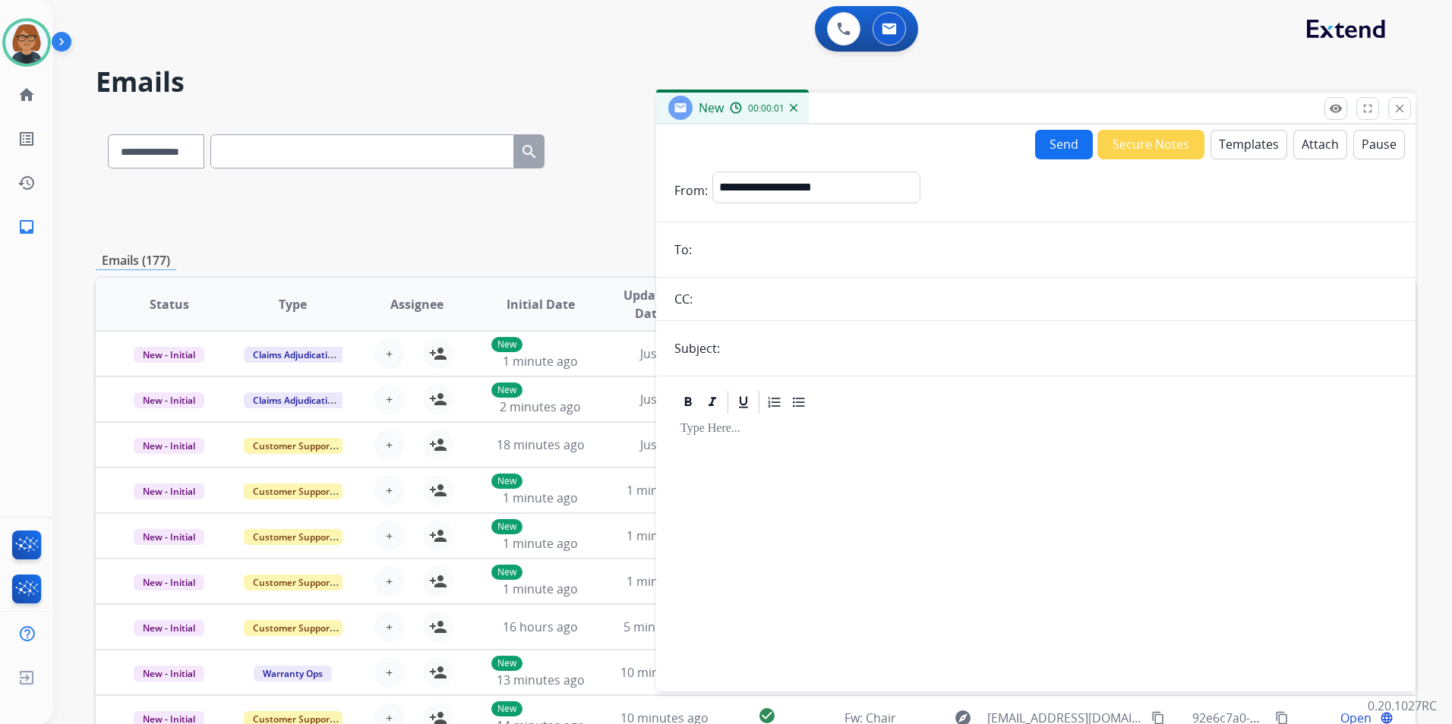
click at [1234, 156] on button "Templates" at bounding box center [1248, 145] width 77 height 30
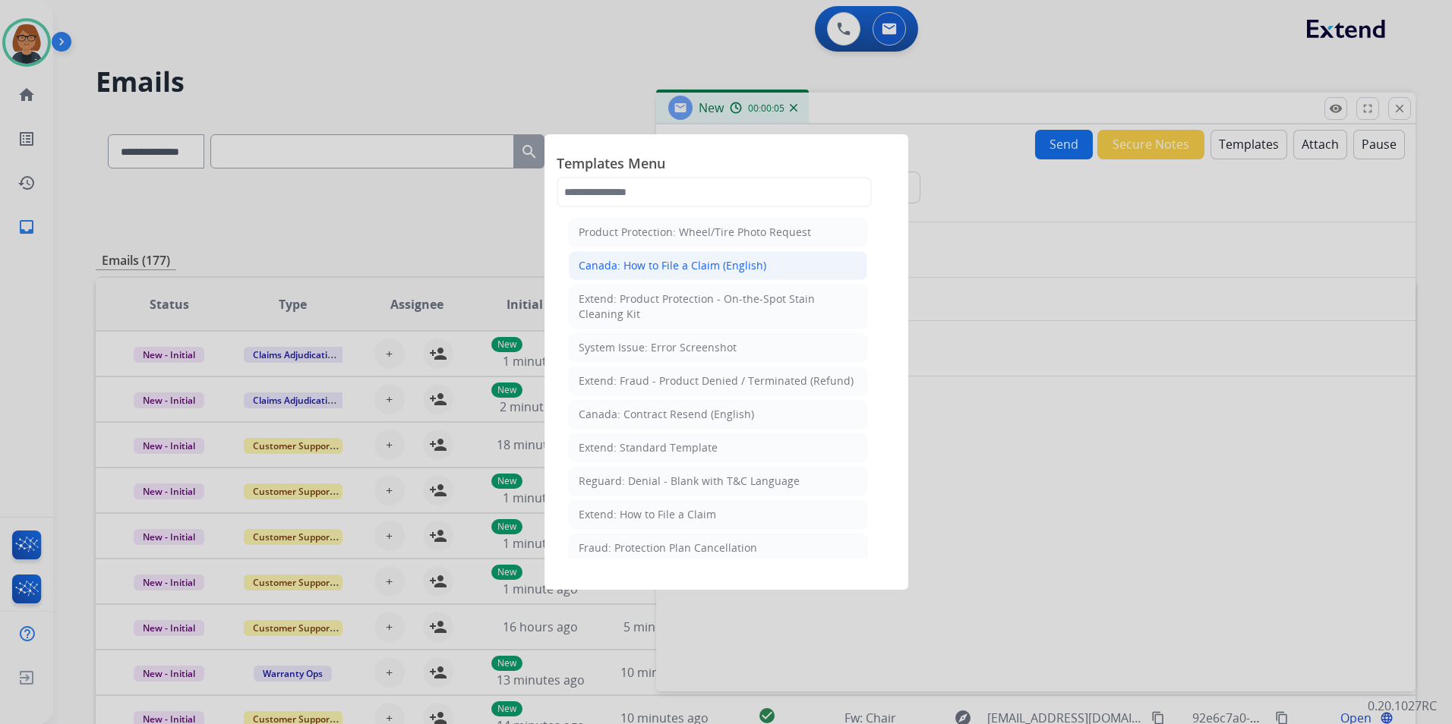
click at [750, 259] on div "Canada: How to File a Claim (English)" at bounding box center [673, 265] width 188 height 15
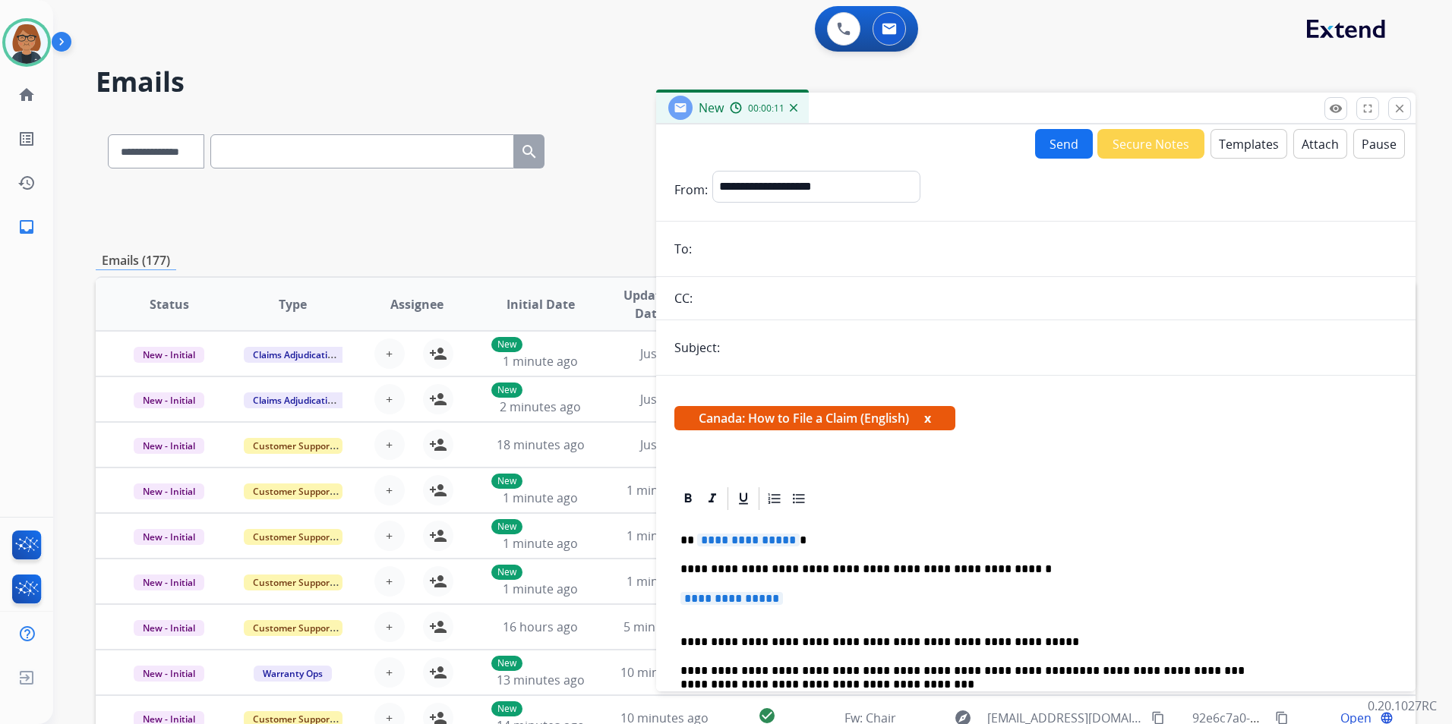
click at [1243, 147] on button "Templates" at bounding box center [1248, 144] width 77 height 30
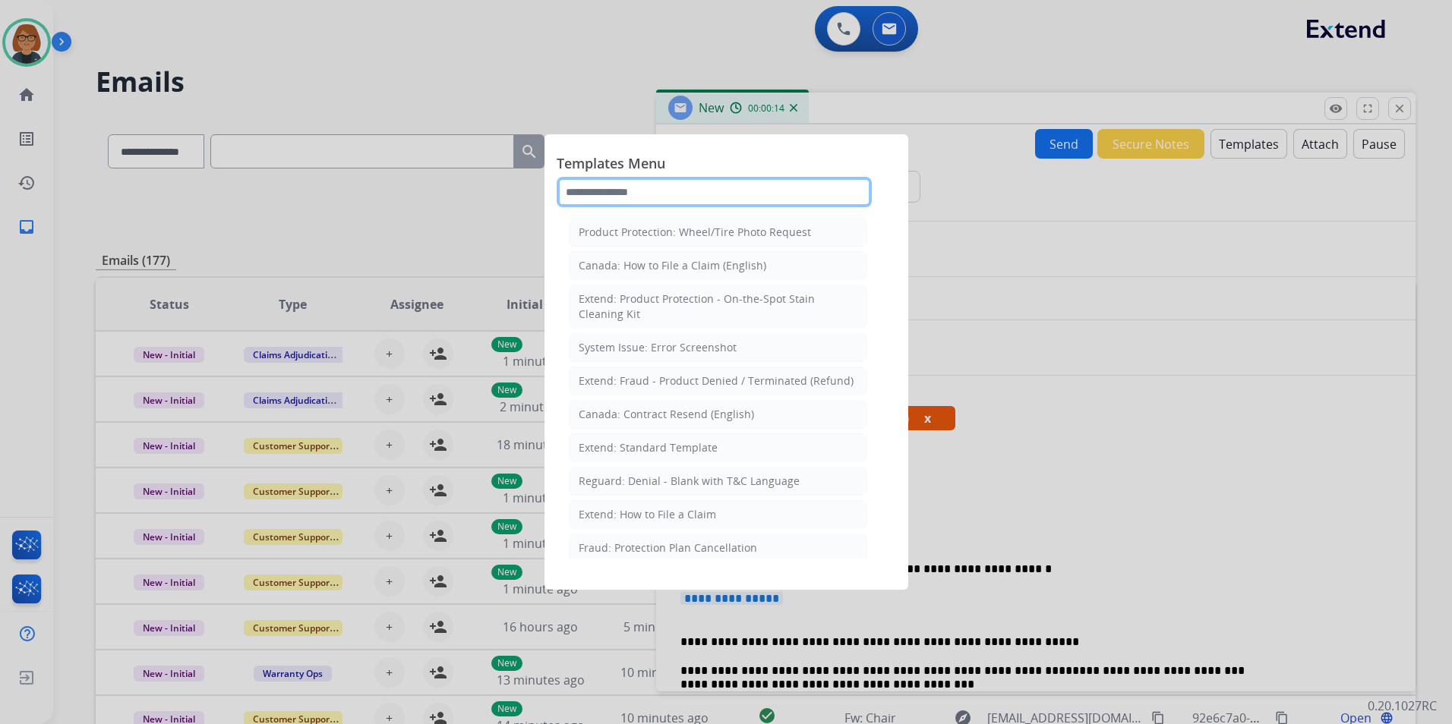
click at [770, 181] on input "text" at bounding box center [714, 192] width 315 height 30
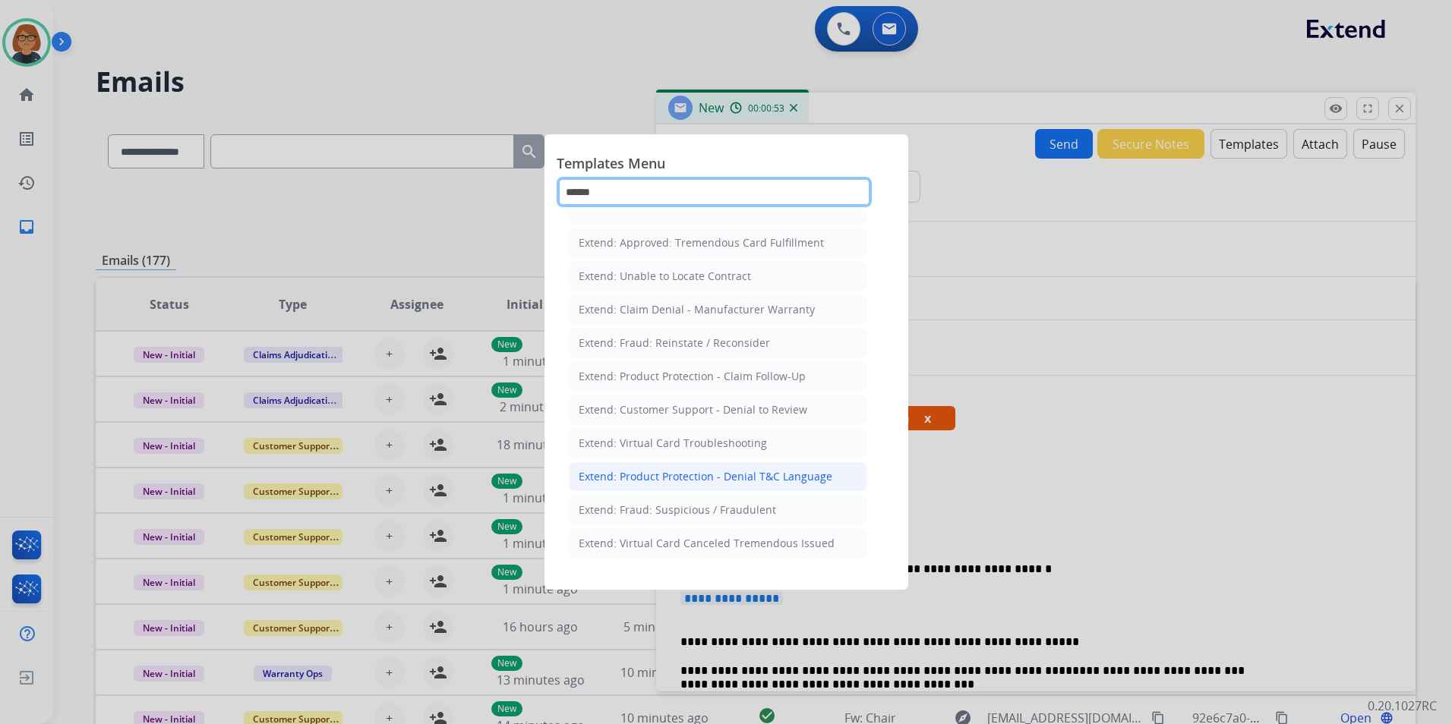
scroll to position [175, 0]
type input "******"
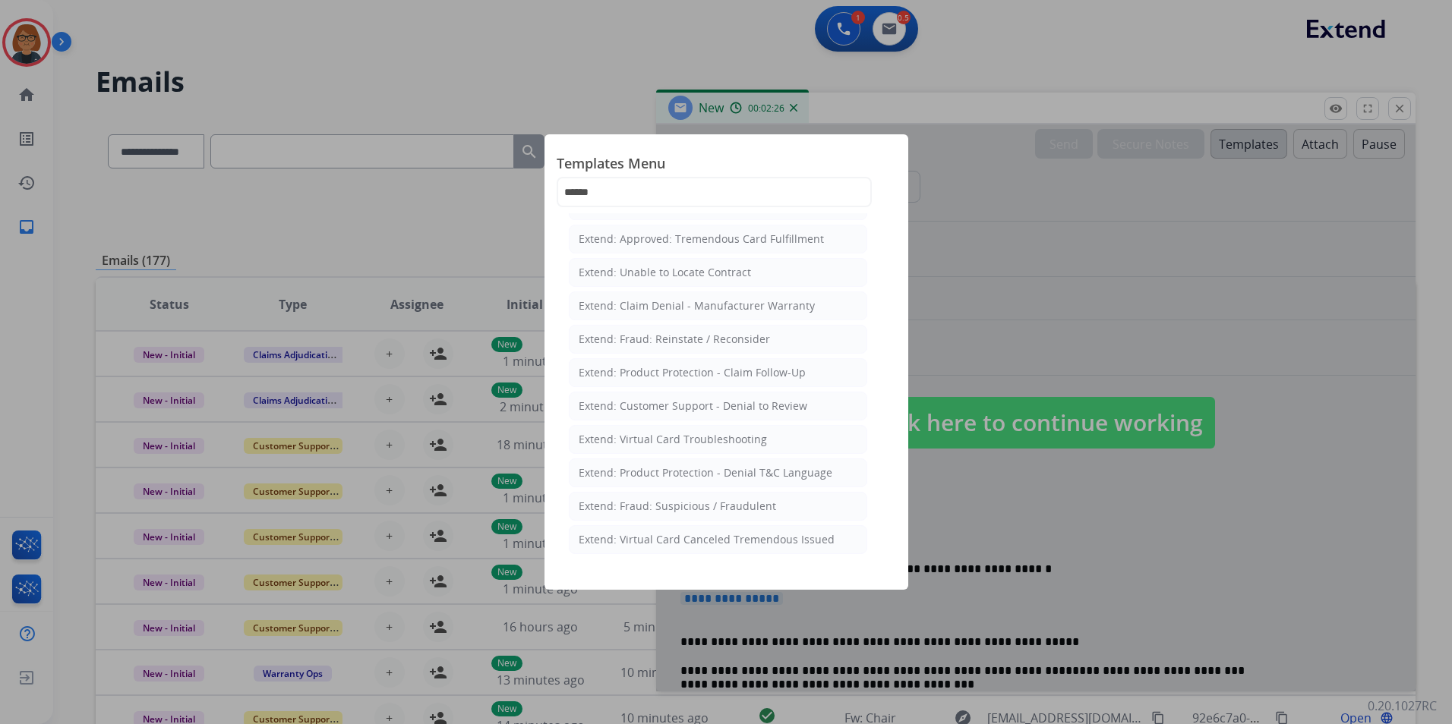
click at [699, 134] on div "Templates Menu ****** Extend: Product Protection - On-the-Spot Stain Cleaning K…" at bounding box center [726, 362] width 364 height 456
click at [621, 107] on div at bounding box center [726, 362] width 1452 height 724
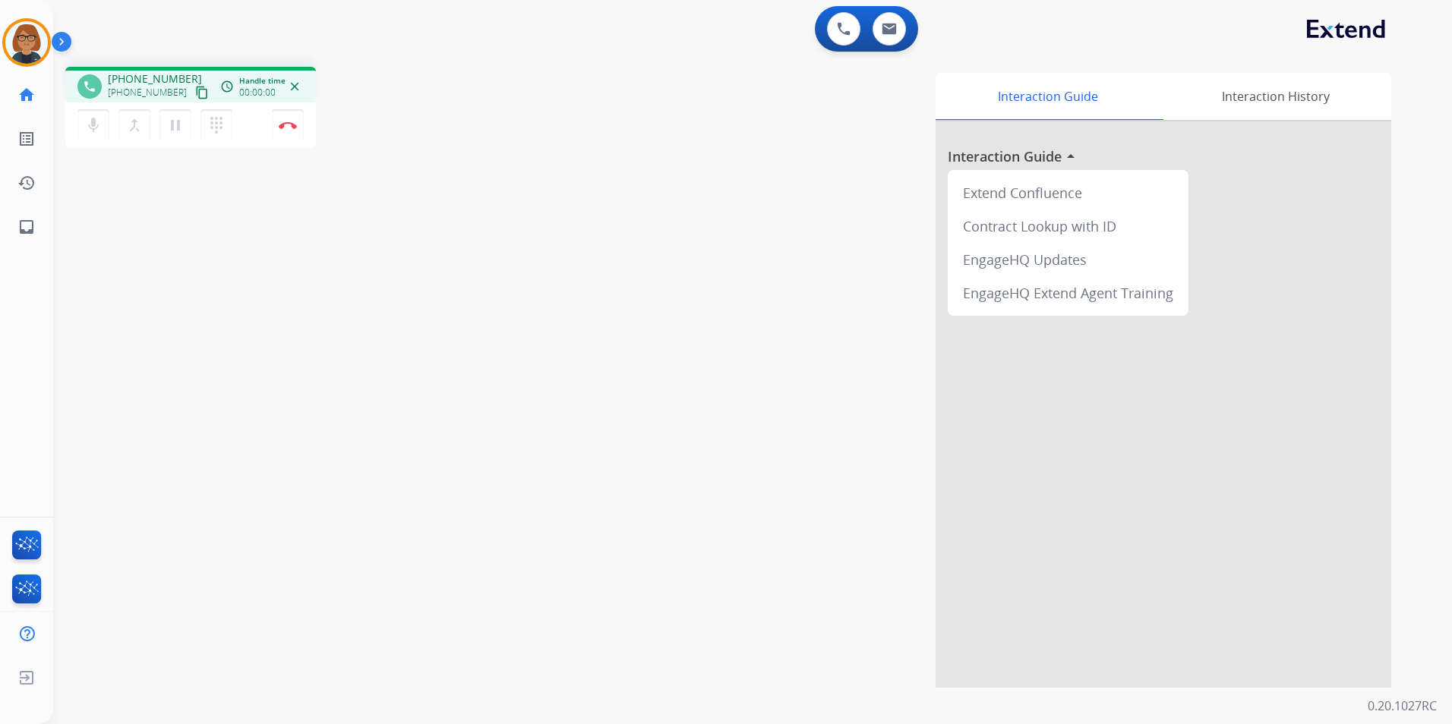
click at [836, 459] on div "Interaction Guide Interaction History Interaction Guide arrow_drop_up Extend Co…" at bounding box center [946, 380] width 889 height 615
click at [175, 121] on mat-icon "pause" at bounding box center [175, 125] width 18 height 18
click at [172, 122] on mat-icon "play_arrow" at bounding box center [175, 125] width 18 height 18
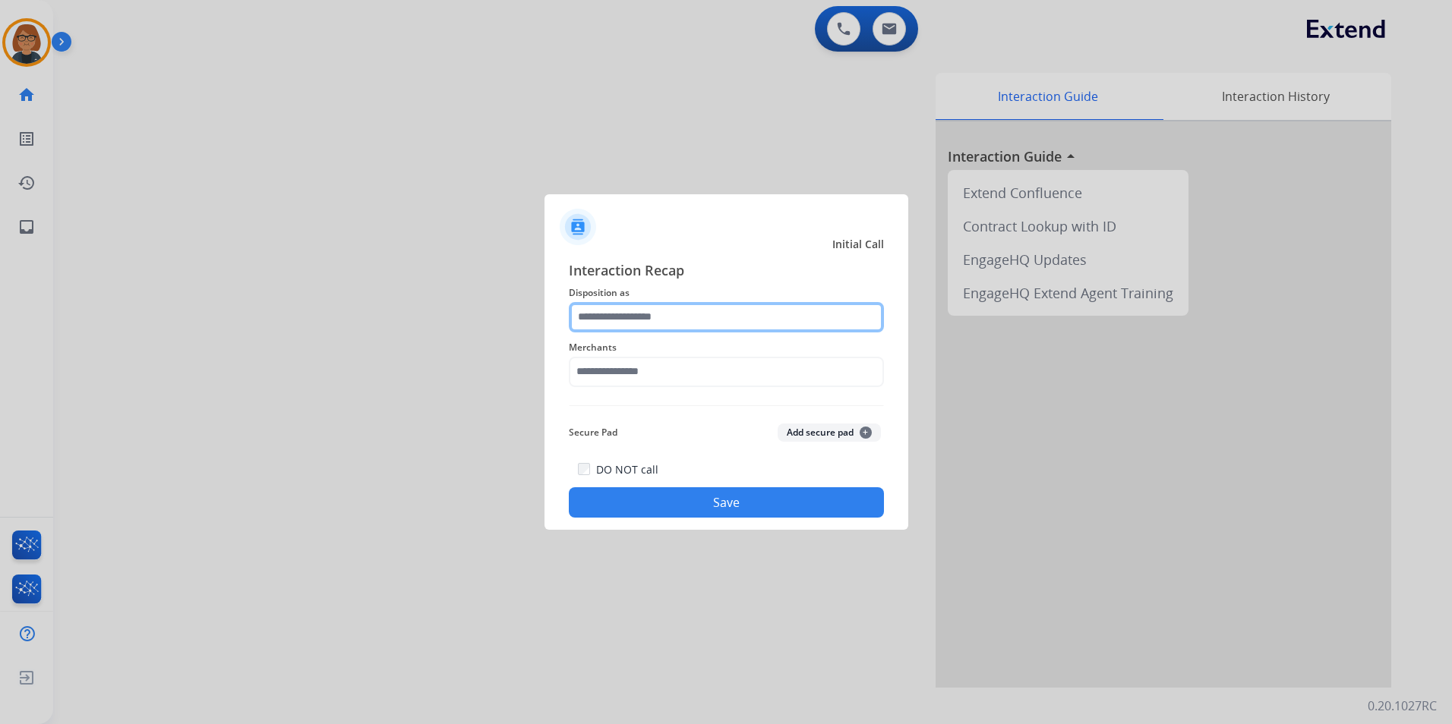
click at [778, 323] on input "text" at bounding box center [726, 317] width 315 height 30
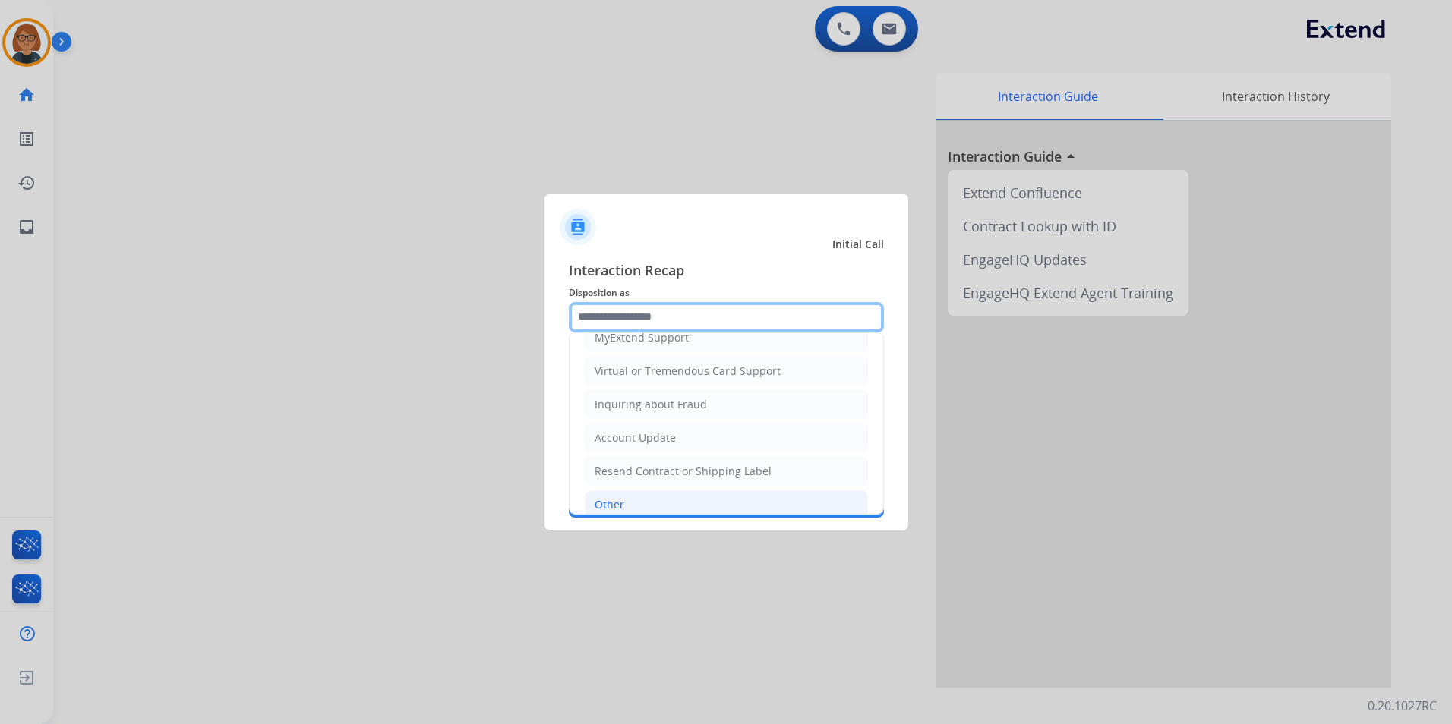
scroll to position [9, 0]
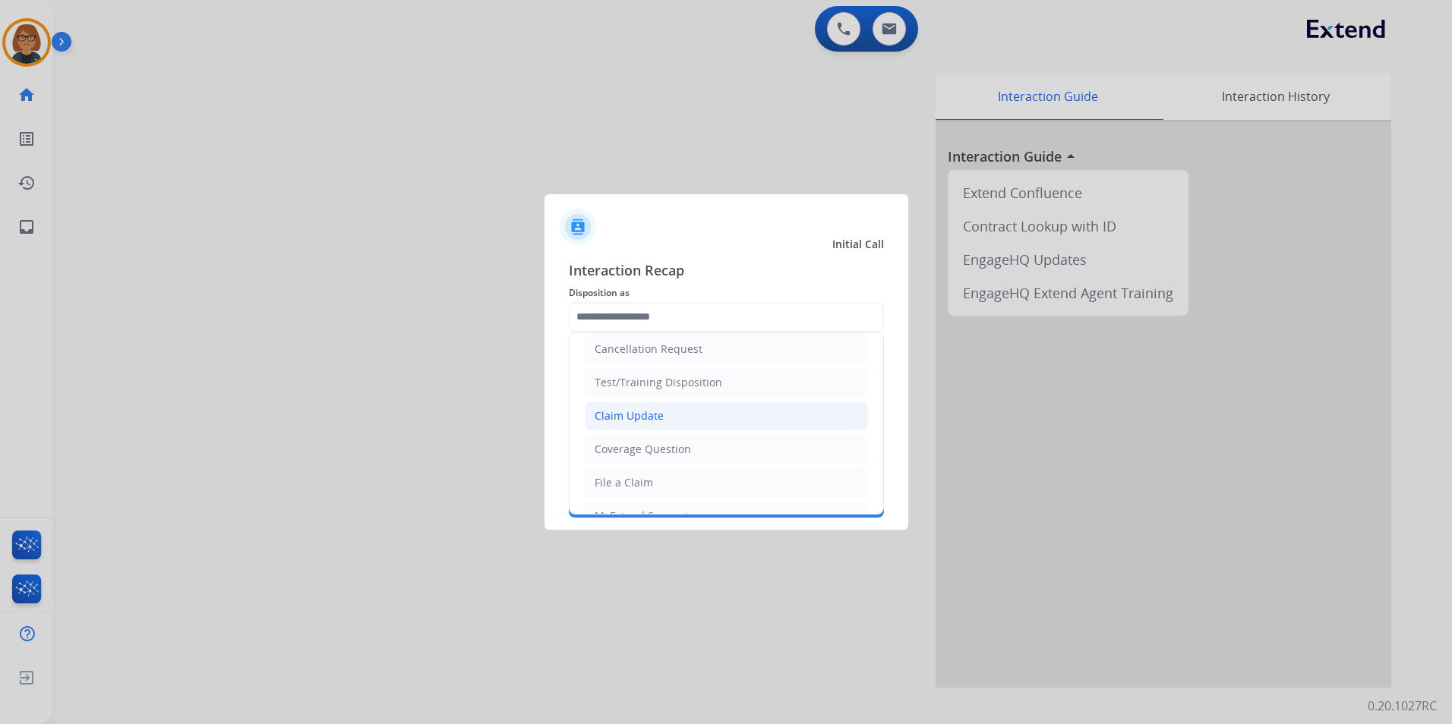
click at [697, 430] on li "Claim Update" at bounding box center [726, 416] width 283 height 29
type input "**********"
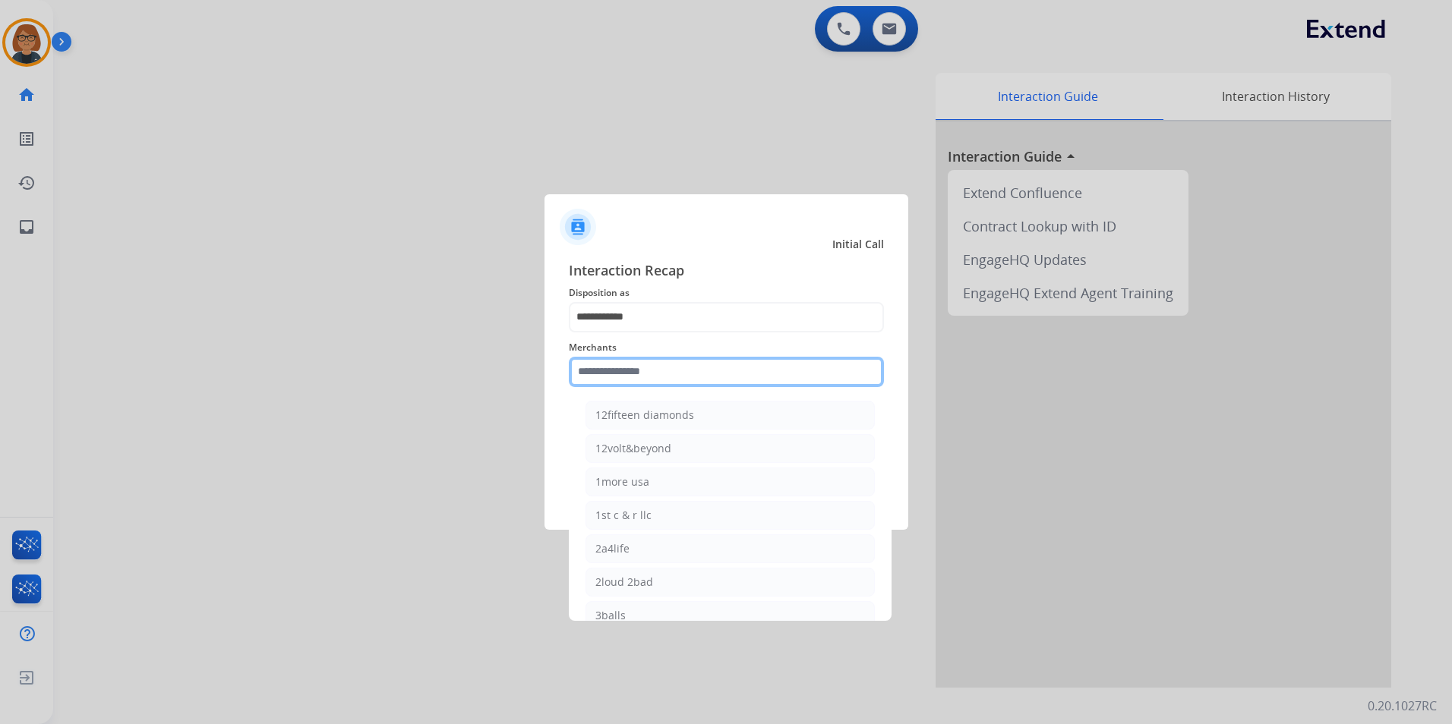
click at [671, 383] on input "text" at bounding box center [726, 372] width 315 height 30
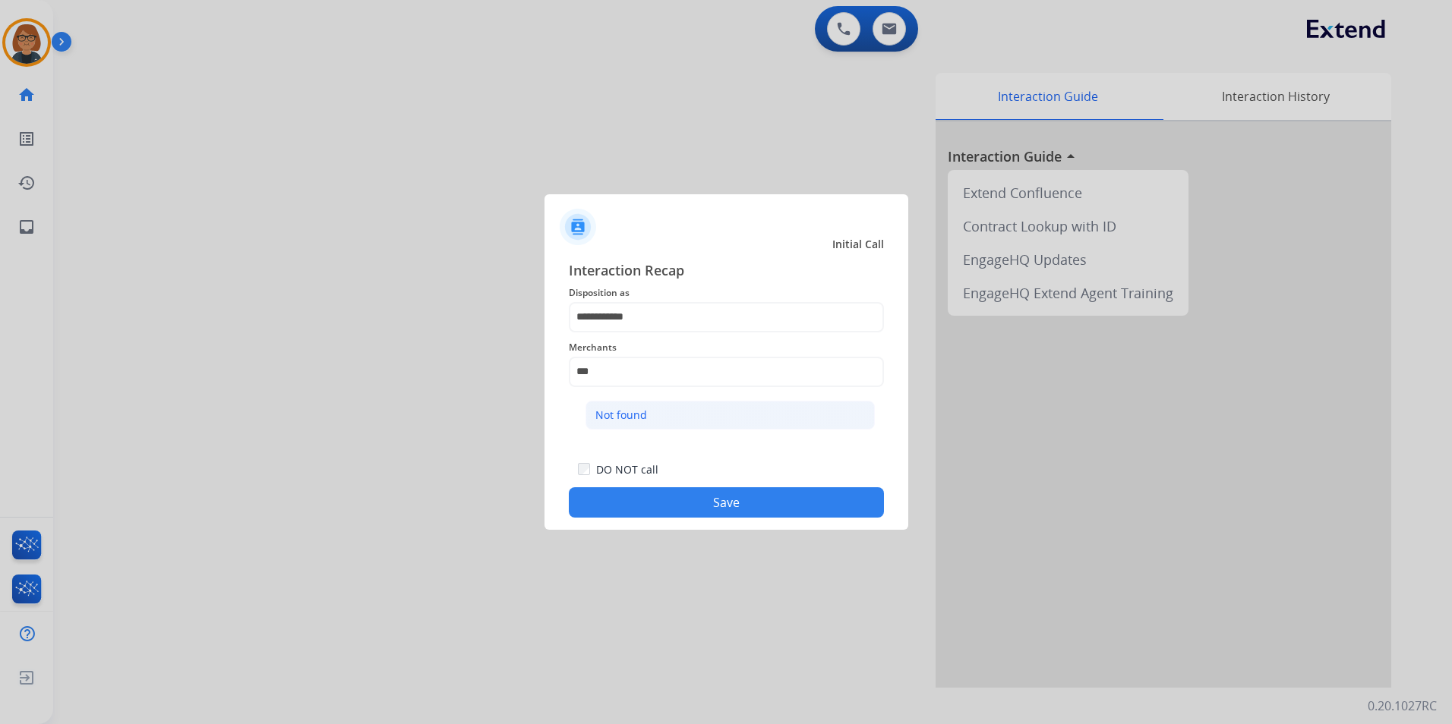
click at [642, 404] on li "Not found" at bounding box center [729, 415] width 289 height 29
type input "*********"
click at [699, 498] on button "Save" at bounding box center [726, 503] width 315 height 30
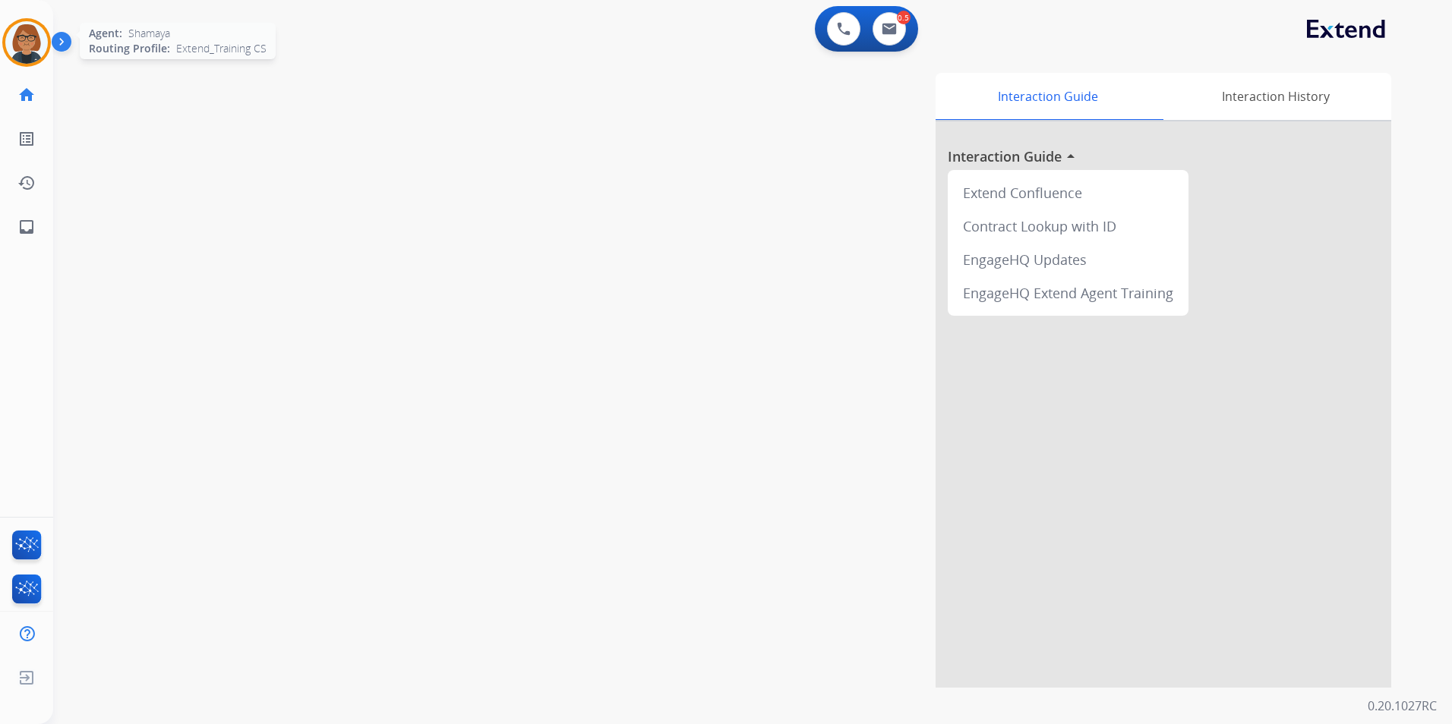
click at [39, 37] on img at bounding box center [26, 42] width 43 height 43
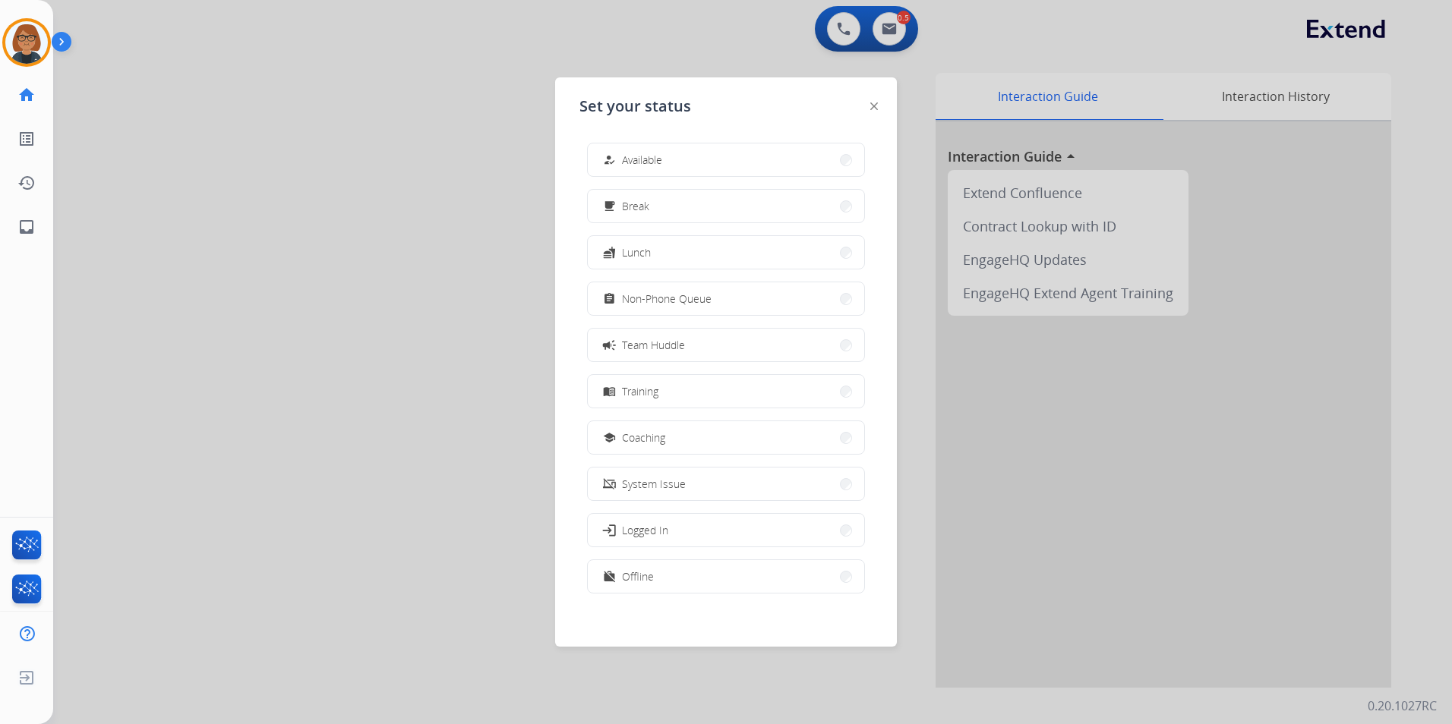
drag, startPoint x: 721, startPoint y: 301, endPoint x: 715, endPoint y: 296, distance: 8.2
click at [721, 300] on button "assignment Non-Phone Queue" at bounding box center [726, 298] width 276 height 33
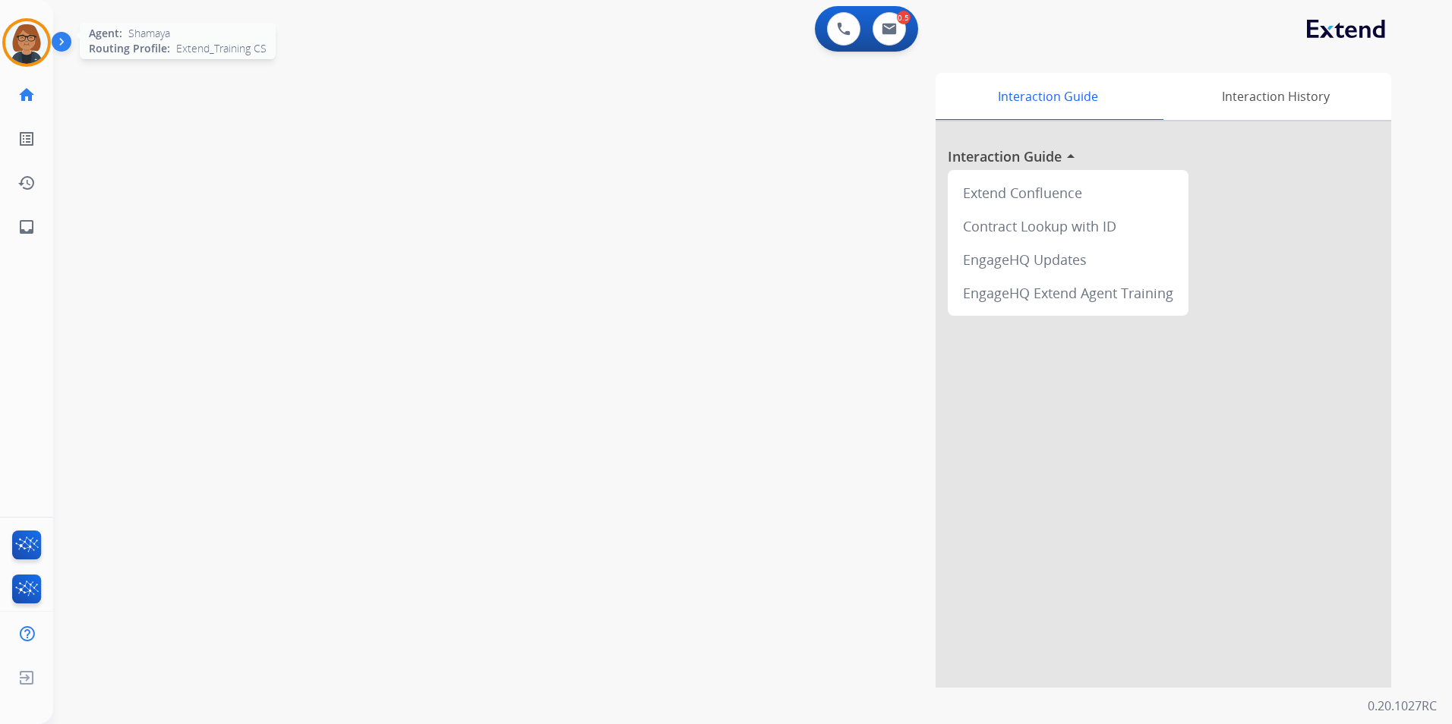
click at [15, 55] on img at bounding box center [26, 42] width 43 height 43
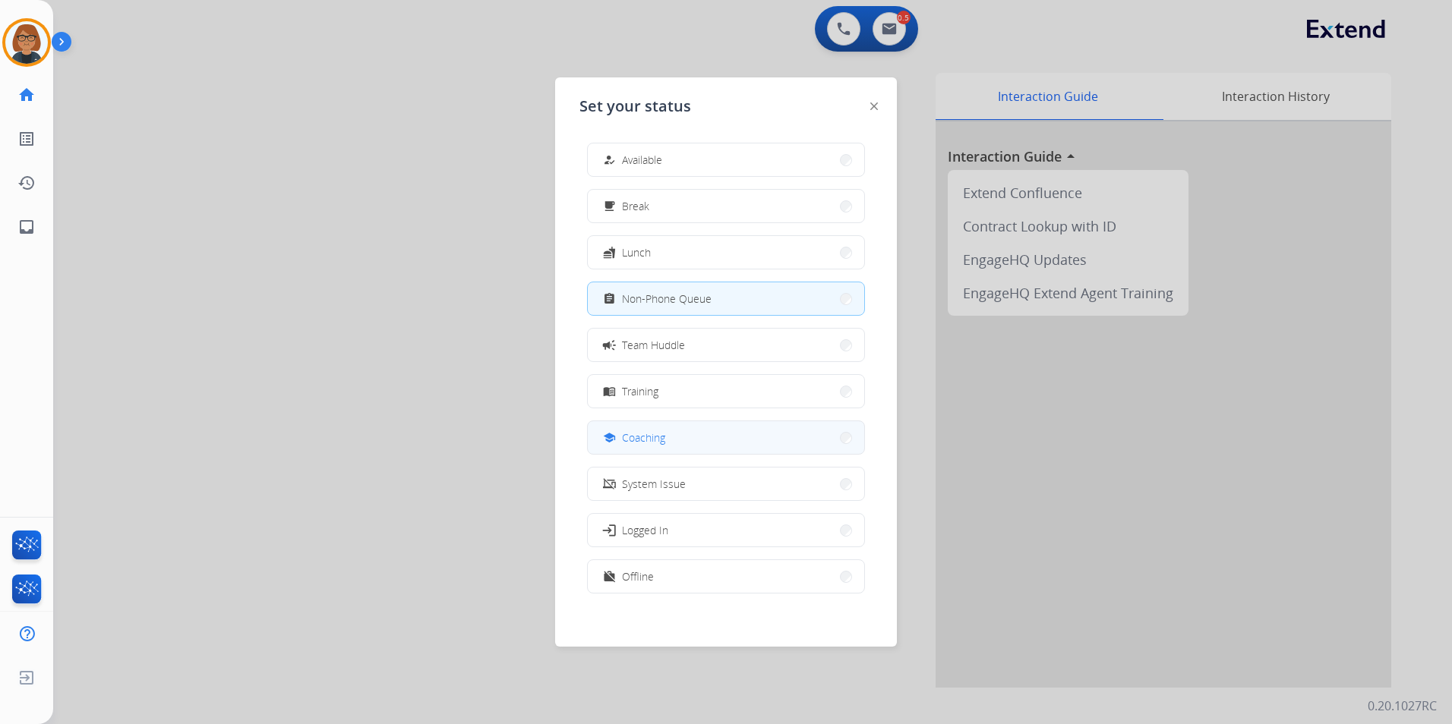
drag, startPoint x: 638, startPoint y: 437, endPoint x: 630, endPoint y: 425, distance: 13.7
click at [638, 435] on span "Coaching" at bounding box center [643, 438] width 43 height 16
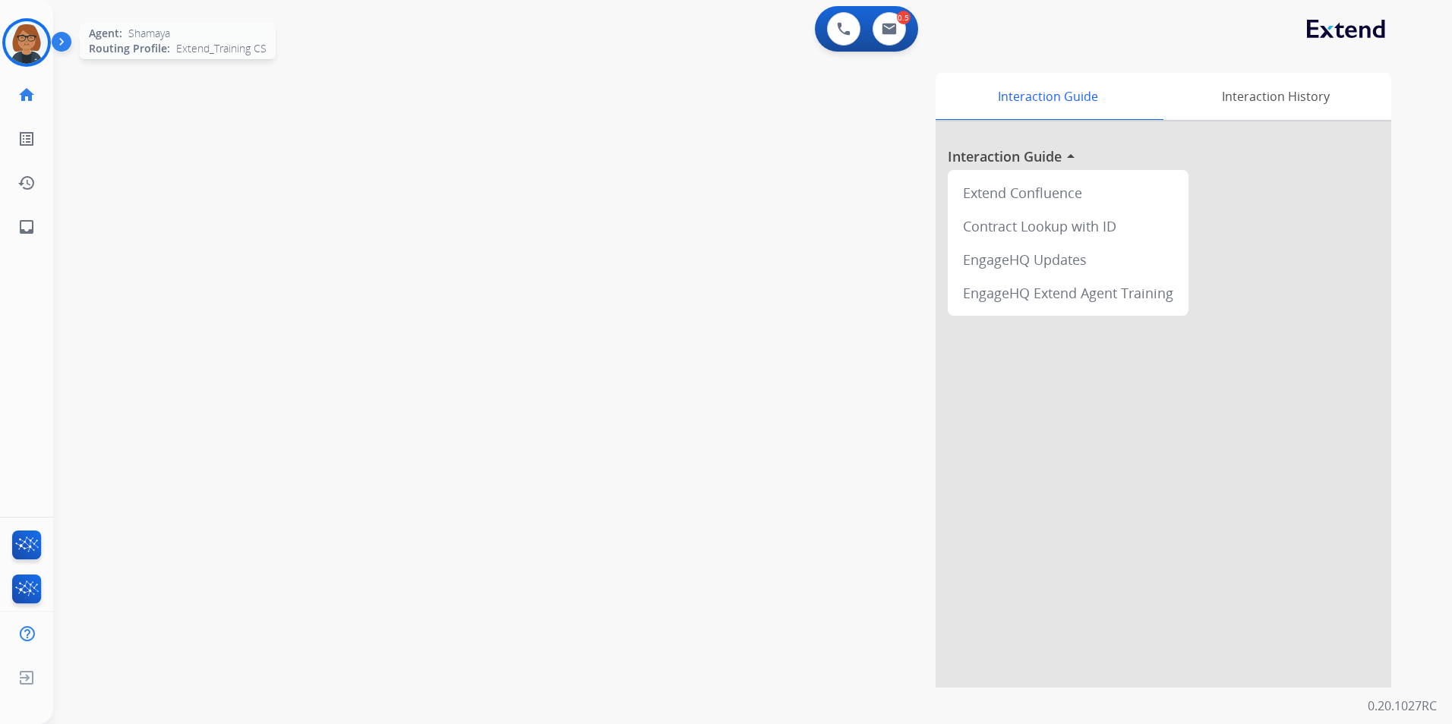
click at [10, 51] on img at bounding box center [26, 42] width 43 height 43
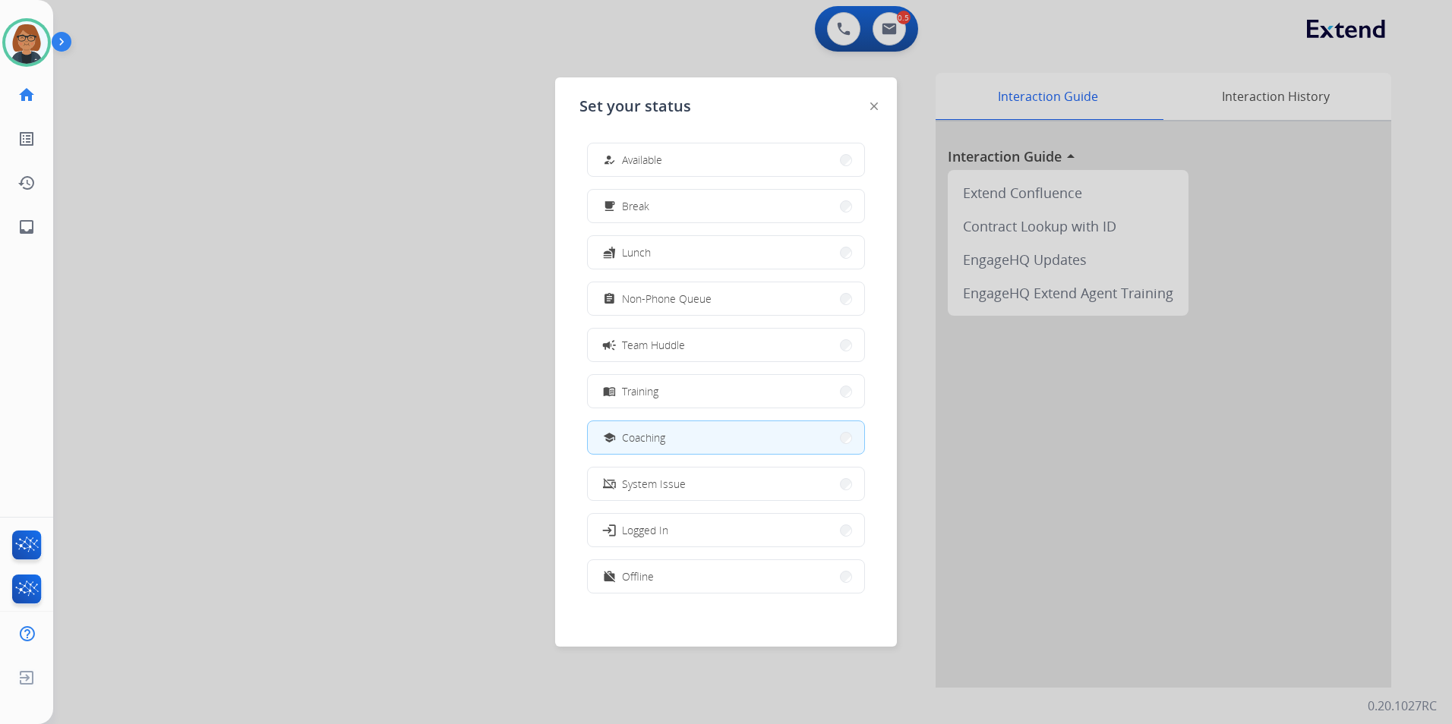
click at [695, 147] on button "how_to_reg Available" at bounding box center [726, 160] width 276 height 33
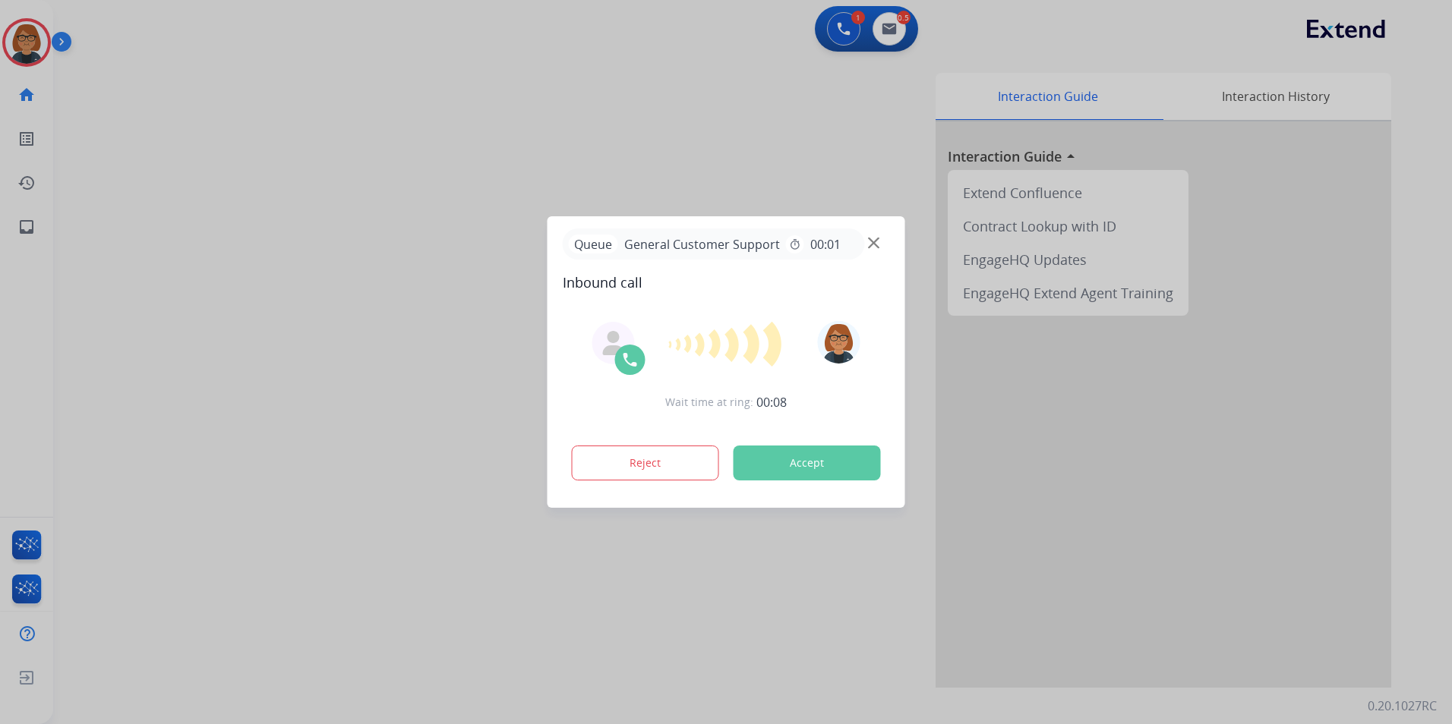
click at [801, 456] on button "Accept" at bounding box center [807, 463] width 147 height 35
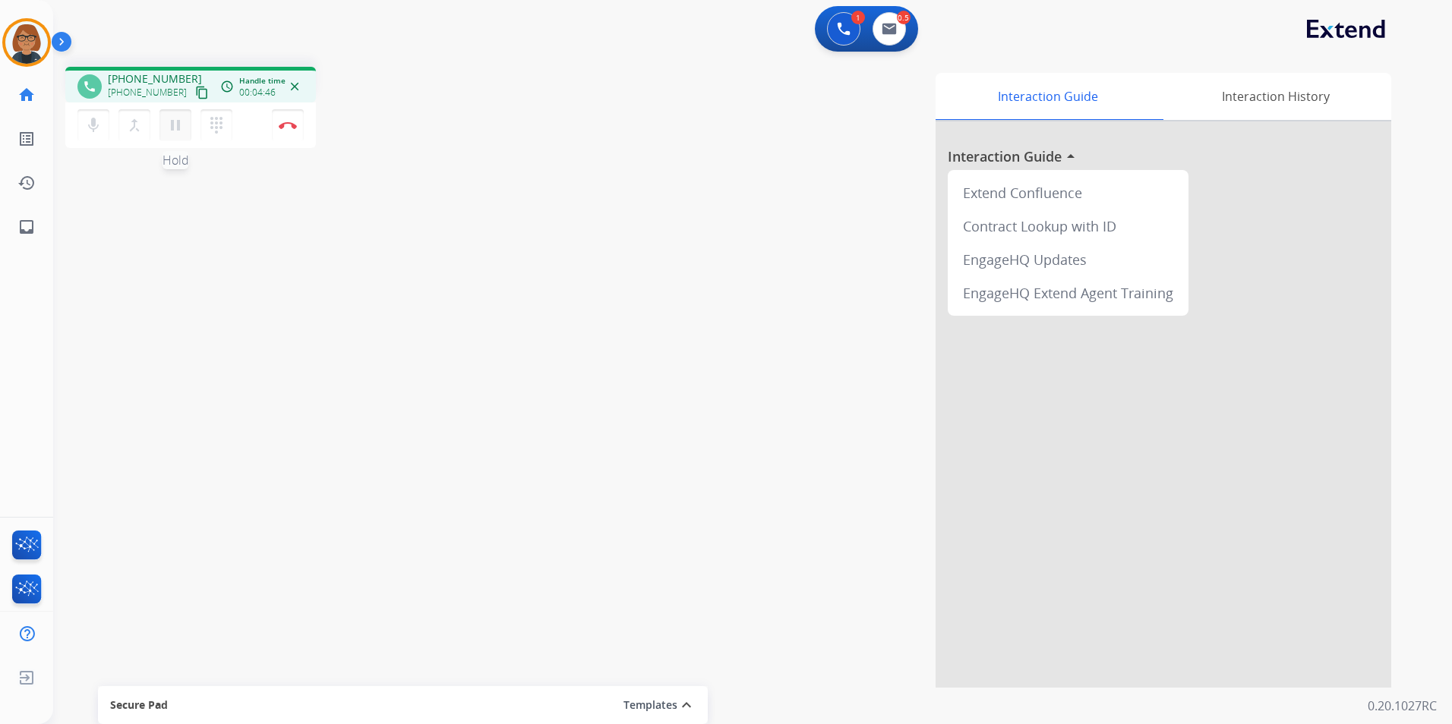
click at [174, 122] on mat-icon "pause" at bounding box center [175, 125] width 18 height 18
click at [178, 128] on mat-icon "play_arrow" at bounding box center [175, 125] width 18 height 18
click at [164, 125] on button "pause Hold" at bounding box center [175, 125] width 32 height 32
click at [186, 116] on button "play_arrow Hold" at bounding box center [175, 125] width 32 height 32
click at [172, 134] on mat-icon "pause" at bounding box center [175, 125] width 18 height 18
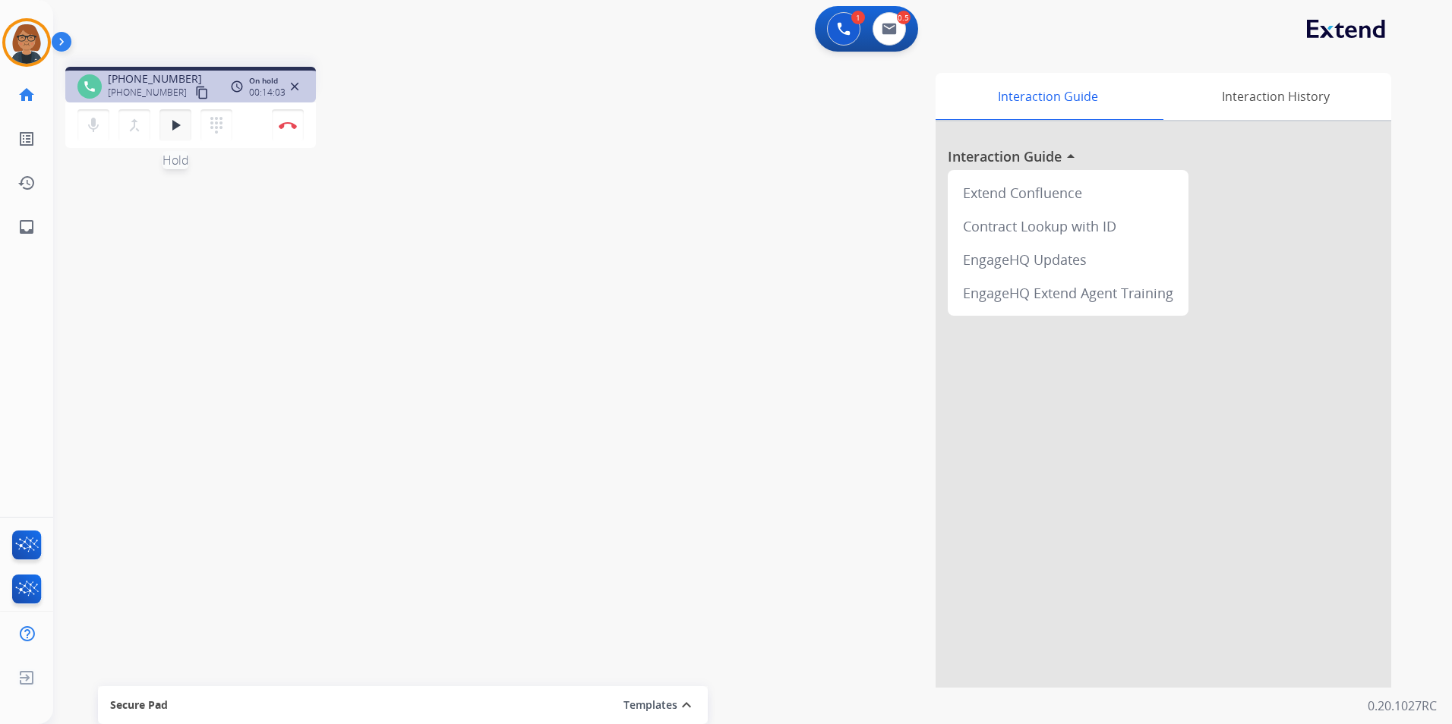
click at [176, 135] on button "play_arrow Hold" at bounding box center [175, 125] width 32 height 32
click at [173, 135] on button "pause Hold" at bounding box center [175, 125] width 32 height 32
click at [212, 132] on mat-icon "dialpad" at bounding box center [216, 125] width 18 height 18
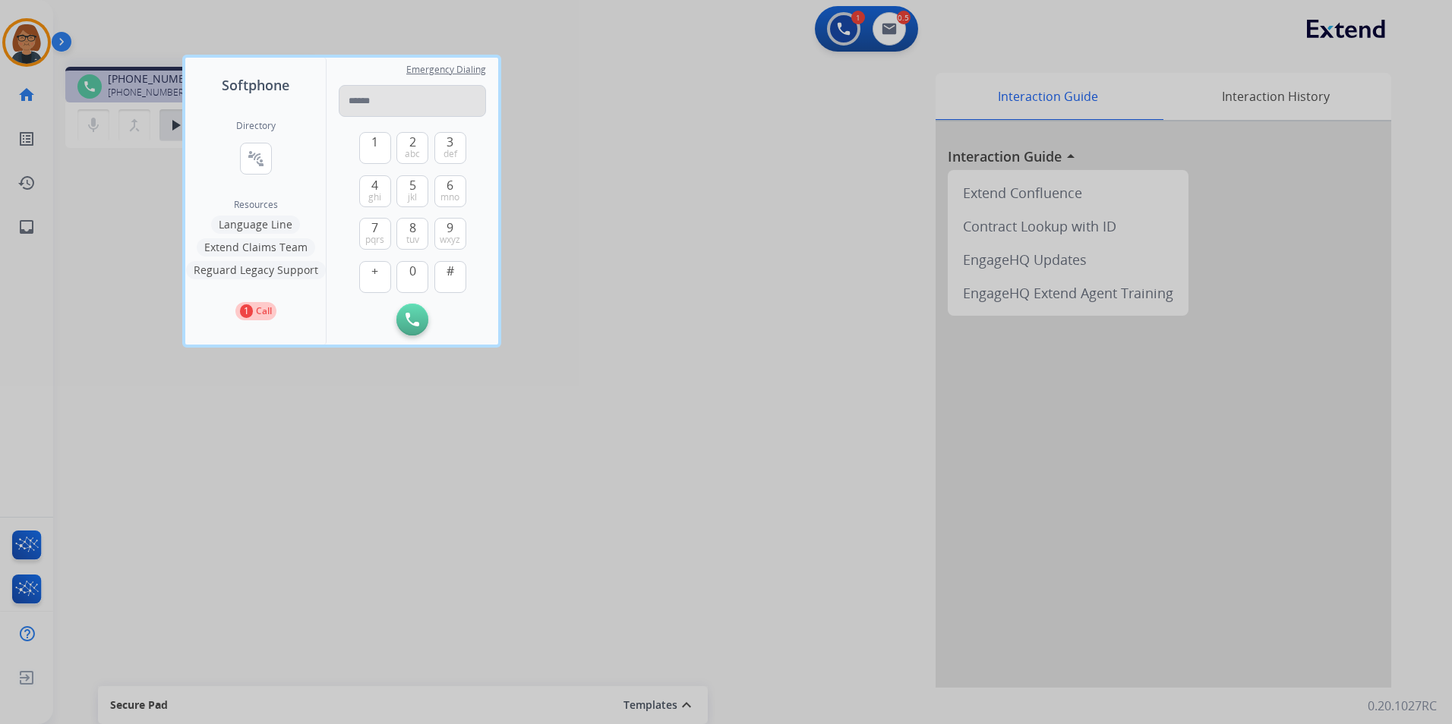
click at [386, 94] on input "tel" at bounding box center [412, 101] width 147 height 32
type input "**********"
click at [412, 326] on img at bounding box center [412, 320] width 14 height 14
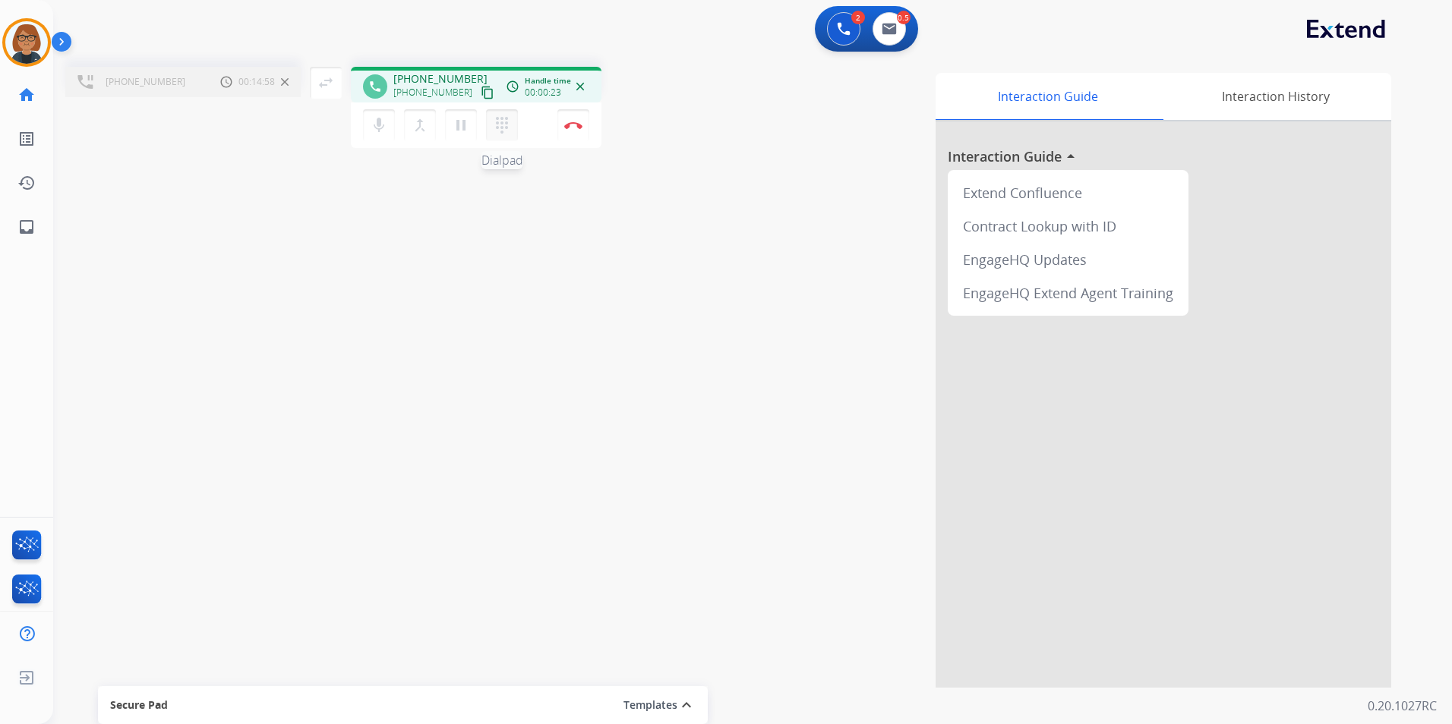
click at [516, 120] on button "dialpad Dialpad" at bounding box center [502, 125] width 32 height 32
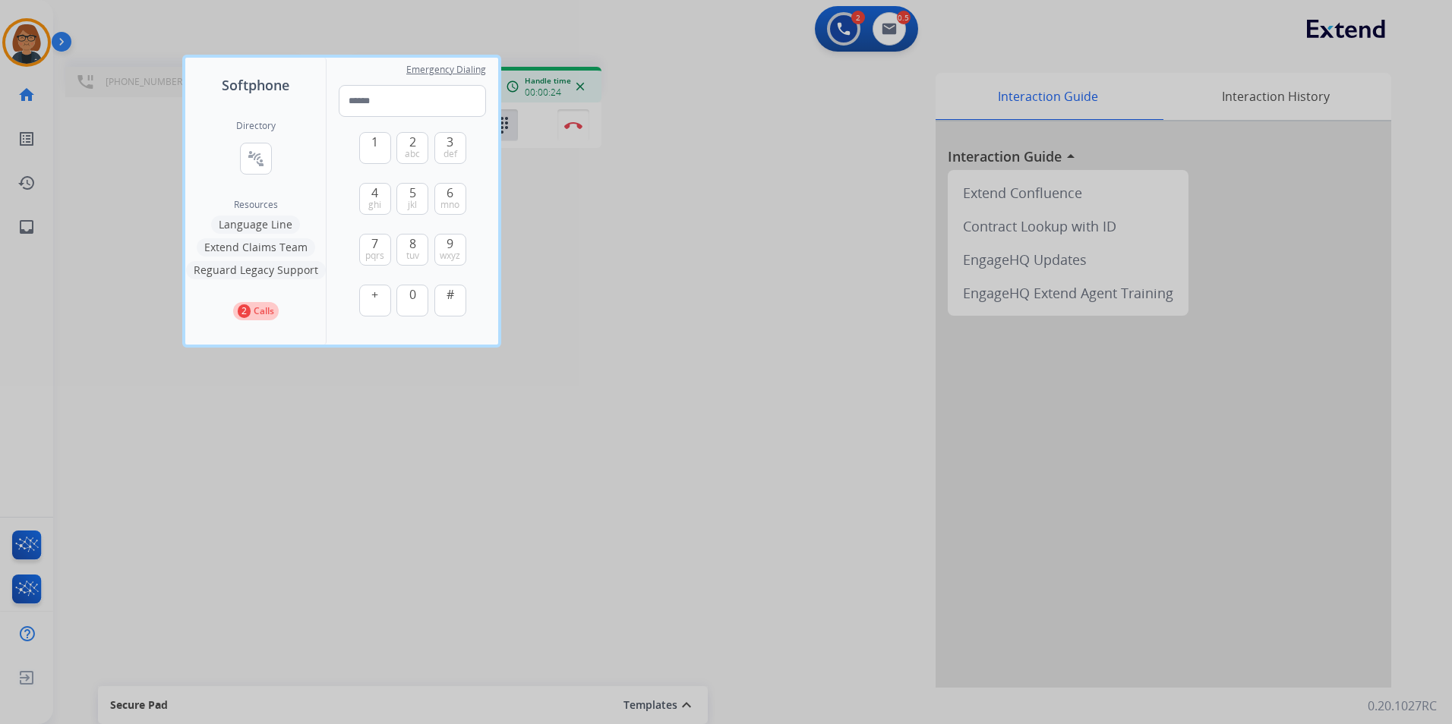
click at [519, 169] on div at bounding box center [726, 362] width 1452 height 724
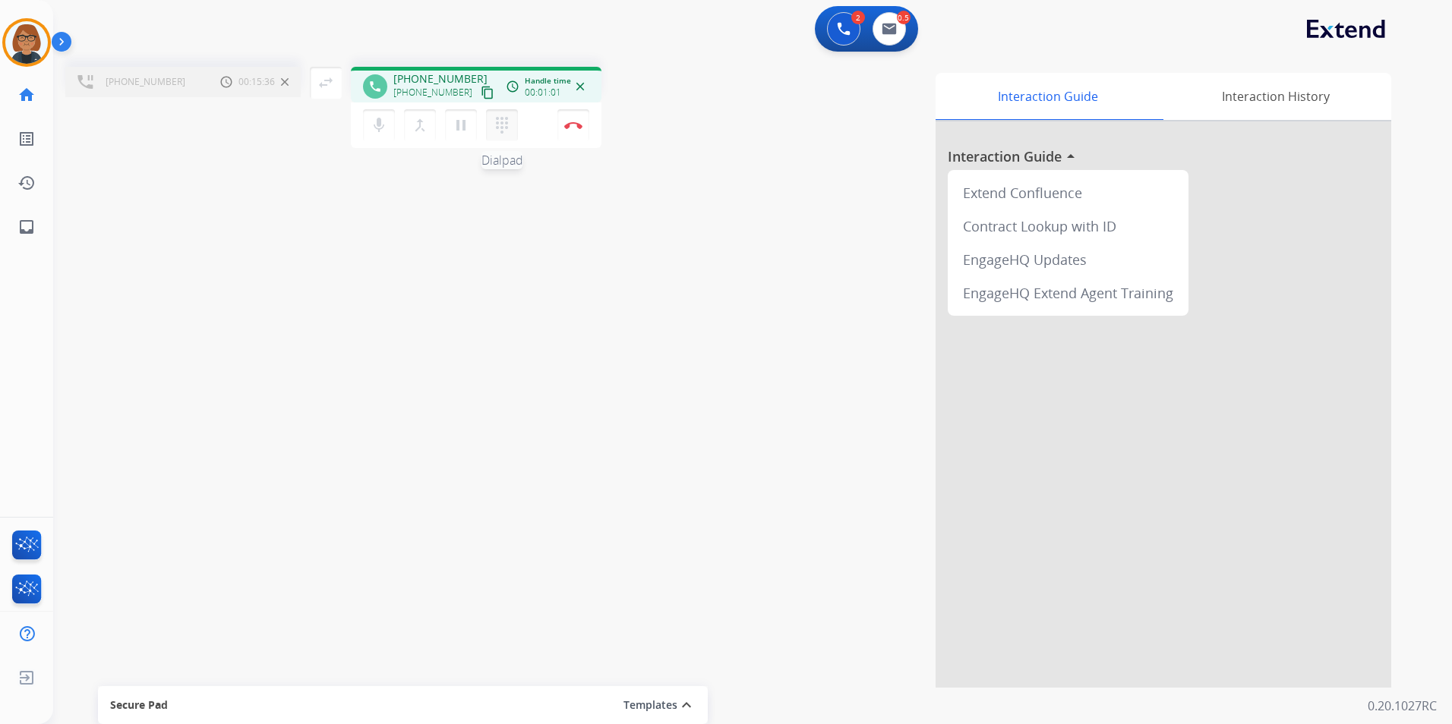
click at [503, 133] on mat-icon "dialpad" at bounding box center [502, 125] width 18 height 18
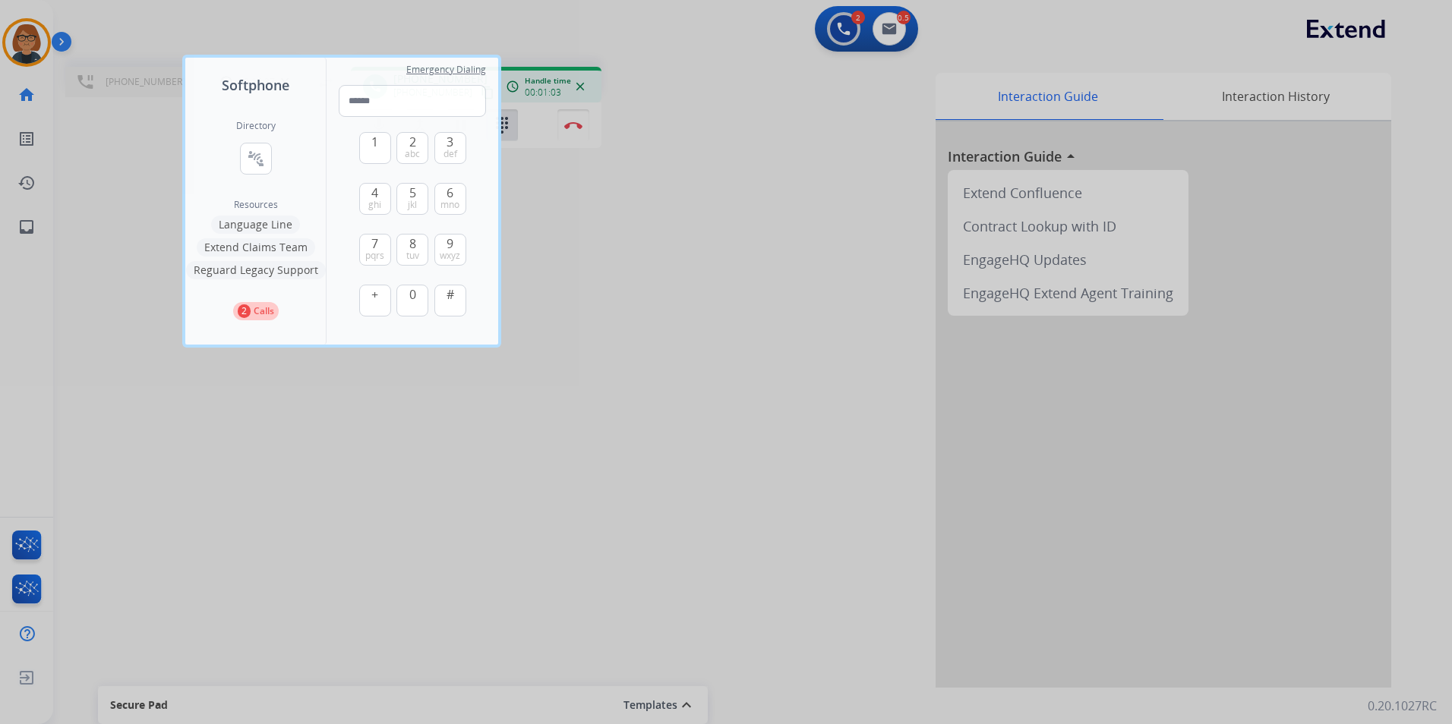
click at [579, 289] on div at bounding box center [726, 362] width 1452 height 724
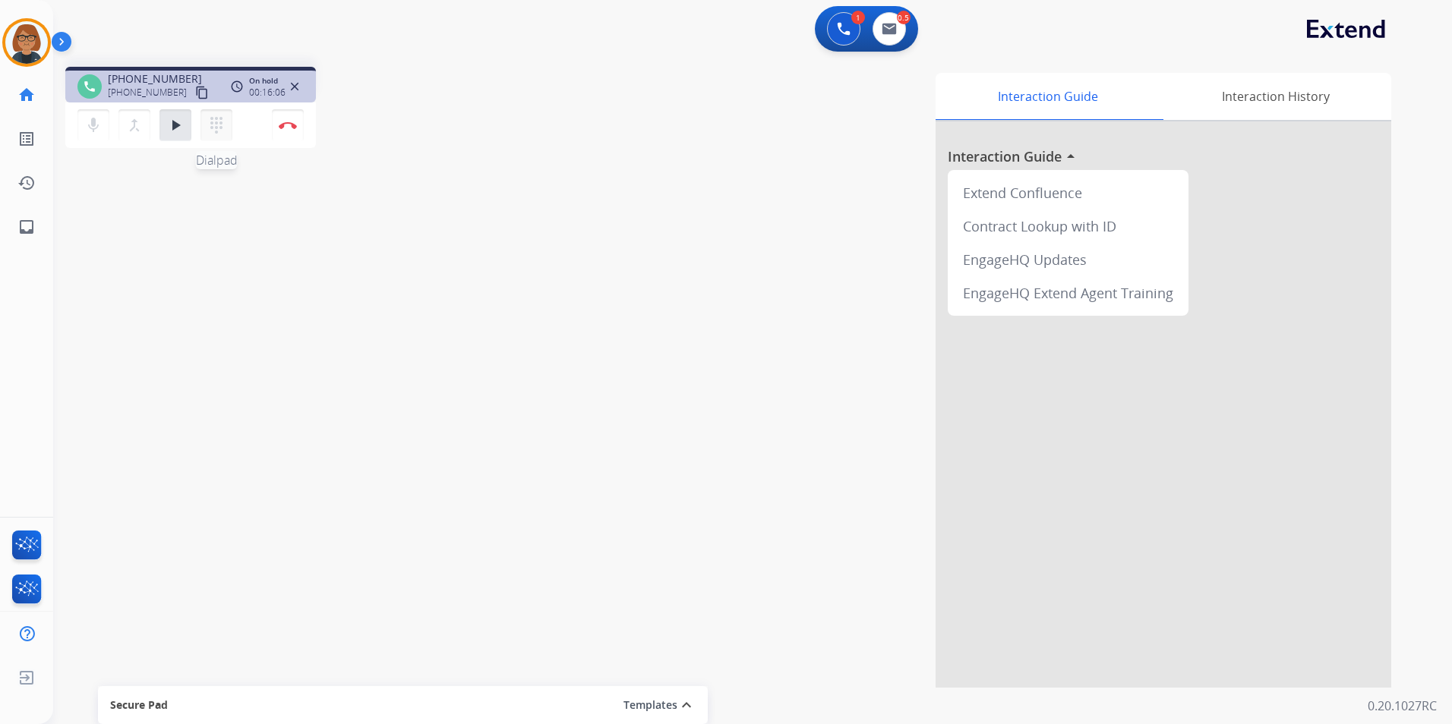
click at [213, 134] on button "dialpad Dialpad" at bounding box center [216, 125] width 32 height 32
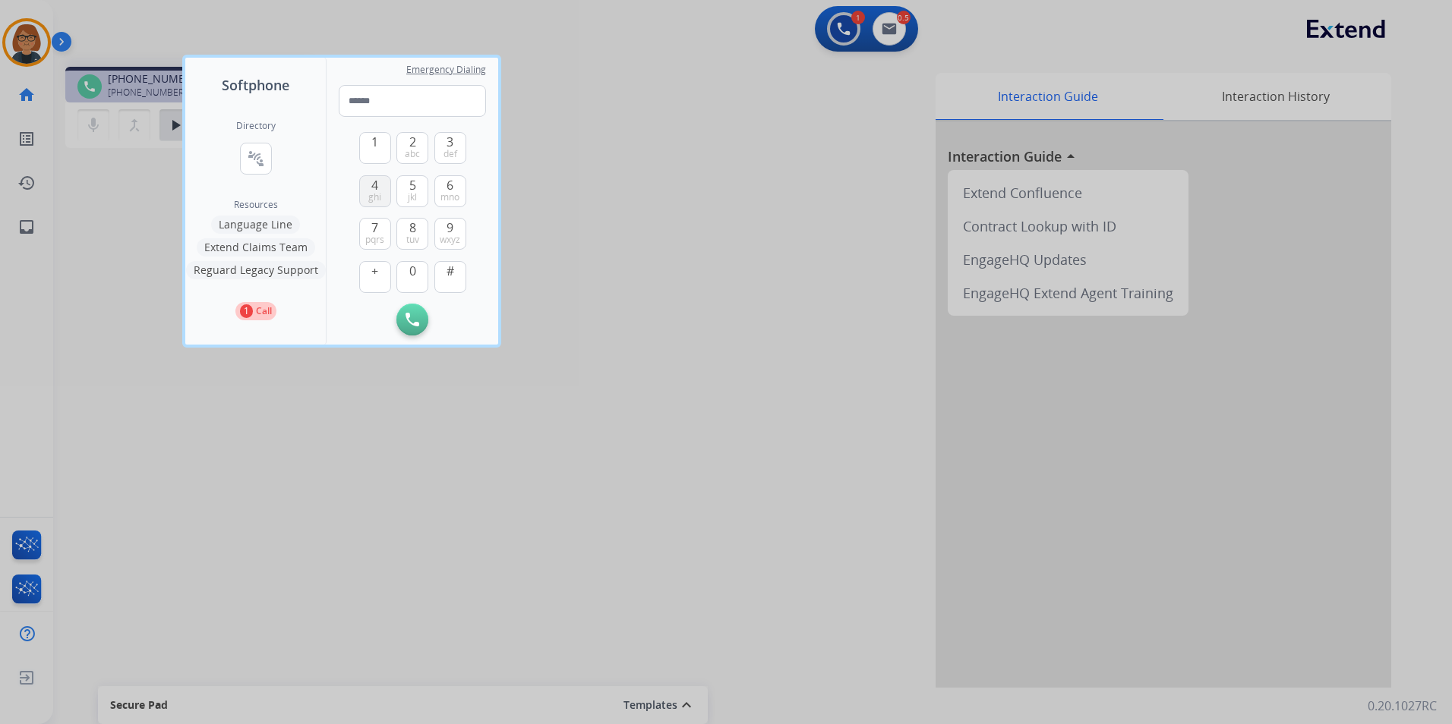
drag, startPoint x: 422, startPoint y: 232, endPoint x: 380, endPoint y: 207, distance: 49.7
click at [421, 237] on button "8 tuv" at bounding box center [412, 234] width 32 height 32
click at [366, 150] on button "1" at bounding box center [375, 148] width 32 height 32
type input "**"
click at [459, 323] on button "Remove Number" at bounding box center [451, 320] width 32 height 32
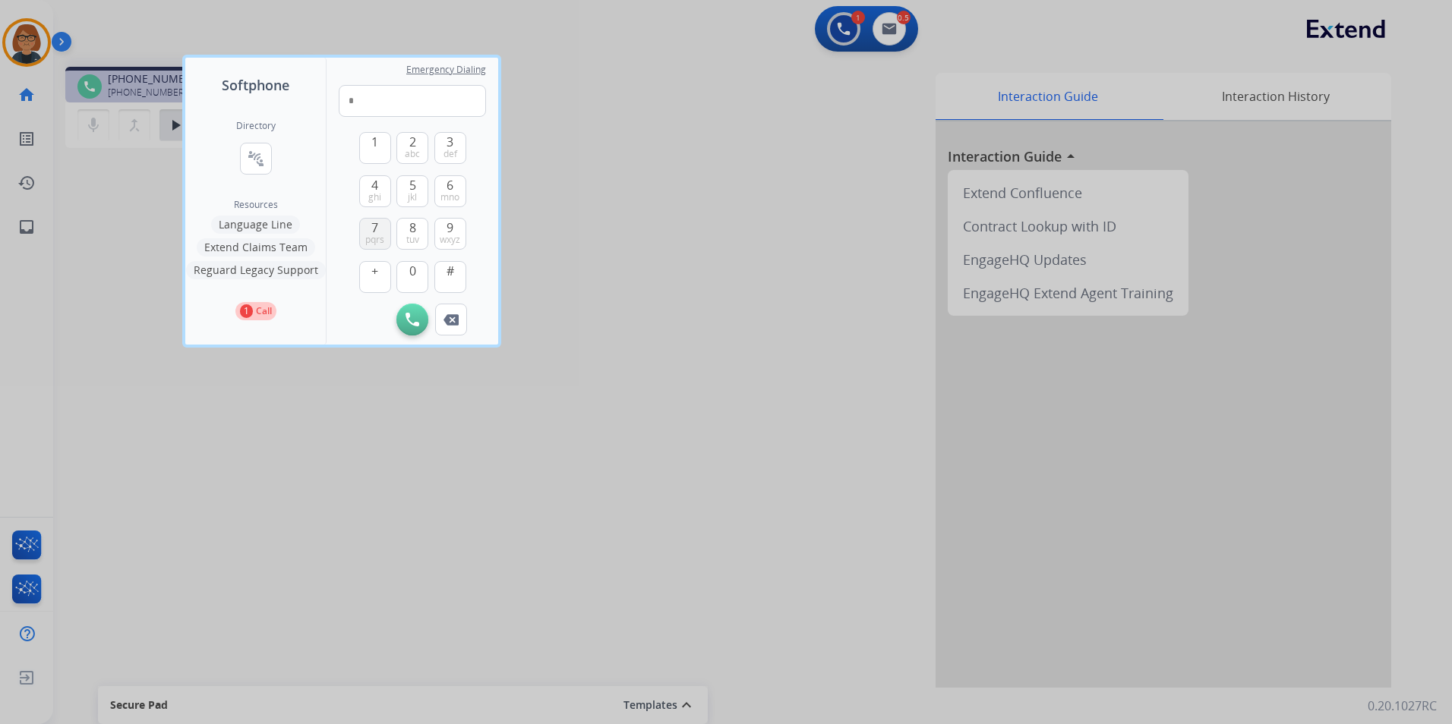
click at [378, 234] on span "pqrs" at bounding box center [374, 240] width 19 height 12
click at [442, 142] on button "3 def" at bounding box center [450, 148] width 32 height 32
click at [418, 230] on button "8 tuv" at bounding box center [412, 234] width 32 height 32
click at [380, 194] on span "ghi" at bounding box center [374, 197] width 13 height 12
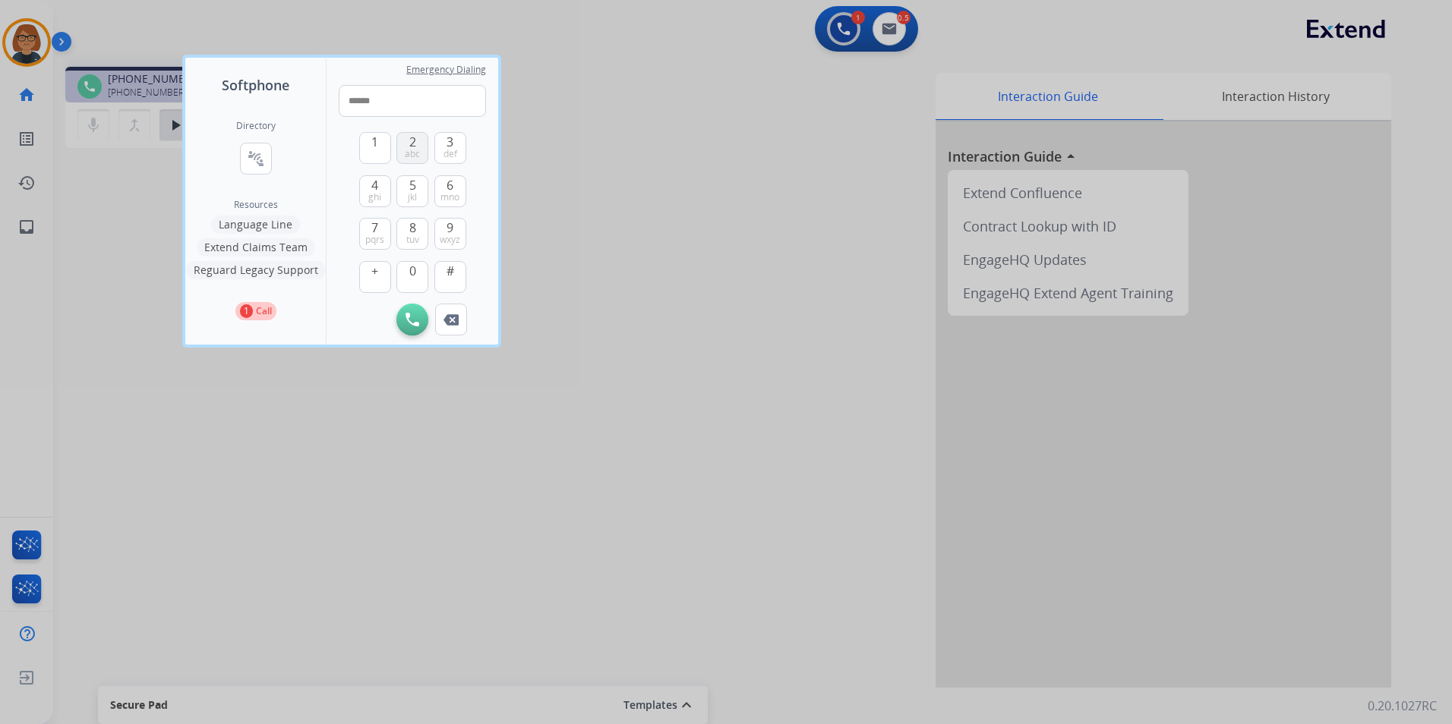
click at [414, 144] on span "2" at bounding box center [412, 142] width 7 height 18
click at [451, 222] on span "9" at bounding box center [449, 228] width 7 height 18
click at [415, 268] on span "0" at bounding box center [412, 271] width 7 height 18
click at [452, 150] on span "def" at bounding box center [450, 154] width 14 height 12
type input "**********"
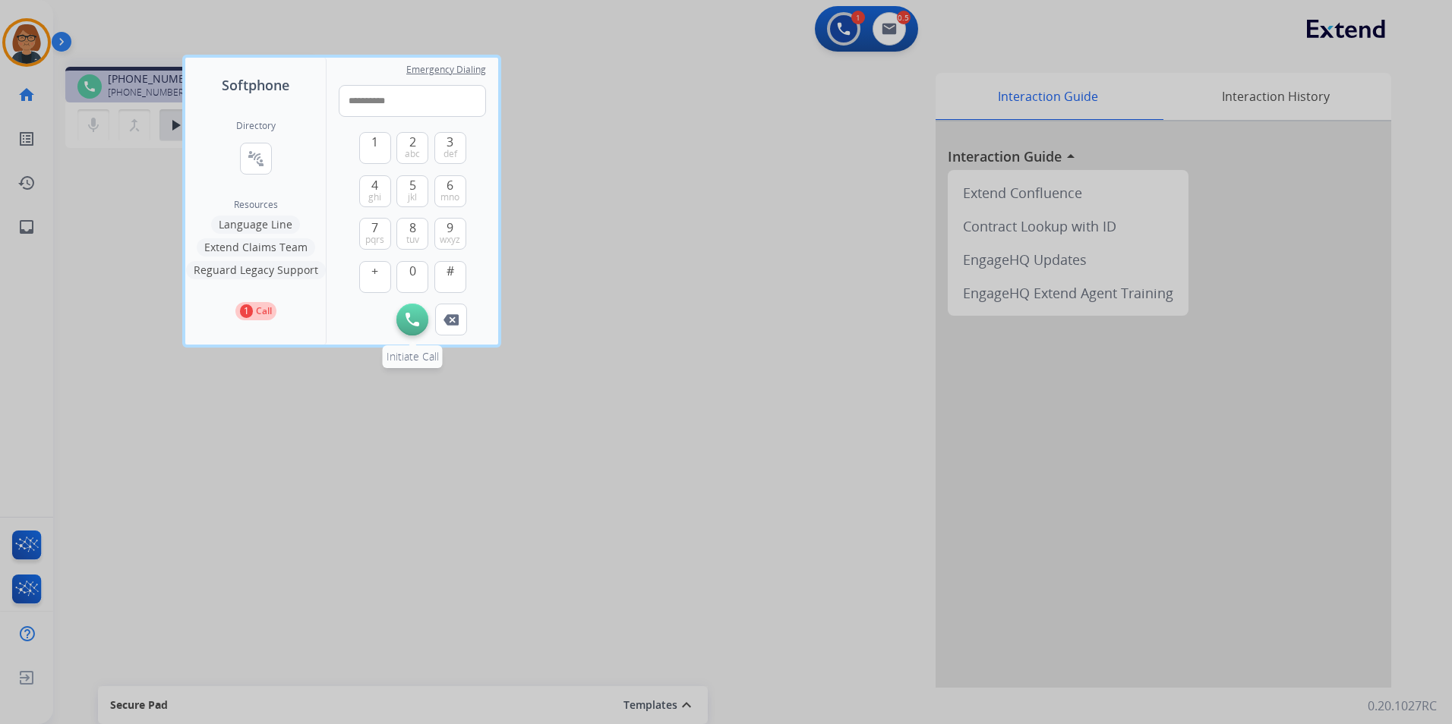
click at [412, 327] on button "Initiate Call" at bounding box center [412, 320] width 32 height 32
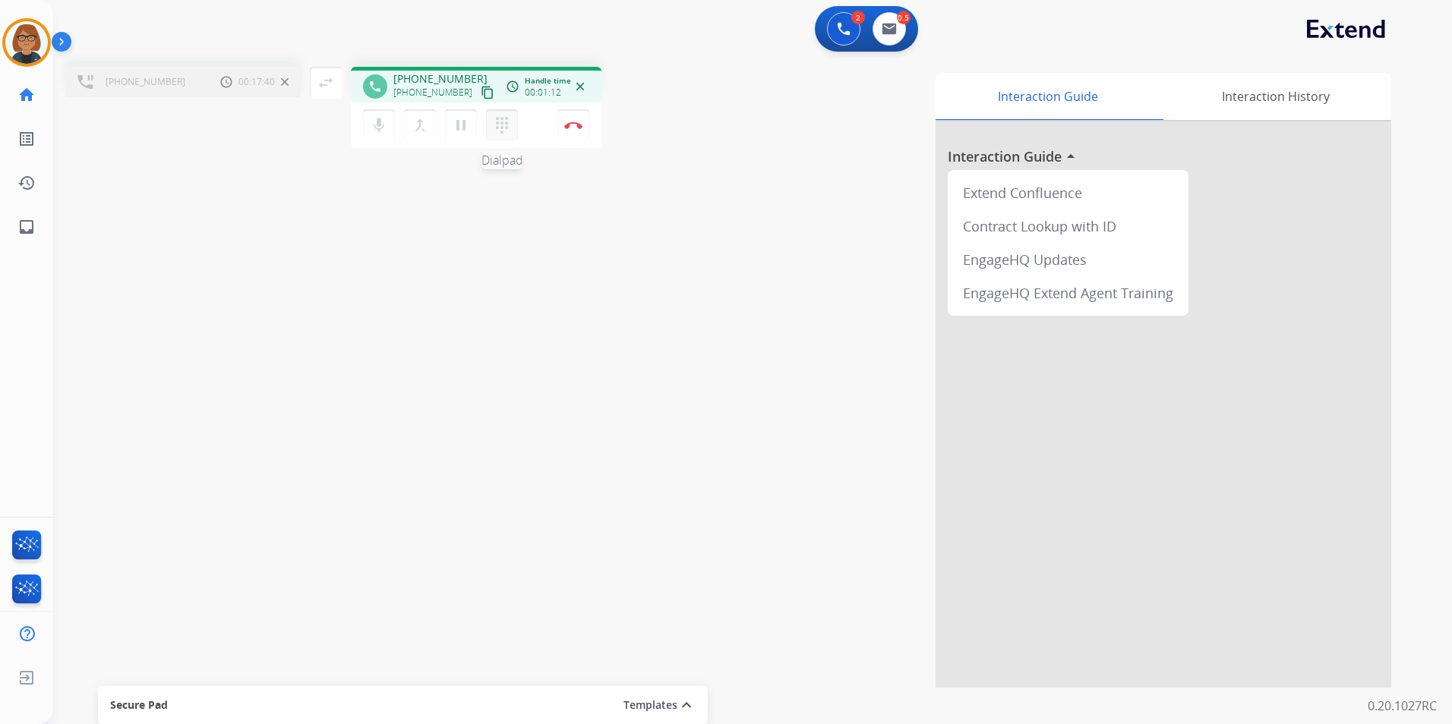
click at [498, 118] on mat-icon "dialpad" at bounding box center [502, 125] width 18 height 18
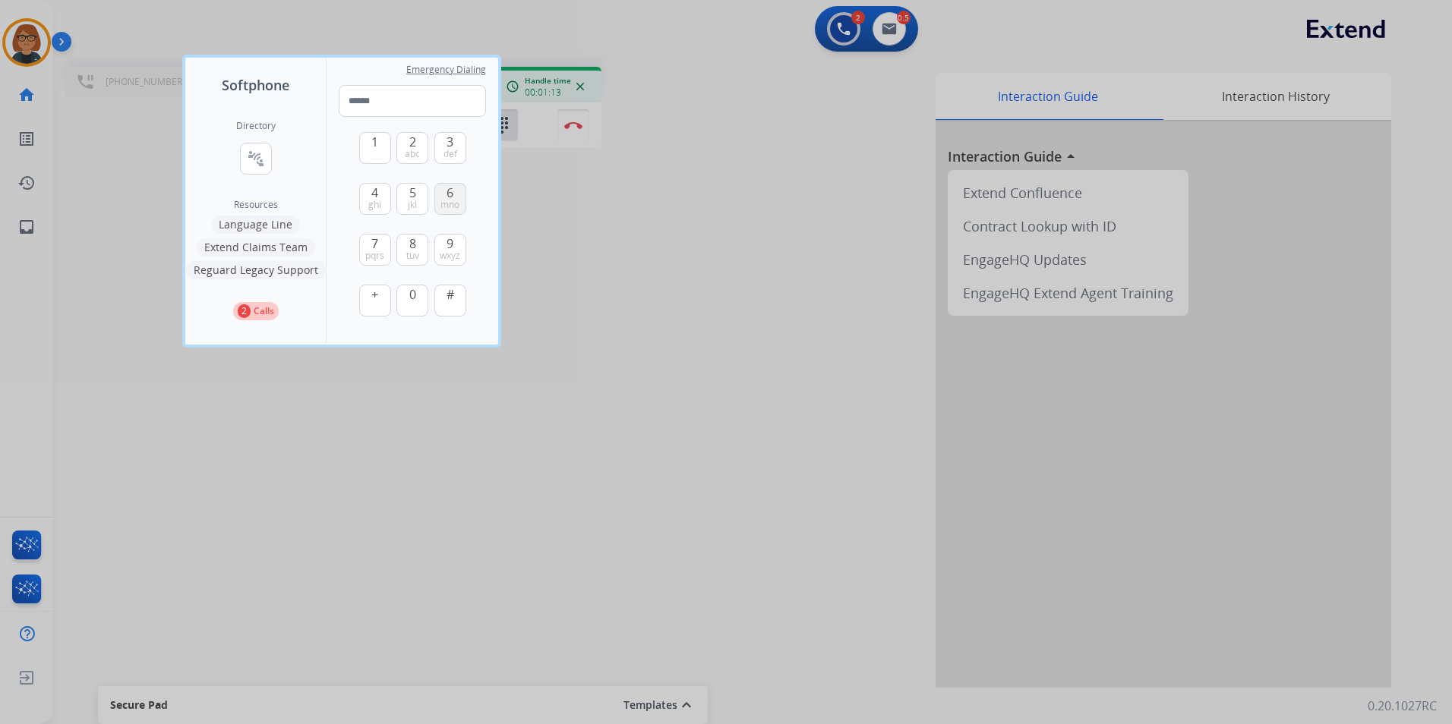
click at [440, 197] on button "6 mno" at bounding box center [450, 199] width 32 height 32
drag, startPoint x: 418, startPoint y: 298, endPoint x: 400, endPoint y: 262, distance: 39.7
click at [413, 298] on button "0" at bounding box center [412, 301] width 32 height 32
click at [381, 203] on button "4 ghi" at bounding box center [375, 199] width 32 height 32
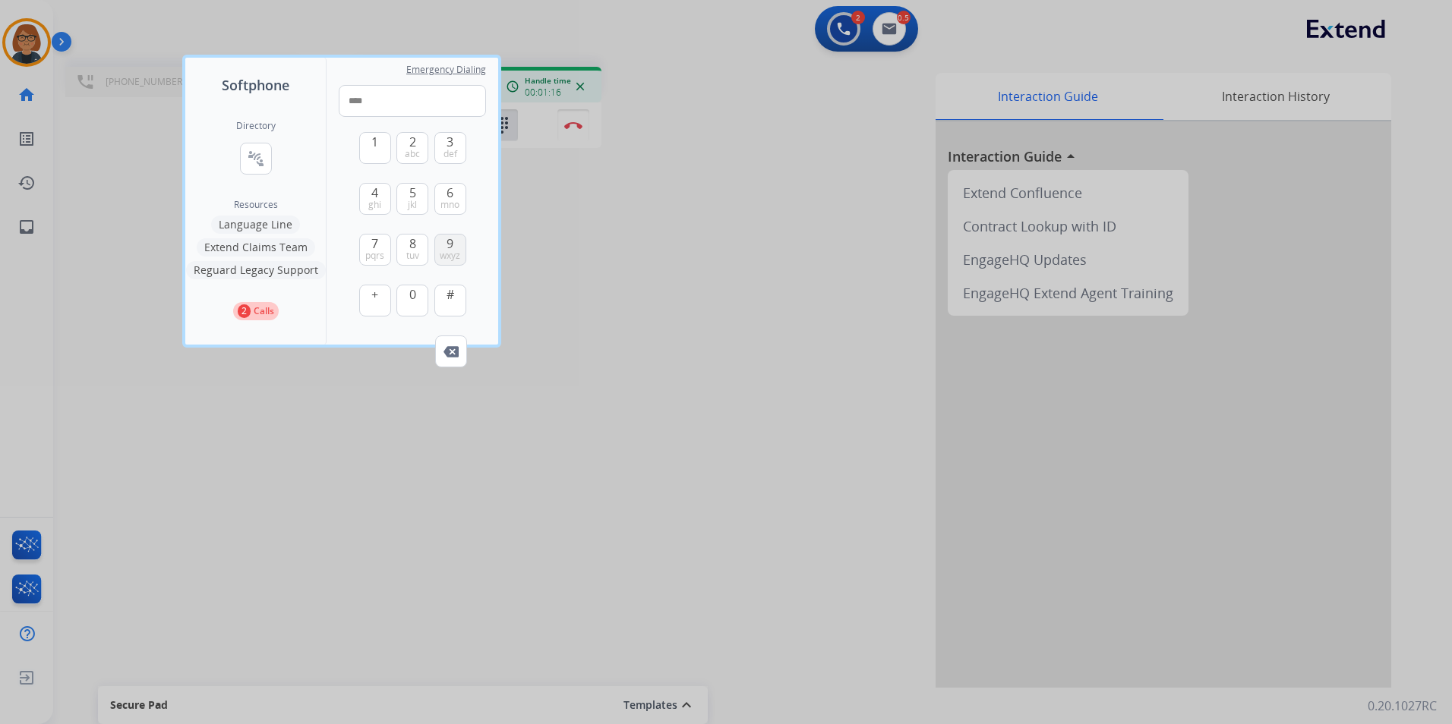
drag, startPoint x: 414, startPoint y: 146, endPoint x: 454, endPoint y: 260, distance: 120.8
click at [414, 147] on button "2 abc" at bounding box center [412, 148] width 32 height 32
click at [451, 301] on span "#" at bounding box center [450, 295] width 8 height 18
type input "******"
click at [675, 299] on div at bounding box center [726, 362] width 1452 height 724
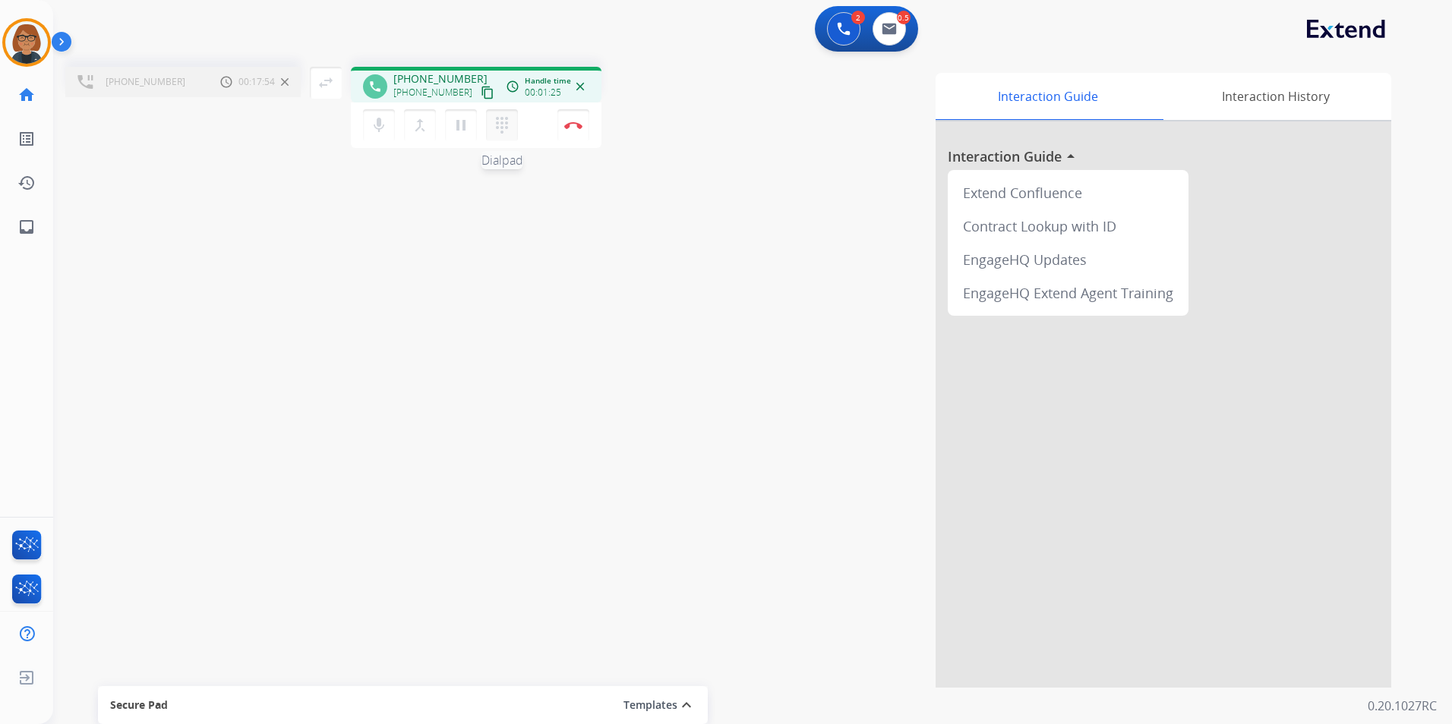
click at [495, 125] on mat-icon "dialpad" at bounding box center [502, 125] width 18 height 18
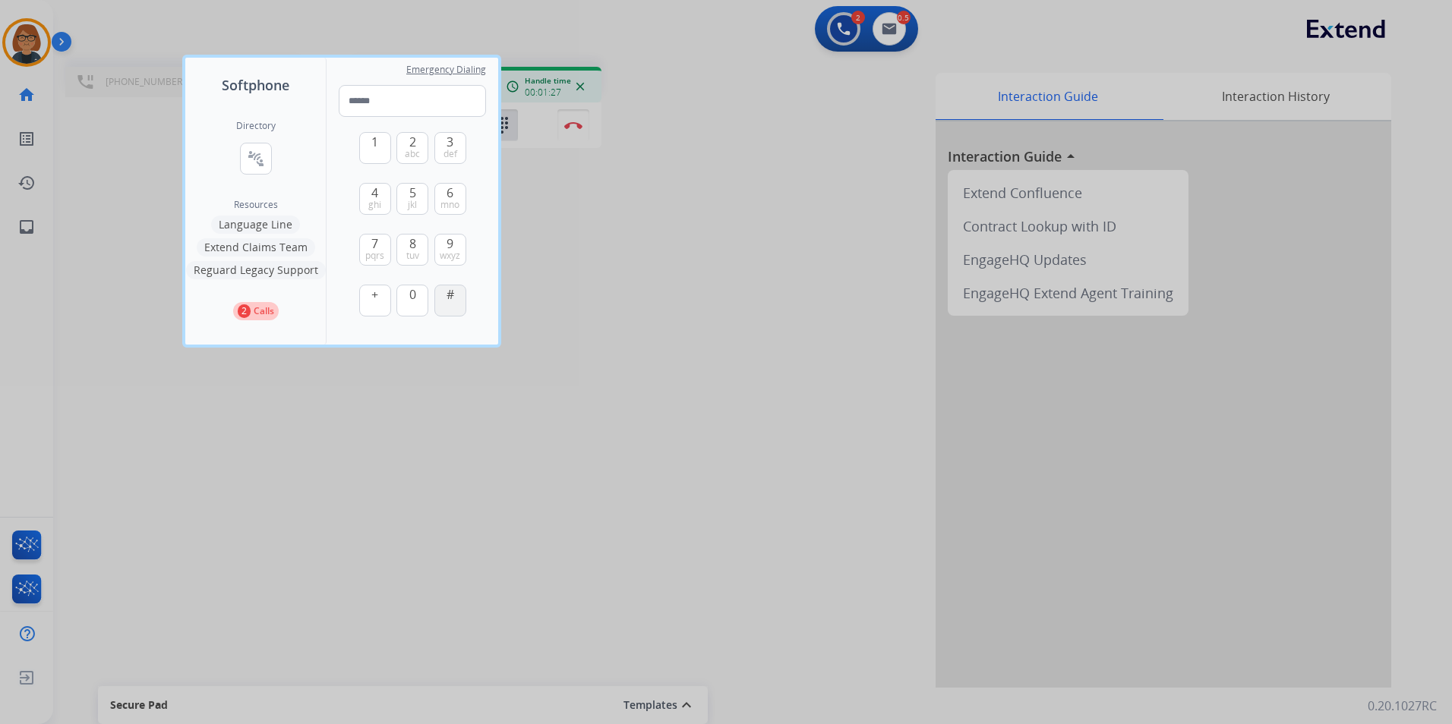
click at [454, 292] on button "#" at bounding box center [450, 301] width 32 height 32
click at [450, 204] on span "mno" at bounding box center [449, 205] width 19 height 12
click at [415, 301] on span "0" at bounding box center [412, 295] width 7 height 18
click at [381, 207] on button "4 ghi" at bounding box center [375, 199] width 32 height 32
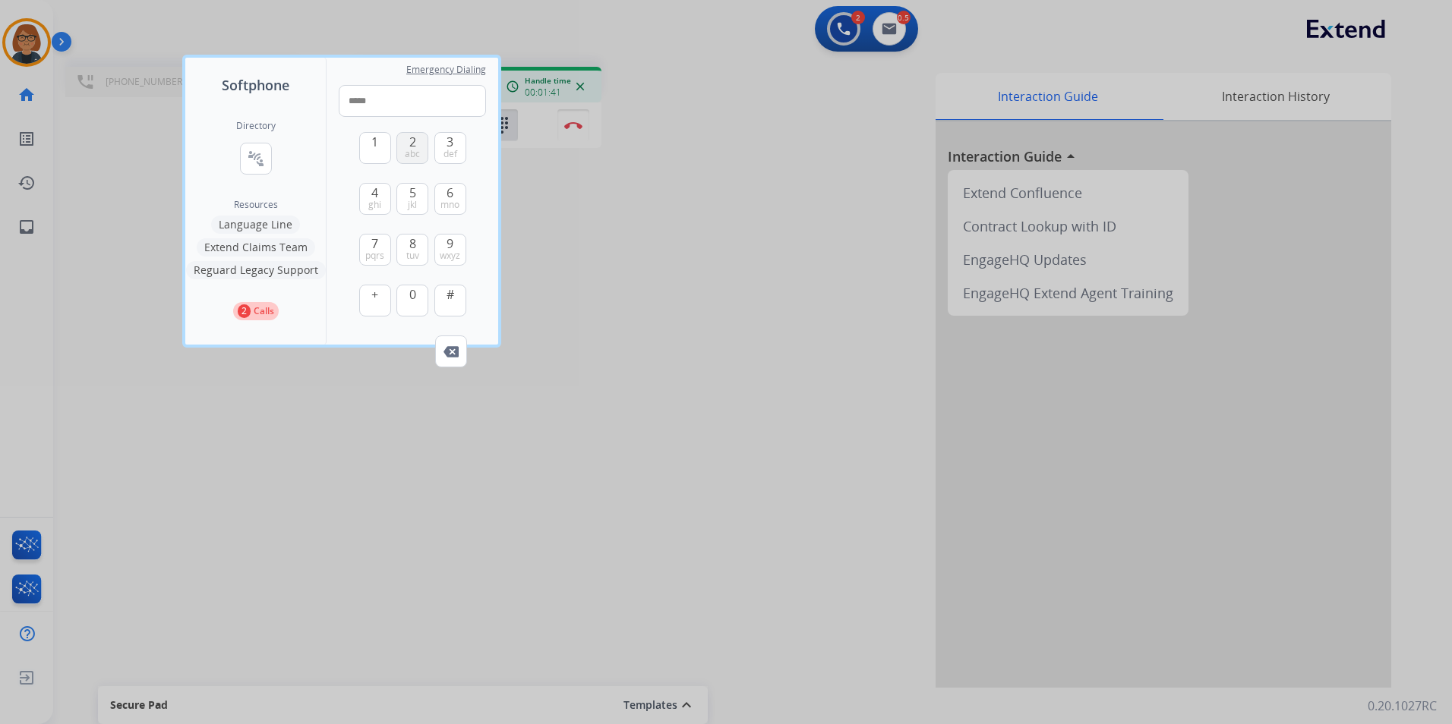
click at [405, 153] on span "abc" at bounding box center [412, 154] width 15 height 12
click at [380, 156] on button "1" at bounding box center [375, 148] width 32 height 32
click at [445, 302] on button "#" at bounding box center [450, 301] width 32 height 32
click at [422, 143] on button "2 abc" at bounding box center [412, 148] width 32 height 32
click at [368, 147] on button "1" at bounding box center [375, 148] width 32 height 32
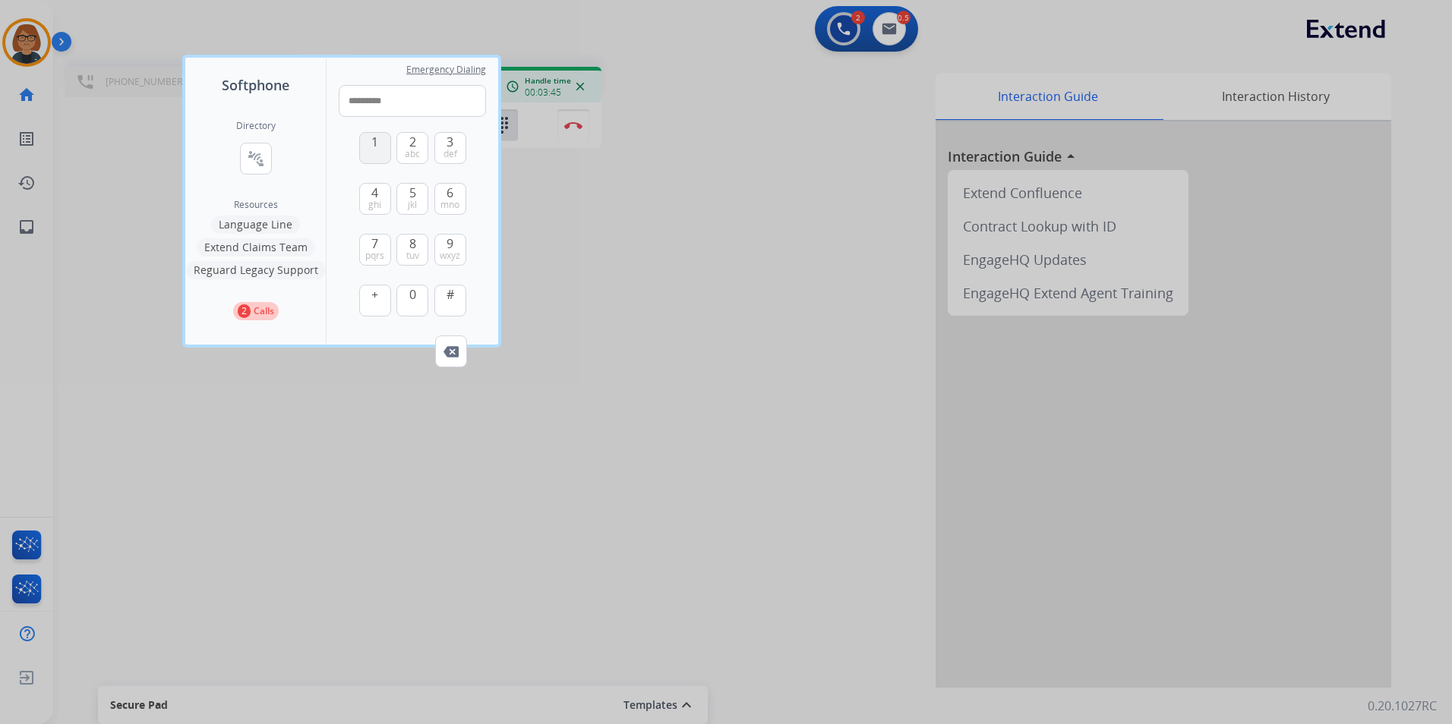
type input "**********"
click at [653, 179] on div at bounding box center [726, 362] width 1452 height 724
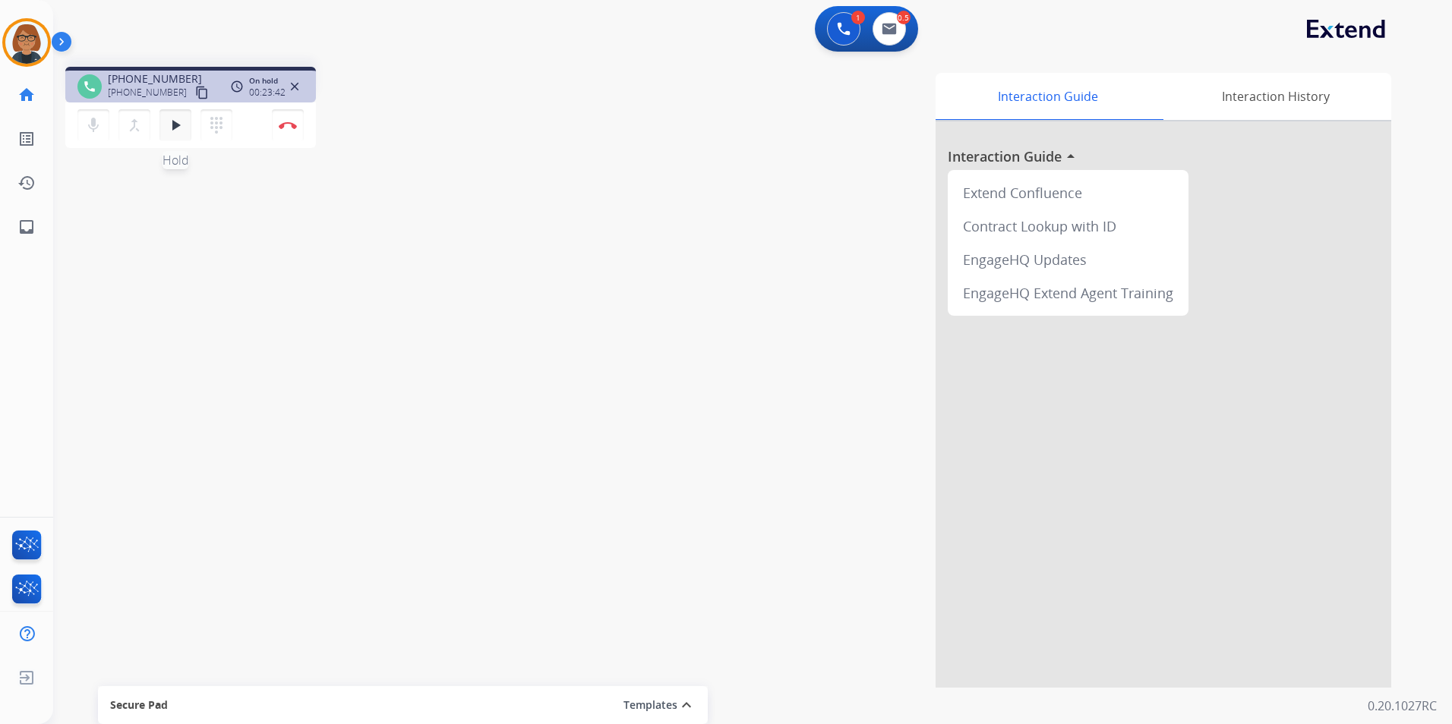
click at [169, 130] on mat-icon "play_arrow" at bounding box center [175, 125] width 18 height 18
click at [171, 122] on mat-icon "pause" at bounding box center [175, 125] width 18 height 18
click at [171, 122] on mat-icon "play_arrow" at bounding box center [175, 125] width 18 height 18
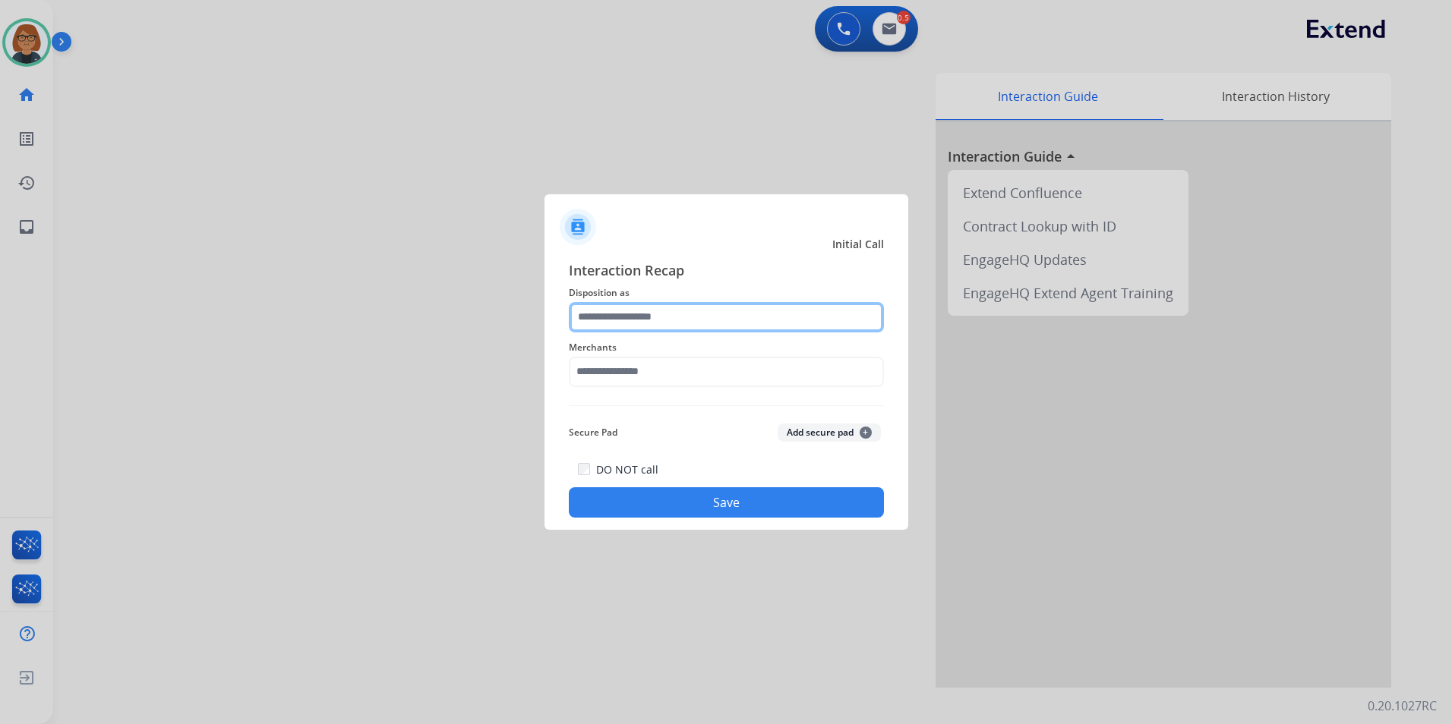
click at [630, 317] on input "text" at bounding box center [726, 317] width 315 height 30
click at [620, 308] on input "text" at bounding box center [726, 317] width 315 height 30
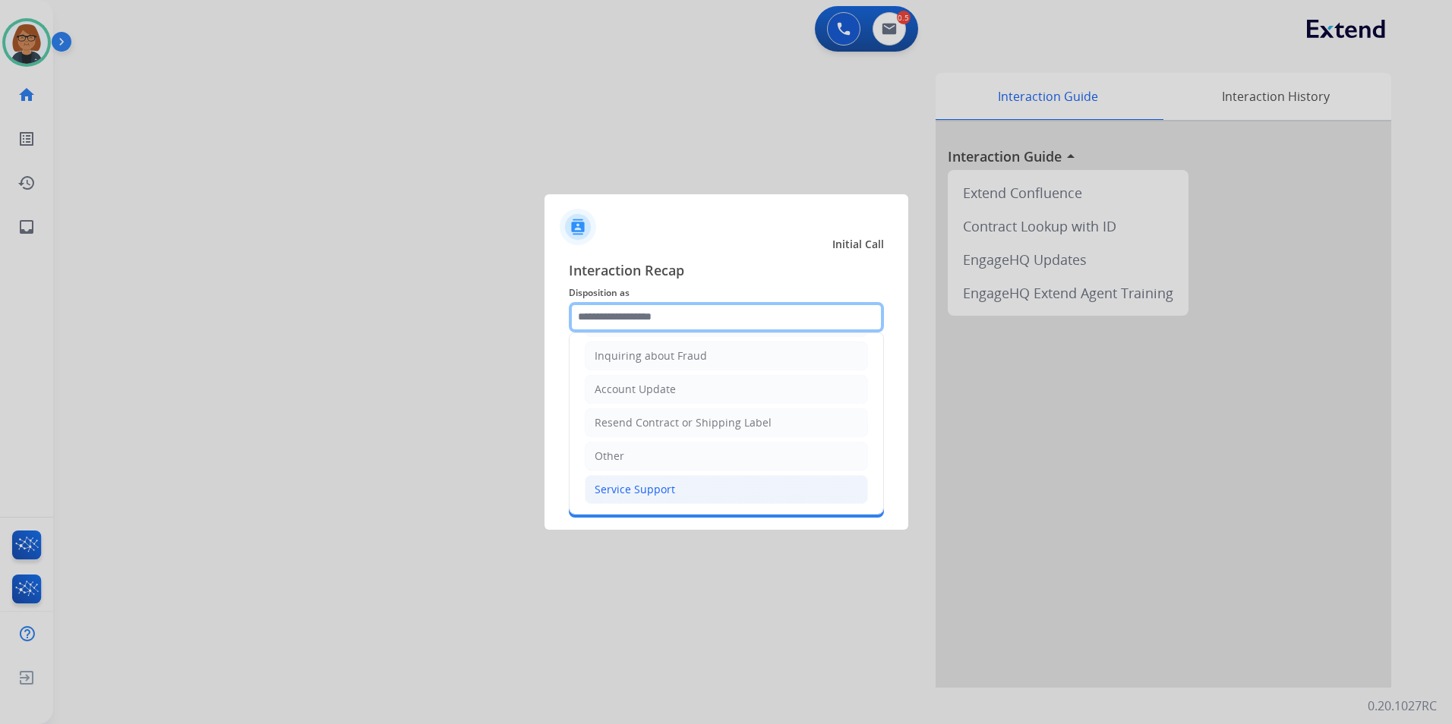
scroll to position [237, 0]
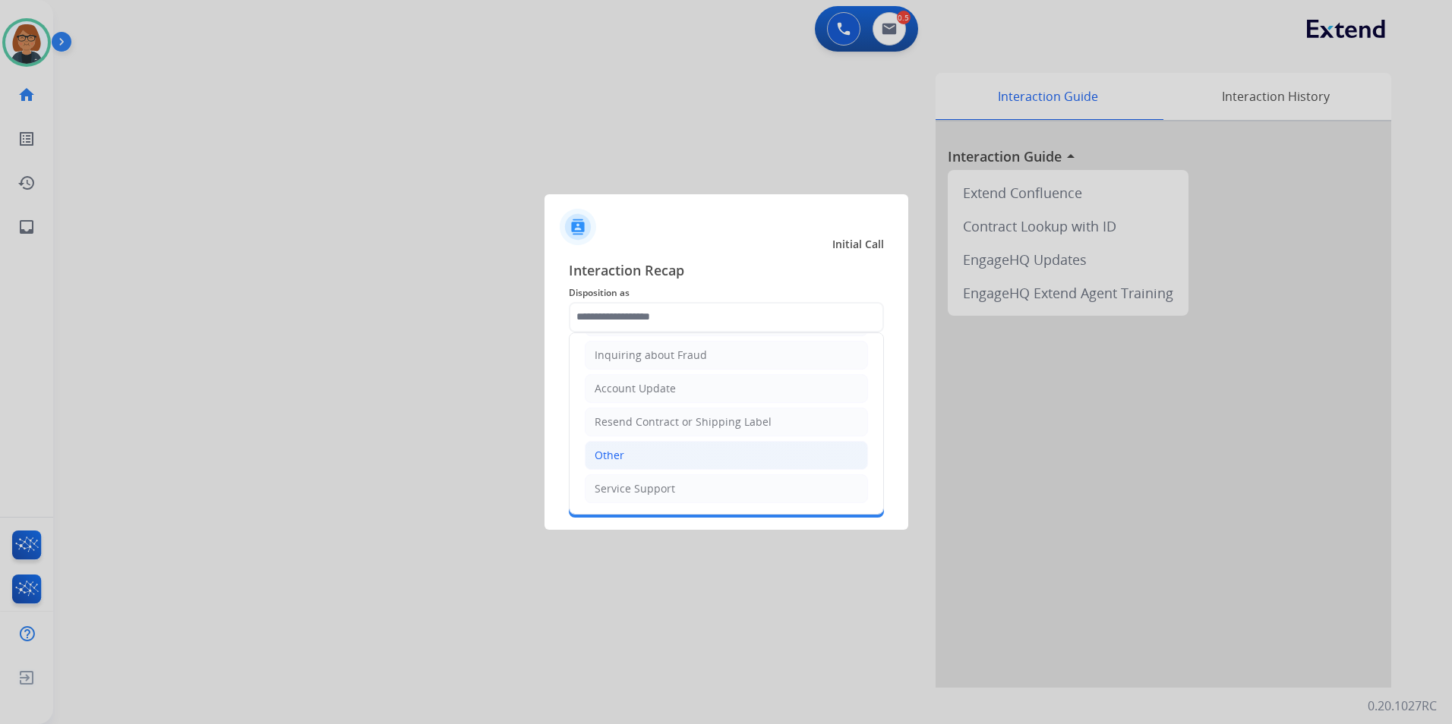
click at [660, 458] on li "Other" at bounding box center [726, 455] width 283 height 29
type input "*****"
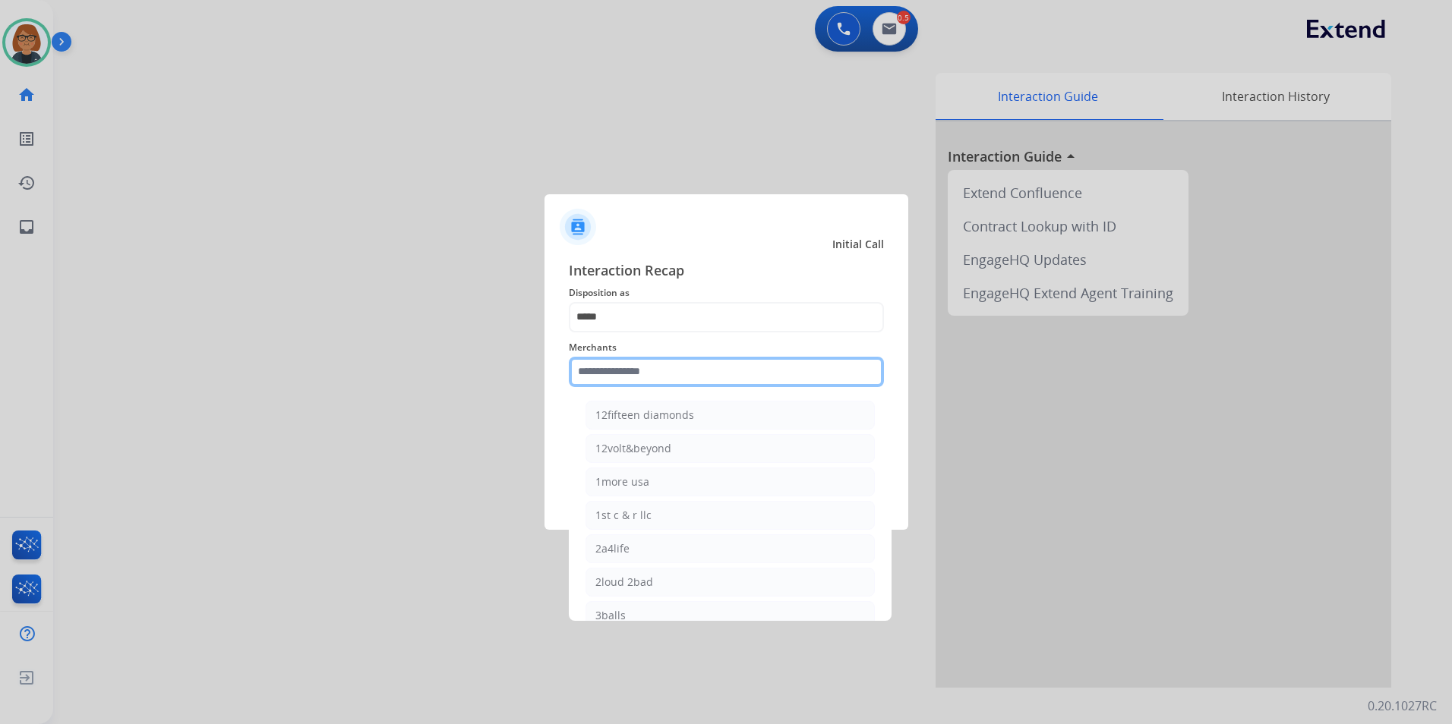
click at [633, 378] on input "text" at bounding box center [726, 372] width 315 height 30
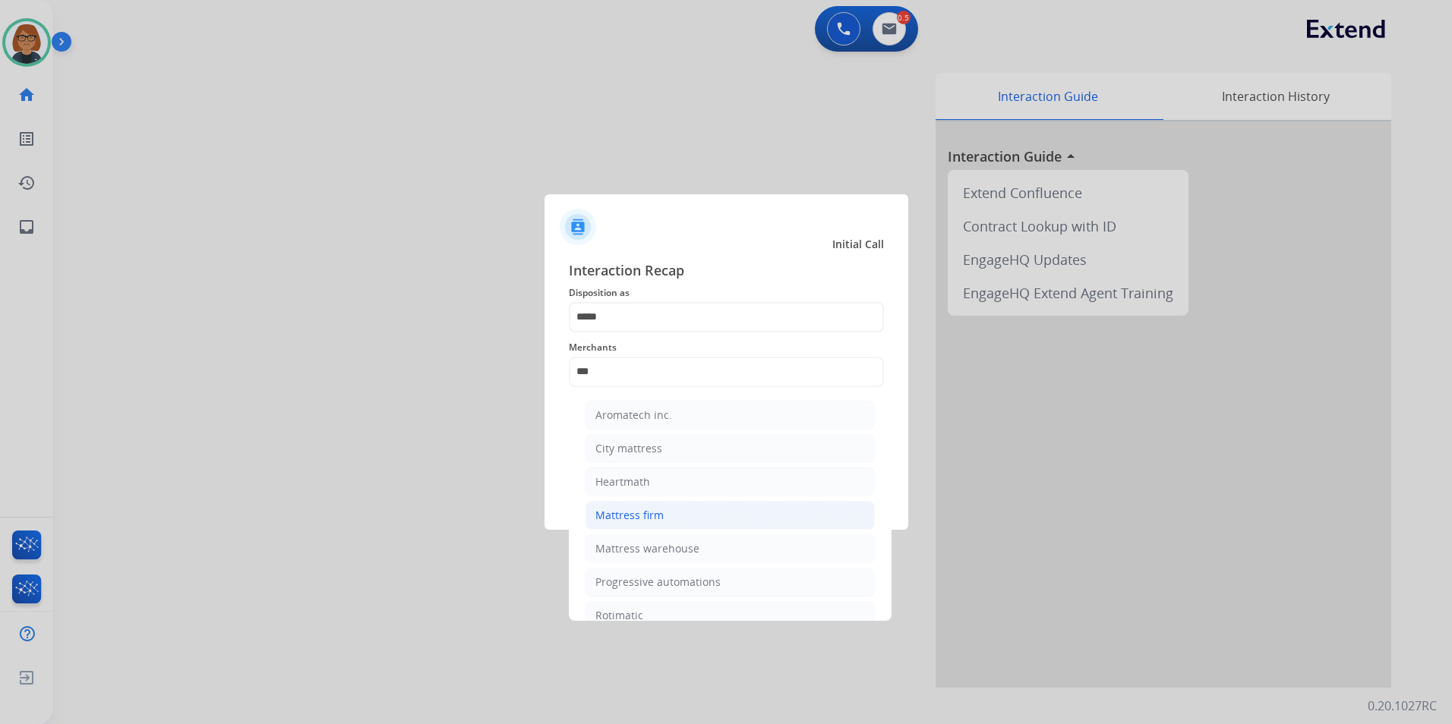
click at [671, 515] on li "Mattress firm" at bounding box center [729, 515] width 289 height 29
type input "**********"
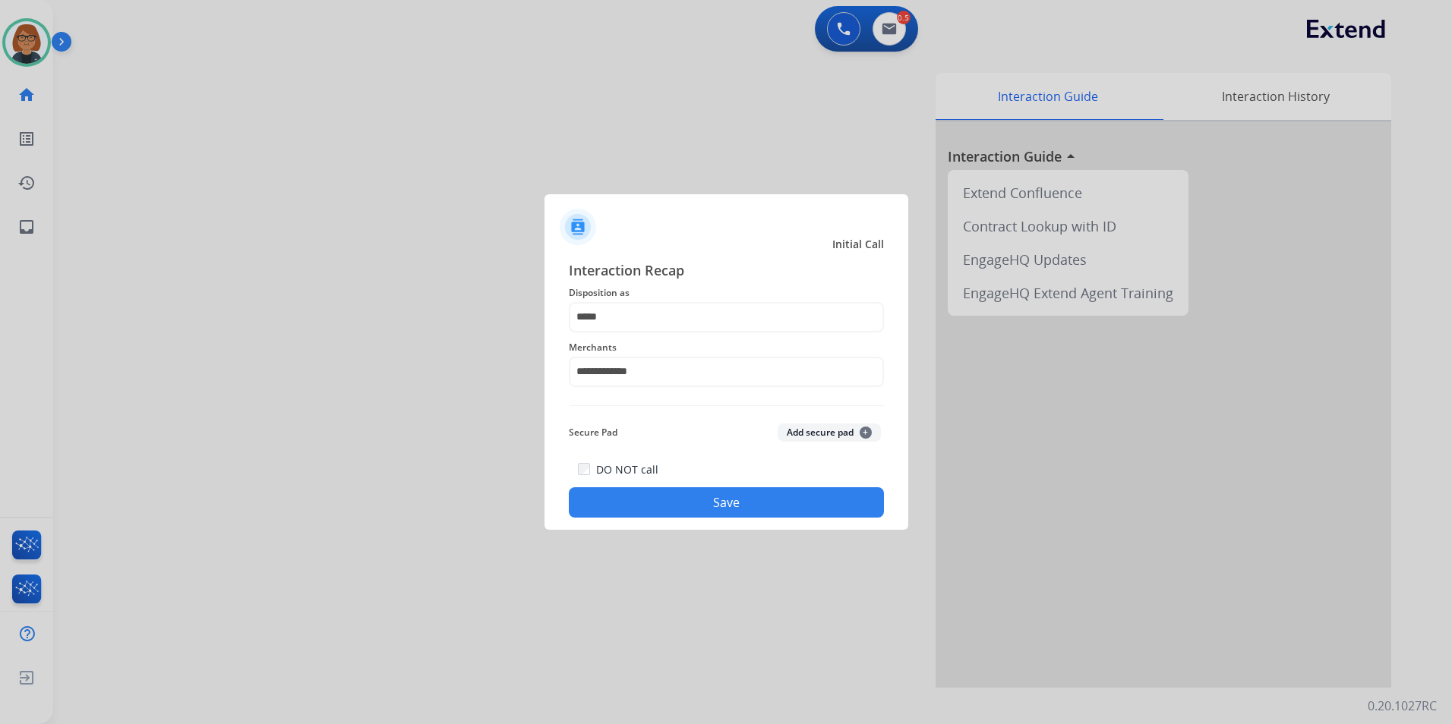
click at [644, 491] on button "Save" at bounding box center [726, 503] width 315 height 30
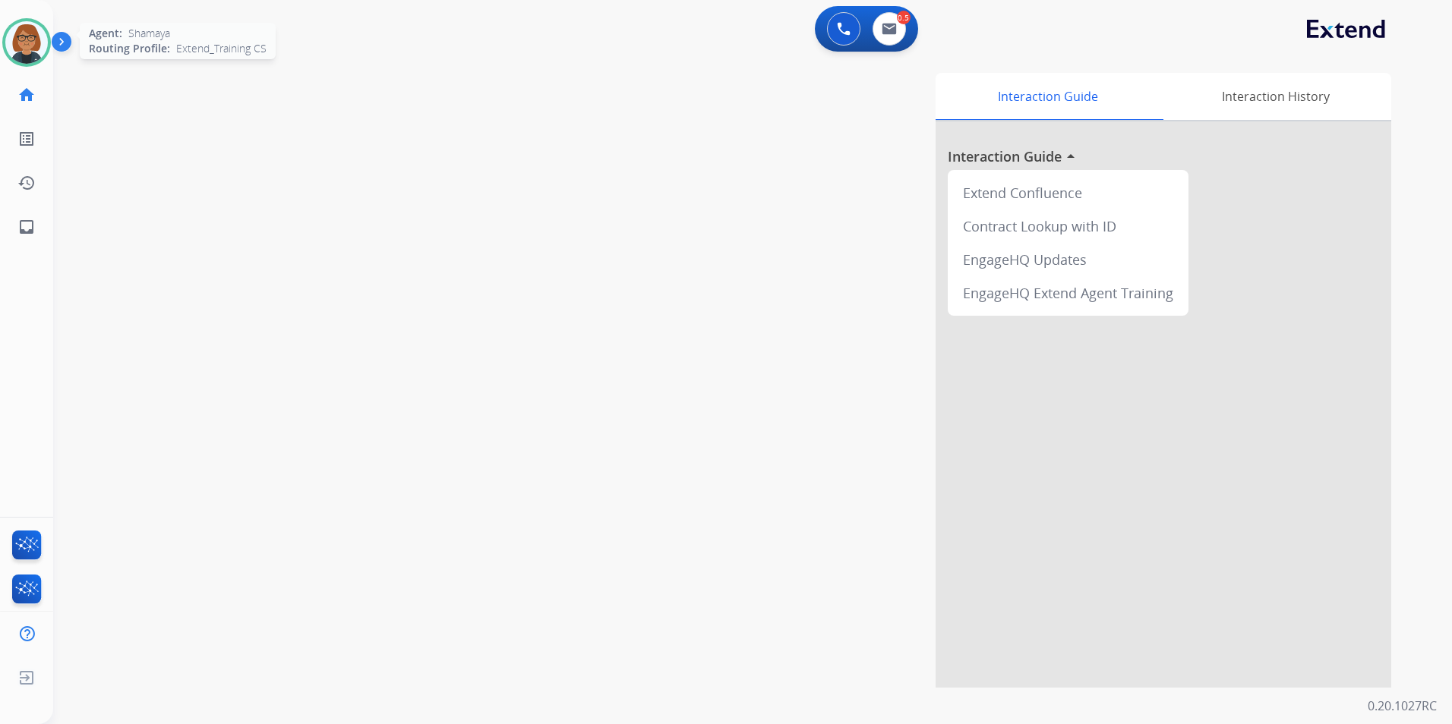
click at [19, 58] on img at bounding box center [26, 42] width 43 height 43
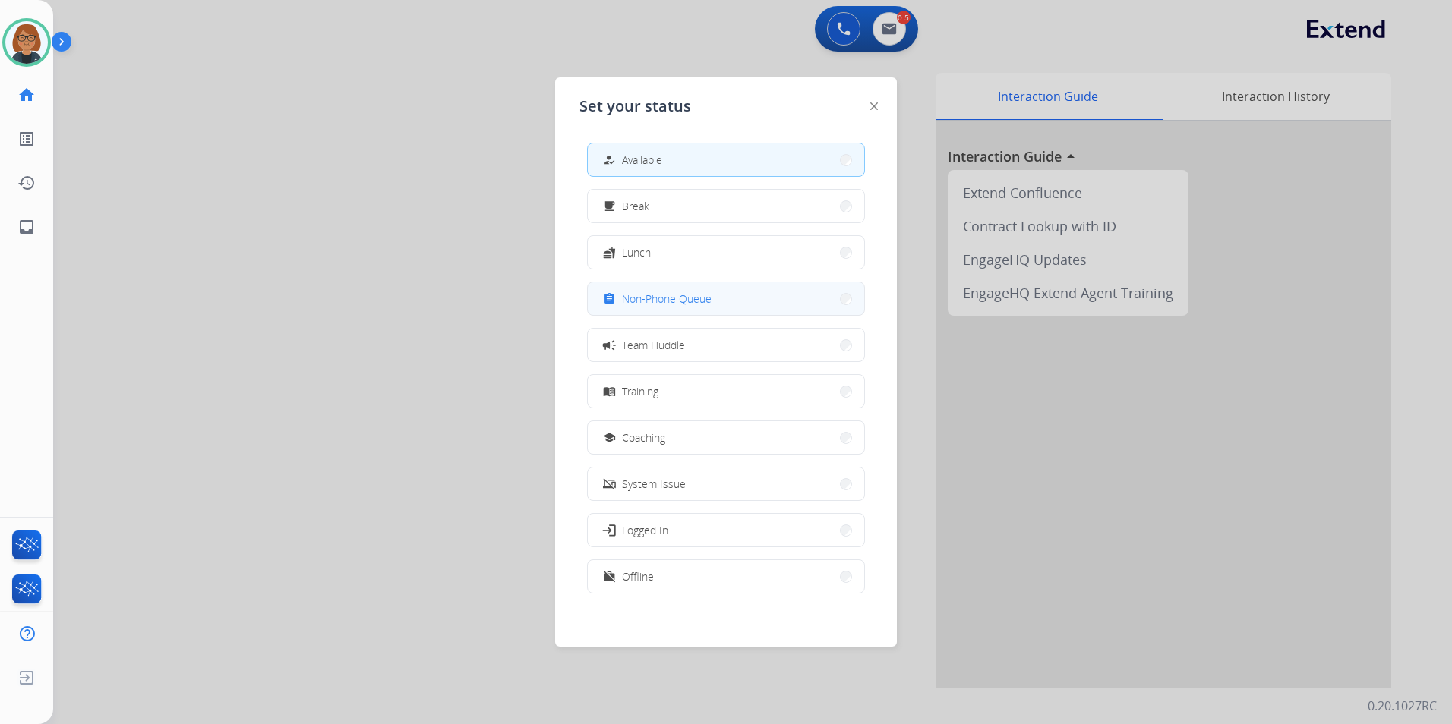
click at [669, 298] on span "Non-Phone Queue" at bounding box center [667, 299] width 90 height 16
